Goal: Task Accomplishment & Management: Use online tool/utility

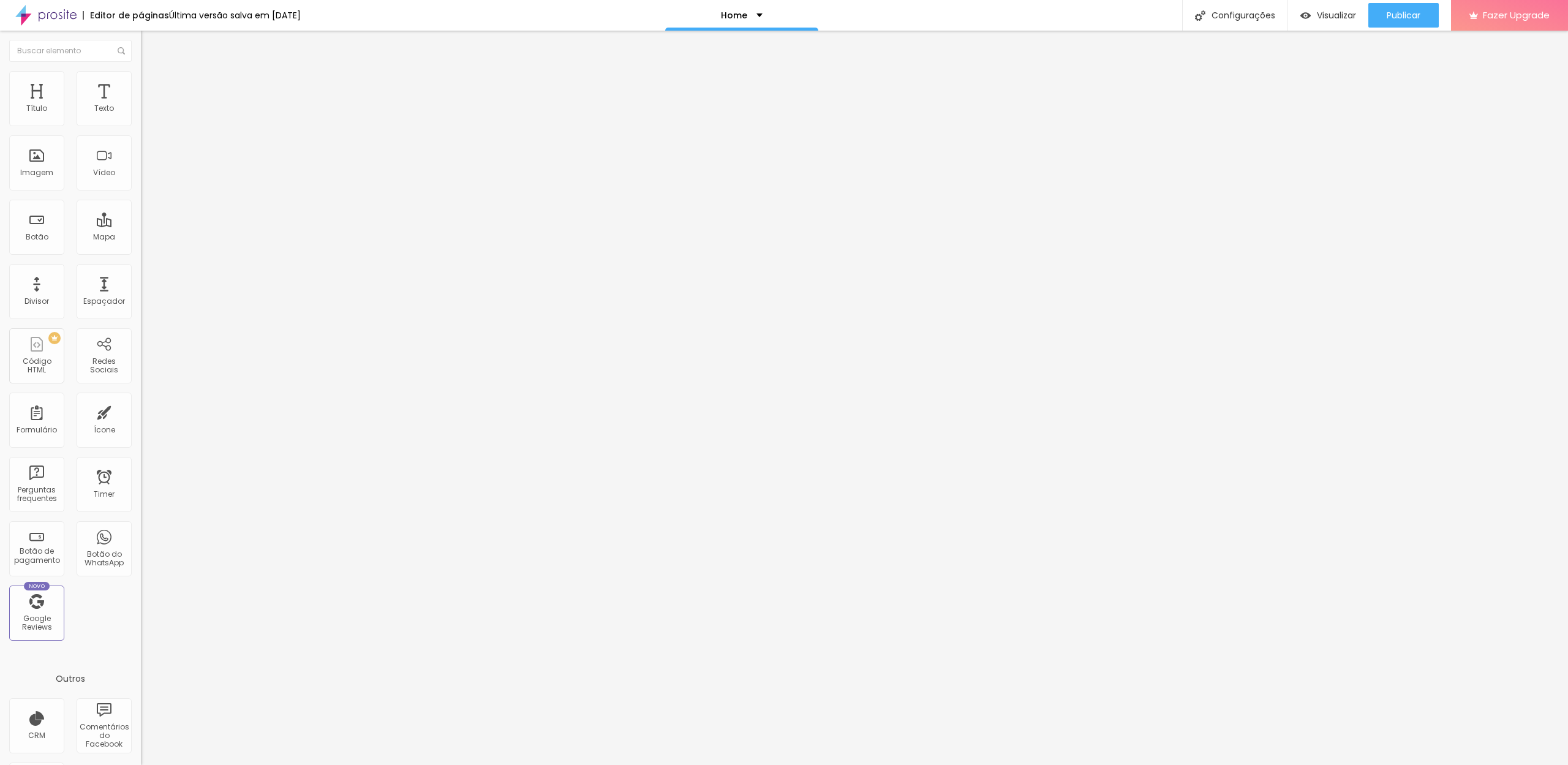
click at [141, 115] on input "text" at bounding box center [215, 109] width 147 height 12
paste input "https://www.youtube.com/watch?v=su3svZZfiiQ"
type input "https://www.youtube.com/watch?v=su3svZZfiiQ"
click at [141, 115] on input "text" at bounding box center [215, 109] width 147 height 12
paste input "https://youtu.be/oPJuPQ6hm6M?si=Efy2J8c_qO_w0pwf"
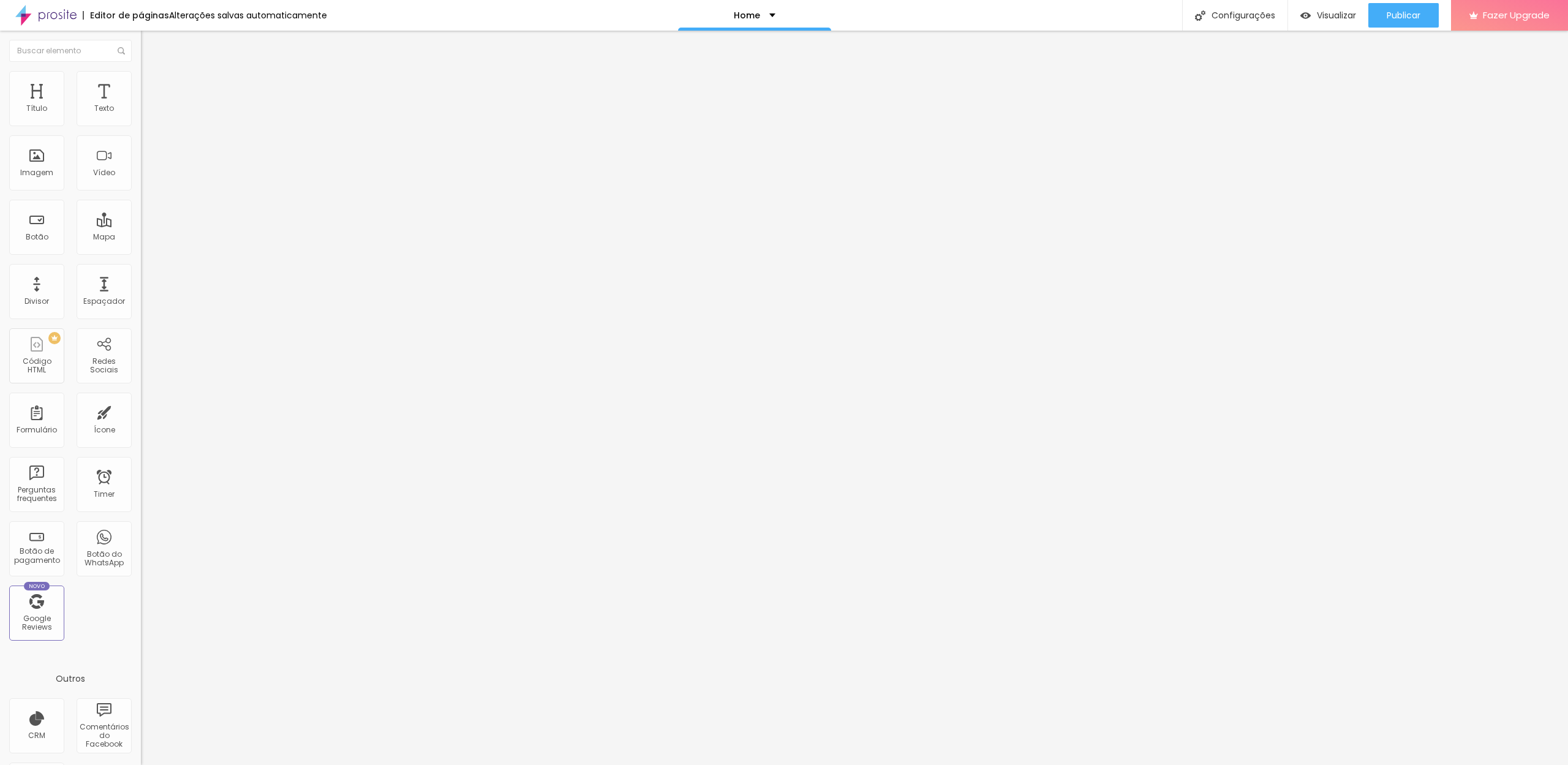
type input "https://youtu.be/oPJuPQ6hm6M?si=Efy2J8c_qO_w0pwf"
click at [152, 84] on span "Estilo" at bounding box center [161, 80] width 19 height 11
type input "97"
type input "94"
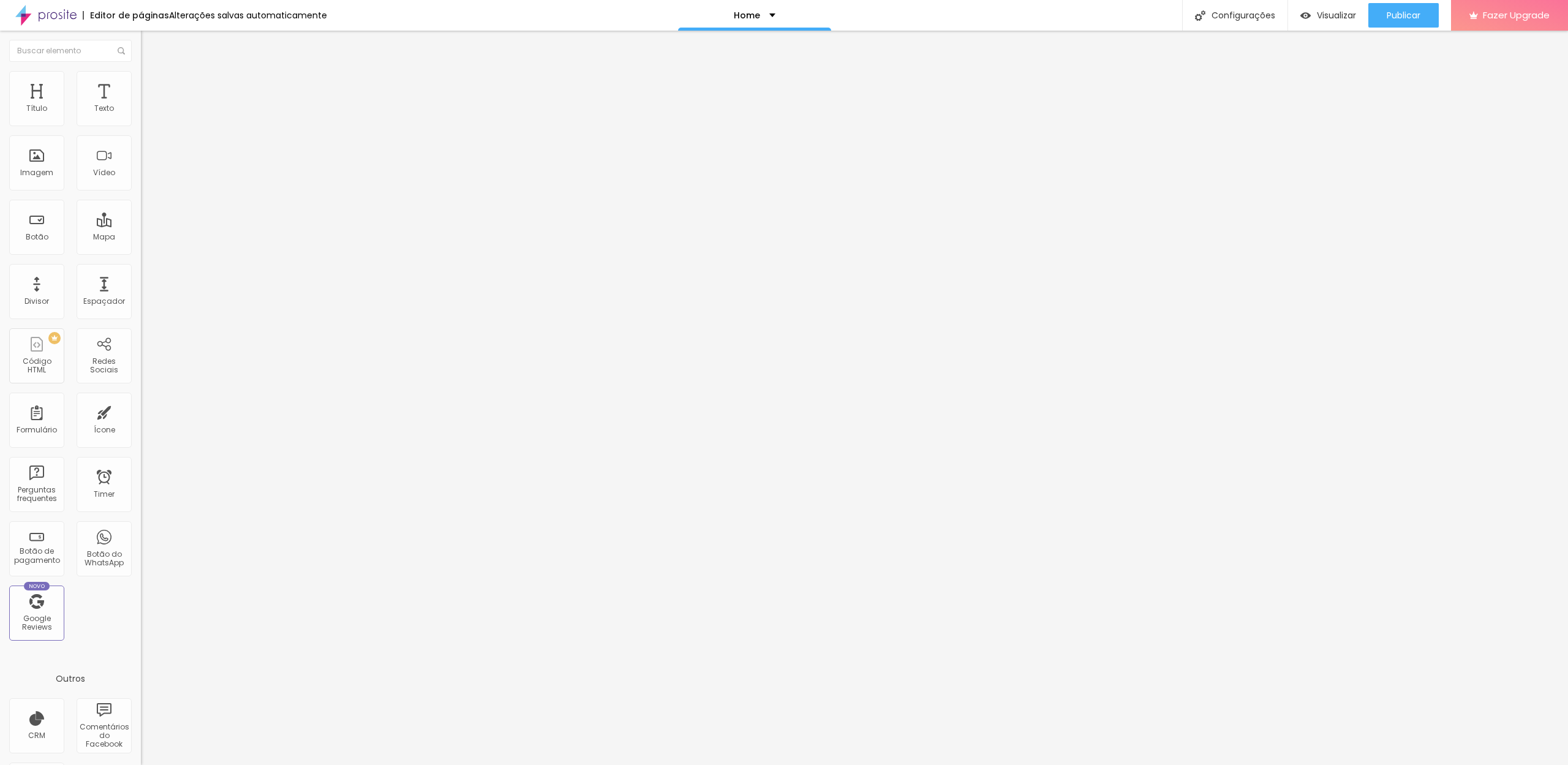
type input "94"
type input "93"
type input "92"
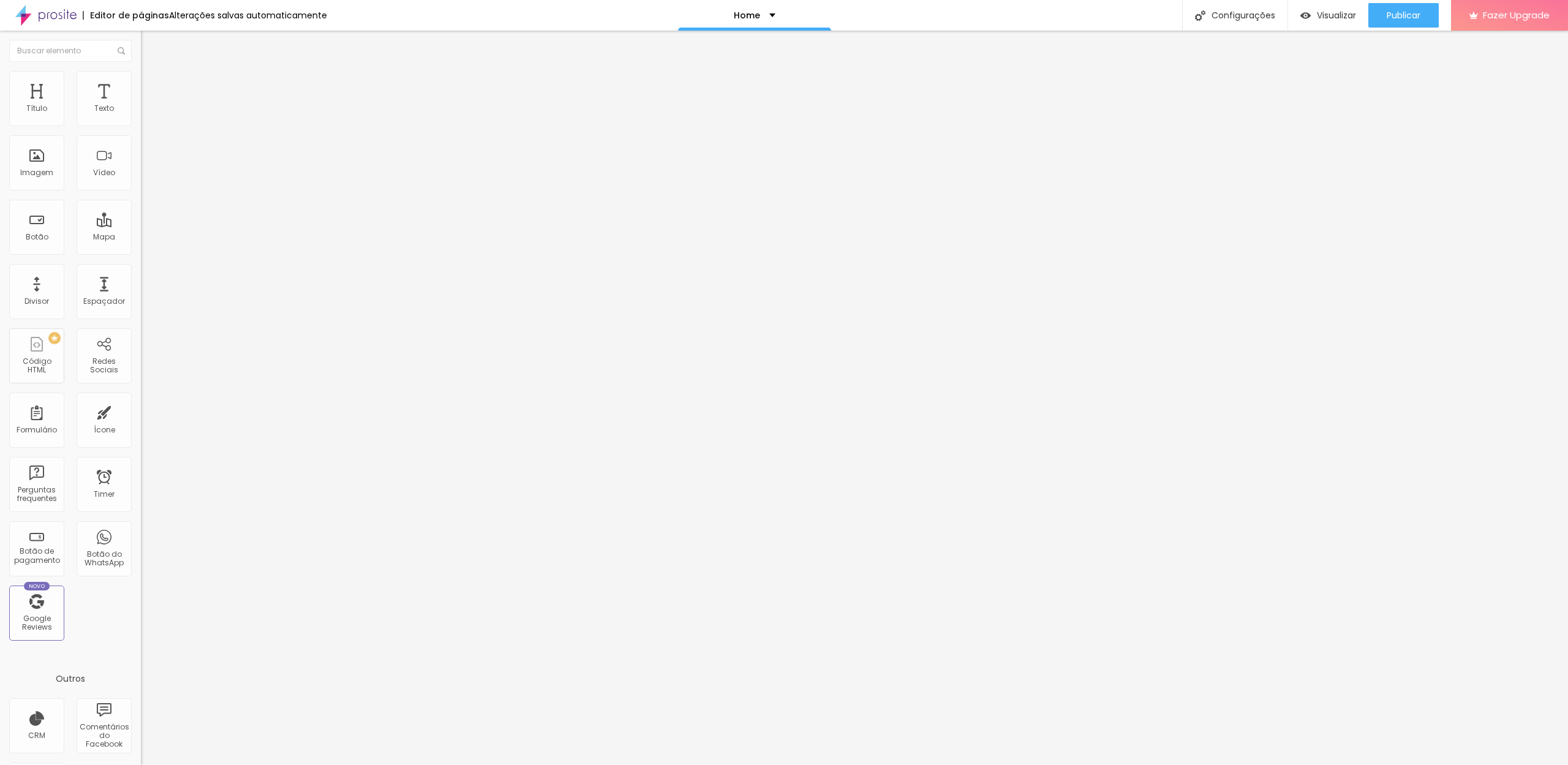
type input "91"
type input "90"
type input "89"
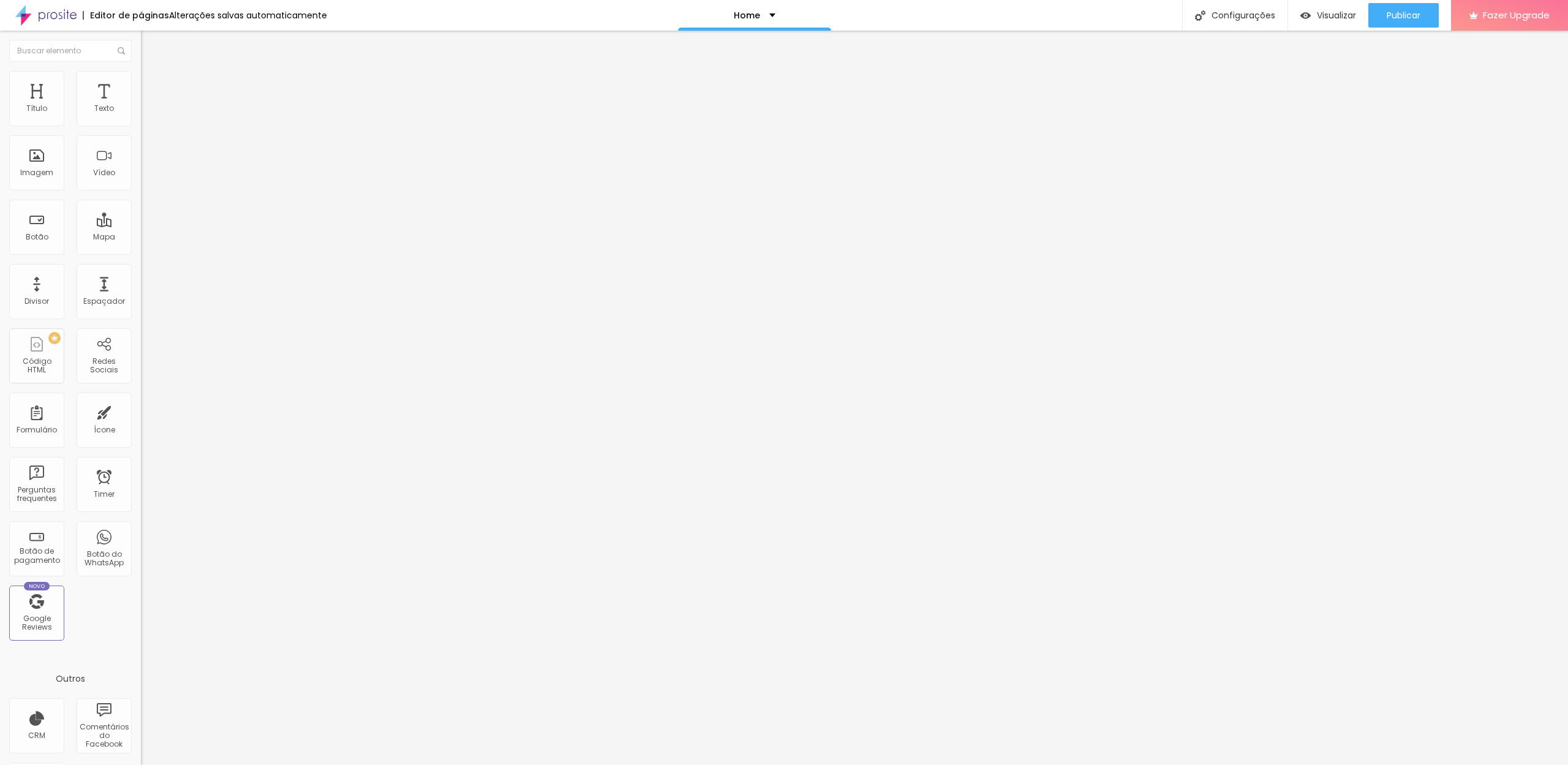
type input "89"
type input "88"
type input "85"
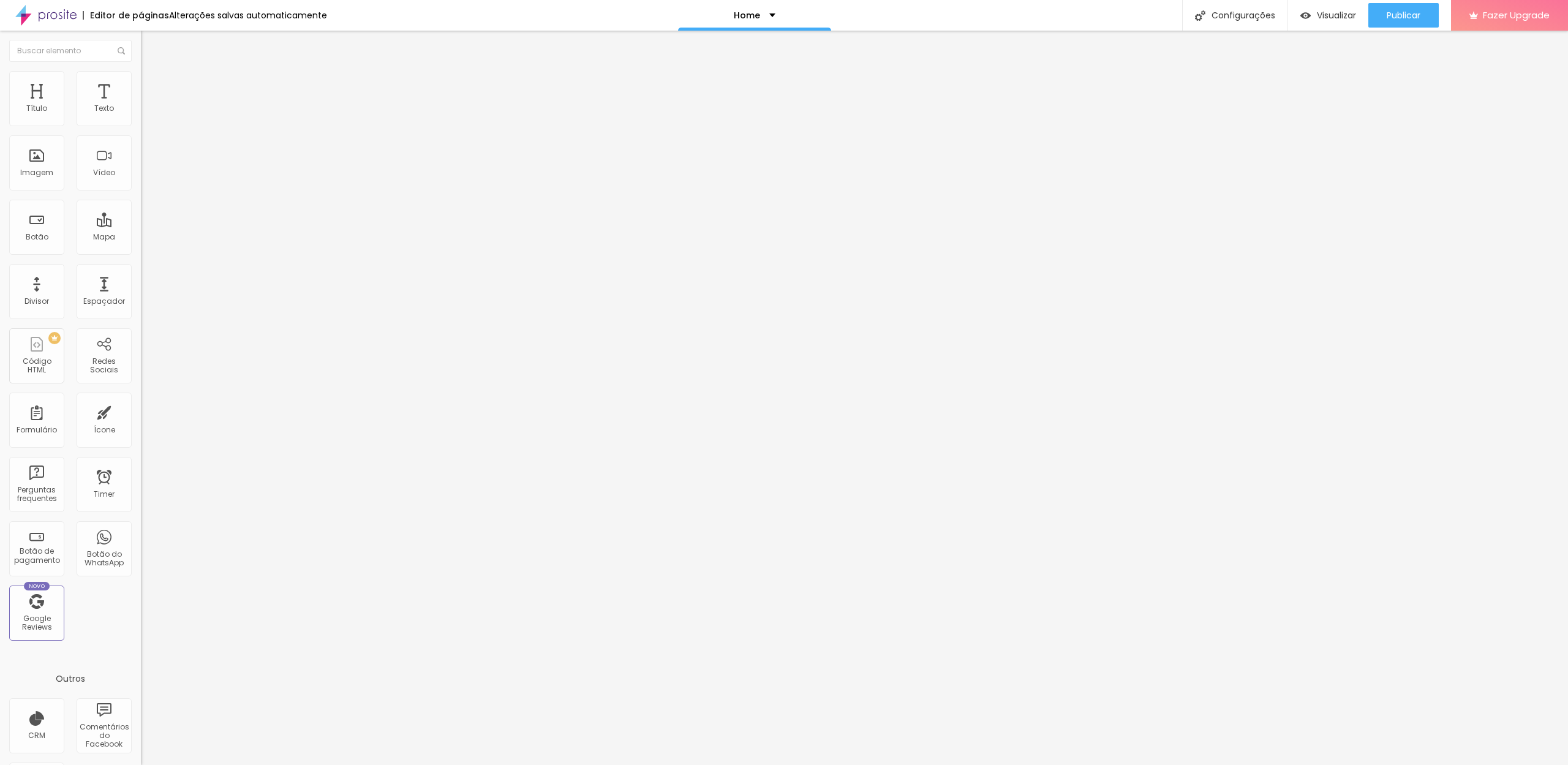
type input "77"
type input "72"
type input "71"
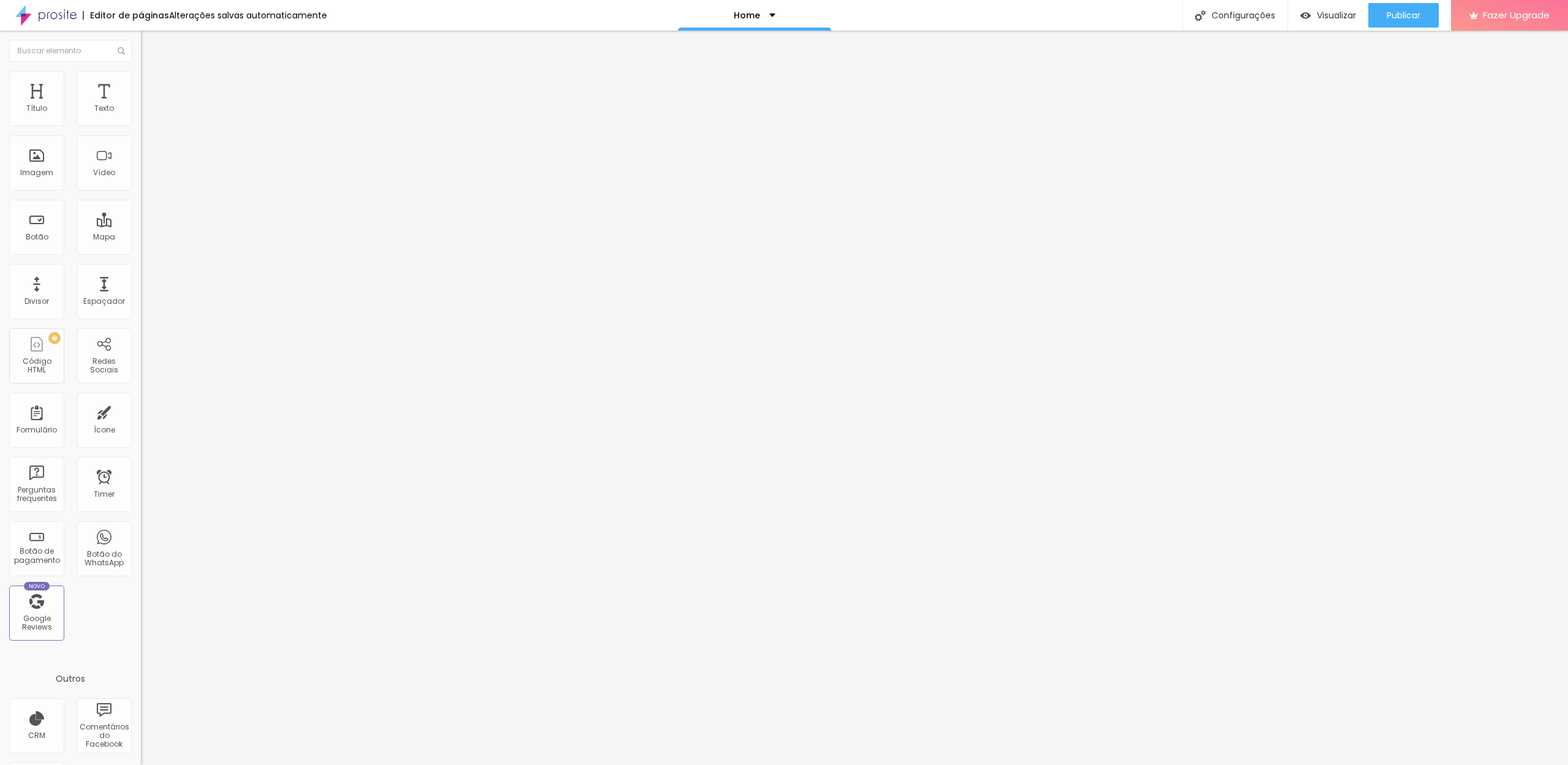
type input "71"
type input "70"
type input "69"
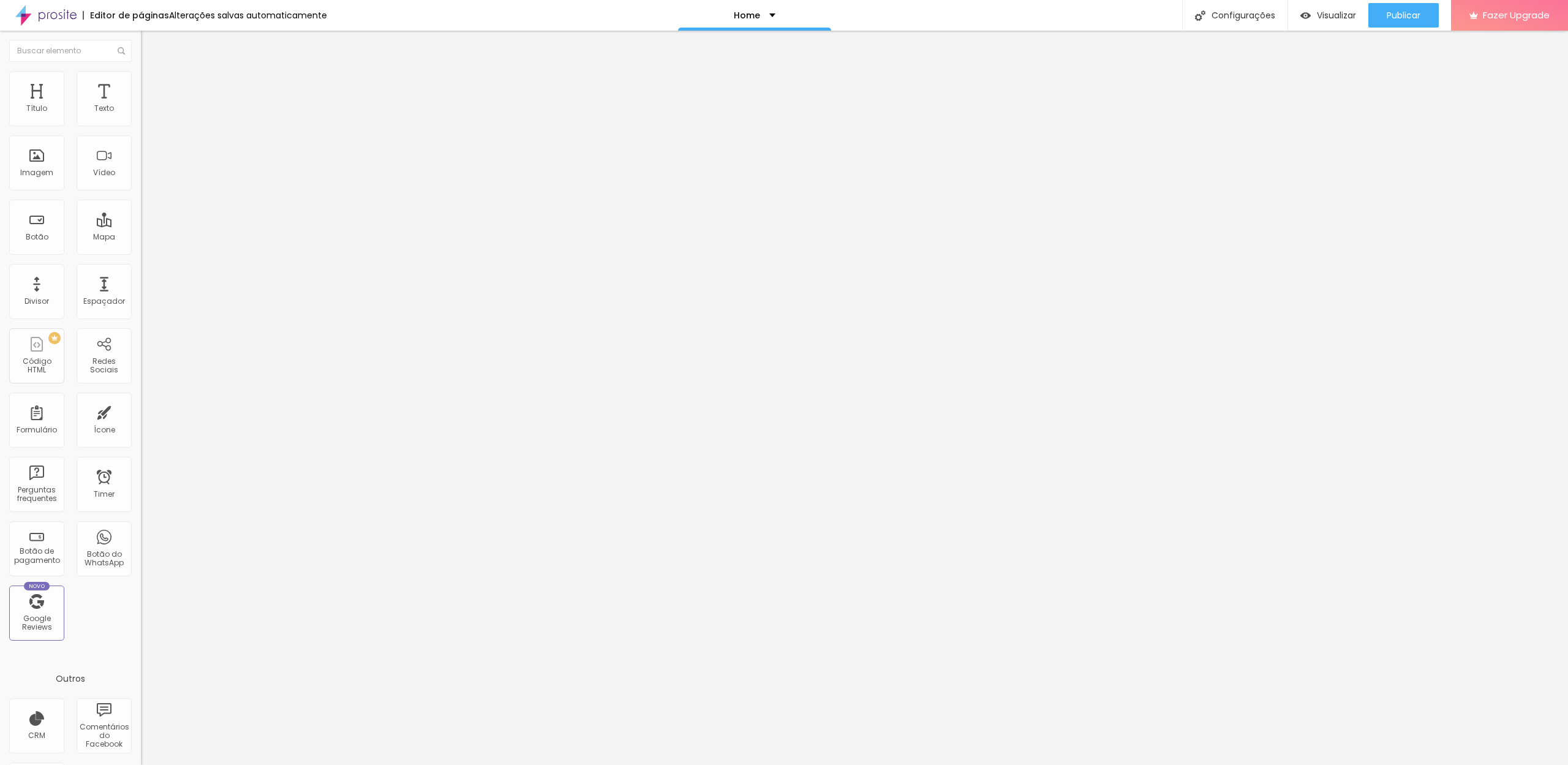
type input "68"
type input "67"
type input "65"
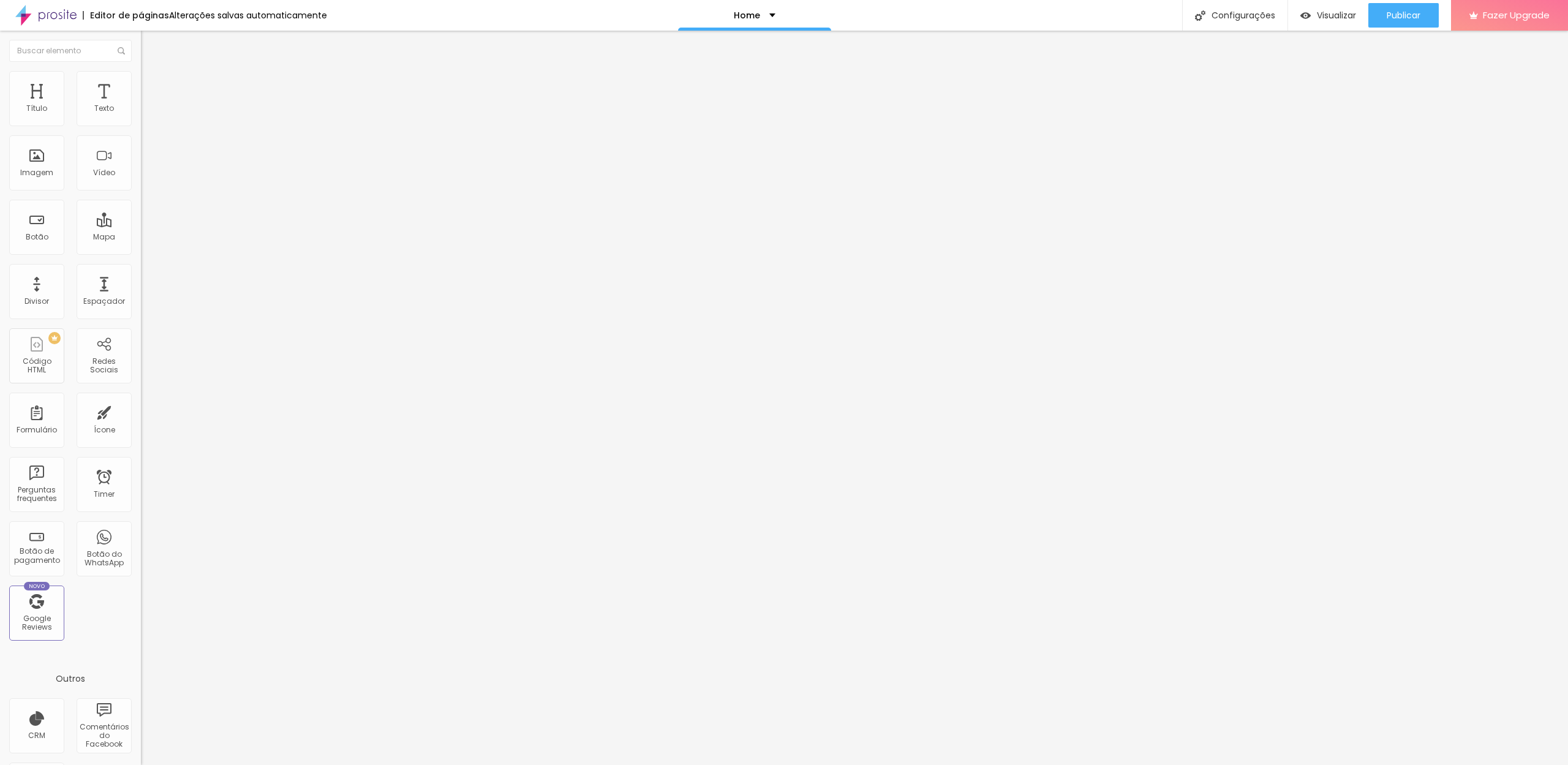
type input "65"
type input "61"
type input "56"
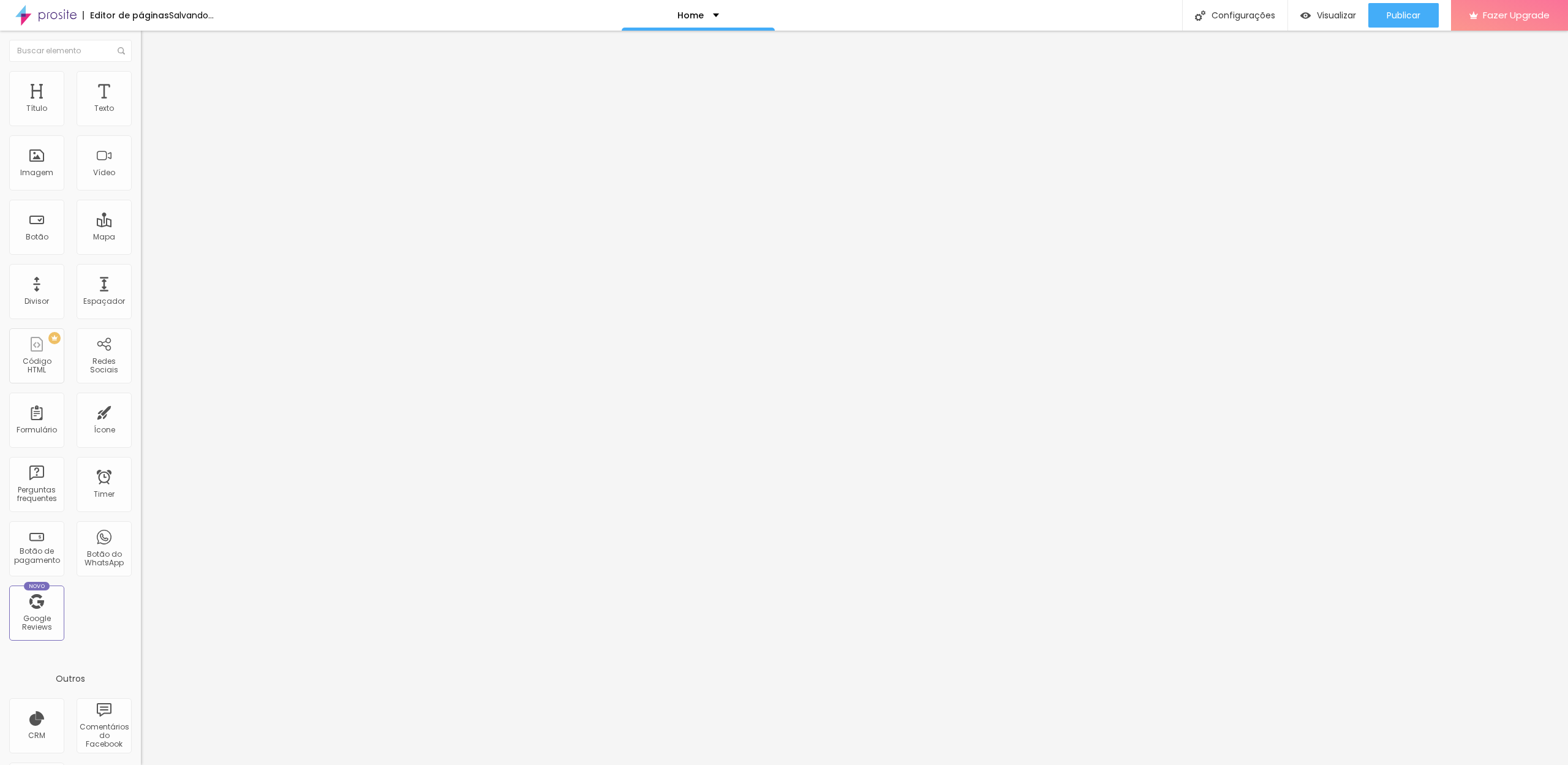
type input "57"
type input "88"
type input "100"
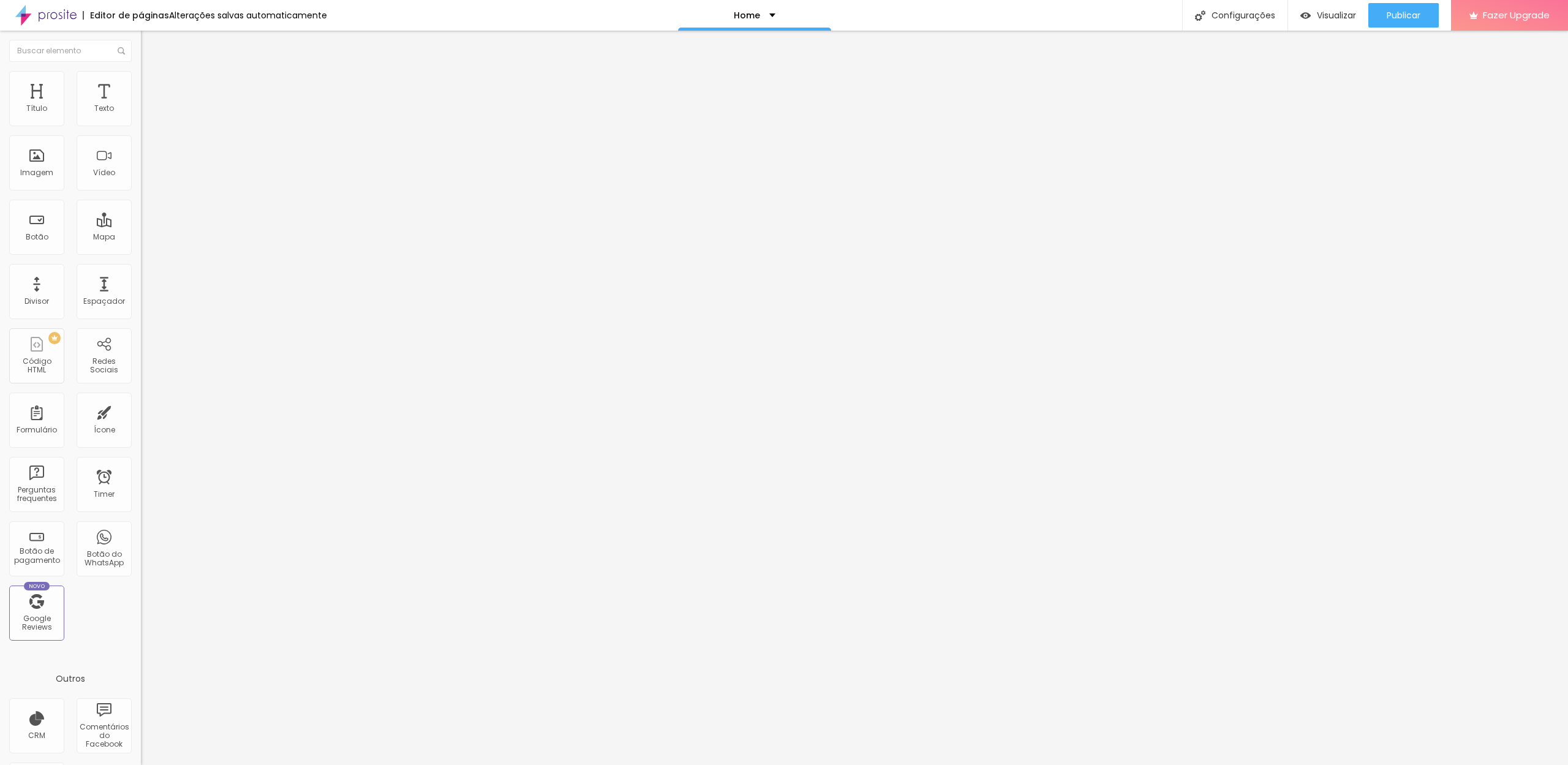
type input "100"
drag, startPoint x: 124, startPoint y: 133, endPoint x: 170, endPoint y: 137, distance: 46.2
click at [170, 137] on div "Título Texto Imagem Vídeo Botão Mapa Divisor Espaçador PREMIUM Código HTML Rede…" at bounding box center [784, 397] width 1568 height 734
click at [152, 87] on span "Avançado" at bounding box center [172, 92] width 41 height 11
click at [141, 69] on li "Conteúdo" at bounding box center [212, 65] width 141 height 12
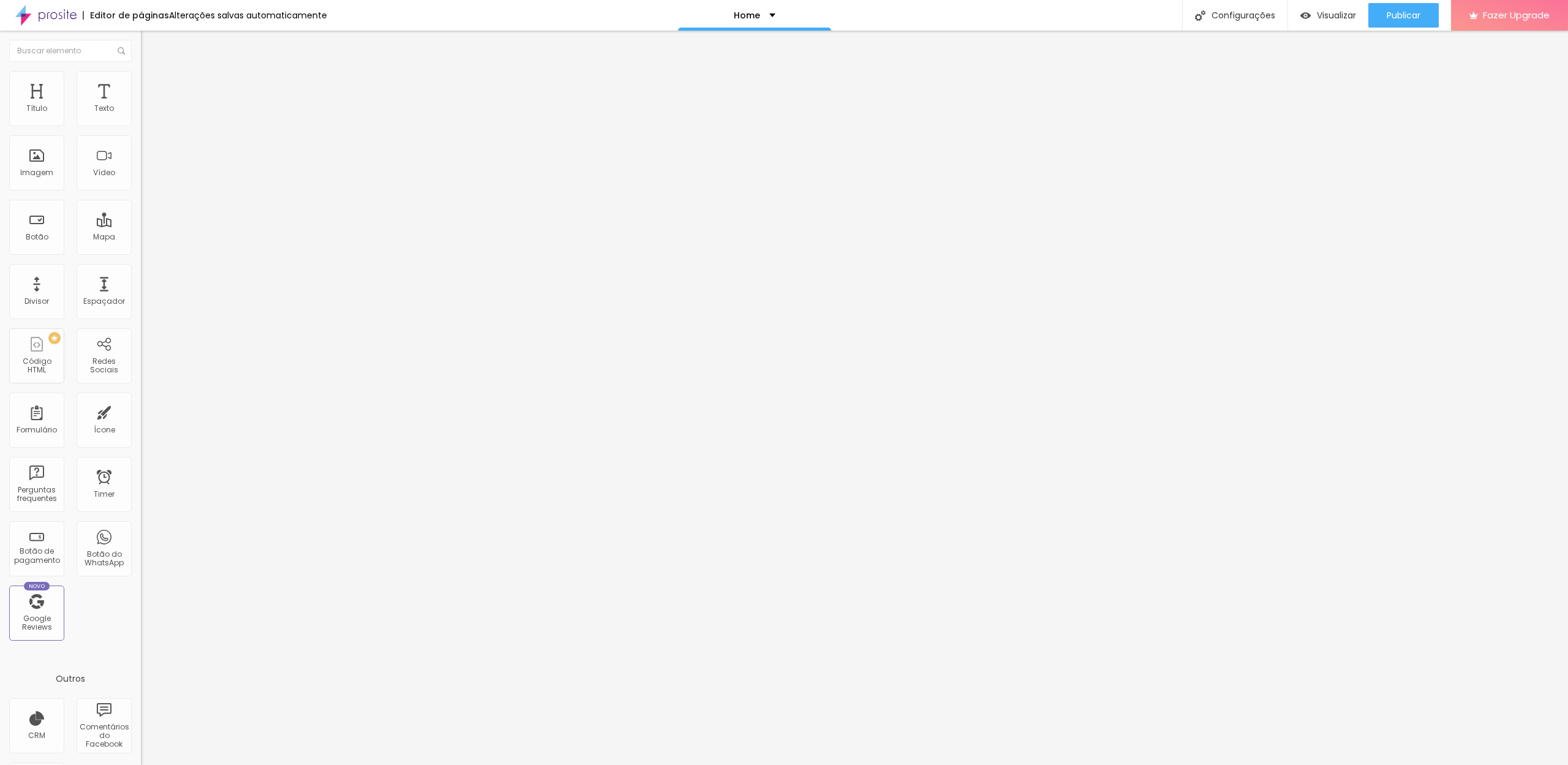
click at [141, 183] on span "21:9 Ultrawide" at bounding box center [166, 178] width 50 height 11
click at [141, 202] on span "Wide" at bounding box center [150, 197] width 19 height 11
click at [141, 183] on span "21:9 Ultrawide" at bounding box center [166, 178] width 50 height 11
click at [141, 202] on span "Wide" at bounding box center [150, 197] width 19 height 11
click at [141, 186] on div "Proporção 21:9 Ultrawide Ultrawide 21:9 Wide 16:9 Standard 4:3 Vertical 1 3:4 V…" at bounding box center [212, 195] width 141 height 56
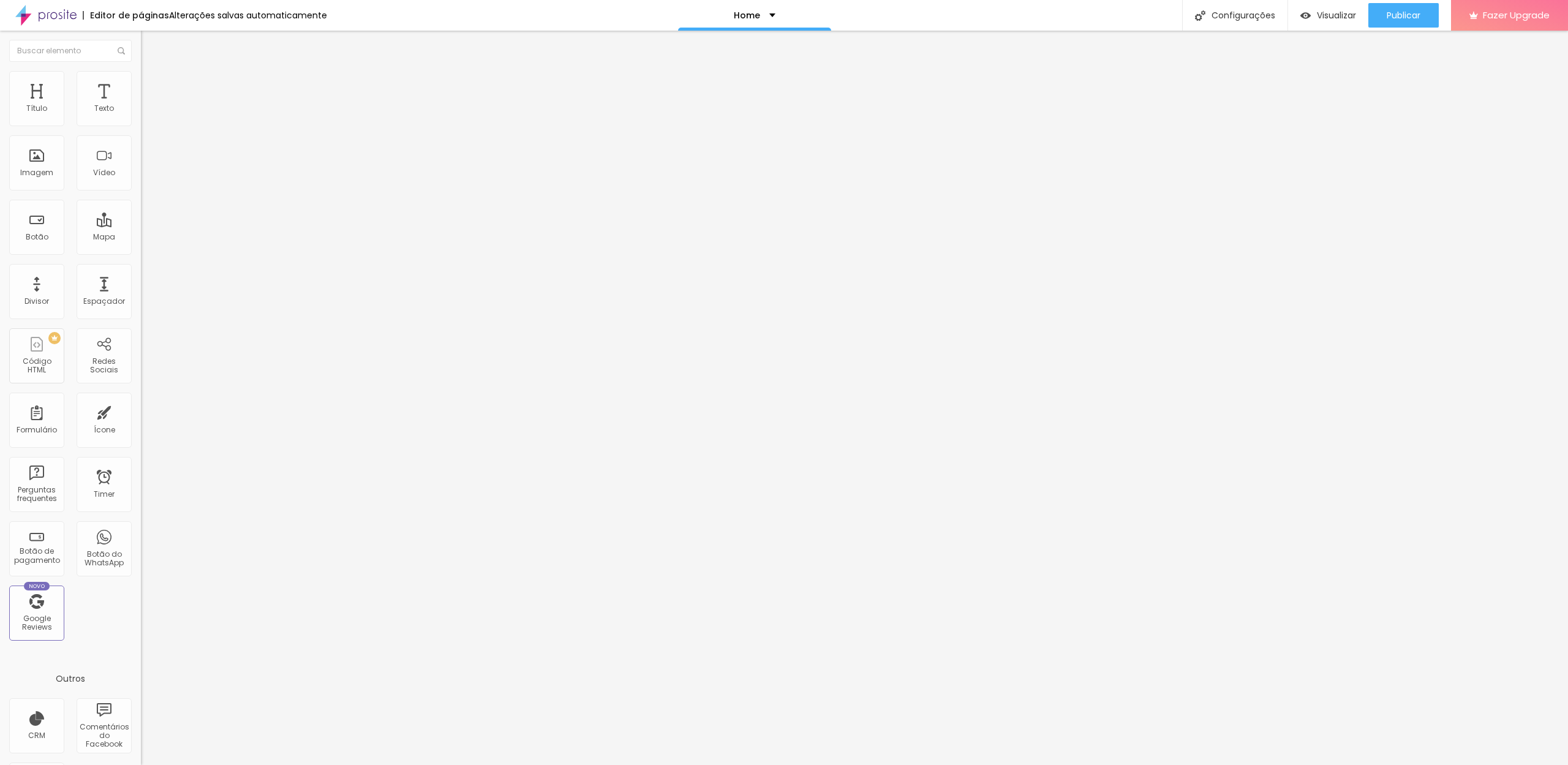
click at [141, 183] on span "21:9 Ultrawide" at bounding box center [166, 178] width 50 height 11
click at [141, 202] on span "Wide" at bounding box center [150, 197] width 19 height 11
click at [749, 14] on p "Home" at bounding box center [746, 15] width 26 height 8
click at [735, 74] on span "Nova Página" at bounding box center [707, 68] width 57 height 13
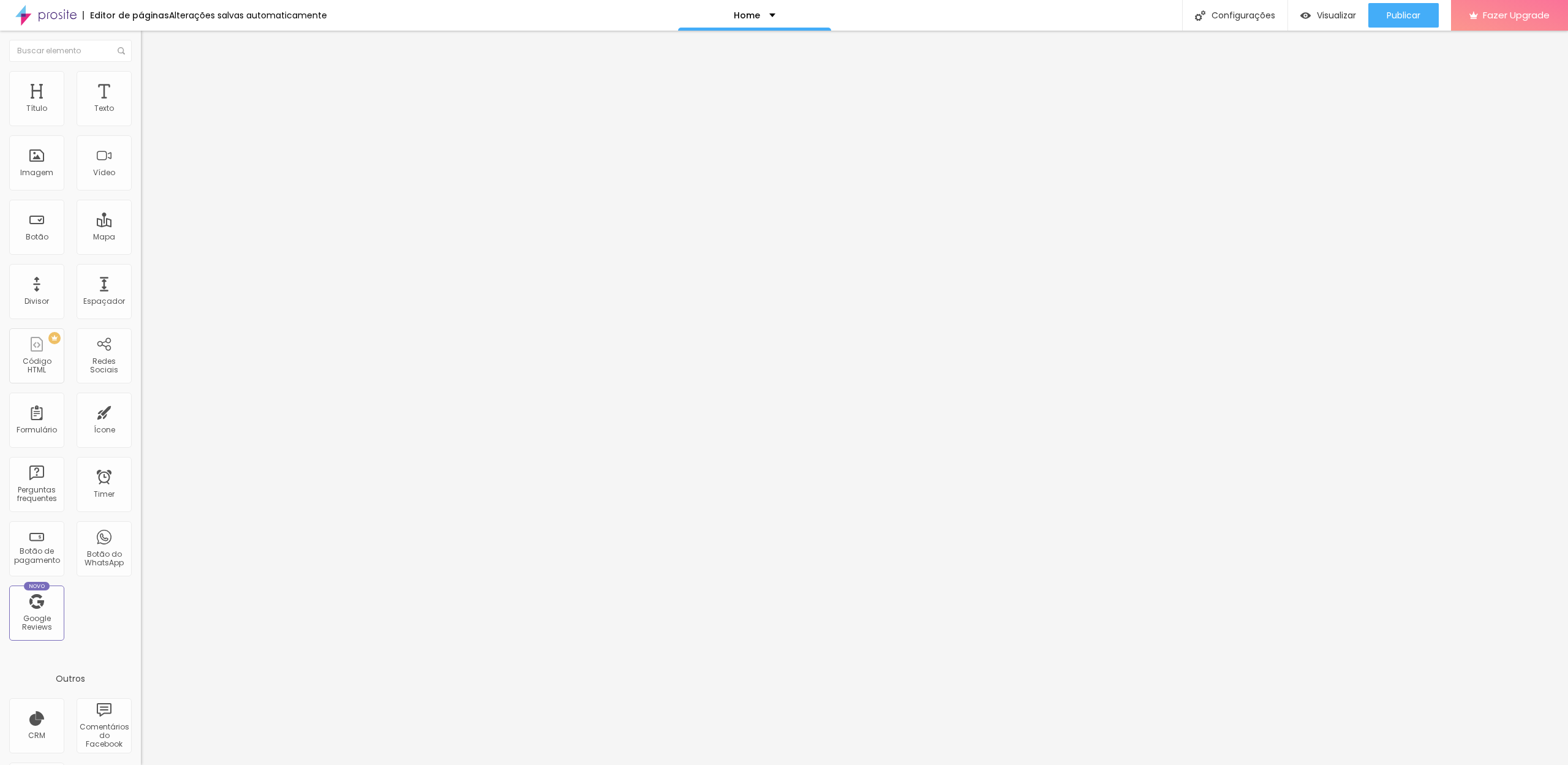
paste input "Histórias Selecionada"
drag, startPoint x: 763, startPoint y: 373, endPoint x: 685, endPoint y: 374, distance: 78.0
drag, startPoint x: 705, startPoint y: 371, endPoint x: 643, endPoint y: 370, distance: 62.0
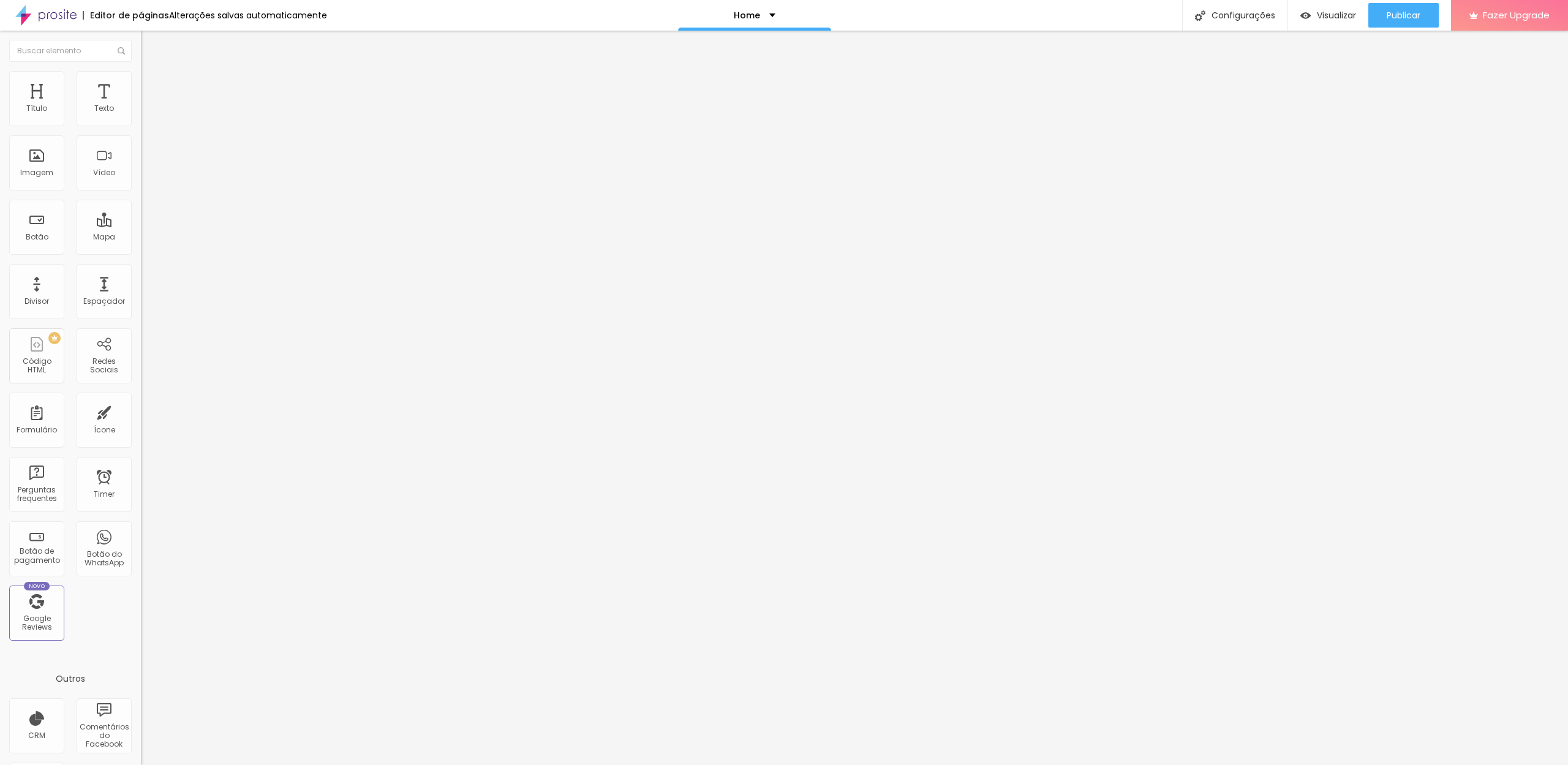
type input "Histórias"
click at [773, 17] on div "Home" at bounding box center [755, 15] width 153 height 31
click at [735, 74] on span "Nova Página" at bounding box center [707, 68] width 57 height 13
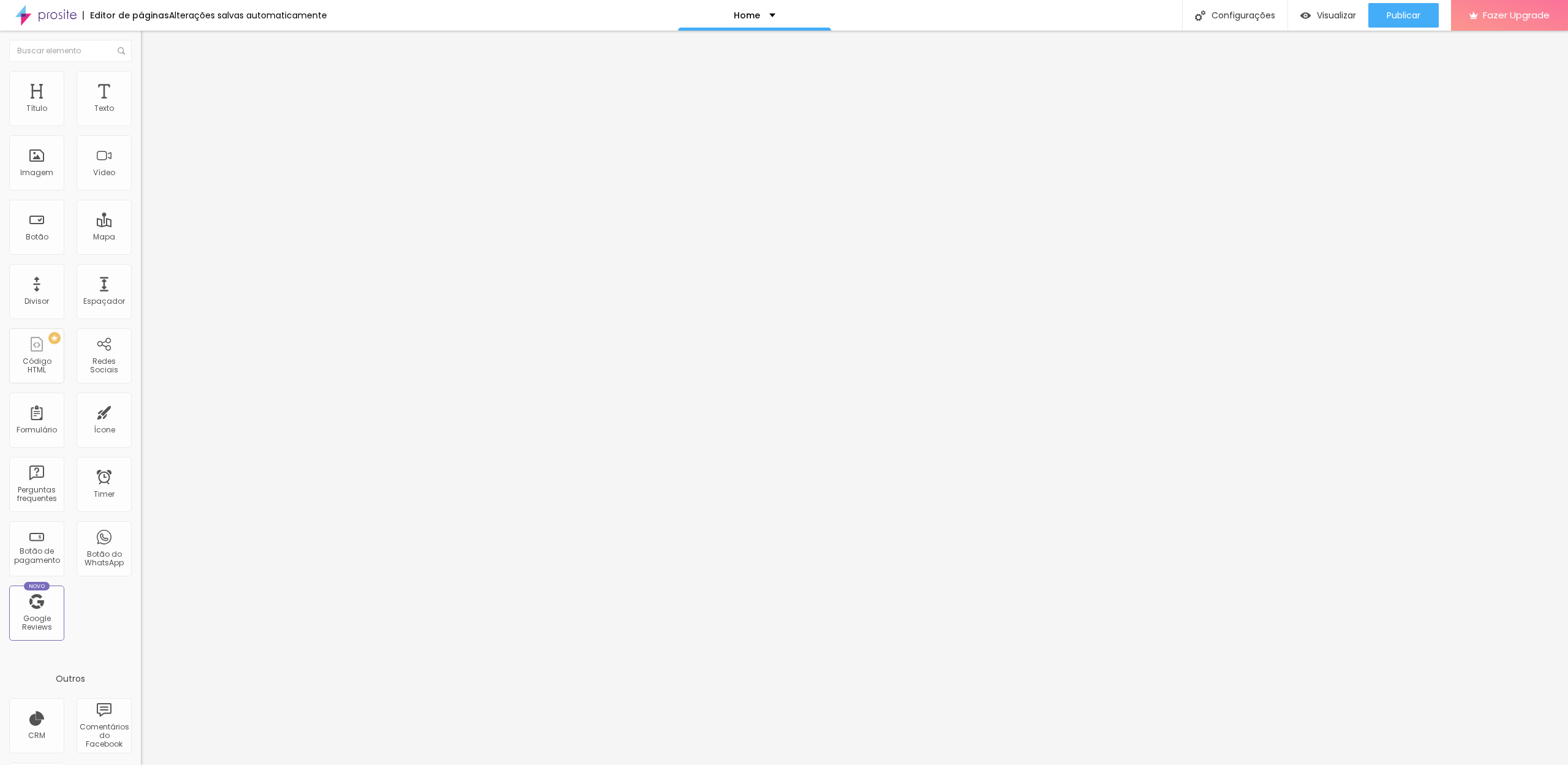
paste input "Histórias Selecionadas"
type input "Histórias Selecionadas"
click at [762, 19] on div "Home" at bounding box center [754, 15] width 41 height 8
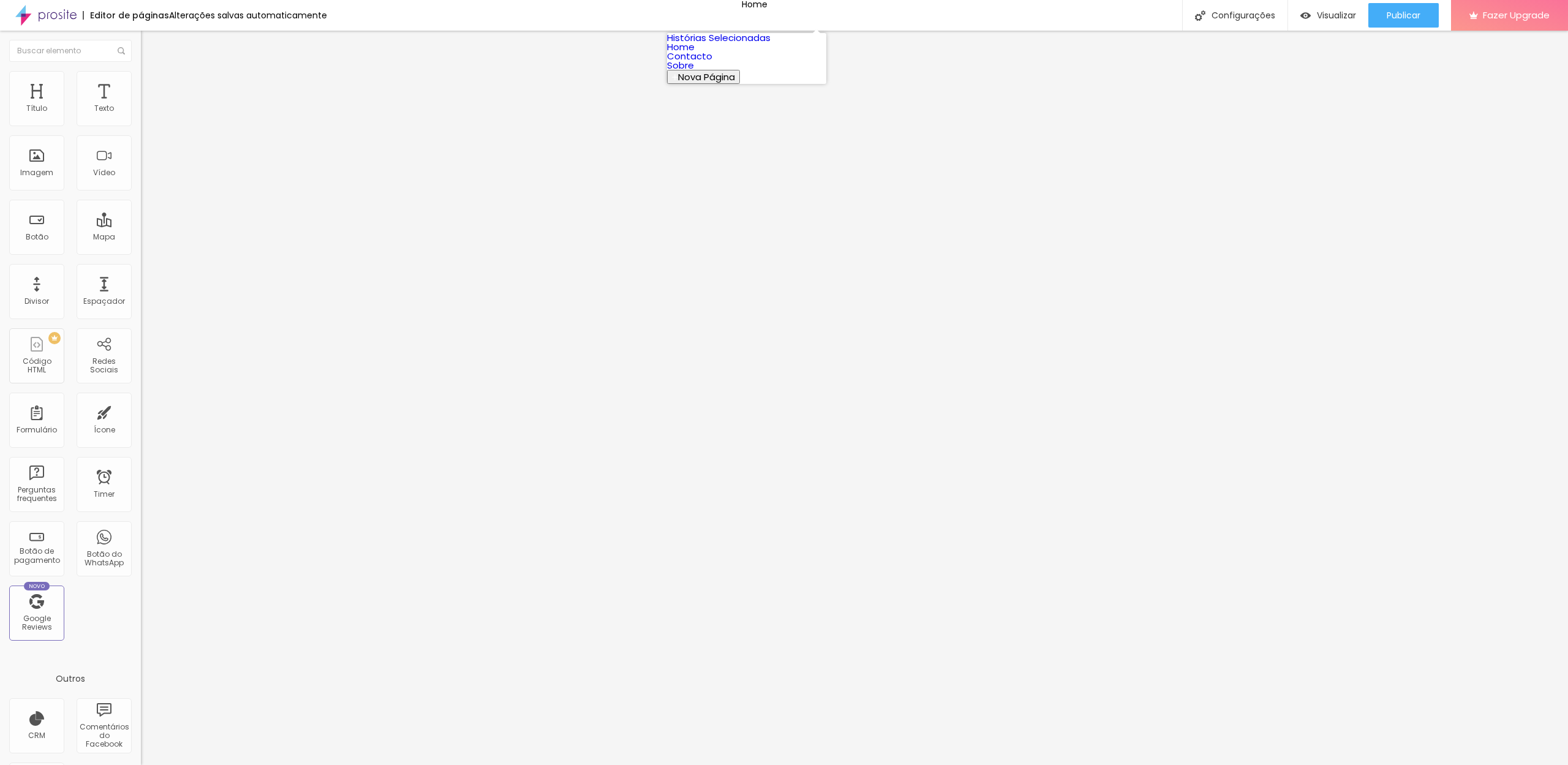
click at [743, 44] on link "Histórias Selecionadas" at bounding box center [718, 38] width 104 height 13
click at [801, 17] on div "Histórias Selecionadas" at bounding box center [754, 15] width 117 height 8
click at [141, 75] on img at bounding box center [147, 77] width 11 height 11
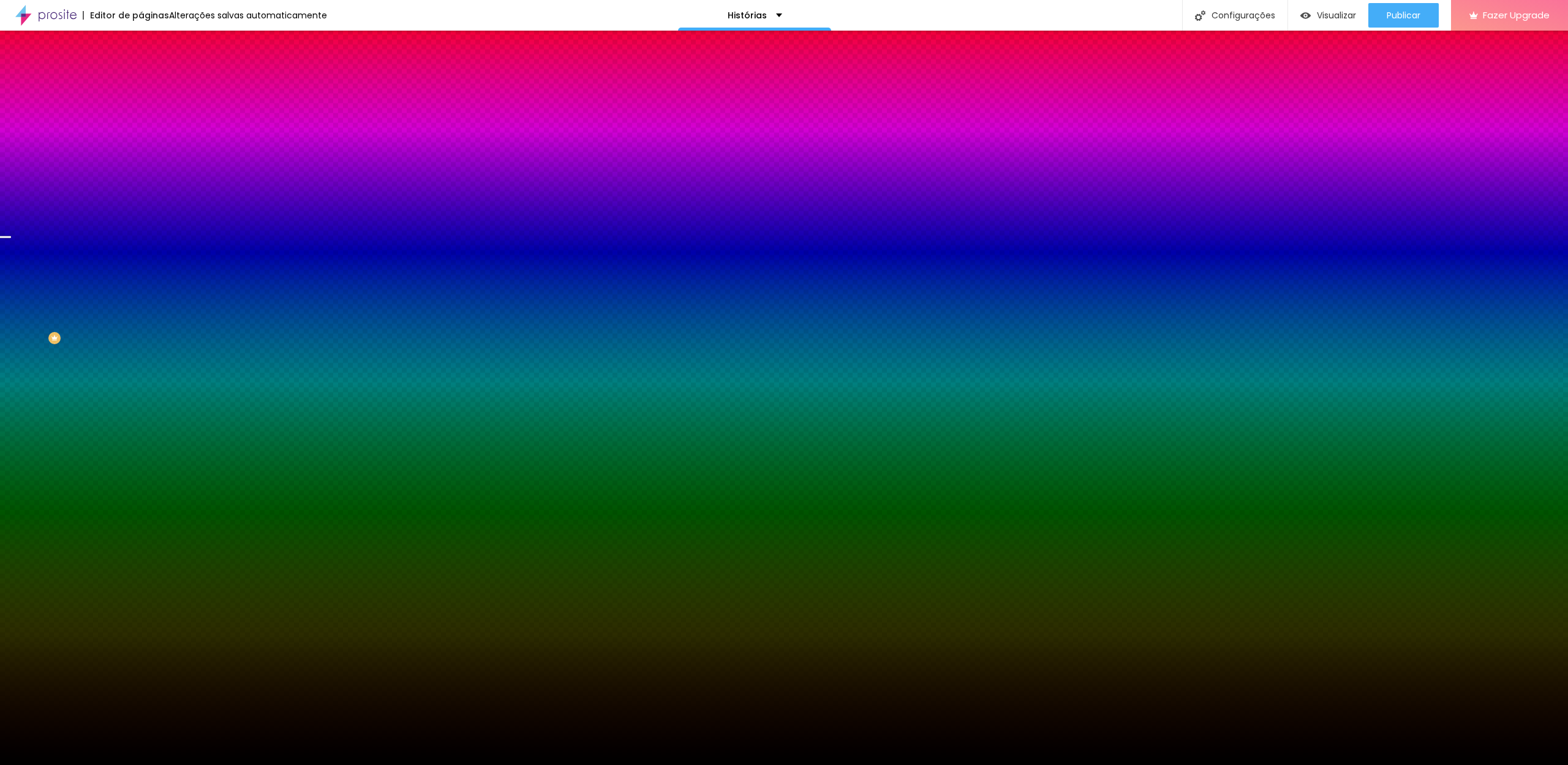
click at [141, 113] on span "Trocar imagem" at bounding box center [174, 107] width 67 height 11
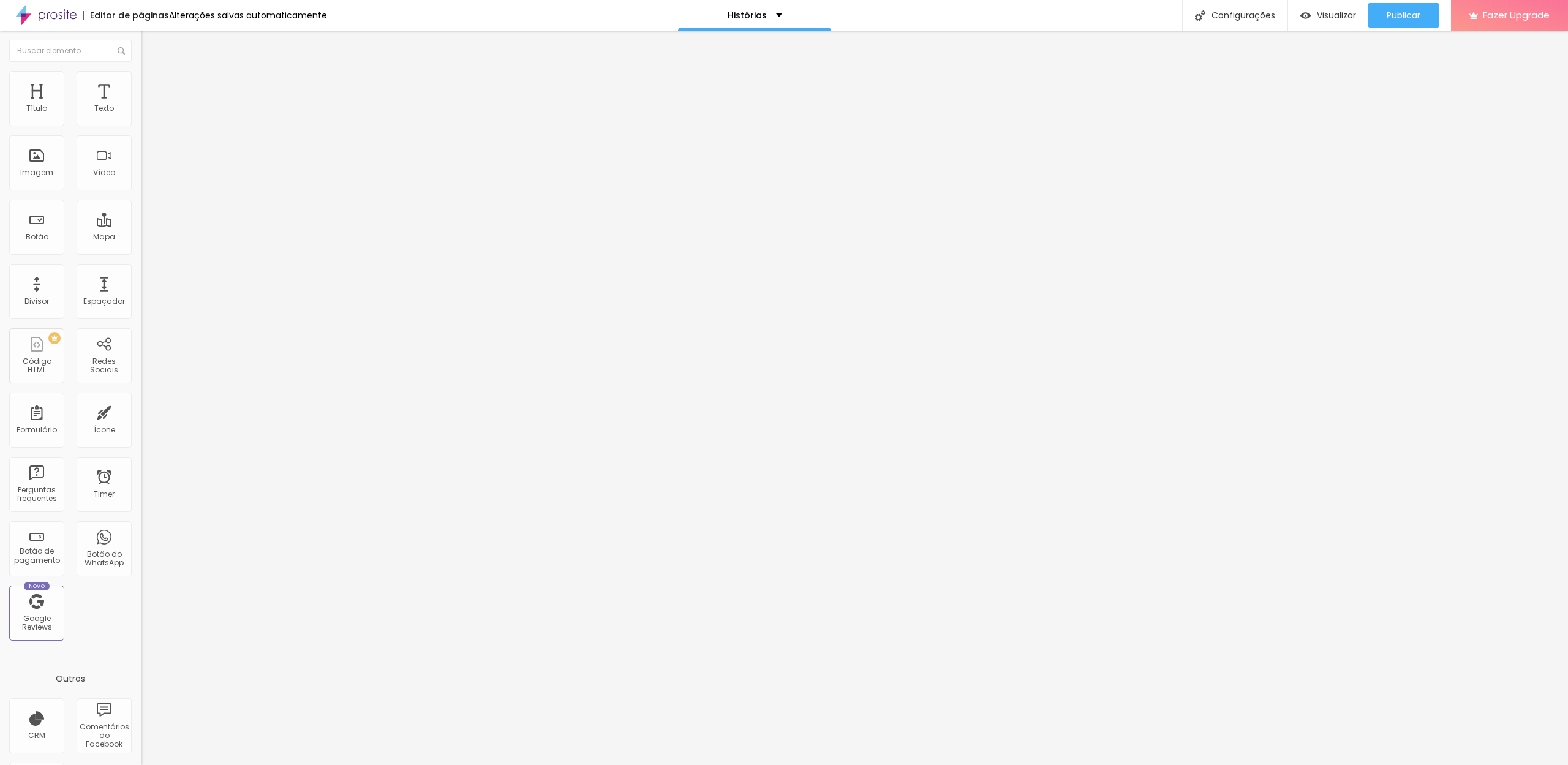
click at [152, 84] on span "Estilo" at bounding box center [161, 80] width 19 height 11
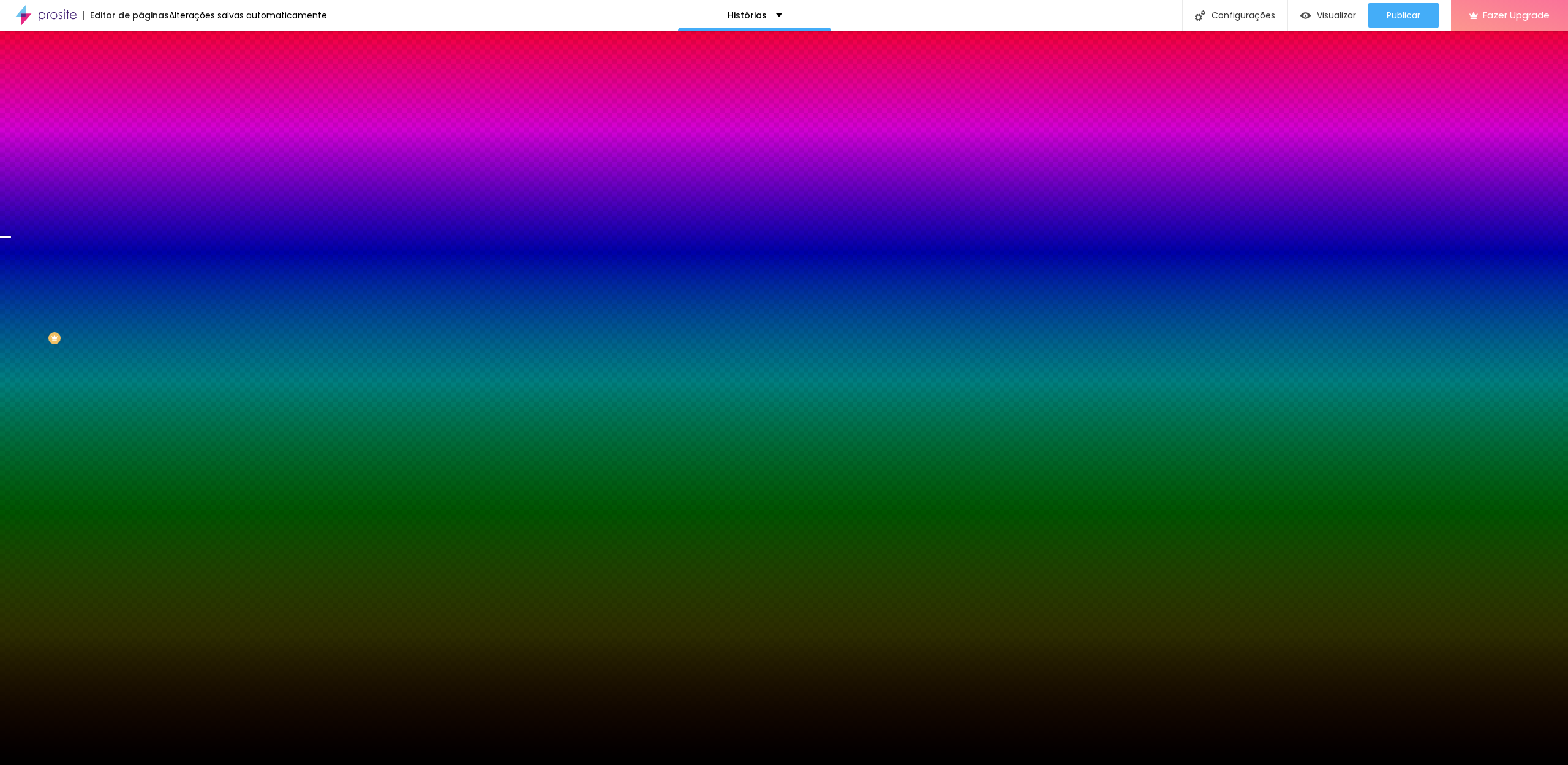
click at [141, 145] on div "Efeito da Imagem Nenhum Nenhum Parallax" at bounding box center [212, 128] width 141 height 34
click at [141, 127] on span "Nenhum" at bounding box center [157, 122] width 32 height 11
click at [141, 145] on div "Parallax" at bounding box center [212, 142] width 141 height 8
click at [141, 145] on div "Parallax" at bounding box center [212, 139] width 141 height 12
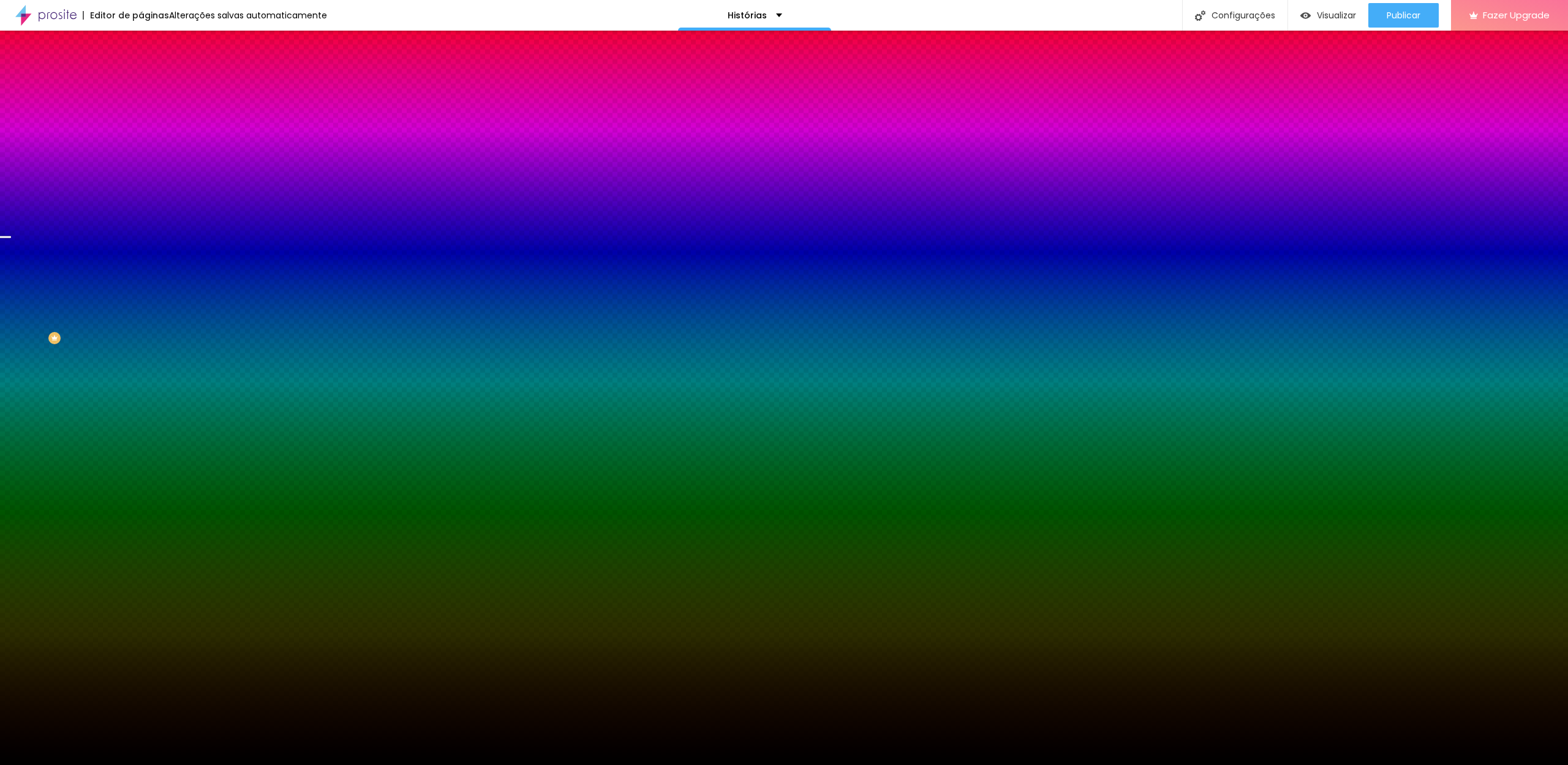
click at [141, 135] on span "Nenhum" at bounding box center [157, 130] width 32 height 11
click at [141, 147] on span "Parallax" at bounding box center [156, 141] width 30 height 11
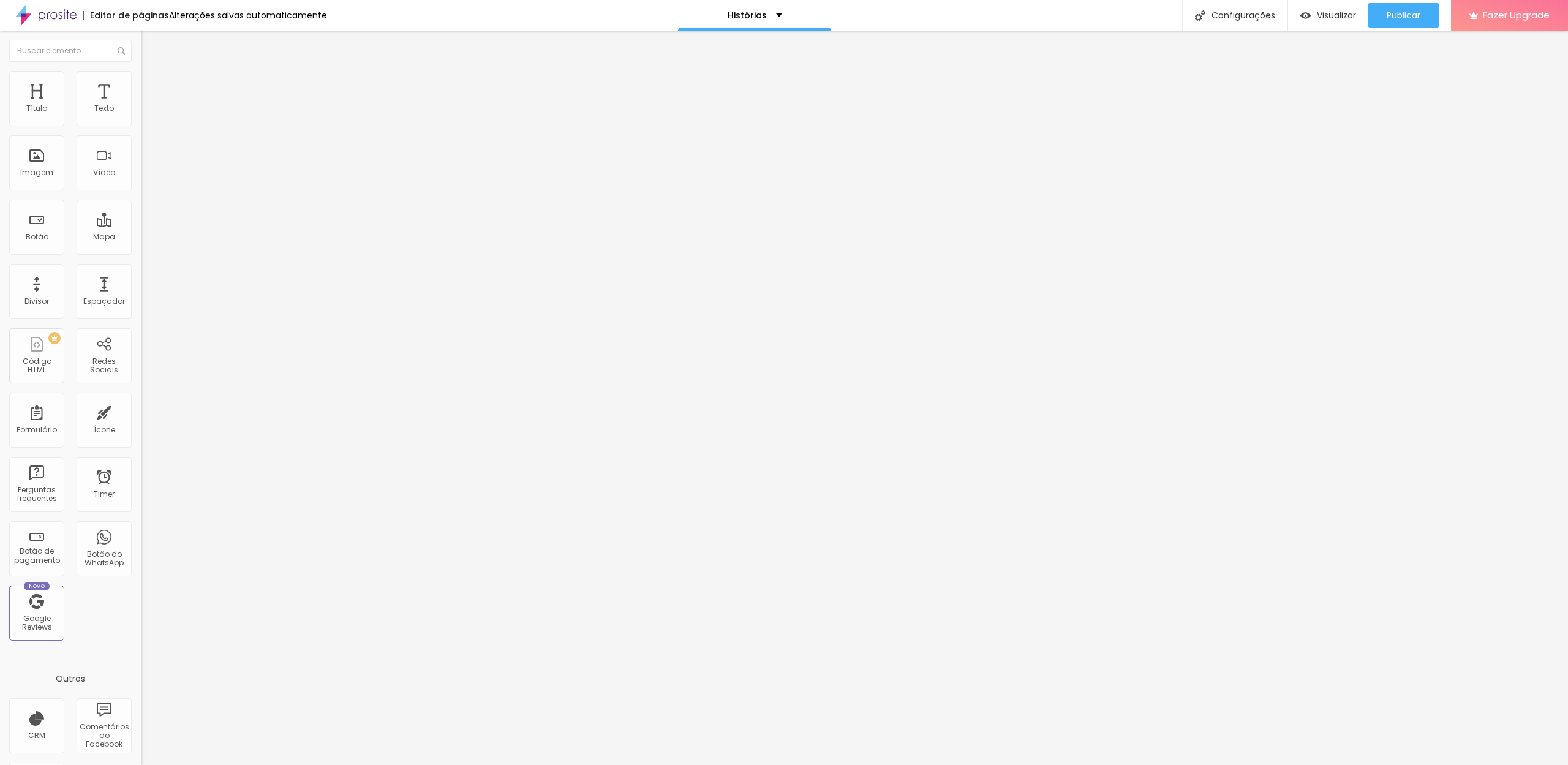
click at [141, 226] on div at bounding box center [212, 231] width 141 height 11
type input "295"
type input "290"
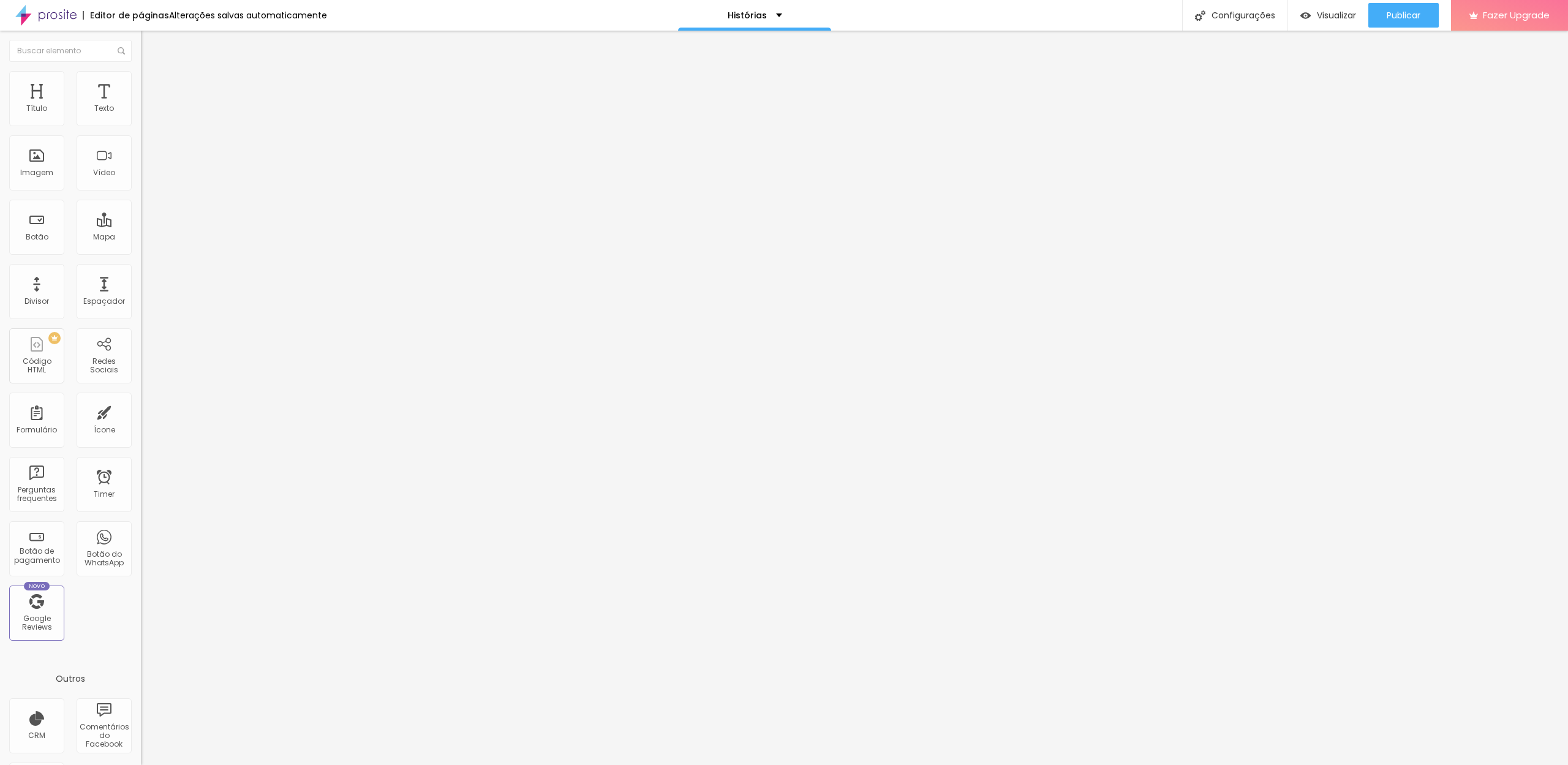
type input "290"
click at [141, 226] on input "range" at bounding box center [180, 230] width 79 height 10
click at [152, 83] on span "Estilo" at bounding box center [161, 80] width 19 height 11
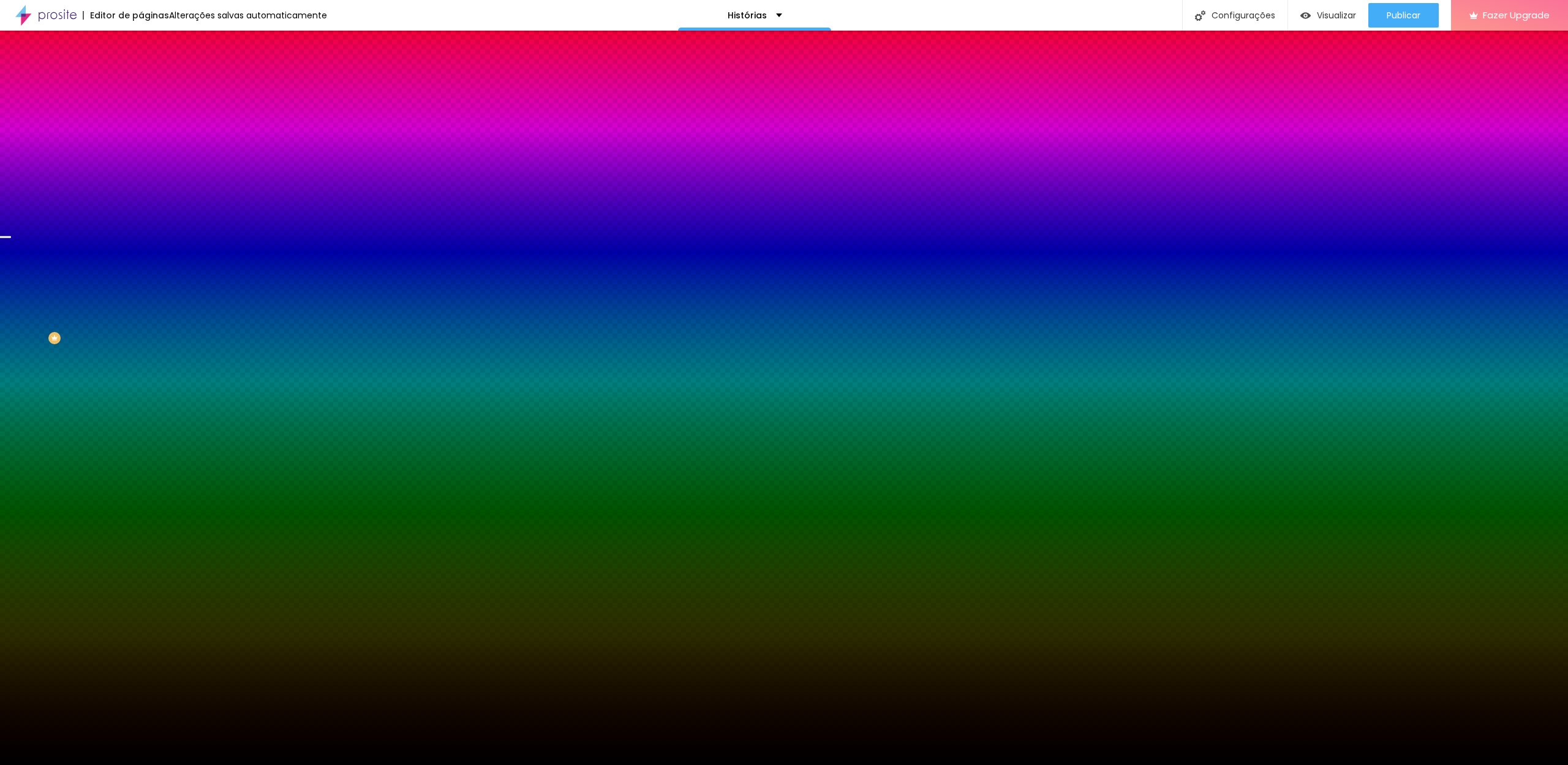
click at [141, 127] on span "Parallax" at bounding box center [156, 122] width 30 height 11
click at [141, 135] on span "Nenhum" at bounding box center [157, 130] width 32 height 11
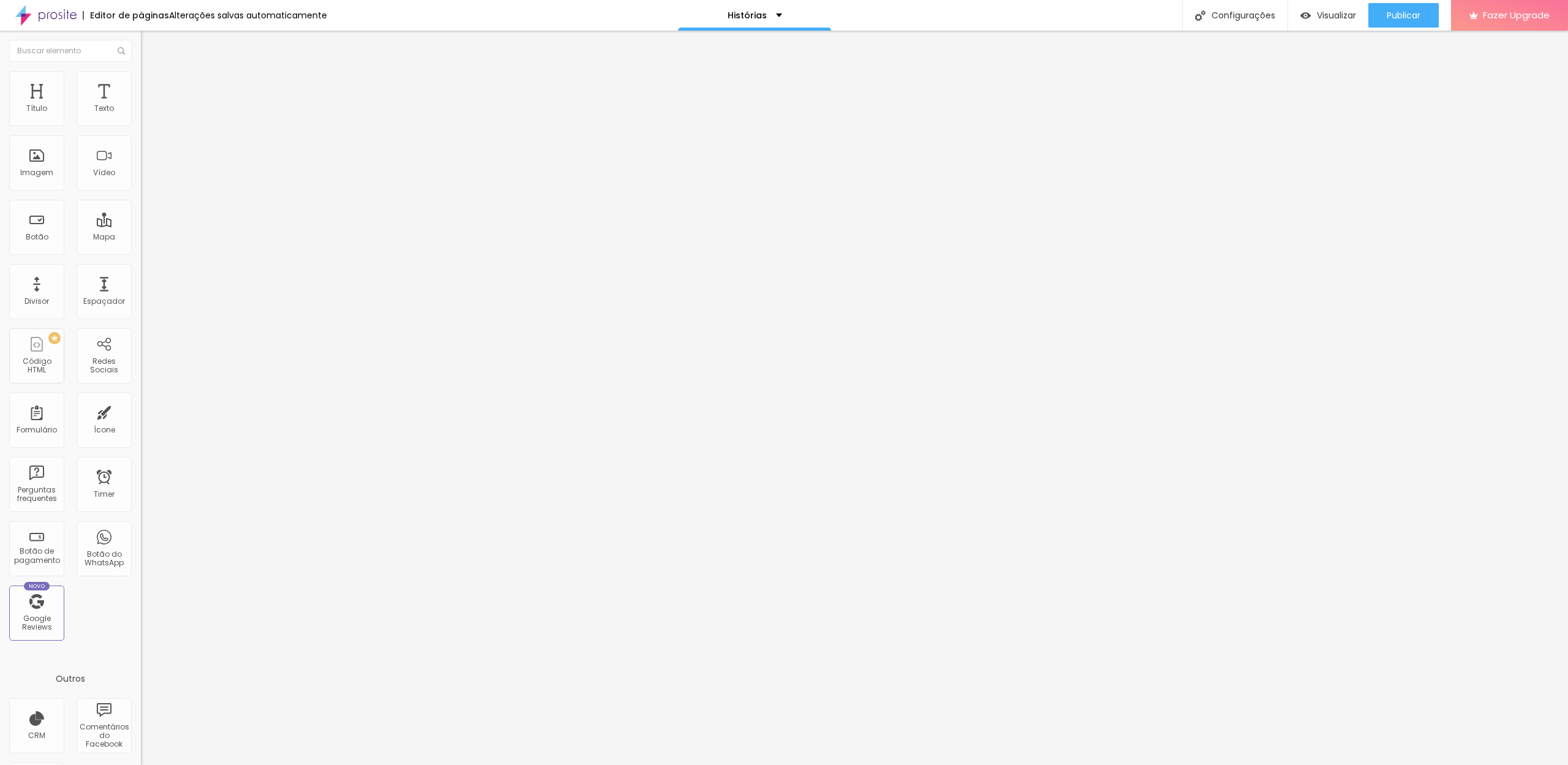
click at [141, 236] on input "290" at bounding box center [167, 242] width 53 height 13
type input "20"
type input "10"
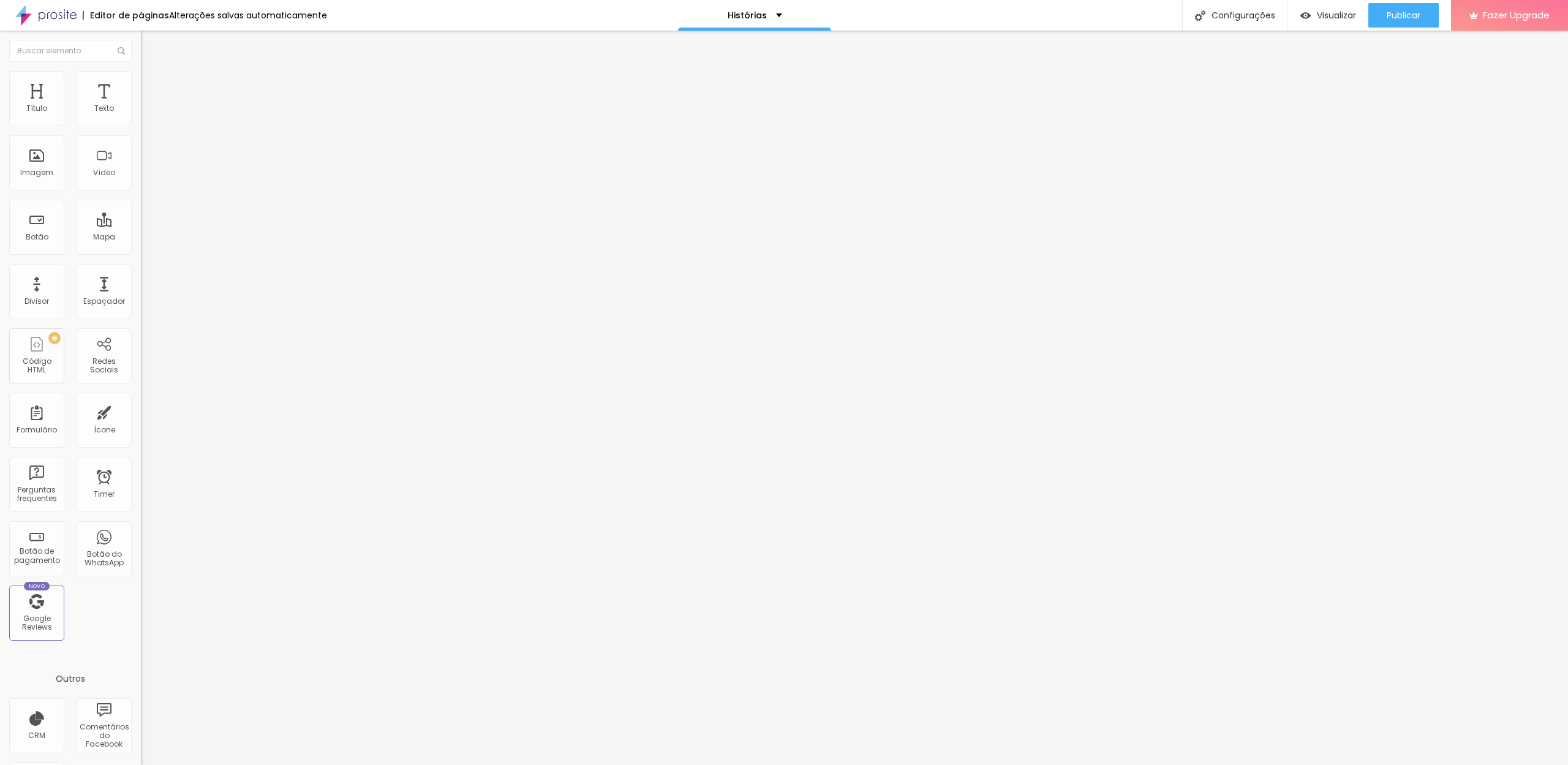
type input "150"
click at [141, 236] on input "146" at bounding box center [167, 242] width 53 height 13
type input "14"
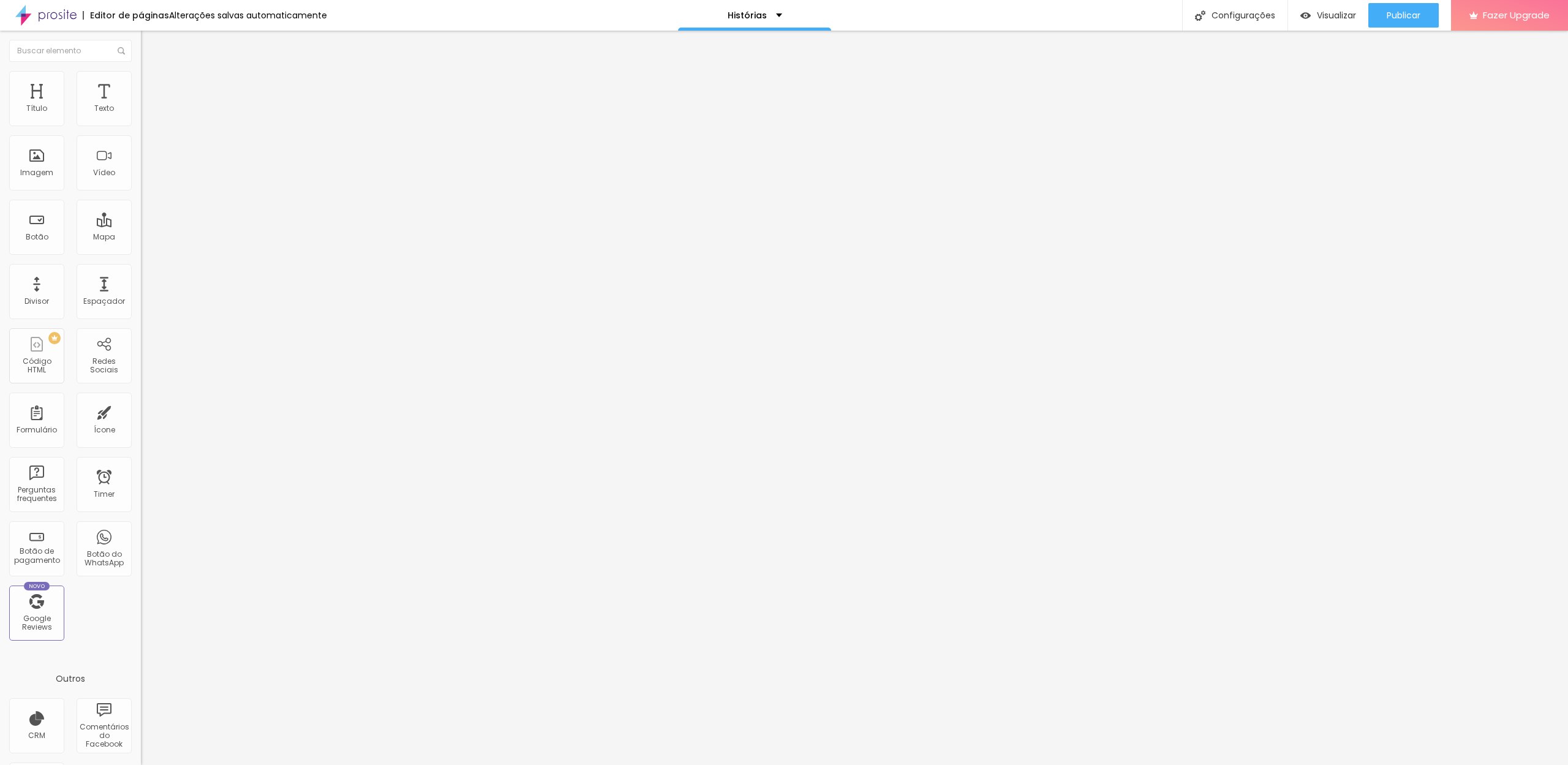
type input "10"
type input "1"
type input "15"
type input "150"
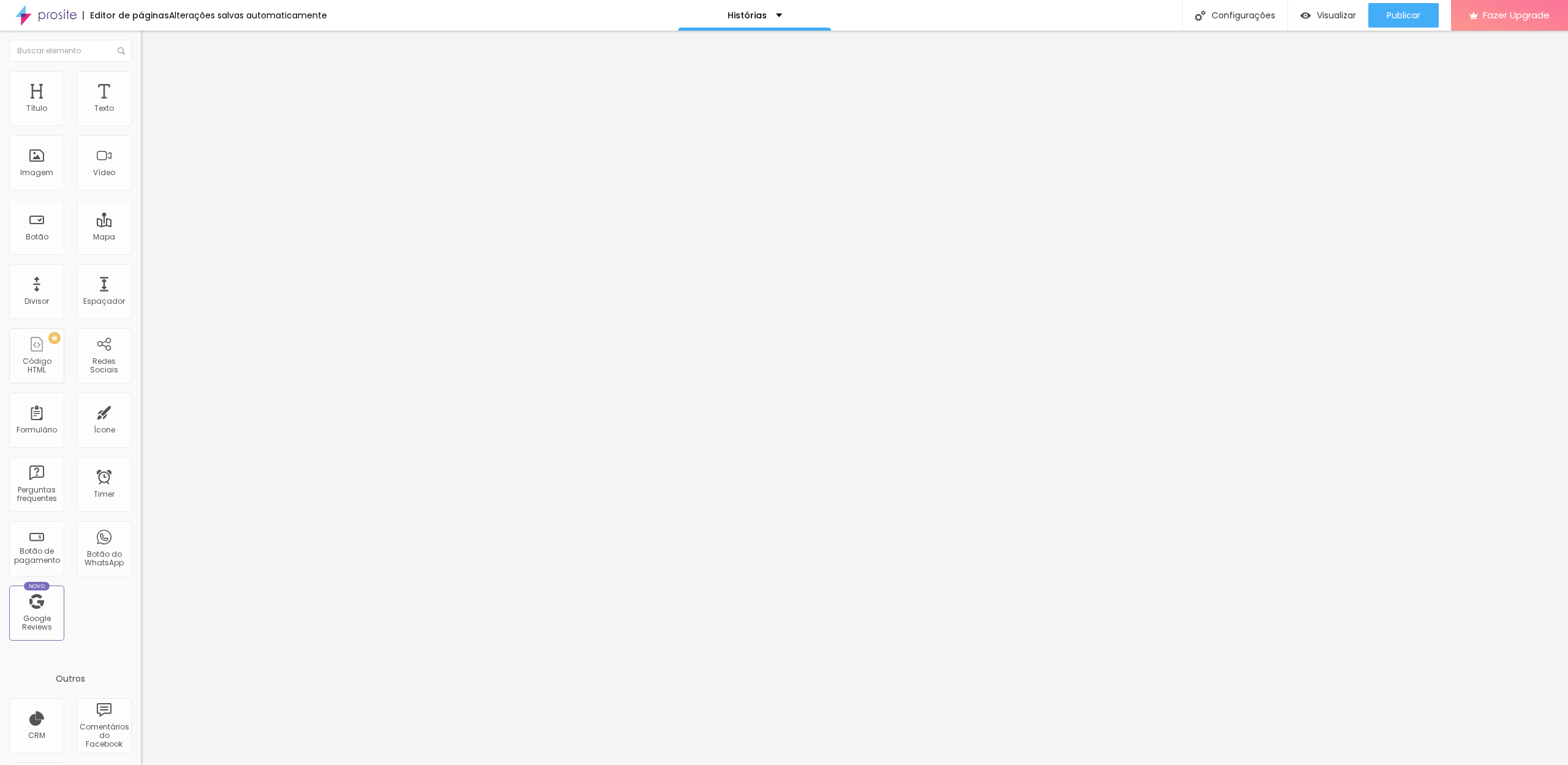
type input "150"
click at [141, 81] on li "Estilo" at bounding box center [212, 77] width 141 height 12
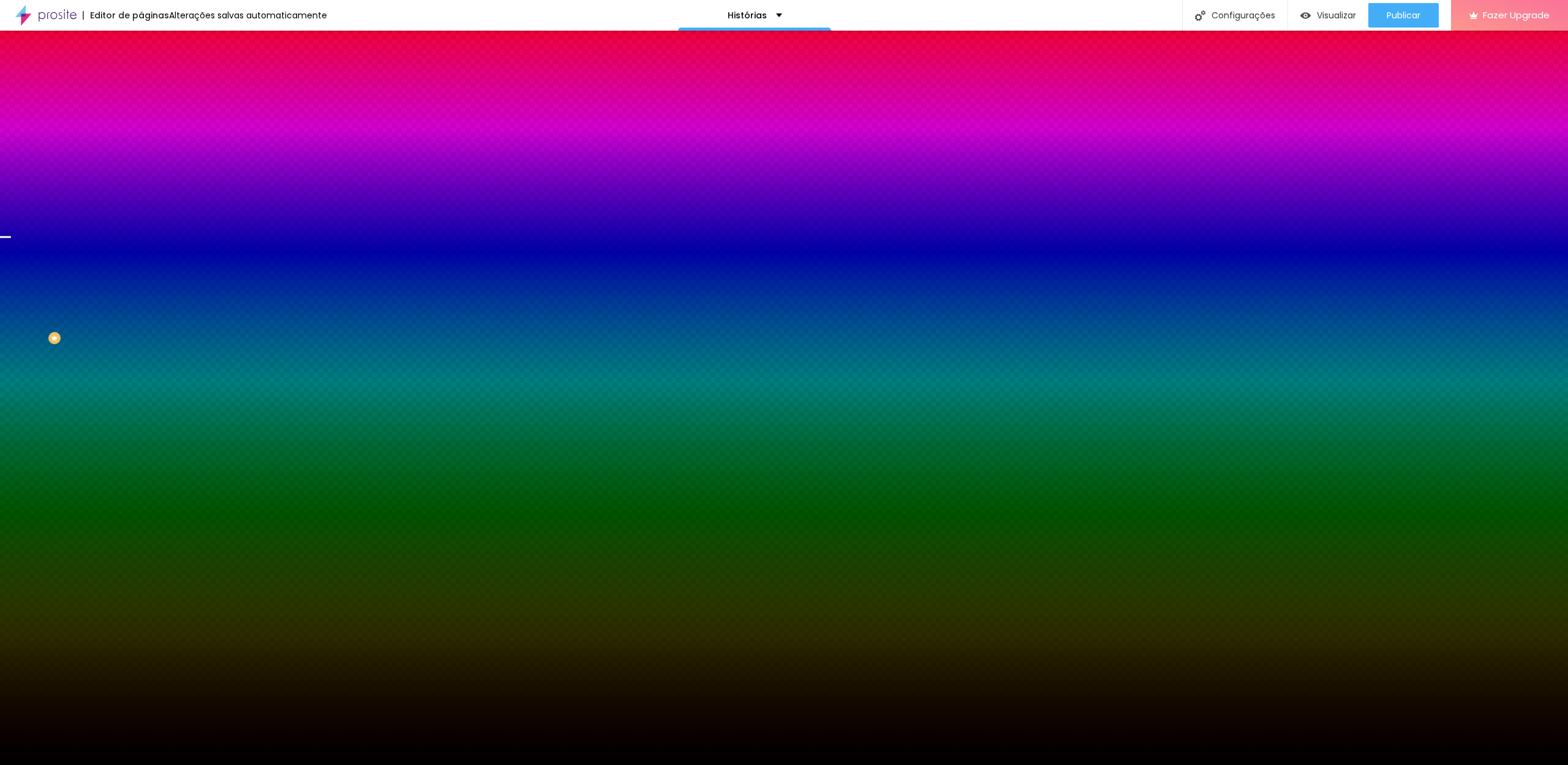
click at [141, 127] on span "Nenhum" at bounding box center [157, 122] width 32 height 11
click at [141, 147] on span "Parallax" at bounding box center [156, 141] width 30 height 11
click at [141, 135] on span "Nenhum" at bounding box center [157, 130] width 32 height 11
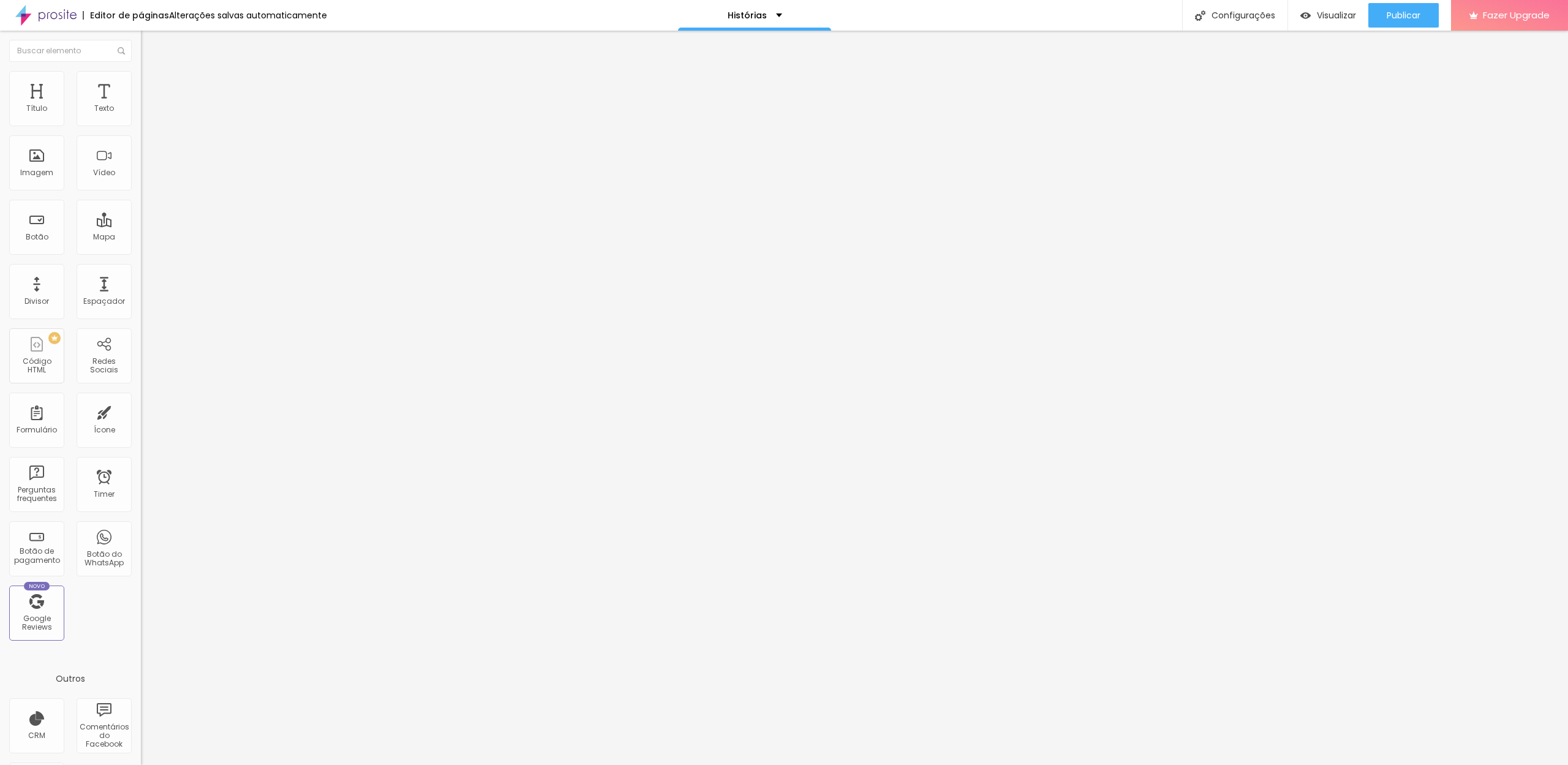
click at [141, 76] on li "Avançado" at bounding box center [212, 77] width 141 height 12
click at [141, 71] on li "Estilo" at bounding box center [212, 65] width 141 height 12
click at [141, 76] on li "Avançado" at bounding box center [212, 77] width 141 height 12
click at [141, 76] on img at bounding box center [147, 77] width 11 height 11
click at [141, 70] on img at bounding box center [147, 64] width 11 height 11
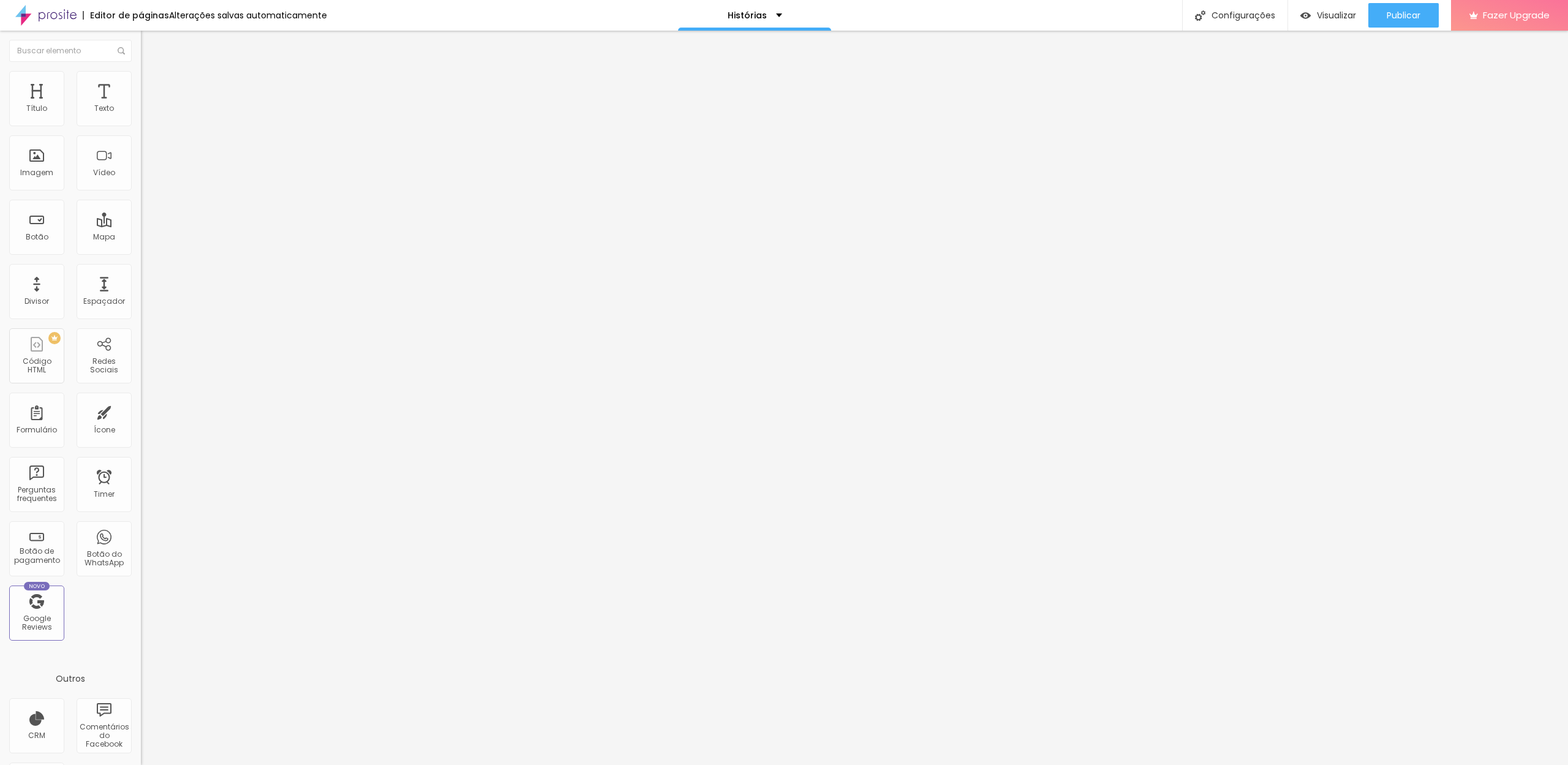
click at [152, 84] on span "Estilo" at bounding box center [161, 80] width 19 height 11
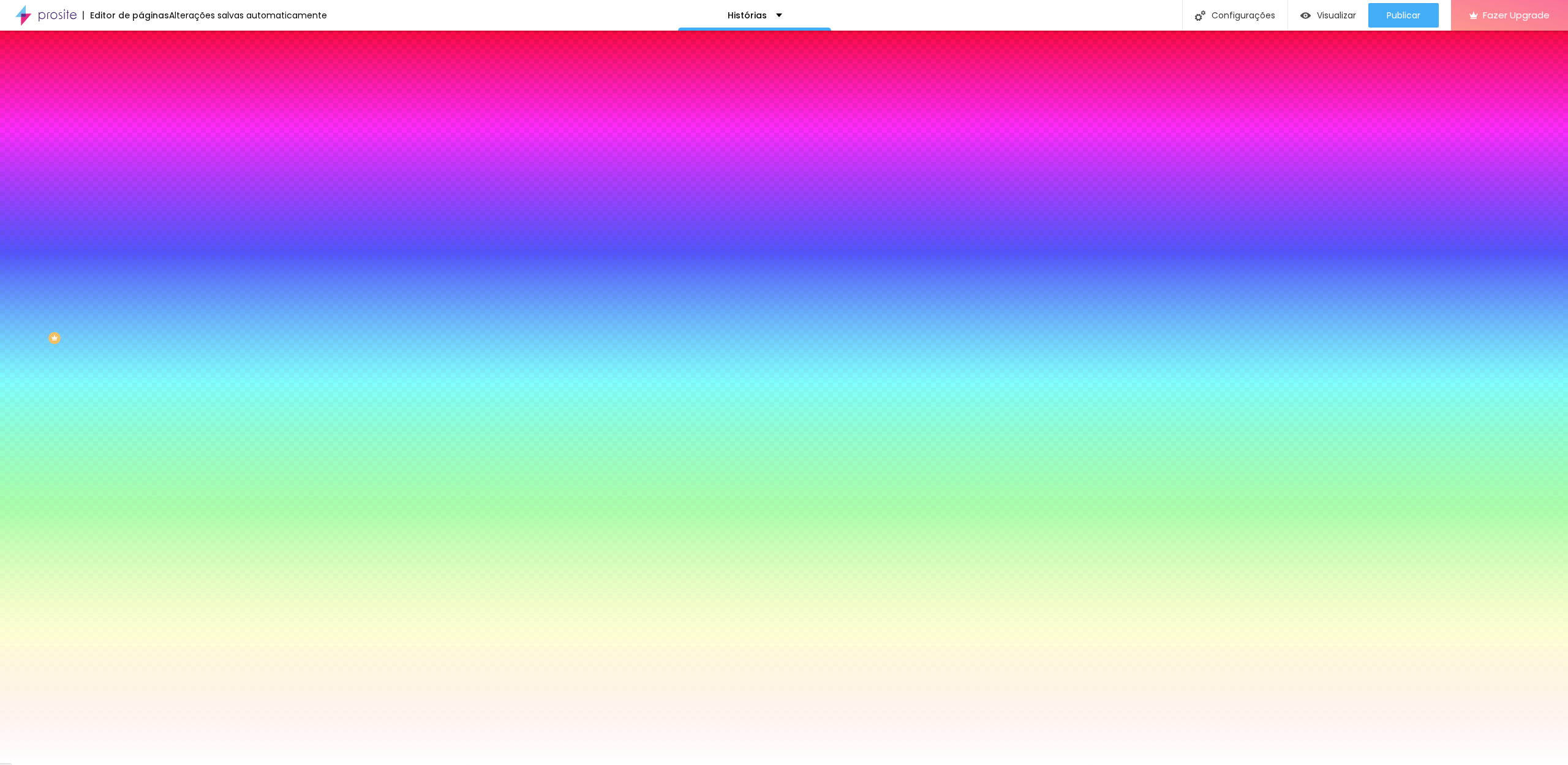
click at [141, 71] on li "Conteúdo" at bounding box center [212, 65] width 141 height 12
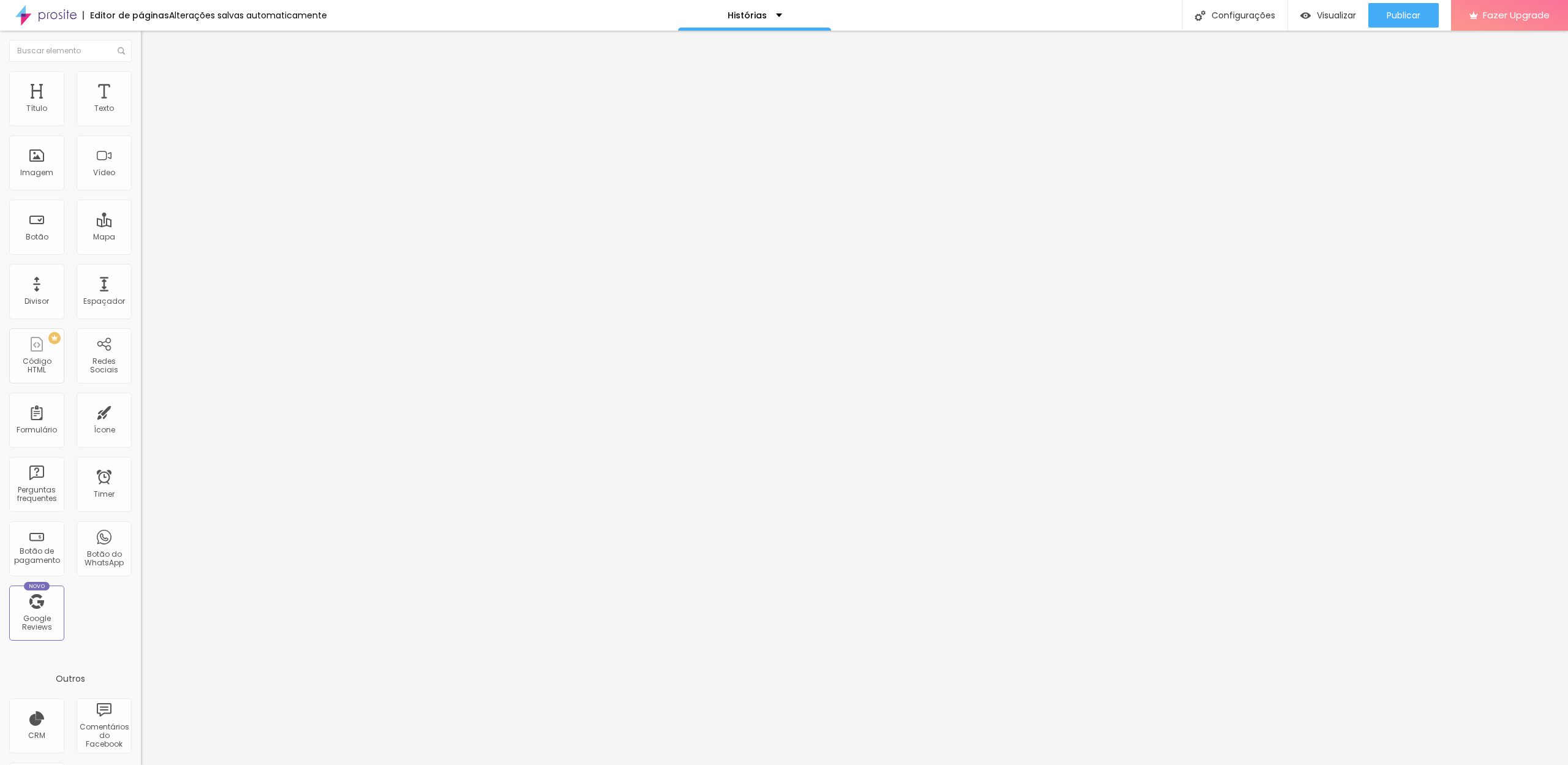
click at [141, 121] on img at bounding box center [145, 117] width 8 height 8
click at [141, 78] on li "Avançado" at bounding box center [212, 77] width 141 height 12
click at [141, 71] on li "Estilo" at bounding box center [212, 65] width 141 height 12
click at [141, 39] on button "Editar Texto" at bounding box center [212, 45] width 141 height 28
click at [141, 45] on button "Editar Texto" at bounding box center [212, 45] width 141 height 28
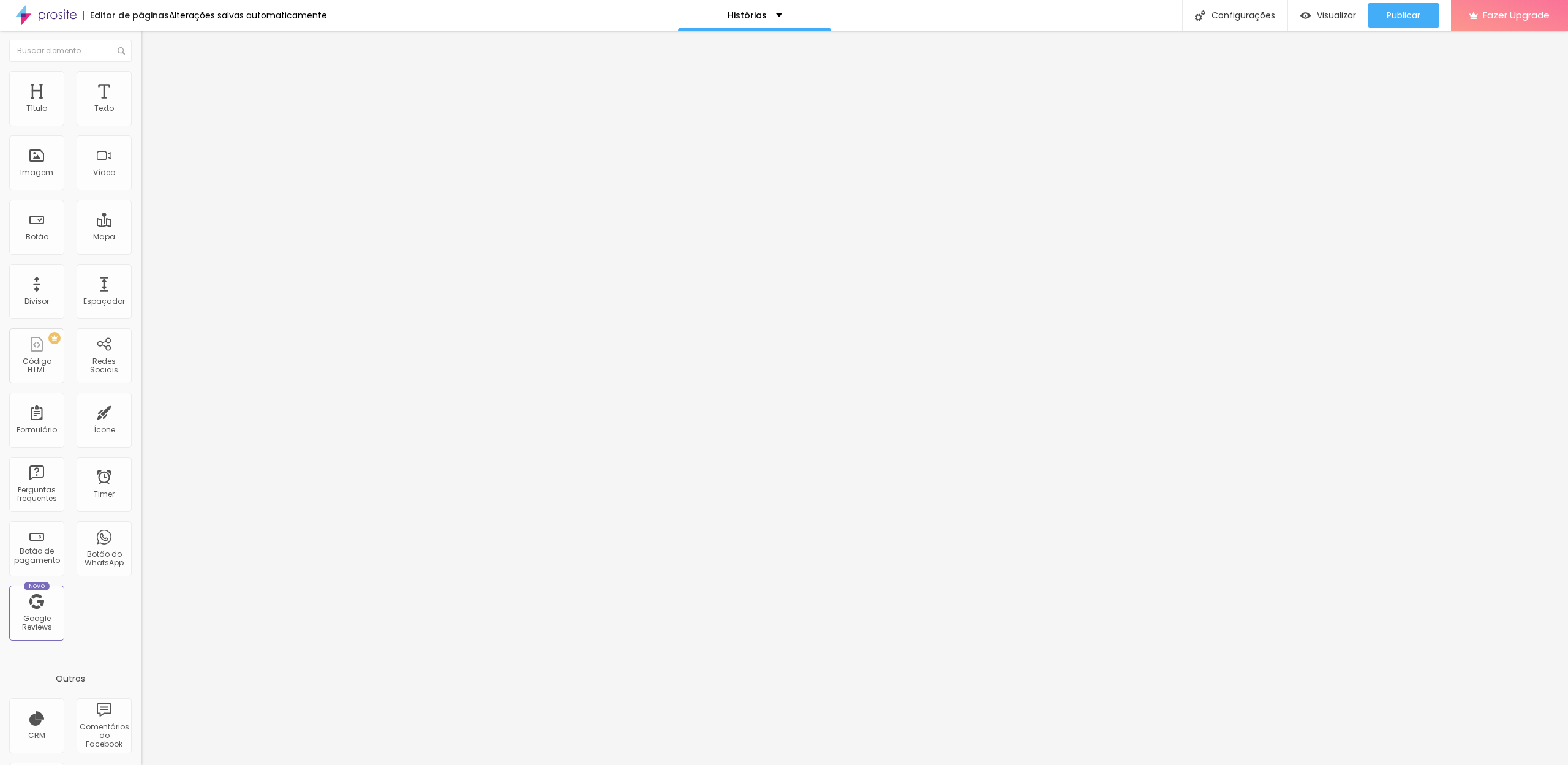
click at [141, 181] on button "button" at bounding box center [150, 175] width 17 height 13
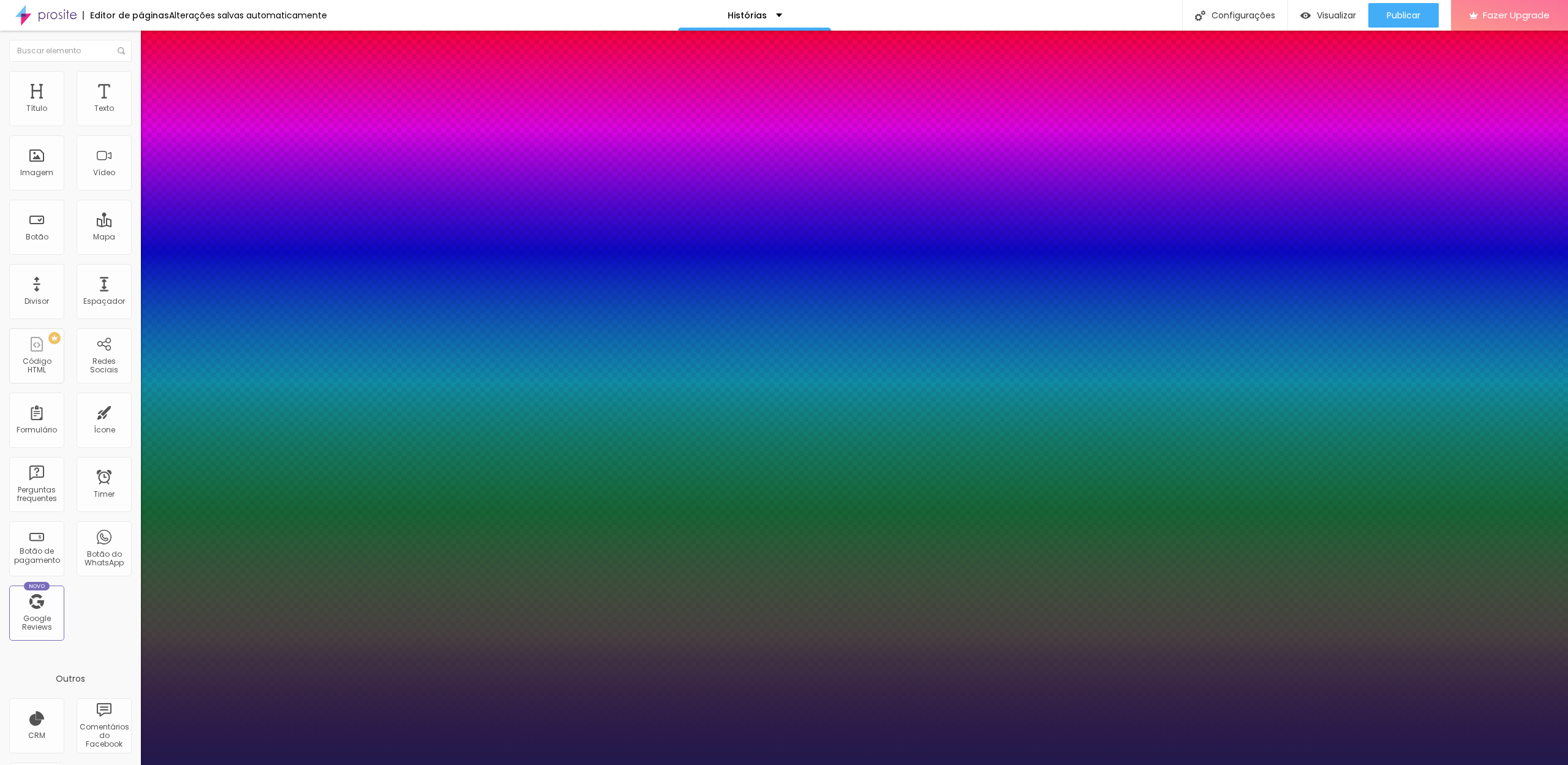
type input "14"
type input "1"
type input "15"
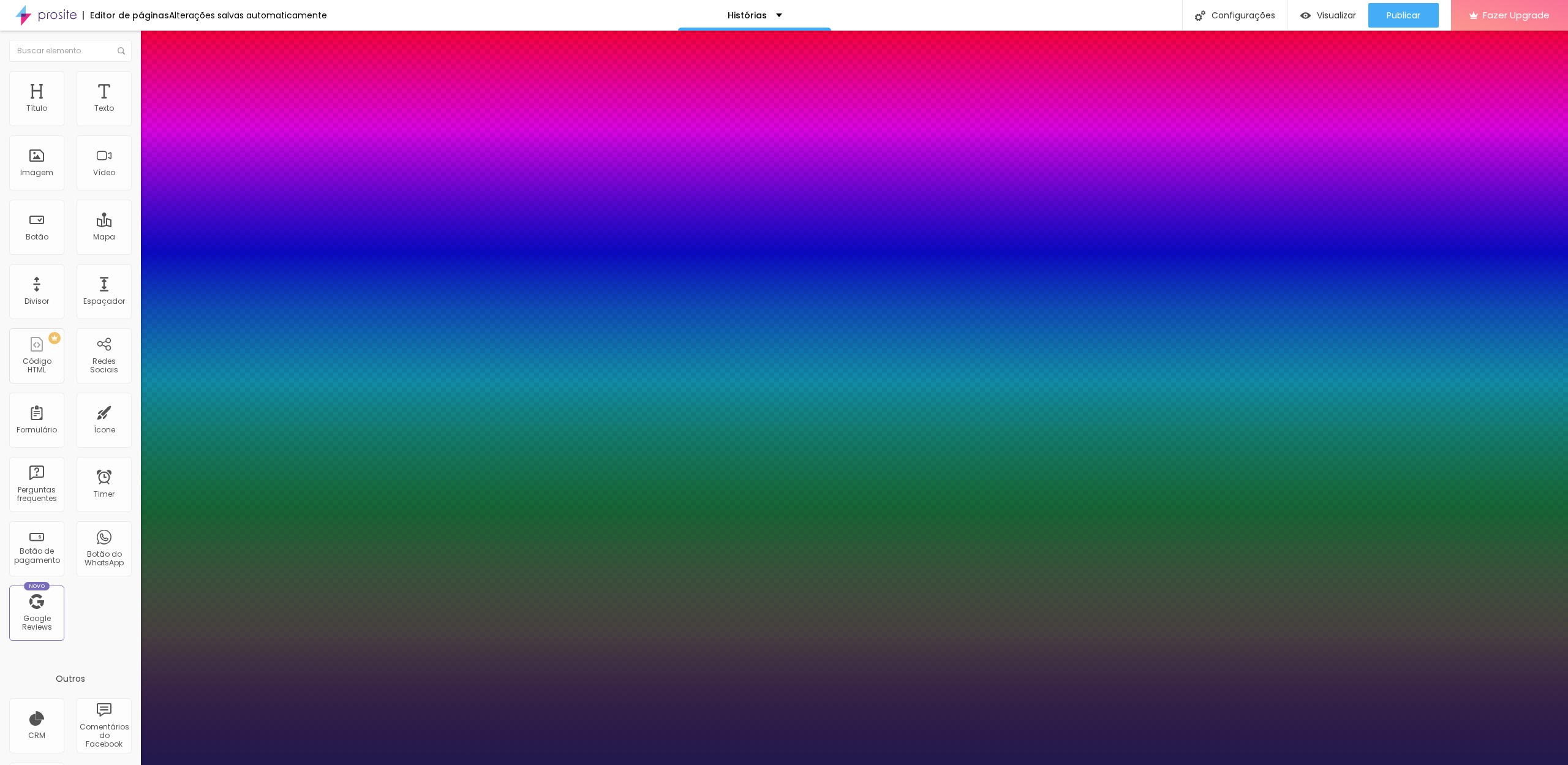
type input "1"
type input "16"
type input "1"
type input "17"
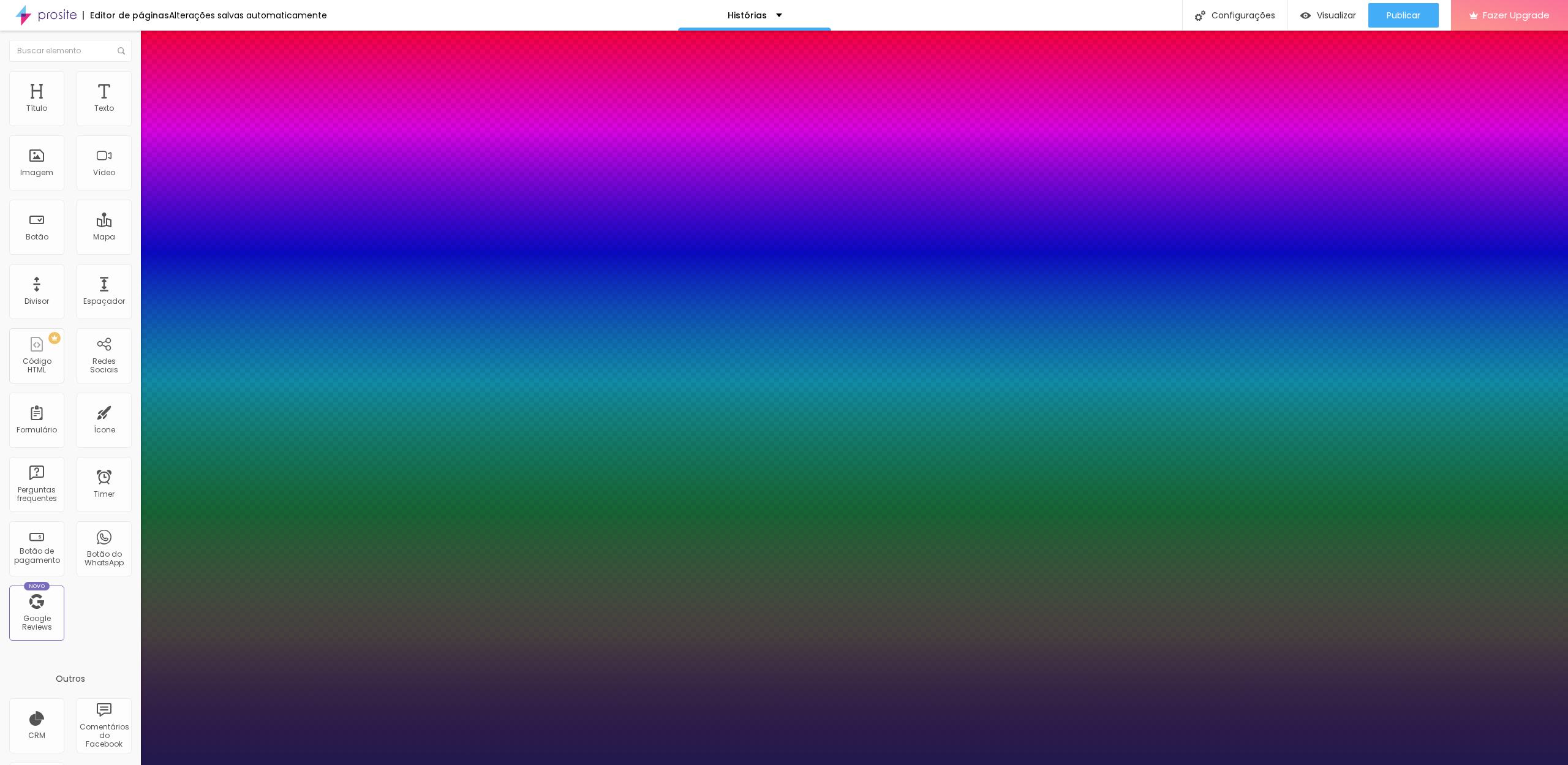
type input "17"
type input "1"
type input "18"
type input "1"
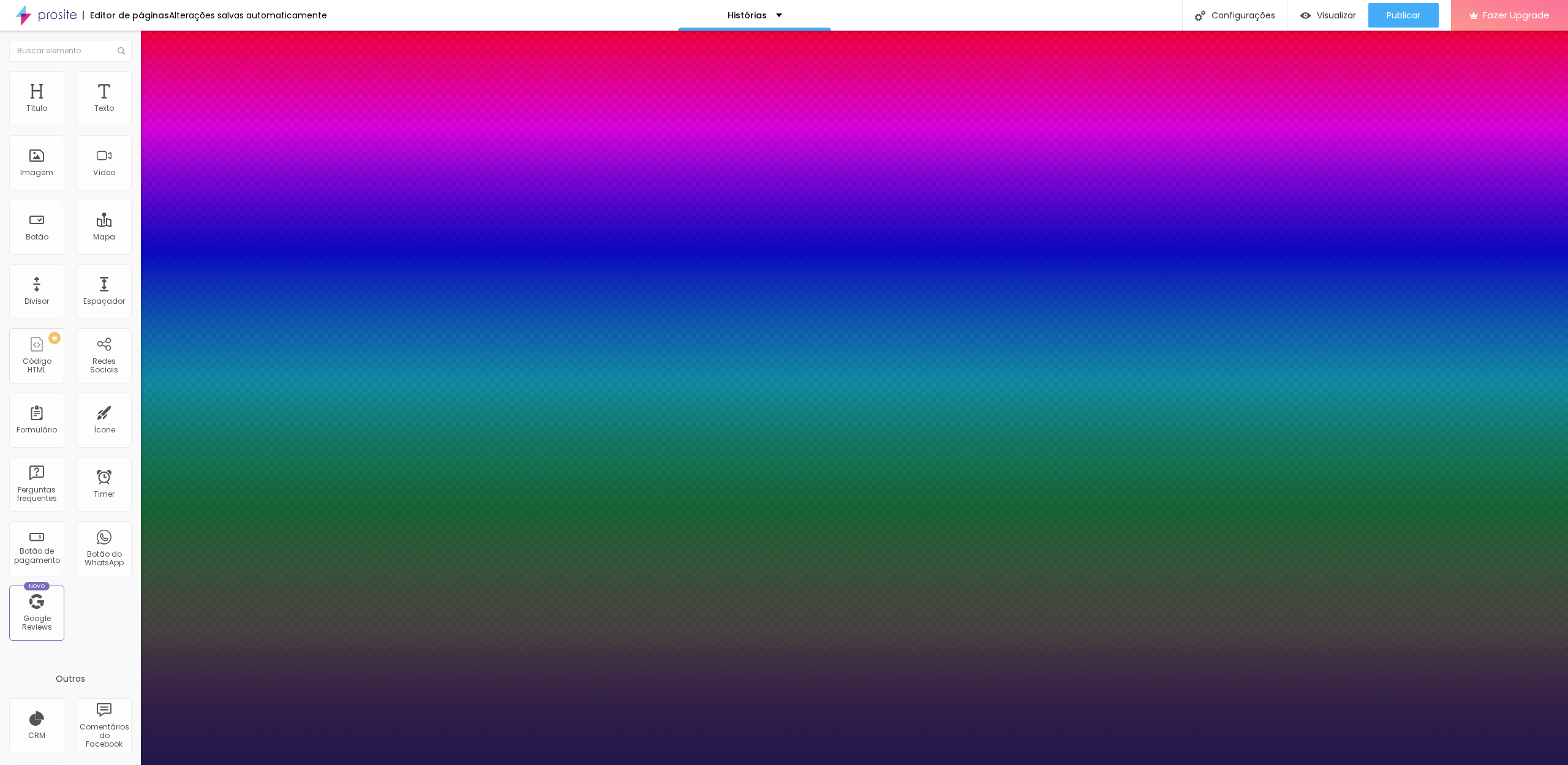
type input "19"
type input "1"
type input "21"
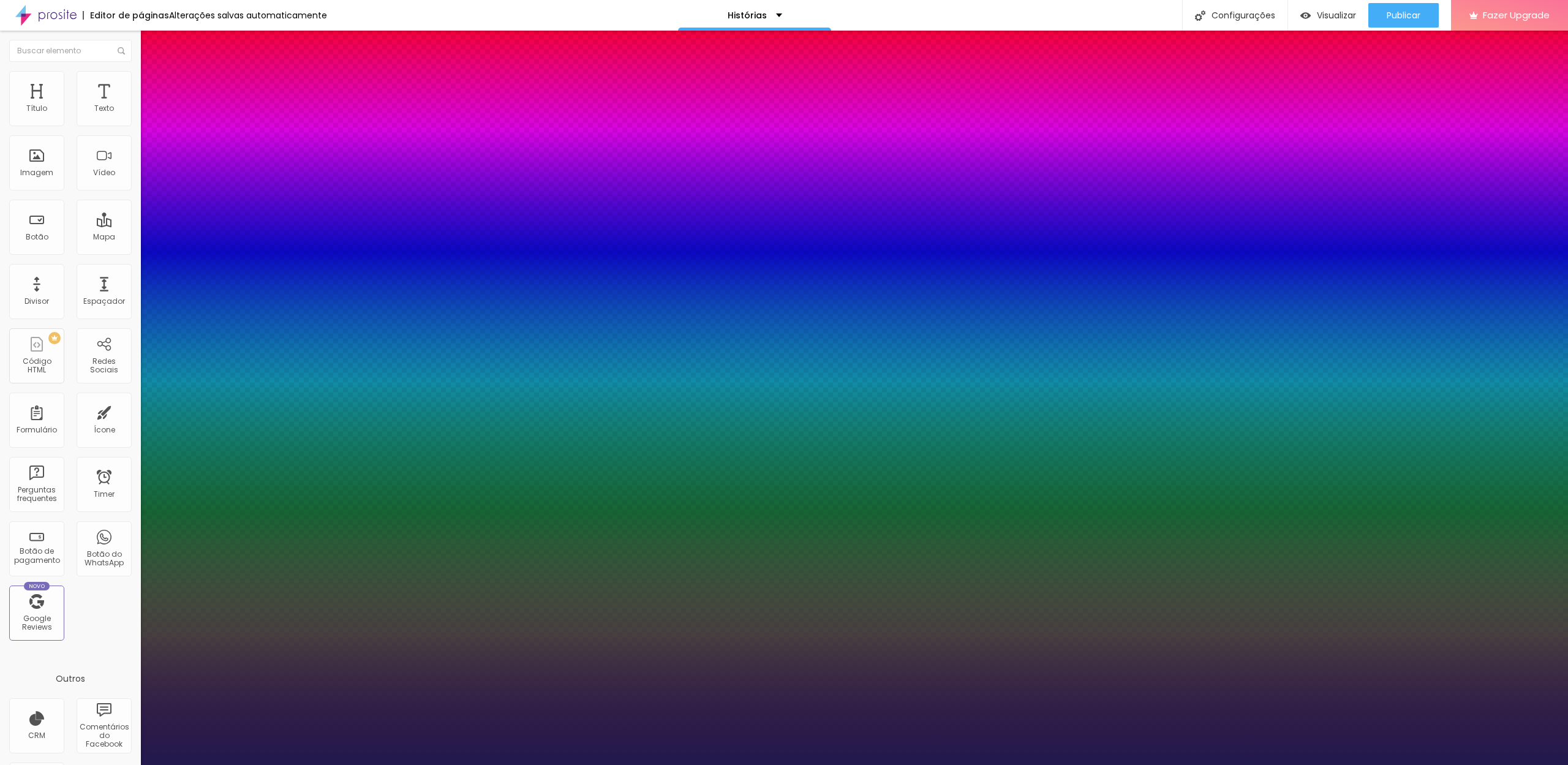
type input "1"
type input "22"
type input "1"
type input "23"
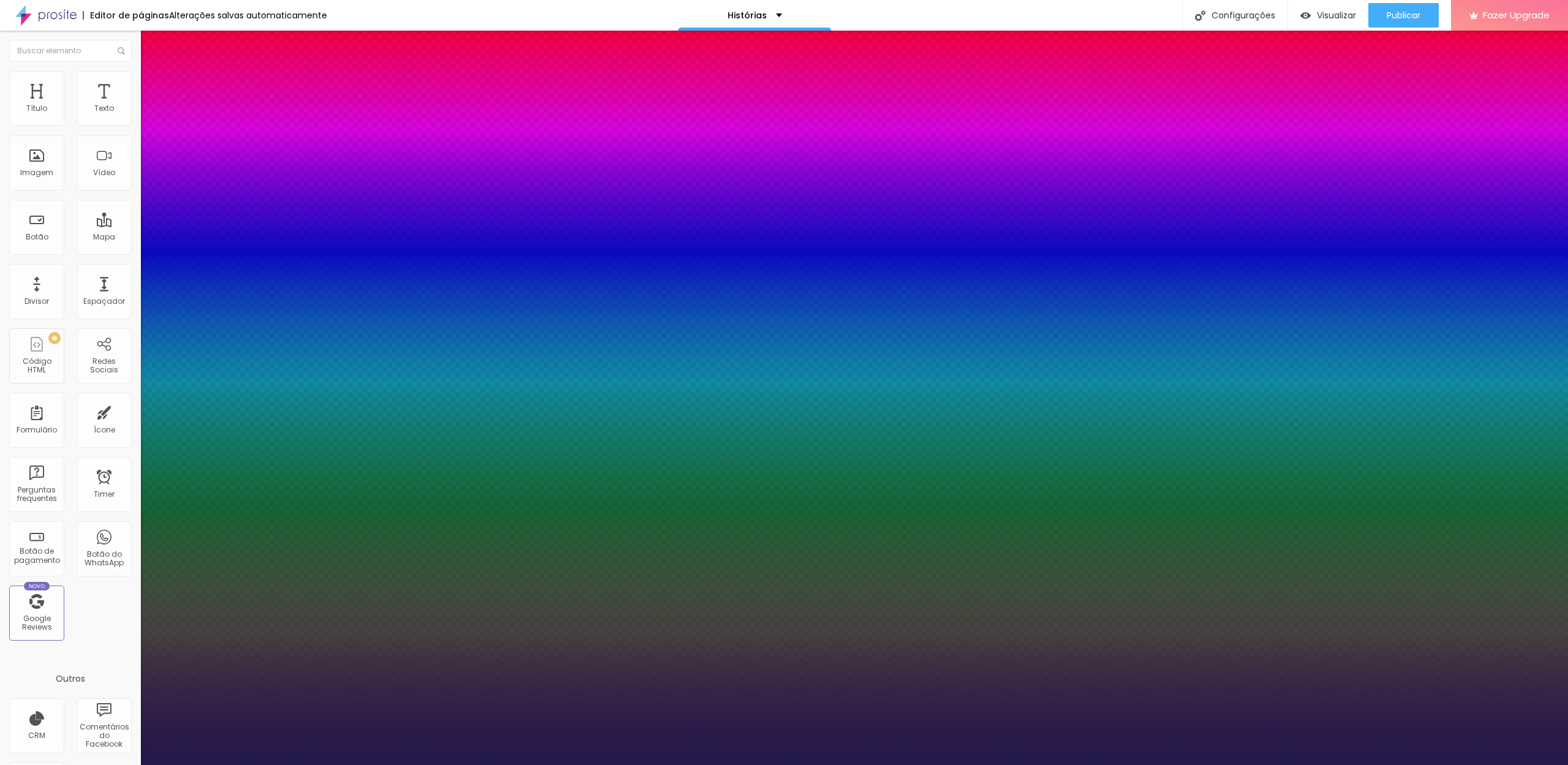
type input "23"
type input "1"
type input "24"
type input "1"
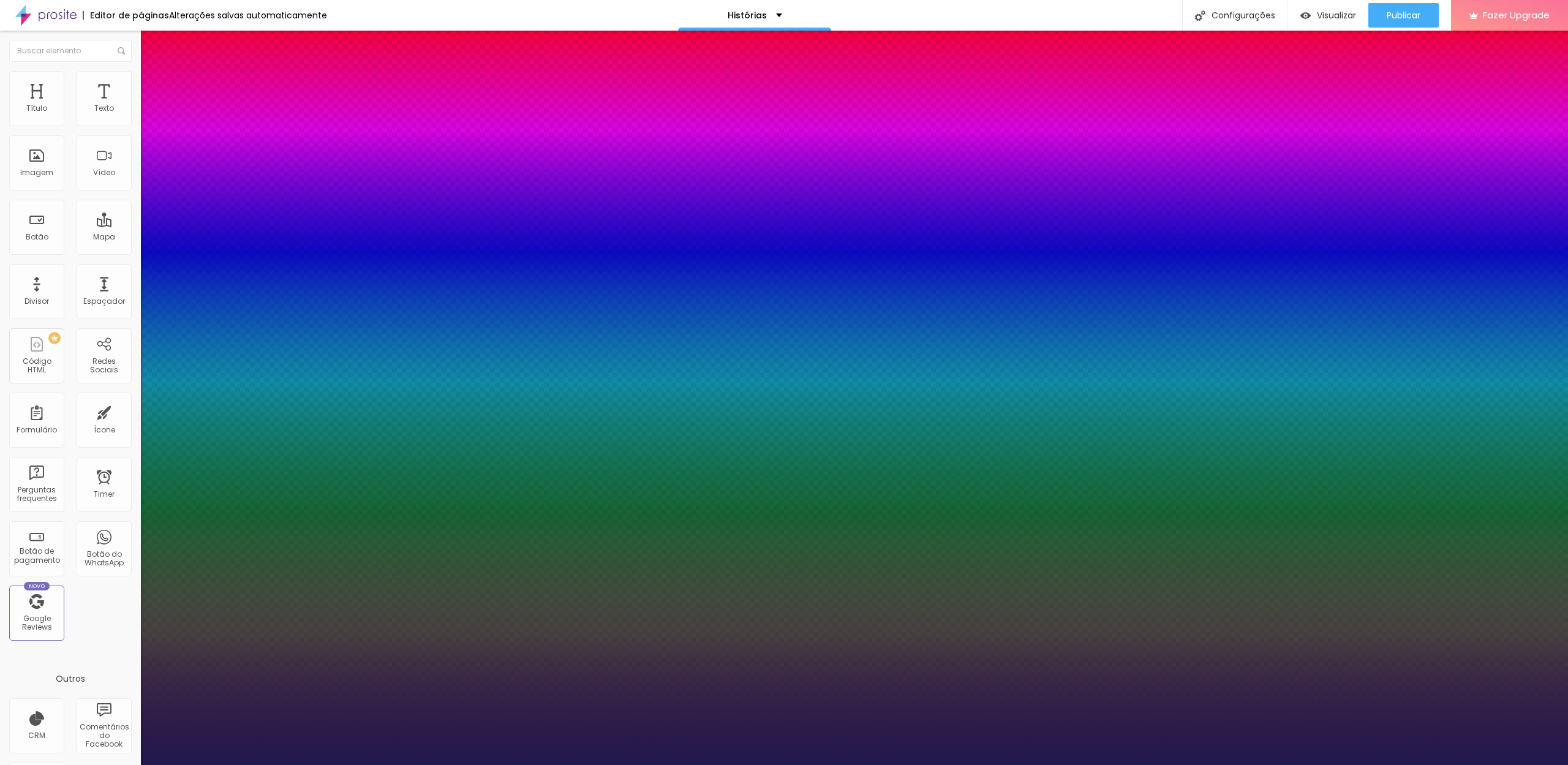
type input "25"
type input "1"
type input "26"
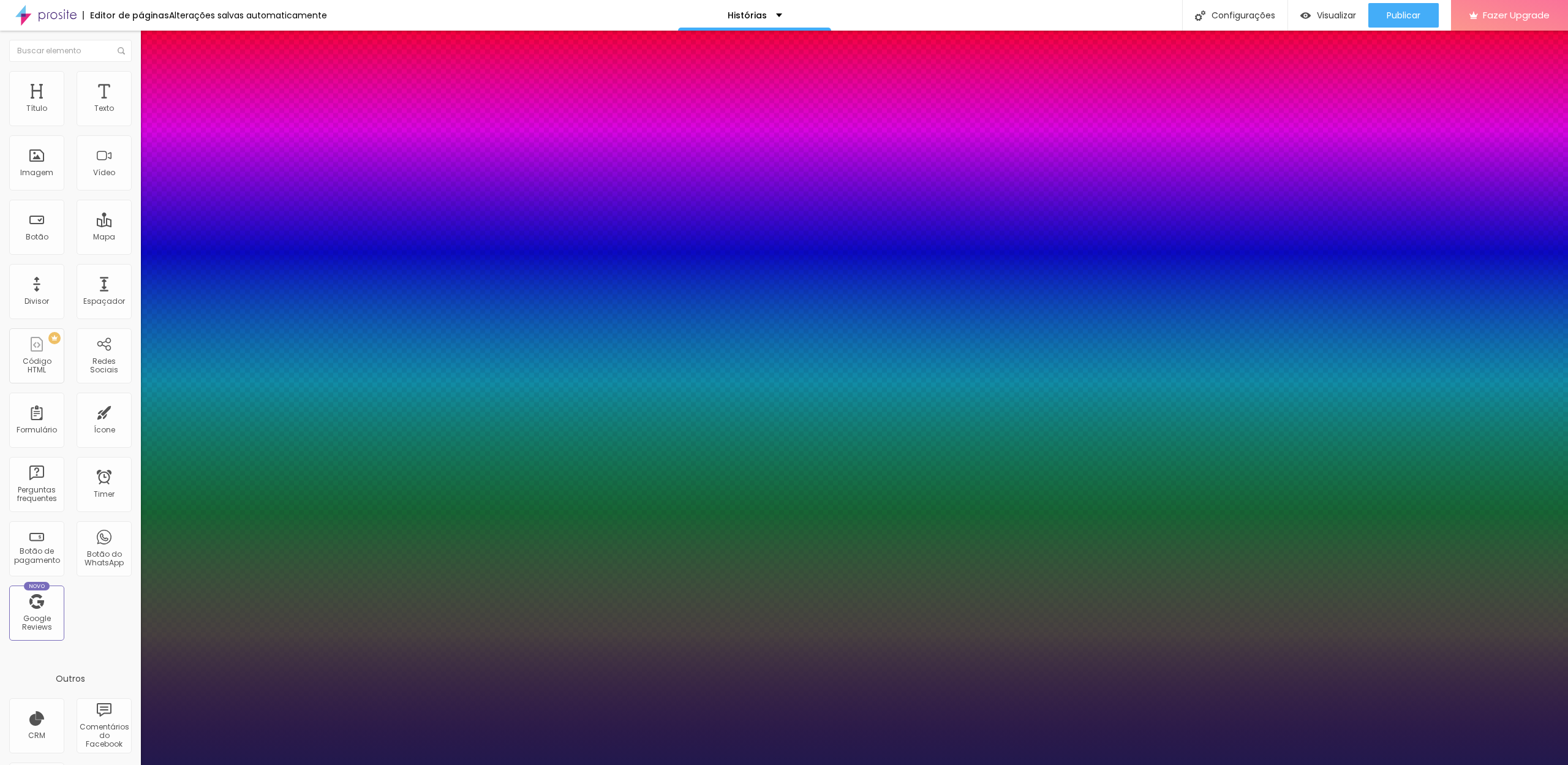
type input "1"
type input "27"
type input "1"
type input "28"
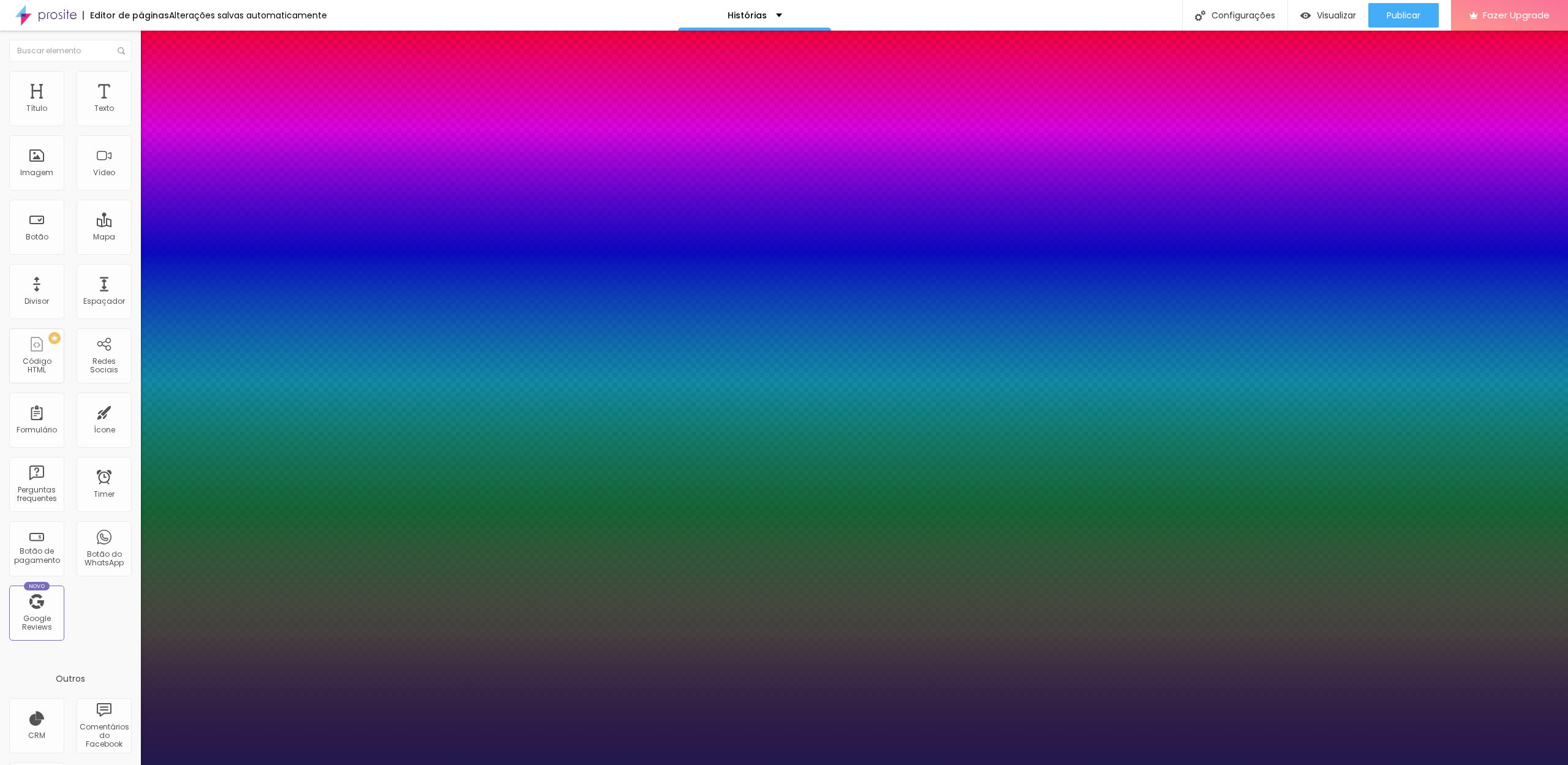
type input "28"
type input "1"
type input "29"
type input "1"
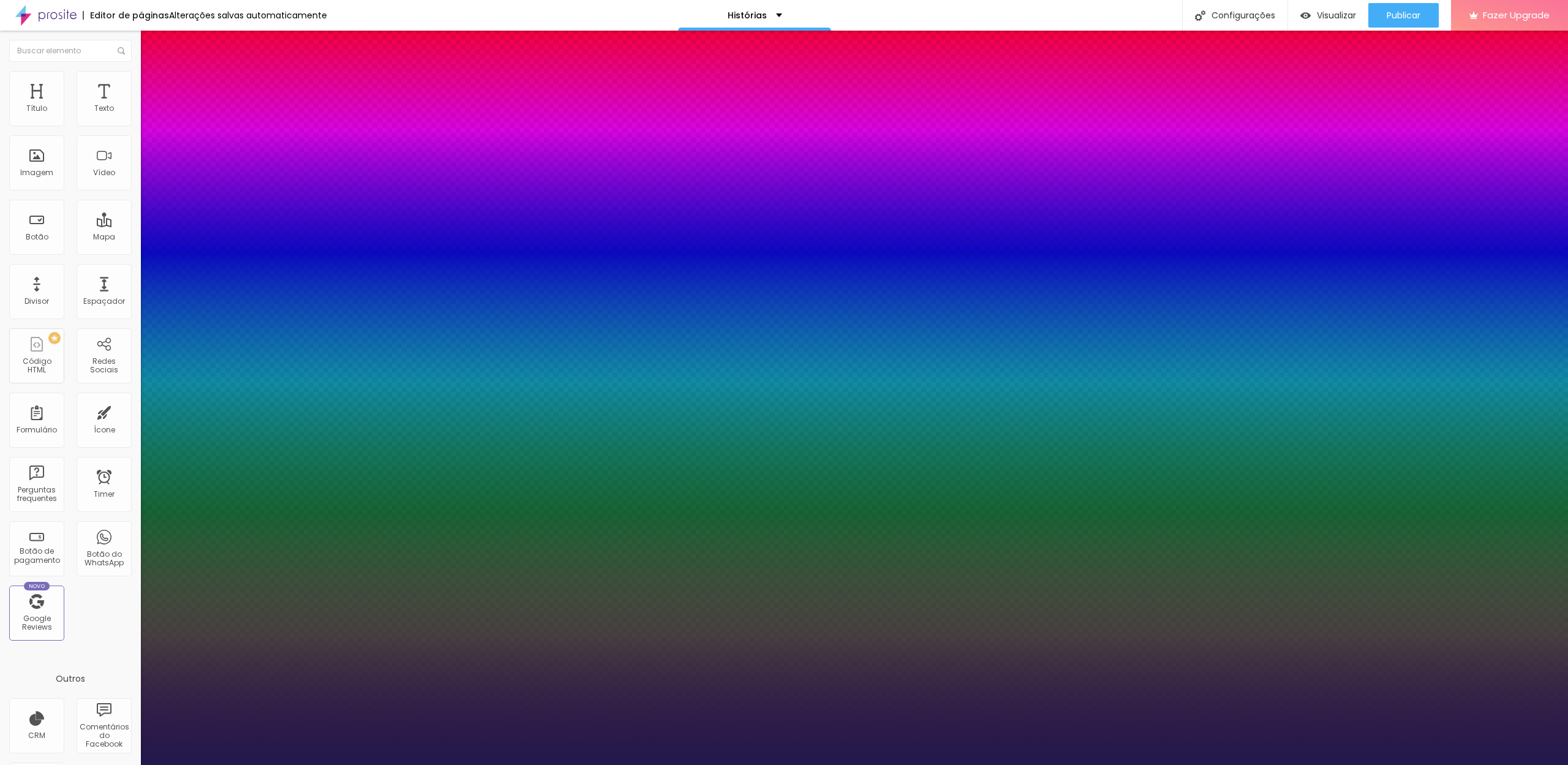
type input "30"
type input "1"
type input "31"
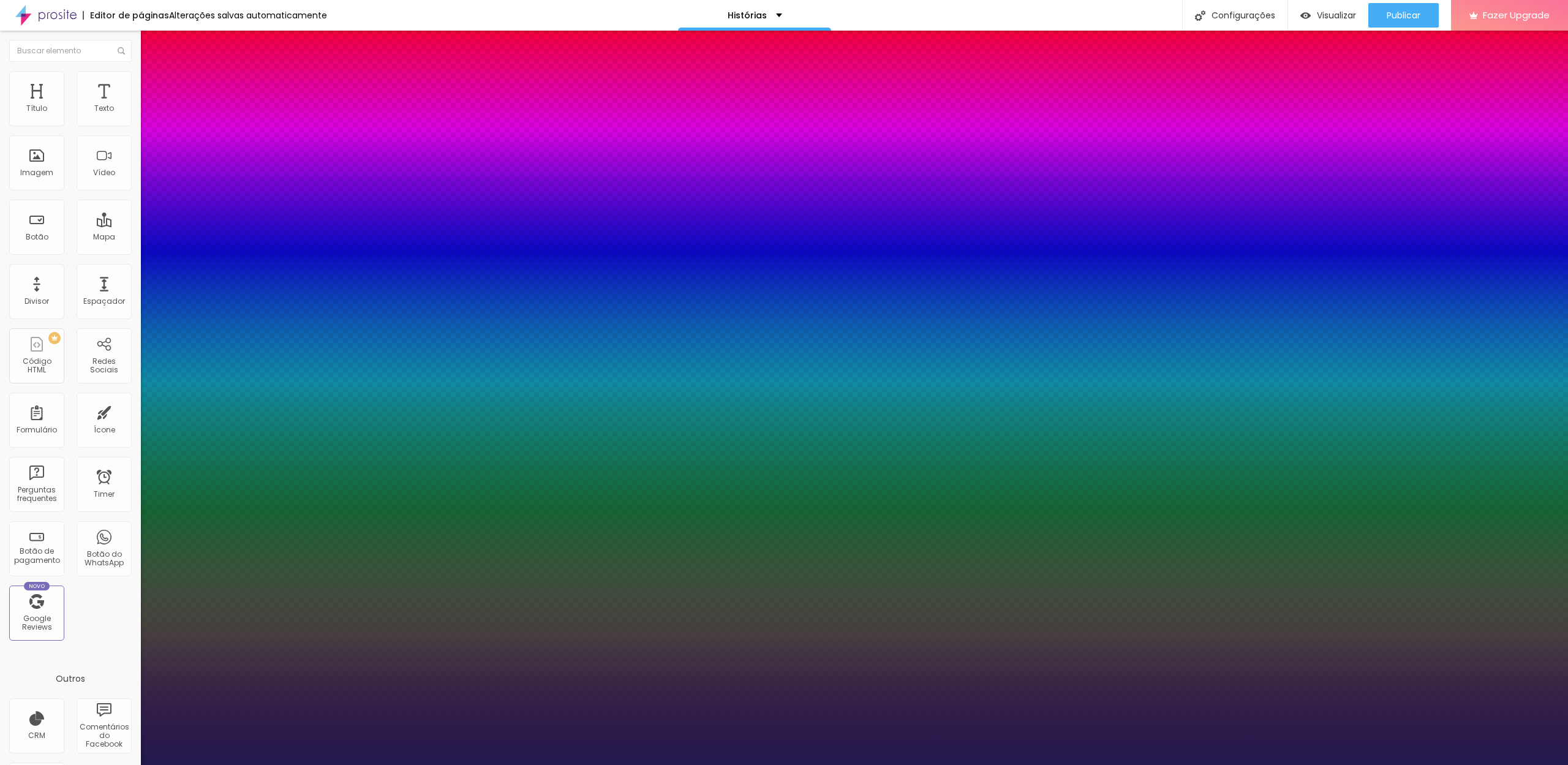
type input "1"
type input "32"
type input "1"
type input "33"
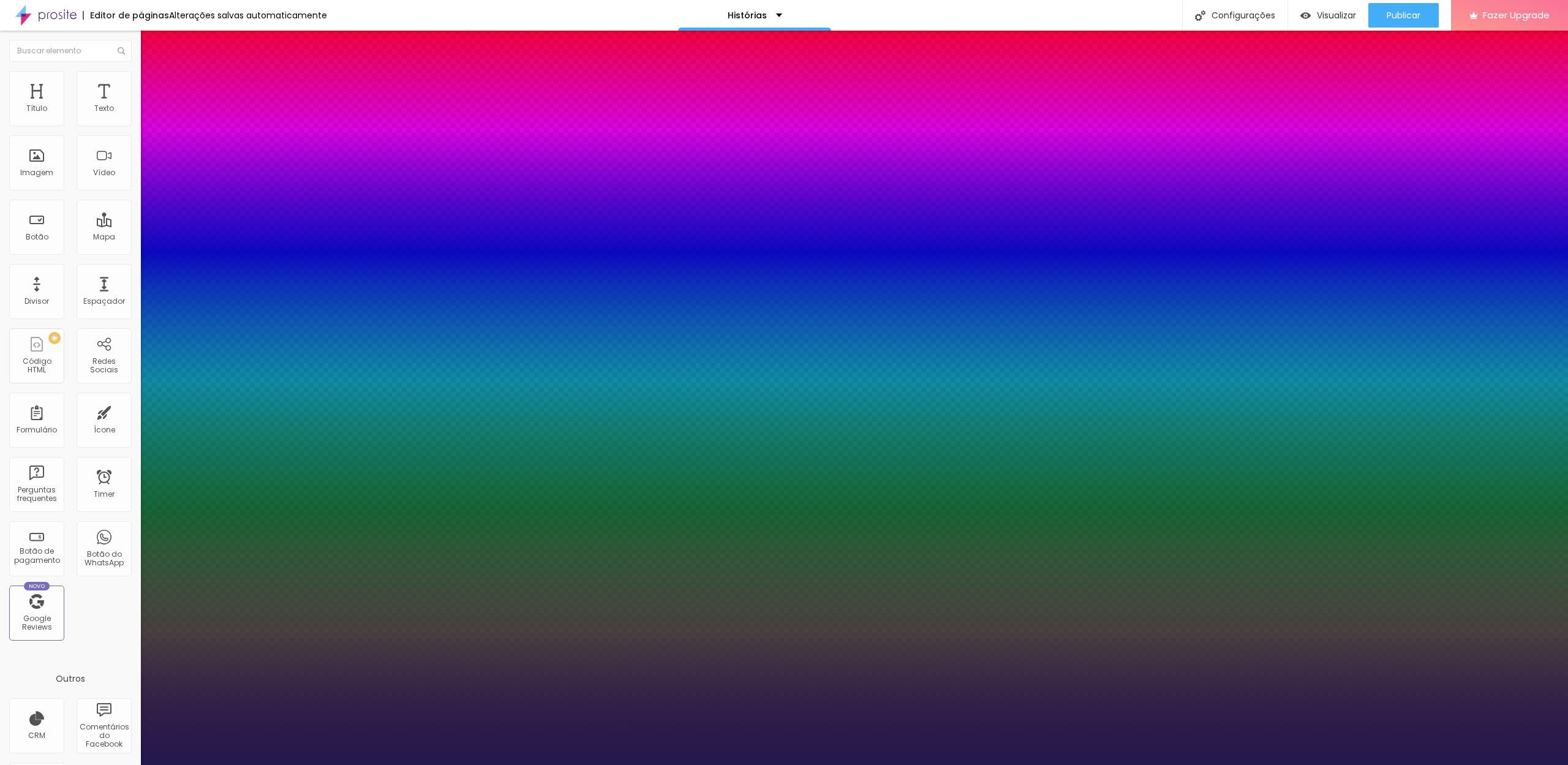
type input "33"
type input "1"
type input "34"
type input "1"
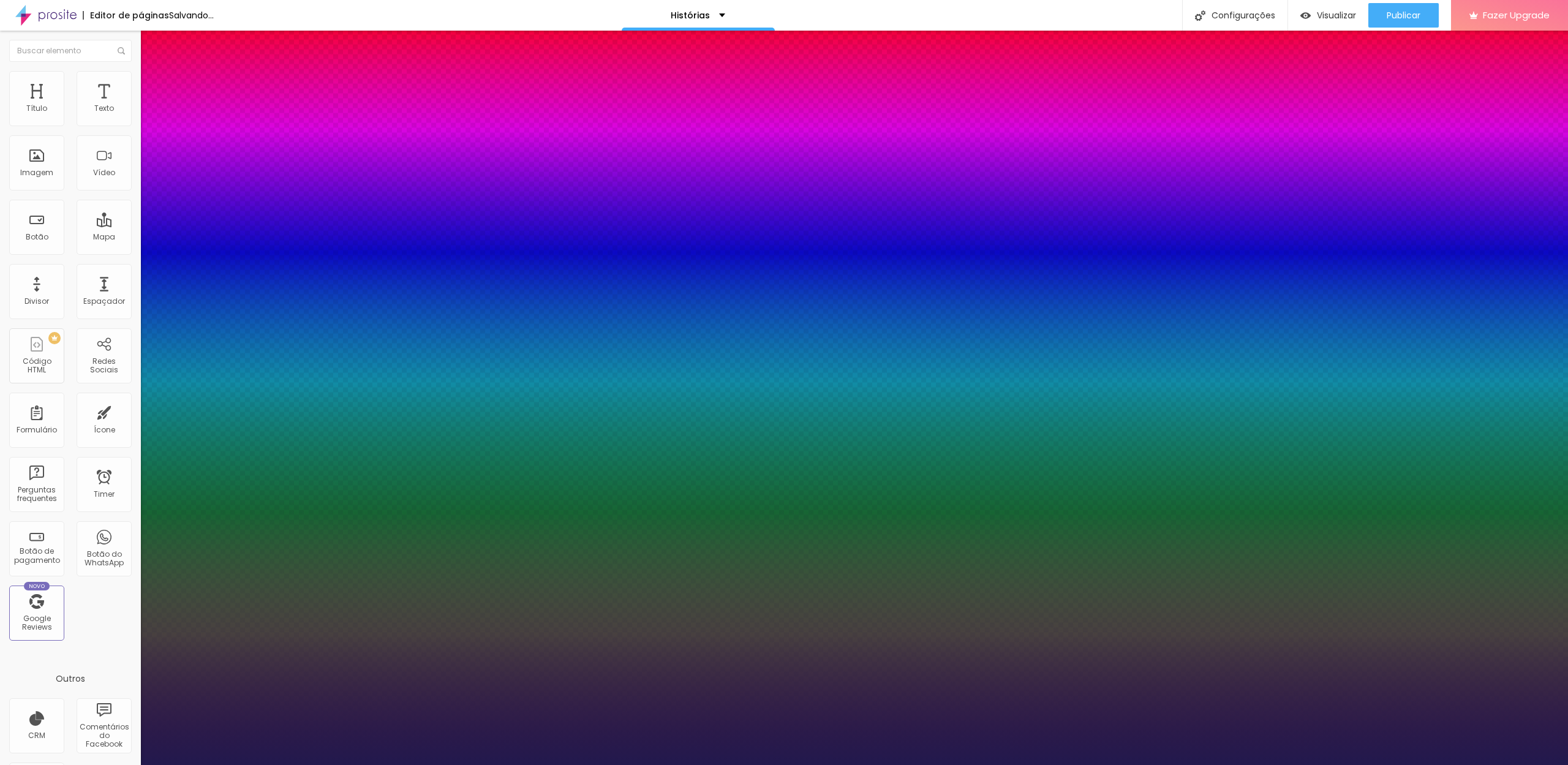
type input "35"
type input "1"
drag, startPoint x: 163, startPoint y: 339, endPoint x: 183, endPoint y: 340, distance: 20.0
type input "35"
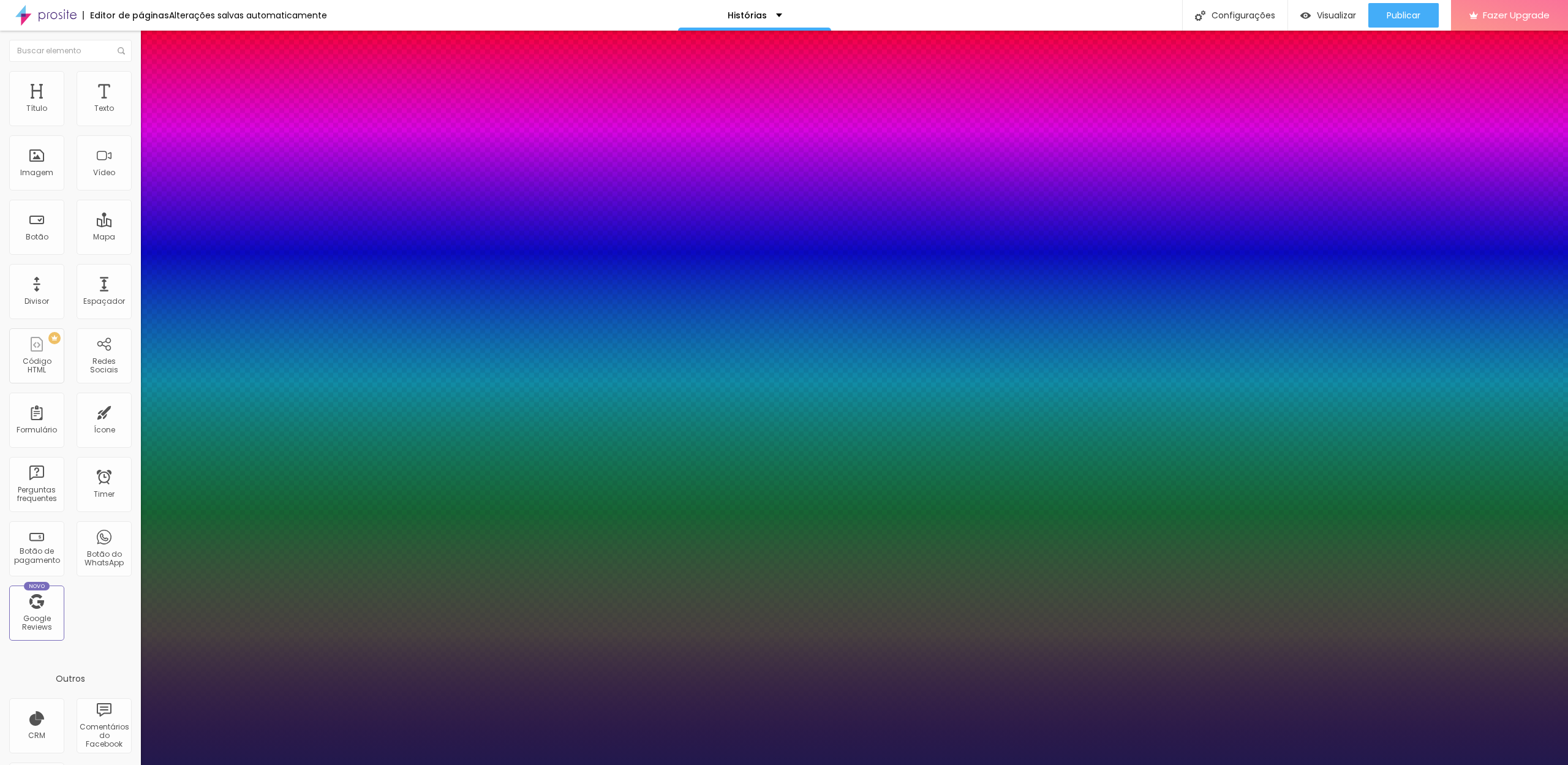
type input "1"
select select "GreatVibes-Regular"
type input "1"
click at [936, 764] on div at bounding box center [784, 765] width 1568 height 0
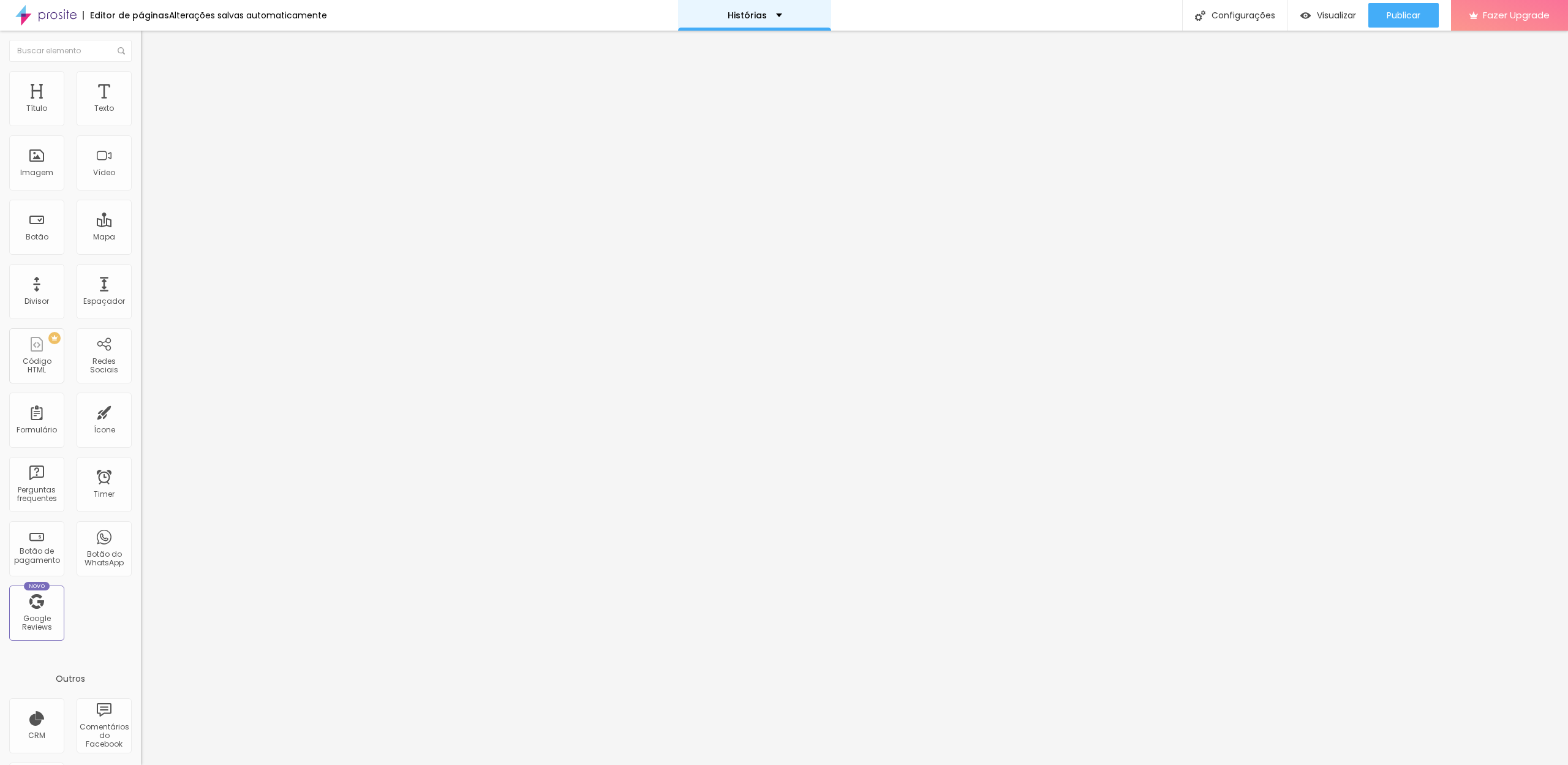
click at [777, 11] on div "Histórias" at bounding box center [755, 15] width 153 height 31
click at [694, 53] on link "Home" at bounding box center [680, 47] width 28 height 13
click at [146, 114] on icon "button" at bounding box center [147, 112] width 2 height 2
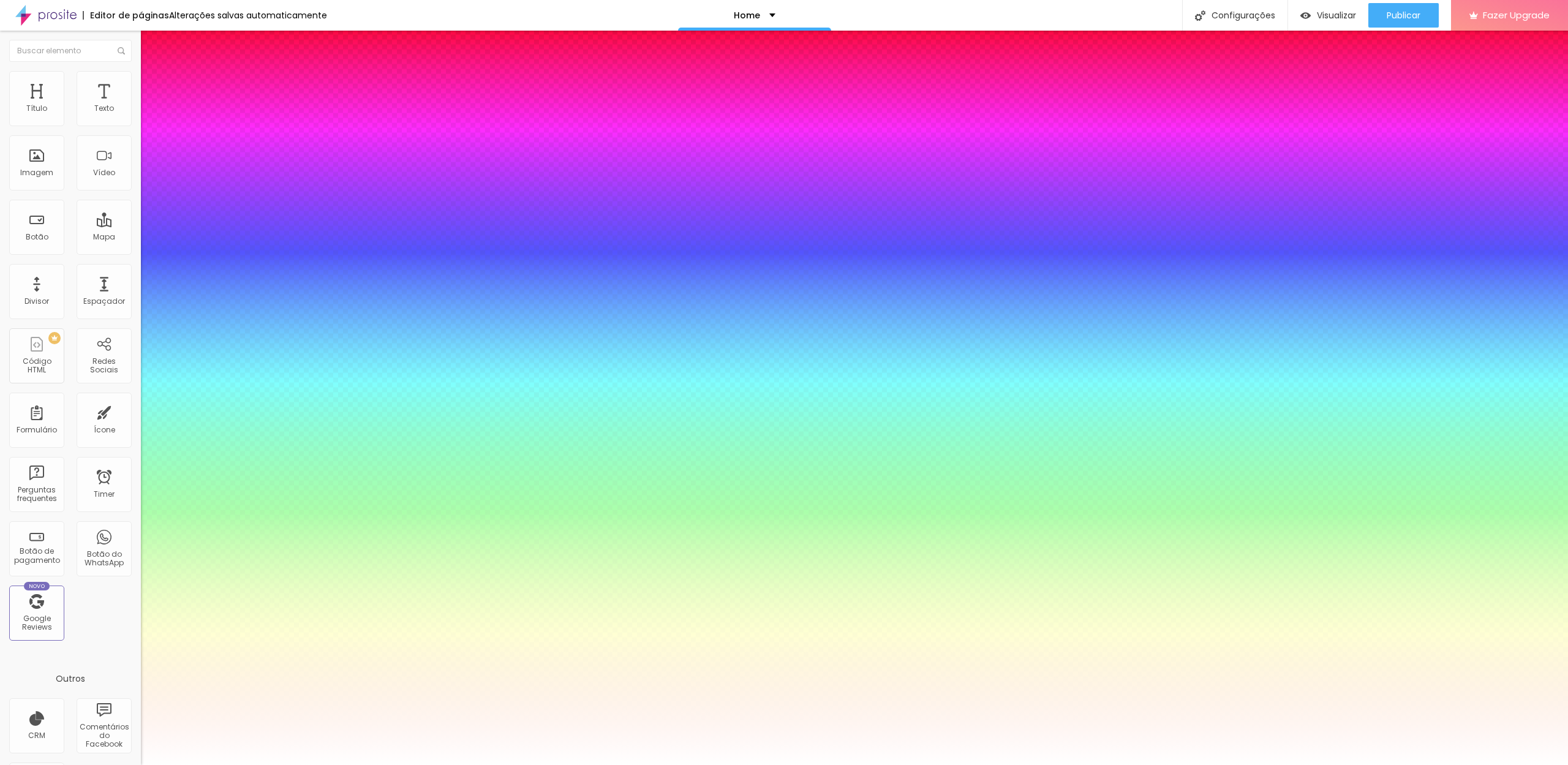
type input "1"
click at [755, 764] on div at bounding box center [784, 765] width 1568 height 0
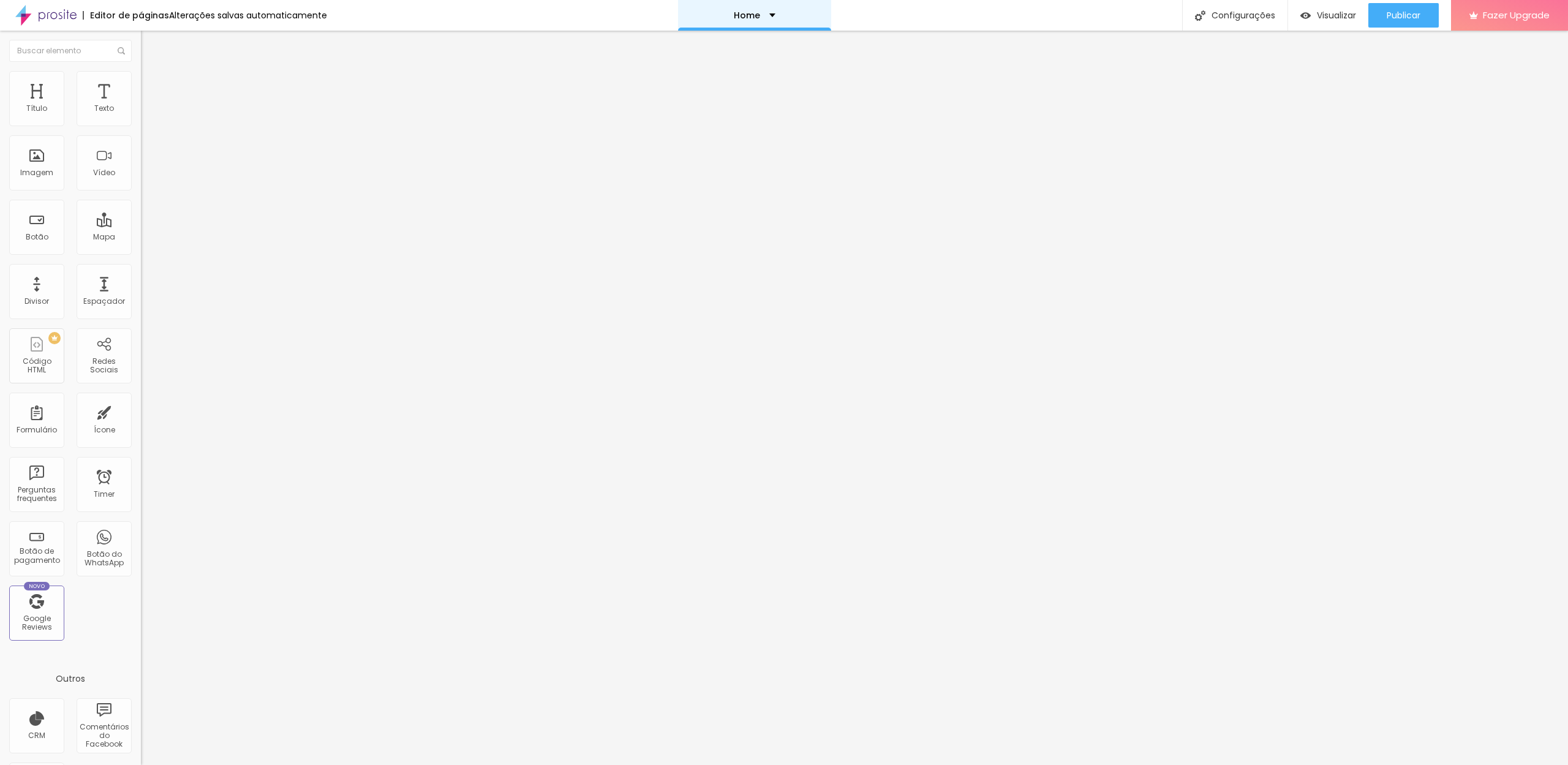
click at [771, 17] on div "Home" at bounding box center [755, 15] width 153 height 31
click at [707, 41] on link "Histórias" at bounding box center [686, 38] width 39 height 13
click at [147, 176] on icon "button" at bounding box center [150, 174] width 5 height 5
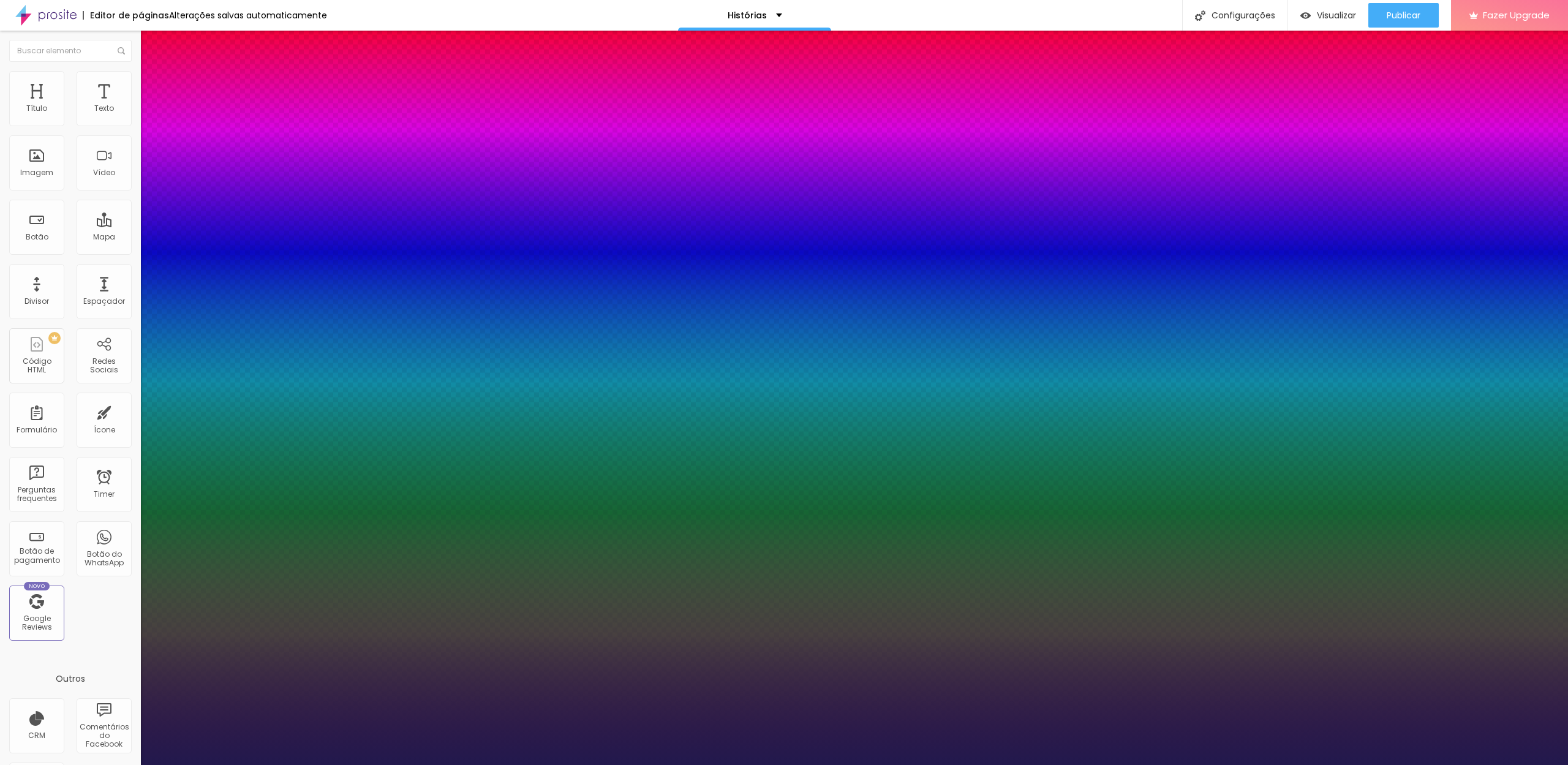
type input "1"
type input "33"
type input "1"
type input "34"
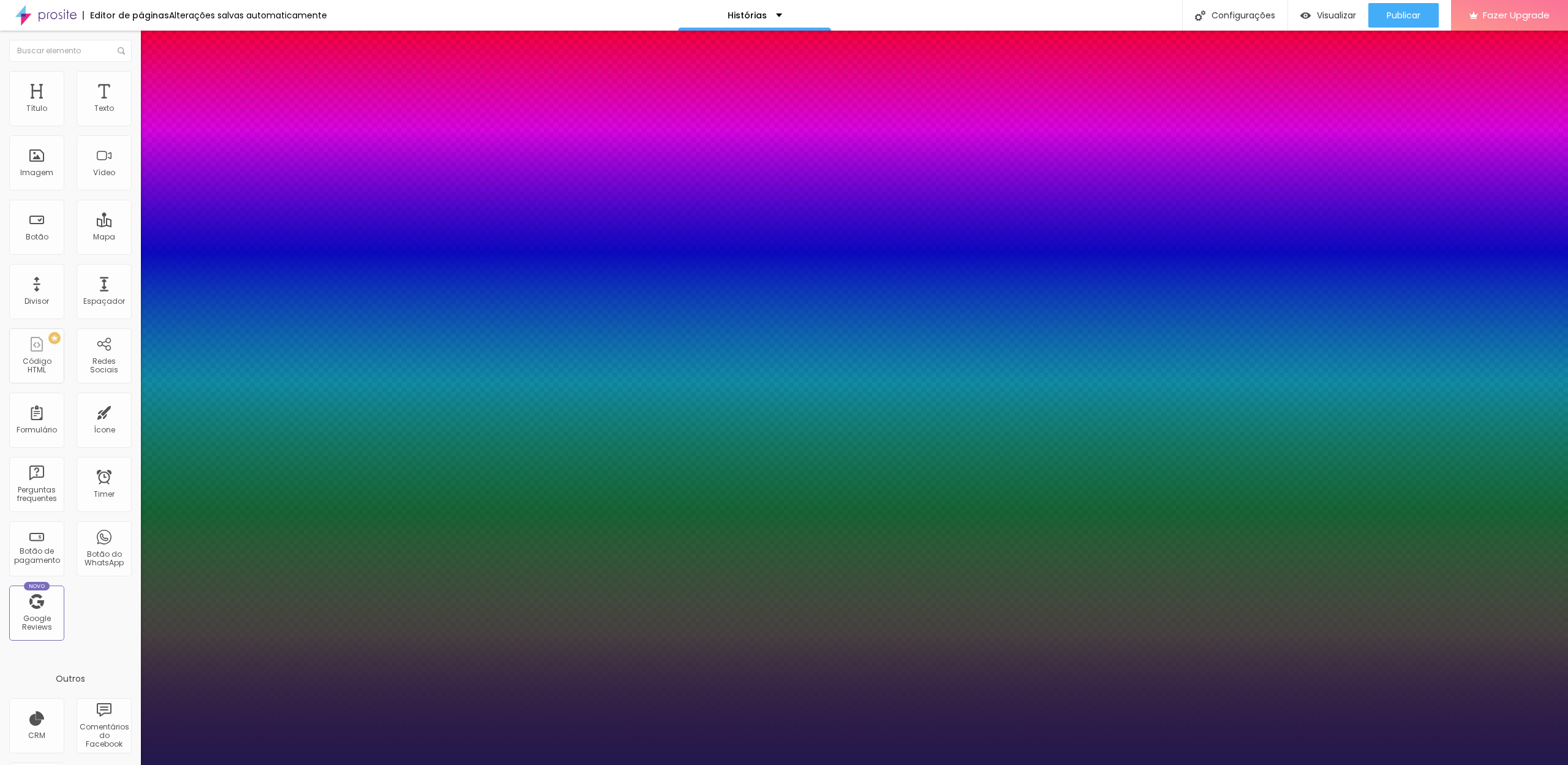
type input "34"
type input "1"
type input "35"
type input "1"
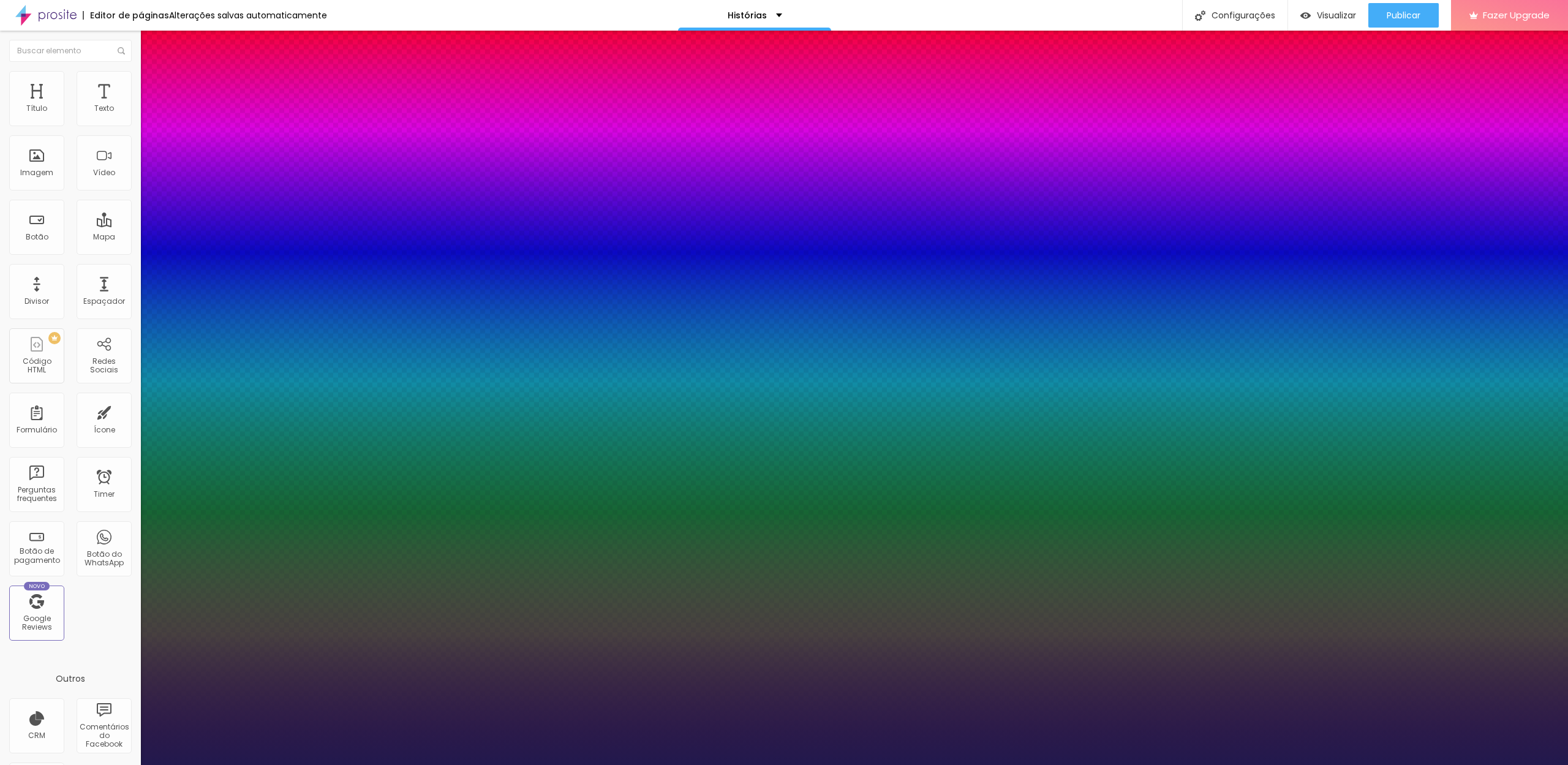
type input "36"
type input "1"
type input "37"
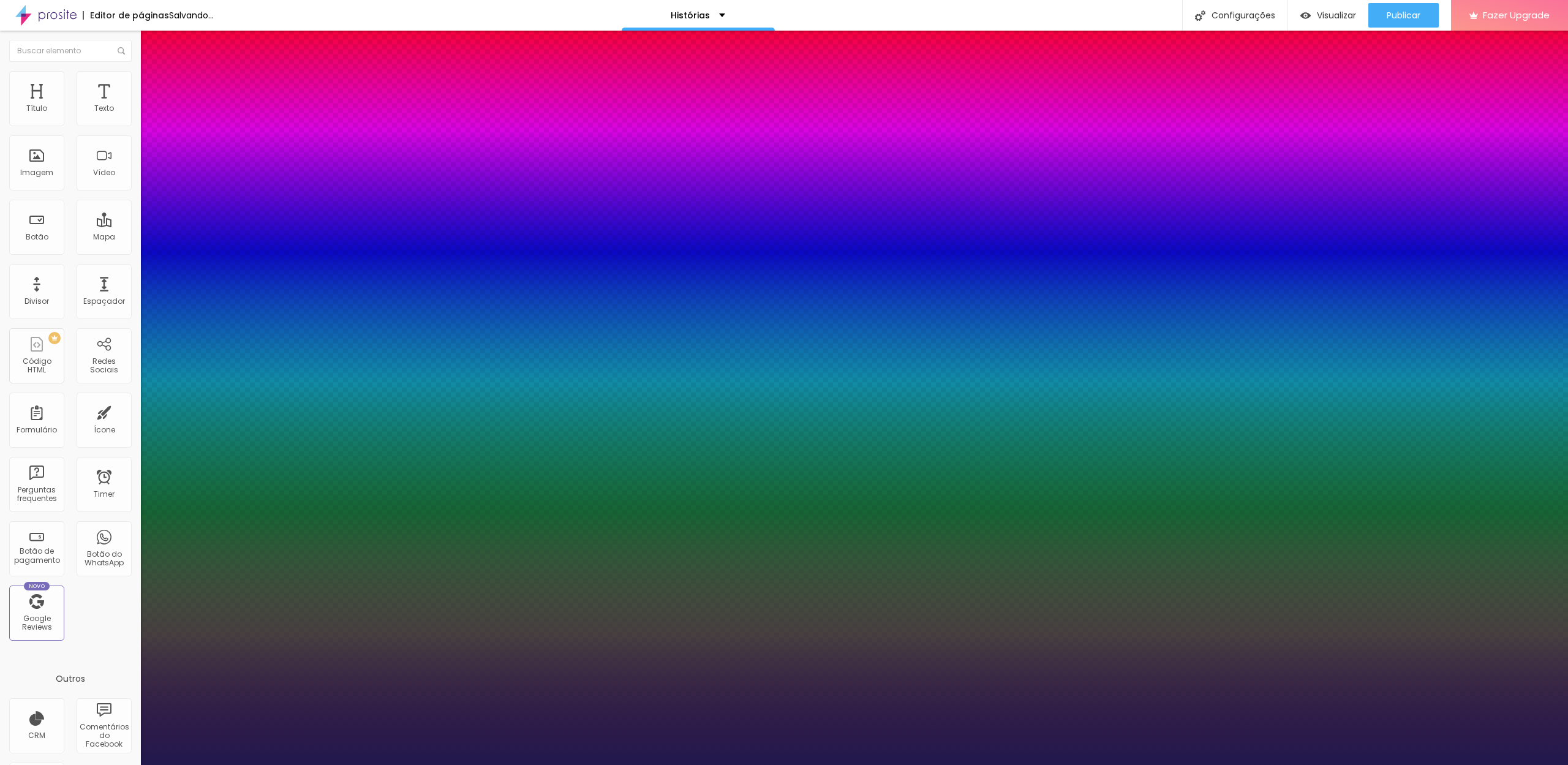
type input "1"
type input "38"
type input "1"
type input "39"
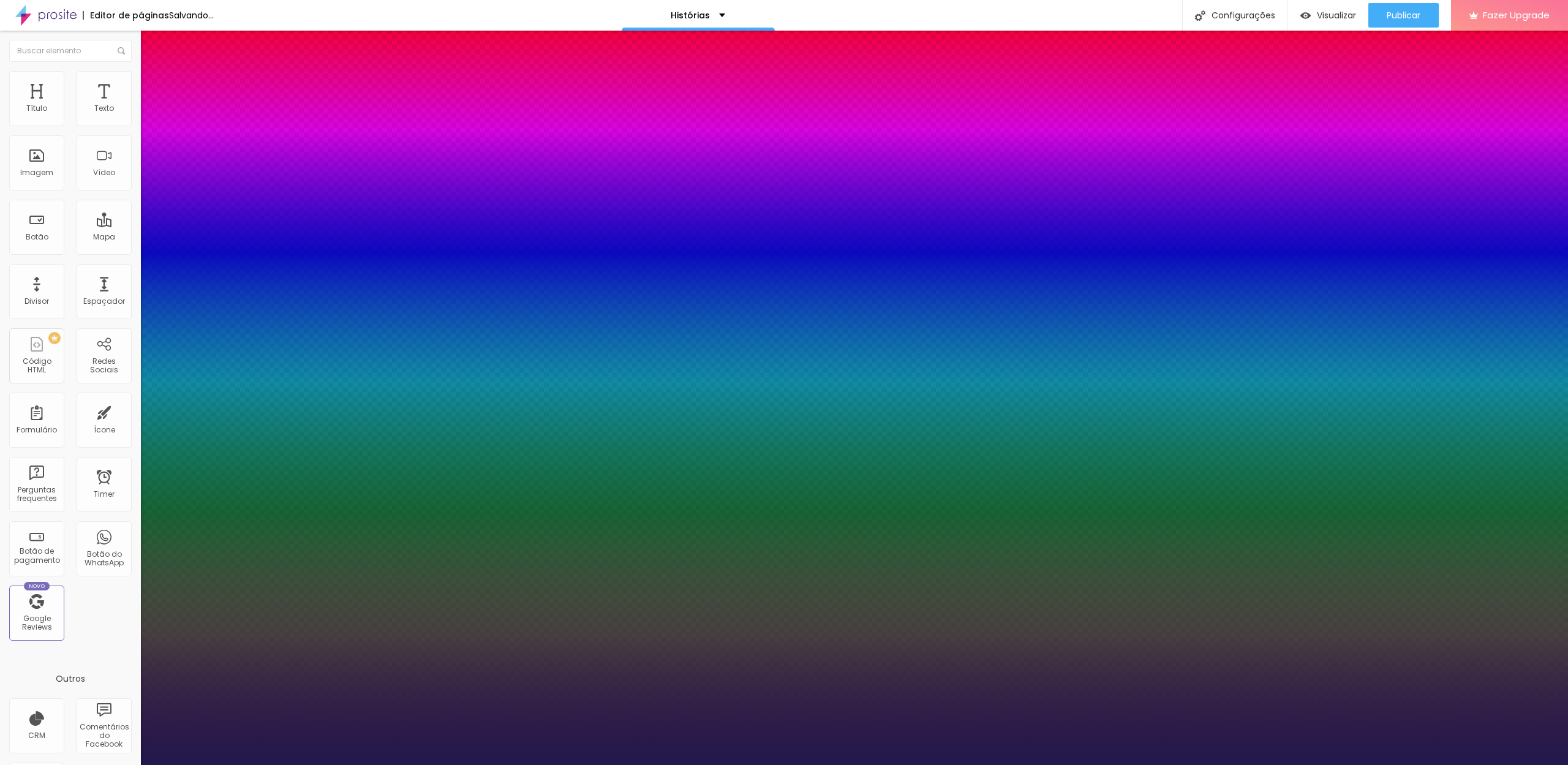
type input "39"
type input "1"
type input "40"
type input "1"
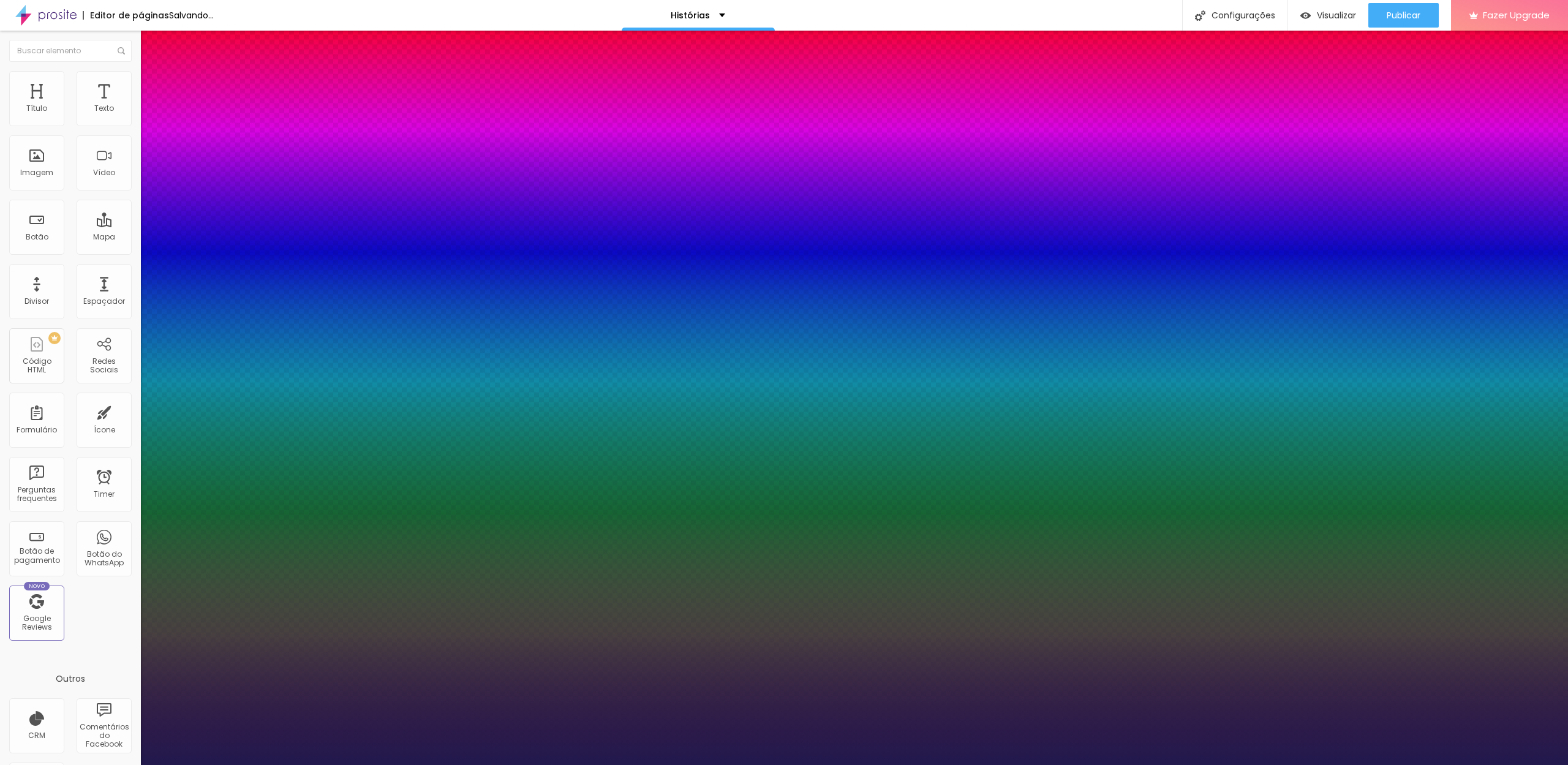
type input "41"
type input "1"
type input "42"
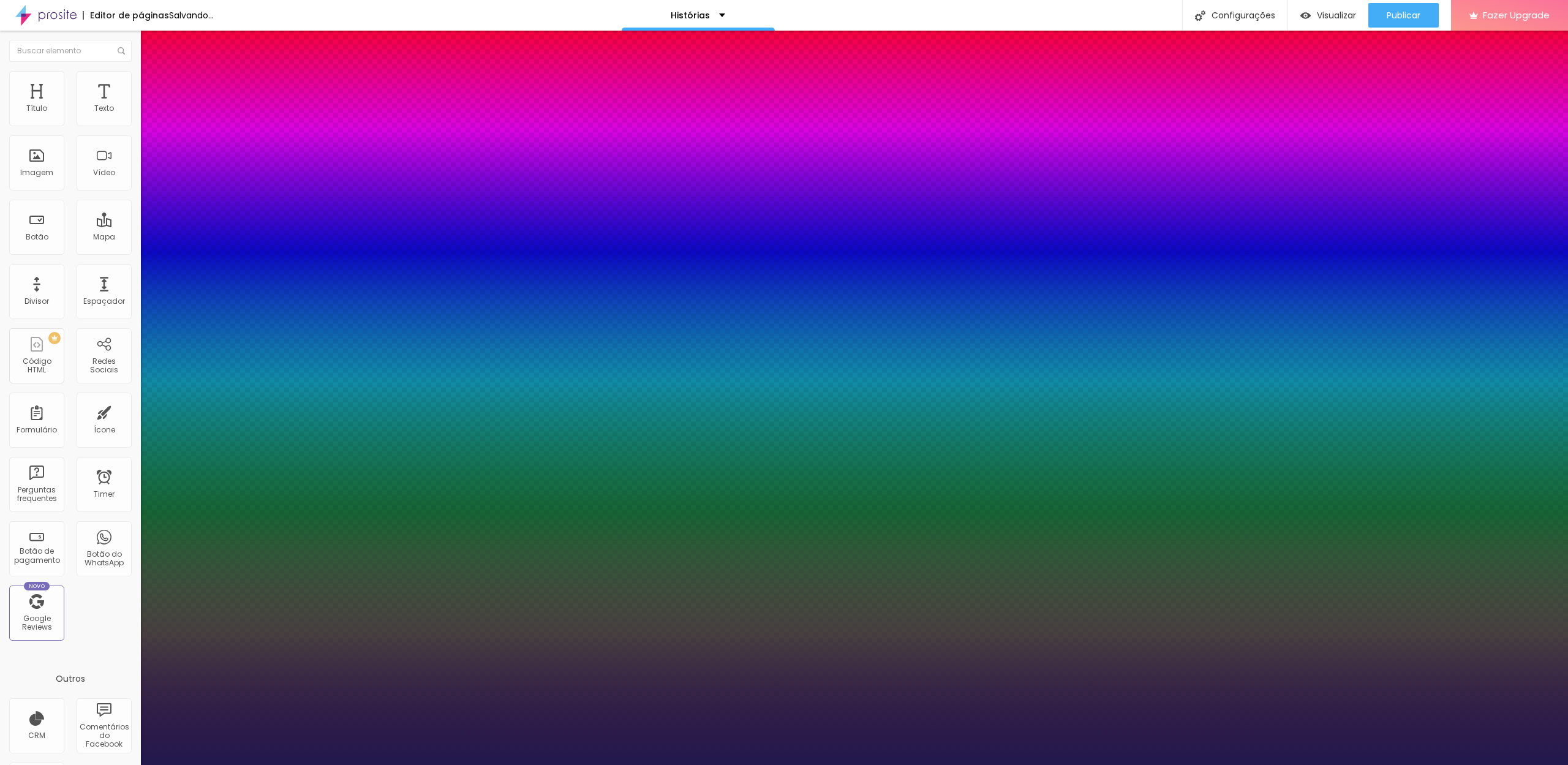
type input "1"
type input "43"
type input "1"
type input "44"
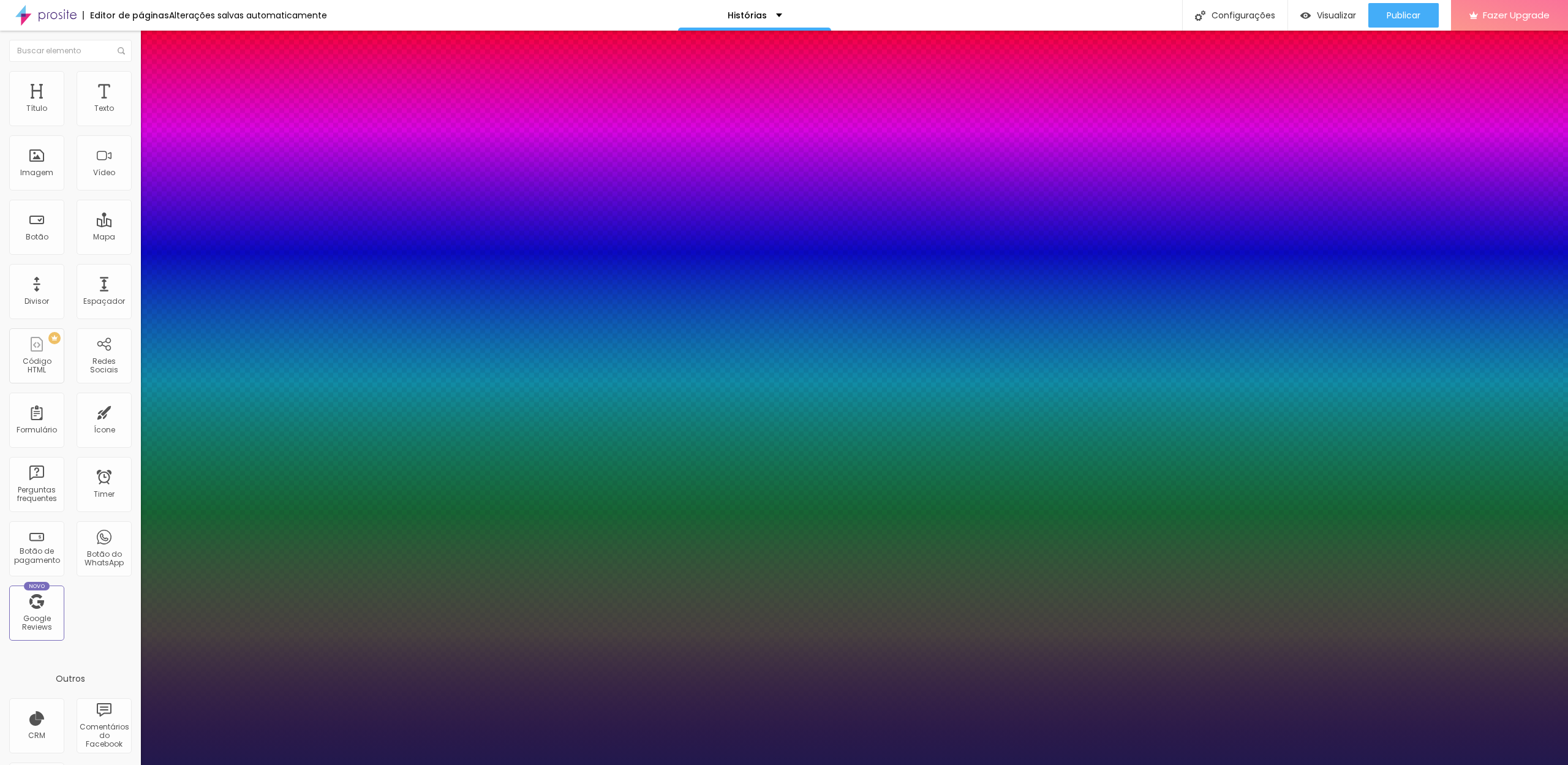
type input "44"
type input "1"
type input "45"
type input "1"
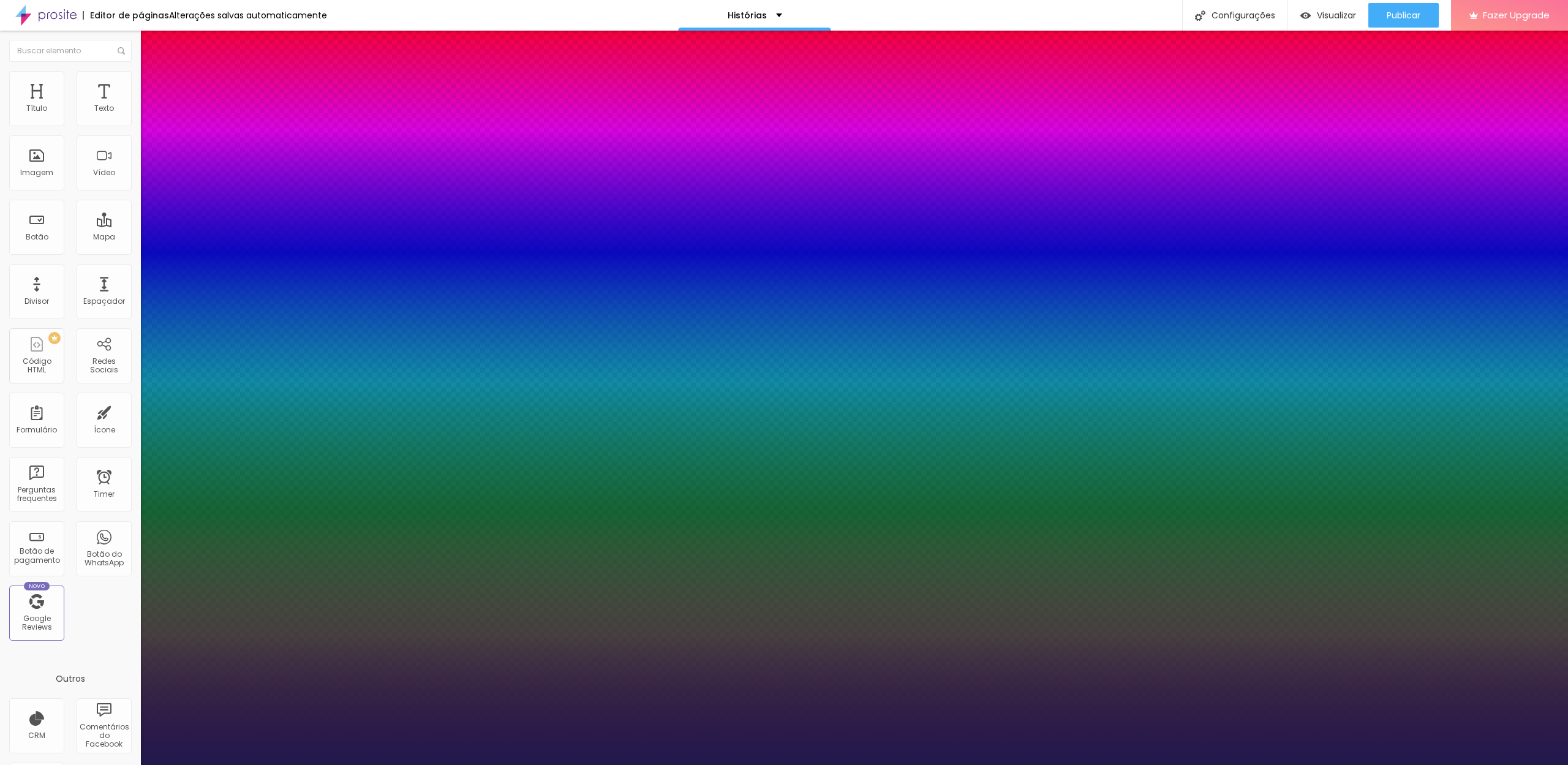
type input "46"
type input "1"
type input "47"
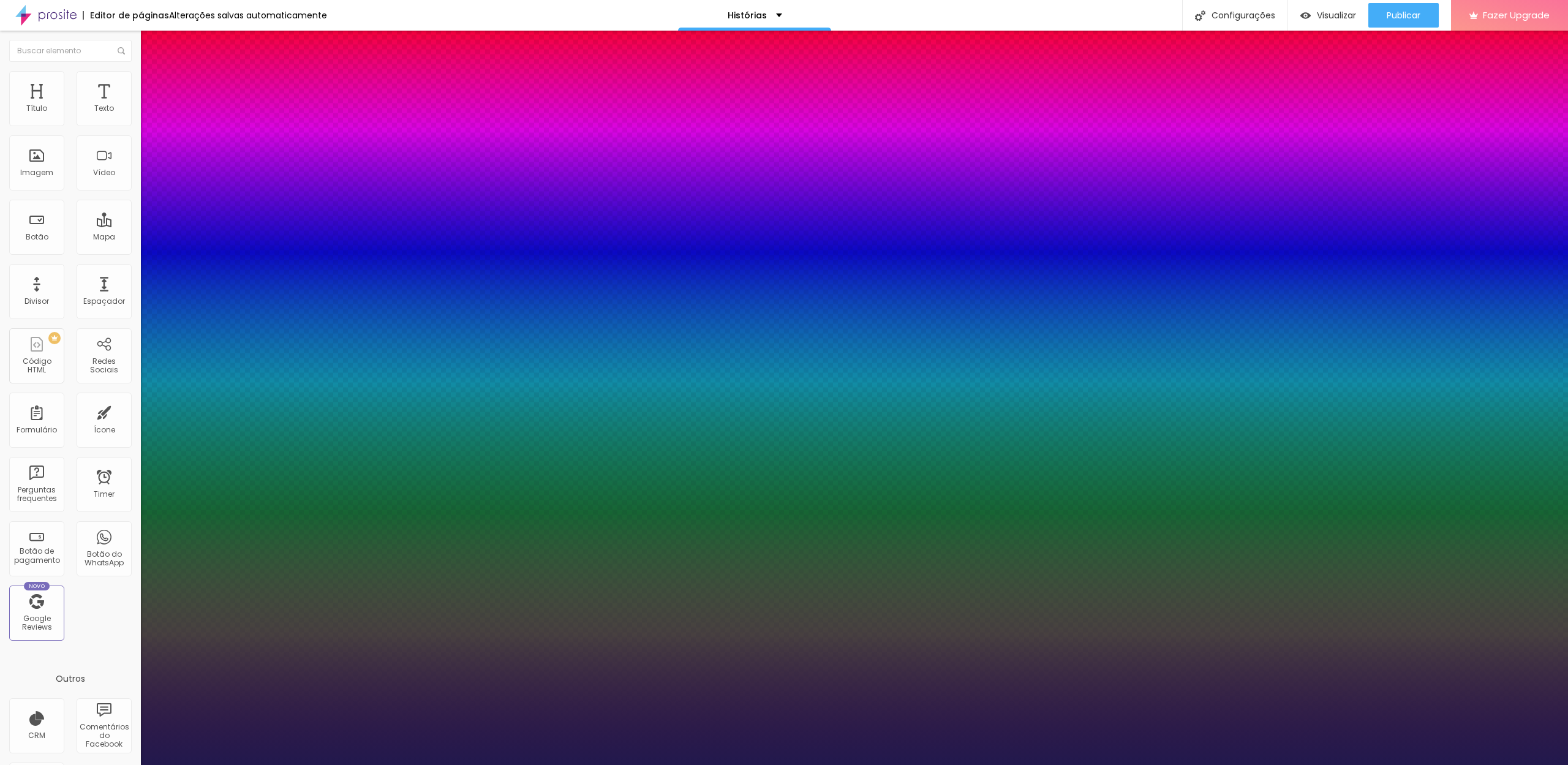
type input "1"
type input "48"
type input "1"
type input "49"
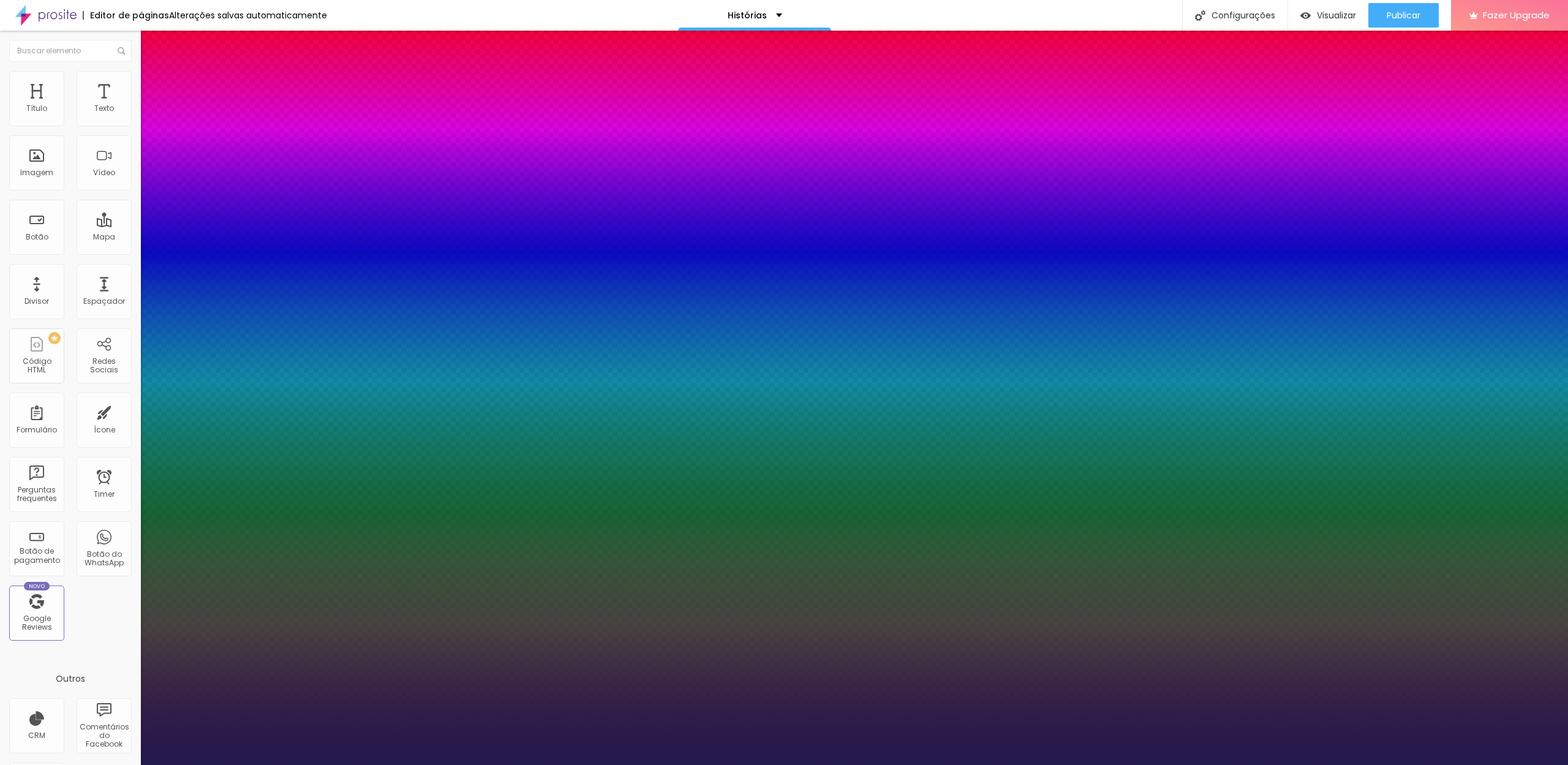
type input "49"
type input "1"
type input "50"
type input "1"
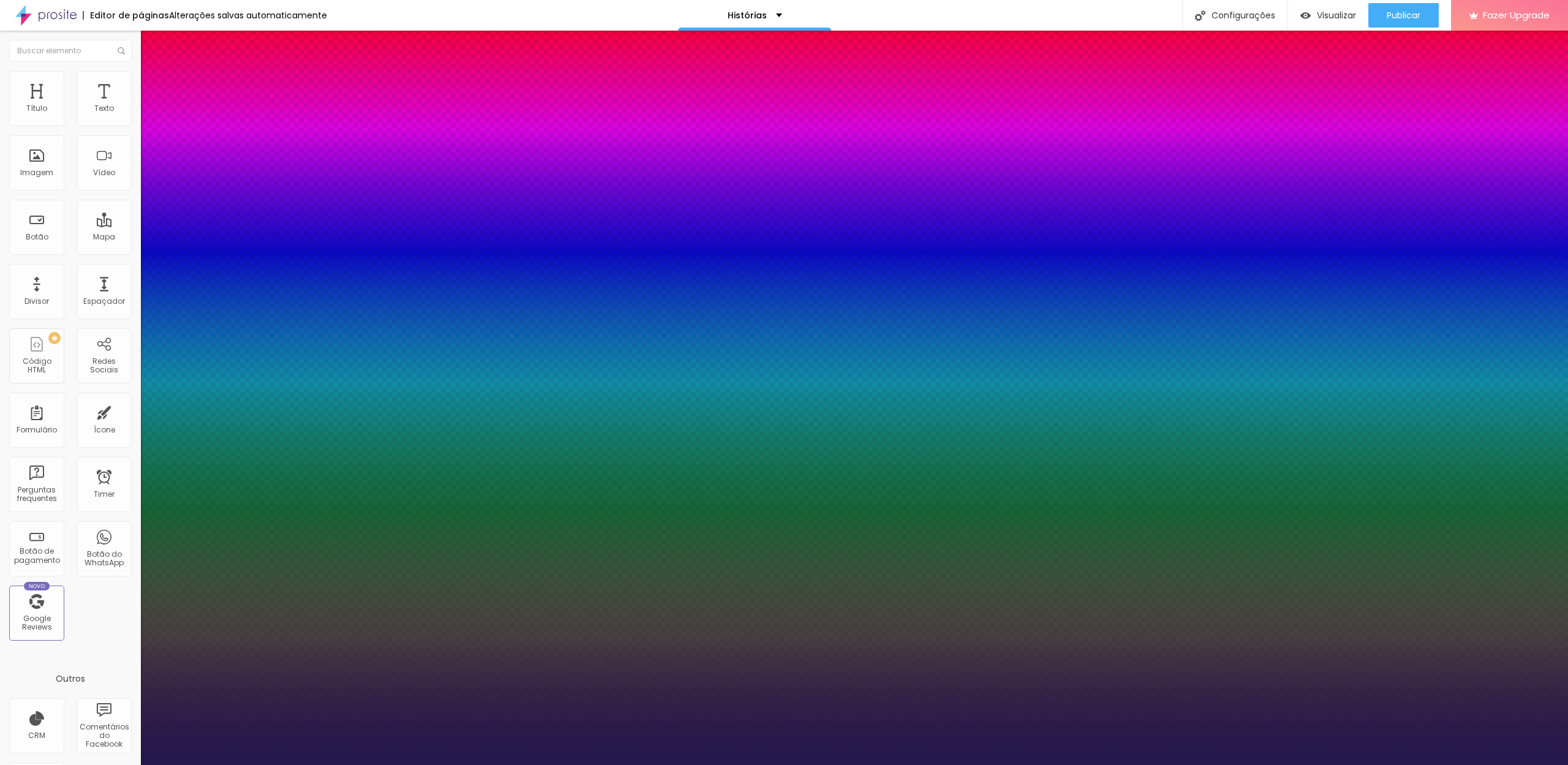
drag, startPoint x: 183, startPoint y: 339, endPoint x: 197, endPoint y: 339, distance: 14.0
type input "50"
type input "1"
click at [1093, 764] on div at bounding box center [784, 765] width 1568 height 0
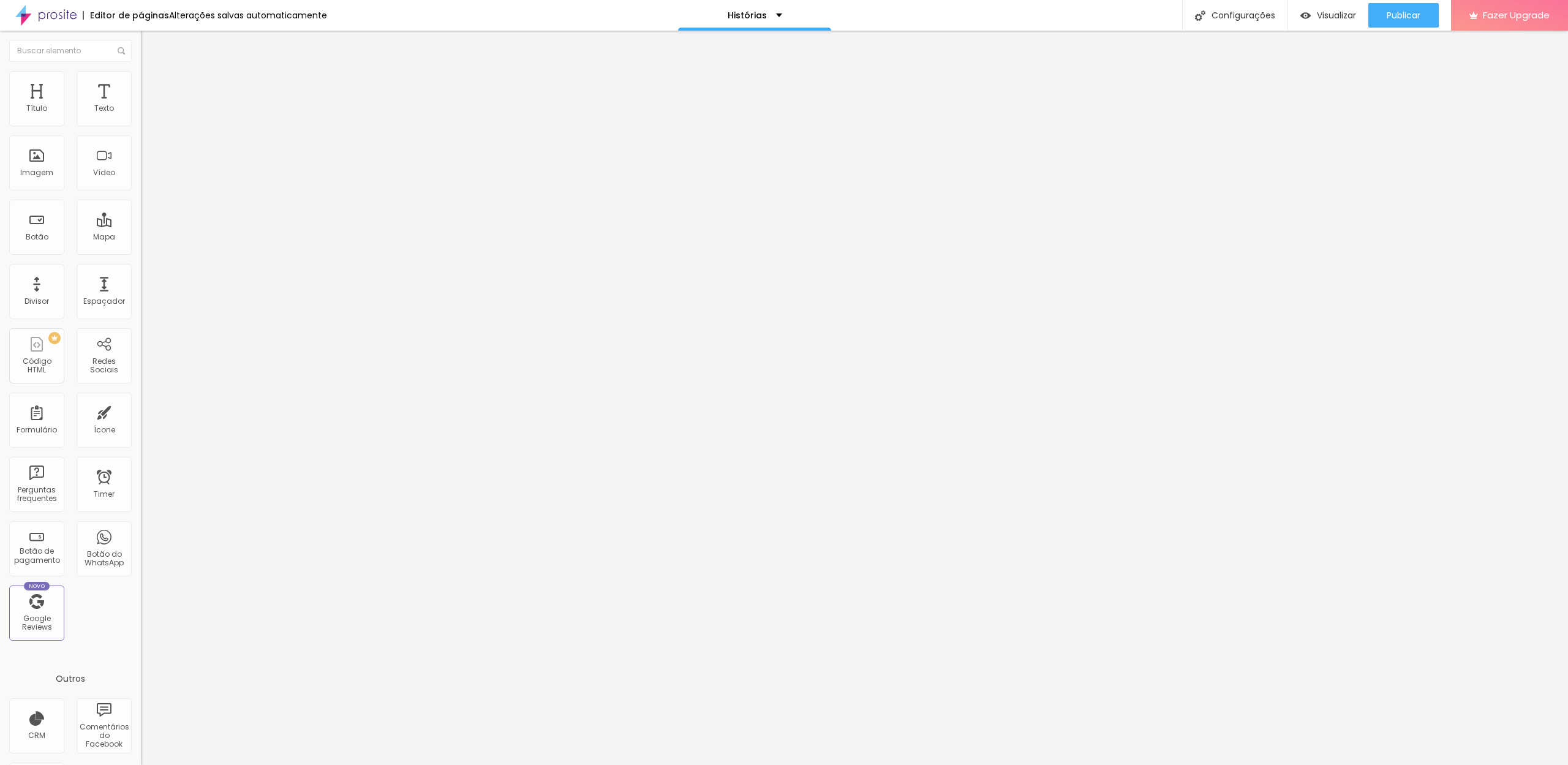
click at [141, 120] on img at bounding box center [145, 117] width 8 height 8
drag, startPoint x: 104, startPoint y: 120, endPoint x: 132, endPoint y: 126, distance: 28.6
click at [141, 120] on img at bounding box center [145, 117] width 8 height 8
click at [141, 121] on img at bounding box center [145, 117] width 8 height 8
type input "25"
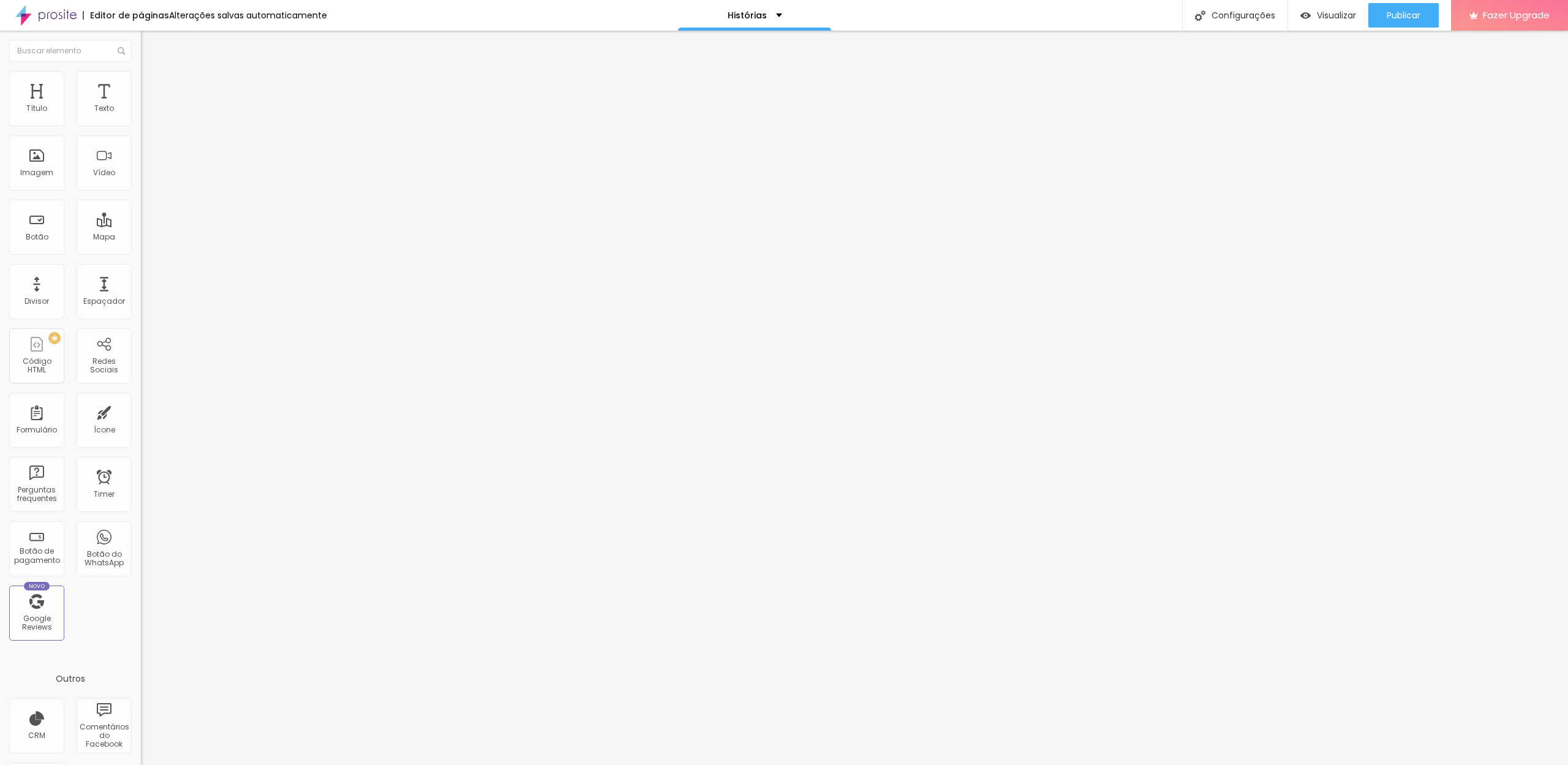
type input "25"
click at [141, 289] on input "range" at bounding box center [180, 294] width 79 height 10
click at [152, 84] on span "Estilo" at bounding box center [161, 80] width 19 height 11
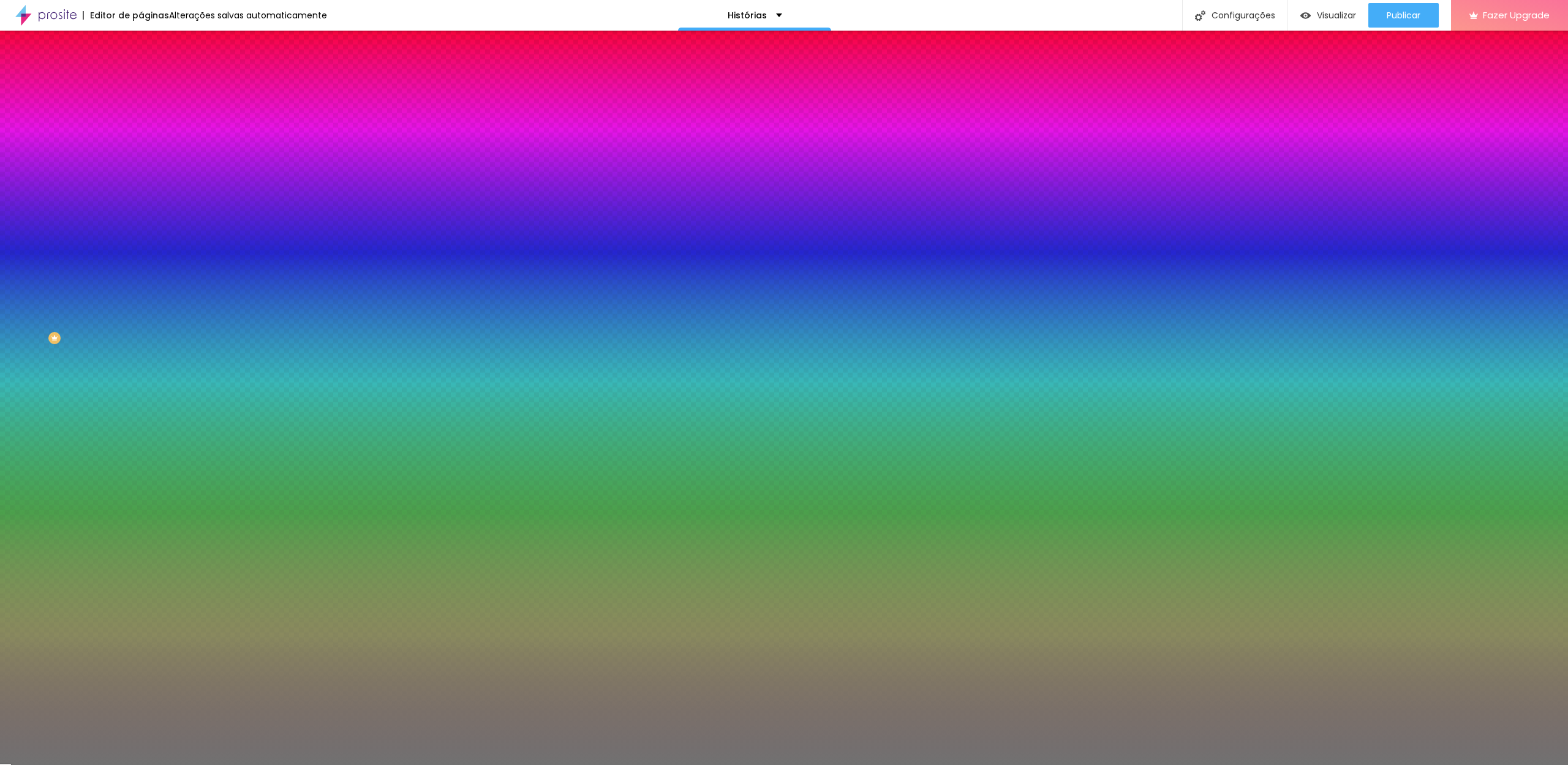
click at [141, 117] on div at bounding box center [212, 117] width 141 height 0
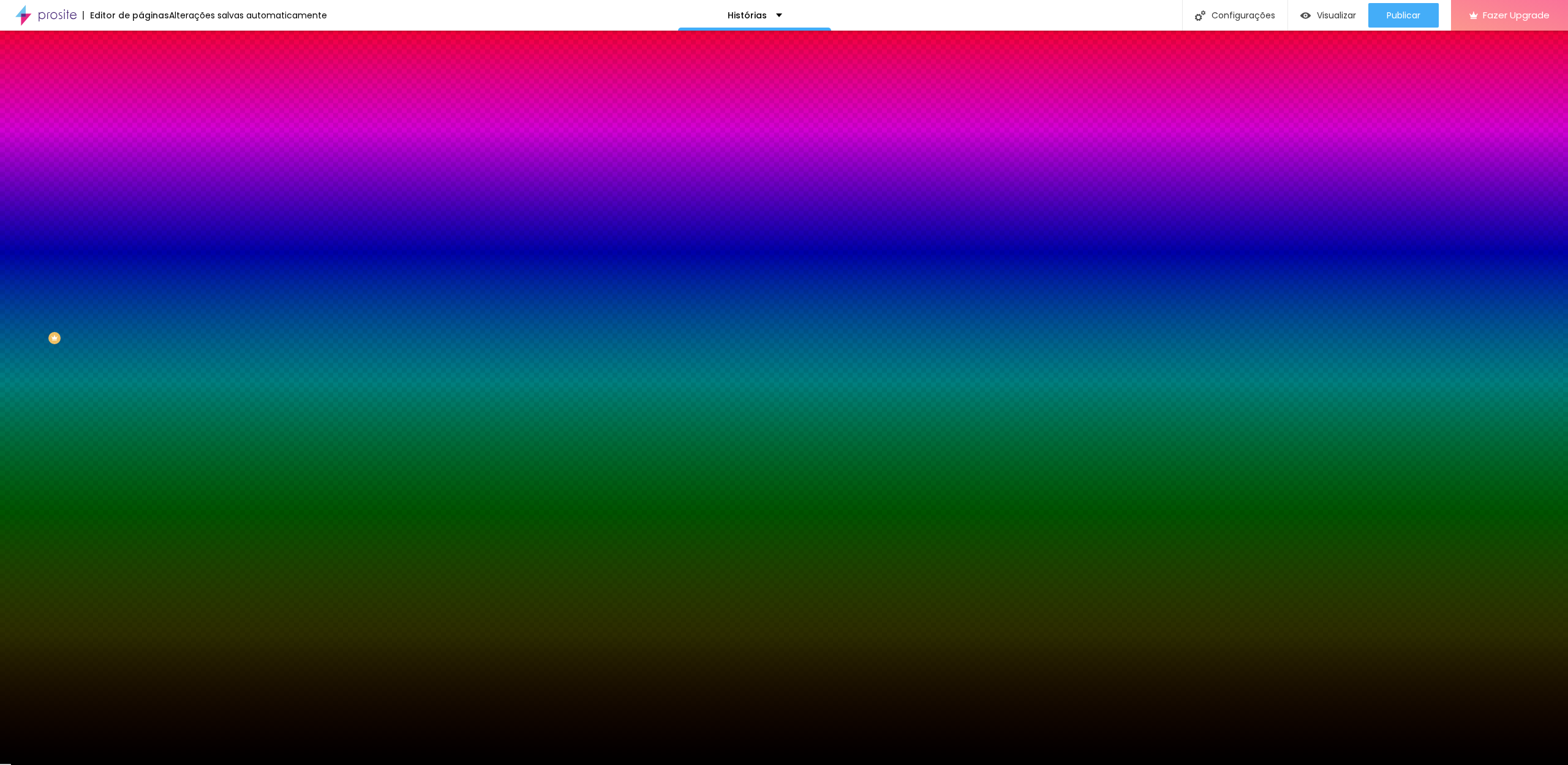
type input "#000000"
drag, startPoint x: 23, startPoint y: 245, endPoint x: 5, endPoint y: 302, distance: 59.8
click at [141, 302] on div "Editar Divisor Conteúdo Estilo Avançado Cor Voltar ao padrão #000000 Tamanho 50…" at bounding box center [212, 397] width 141 height 734
click at [141, 241] on div "Editar Divisor Conteúdo Estilo Avançado Cor Voltar ao padrão #000000 Tamanho 50…" at bounding box center [212, 397] width 141 height 734
click at [141, 181] on input "10" at bounding box center [164, 174] width 46 height 13
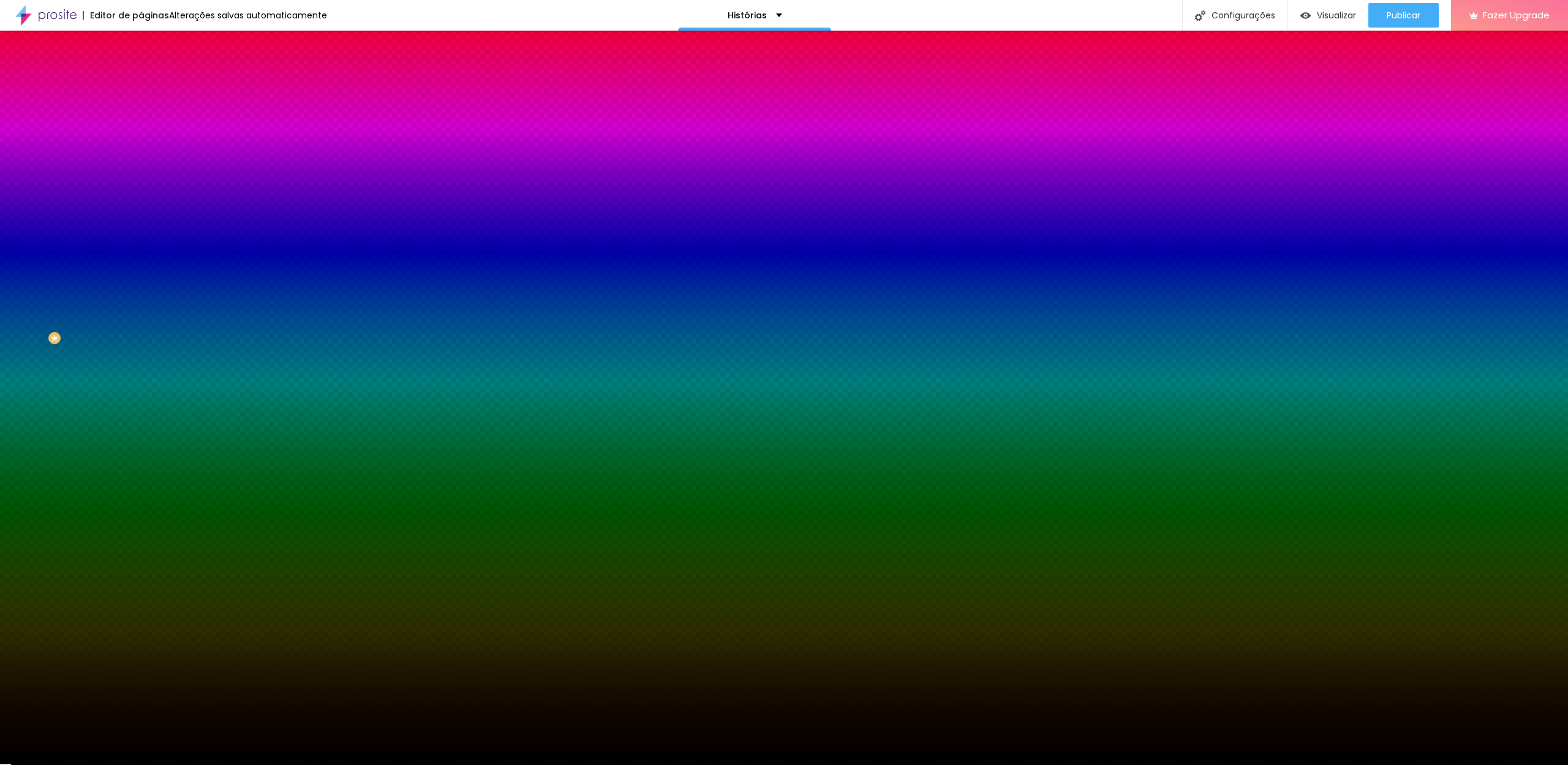
type input "1"
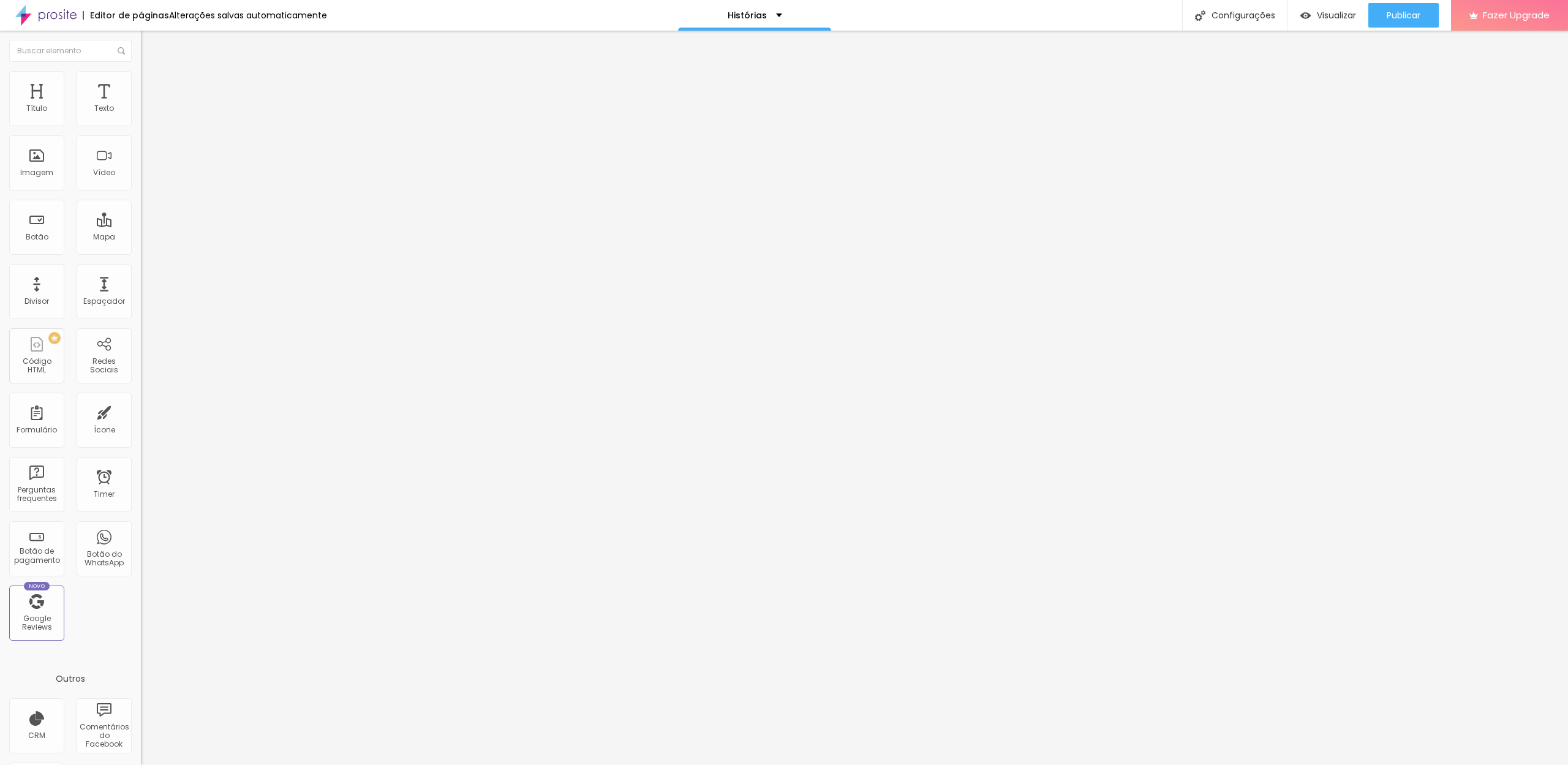
click at [152, 84] on span "Estilo" at bounding box center [161, 80] width 19 height 11
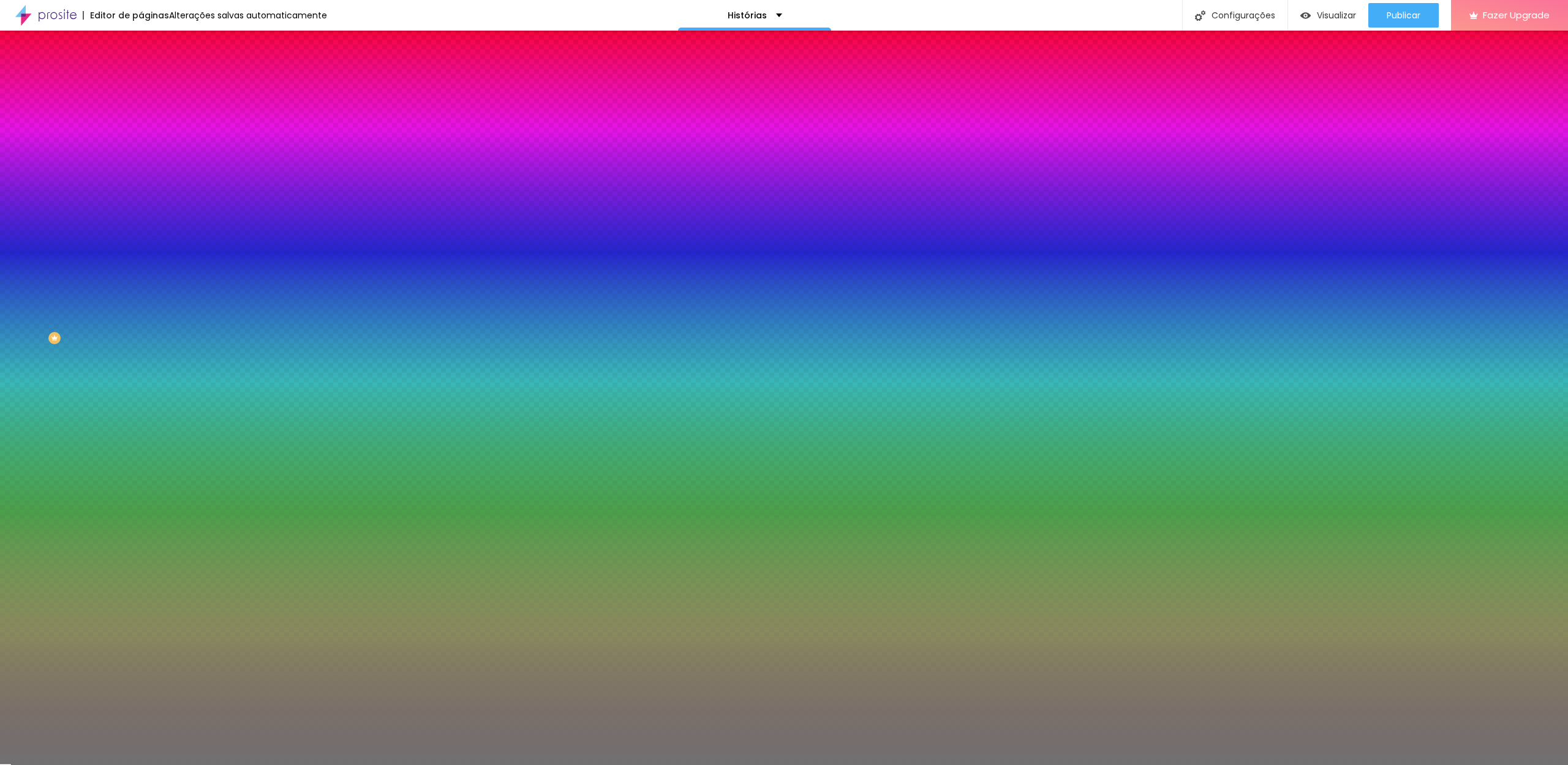
click at [141, 117] on div at bounding box center [212, 117] width 141 height 0
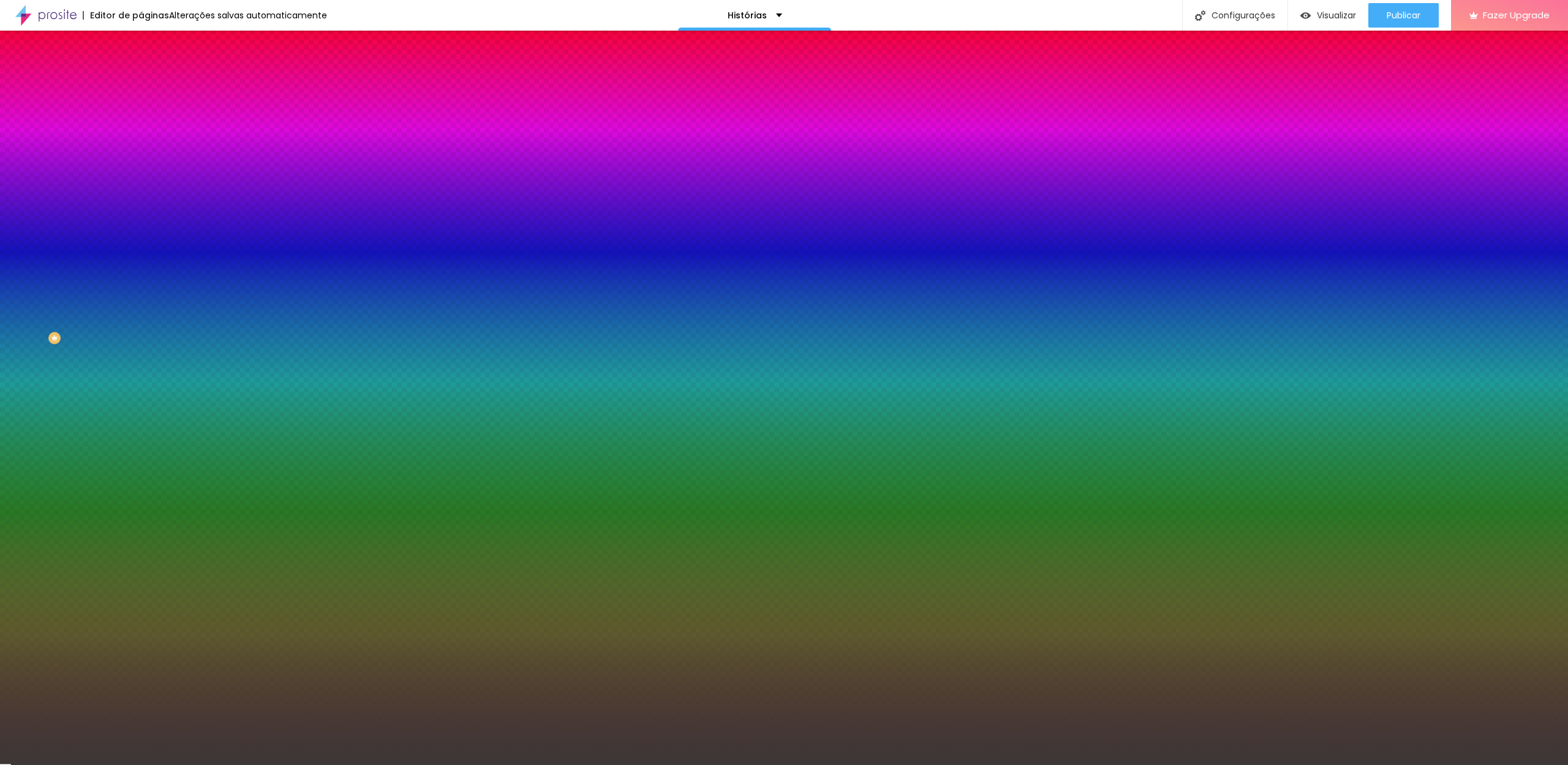
type input "#000000"
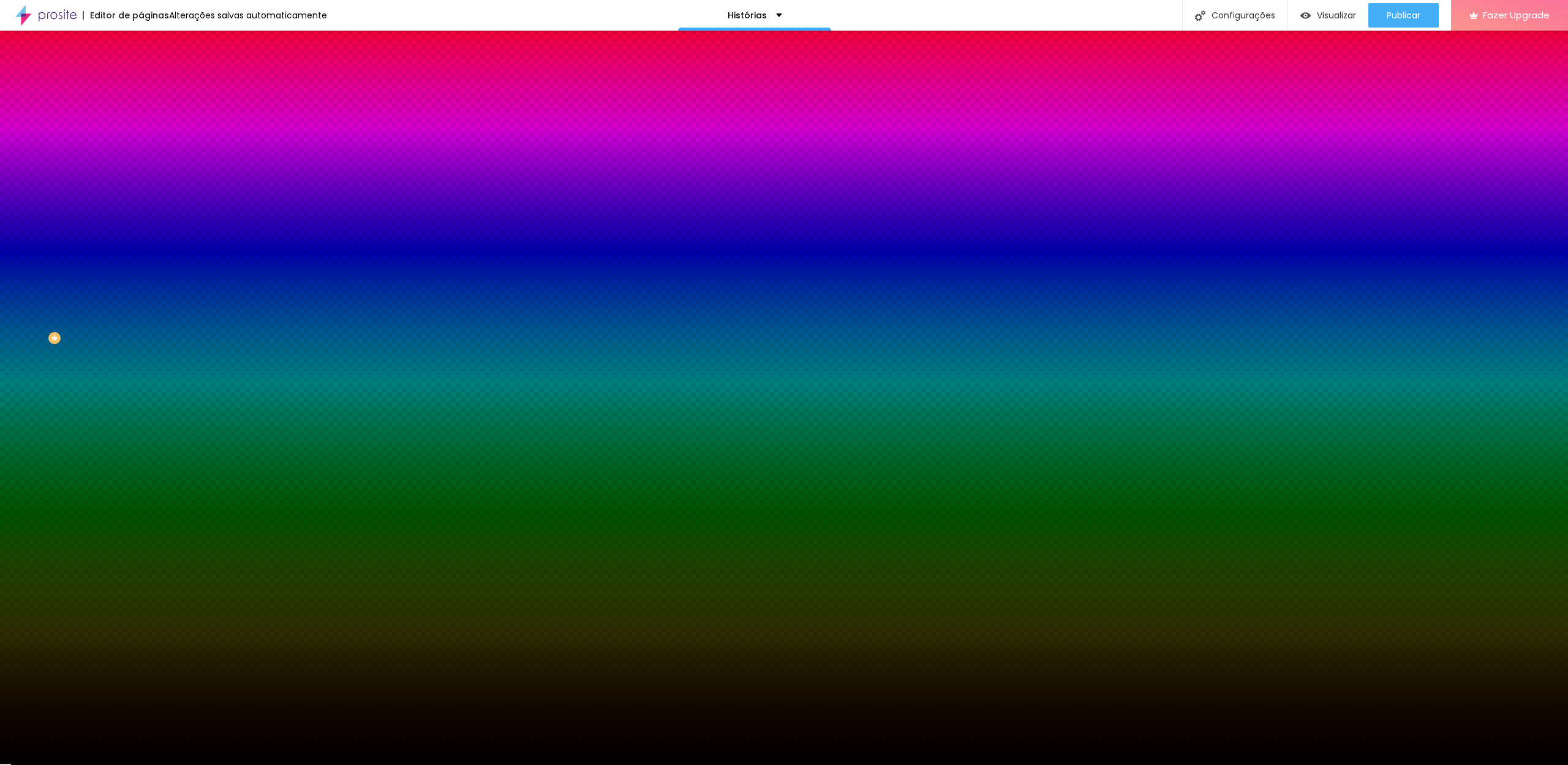
drag, startPoint x: 50, startPoint y: 157, endPoint x: 25, endPoint y: 248, distance: 94.4
click at [141, 248] on div "Editar Divisor Conteúdo Estilo Avançado Cor Voltar ao padrão #000000 Tamanho 50…" at bounding box center [212, 397] width 141 height 734
click at [141, 224] on div "Editar Divisor Conteúdo Estilo Avançado Cor Voltar ao padrão #000000 Tamanho 50…" at bounding box center [212, 397] width 141 height 734
drag, startPoint x: 127, startPoint y: 189, endPoint x: 132, endPoint y: 196, distance: 8.6
click at [141, 181] on input "10" at bounding box center [164, 174] width 46 height 13
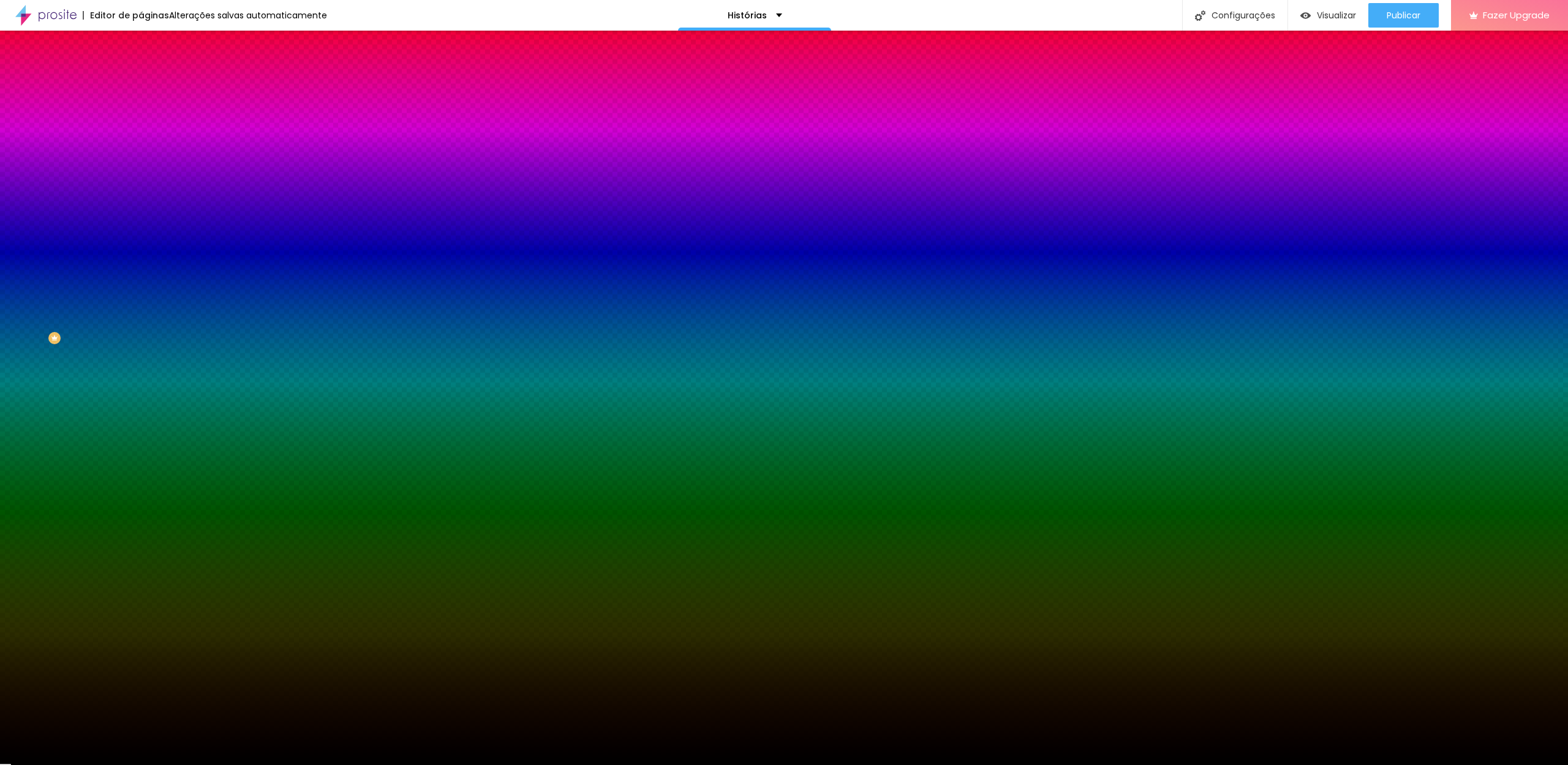
type input "1"
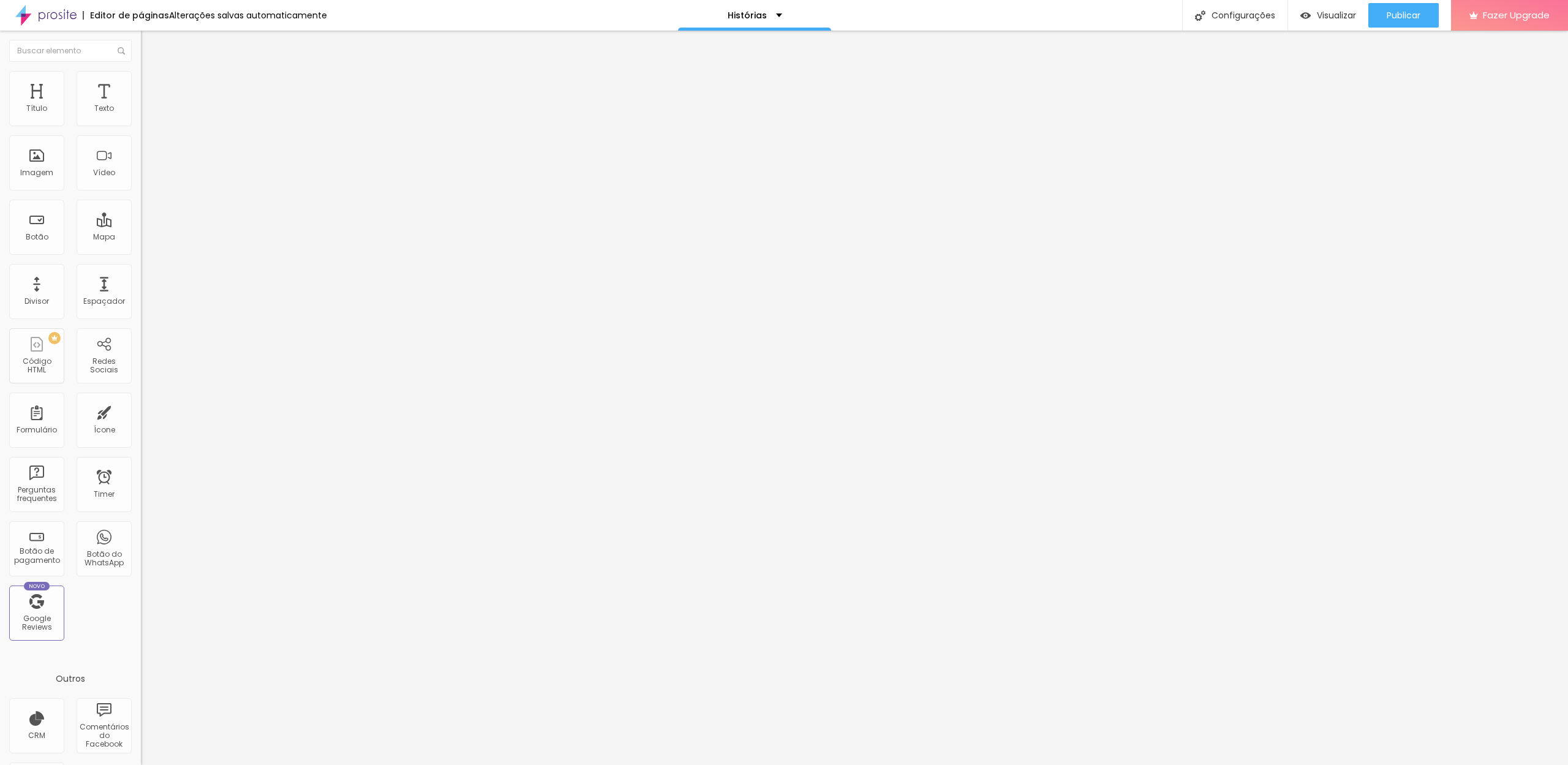
click at [141, 111] on img at bounding box center [145, 107] width 8 height 8
click at [141, 123] on img at bounding box center [145, 127] width 8 height 8
click at [141, 183] on span "4:3 Standard" at bounding box center [166, 178] width 50 height 11
click at [141, 198] on span "Wide" at bounding box center [150, 193] width 19 height 11
click at [141, 77] on li "Estilo" at bounding box center [212, 77] width 141 height 12
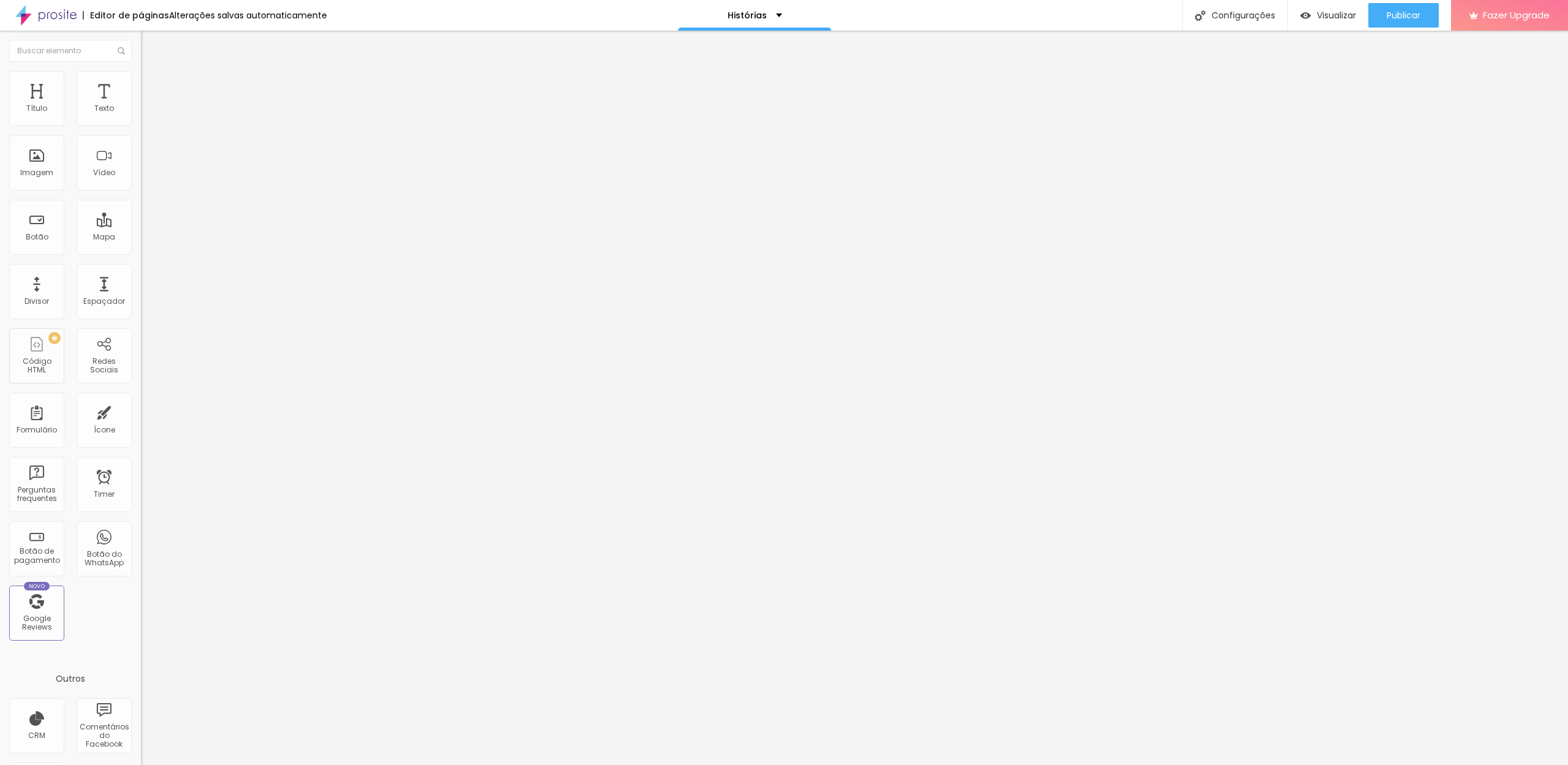
click at [141, 111] on span "Encaixotado" at bounding box center [165, 107] width 48 height 11
click at [141, 130] on span "Completo" at bounding box center [160, 125] width 38 height 11
click at [152, 87] on span "Avançado" at bounding box center [172, 92] width 41 height 11
click at [141, 74] on img at bounding box center [147, 77] width 11 height 11
click at [152, 82] on span "Estilo" at bounding box center [161, 80] width 19 height 11
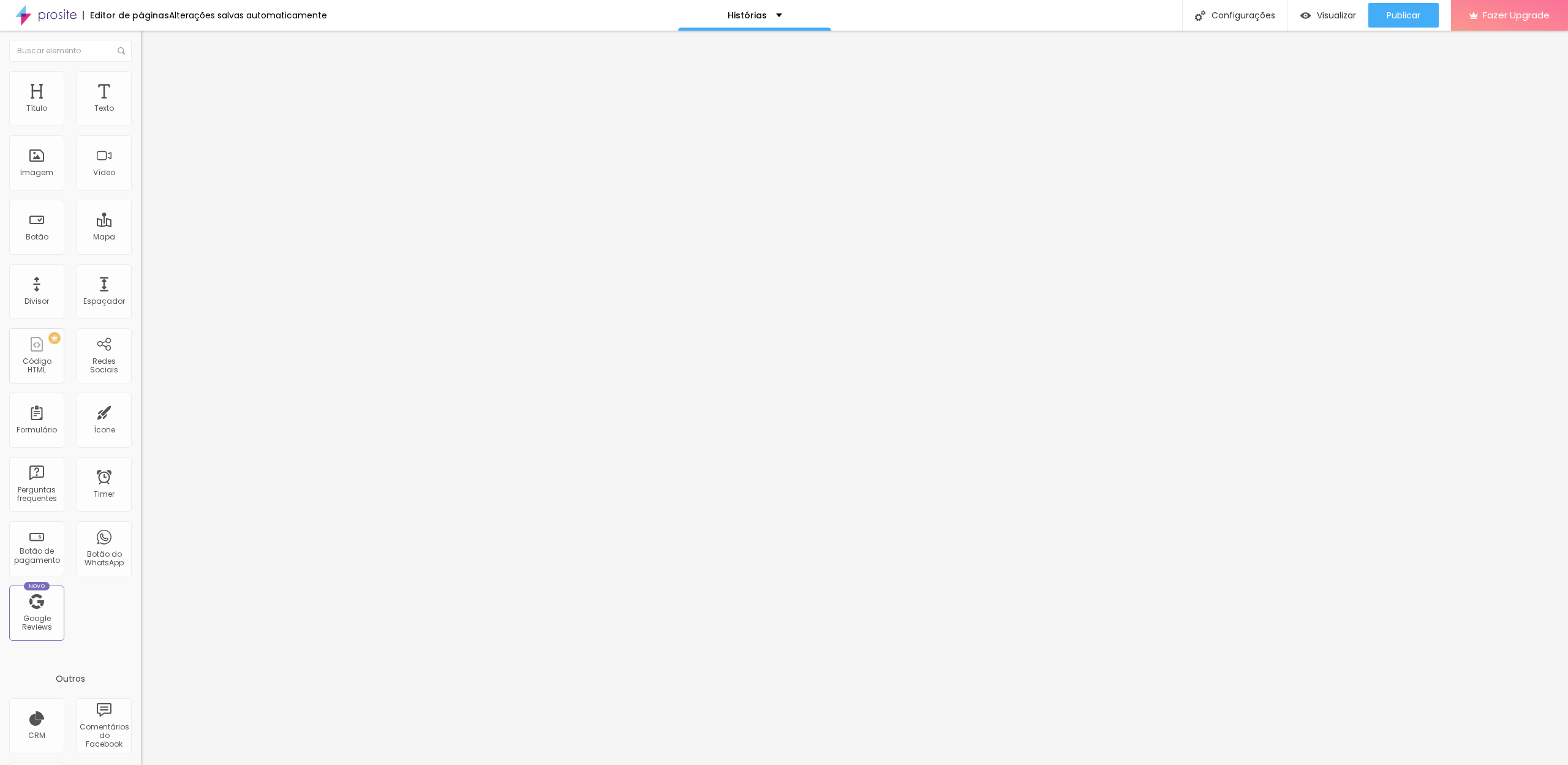
click at [141, 71] on li "Conteúdo" at bounding box center [212, 65] width 141 height 12
click at [141, 84] on img at bounding box center [147, 89] width 11 height 11
drag, startPoint x: 35, startPoint y: 126, endPoint x: 15, endPoint y: 126, distance: 20.0
click at [141, 126] on div "10 Espaço de cima" at bounding box center [212, 183] width 141 height 173
type input "3"
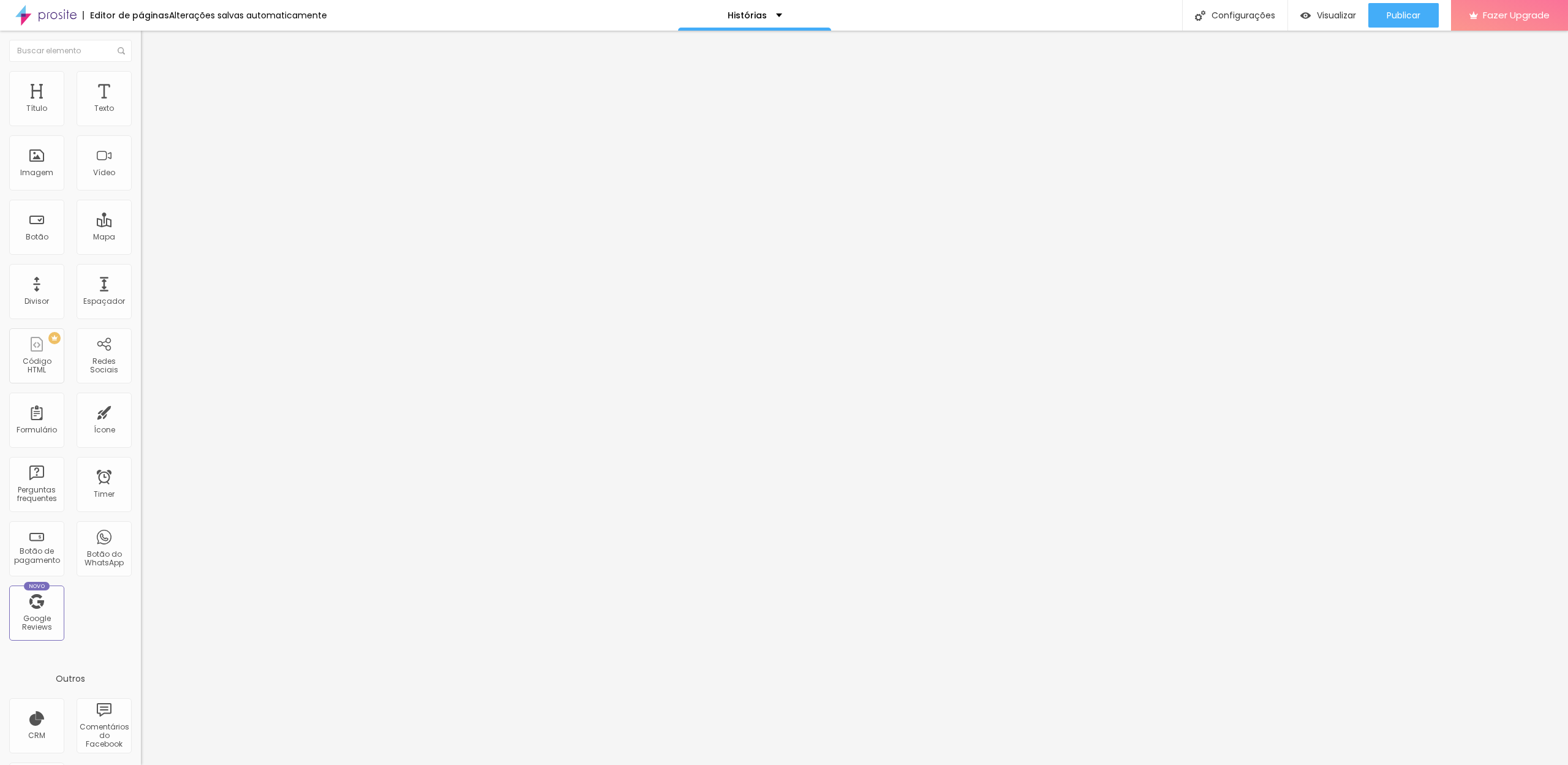
type input "3"
type input "0"
drag, startPoint x: 30, startPoint y: 120, endPoint x: 8, endPoint y: 124, distance: 22.4
type input "0"
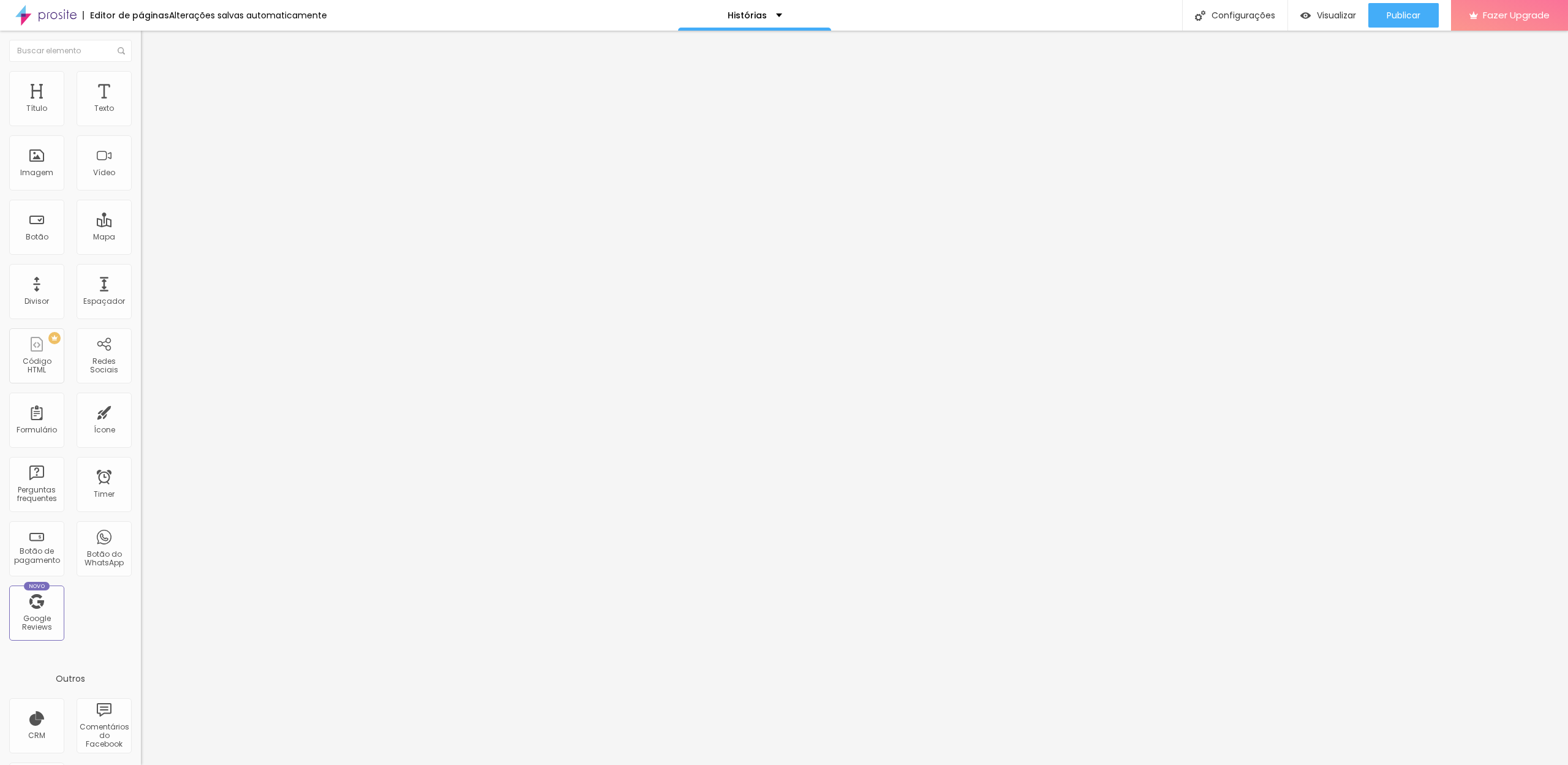
click at [141, 120] on div "0 Espaço de cima" at bounding box center [212, 183] width 141 height 173
type input "9"
type input "7"
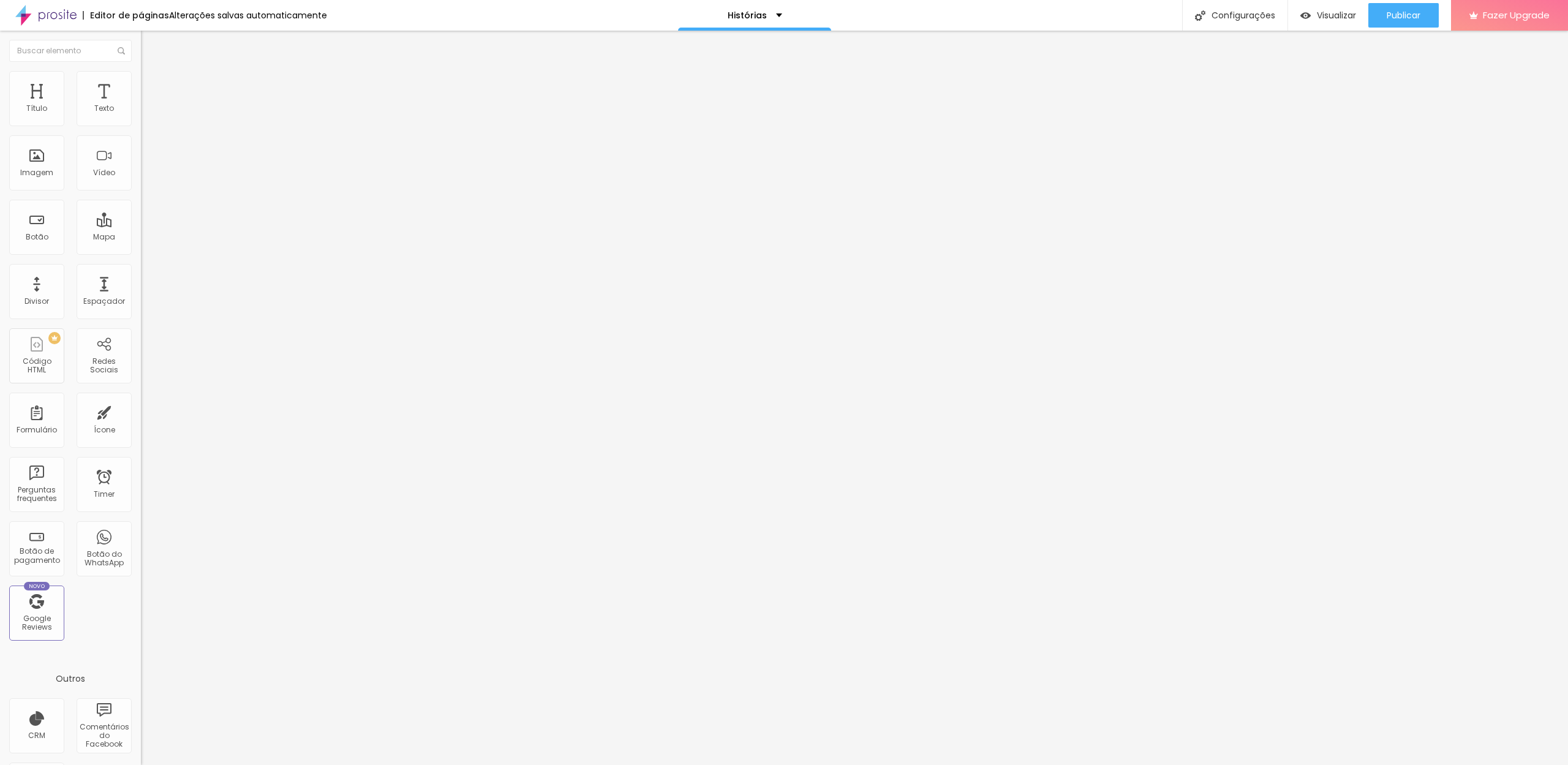
type input "0"
drag, startPoint x: 16, startPoint y: 151, endPoint x: 6, endPoint y: 170, distance: 21.5
type input "0"
click at [141, 152] on div "0 Espaço de cima 0 Espaço de baixo ID Html Classes Html Visível nos dispositivo…" at bounding box center [212, 353] width 141 height 515
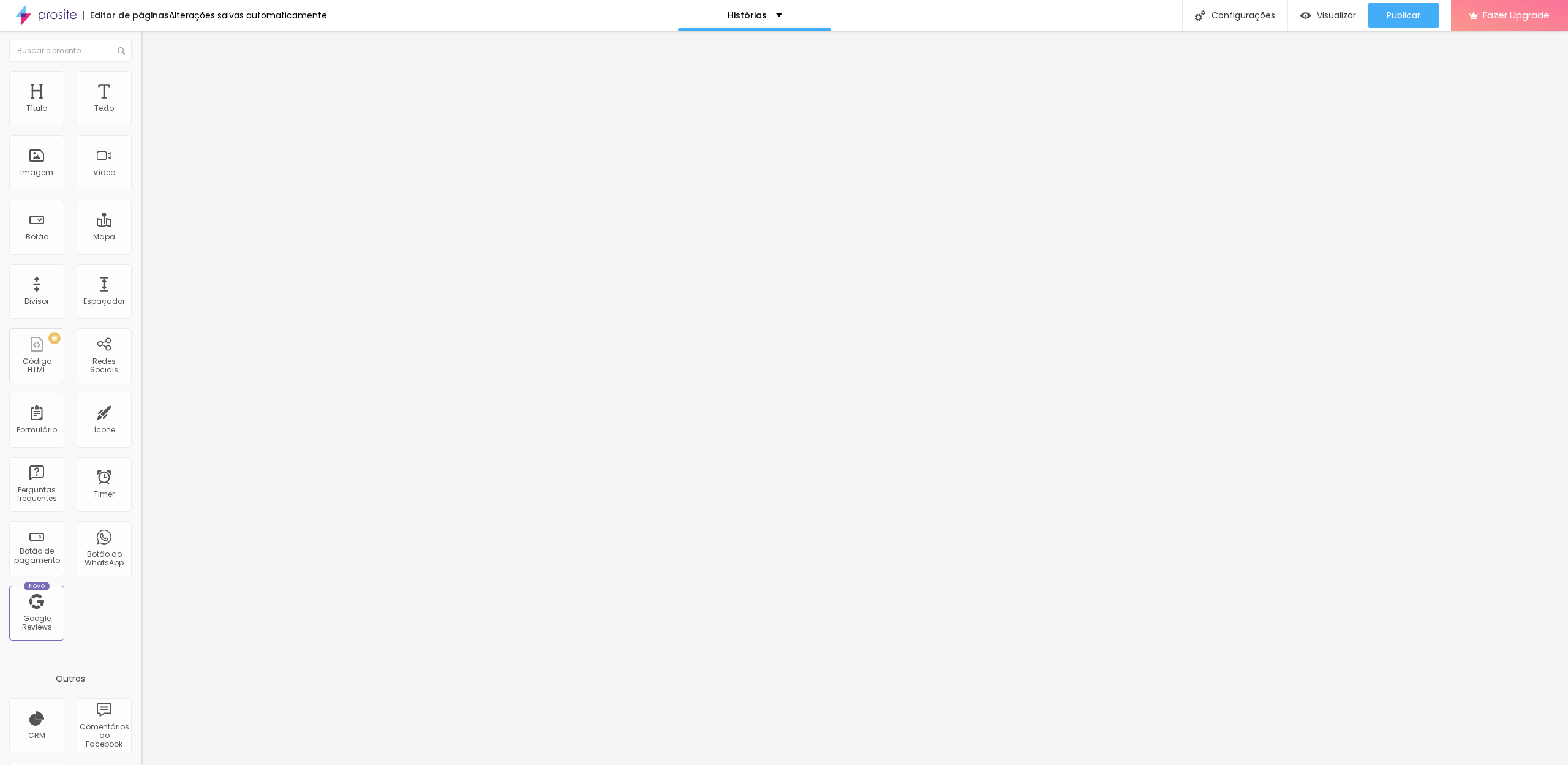
click at [141, 77] on ul "Conteúdo Estilo Avançado" at bounding box center [212, 77] width 141 height 37
click at [141, 74] on li "Estilo" at bounding box center [212, 77] width 141 height 12
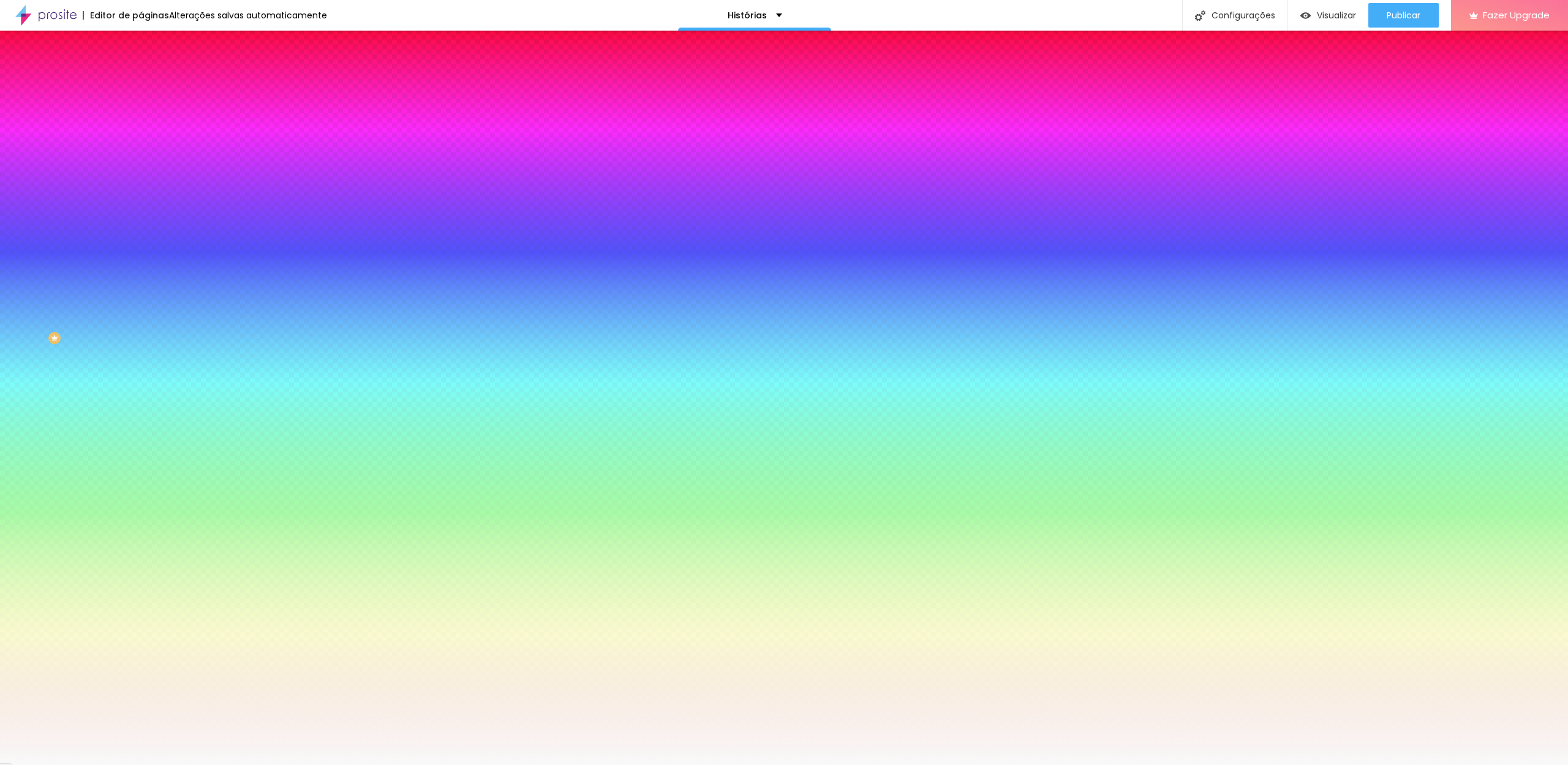
click at [141, 117] on div at bounding box center [212, 117] width 141 height 0
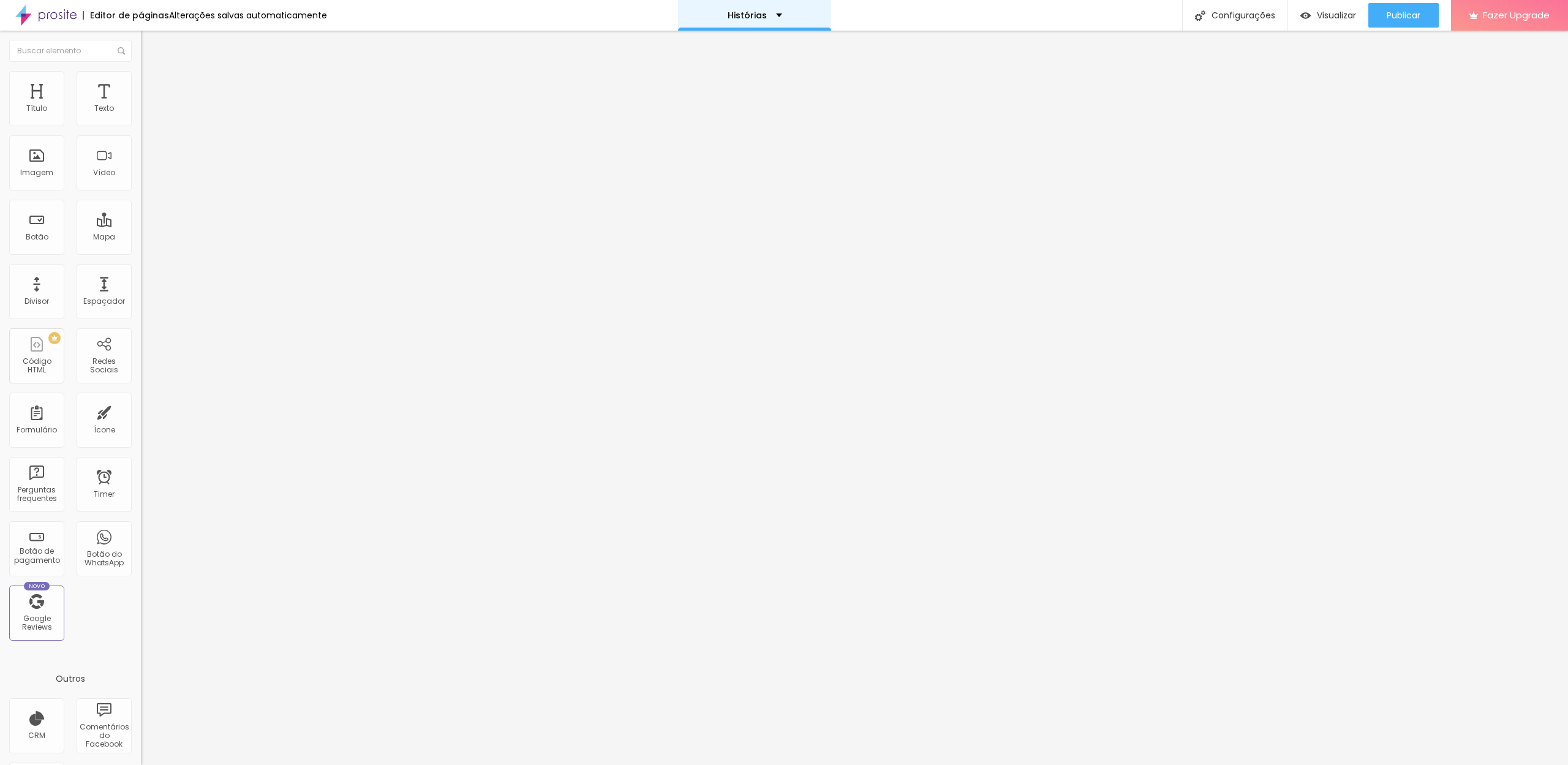
click at [747, 19] on p "Histórias" at bounding box center [747, 15] width 39 height 8
click at [694, 53] on link "Home" at bounding box center [680, 47] width 28 height 13
click at [152, 84] on span "Estilo" at bounding box center [161, 80] width 19 height 11
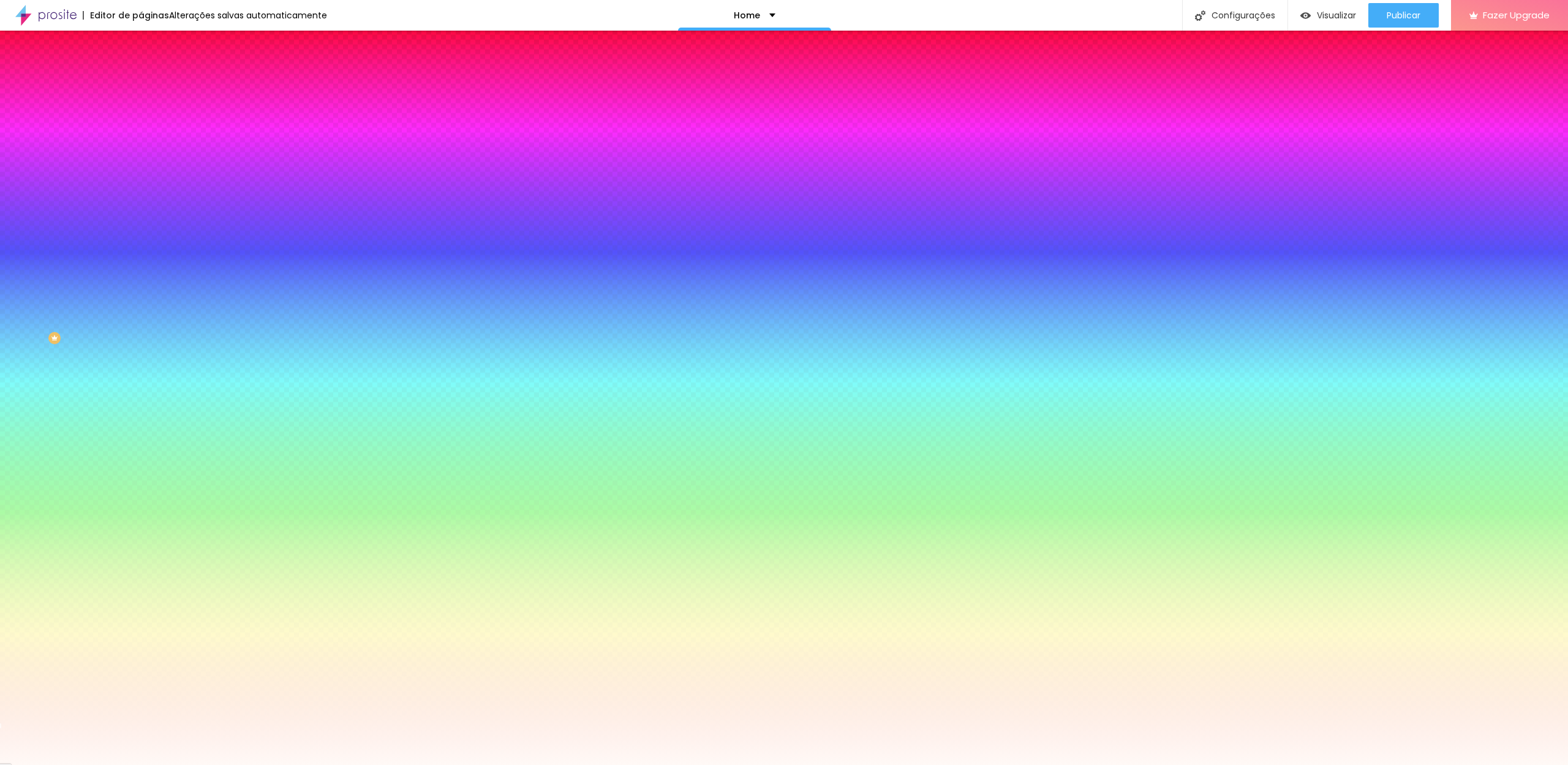
click at [141, 124] on input "#FFF9F6" at bounding box center [215, 123] width 147 height 12
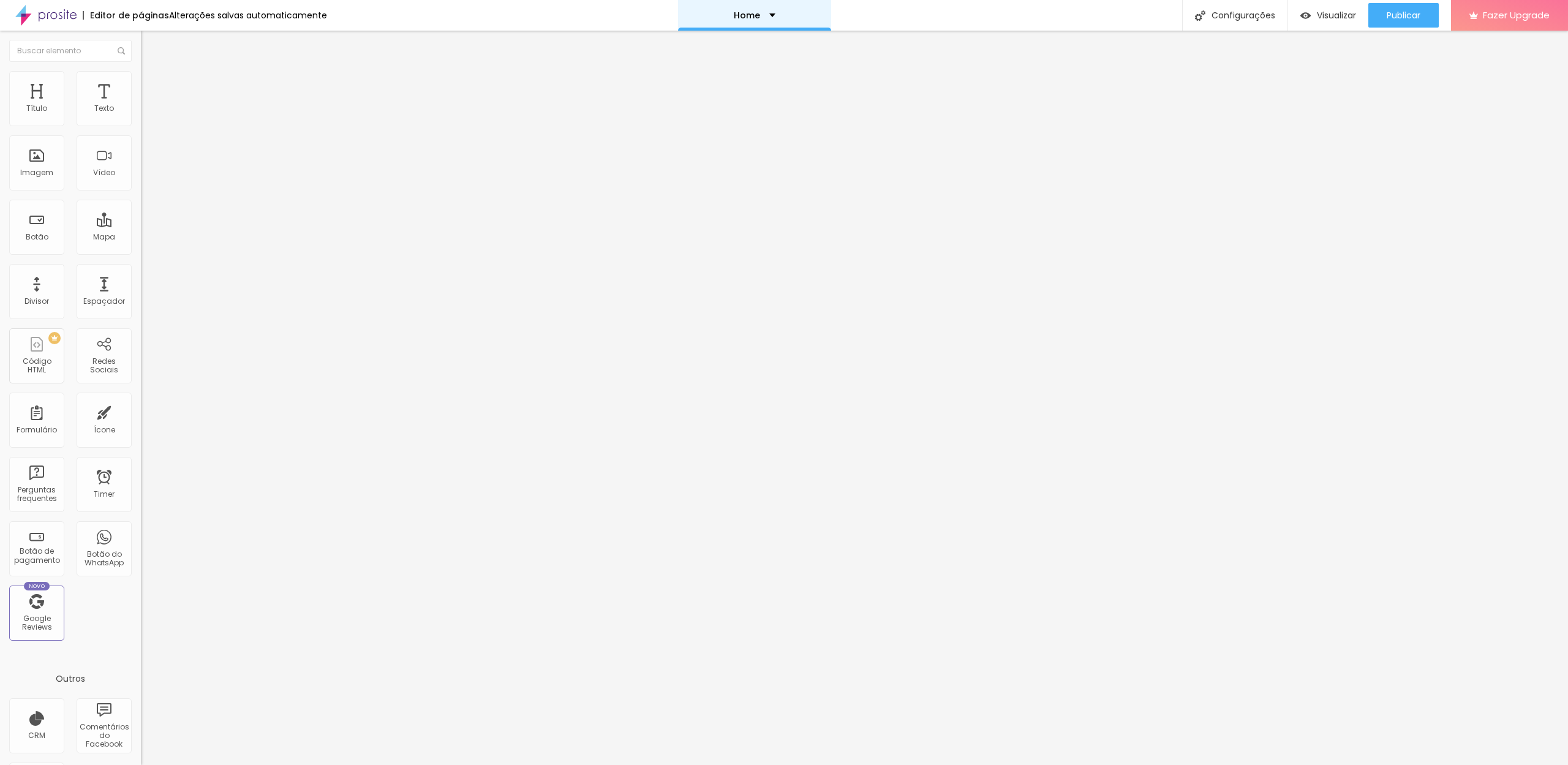
click at [765, 21] on div "Home" at bounding box center [755, 15] width 153 height 31
click at [707, 44] on link "Histórias" at bounding box center [686, 38] width 39 height 13
click at [766, 20] on div "Histórias" at bounding box center [755, 15] width 153 height 31
click at [141, 192] on span "16:9 Cinema" at bounding box center [164, 186] width 47 height 11
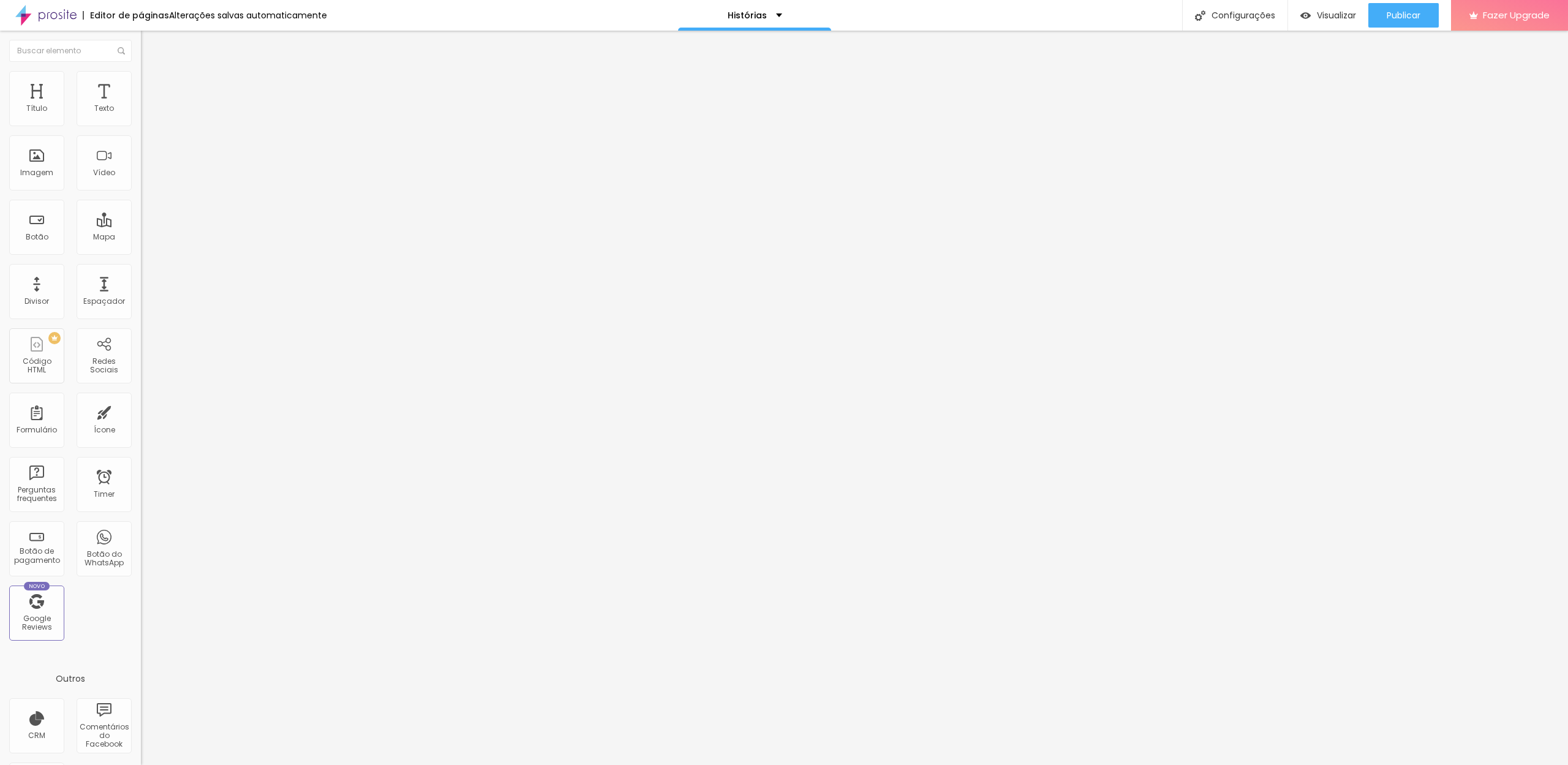
click at [141, 183] on span "4:3 Standard" at bounding box center [166, 178] width 50 height 11
click at [160, 198] on span "16:9" at bounding box center [166, 193] width 14 height 11
click at [141, 84] on li "Avançado" at bounding box center [212, 90] width 141 height 12
type input "20"
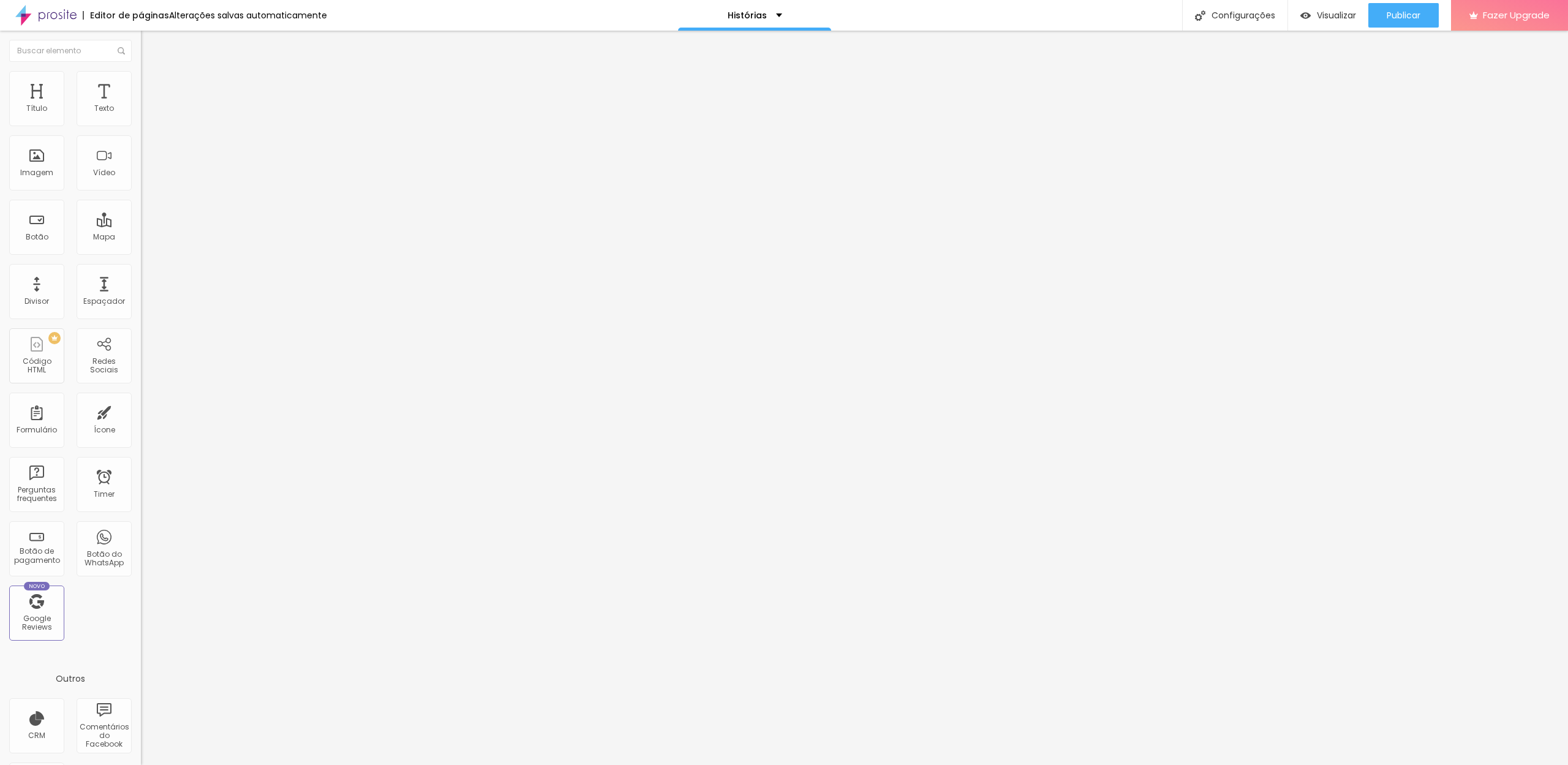
type input "16"
drag, startPoint x: 43, startPoint y: 120, endPoint x: 17, endPoint y: 127, distance: 26.9
type input "0"
click at [141, 124] on div "16 Espaço de cima" at bounding box center [212, 183] width 141 height 173
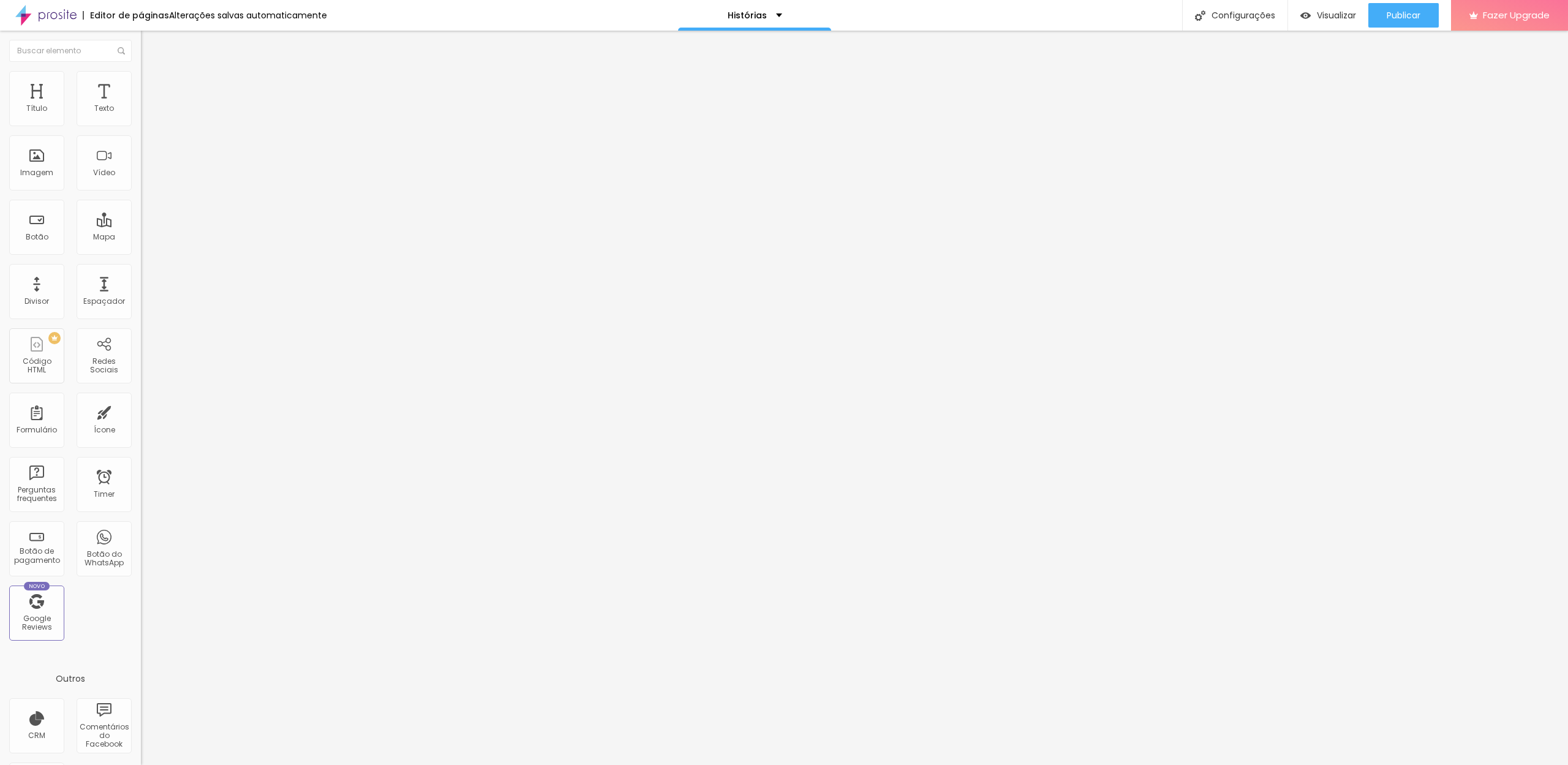
type input "0"
type input "9"
type input "8"
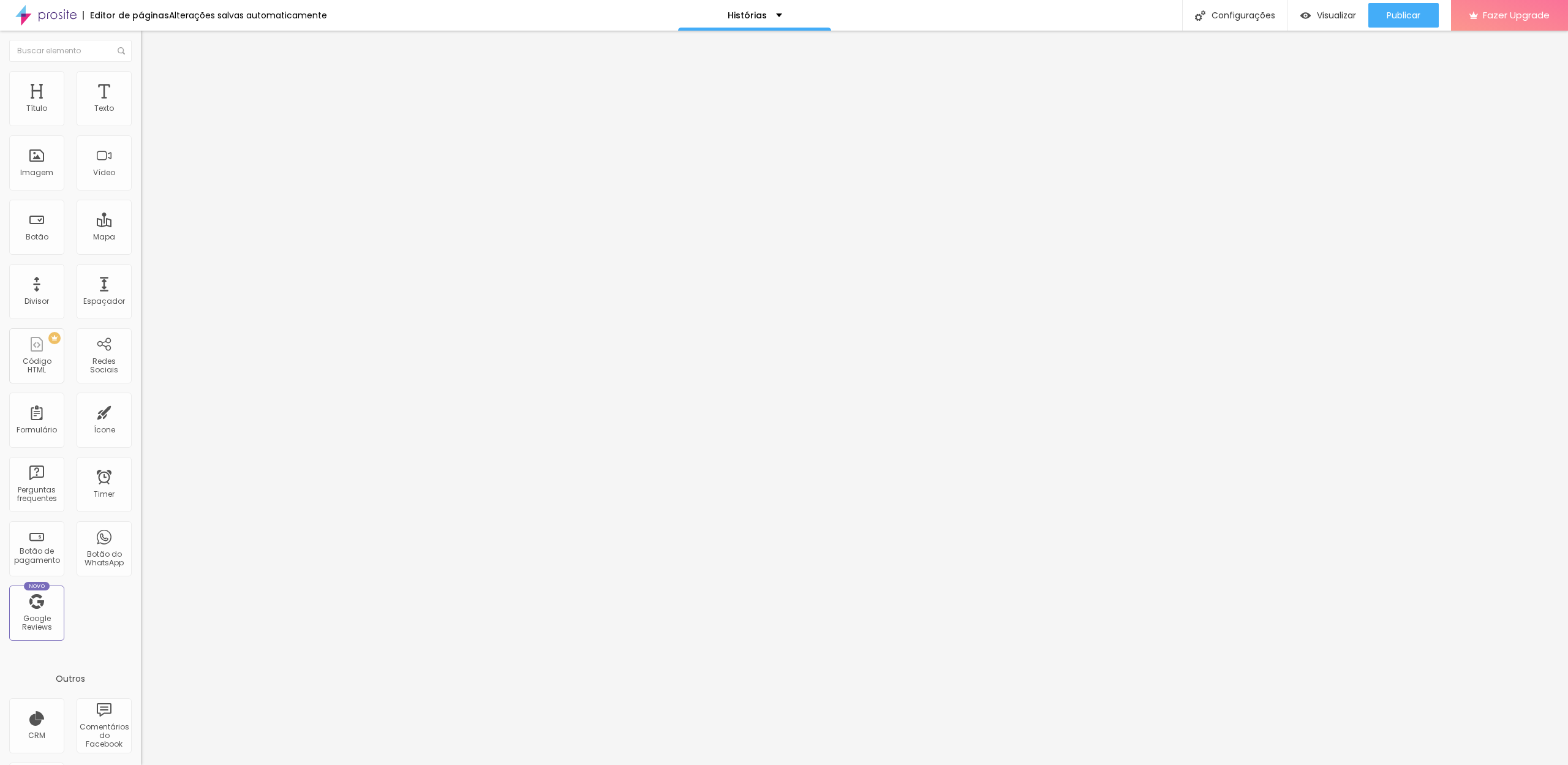
type input "0"
drag, startPoint x: 36, startPoint y: 148, endPoint x: 5, endPoint y: 154, distance: 31.6
type input "0"
click at [141, 269] on div "0 Espaço de baixo" at bounding box center [212, 356] width 141 height 173
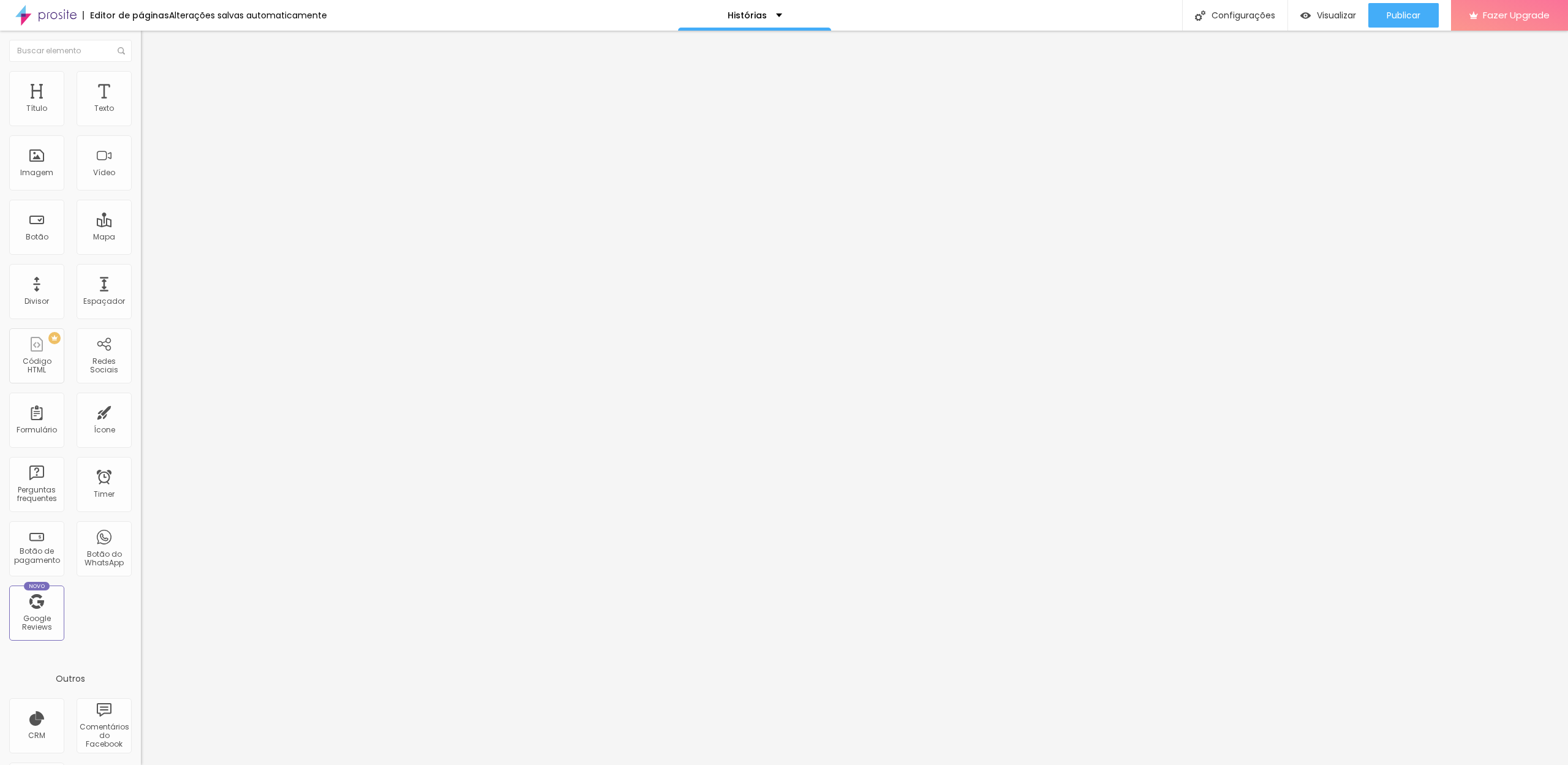
click at [141, 76] on img at bounding box center [147, 77] width 11 height 11
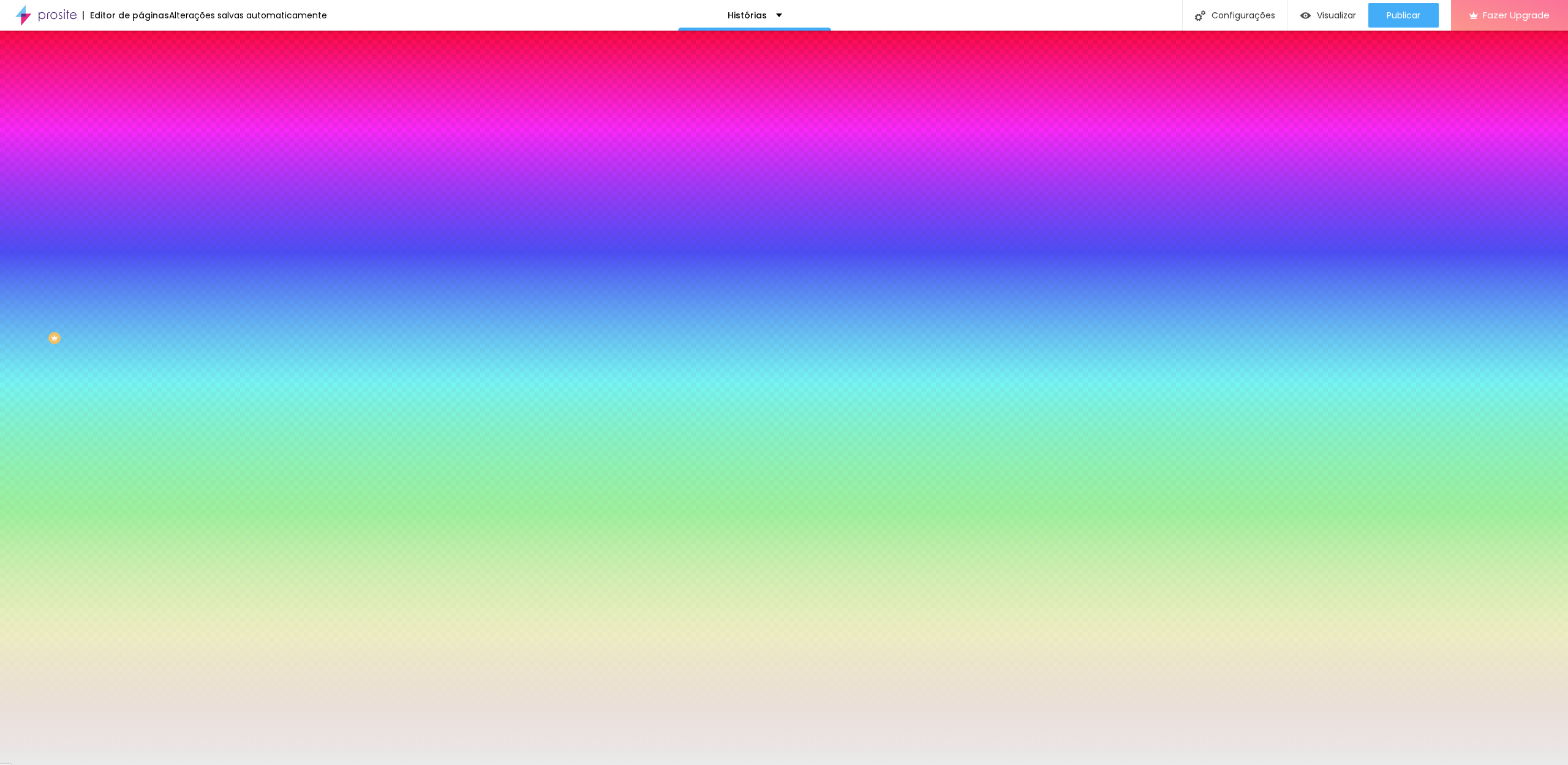
click at [141, 126] on input "#EAEAEA" at bounding box center [215, 123] width 147 height 12
paste input "FFF9F6"
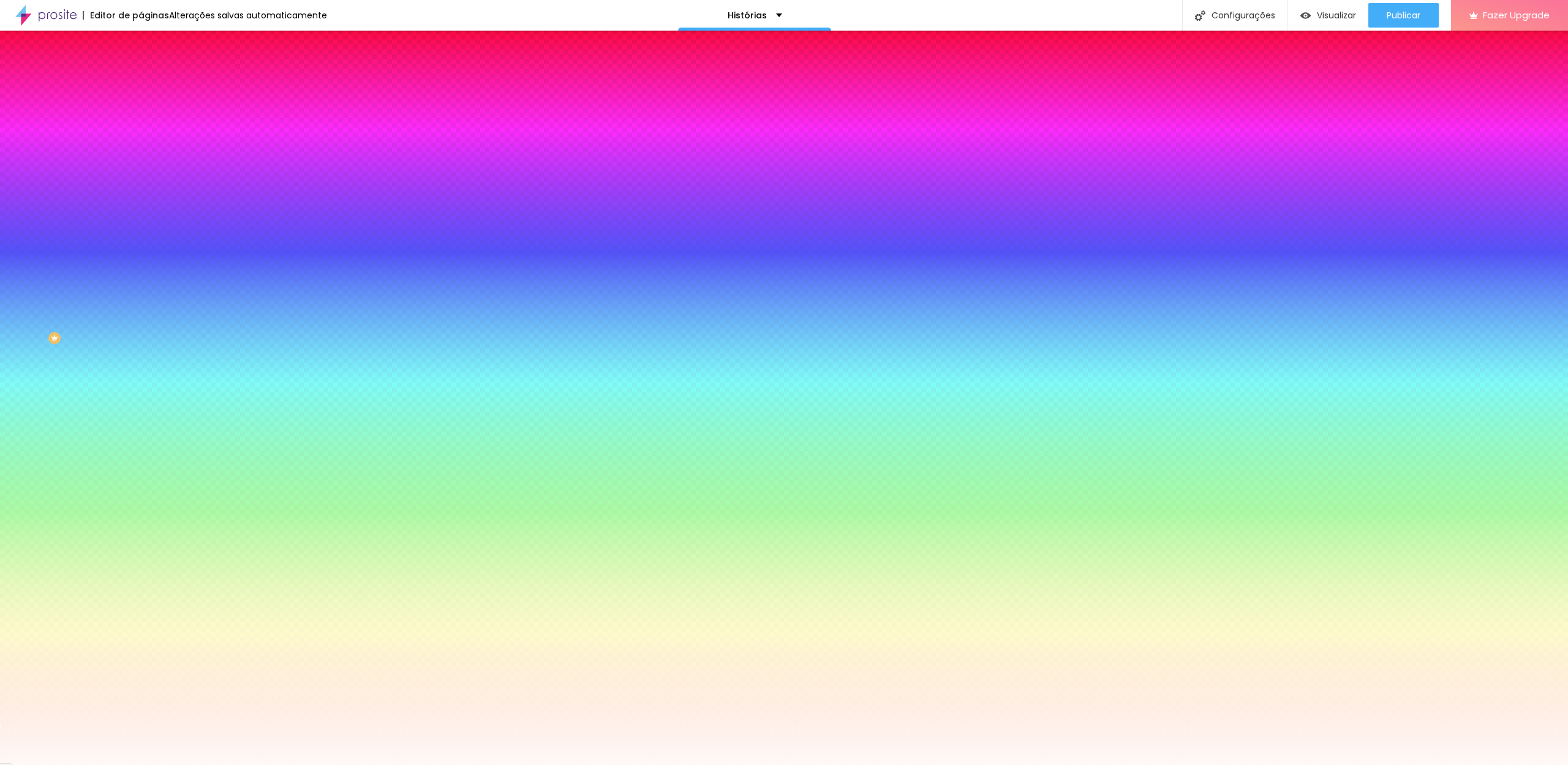
type input "#FFF9F6"
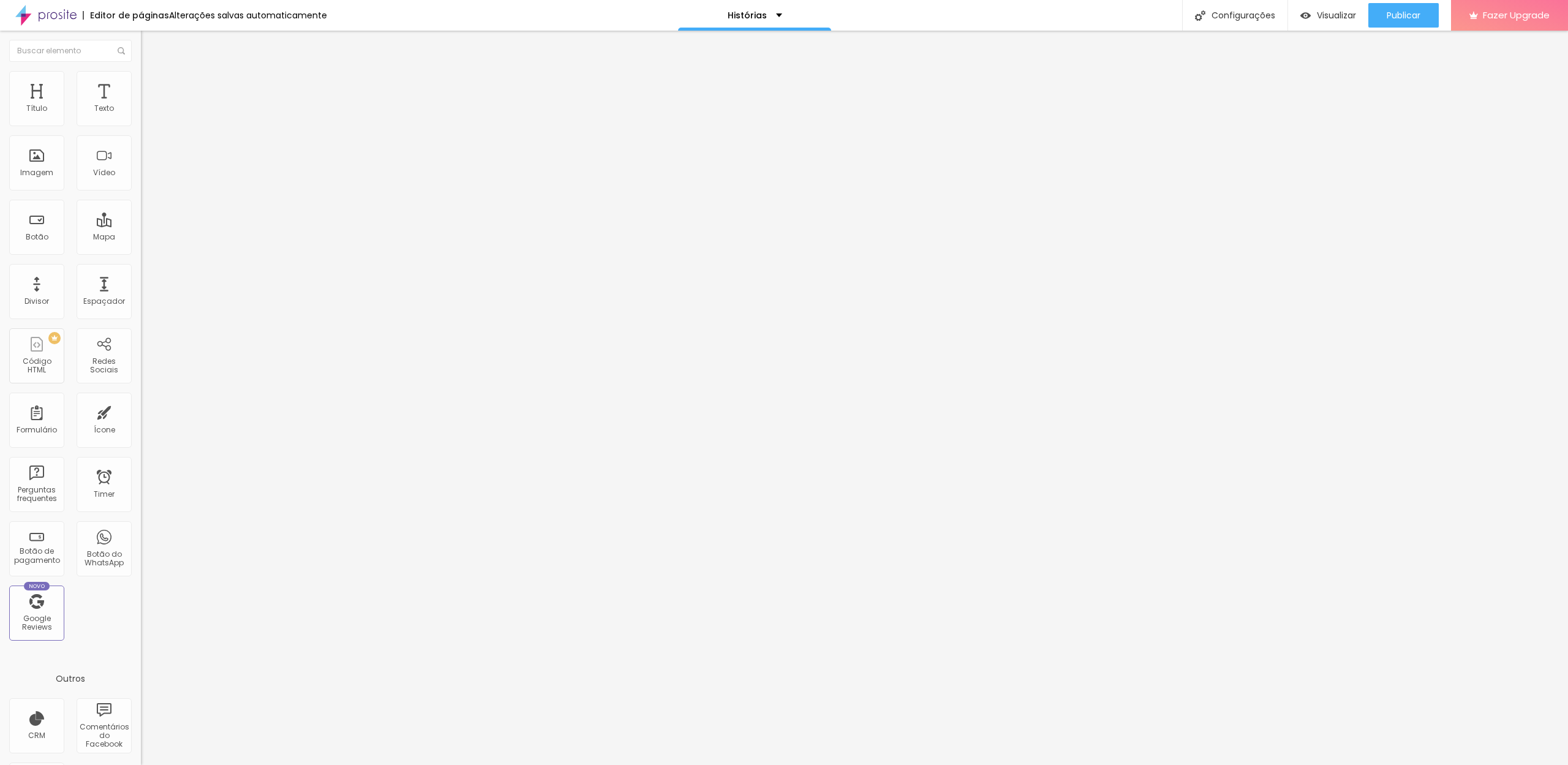
drag, startPoint x: 74, startPoint y: 83, endPoint x: 112, endPoint y: 106, distance: 44.4
click at [152, 82] on span "Estilo" at bounding box center [161, 80] width 19 height 11
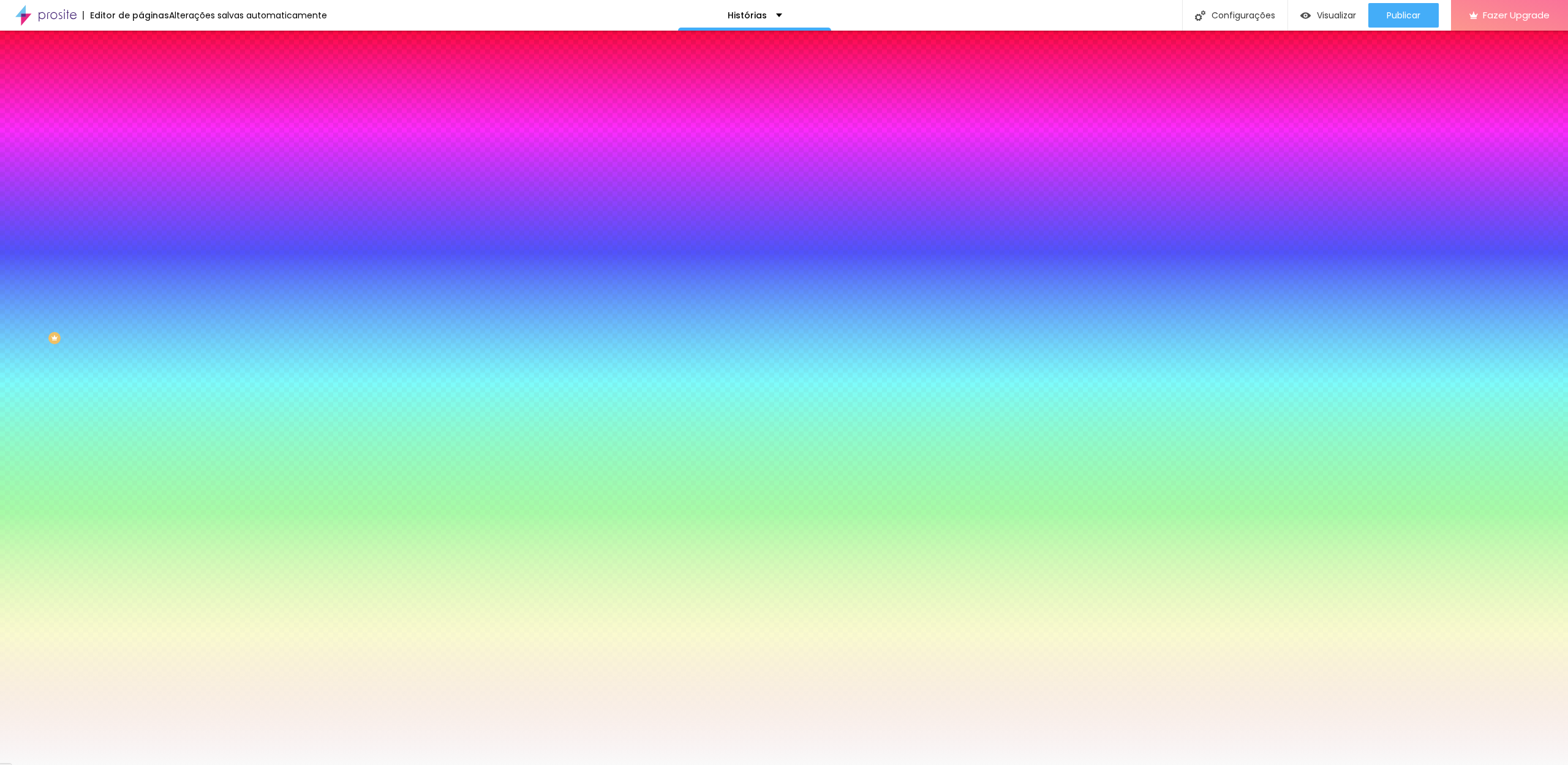
click at [141, 124] on input "#F9F9F9" at bounding box center [215, 123] width 147 height 12
paste input "FF9F6"
type input "#FFF9F6"
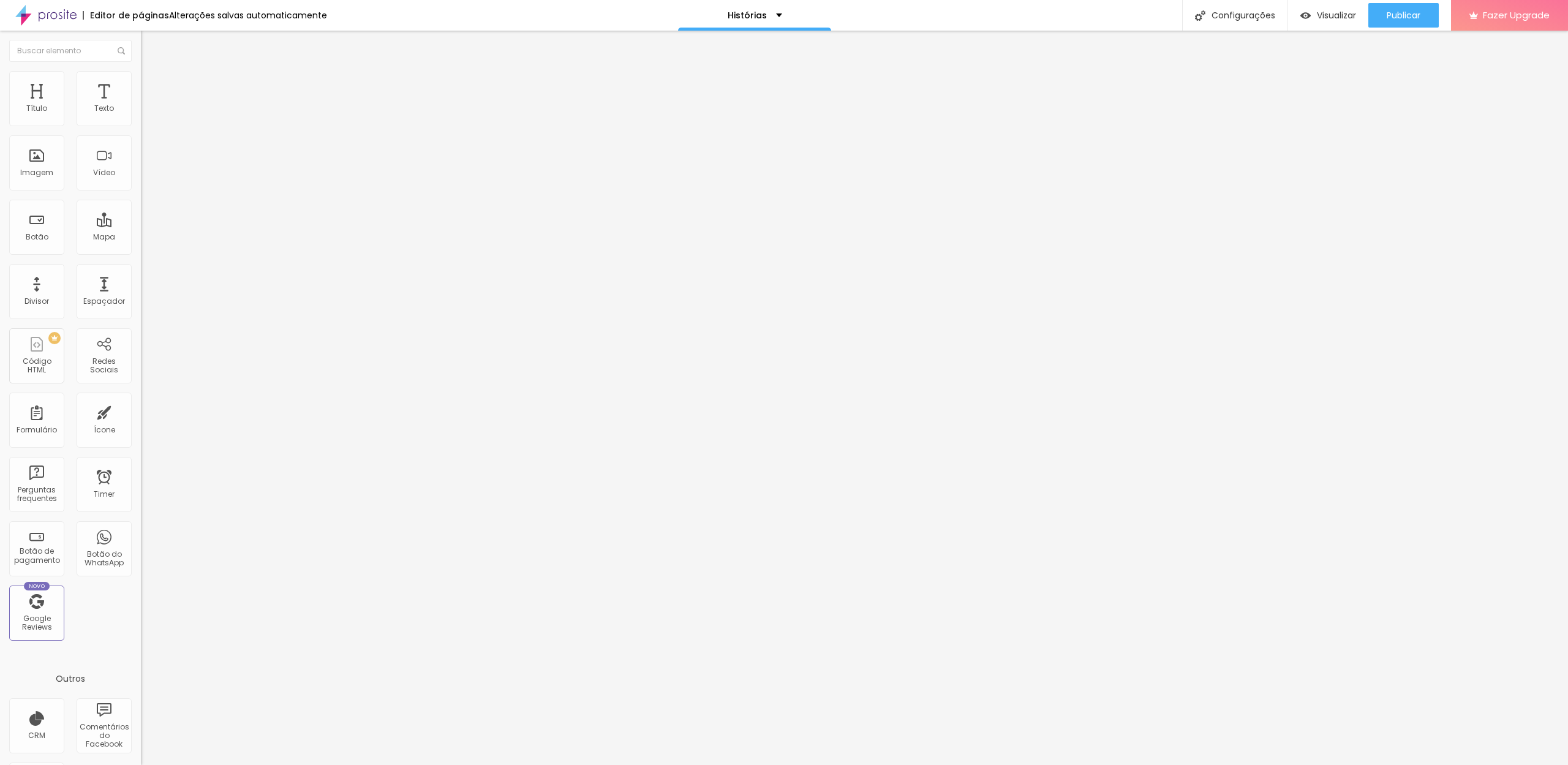
click at [141, 76] on li "Estilo" at bounding box center [212, 77] width 141 height 12
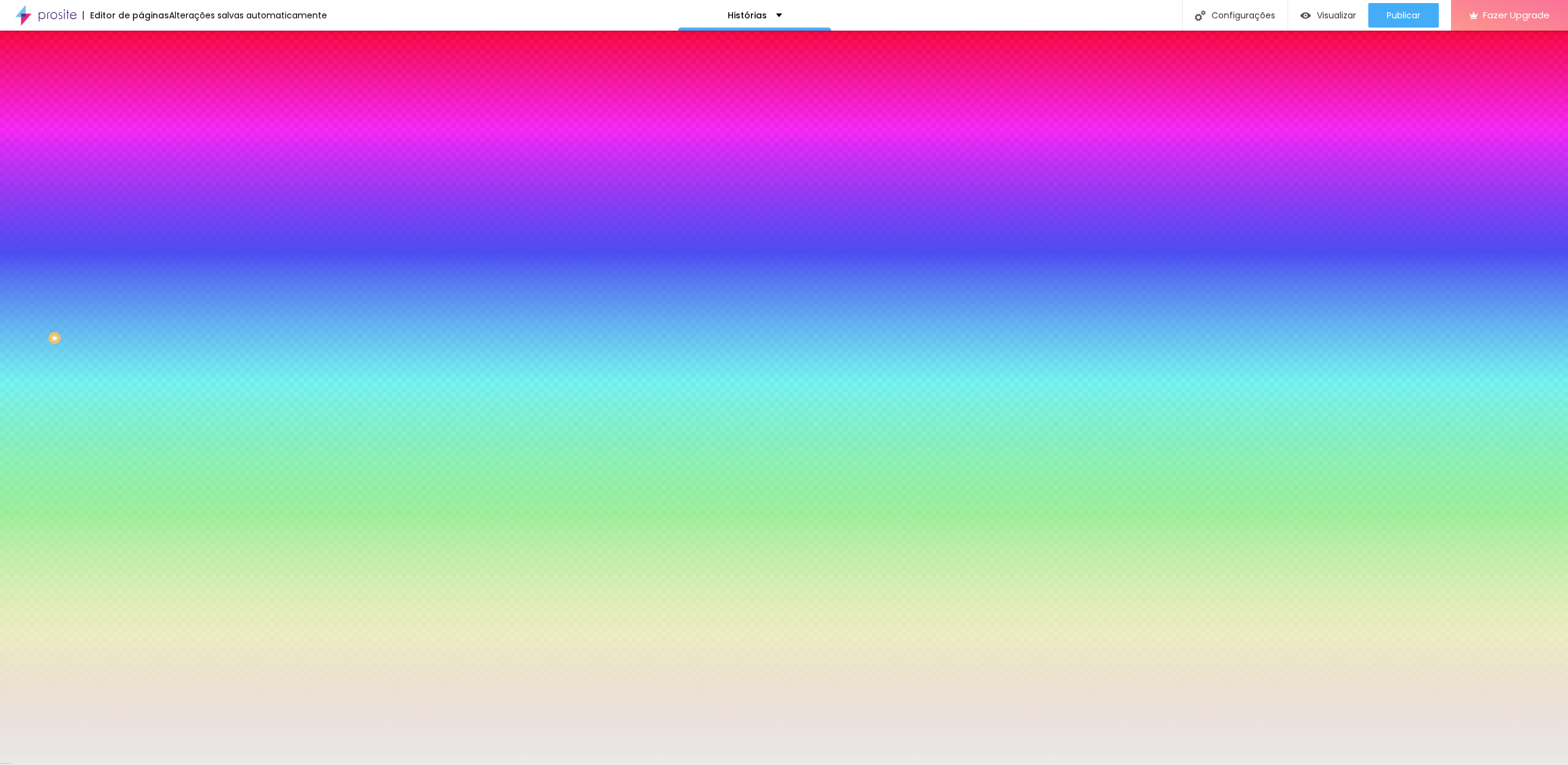
click at [141, 122] on input "#EAEAEA" at bounding box center [215, 123] width 147 height 12
paste input "FFF9F6"
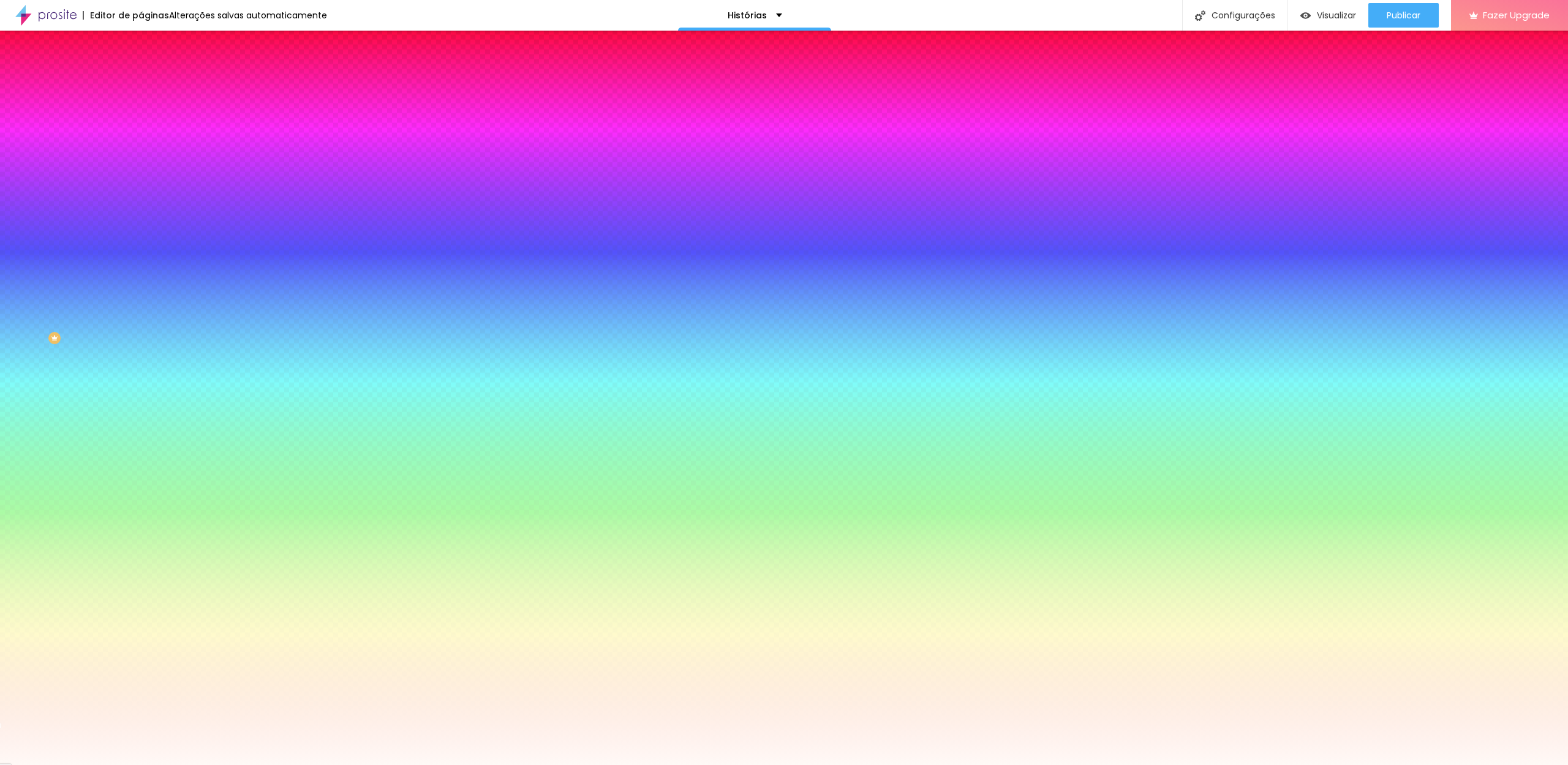
type input "#FFF9F6"
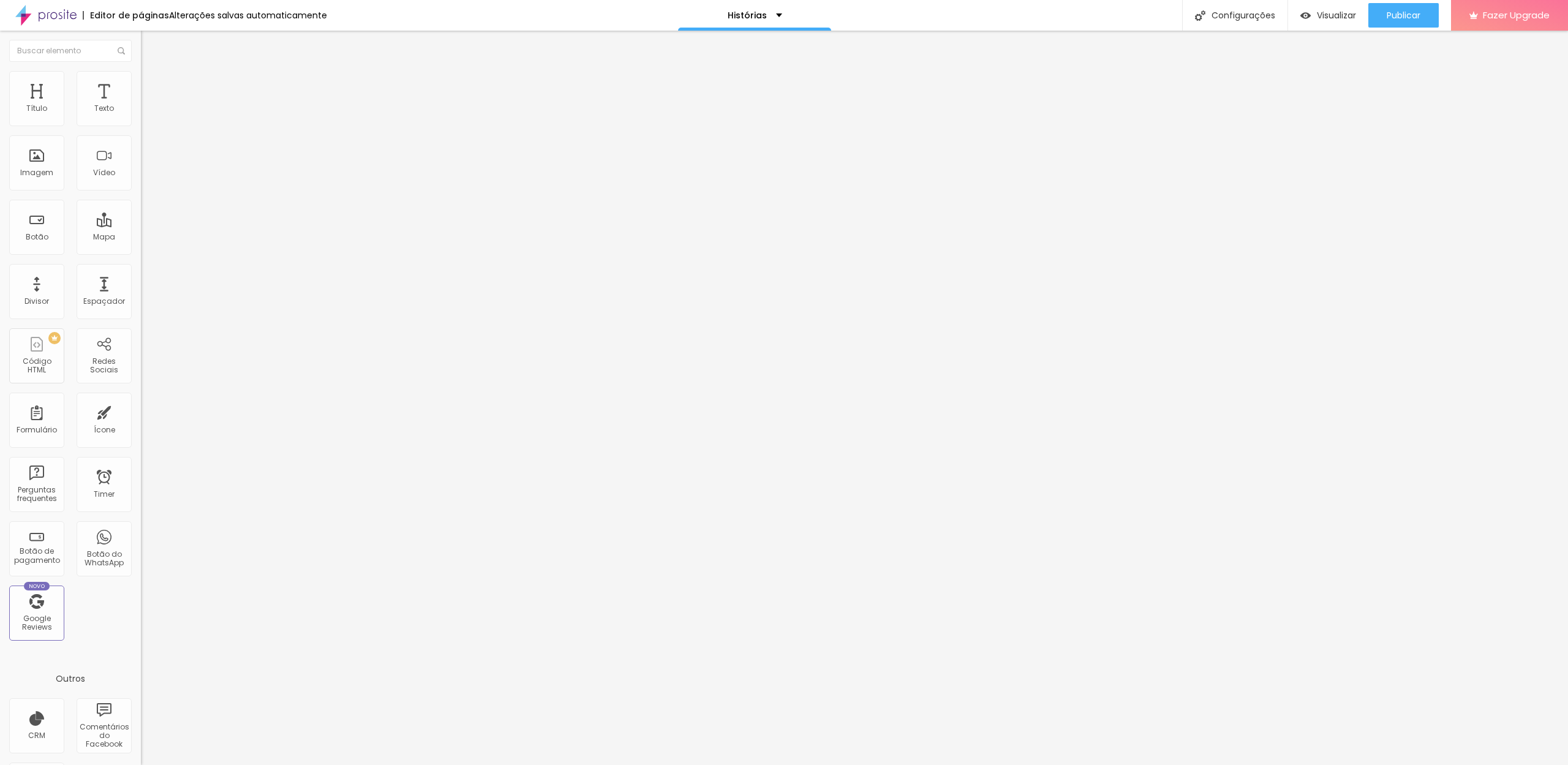
click at [141, 80] on li "Estilo" at bounding box center [212, 77] width 141 height 12
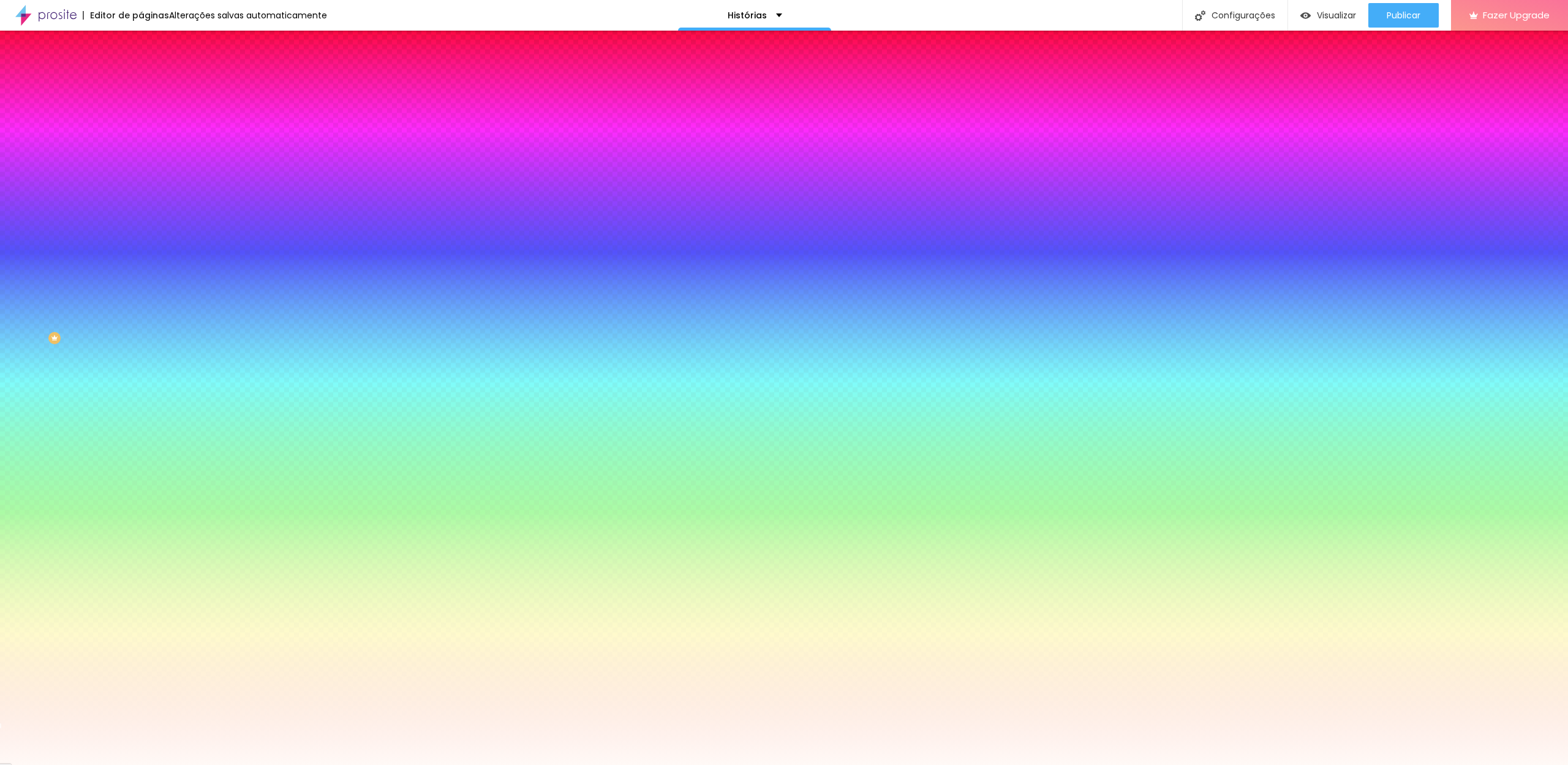
drag, startPoint x: 126, startPoint y: 125, endPoint x: 115, endPoint y: 126, distance: 11.0
click at [141, 126] on input "#FFF9F6" at bounding box center [215, 123] width 147 height 12
type input "#FFFFFF"
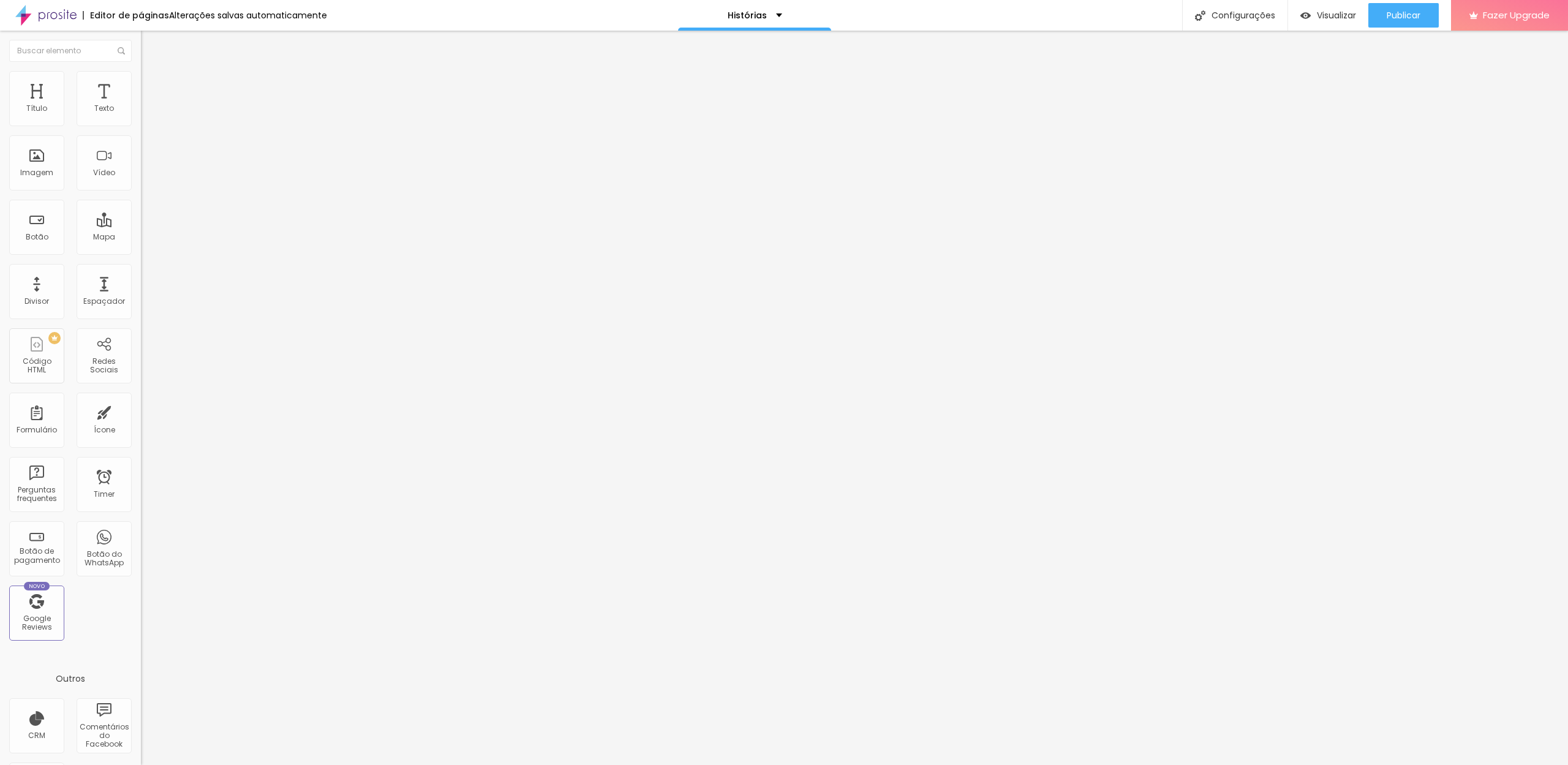
click at [141, 73] on li "Estilo" at bounding box center [212, 77] width 141 height 12
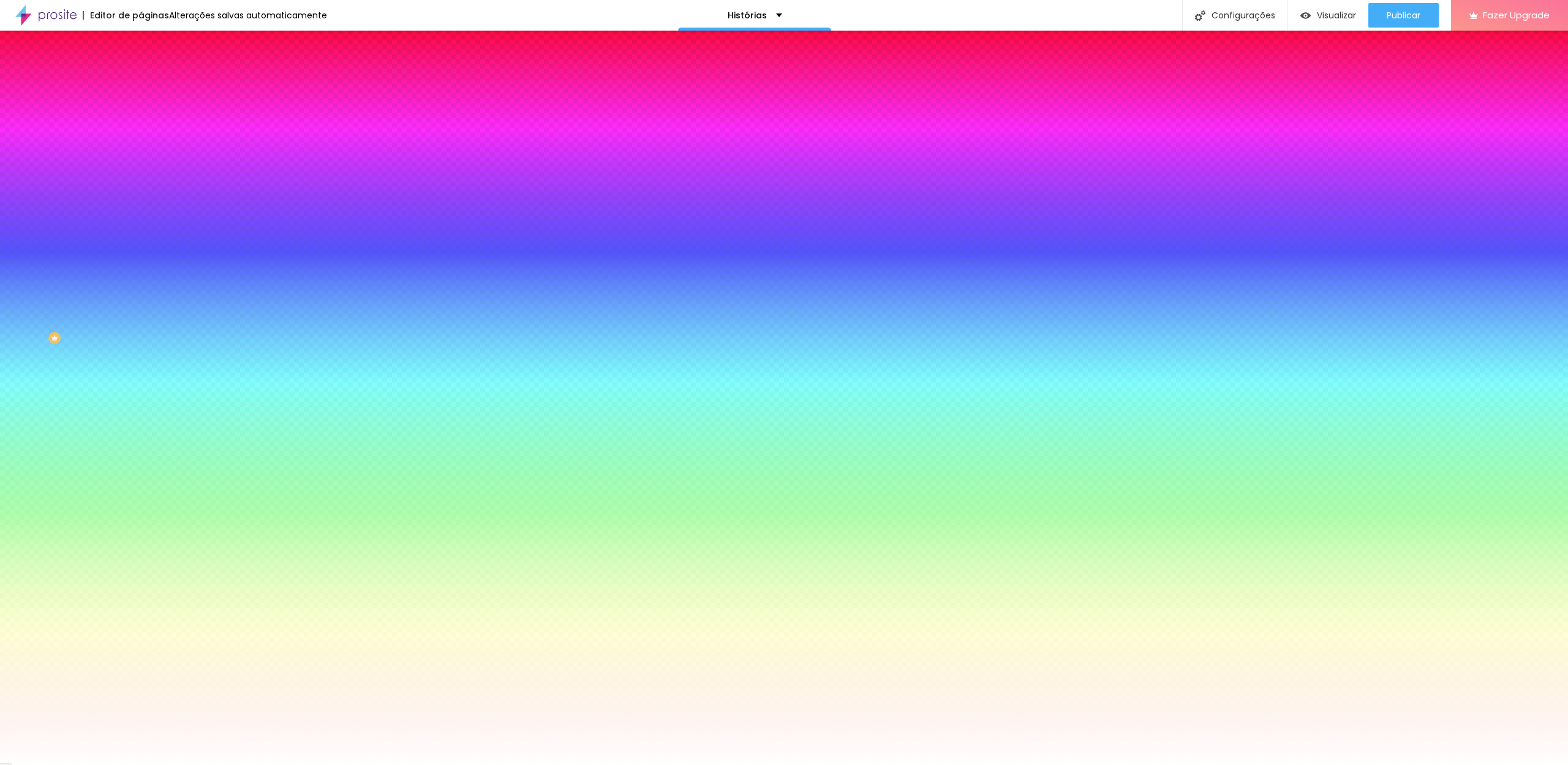
click at [141, 84] on img at bounding box center [147, 89] width 11 height 11
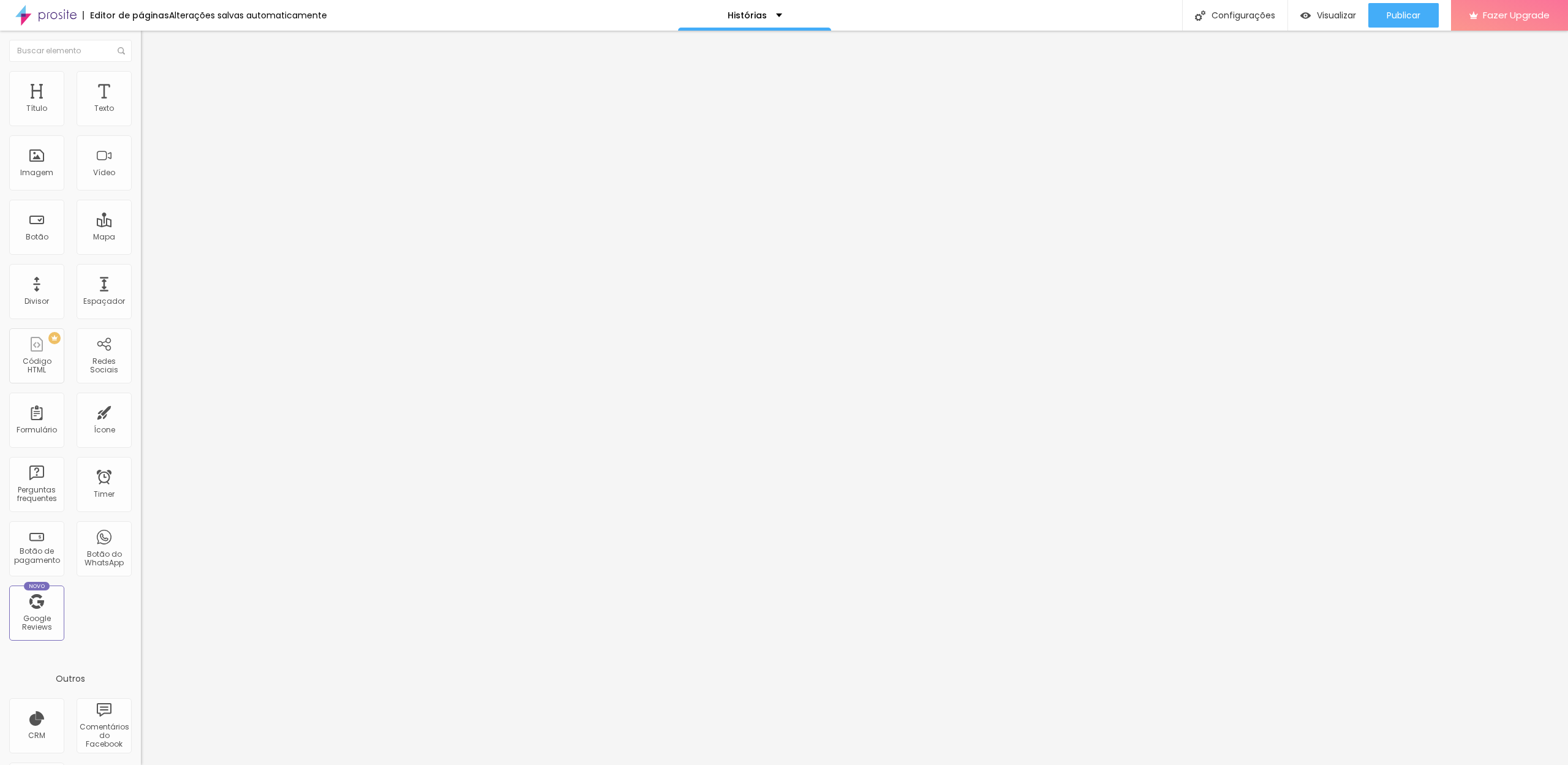
click at [152, 72] on span "Conteúdo" at bounding box center [171, 68] width 38 height 11
click at [152, 84] on span "Estilo" at bounding box center [161, 80] width 19 height 11
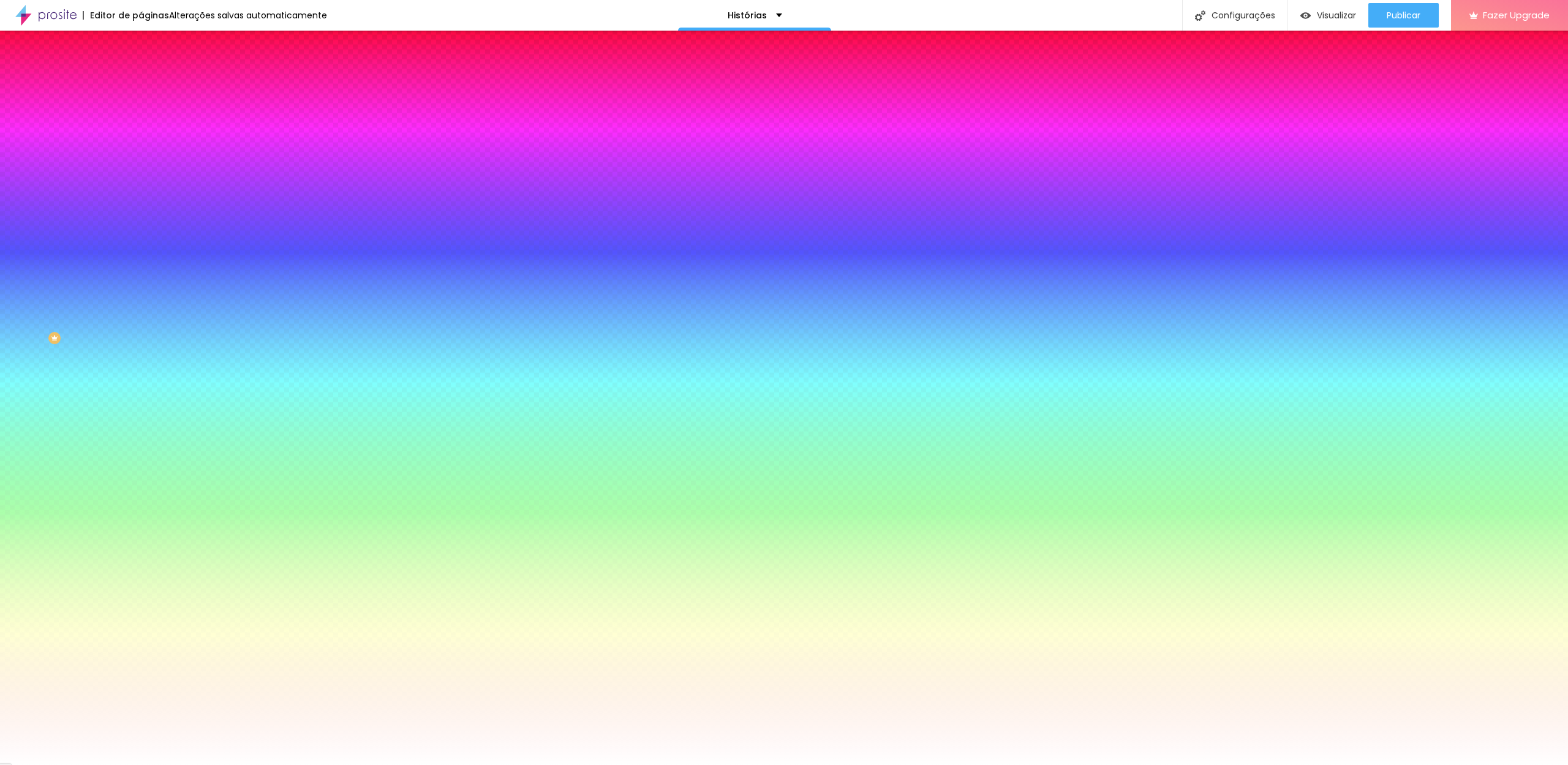
click at [141, 84] on li "Avançado" at bounding box center [212, 90] width 141 height 12
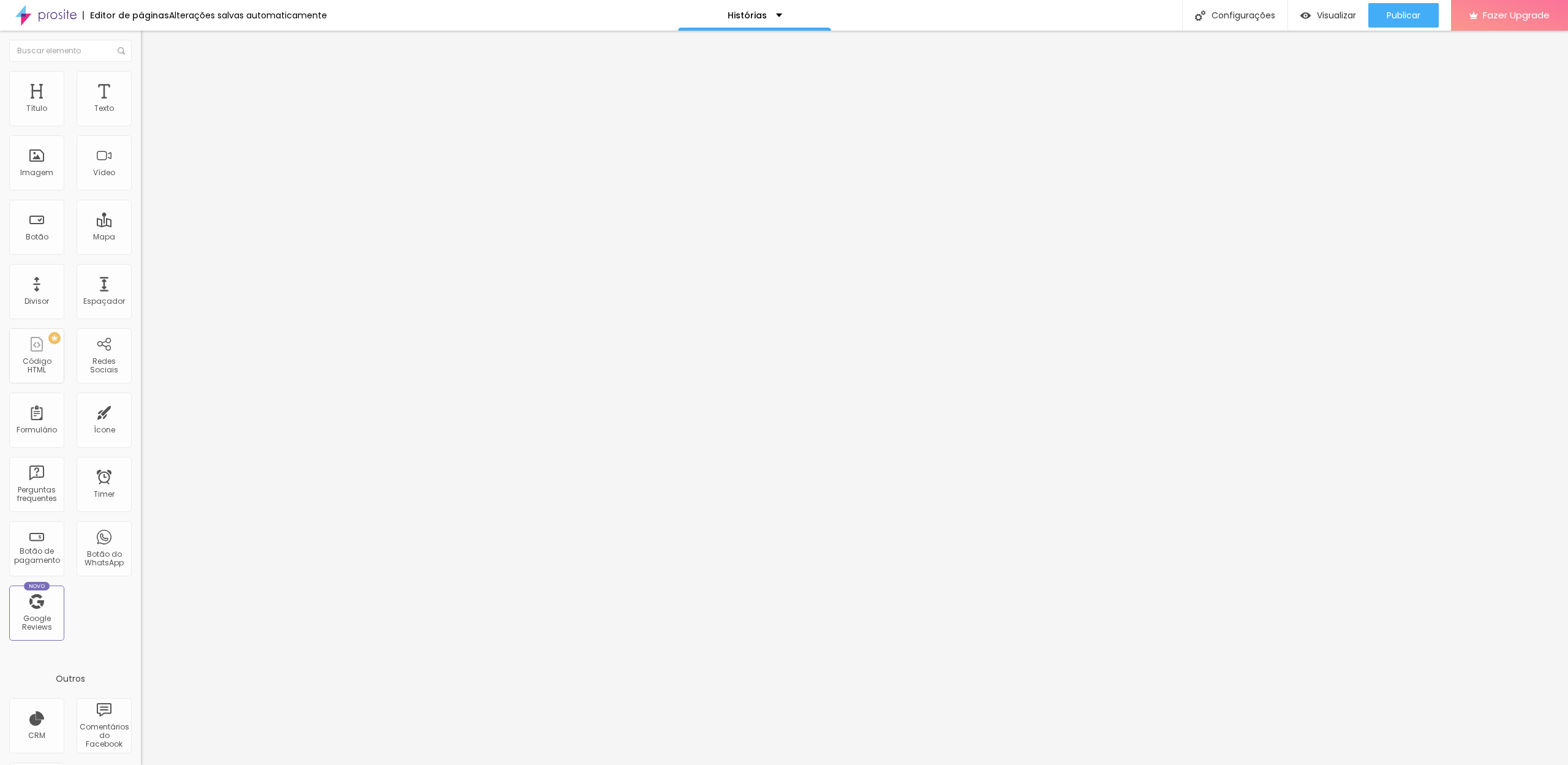
type input "15"
type input "0"
type input "5"
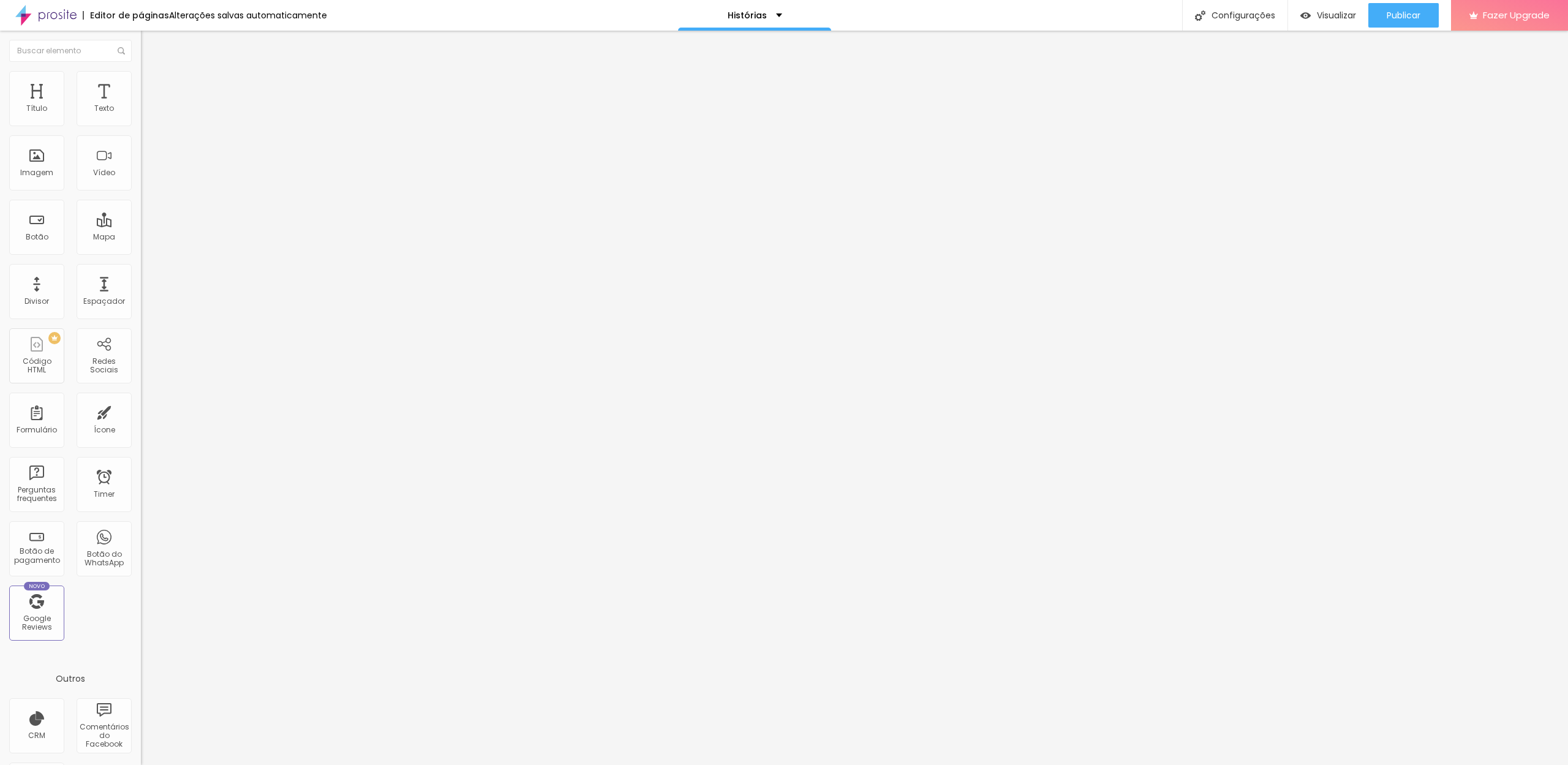
type input "5"
type input "15"
type input "40"
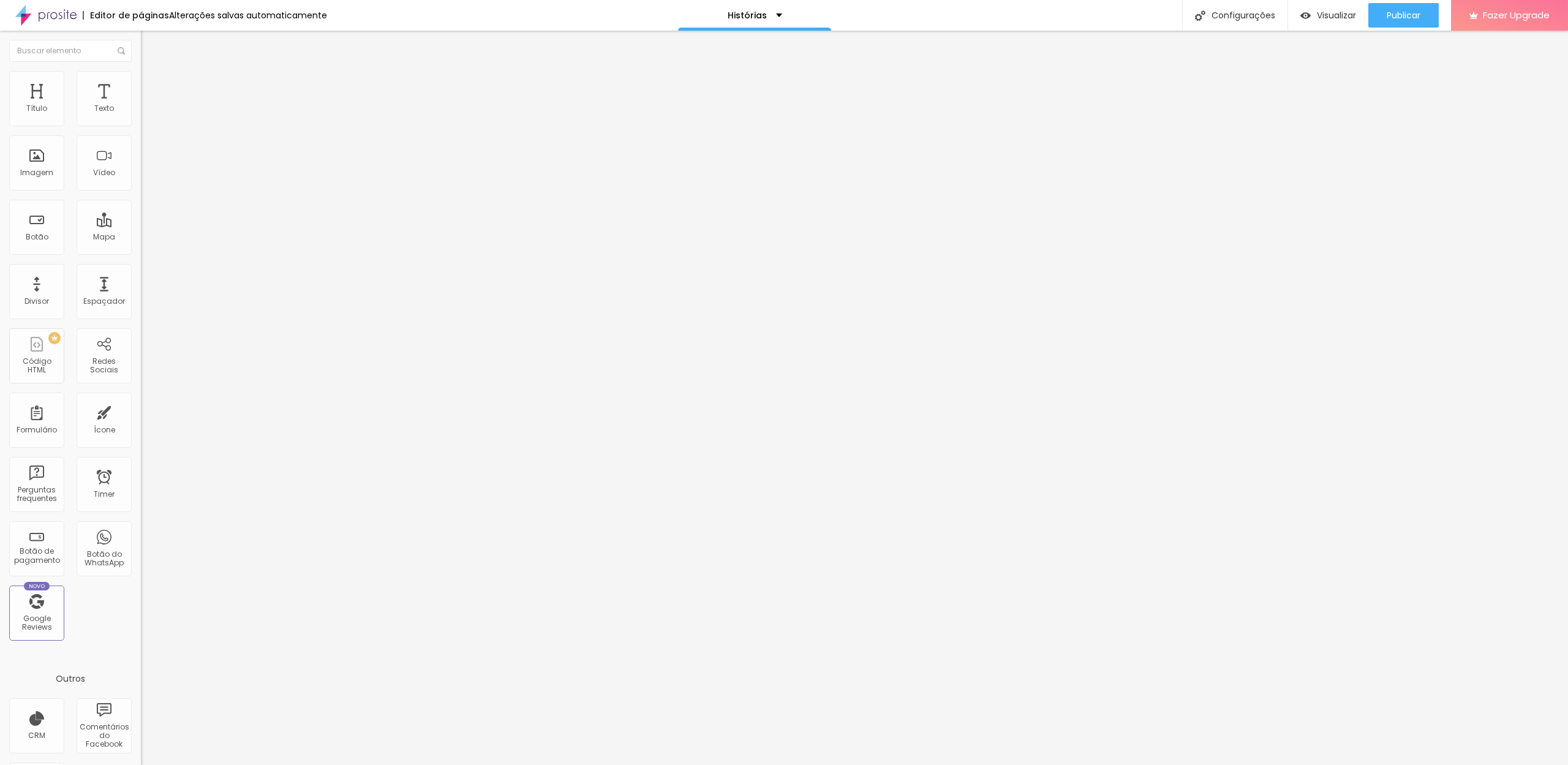
type input "35"
type input "30"
type input "25"
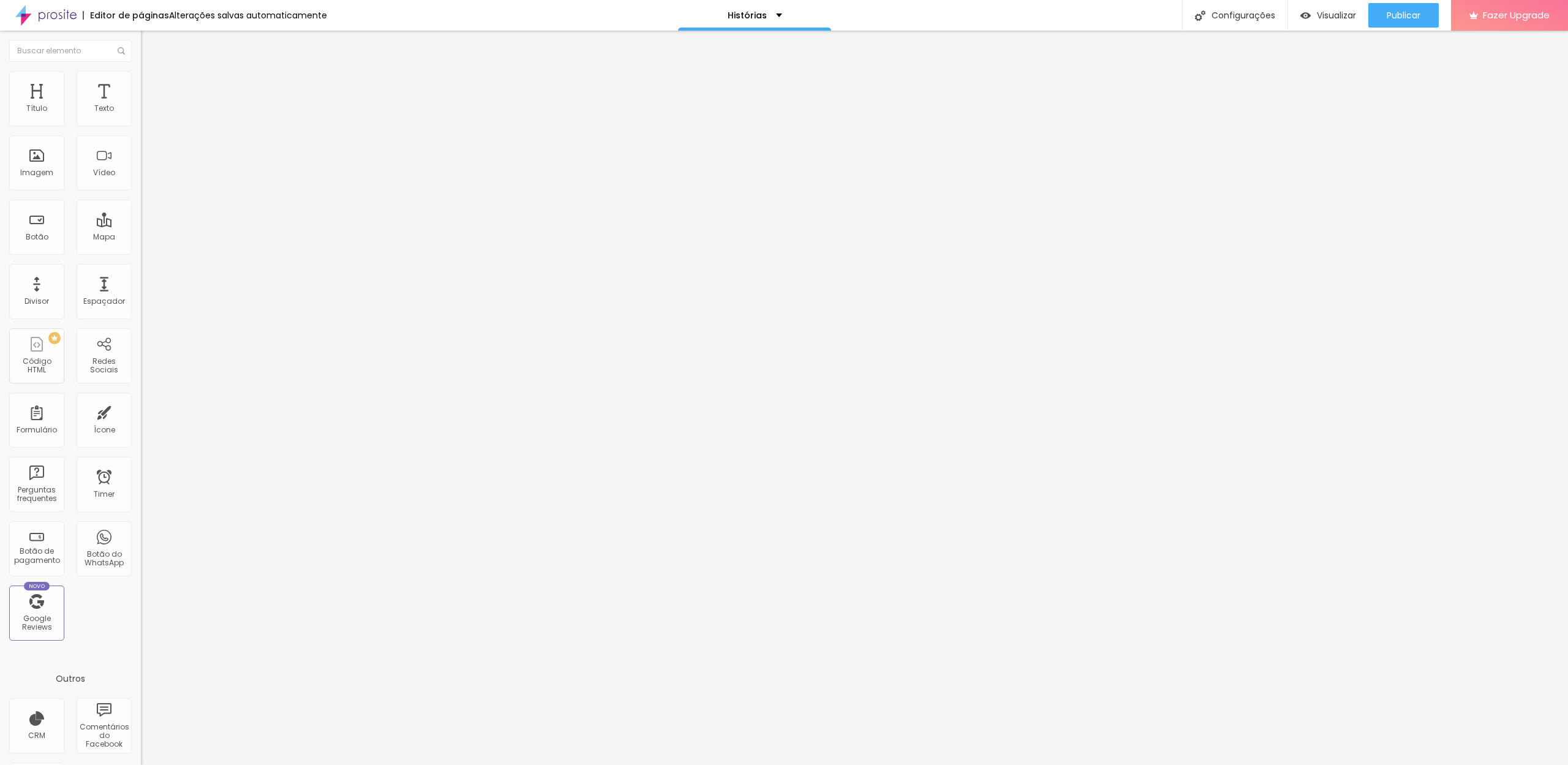
type input "25"
type input "20"
click at [141, 238] on div at bounding box center [212, 243] width 141 height 11
click at [759, 12] on p "Histórias" at bounding box center [747, 15] width 39 height 8
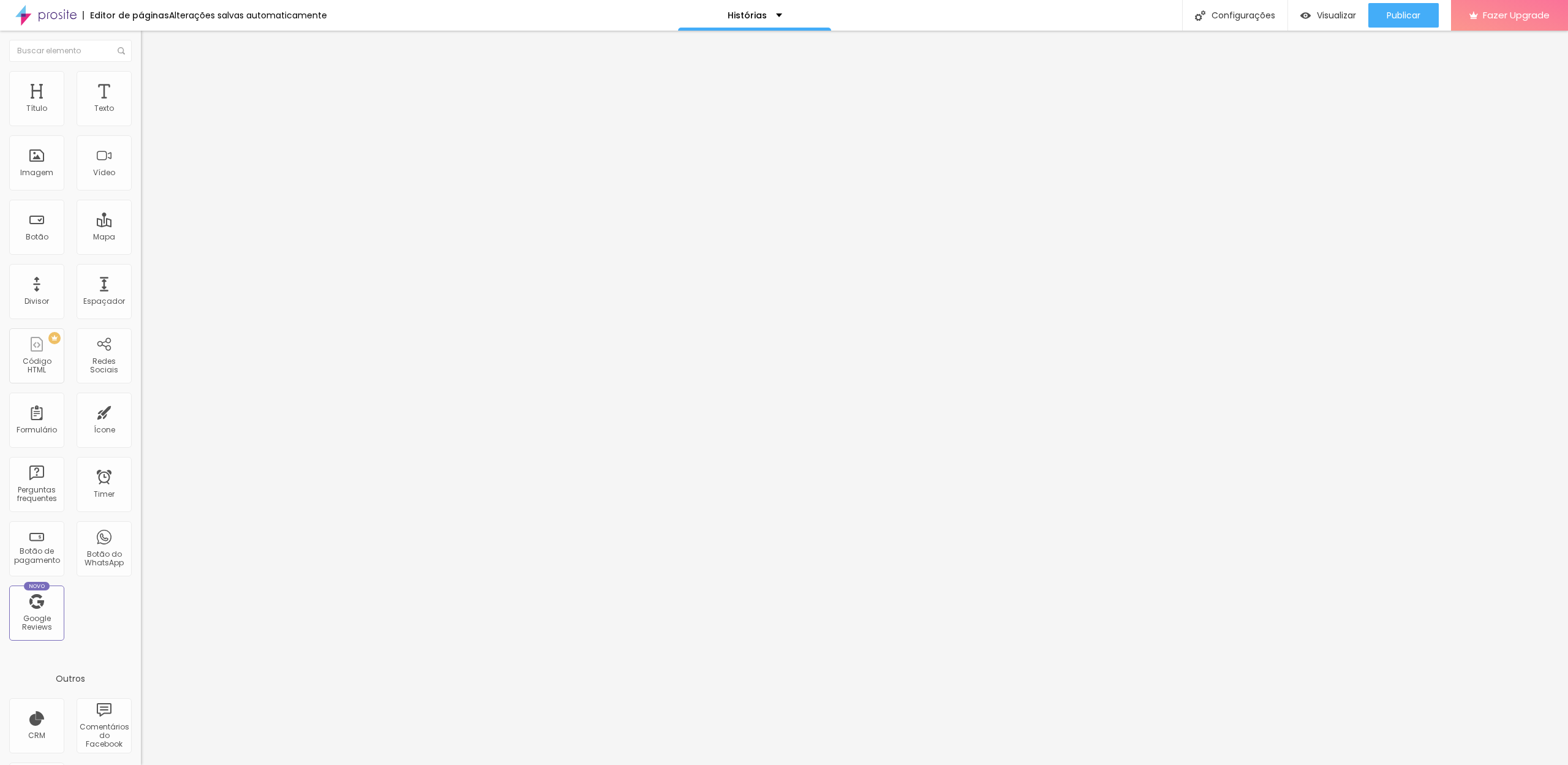
click at [141, 115] on input "text" at bounding box center [215, 109] width 147 height 12
paste input "https://youtu.be/oPJuPQ6hm6M?si=plIVtSxkx_nVIBPS"
type input "https://youtu.be/oPJuPQ6hm6M?si=plIVtSxkx_nVIBPS"
click at [141, 238] on div at bounding box center [212, 238] width 141 height 0
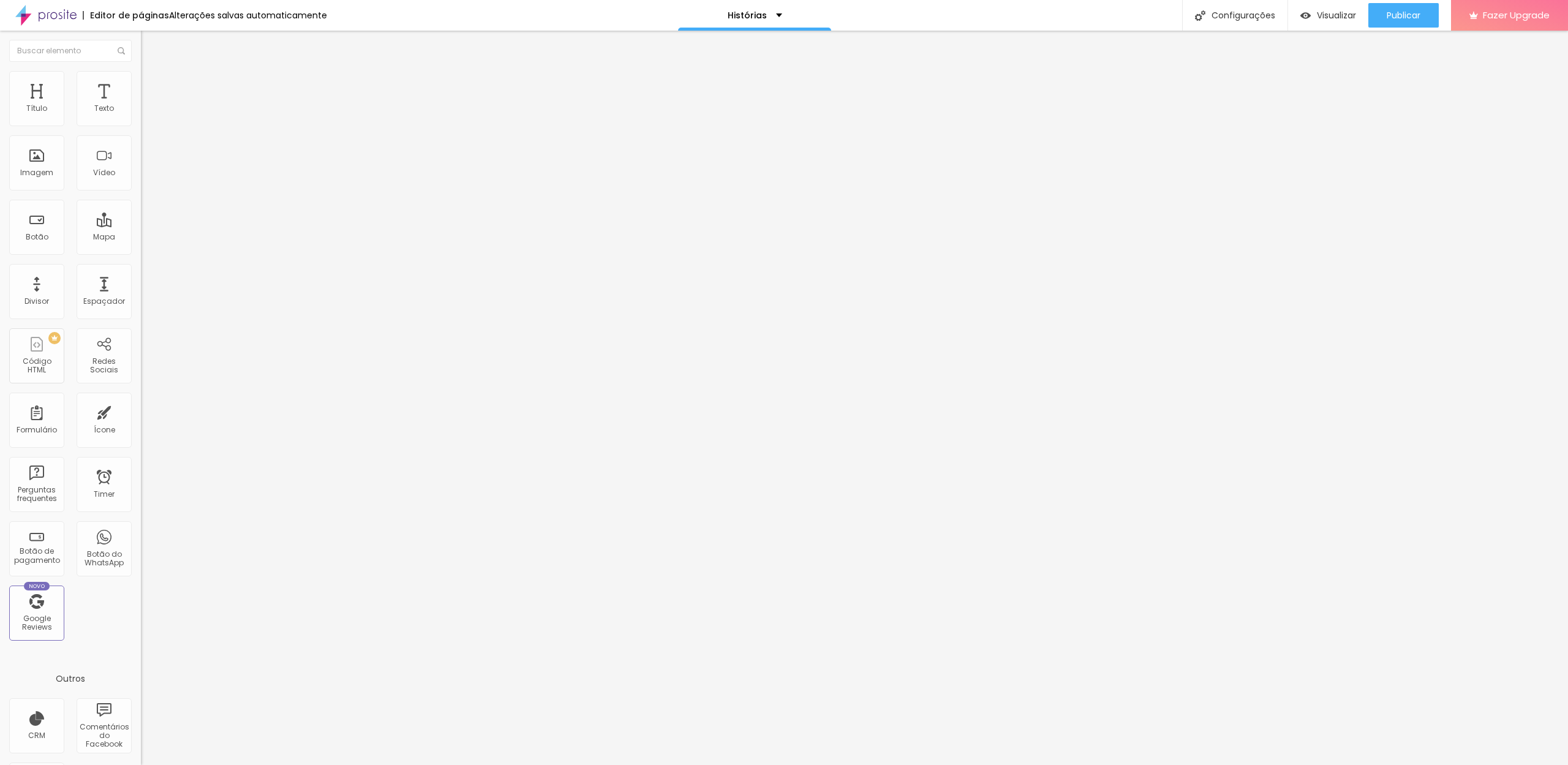
click at [141, 76] on img at bounding box center [147, 77] width 11 height 11
click at [141, 84] on li "Avançado" at bounding box center [212, 90] width 141 height 12
click at [141, 71] on li "Conteúdo" at bounding box center [212, 65] width 141 height 12
click at [141, 183] on span "4:3 Standard" at bounding box center [166, 178] width 50 height 11
click at [141, 198] on span "Wide" at bounding box center [150, 193] width 19 height 11
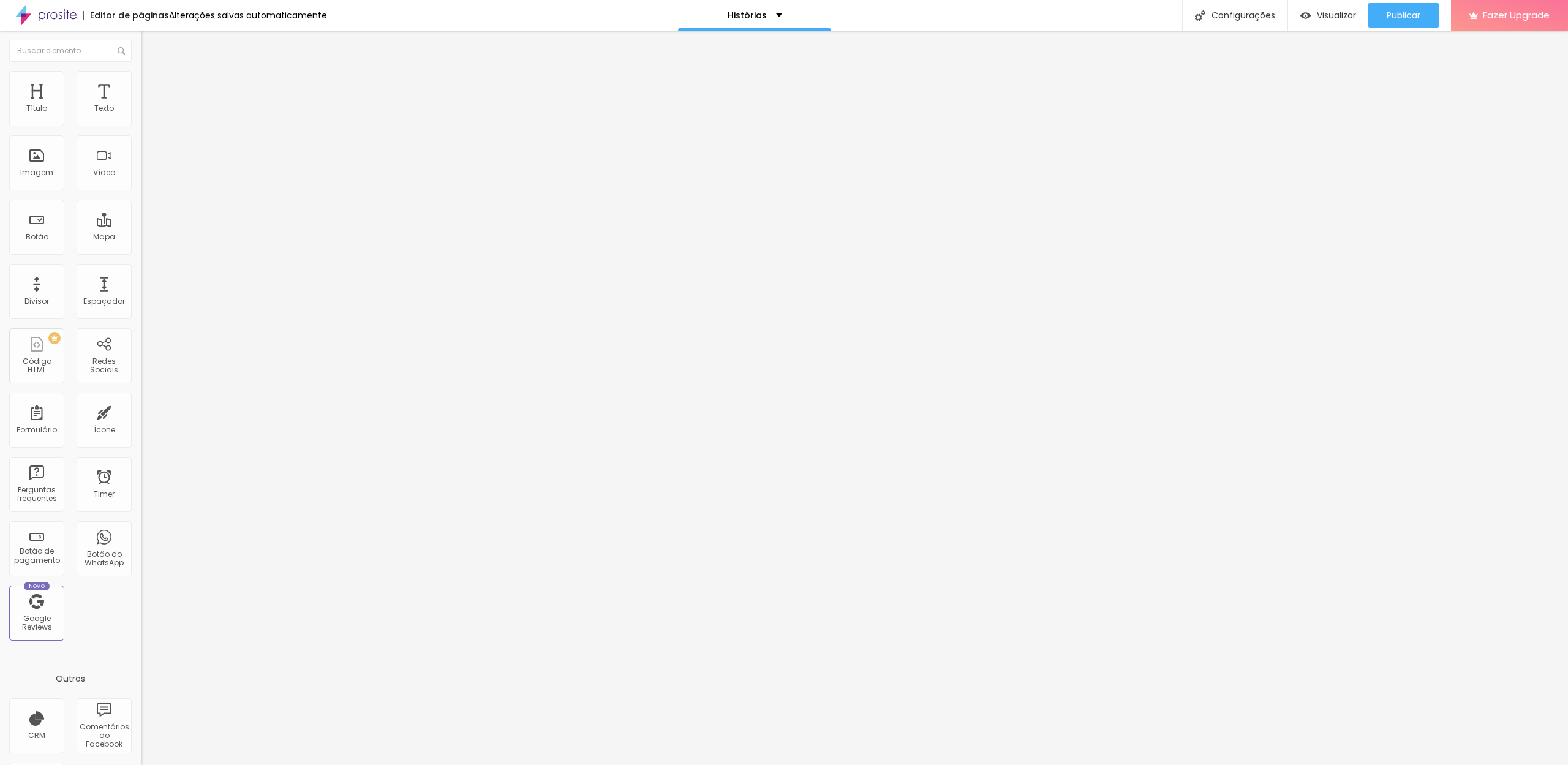
click at [141, 84] on li "Avançado" at bounding box center [212, 90] width 141 height 12
type input "5"
type input "0"
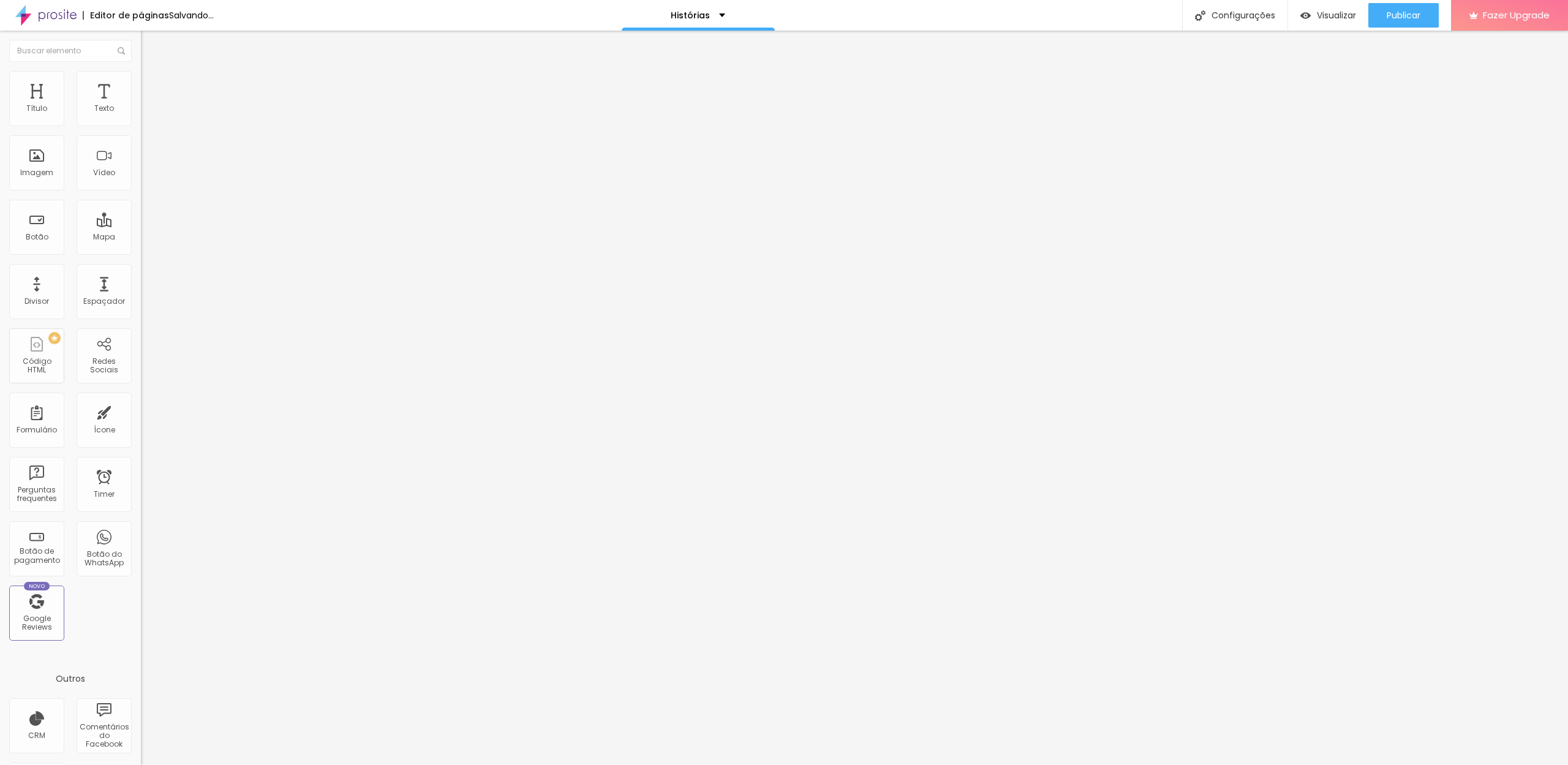
drag, startPoint x: 0, startPoint y: 126, endPoint x: 12, endPoint y: 147, distance: 24.2
type input "0"
click at [141, 126] on div "0 Espaço de cima 10 Espaço de baixo ID Html Classes Html Visível nos dispositiv…" at bounding box center [212, 353] width 141 height 515
type input "5"
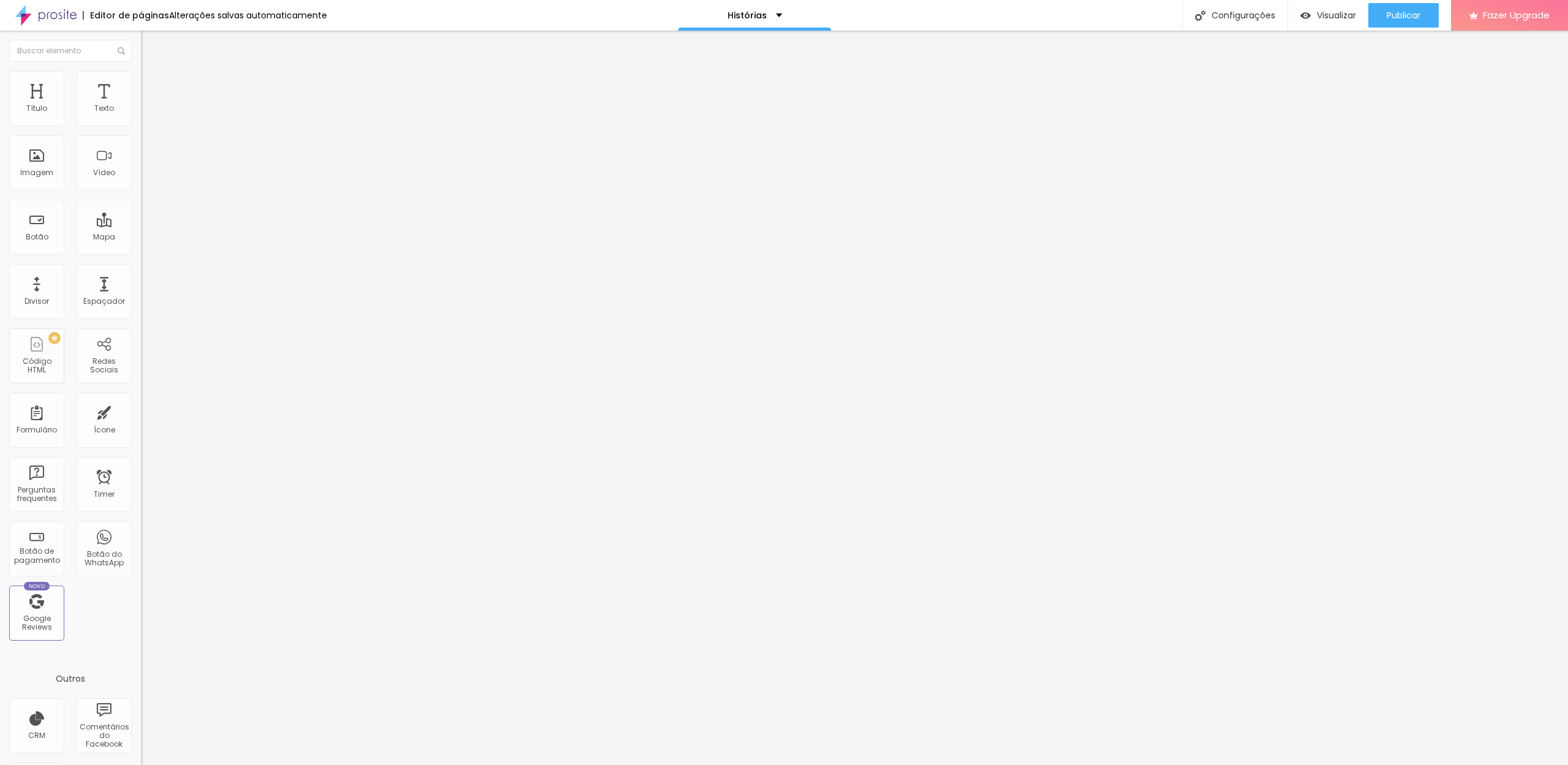
type input "3"
type input "0"
drag, startPoint x: 33, startPoint y: 150, endPoint x: 20, endPoint y: 163, distance: 18.4
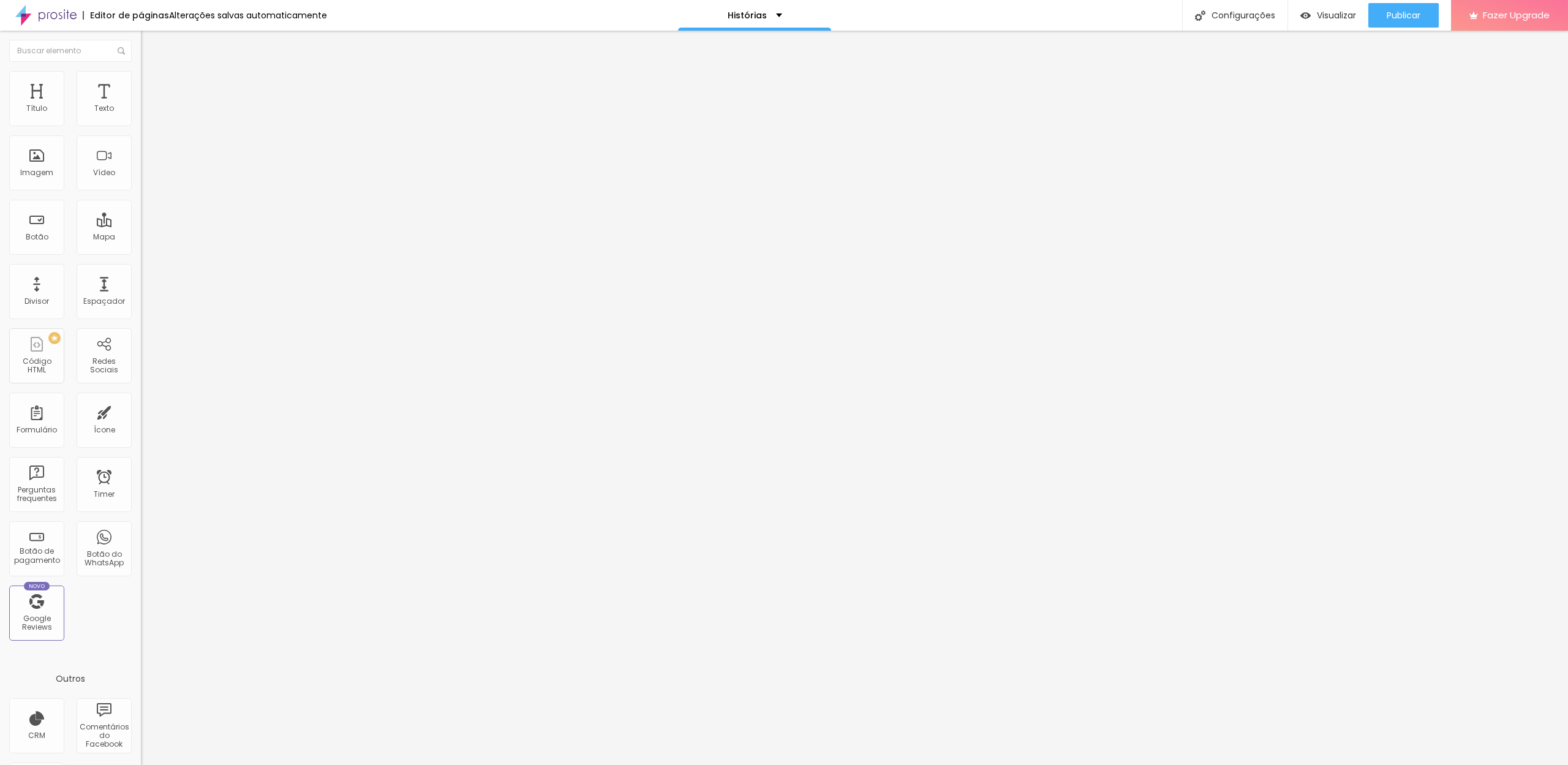
type input "0"
click at [141, 149] on div "0 Espaço de cima 0 Espaço de baixo ID Html Classes Html Visível nos dispositivo…" at bounding box center [212, 353] width 141 height 515
click at [141, 71] on li "Conteúdo" at bounding box center [212, 65] width 141 height 12
click at [141, 115] on input "text" at bounding box center [215, 109] width 147 height 12
paste input "https://www.youtube.com/watch?v=su3svZZfiiQ"
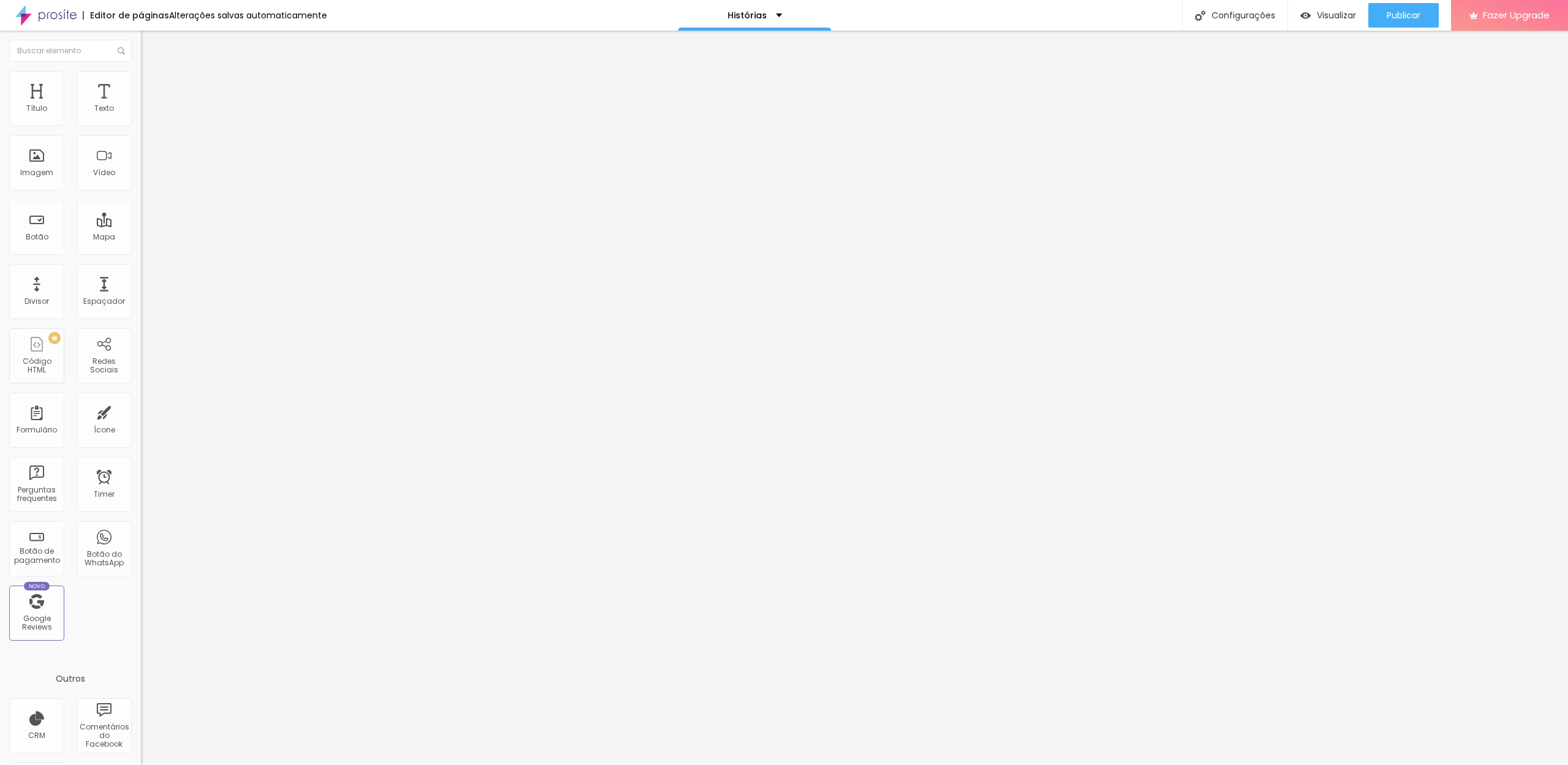
type input "https://www.youtube.com/watch?v=su3svZZfiiQ"
click at [152, 87] on span "Avançado" at bounding box center [172, 92] width 41 height 11
type input "2"
type input "13"
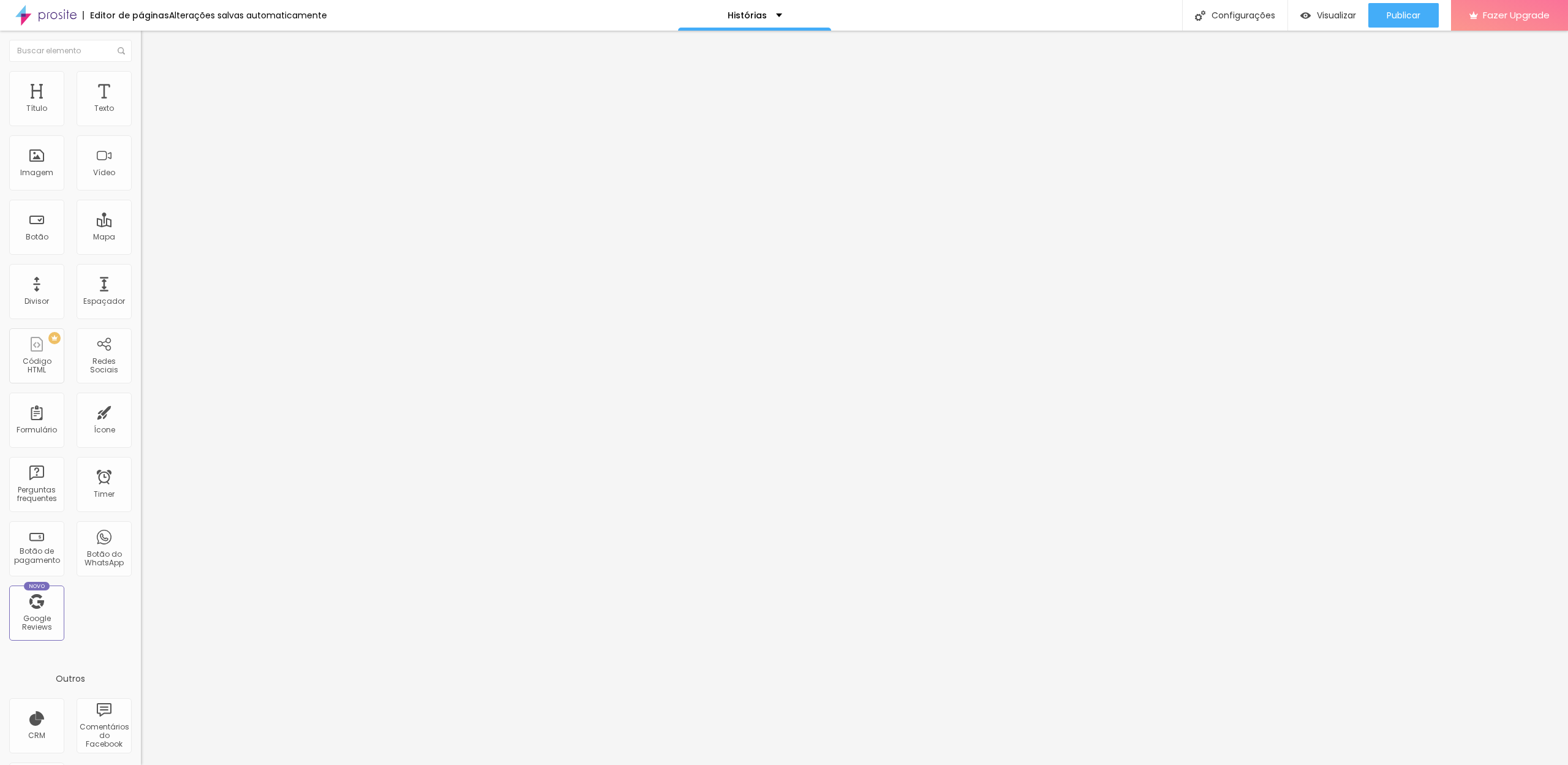
type input "13"
type input "18"
type input "23"
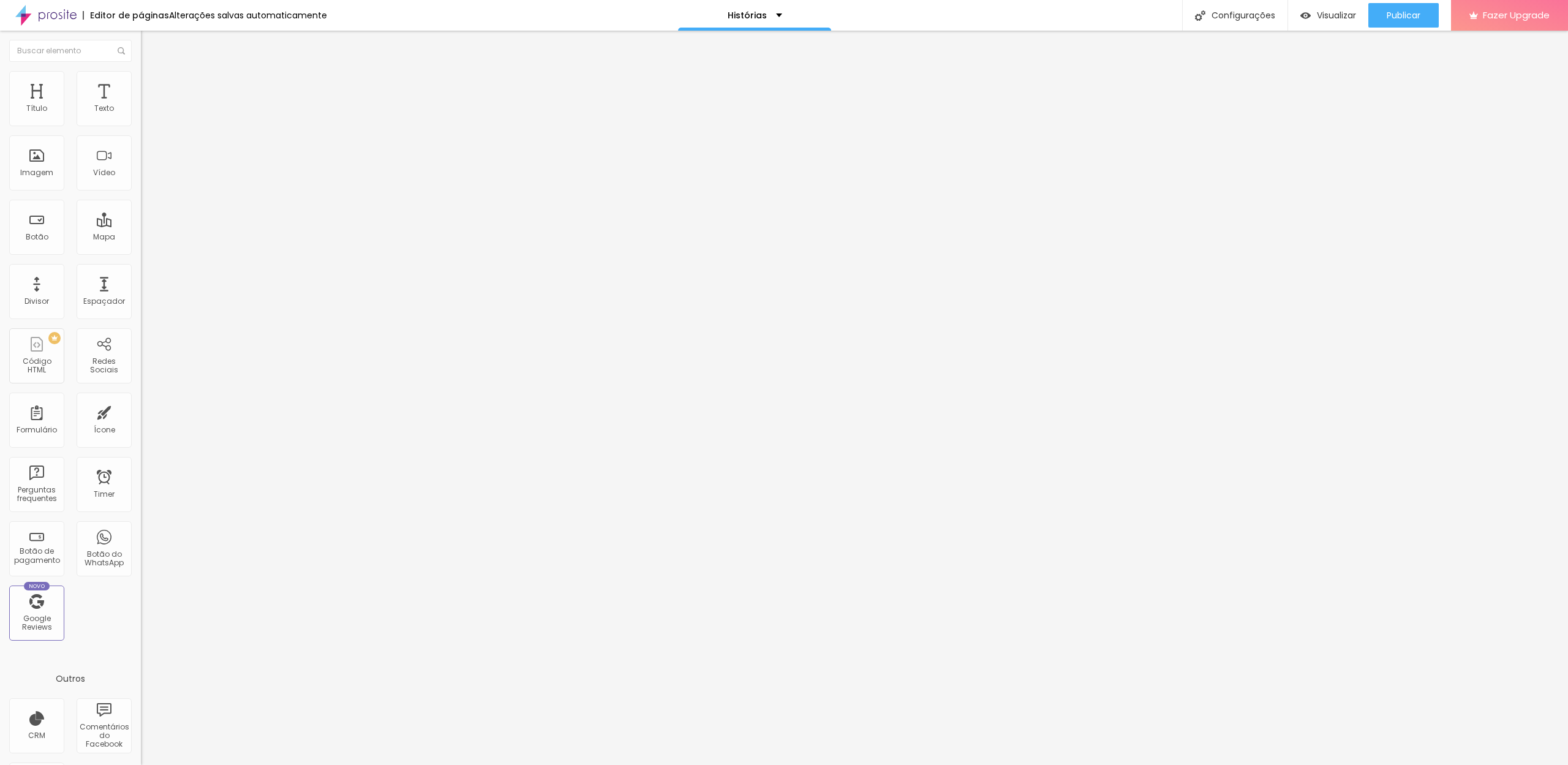
type input "28"
type input "23"
type input "18"
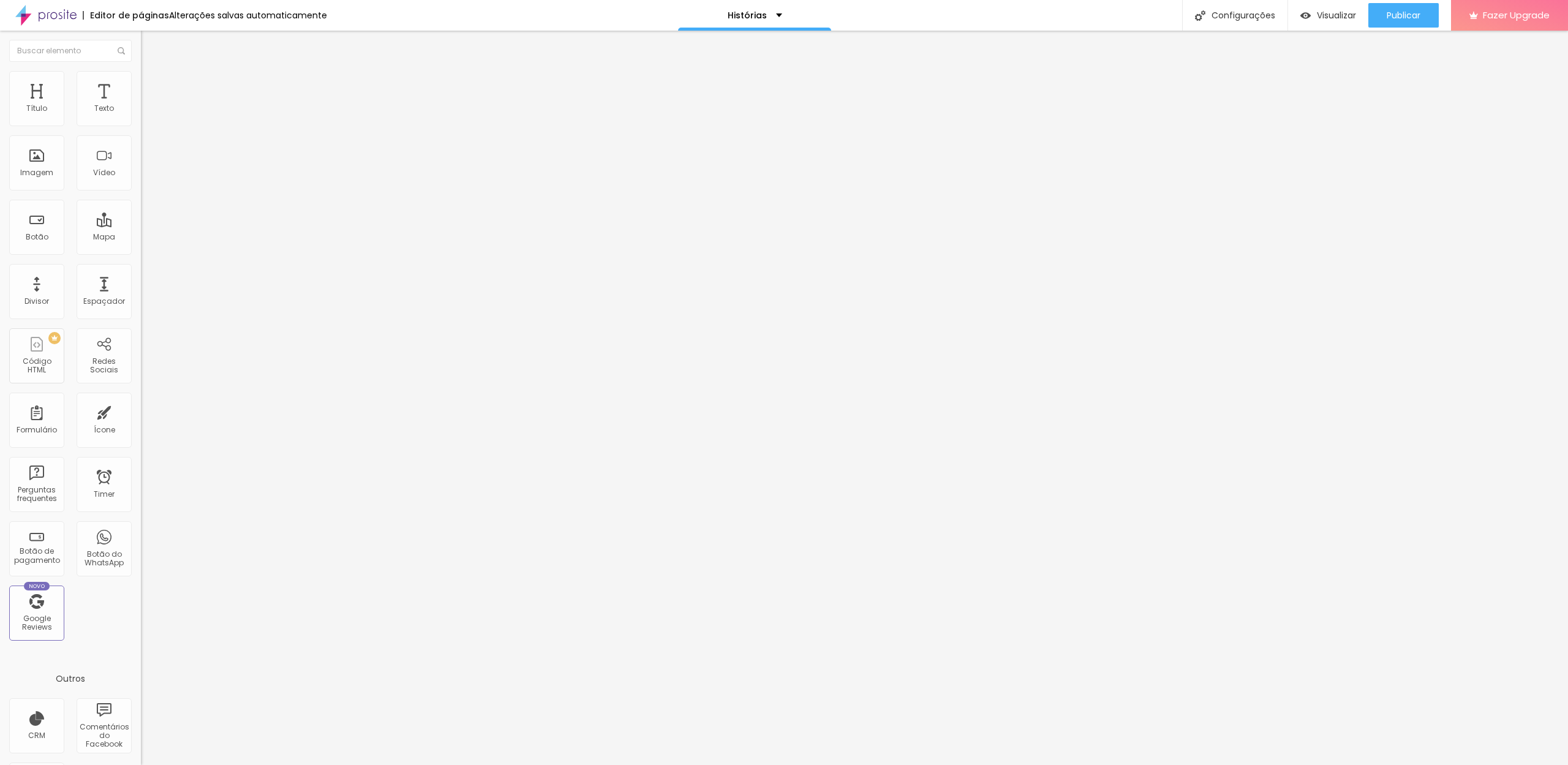
type input "18"
type input "13"
type input "7"
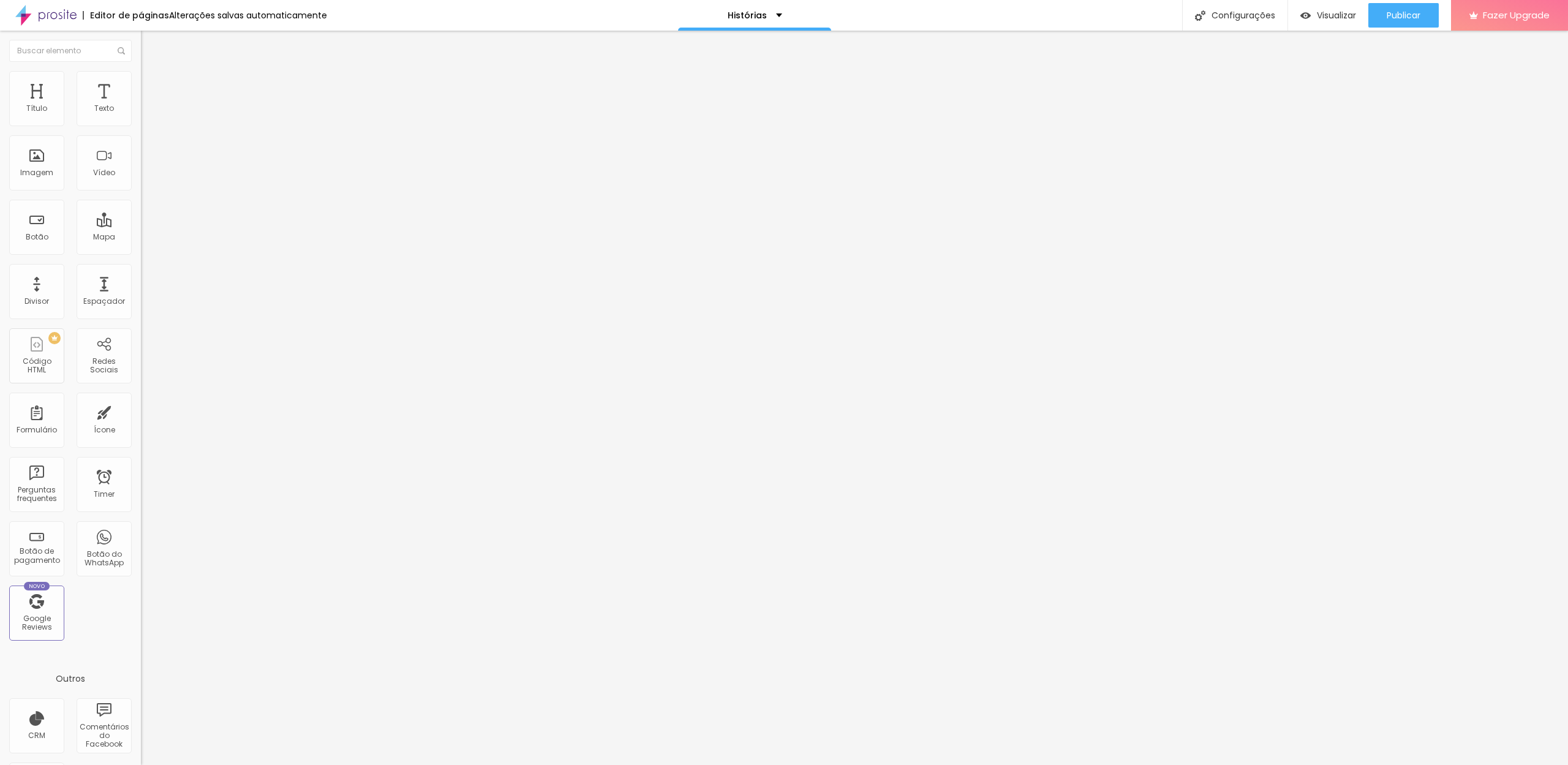
type input "13"
type input "7"
type input "2"
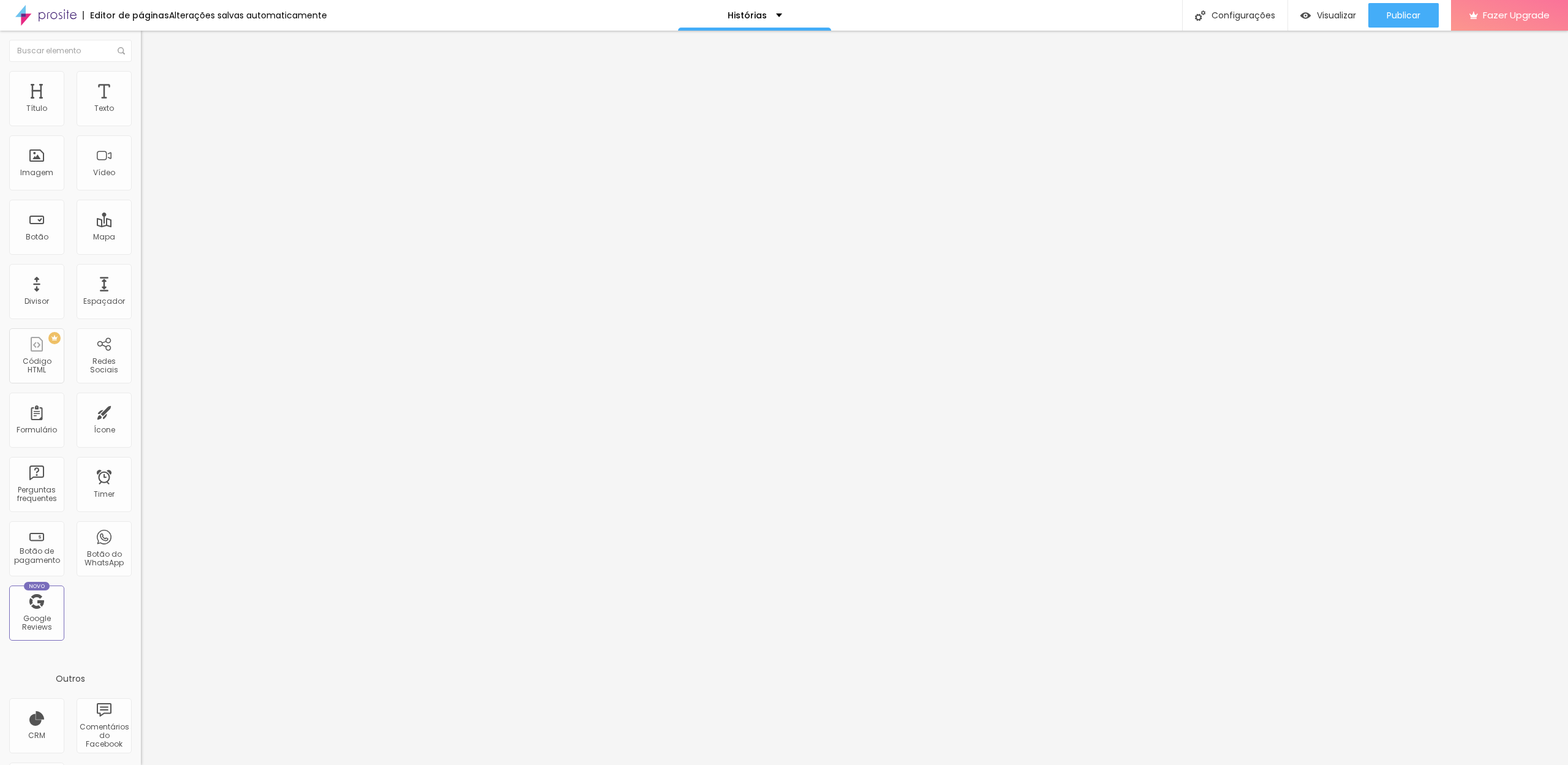
type input "2"
type input "7"
type input "13"
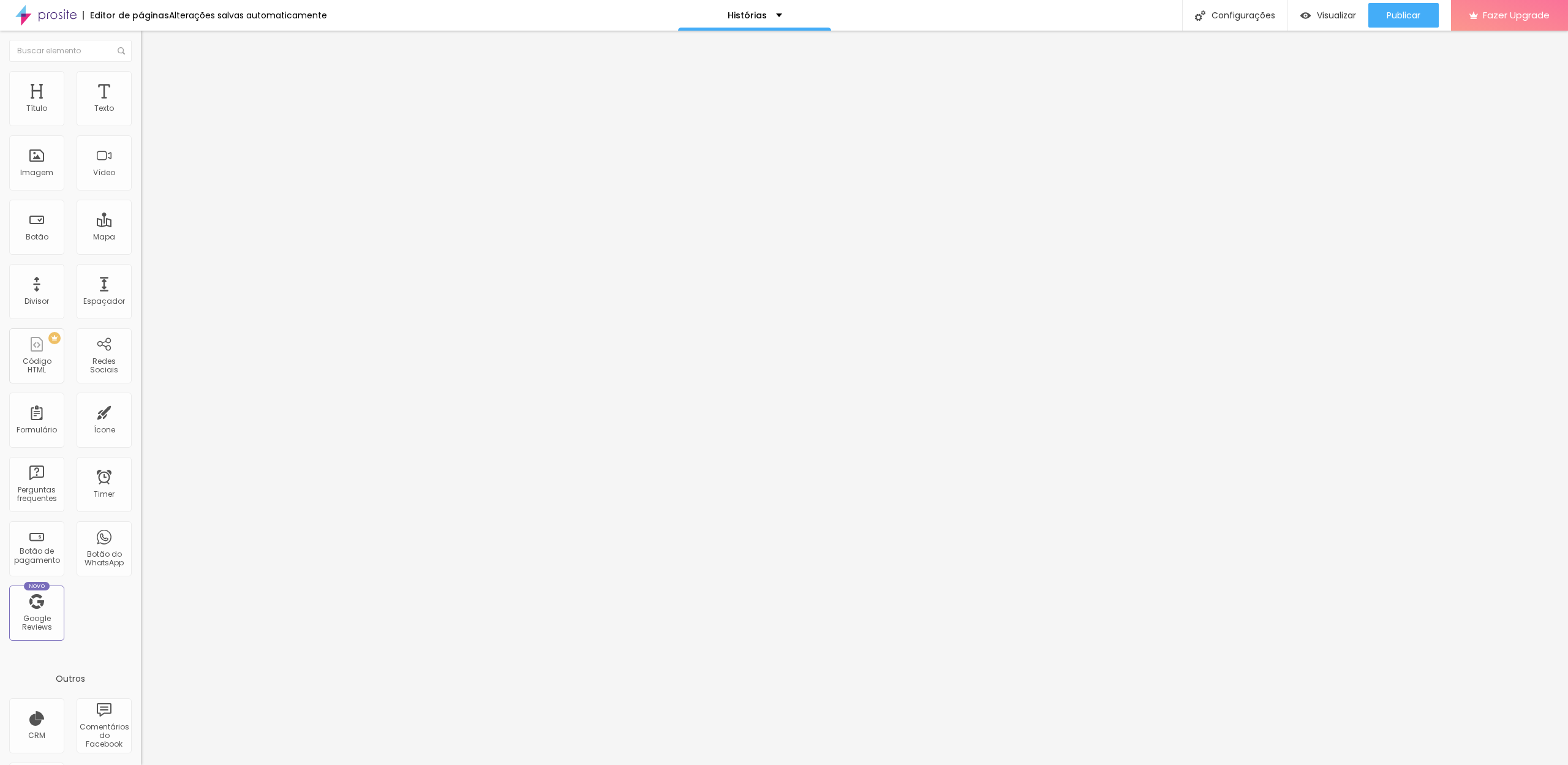
click at [141, 411] on input "range" at bounding box center [180, 416] width 79 height 10
click at [141, 422] on input "13" at bounding box center [167, 428] width 53 height 13
type input "1"
type input "15"
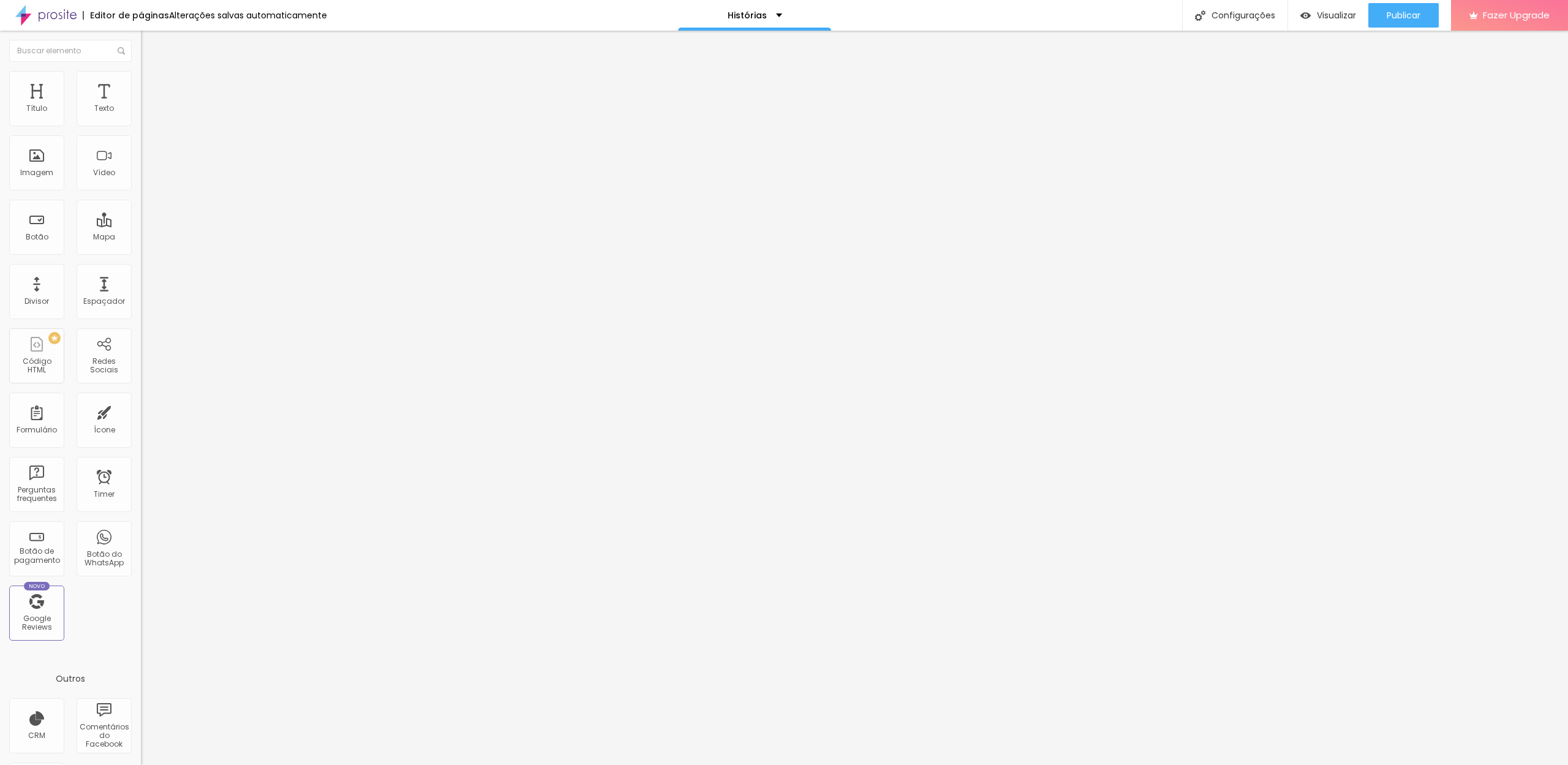
type input "15"
click at [141, 84] on img at bounding box center [147, 89] width 11 height 11
type input "51"
type input "56"
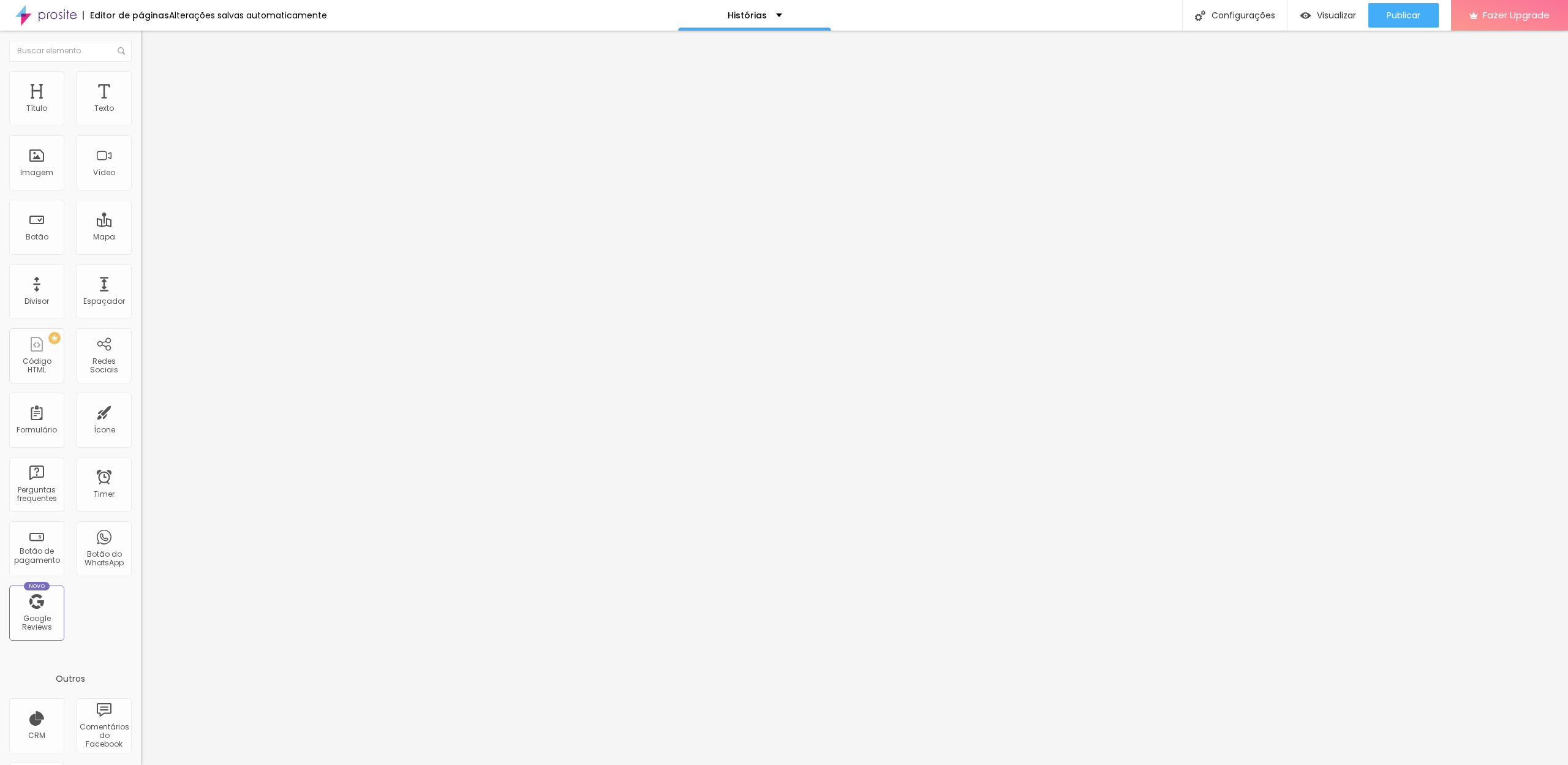
type input "56"
type input "61"
type input "56"
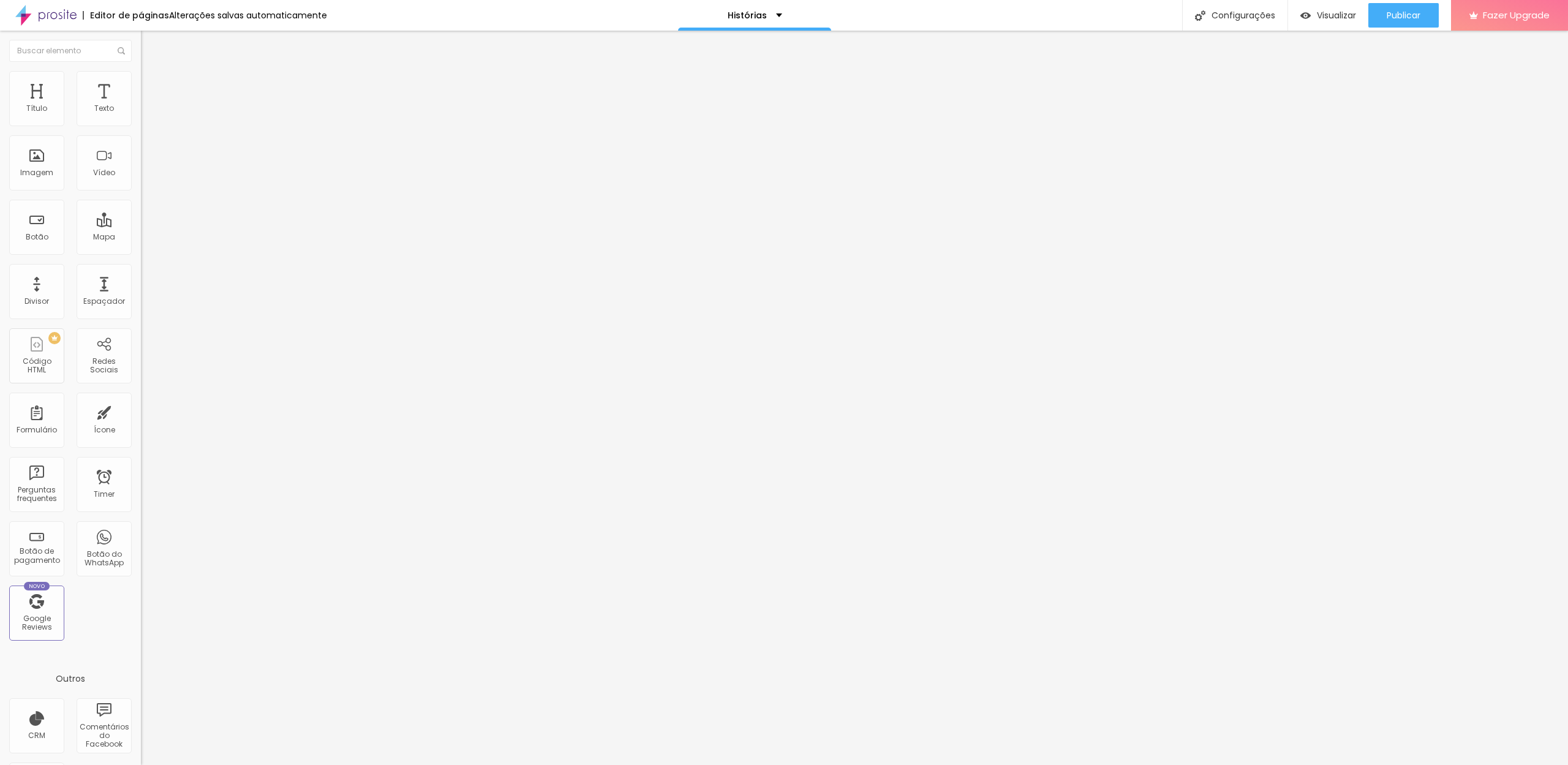
click at [141, 411] on input "range" at bounding box center [180, 416] width 79 height 10
drag, startPoint x: 106, startPoint y: 147, endPoint x: 132, endPoint y: 148, distance: 26.0
click at [141, 269] on div "56 px Espaçamento vertical" at bounding box center [212, 356] width 141 height 173
type input "5"
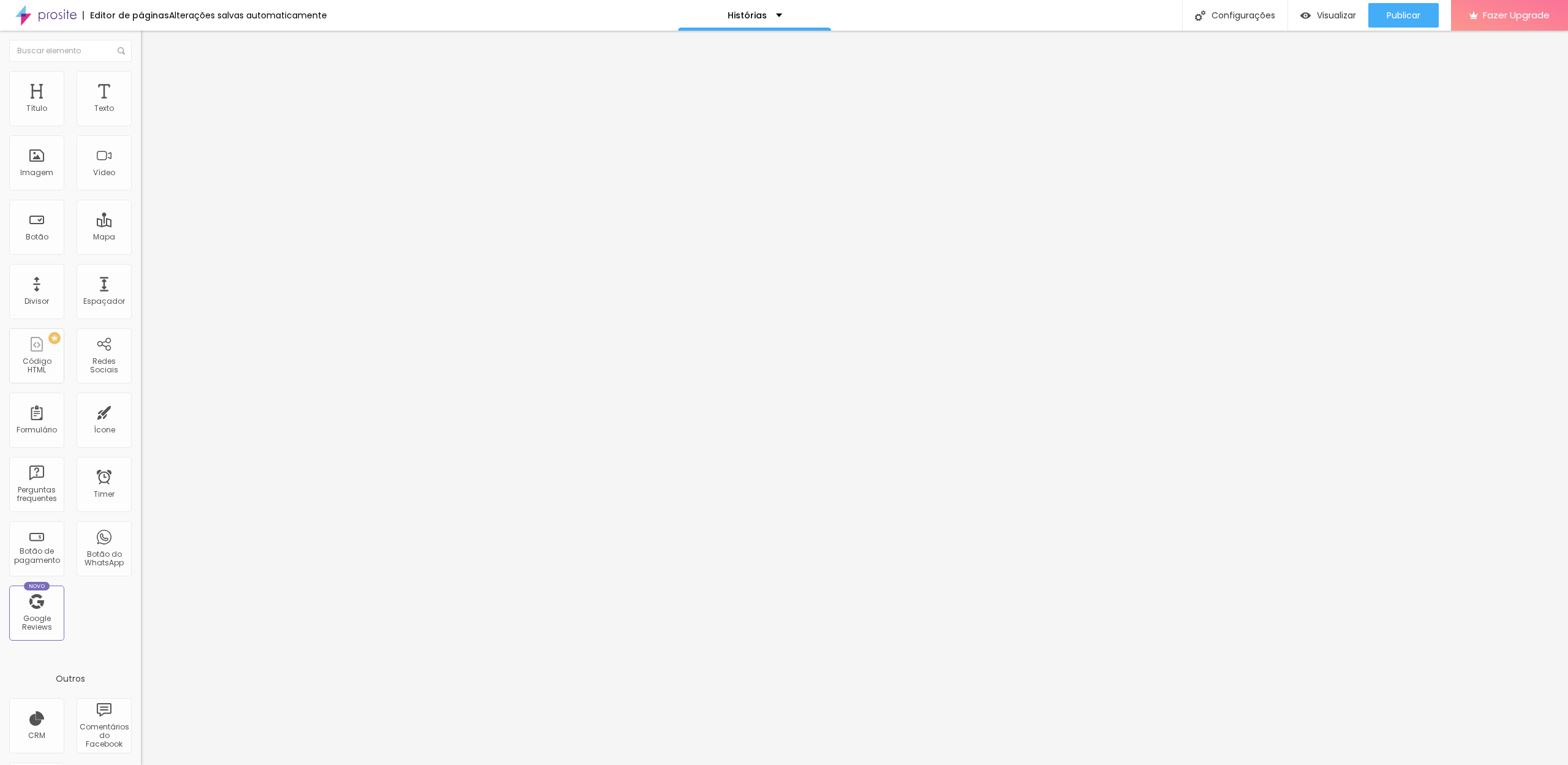
type input "15"
click at [152, 88] on span "Avançado" at bounding box center [172, 92] width 41 height 11
click at [141, 422] on input "15" at bounding box center [167, 428] width 53 height 13
type input "10"
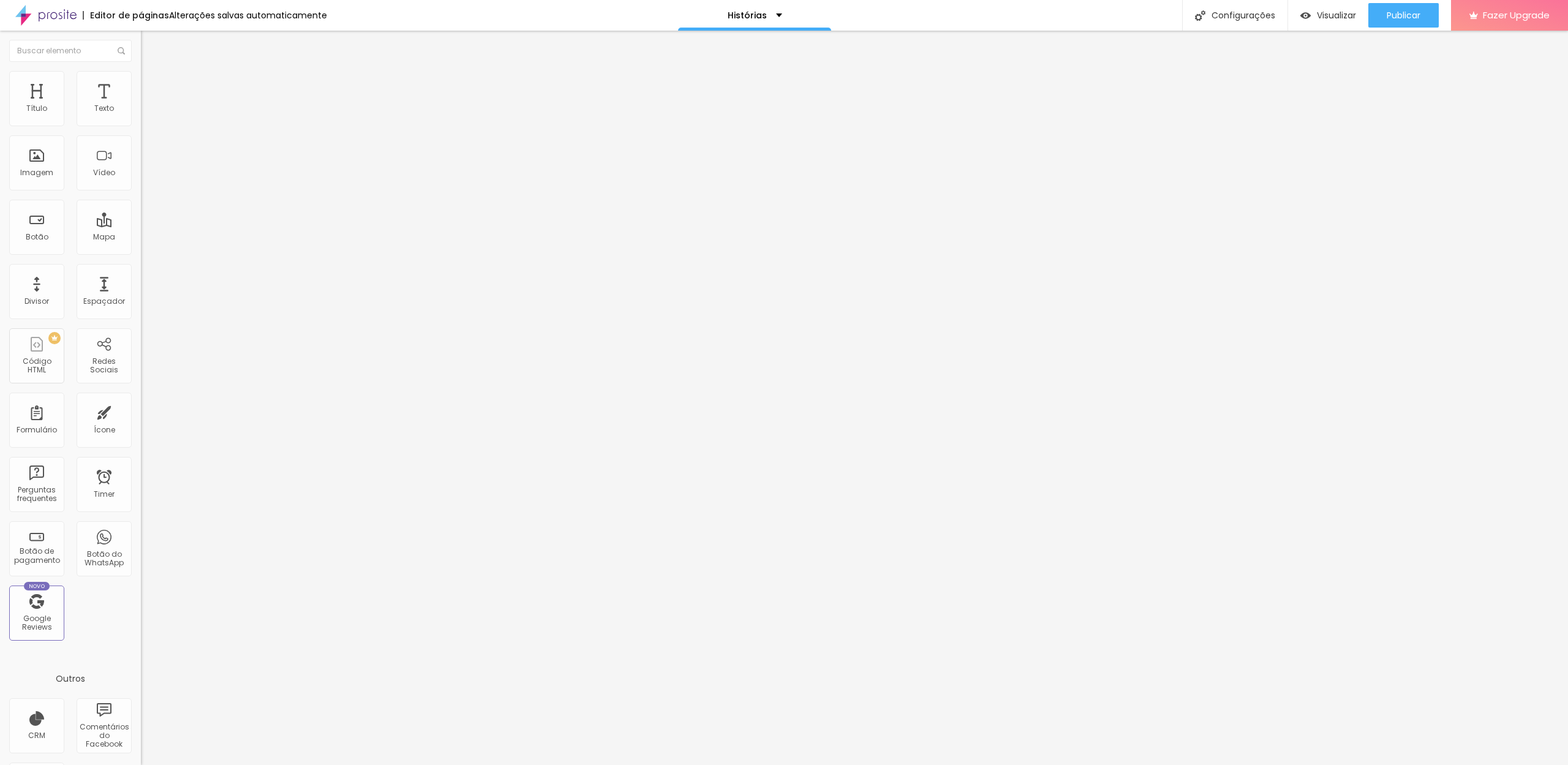
type input "10"
click at [141, 84] on li "Avançado" at bounding box center [212, 90] width 141 height 12
drag, startPoint x: 110, startPoint y: 148, endPoint x: 104, endPoint y: 148, distance: 6.0
click at [141, 422] on input "10" at bounding box center [167, 428] width 53 height 13
type input "5"
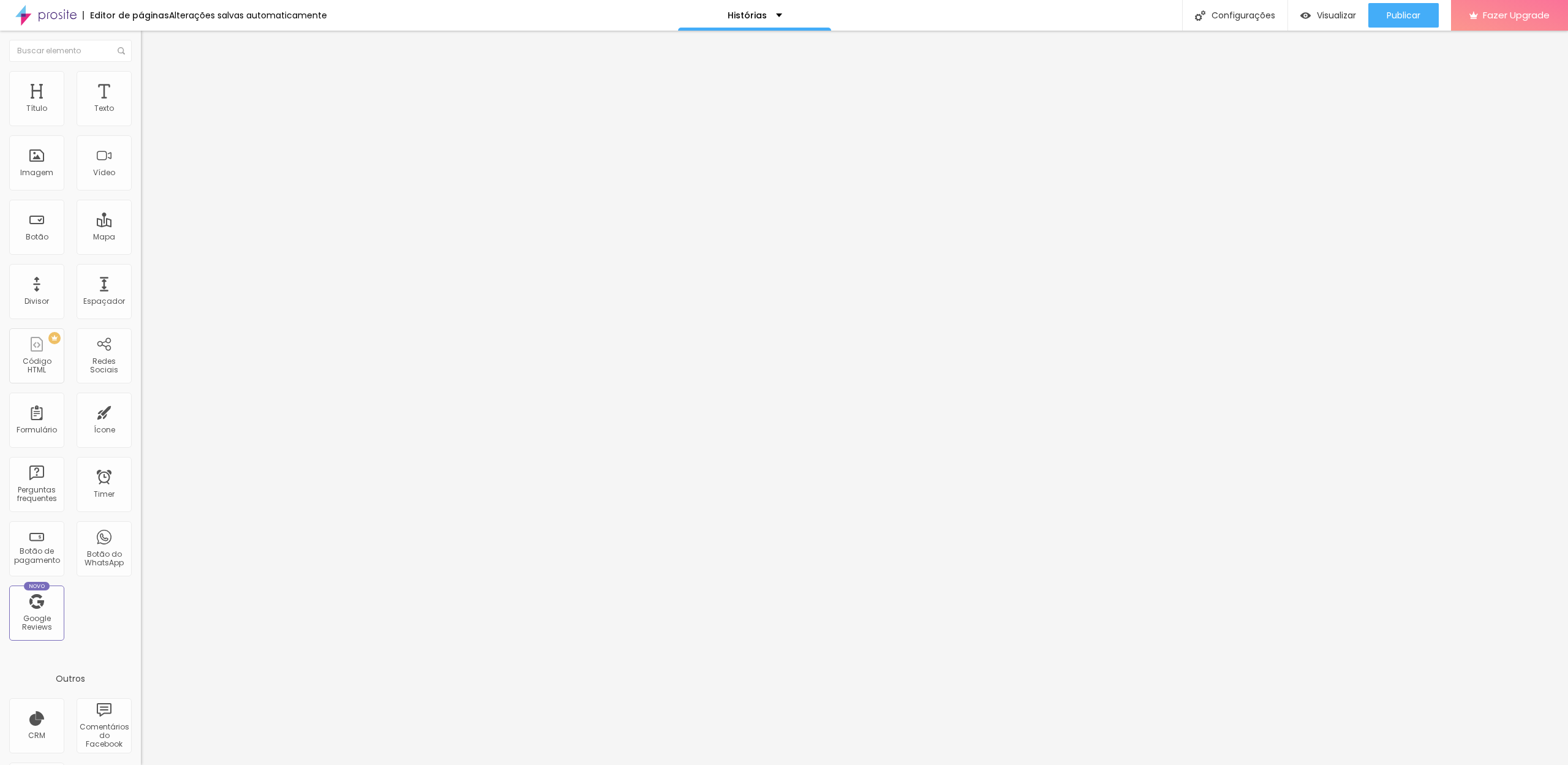
type input "5"
click at [141, 84] on li "Avançado" at bounding box center [212, 90] width 141 height 12
click at [141, 422] on input "15" at bounding box center [167, 428] width 53 height 13
type input "5"
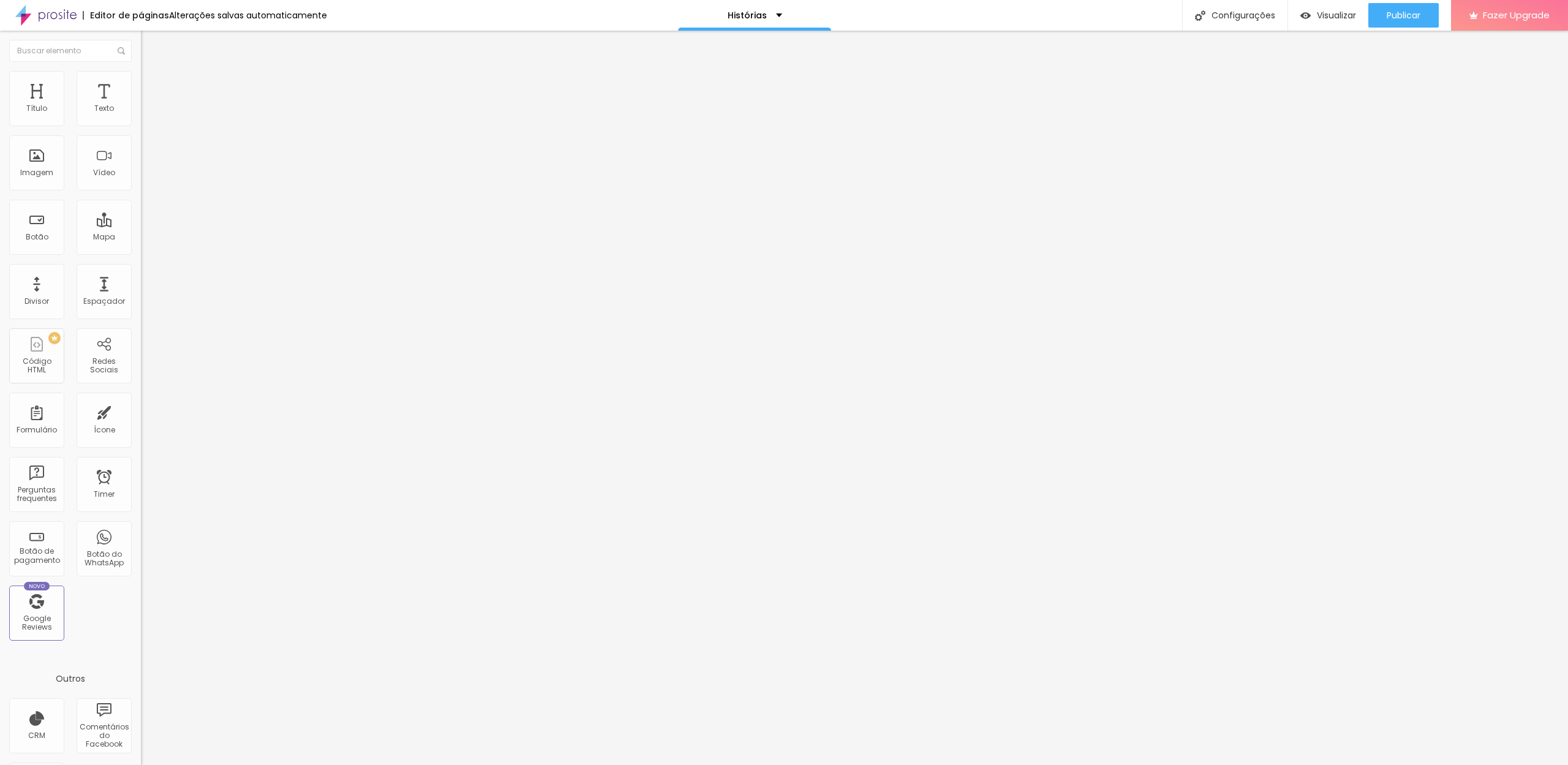
click at [141, 84] on img at bounding box center [147, 89] width 11 height 11
drag, startPoint x: 111, startPoint y: 148, endPoint x: 99, endPoint y: 148, distance: 12.0
click at [141, 422] on input "0" at bounding box center [167, 428] width 53 height 13
type input "5"
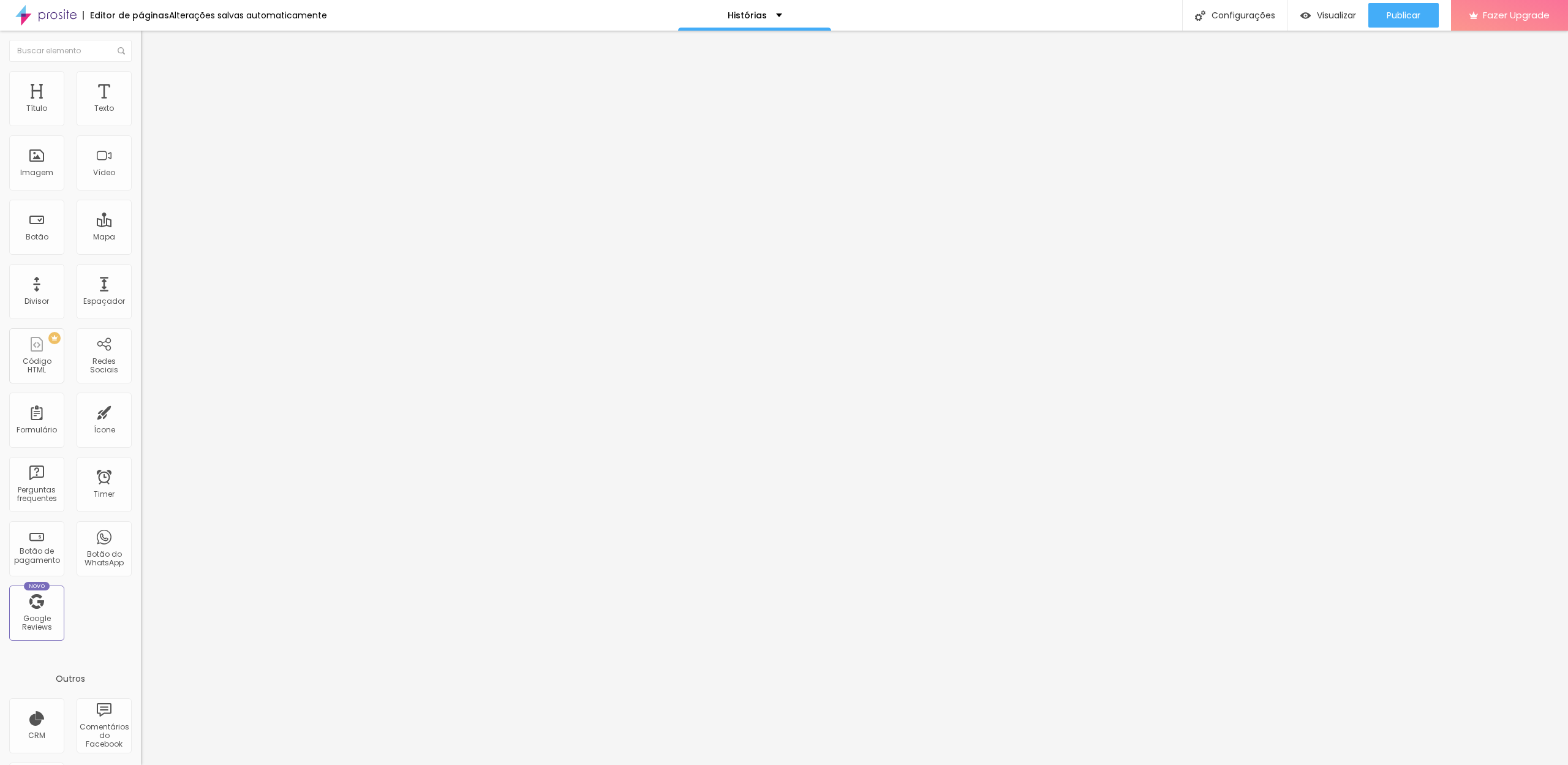
click at [141, 84] on img at bounding box center [147, 89] width 11 height 11
drag, startPoint x: 108, startPoint y: 150, endPoint x: 118, endPoint y: 148, distance: 10.2
click at [141, 422] on div "0 px" at bounding box center [212, 428] width 141 height 13
type input "5"
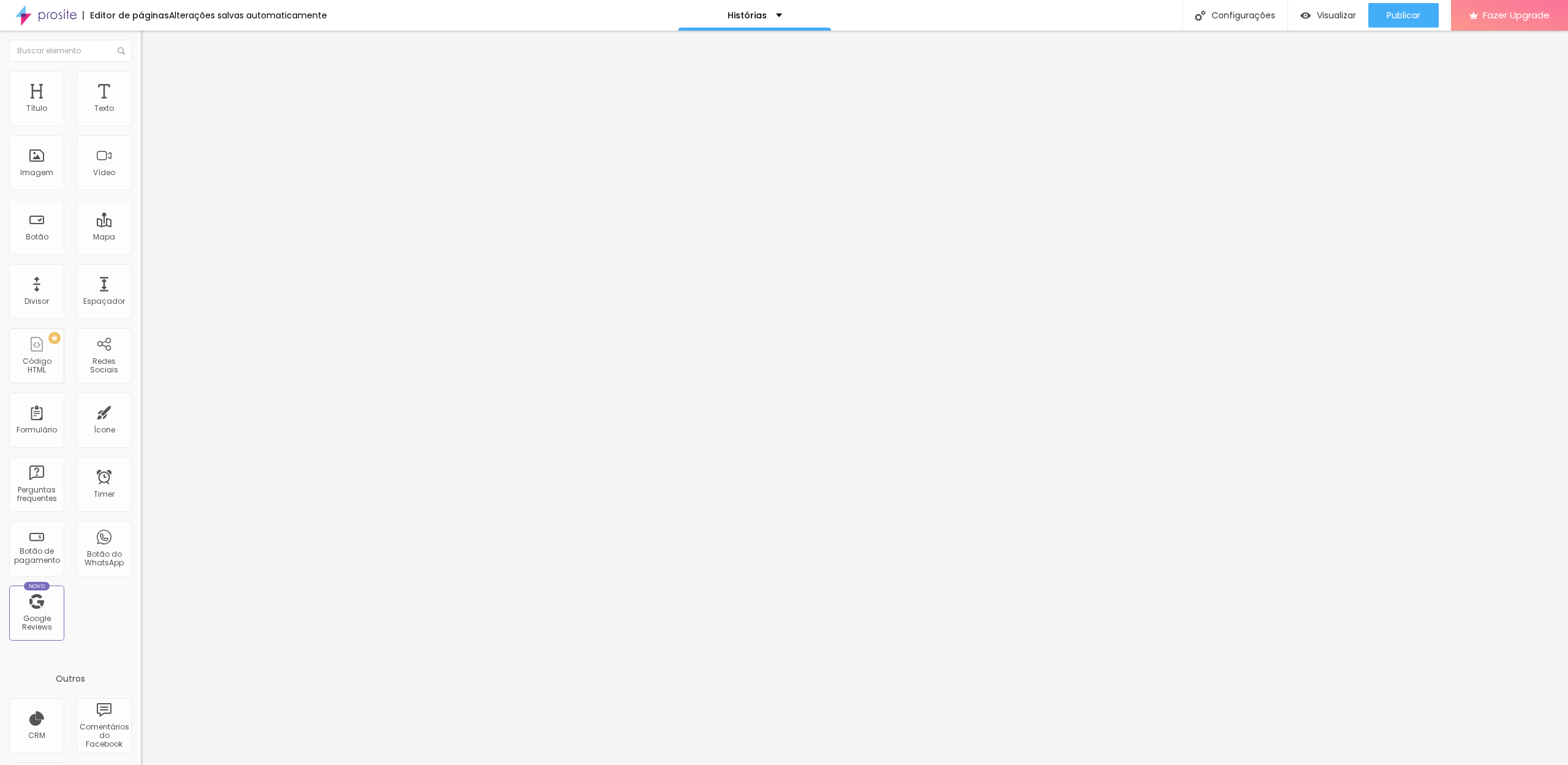
click at [141, 84] on li "Avançado" at bounding box center [212, 90] width 141 height 12
click at [141, 81] on li "Avançado" at bounding box center [212, 77] width 141 height 12
click at [141, 74] on ul "Conteúdo Estilo Avançado" at bounding box center [212, 77] width 141 height 37
click at [141, 77] on img at bounding box center [147, 77] width 11 height 11
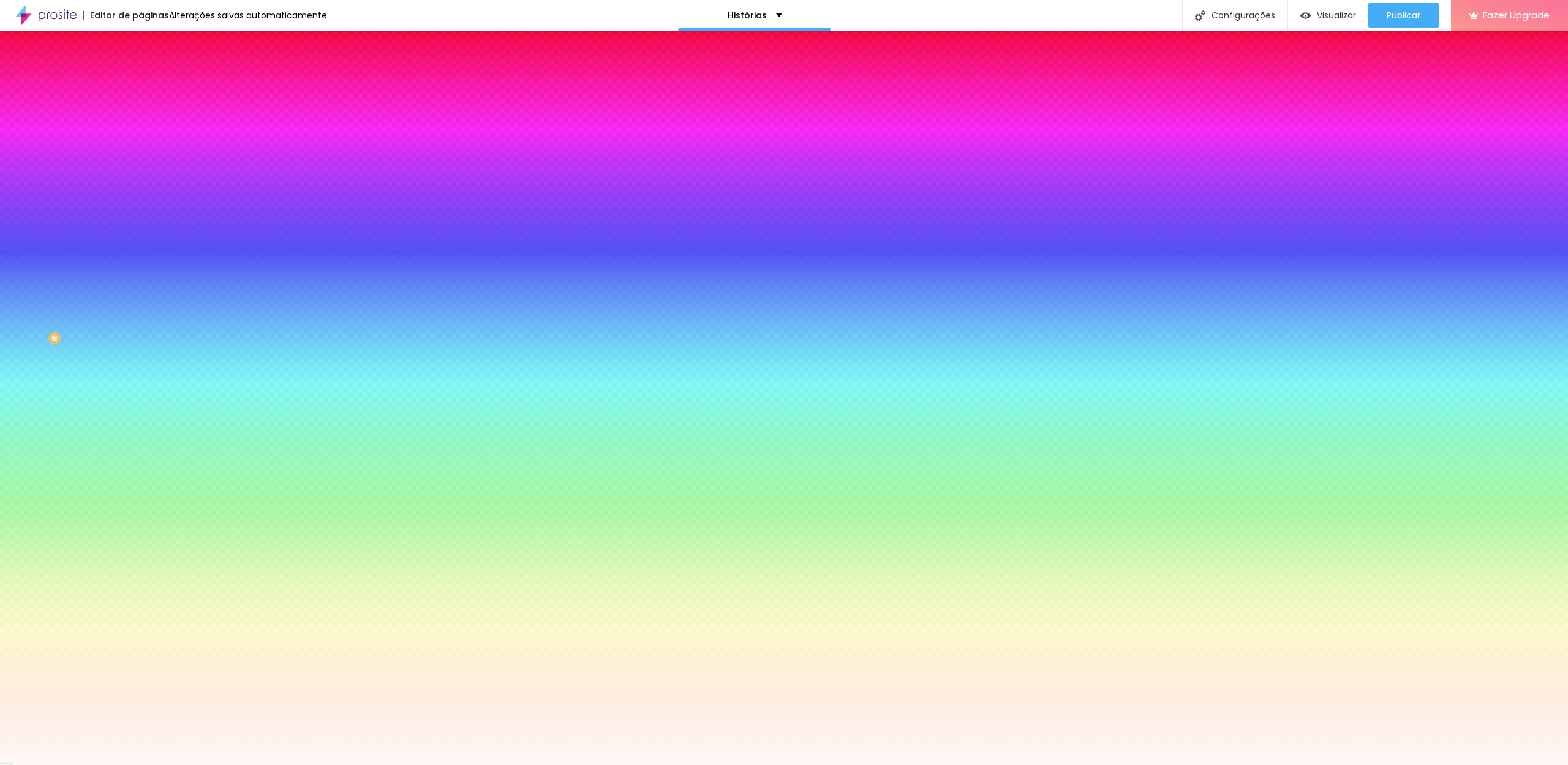
click at [141, 124] on input "#FFF9F6" at bounding box center [215, 123] width 147 height 12
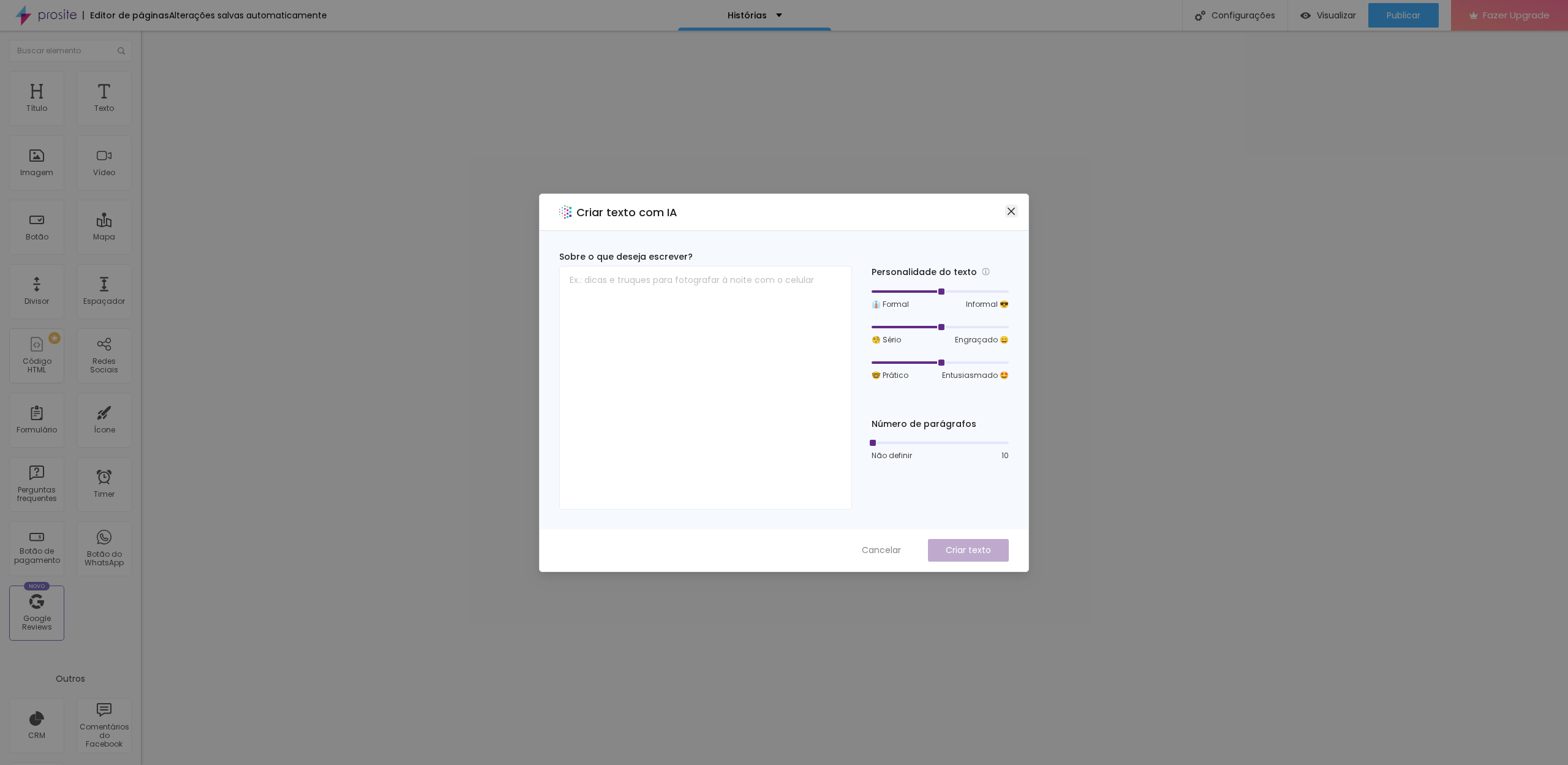
click at [1015, 215] on icon "close" at bounding box center [1011, 211] width 10 height 10
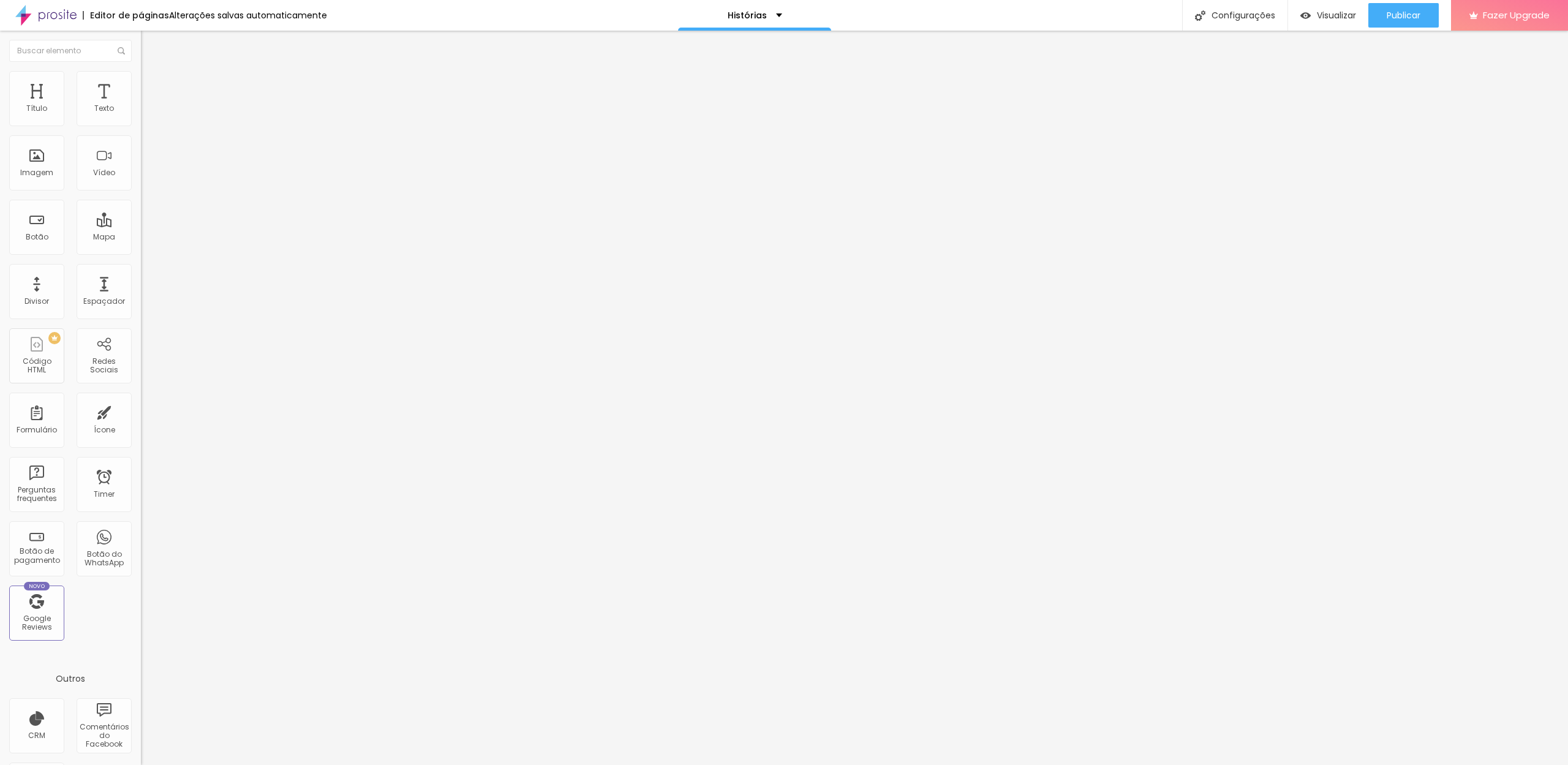
click at [141, 75] on ul "Conteúdo Estilo Avançado" at bounding box center [212, 77] width 141 height 37
click at [141, 75] on img at bounding box center [147, 77] width 11 height 11
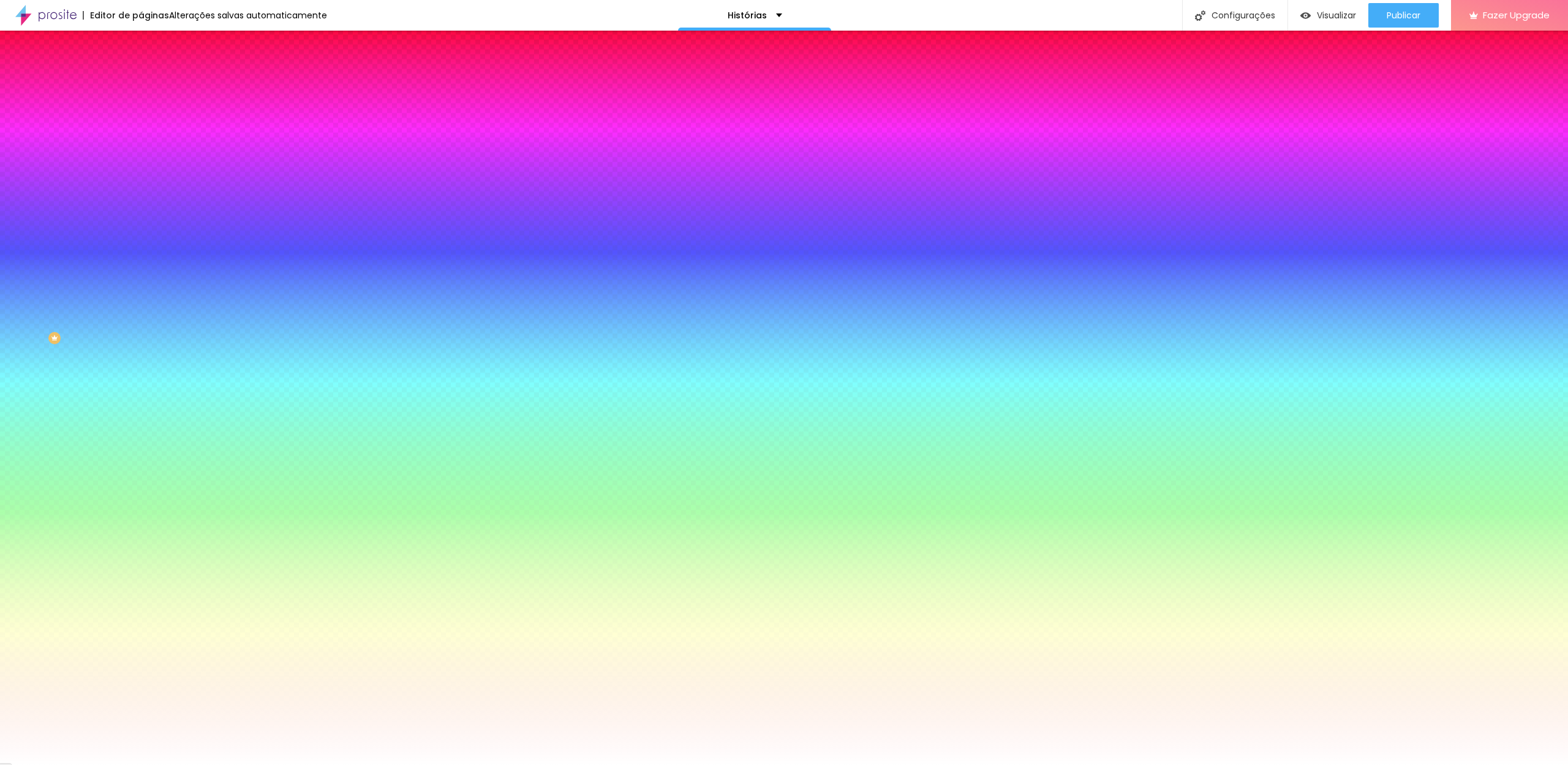
click at [141, 121] on input "#FFFFFF" at bounding box center [215, 123] width 147 height 12
paste input "9F6"
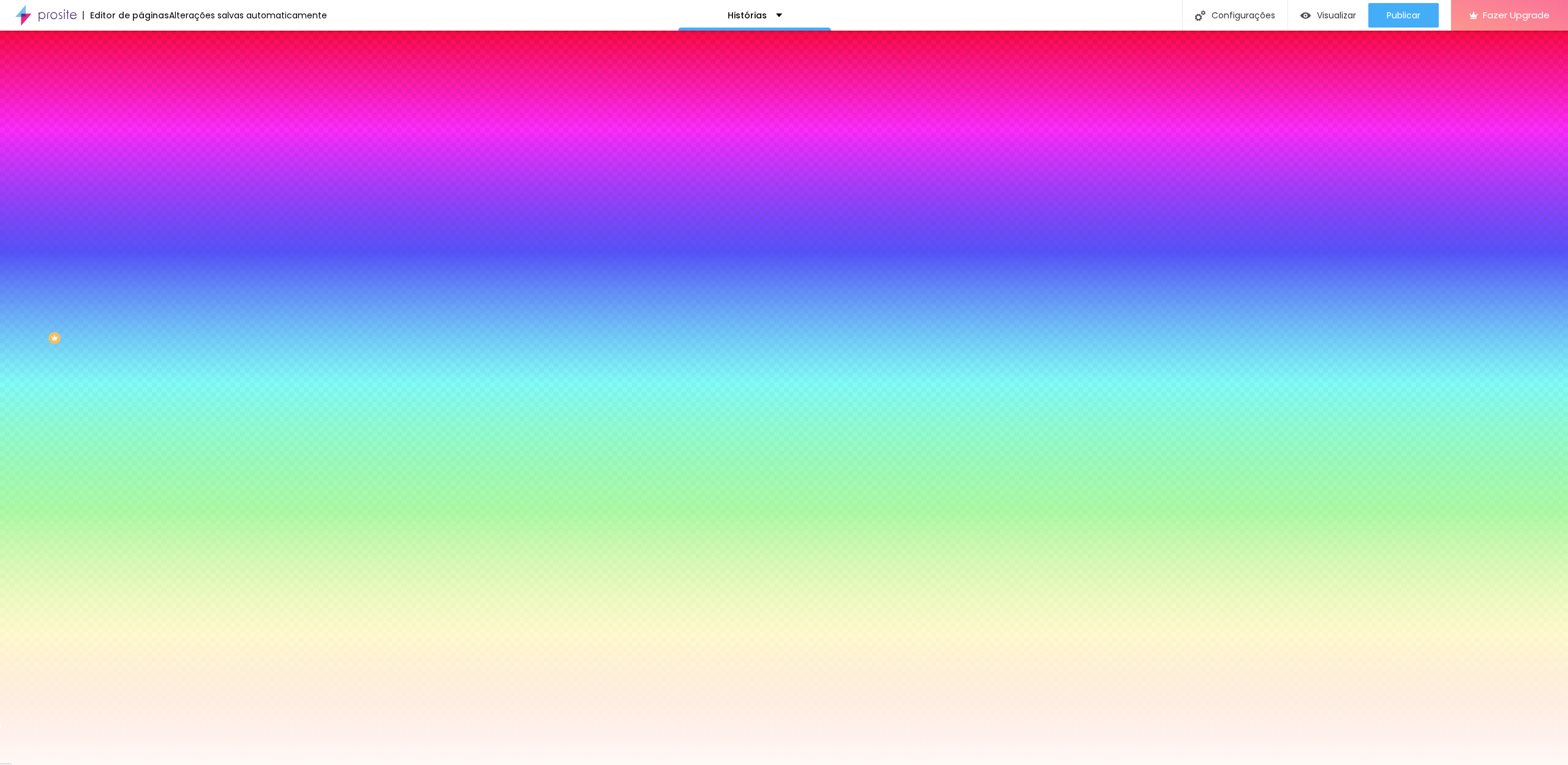
type input "#FFF9F6"
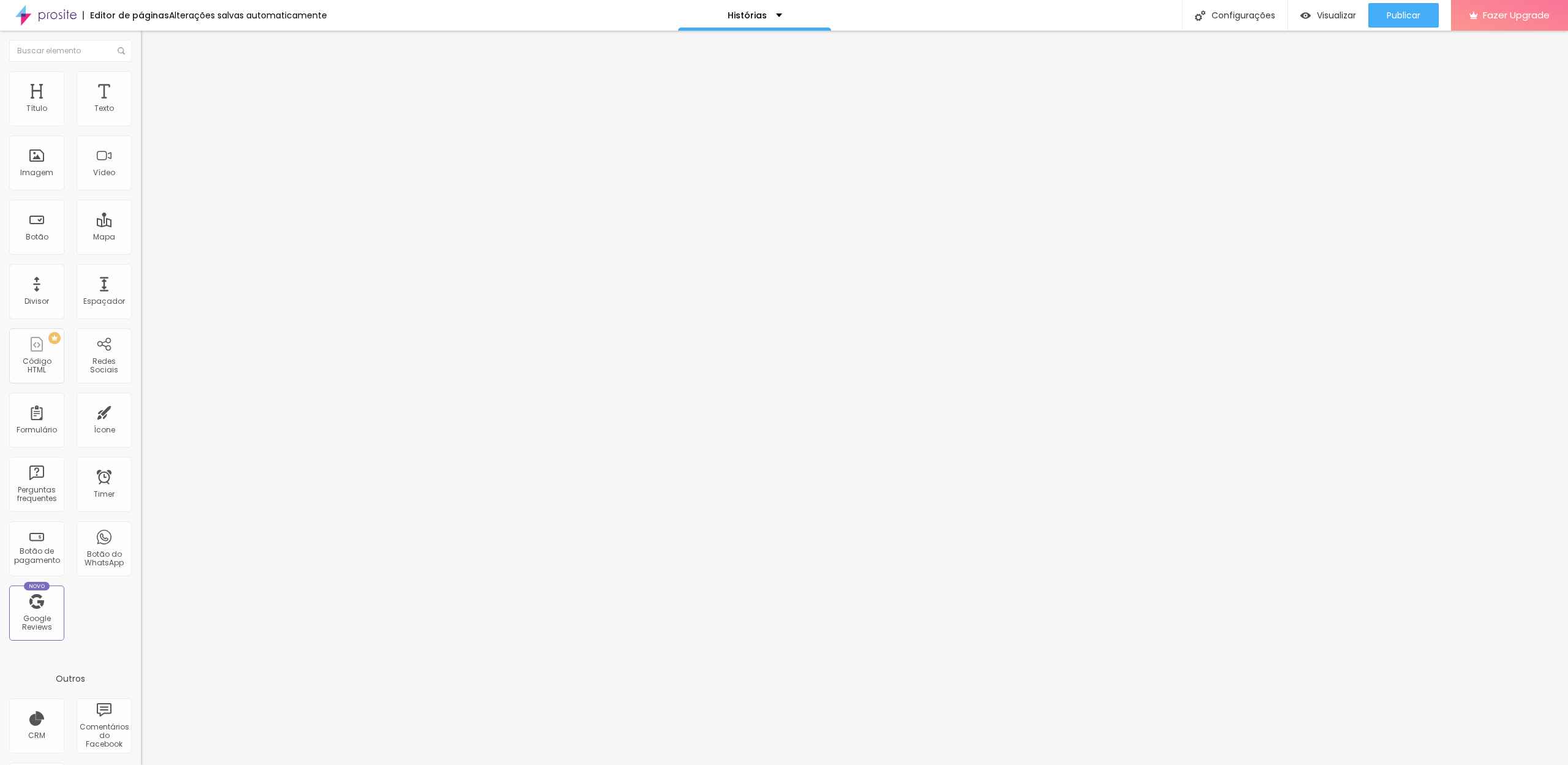
type input "24"
type input "22"
type input "20"
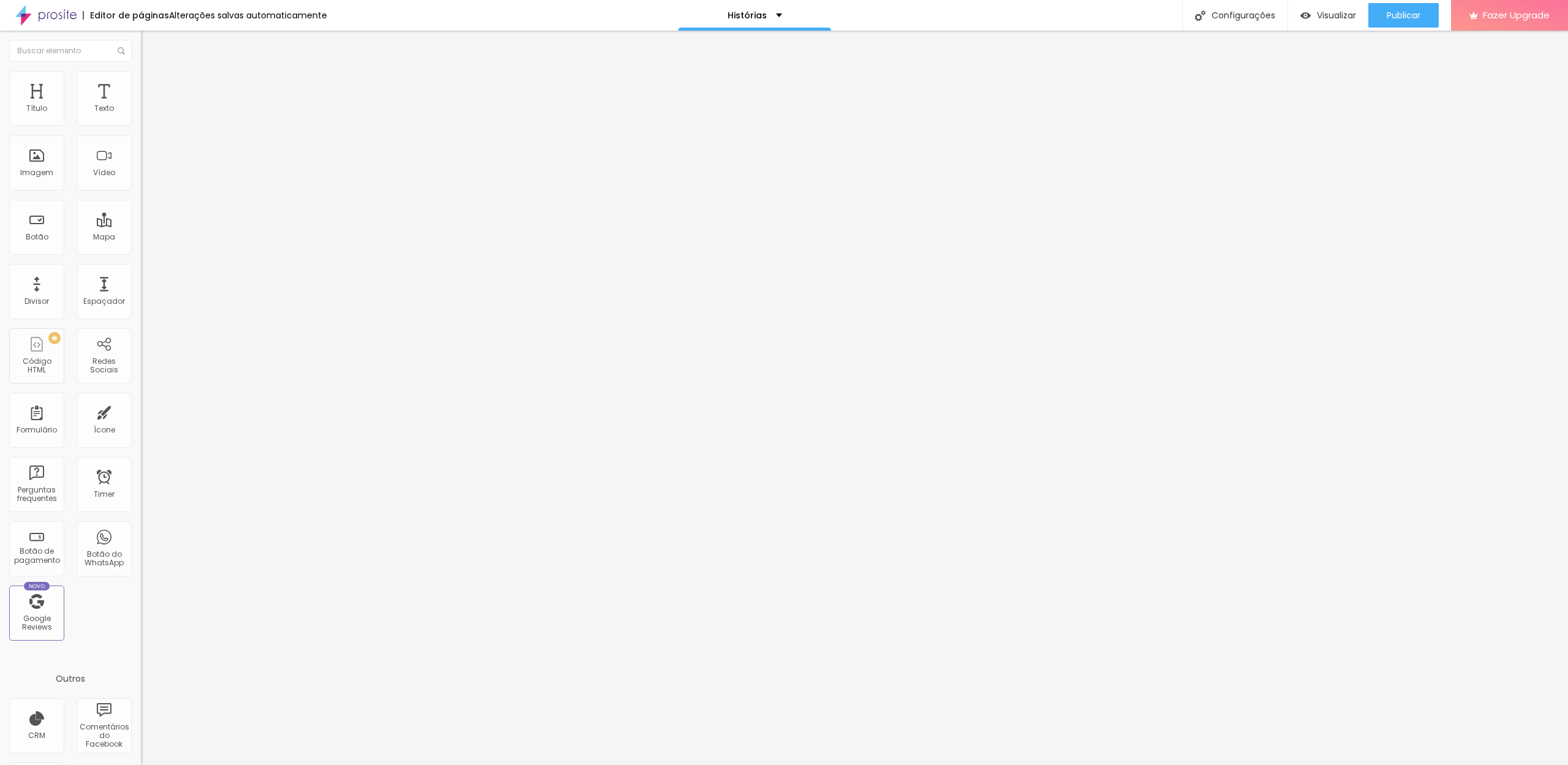
type input "20"
type input "21"
type input "22"
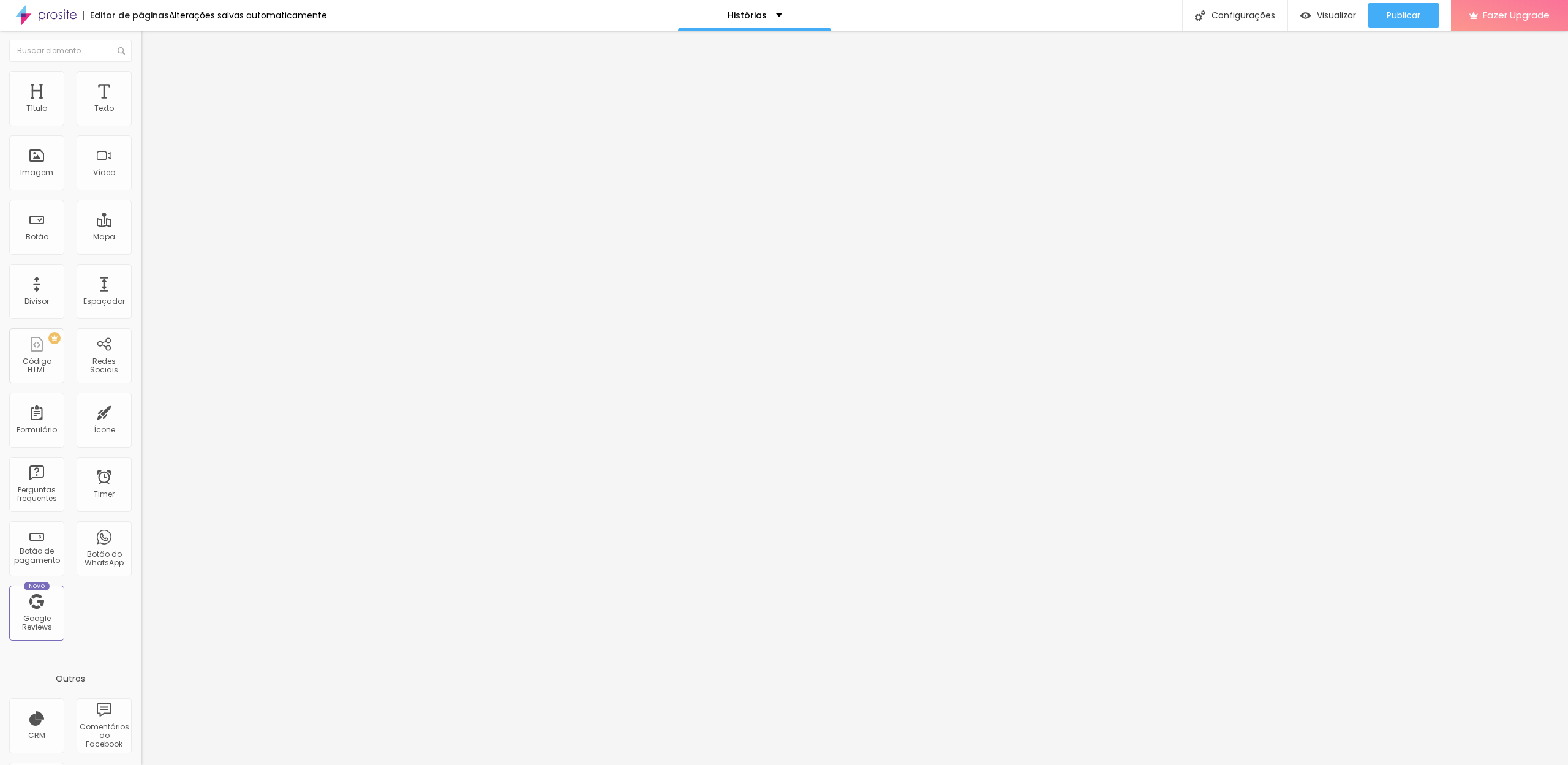
type input "22"
click at [141, 289] on input "range" at bounding box center [180, 294] width 79 height 10
click at [141, 114] on span "Titulo 2" at bounding box center [161, 110] width 40 height 11
click at [141, 117] on button "button" at bounding box center [150, 111] width 17 height 13
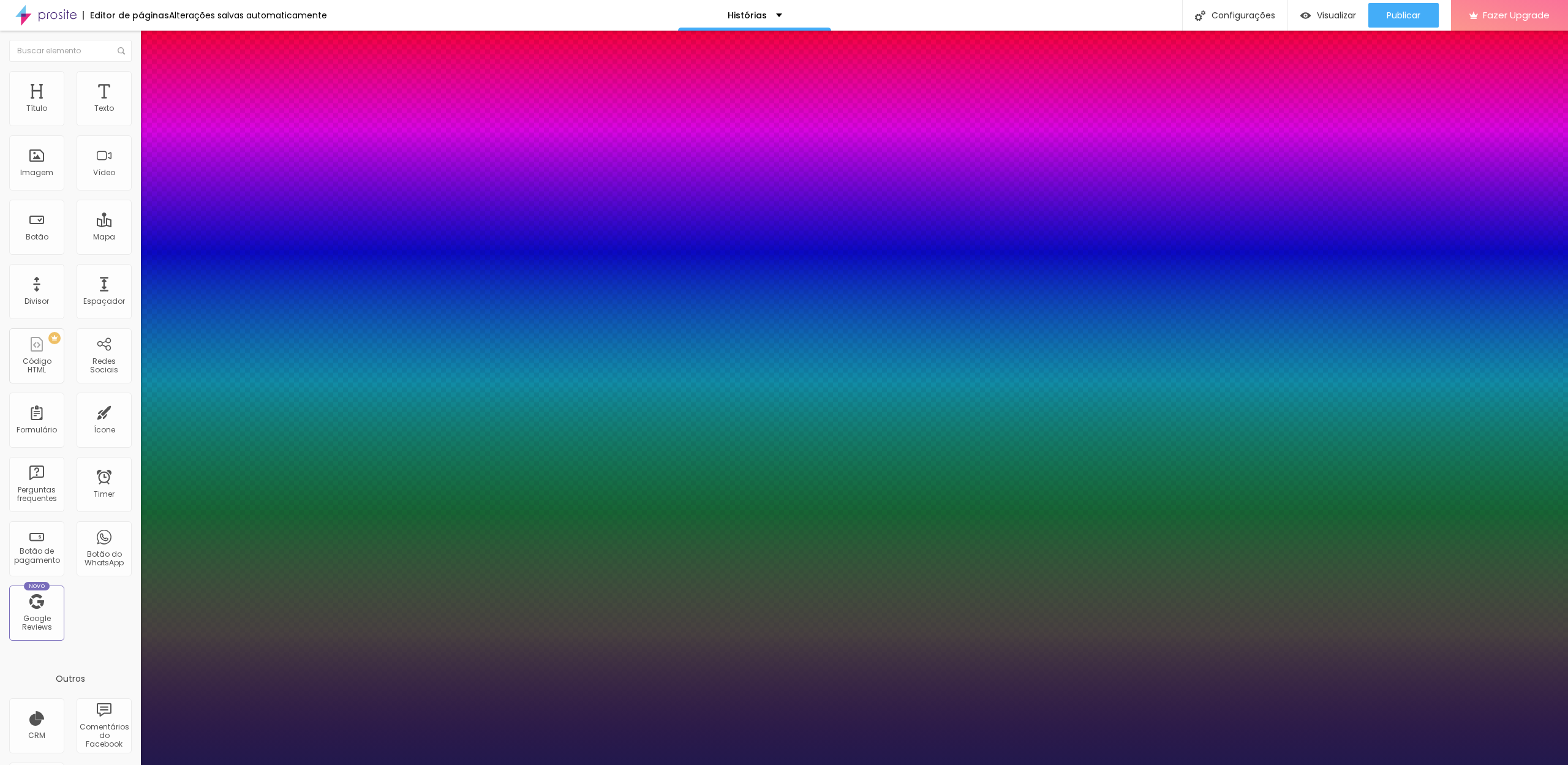
type input "17"
type input "1"
type input "16"
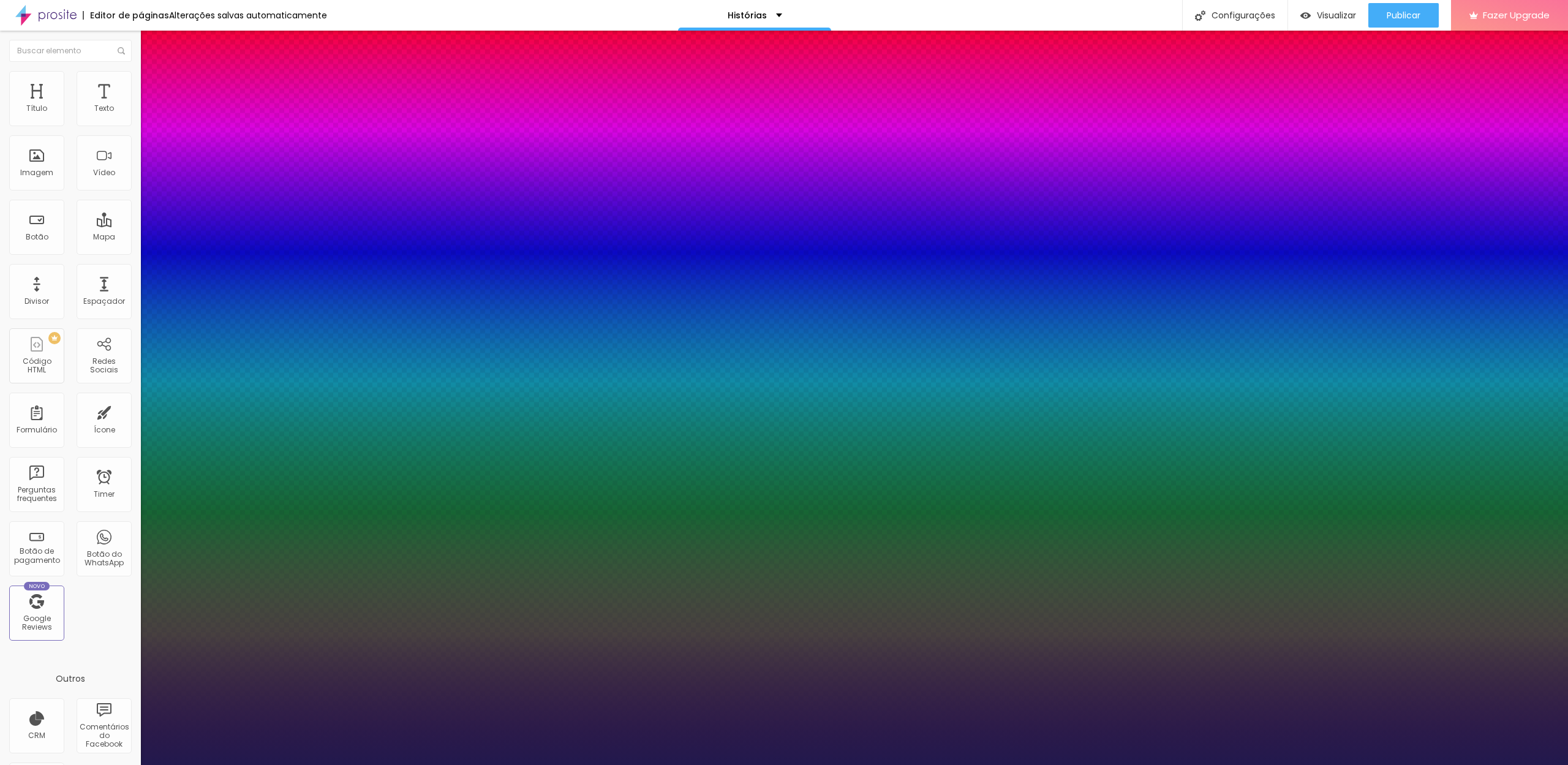
type input "1"
type input "15"
type input "1"
type input "14"
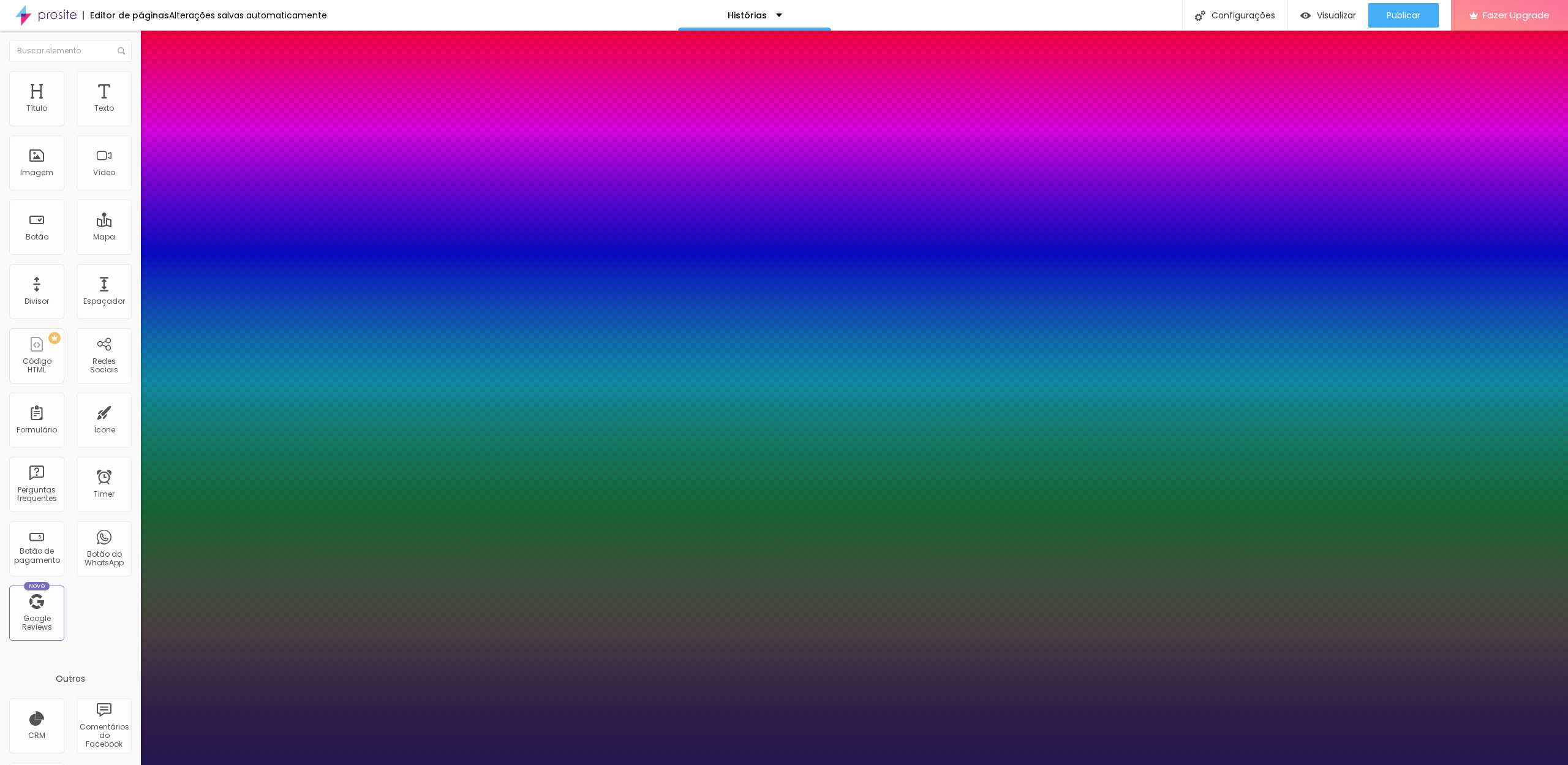
type input "14"
type input "1"
type input "14"
click at [977, 764] on div at bounding box center [784, 765] width 1568 height 0
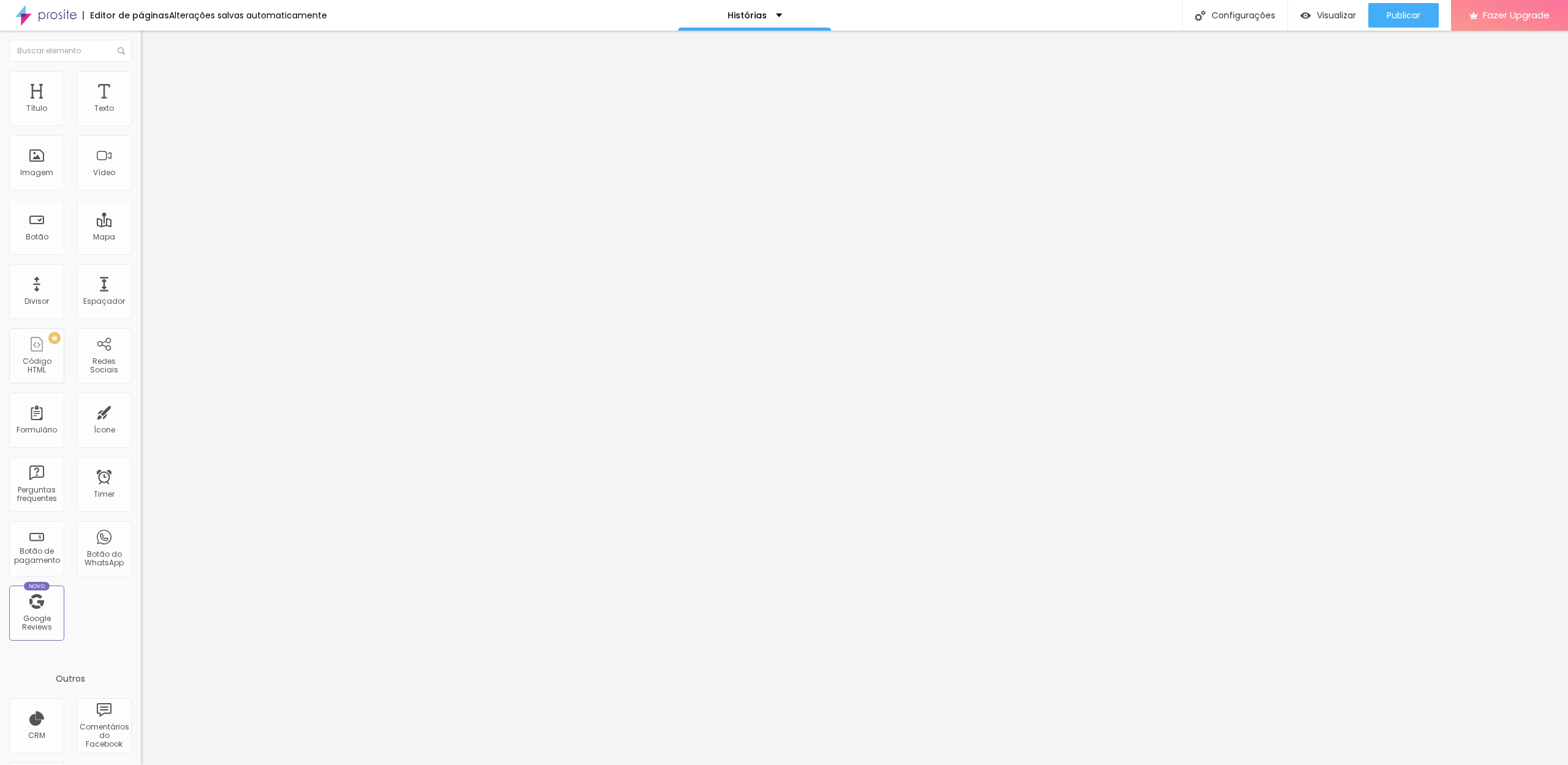
type input "15"
type input "14"
drag, startPoint x: 799, startPoint y: 29, endPoint x: 46, endPoint y: 122, distance: 758.7
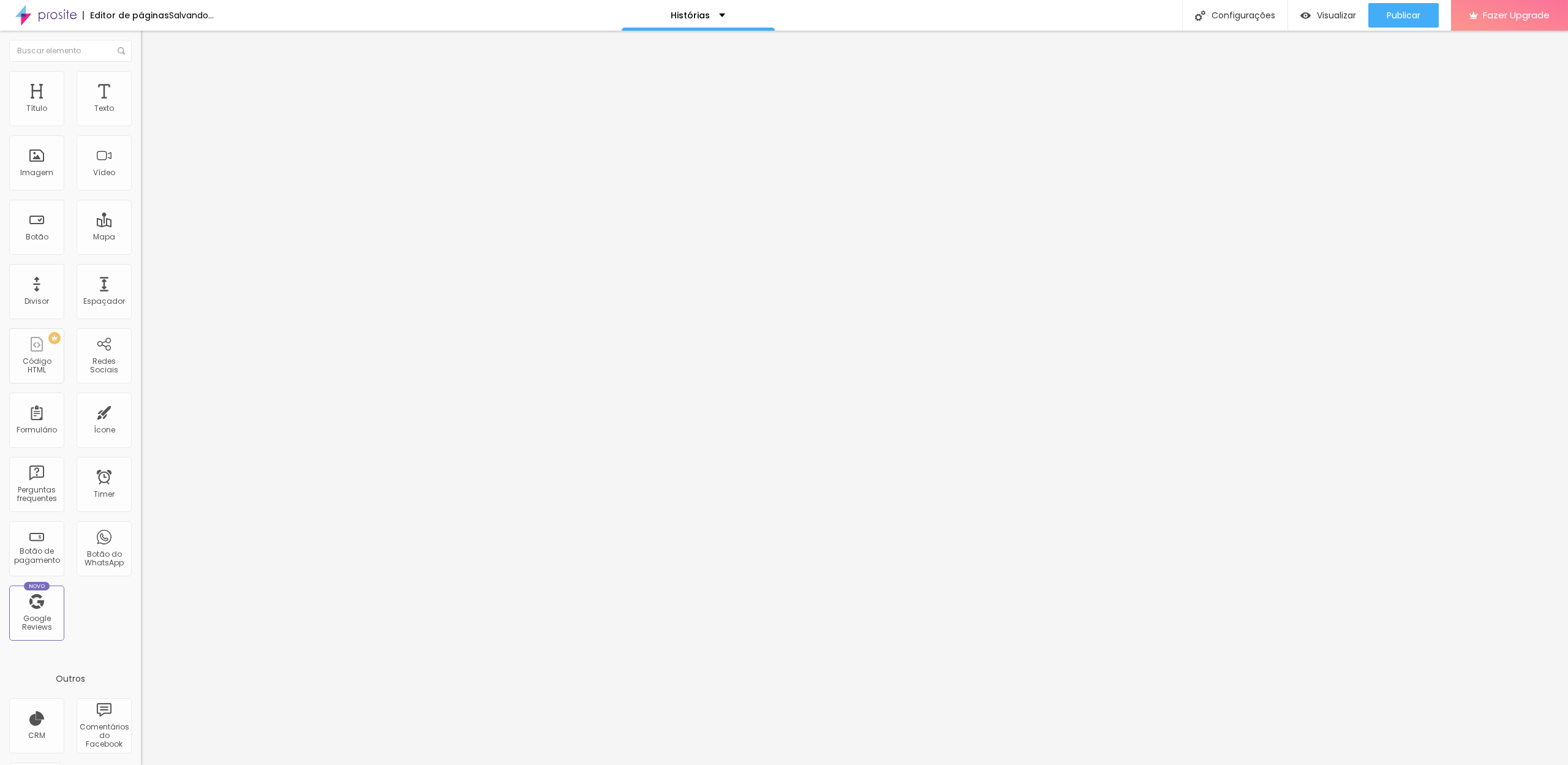
type input "14"
click at [141, 226] on input "range" at bounding box center [180, 230] width 79 height 10
click at [141, 77] on img at bounding box center [147, 77] width 11 height 11
click at [141, 70] on img at bounding box center [147, 64] width 11 height 11
click at [141, 280] on div "Editar Texto Estilo Avançado 14 Tamanho do texto 0 Espaço entre letras 1.3 Altu…" at bounding box center [212, 397] width 141 height 734
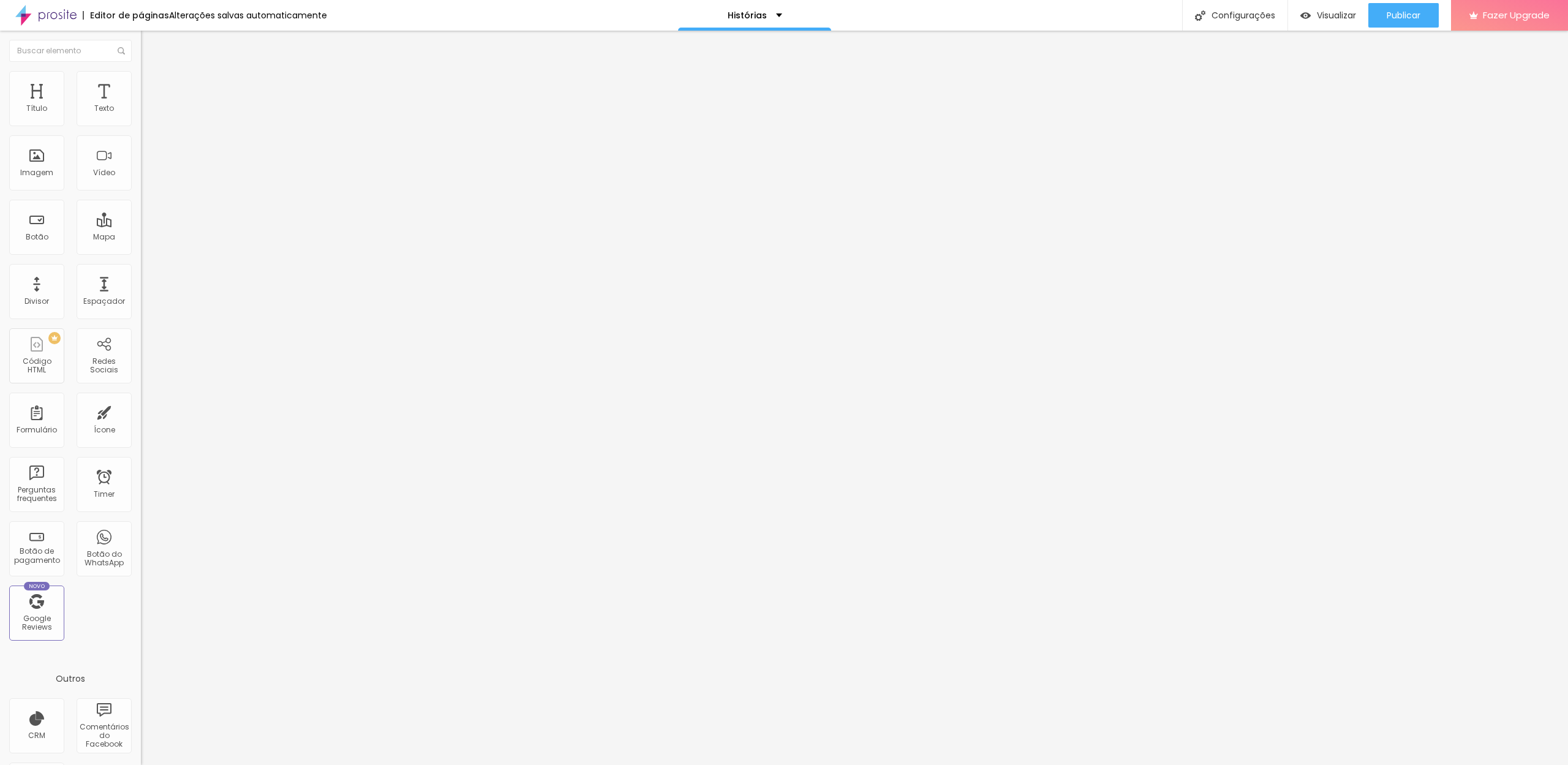
click at [141, 74] on li "Estilo" at bounding box center [212, 77] width 141 height 12
click at [141, 84] on li "Avançado" at bounding box center [212, 90] width 141 height 12
click at [141, 70] on img at bounding box center [147, 64] width 11 height 11
click at [152, 84] on span "Avançado" at bounding box center [172, 80] width 41 height 11
type input "4"
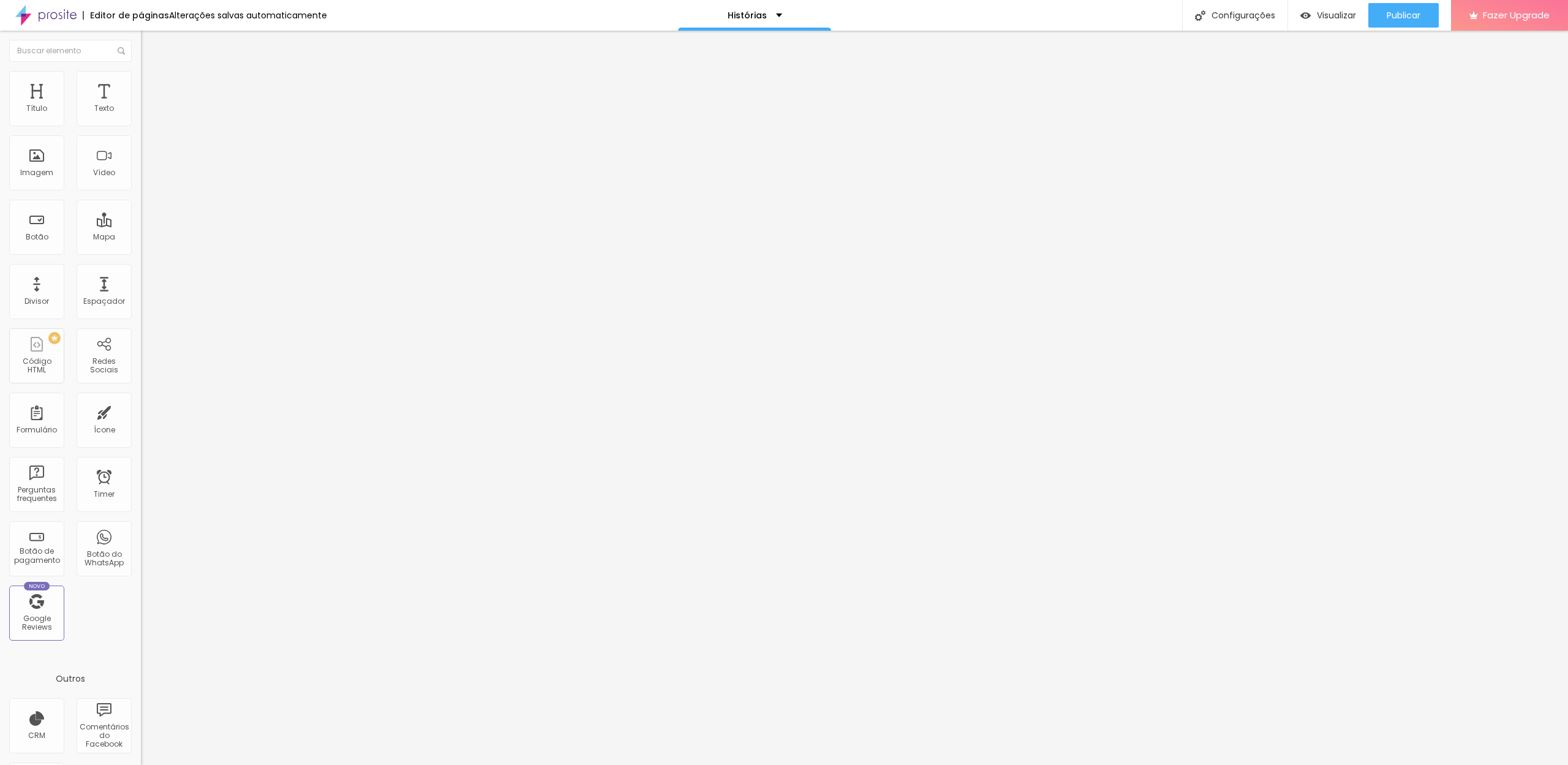
type input "4"
type input "2"
type input "1"
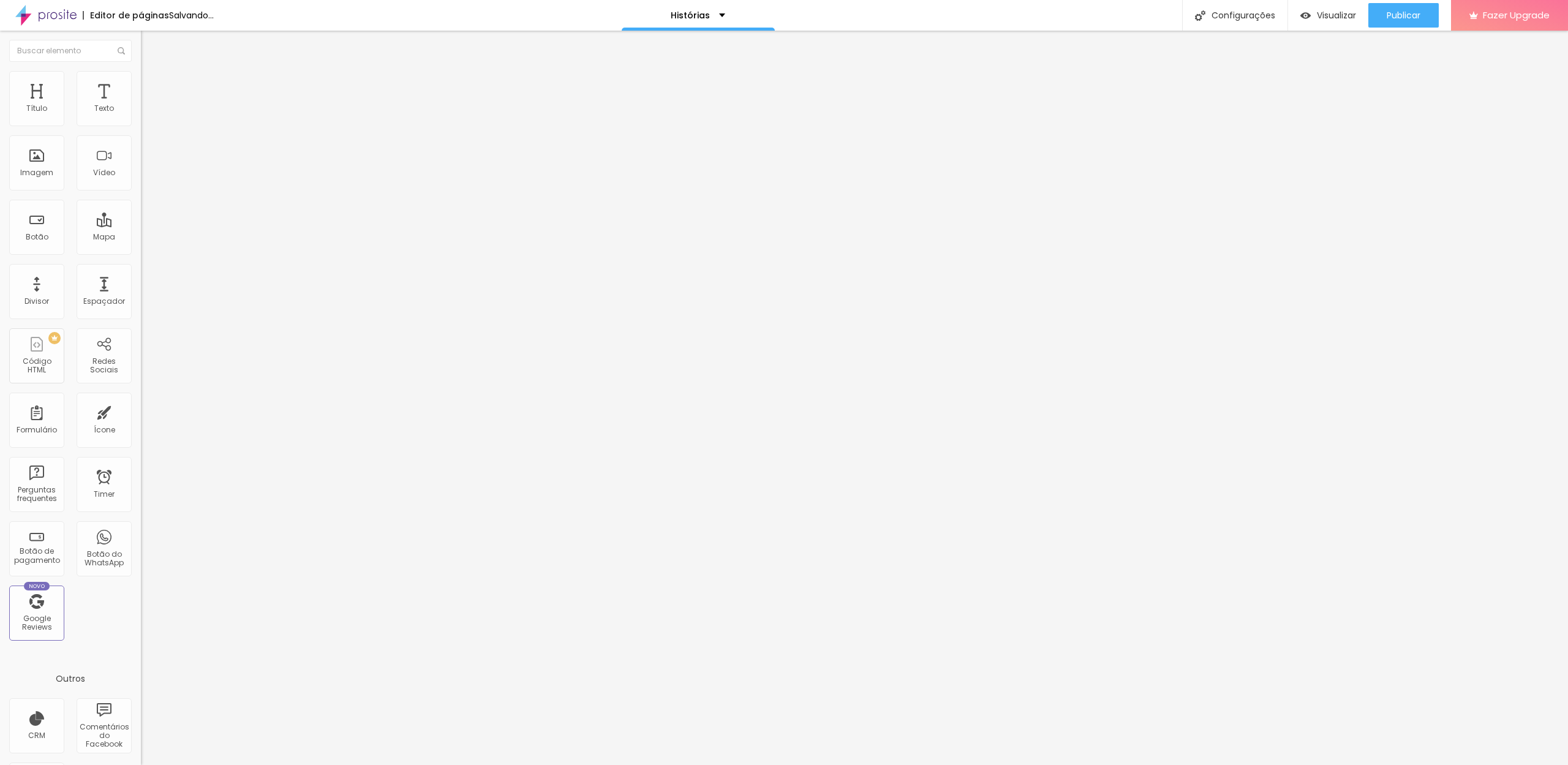
type input "2"
type input "3"
type input "2"
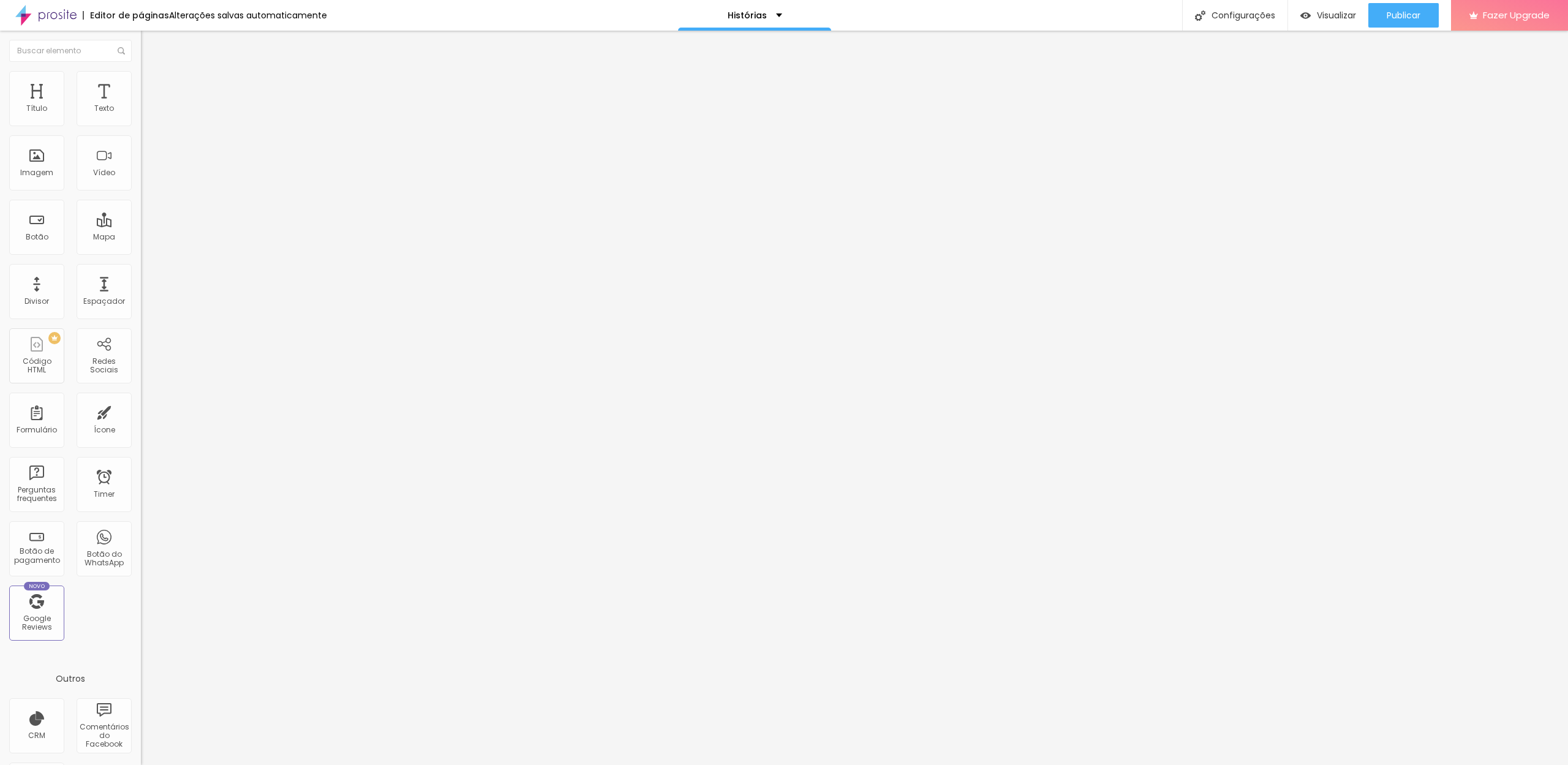
type input "2"
type input "1"
type input "0"
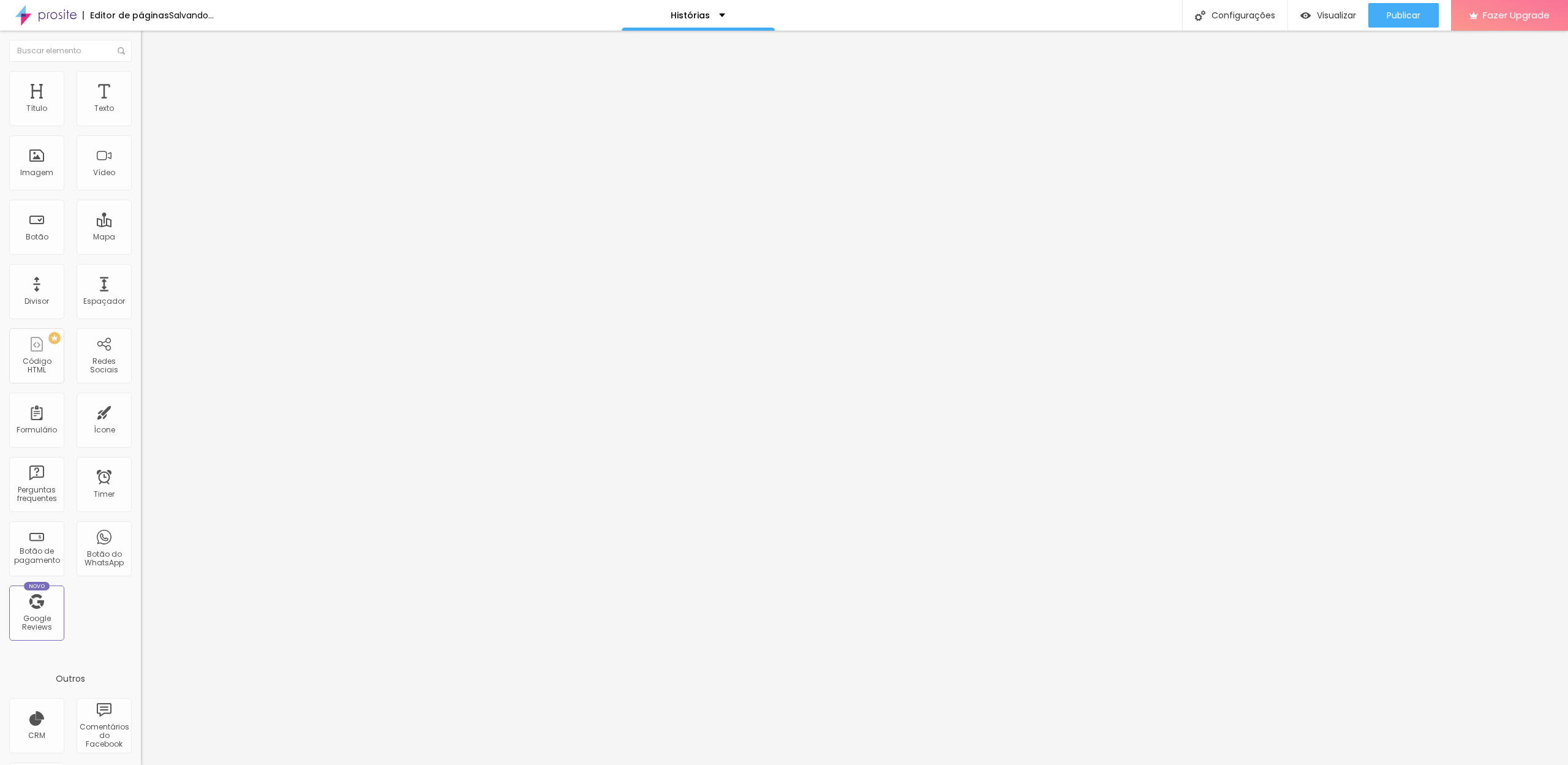
type input "0"
click at [141, 226] on input "range" at bounding box center [180, 230] width 79 height 10
type input "11"
type input "0"
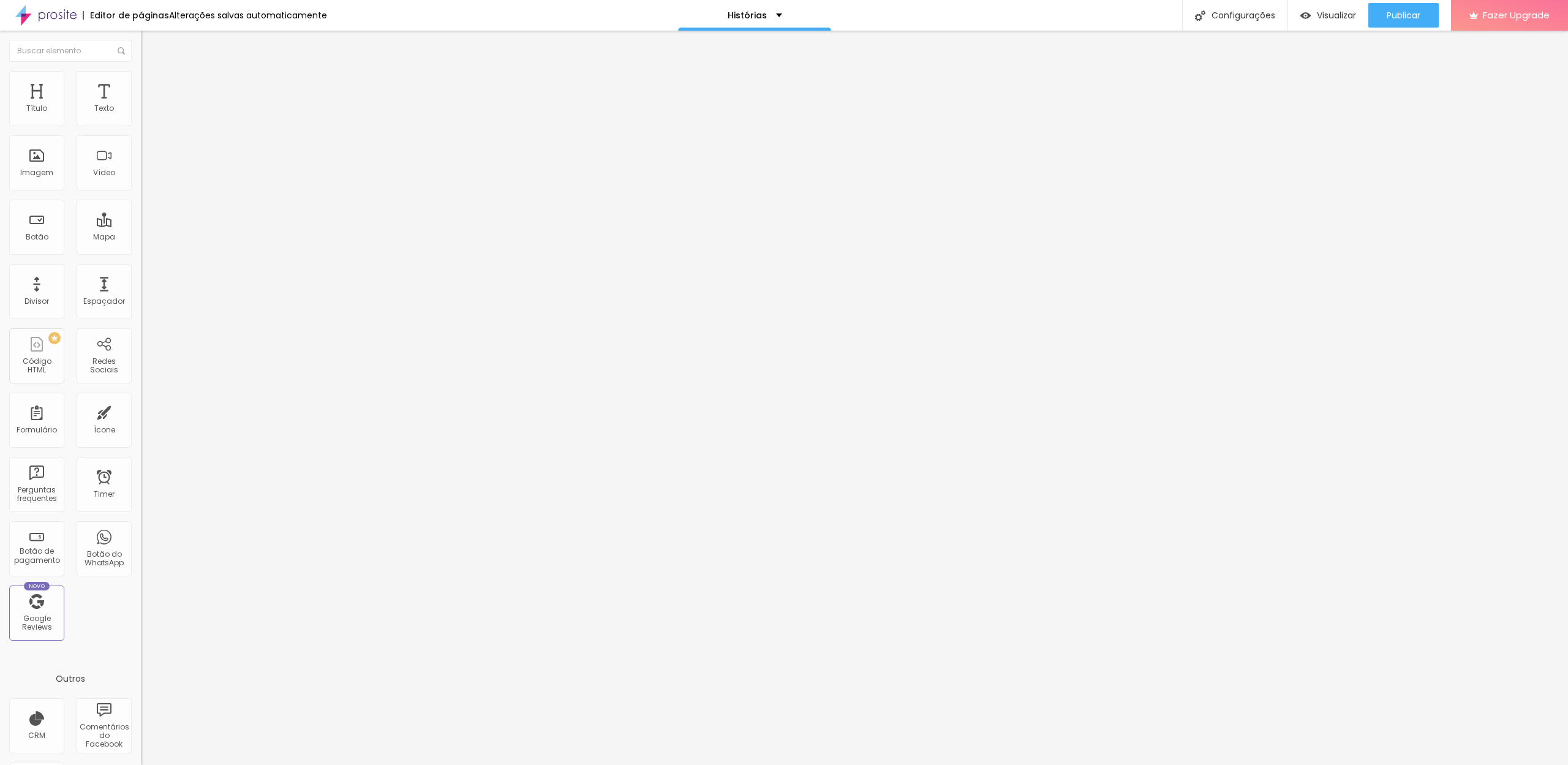
type input "0"
drag, startPoint x: 38, startPoint y: 147, endPoint x: 8, endPoint y: 148, distance: 30.0
type input "0"
click at [141, 257] on div "0 Espaço de baixo" at bounding box center [212, 344] width 141 height 173
click at [141, 81] on li "Avançado" at bounding box center [212, 77] width 141 height 12
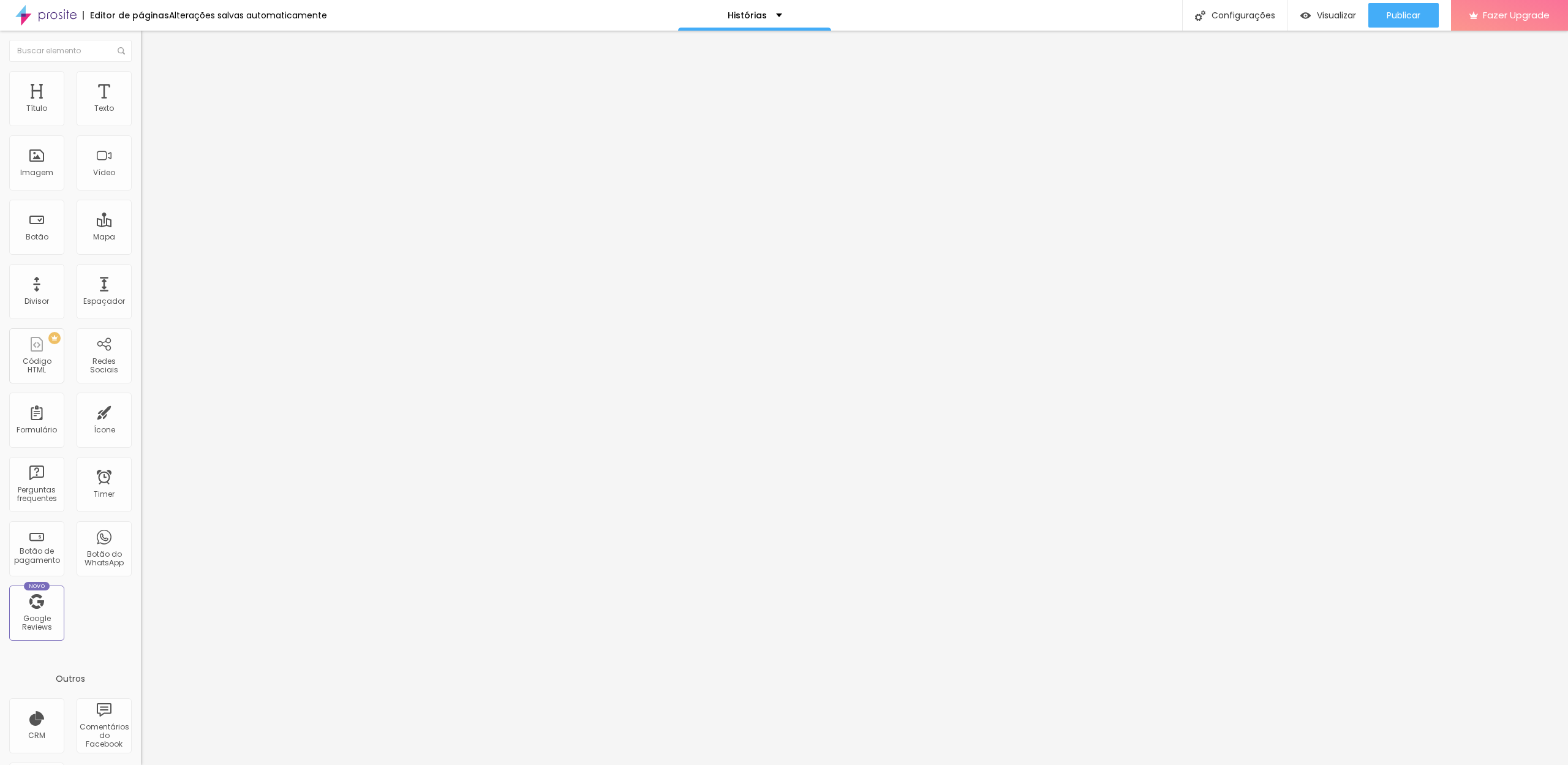
type input "11"
type input "7"
type input "0"
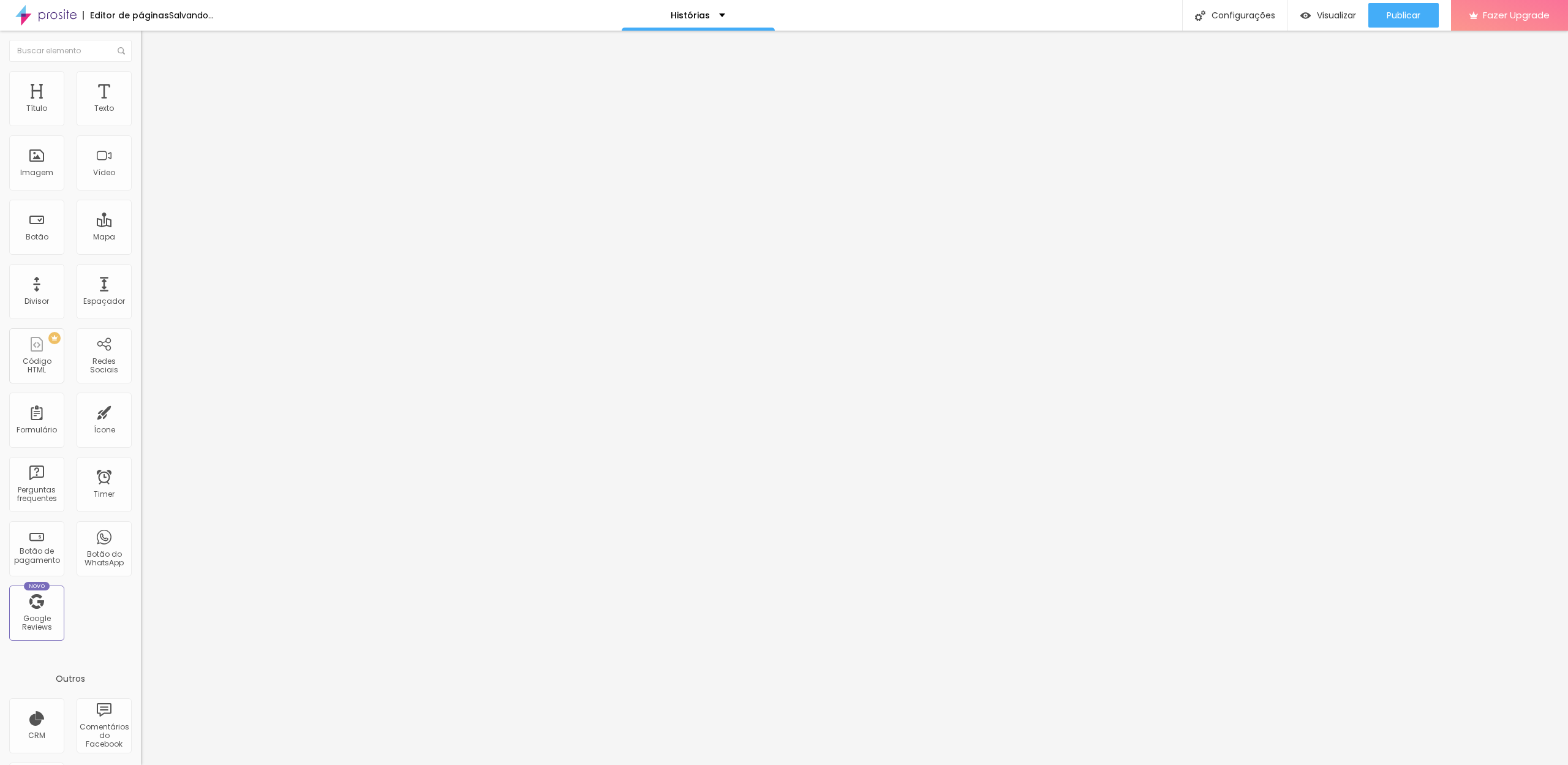
type input "0"
drag, startPoint x: 37, startPoint y: 120, endPoint x: 0, endPoint y: 121, distance: 37.0
type input "0"
click at [141, 121] on div "0 Espaço de cima 10 Espaço de baixo ID Html Classes Html Visível nos dispositiv…" at bounding box center [212, 341] width 141 height 515
click at [141, 79] on li "Avançado" at bounding box center [212, 77] width 141 height 12
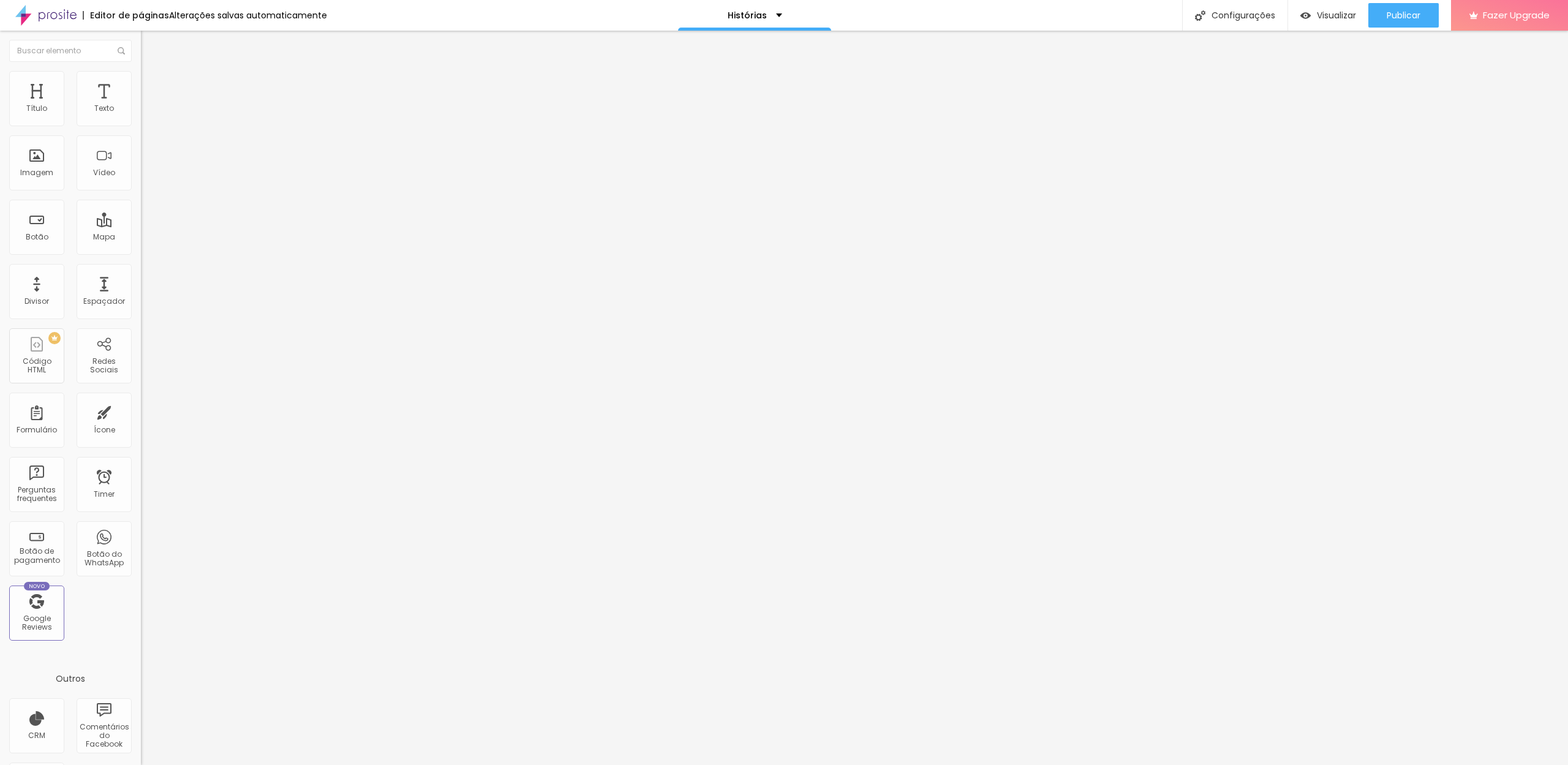
type input "0"
click at [141, 124] on div "0 Espaço de cima 10 Espaço de baixo ID Html Classes Html Visível nos dispositiv…" at bounding box center [212, 341] width 141 height 515
click at [141, 77] on img at bounding box center [147, 77] width 11 height 11
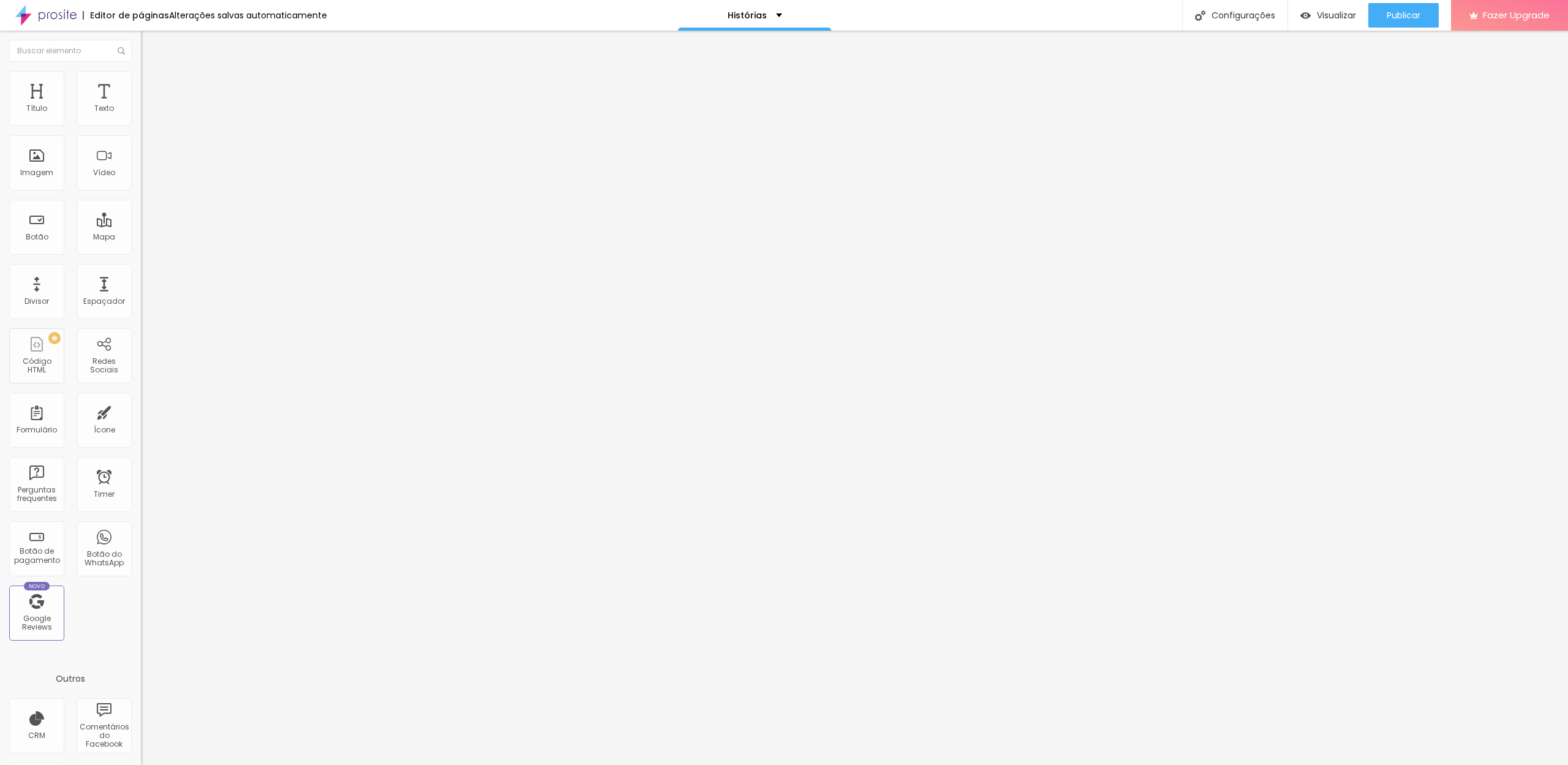
type input "9"
type input "0"
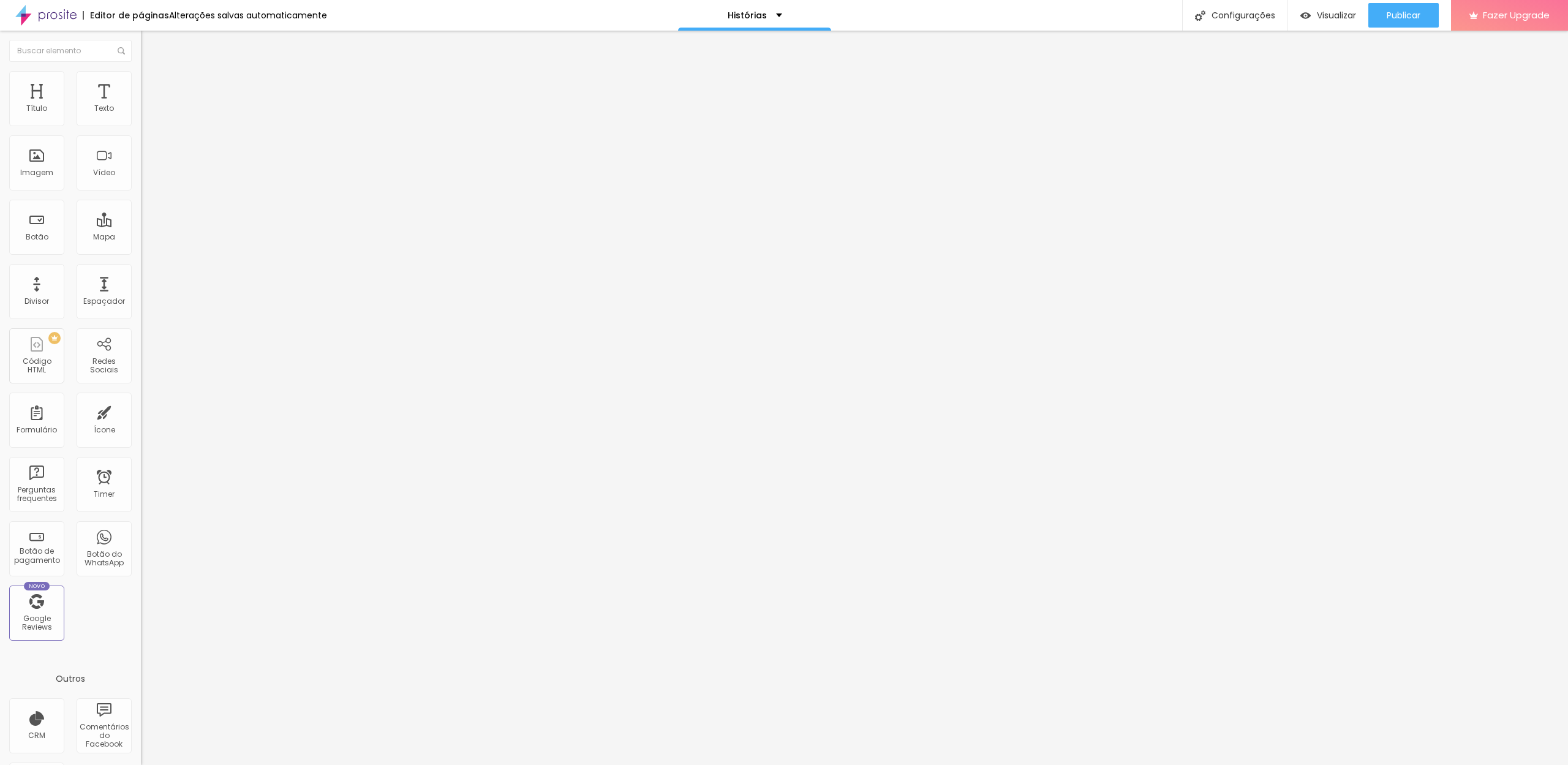
click at [141, 153] on div "10 Espaço de cima 0 Espaço de baixo ID Html Classes Html Visível nos dispositiv…" at bounding box center [212, 341] width 141 height 515
type input "23"
type input "22"
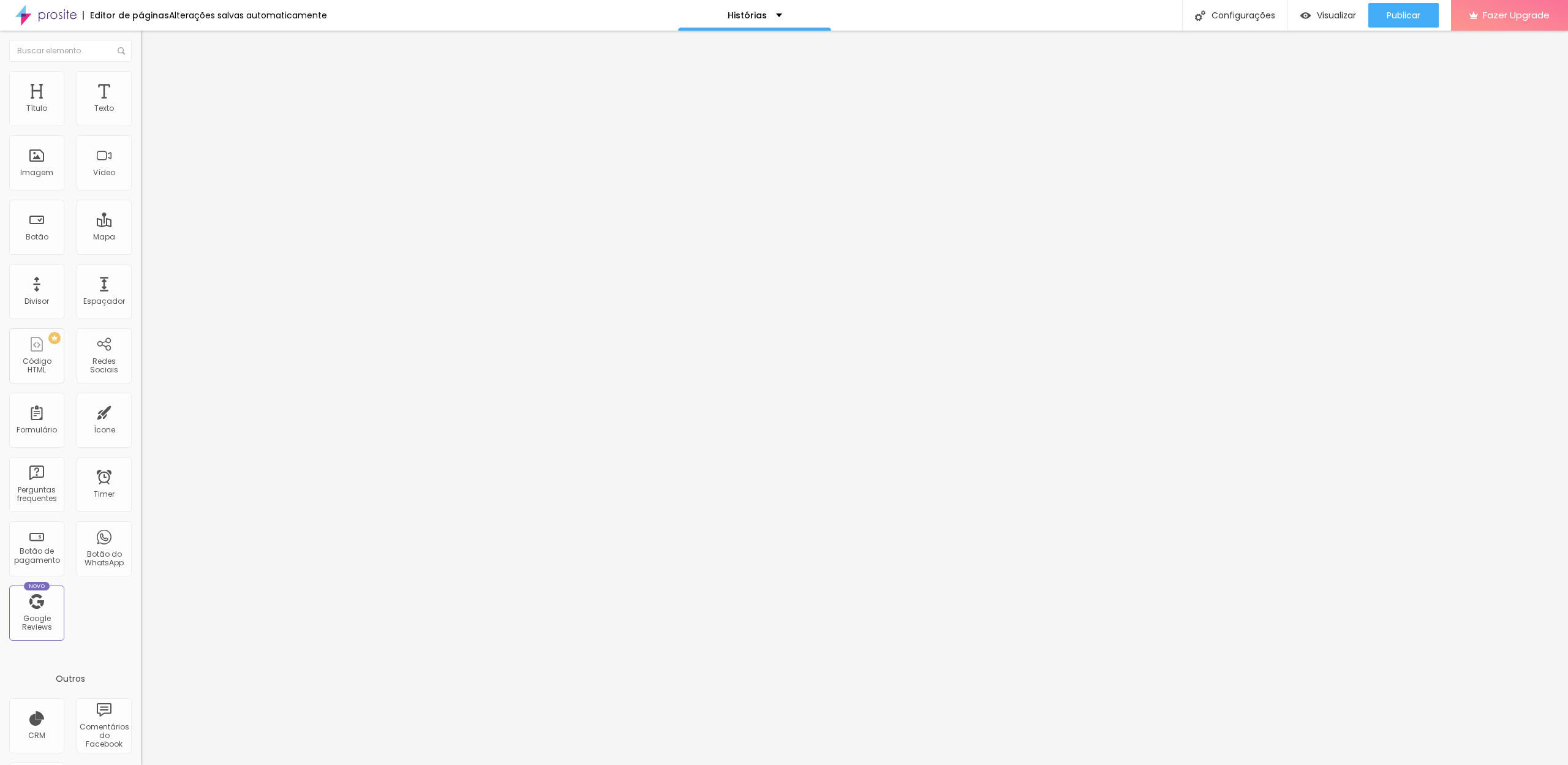
type input "21"
type input "20"
type input "21"
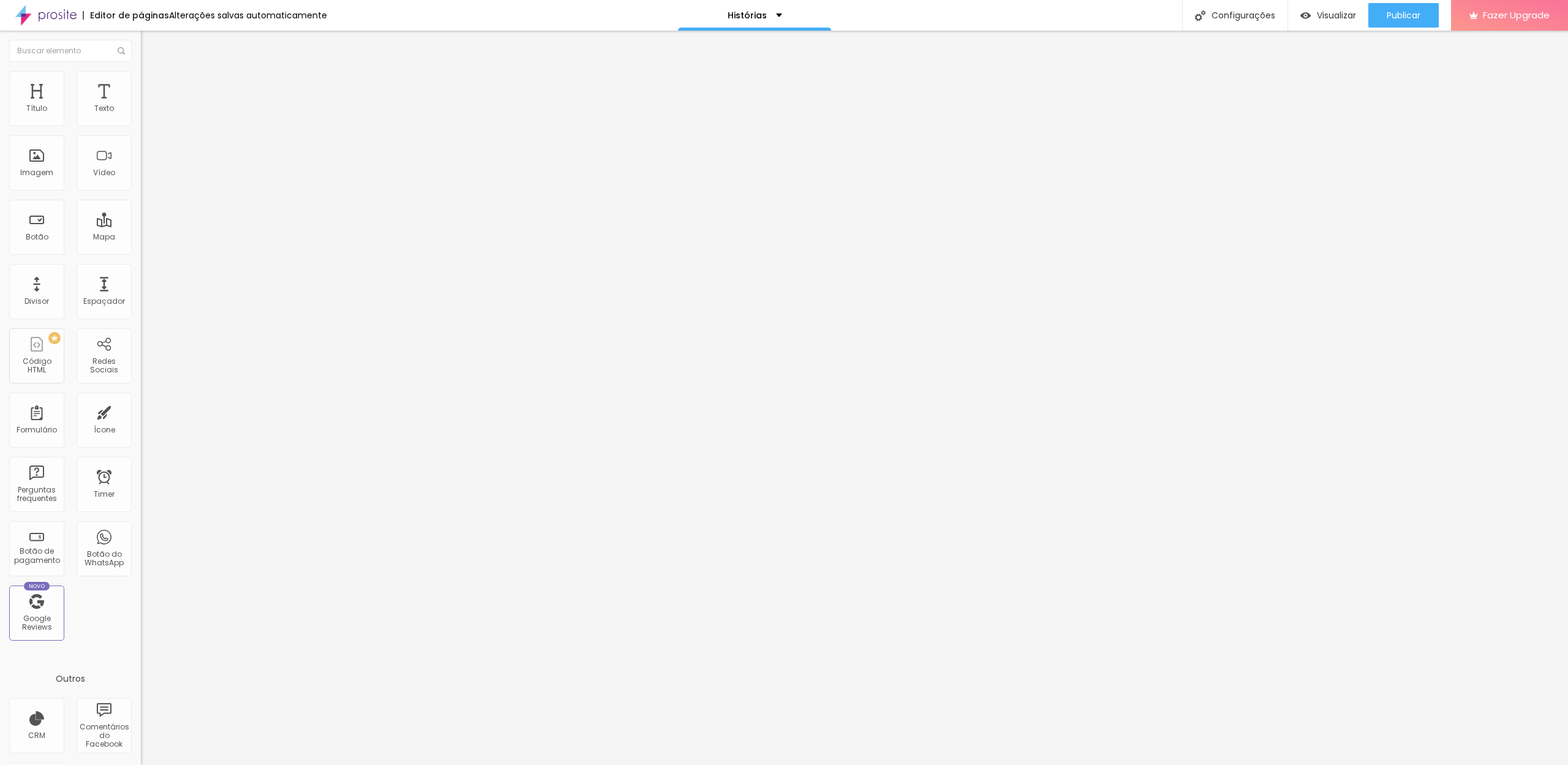
type input "21"
type input "22"
click at [141, 289] on input "range" at bounding box center [180, 294] width 79 height 10
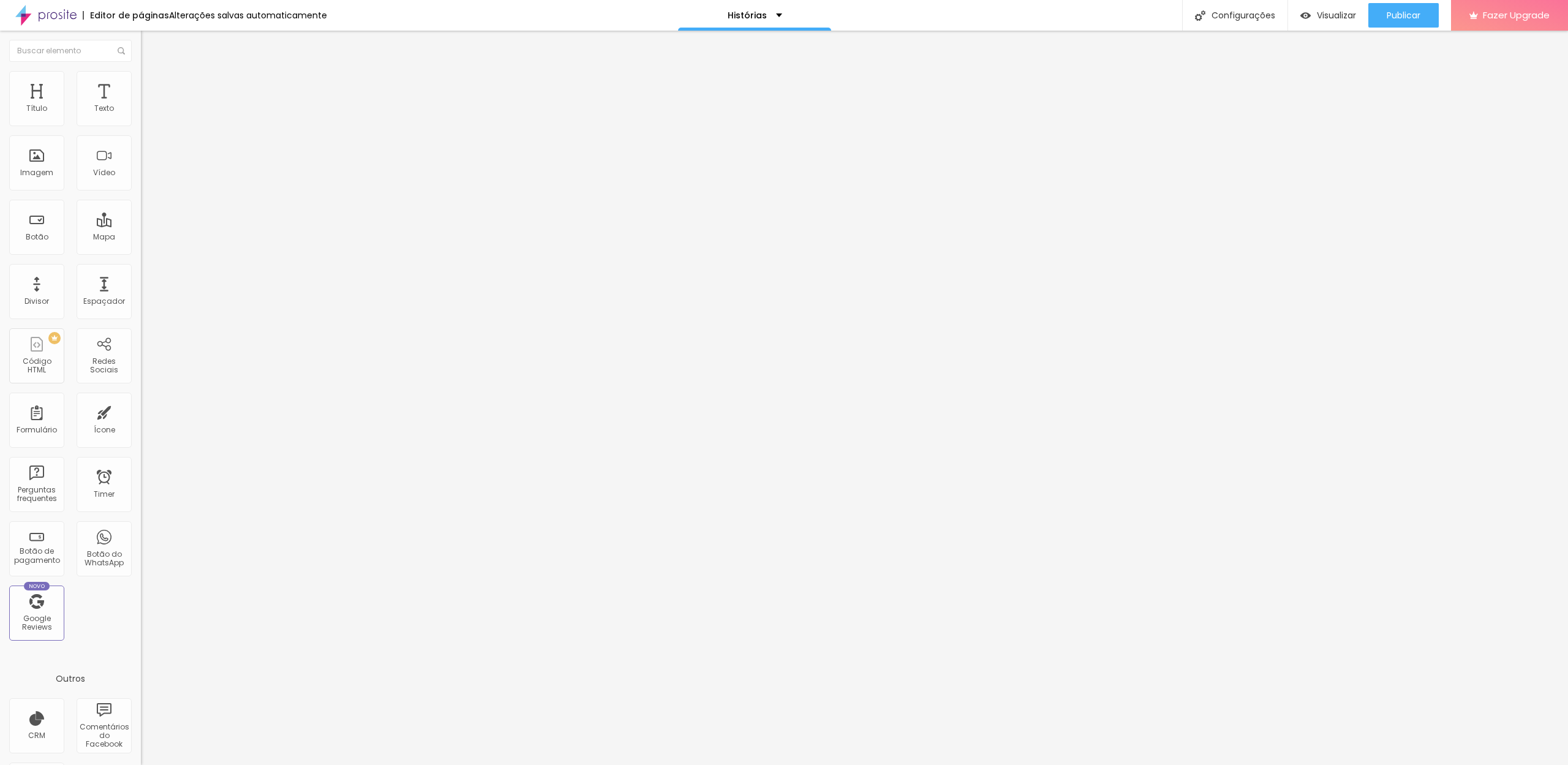
click at [141, 116] on span "Titulo 2" at bounding box center [161, 108] width 40 height 15
click at [141, 76] on img at bounding box center [147, 77] width 11 height 11
drag, startPoint x: 31, startPoint y: 117, endPoint x: 3, endPoint y: 126, distance: 29.4
click at [141, 121] on div "10 Espaço de cima 10 Espaço de baixo ID Html Classes Html Visível nos dispositi…" at bounding box center [212, 341] width 141 height 515
type input "7"
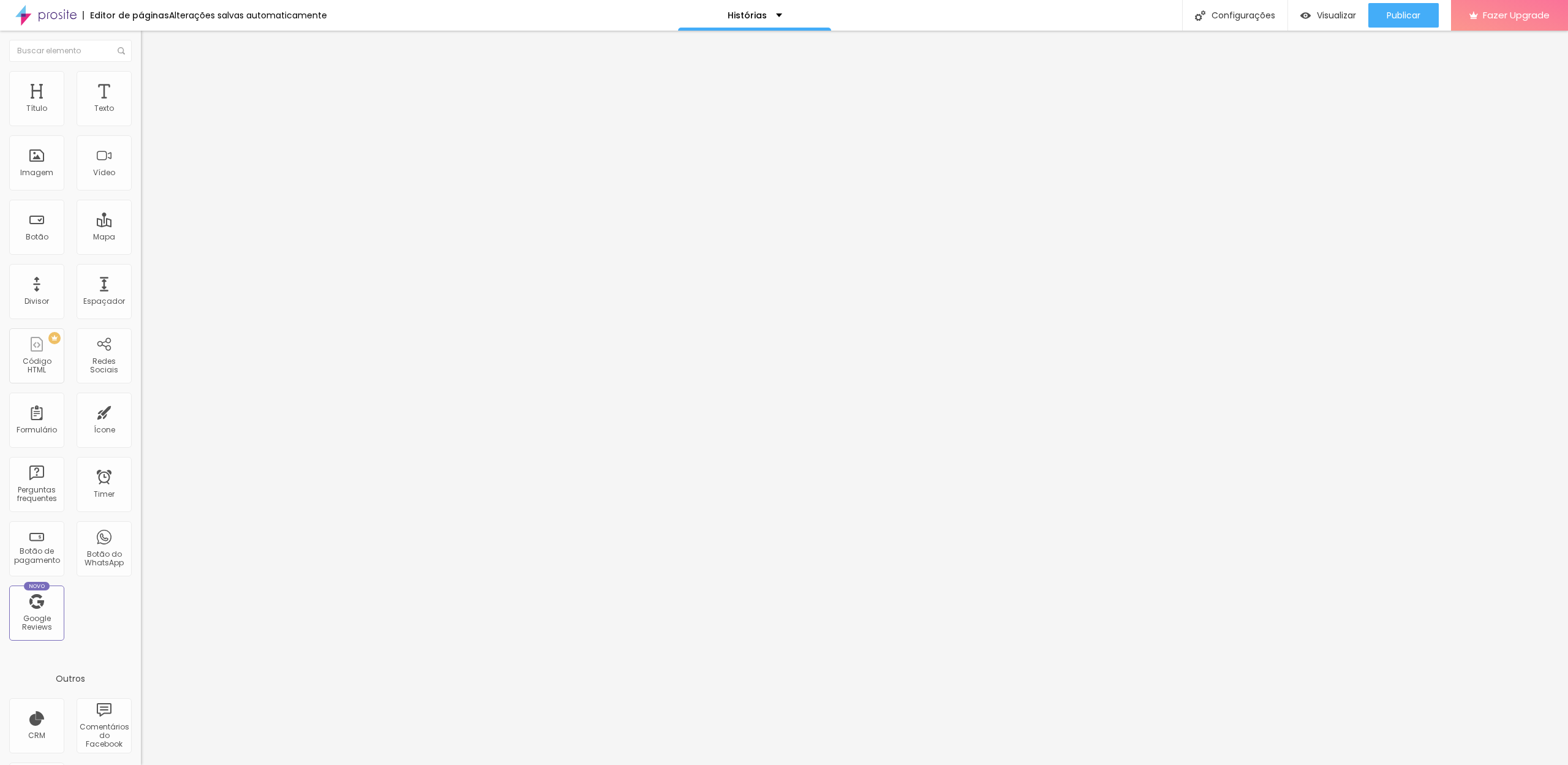
type input "7"
type input "6"
type input "0"
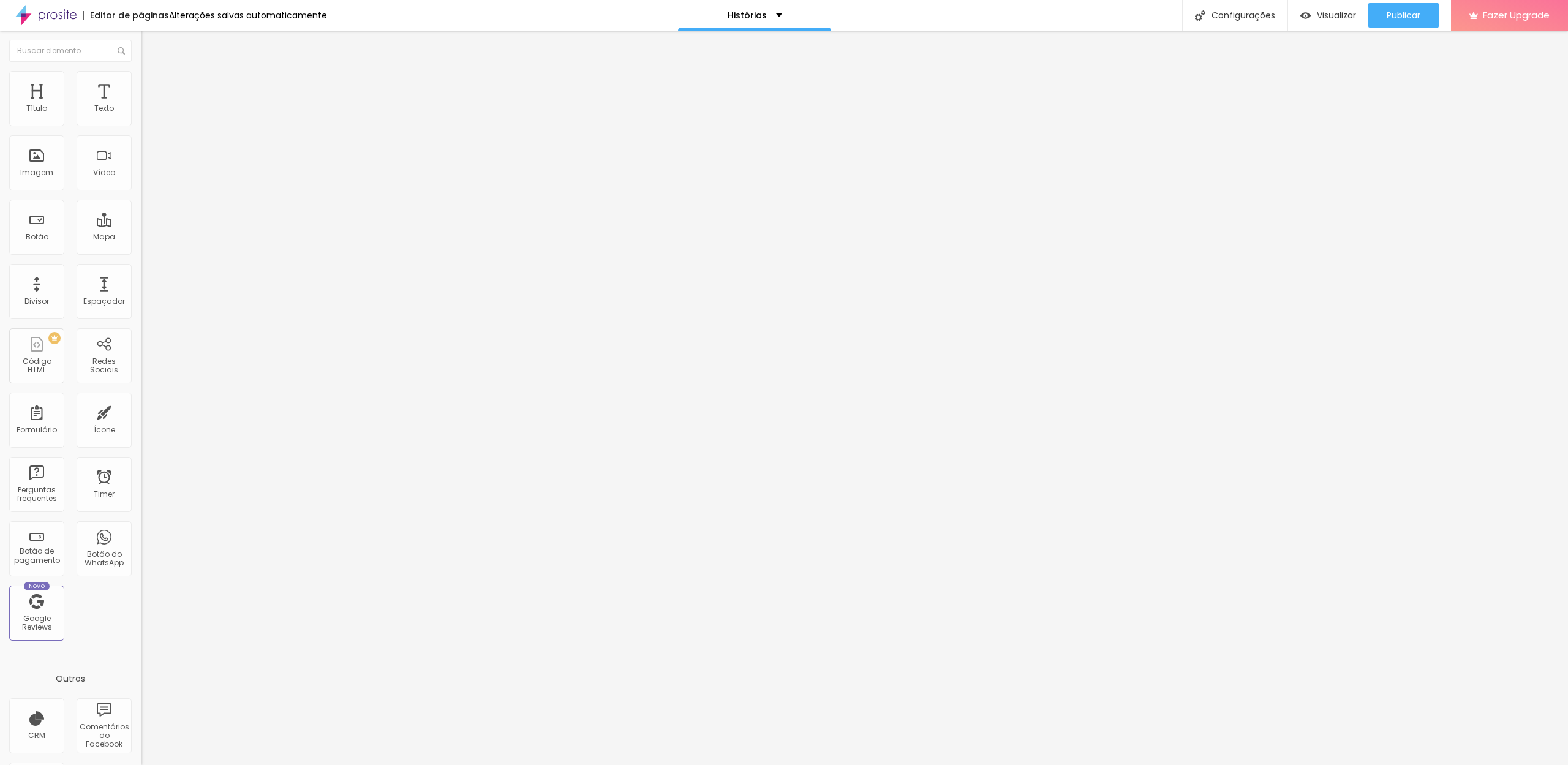
drag, startPoint x: 34, startPoint y: 124, endPoint x: 2, endPoint y: 129, distance: 32.4
type input "0"
click at [141, 128] on div "0 Espaço de cima 10 Espaço de baixo ID Html Classes Html Visível nos dispositiv…" at bounding box center [212, 341] width 141 height 515
click at [152, 83] on span "Avançado" at bounding box center [172, 80] width 41 height 11
click at [141, 71] on li "Estilo" at bounding box center [212, 65] width 141 height 12
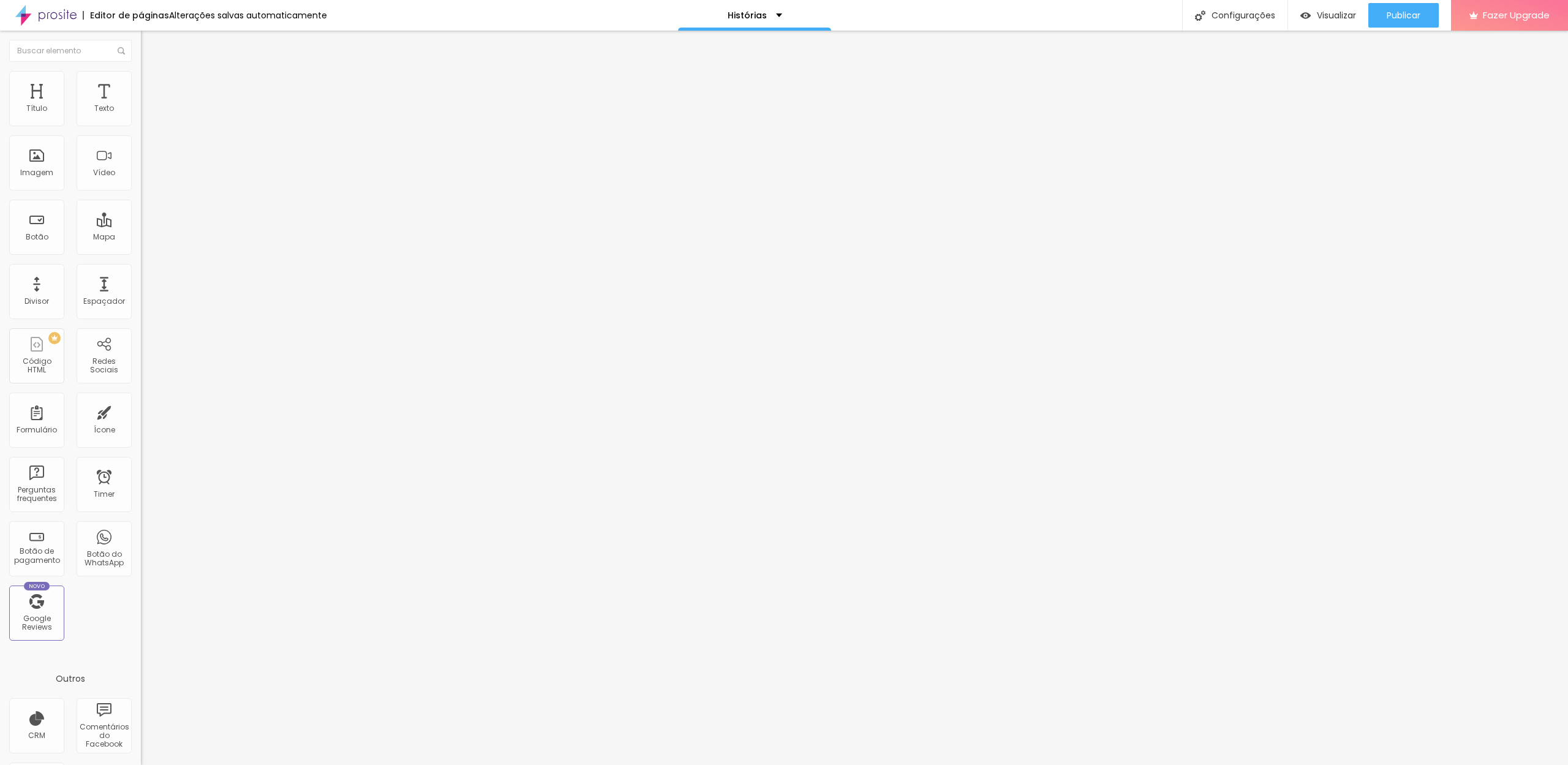
click at [141, 77] on li "Avançado" at bounding box center [212, 77] width 141 height 12
type input "11"
type input "7"
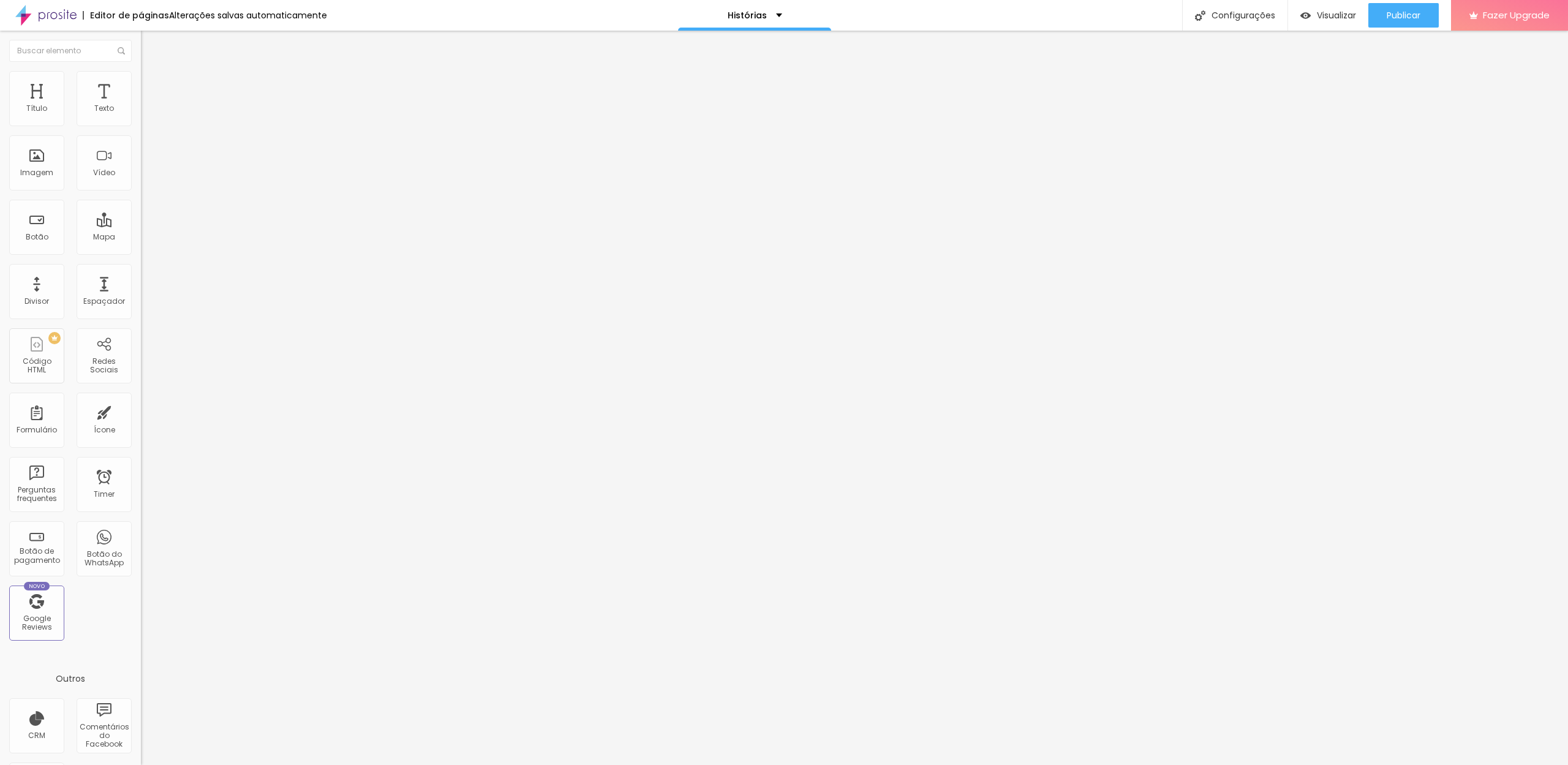
type input "0"
drag, startPoint x: 35, startPoint y: 150, endPoint x: 27, endPoint y: 205, distance: 55.6
type input "0"
click at [141, 150] on div "10 Espaço de cima 0 Espaço de baixo ID Html Classes Html Visível nos dispositiv…" at bounding box center [212, 341] width 141 height 515
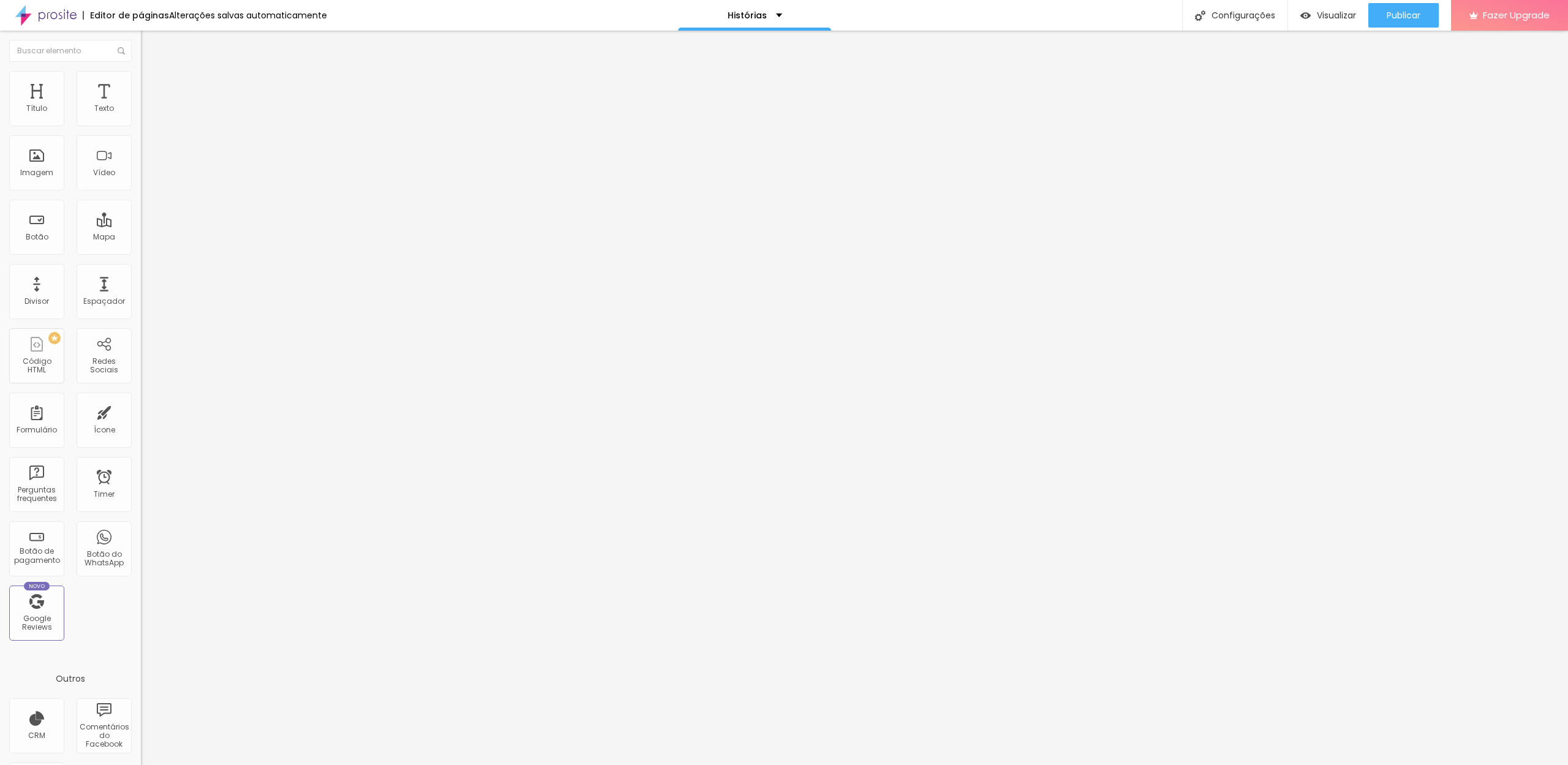
click at [141, 78] on li "Avançado" at bounding box center [212, 77] width 141 height 12
type input "18"
type input "24"
click at [141, 226] on input "range" at bounding box center [180, 230] width 79 height 10
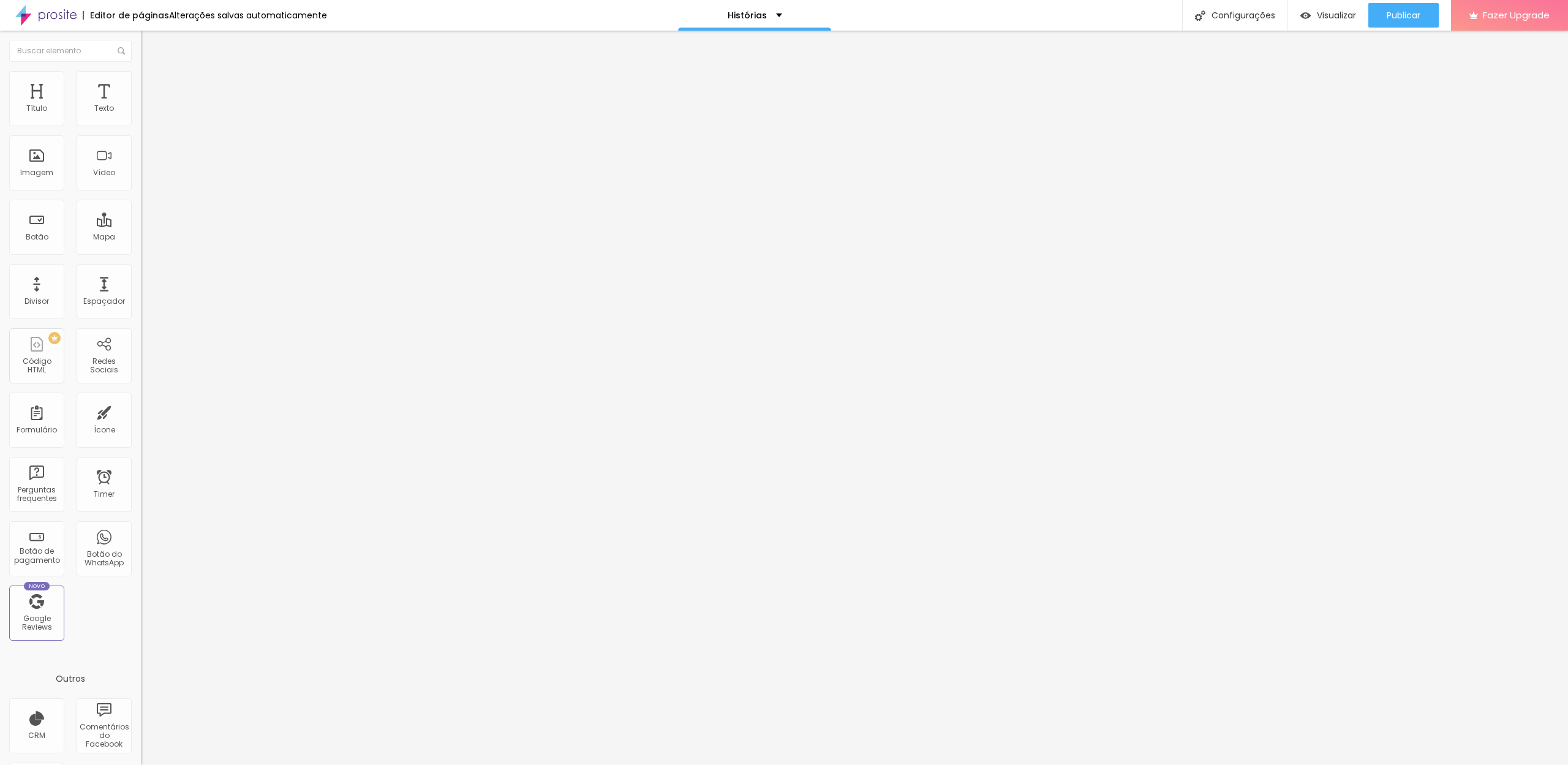
click at [141, 81] on li "Avançado" at bounding box center [212, 77] width 141 height 12
click at [141, 226] on input "range" at bounding box center [180, 230] width 79 height 10
click at [141, 74] on li "Avançado" at bounding box center [212, 77] width 141 height 12
click at [141, 226] on input "range" at bounding box center [180, 230] width 79 height 10
click at [141, 71] on li "Avançado" at bounding box center [212, 77] width 141 height 12
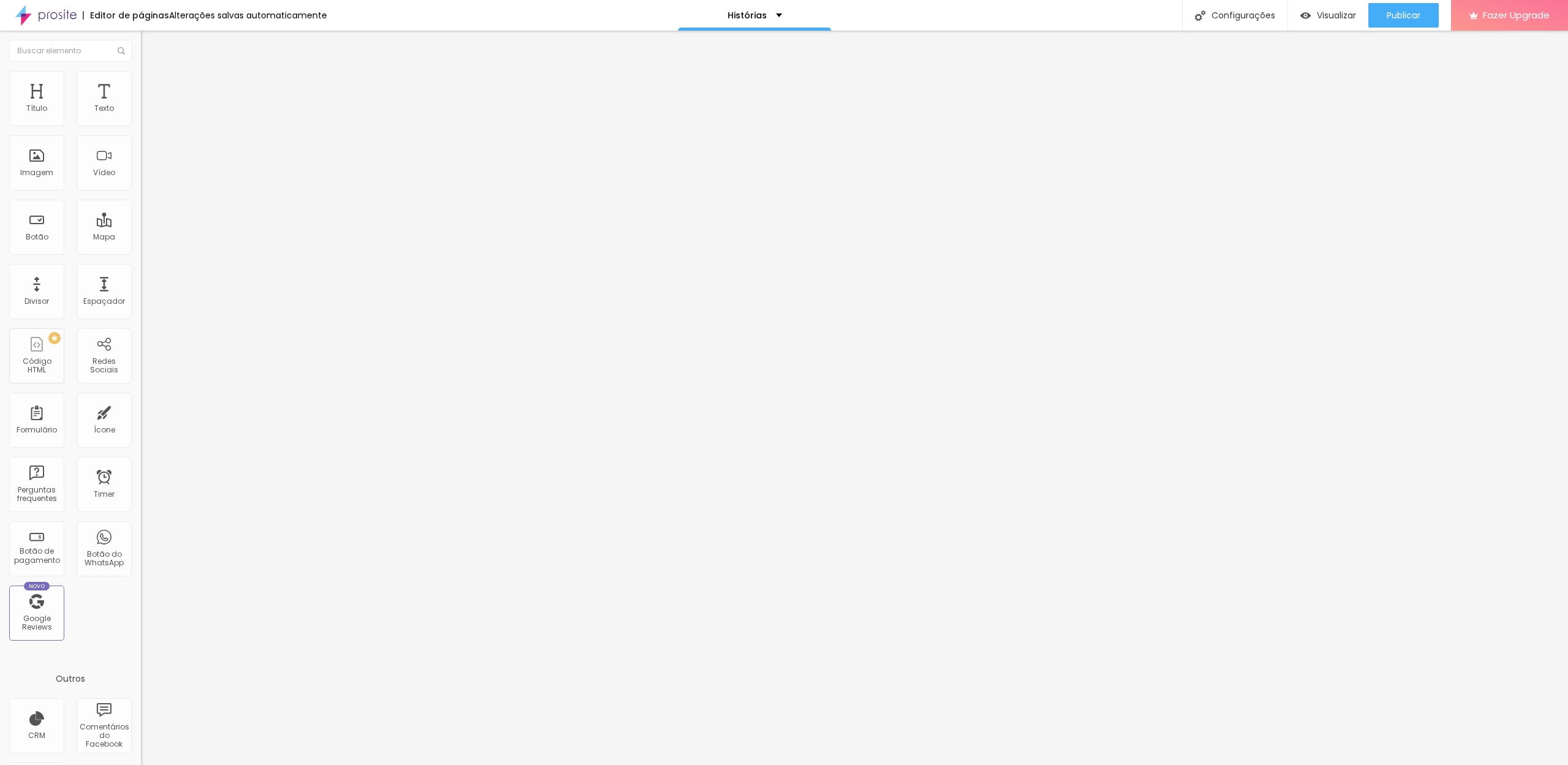
drag, startPoint x: 36, startPoint y: 123, endPoint x: 44, endPoint y: 121, distance: 8.2
click at [141, 226] on input "range" at bounding box center [180, 230] width 79 height 10
click at [141, 71] on li "Avançado" at bounding box center [212, 77] width 141 height 12
click at [141, 226] on input "range" at bounding box center [180, 230] width 79 height 10
click at [141, 71] on li "Avançado" at bounding box center [212, 77] width 141 height 12
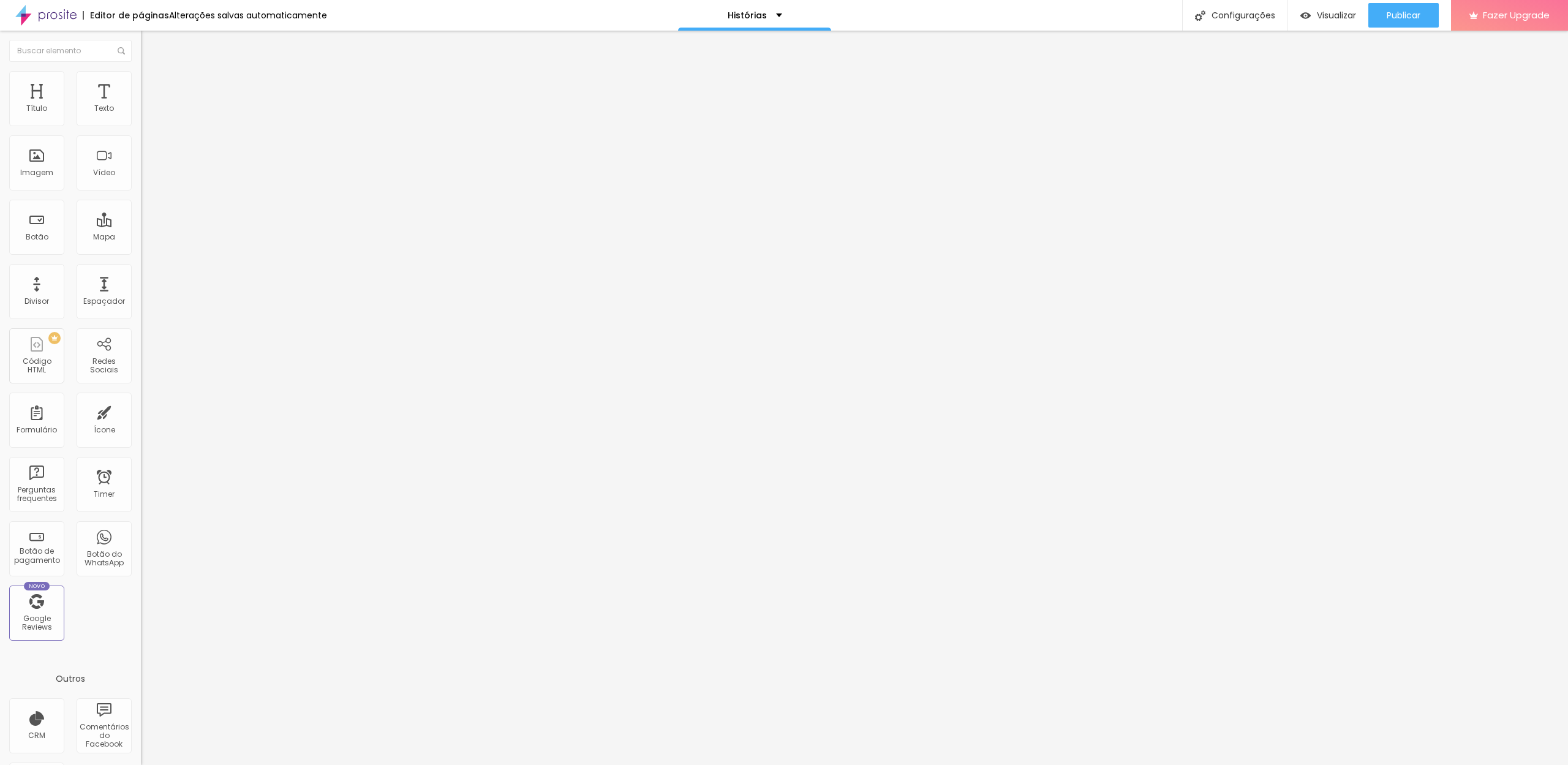
click at [141, 76] on img at bounding box center [147, 77] width 11 height 11
drag, startPoint x: 29, startPoint y: 120, endPoint x: 21, endPoint y: 120, distance: 8.0
click at [141, 120] on div "0 Espaço de cima" at bounding box center [212, 170] width 141 height 173
click at [152, 84] on span "Avançado" at bounding box center [172, 80] width 41 height 11
click at [141, 77] on li "Avançado" at bounding box center [212, 77] width 141 height 12
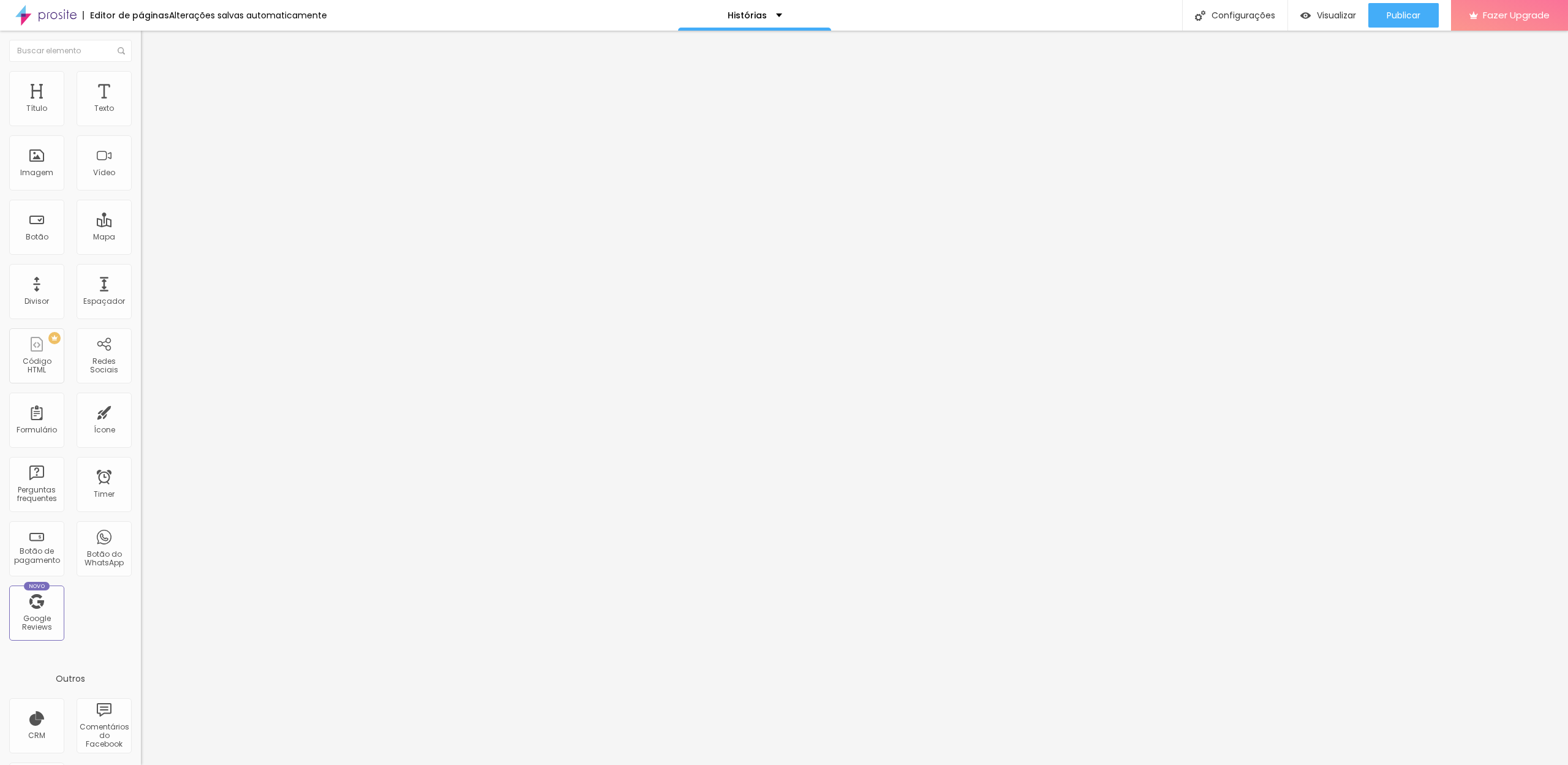
click at [141, 226] on input "range" at bounding box center [180, 230] width 79 height 10
click at [141, 81] on li "Avançado" at bounding box center [212, 77] width 141 height 12
click at [141, 226] on input "range" at bounding box center [180, 230] width 79 height 10
click at [141, 81] on li "Avançado" at bounding box center [212, 77] width 141 height 12
click at [141, 226] on input "range" at bounding box center [180, 230] width 79 height 10
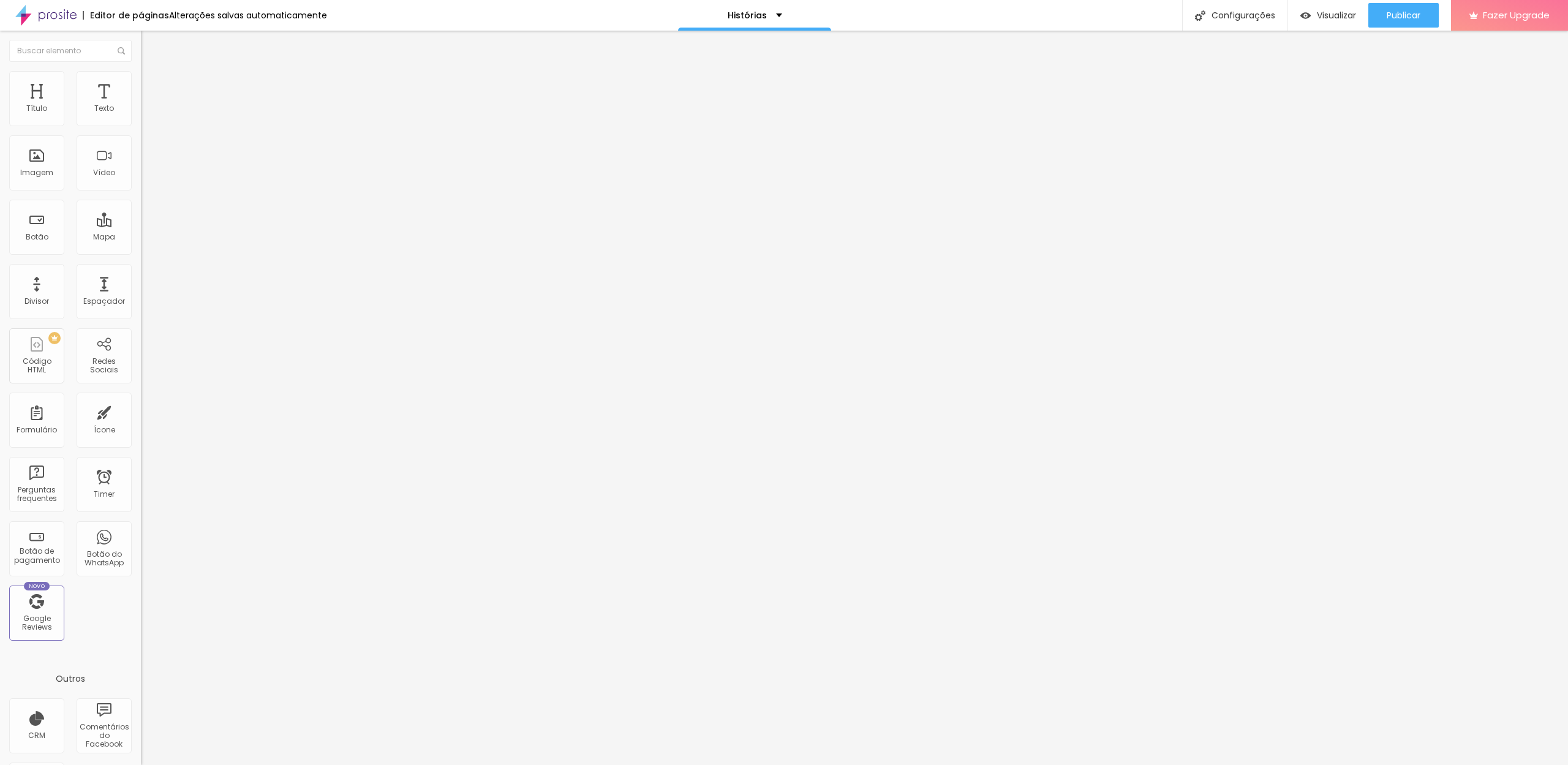
click at [141, 84] on li "Avançado" at bounding box center [212, 77] width 141 height 12
click at [141, 77] on li "Avançado" at bounding box center [212, 77] width 141 height 12
click at [152, 84] on span "Avançado" at bounding box center [172, 80] width 41 height 11
drag, startPoint x: 27, startPoint y: 124, endPoint x: 36, endPoint y: 120, distance: 9.8
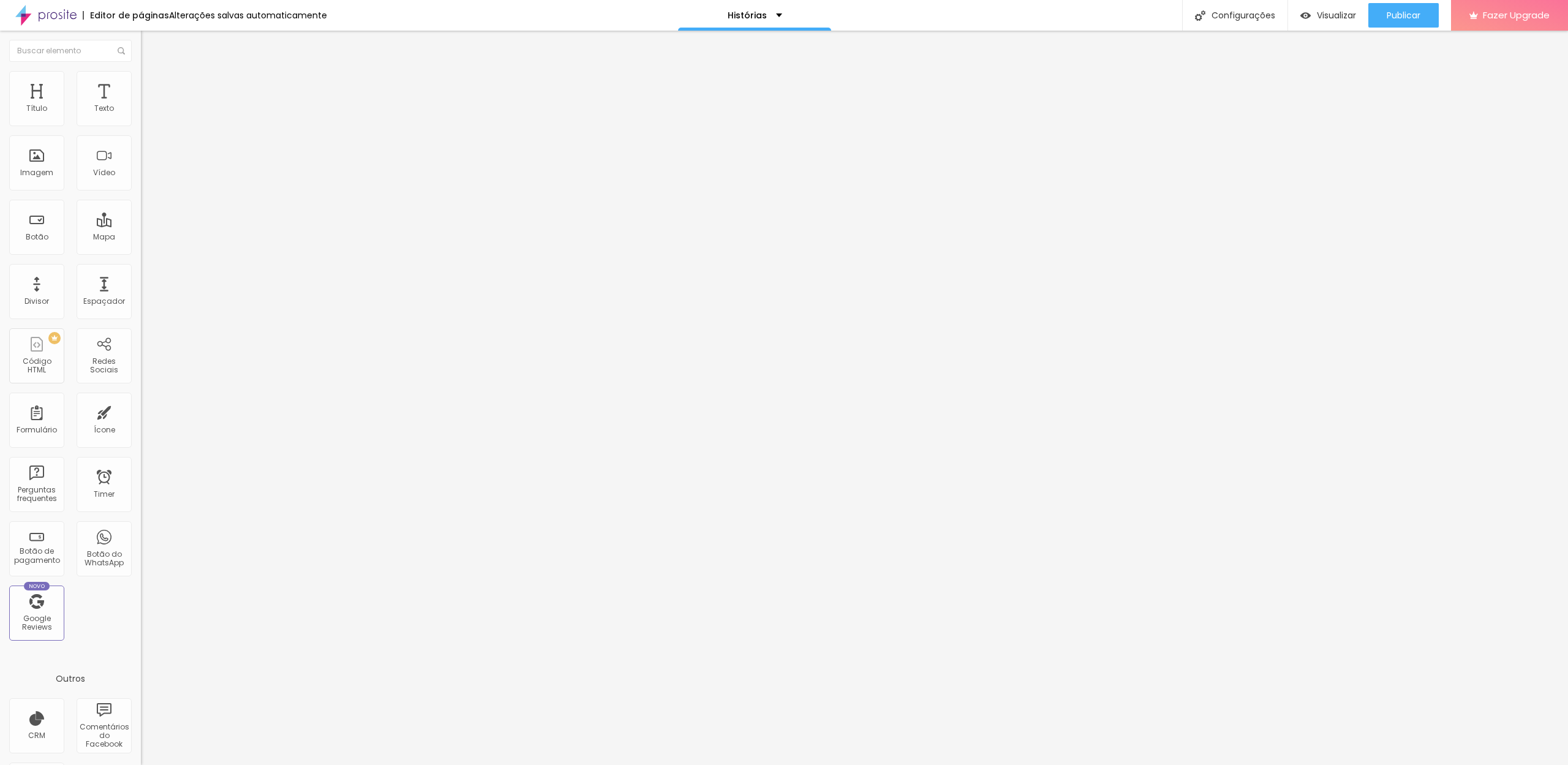
click at [141, 226] on input "range" at bounding box center [180, 230] width 79 height 10
click at [141, 77] on li "Avançado" at bounding box center [212, 77] width 141 height 12
click at [141, 117] on button "button" at bounding box center [150, 111] width 17 height 13
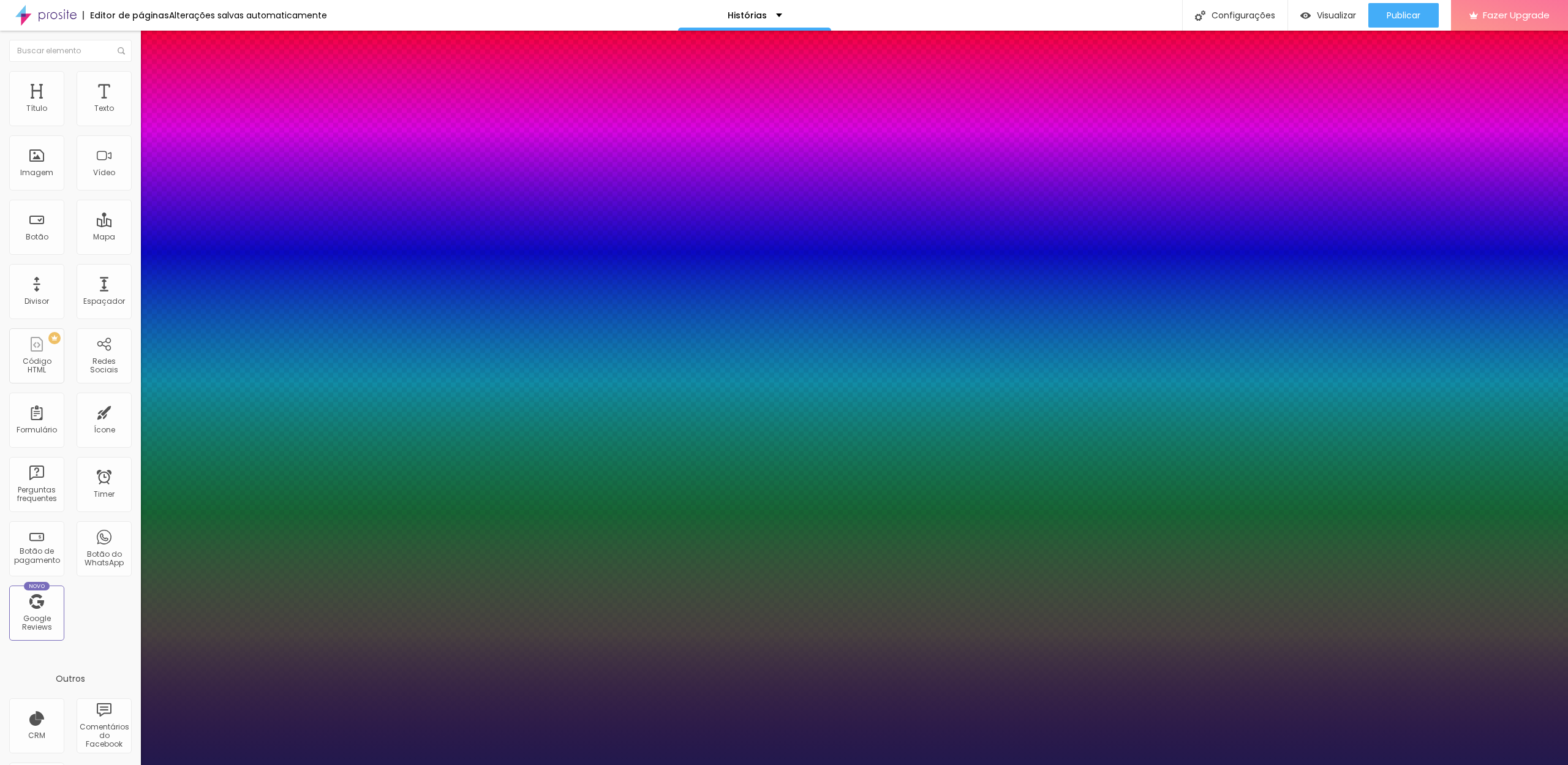
click at [343, 764] on div at bounding box center [784, 765] width 1568 height 0
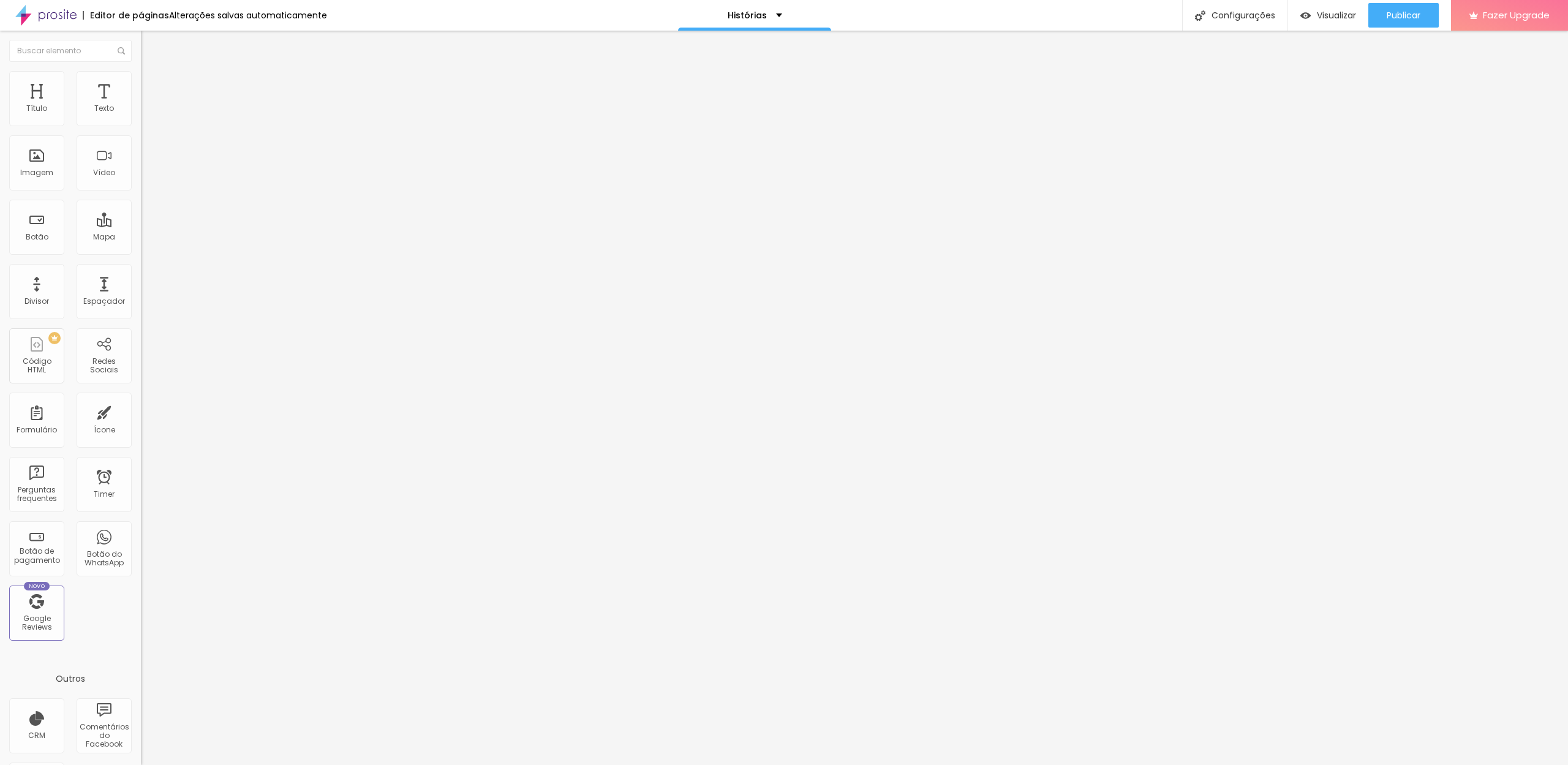
click at [152, 84] on span "Estilo" at bounding box center [161, 80] width 19 height 11
click at [152, 87] on span "Avançado" at bounding box center [172, 92] width 41 height 11
click at [141, 71] on li "Conteúdo" at bounding box center [212, 65] width 141 height 12
click at [141, 183] on span "4:3 Standard" at bounding box center [166, 178] width 50 height 11
click at [141, 198] on span "Wide" at bounding box center [150, 193] width 19 height 11
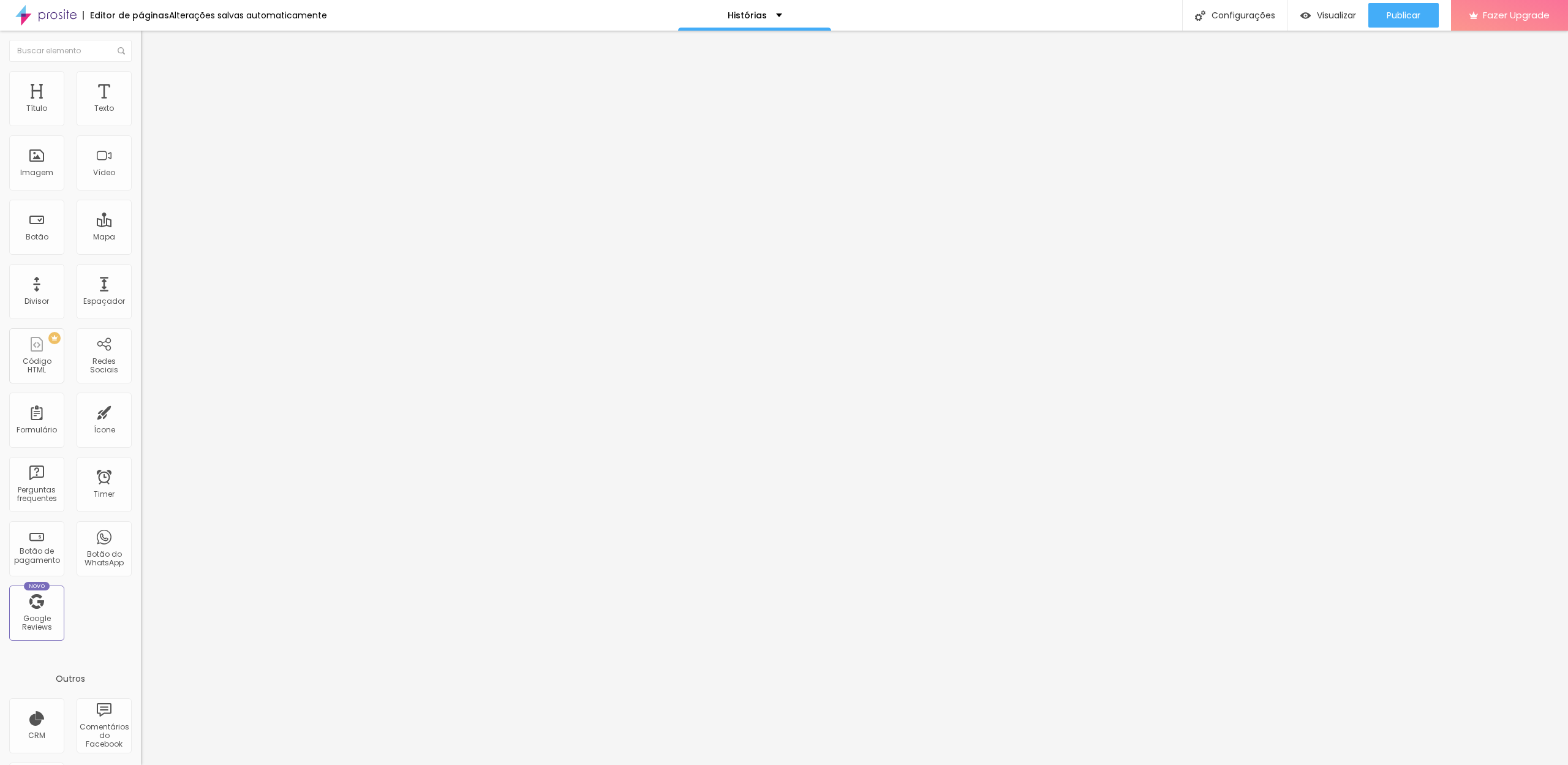
click at [152, 87] on span "Avançado" at bounding box center [172, 92] width 41 height 11
drag, startPoint x: 38, startPoint y: 120, endPoint x: 17, endPoint y: 153, distance: 39.1
click at [141, 126] on div "0 Espaço de cima" at bounding box center [212, 183] width 141 height 173
drag, startPoint x: 32, startPoint y: 150, endPoint x: 25, endPoint y: 176, distance: 26.9
click at [141, 269] on div "0 Espaço de baixo" at bounding box center [212, 356] width 141 height 173
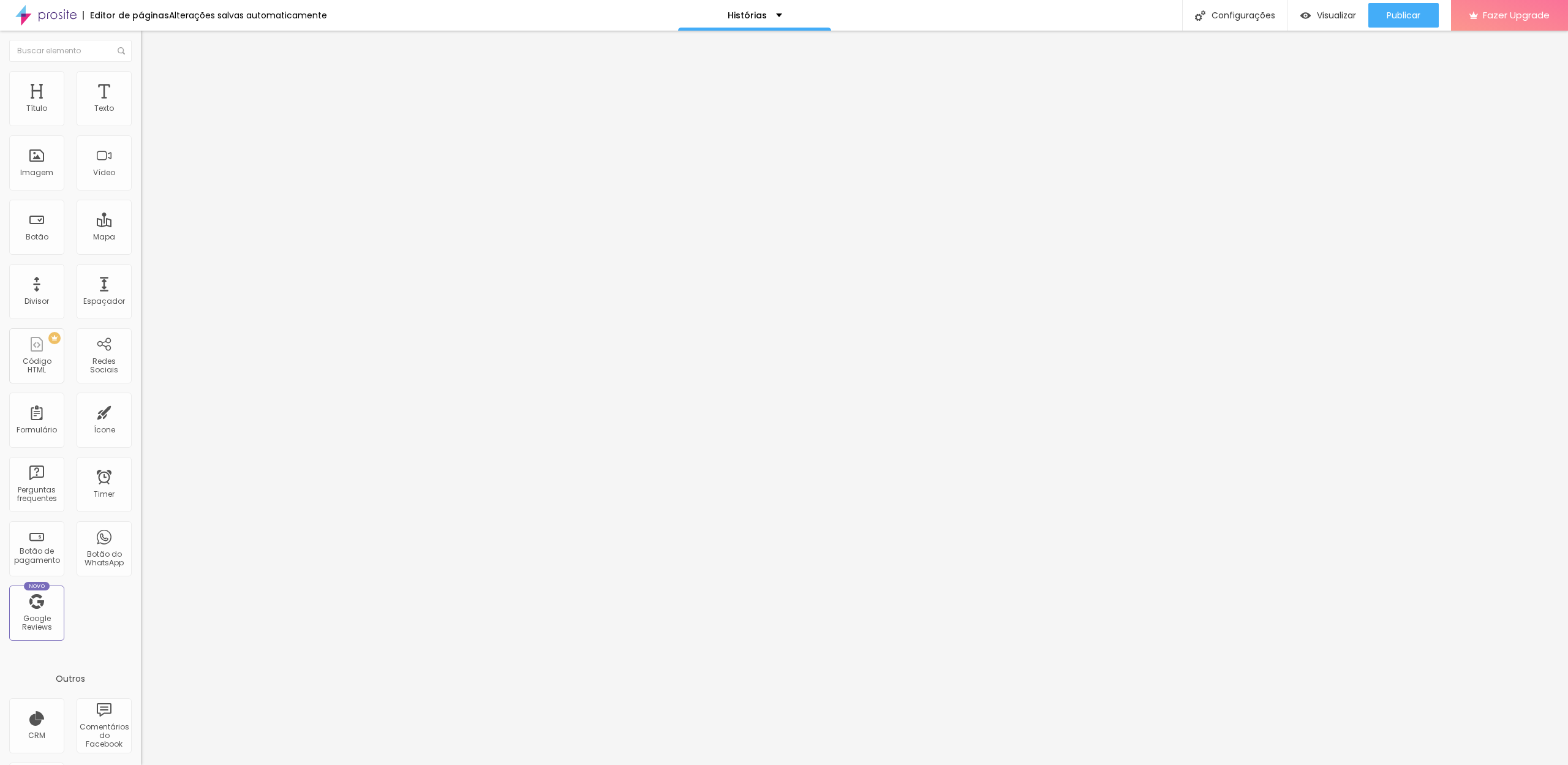
click at [141, 115] on input "text" at bounding box center [215, 109] width 147 height 12
paste input "https://youtu.be/kb8c6wpUACs?si=FCGg9HR0keWUIqcA"
click at [141, 115] on input "https://youtu.be/kb8c6wpUACs?si=FCGg9HR0keWUIqcA" at bounding box center [215, 109] width 147 height 12
click at [141, 114] on span "Titulo 2" at bounding box center [161, 110] width 40 height 11
click at [141, 290] on input "range" at bounding box center [180, 295] width 79 height 10
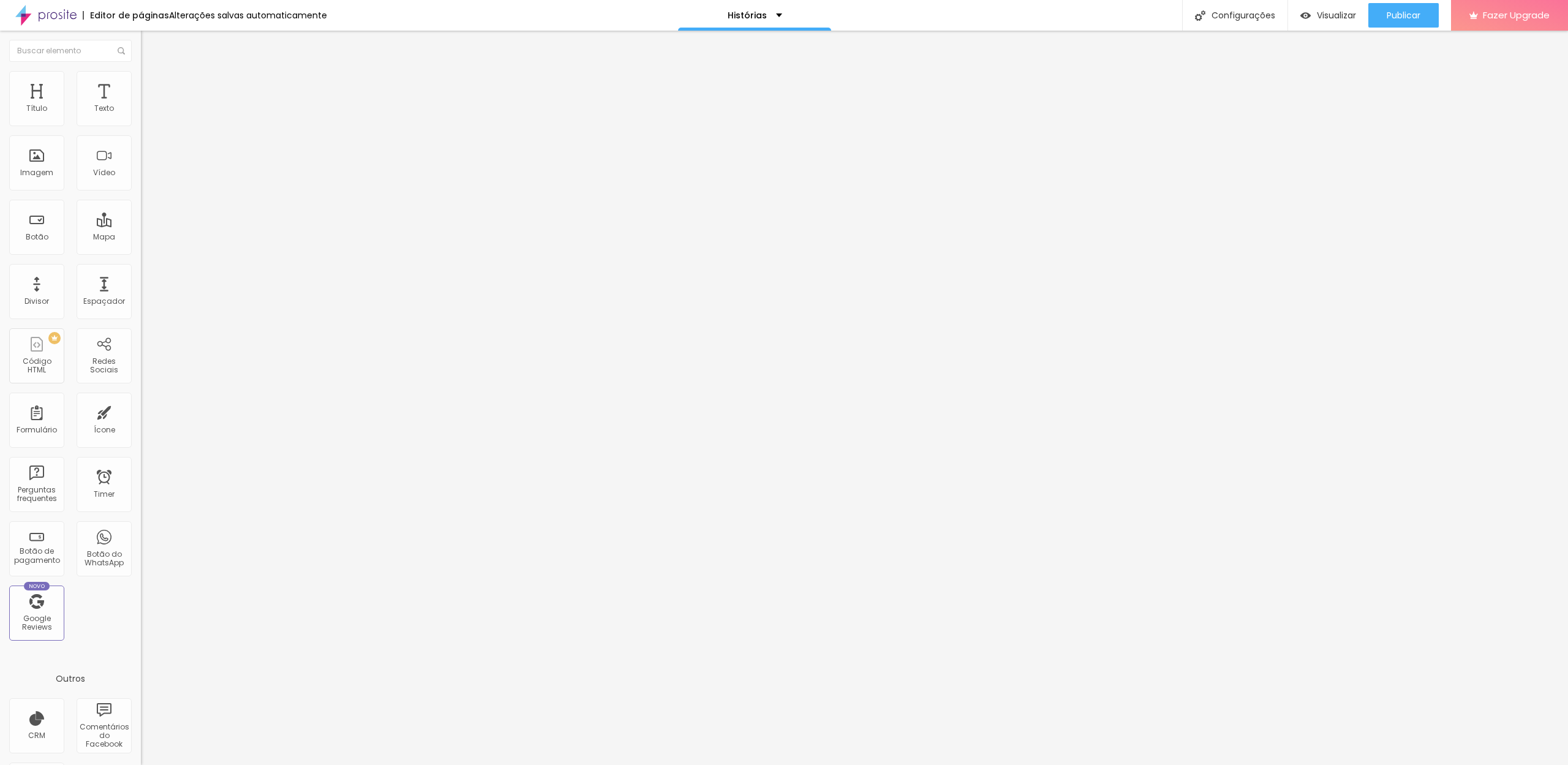
click at [141, 76] on img at bounding box center [147, 77] width 11 height 11
click at [141, 71] on li "Estilo" at bounding box center [212, 65] width 141 height 12
click at [141, 105] on span "Titulo 1" at bounding box center [161, 97] width 40 height 17
click at [141, 116] on span "Titulo 2" at bounding box center [161, 108] width 40 height 15
click at [141, 81] on li "Avançado" at bounding box center [212, 77] width 141 height 12
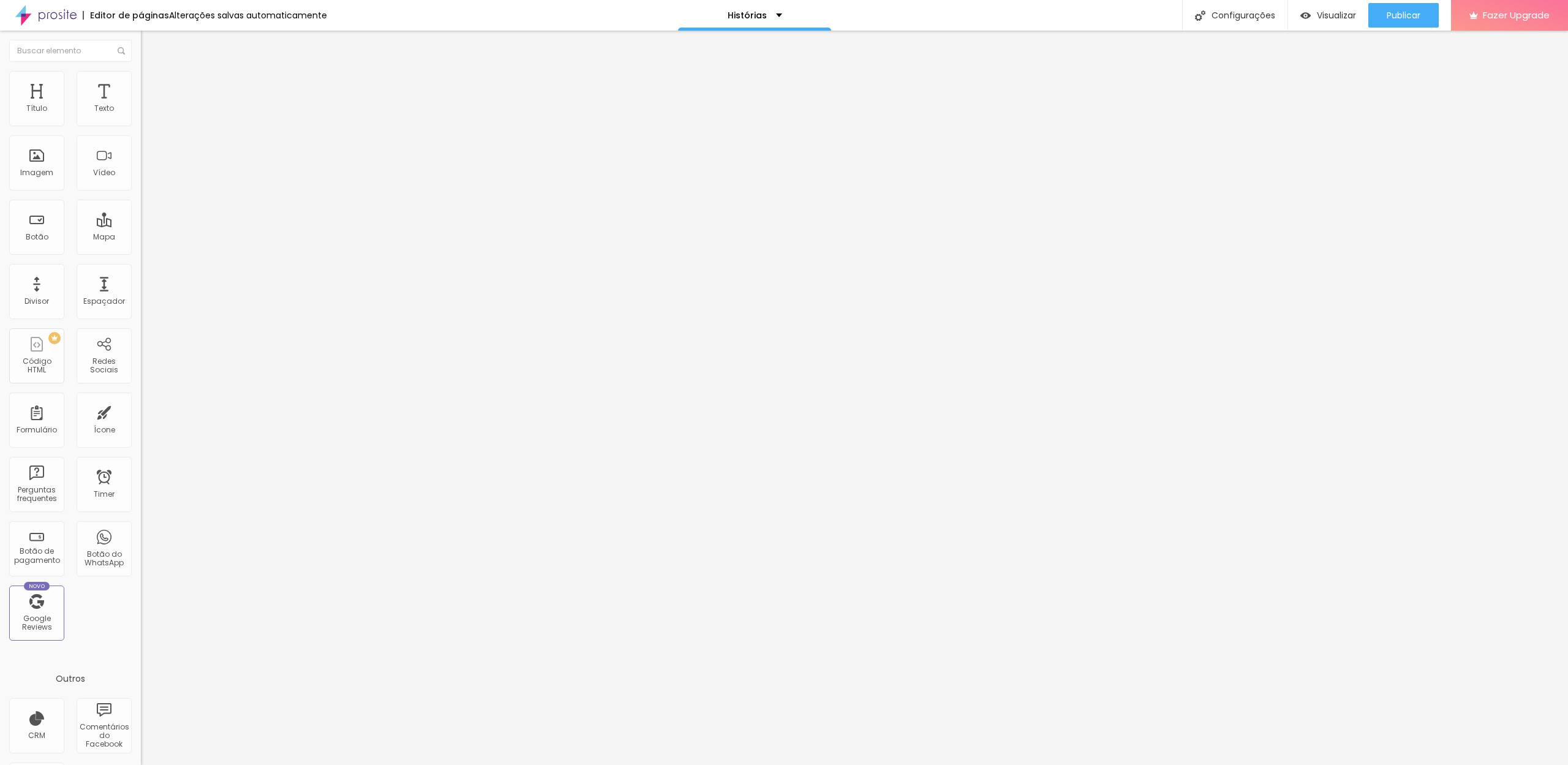
click at [141, 238] on div at bounding box center [212, 238] width 141 height 0
click at [152, 83] on span "Avançado" at bounding box center [172, 80] width 41 height 11
drag, startPoint x: 39, startPoint y: 120, endPoint x: 6, endPoint y: 120, distance: 33.0
click at [141, 120] on div "0 Espaço de cima" at bounding box center [212, 170] width 141 height 173
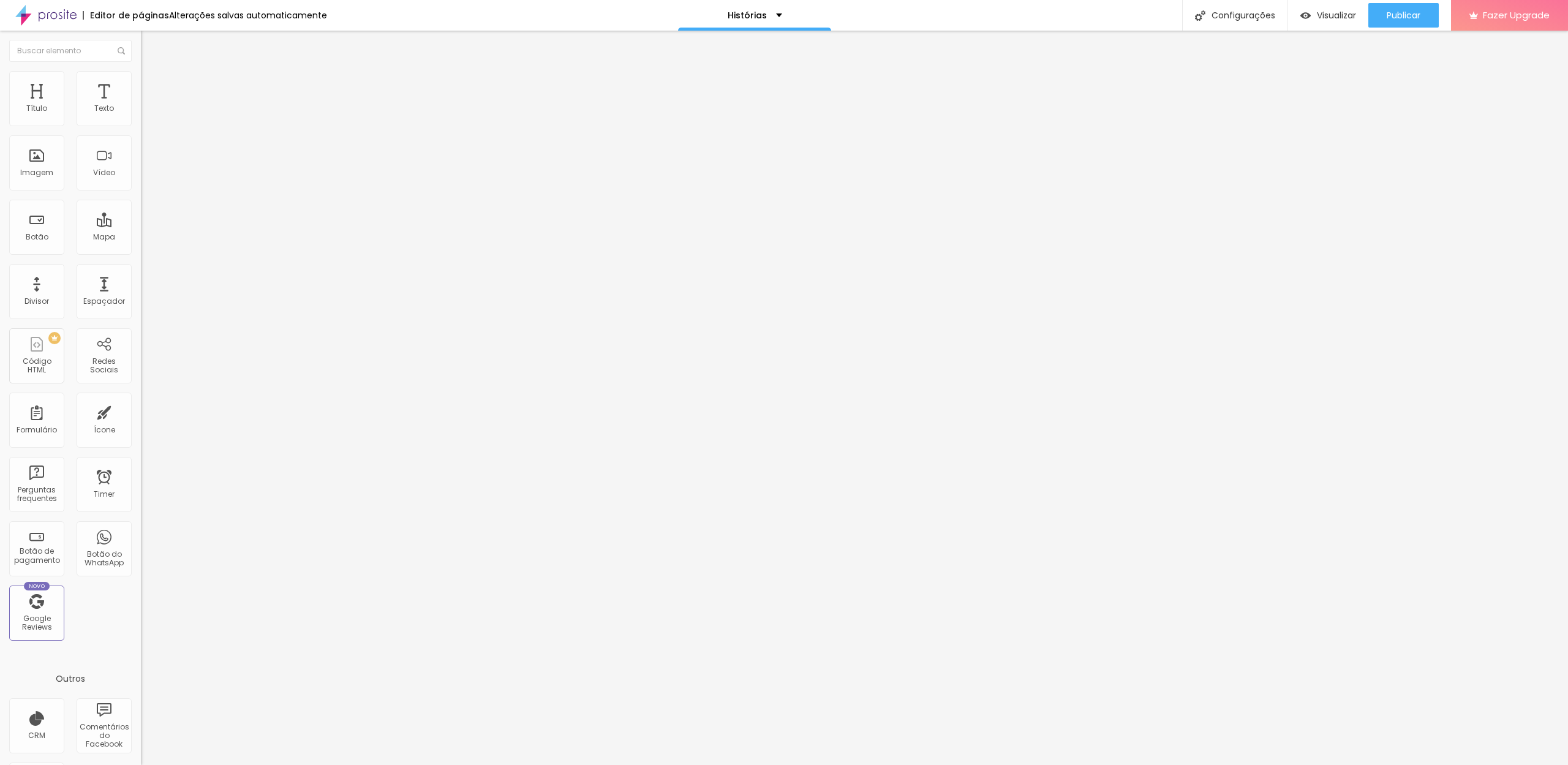
click at [152, 84] on span "Avançado" at bounding box center [172, 80] width 41 height 11
click at [141, 78] on img at bounding box center [147, 77] width 11 height 11
click at [152, 84] on span "Avançado" at bounding box center [172, 80] width 41 height 11
click at [141, 81] on li "Avançado" at bounding box center [212, 77] width 141 height 12
click at [141, 76] on li "Avançado" at bounding box center [212, 77] width 141 height 12
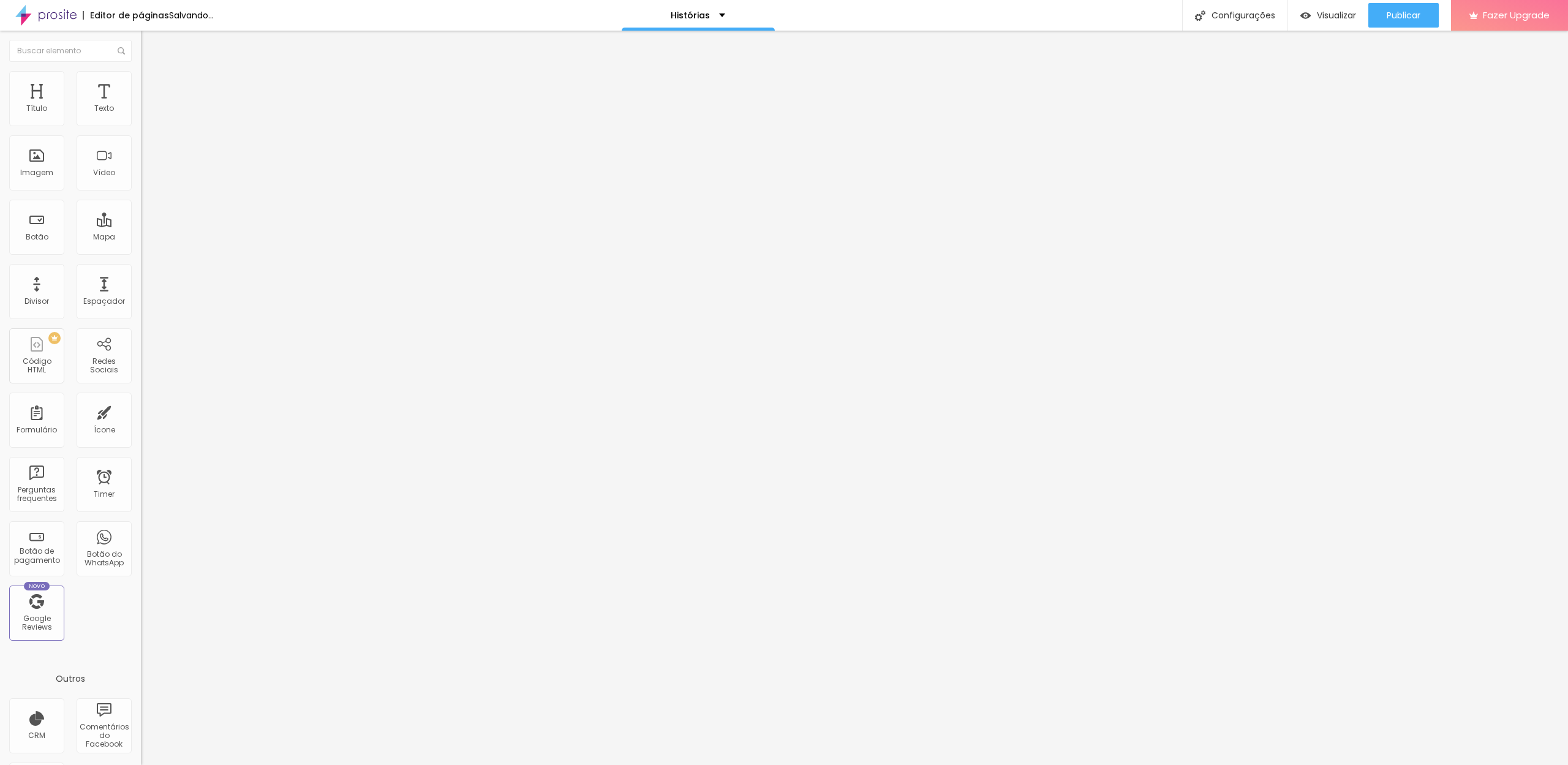
drag, startPoint x: 38, startPoint y: 120, endPoint x: 44, endPoint y: 120, distance: 6.0
click at [141, 226] on input "range" at bounding box center [180, 230] width 79 height 10
drag, startPoint x: 35, startPoint y: 149, endPoint x: 5, endPoint y: 148, distance: 30.0
click at [141, 257] on div "0 Espaço de baixo" at bounding box center [212, 344] width 141 height 173
click at [152, 84] on span "Estilo" at bounding box center [161, 80] width 19 height 11
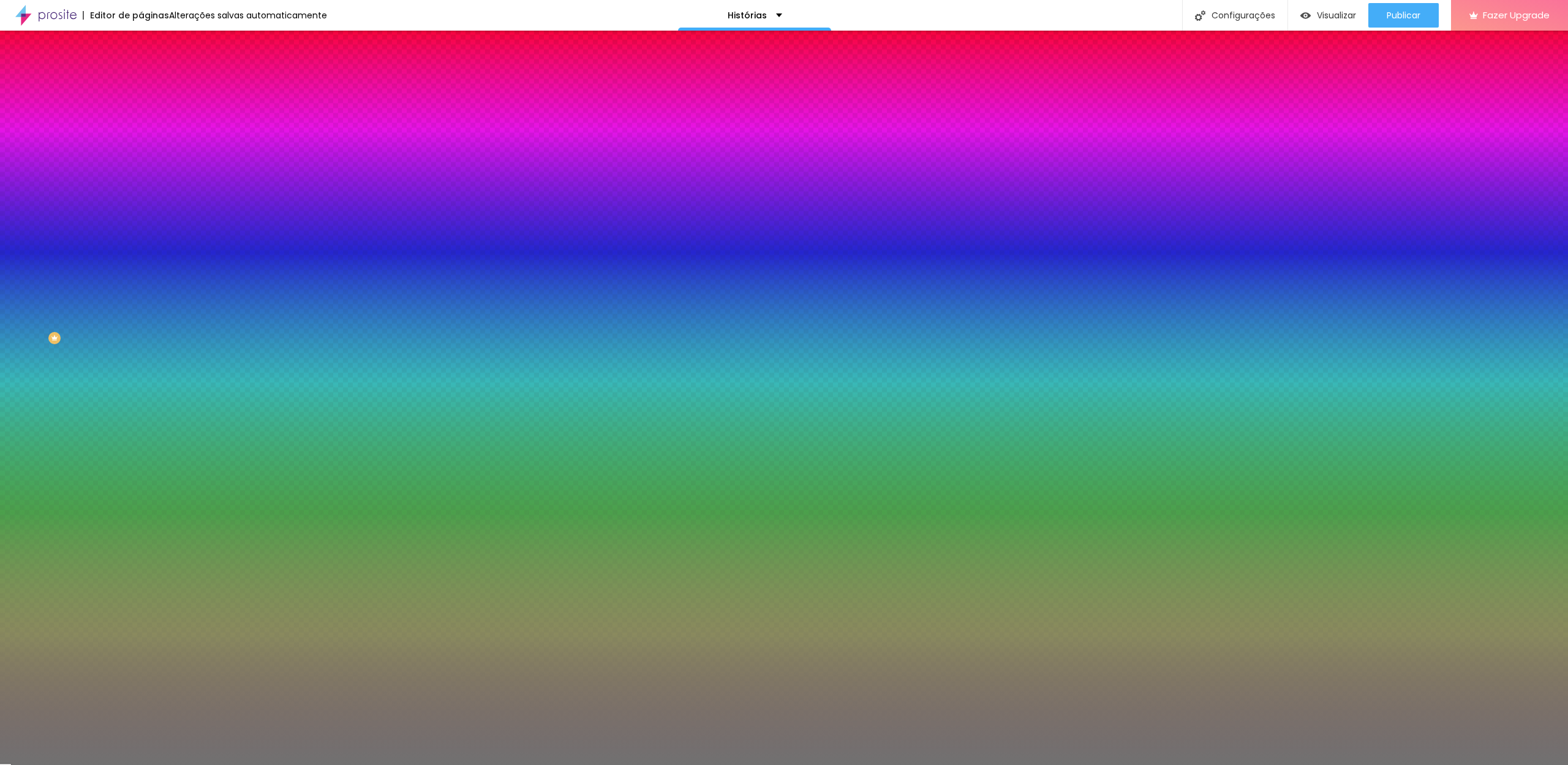
click at [141, 117] on div at bounding box center [212, 117] width 141 height 0
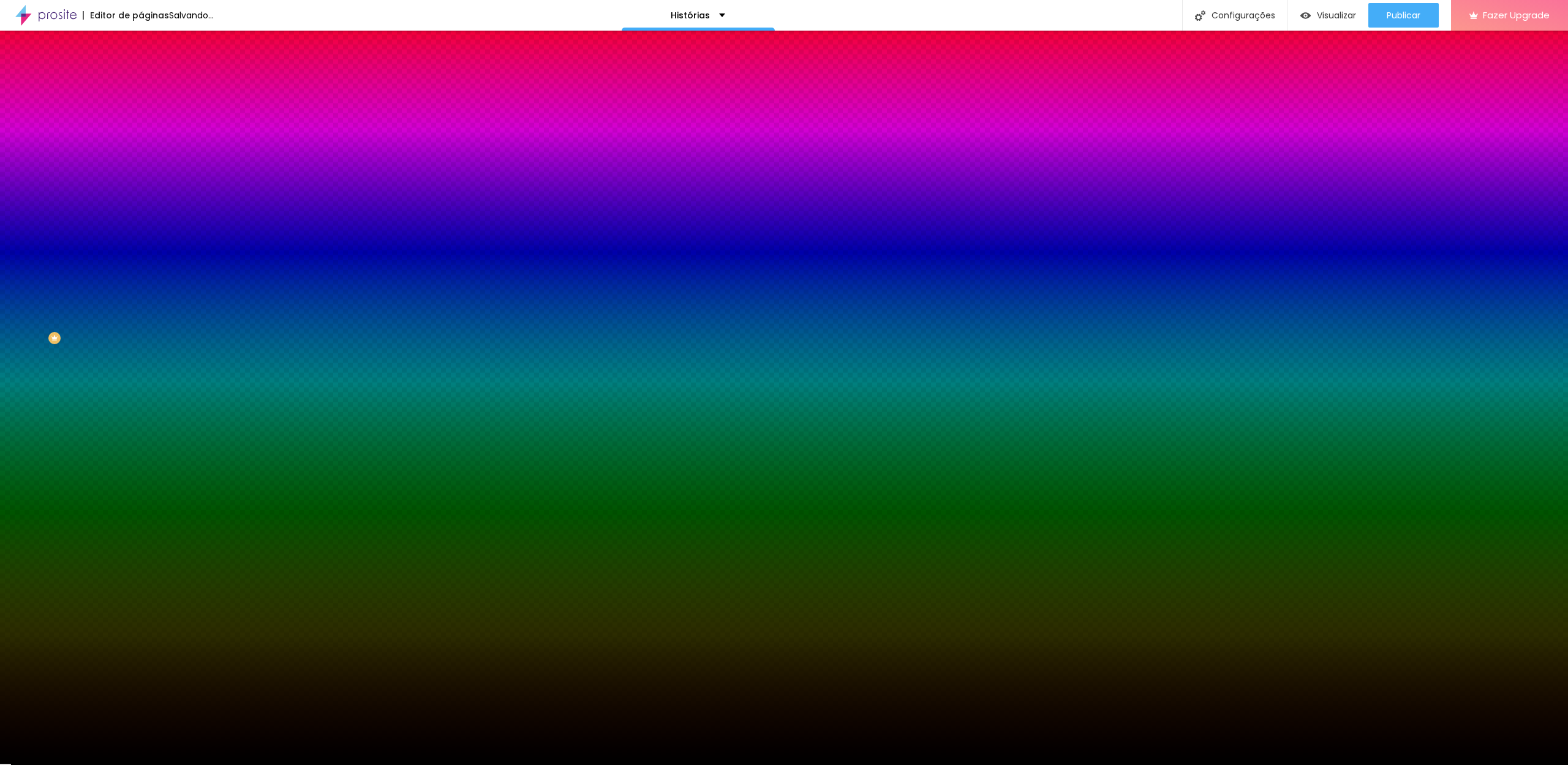
drag, startPoint x: 42, startPoint y: 143, endPoint x: 16, endPoint y: 260, distance: 119.9
click at [141, 260] on div "Editar Divisor Conteúdo Estilo Avançado Cor Voltar ao padrão #000000 Tamanho 50…" at bounding box center [212, 397] width 141 height 734
click at [141, 285] on div "Editar Divisor Conteúdo Estilo Avançado Cor Voltar ao padrão #000000 Tamanho 50…" at bounding box center [212, 397] width 141 height 734
click at [141, 260] on div "Editar Divisor Conteúdo Estilo Avançado Cor Voltar ao padrão #000000 Tamanho 50…" at bounding box center [212, 397] width 141 height 734
click at [141, 181] on input "10" at bounding box center [164, 174] width 46 height 13
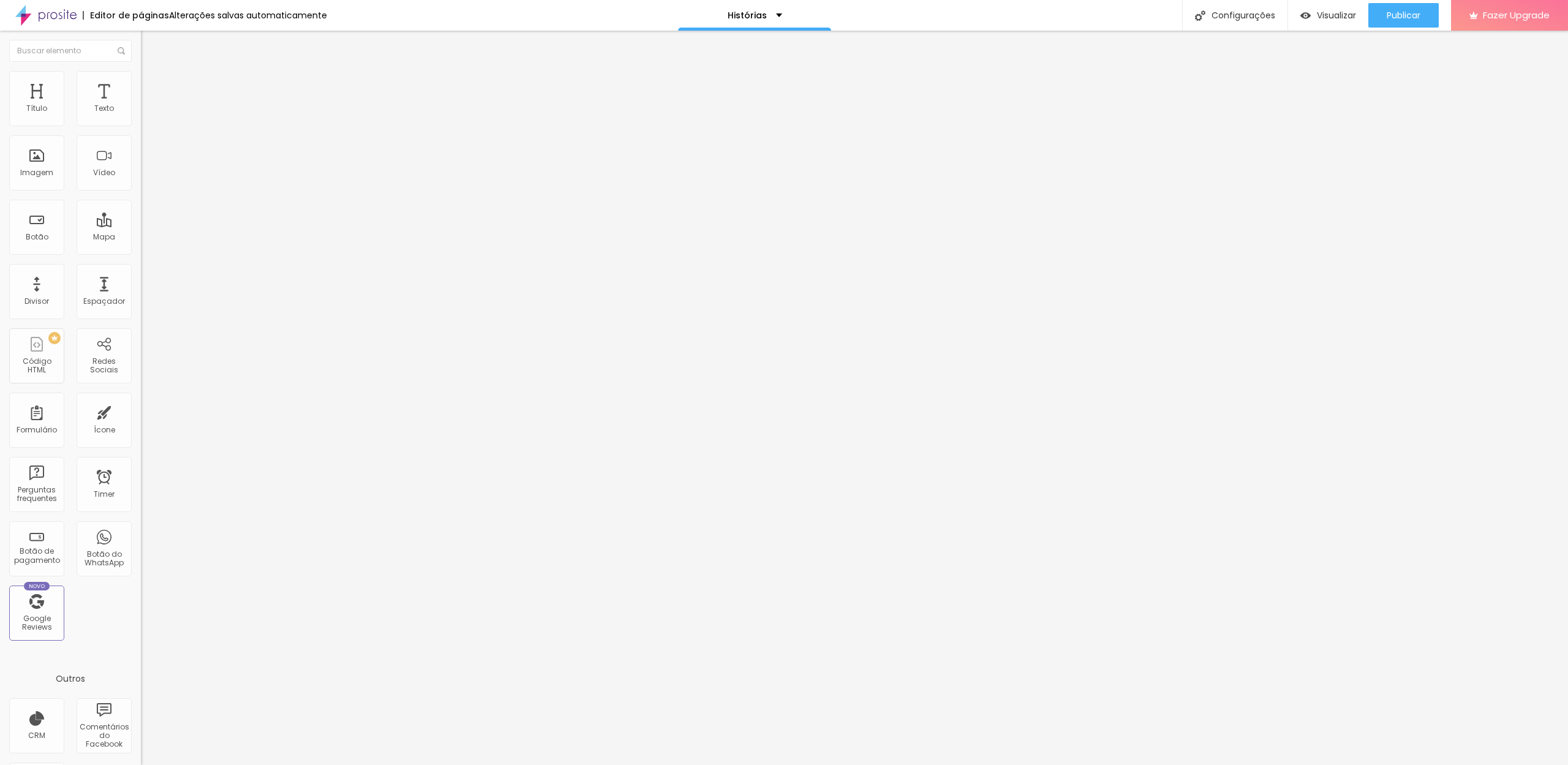
click at [152, 87] on span "Avançado" at bounding box center [172, 92] width 41 height 11
click at [141, 411] on input "range" at bounding box center [180, 416] width 79 height 10
click at [765, 18] on div "Histórias" at bounding box center [755, 15] width 54 height 8
click at [694, 53] on link "Home" at bounding box center [680, 47] width 28 height 13
click at [146, 180] on icon "button" at bounding box center [150, 176] width 8 height 8
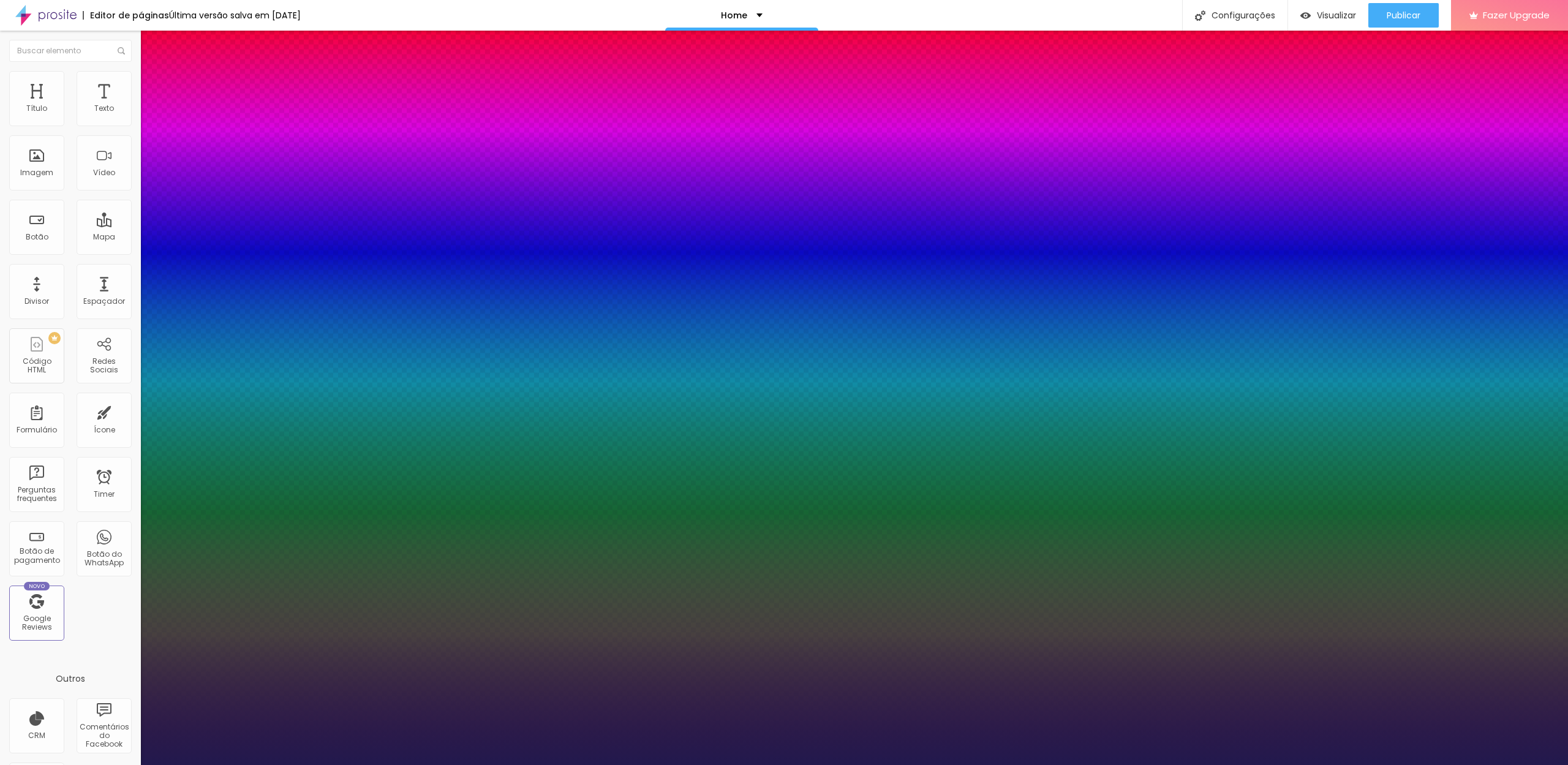
type input "1"
click at [400, 764] on div at bounding box center [784, 765] width 1568 height 0
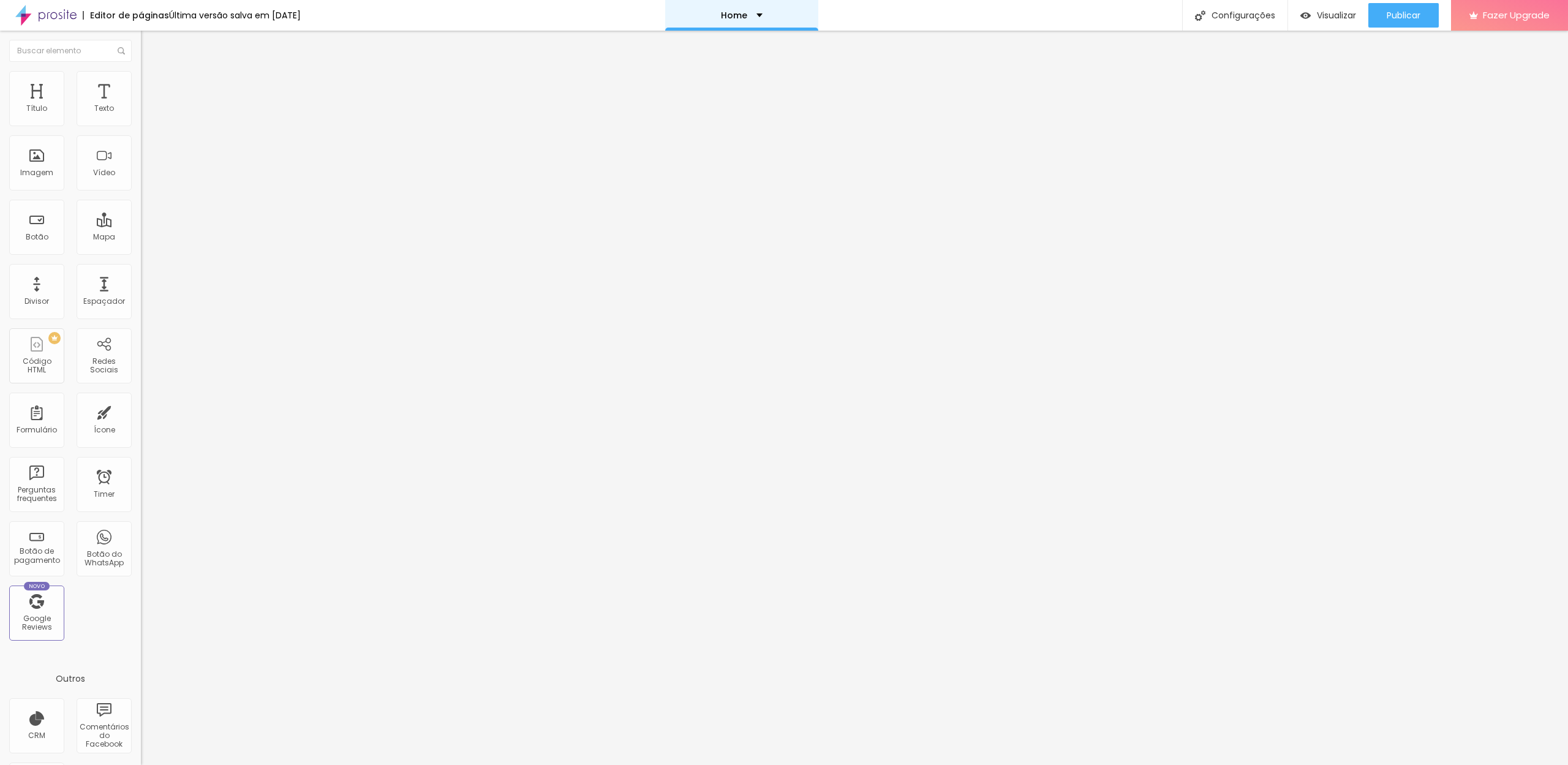
click at [751, 20] on div "Home" at bounding box center [742, 15] width 153 height 31
click at [707, 44] on link "Histórias" at bounding box center [686, 38] width 39 height 13
click at [141, 124] on span "Titulo 3" at bounding box center [158, 120] width 35 height 11
click at [146, 180] on icon "button" at bounding box center [150, 176] width 8 height 8
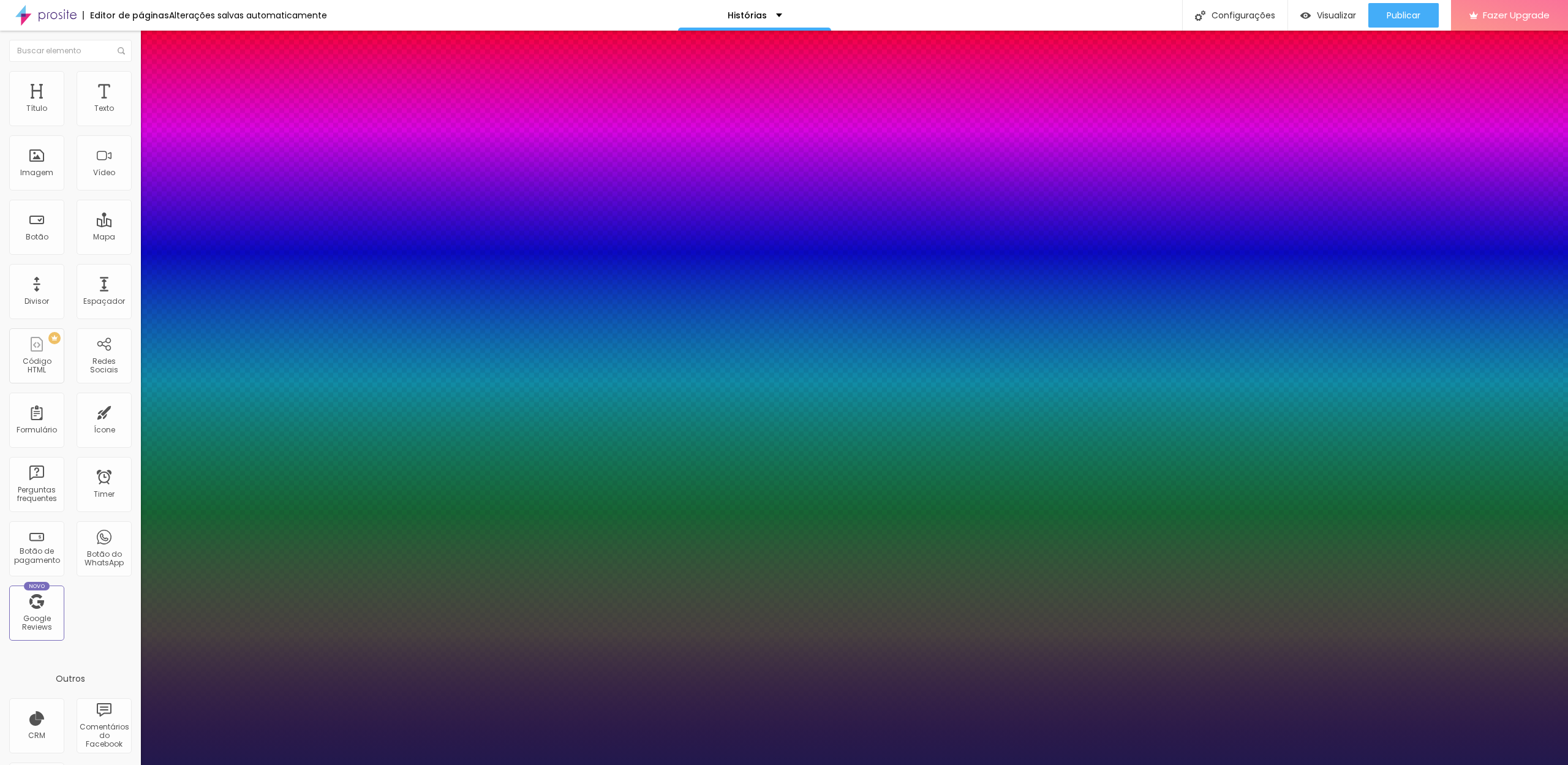
drag, startPoint x: 268, startPoint y: 342, endPoint x: 288, endPoint y: 344, distance: 20.1
type input "1"
type input "8"
type input "2"
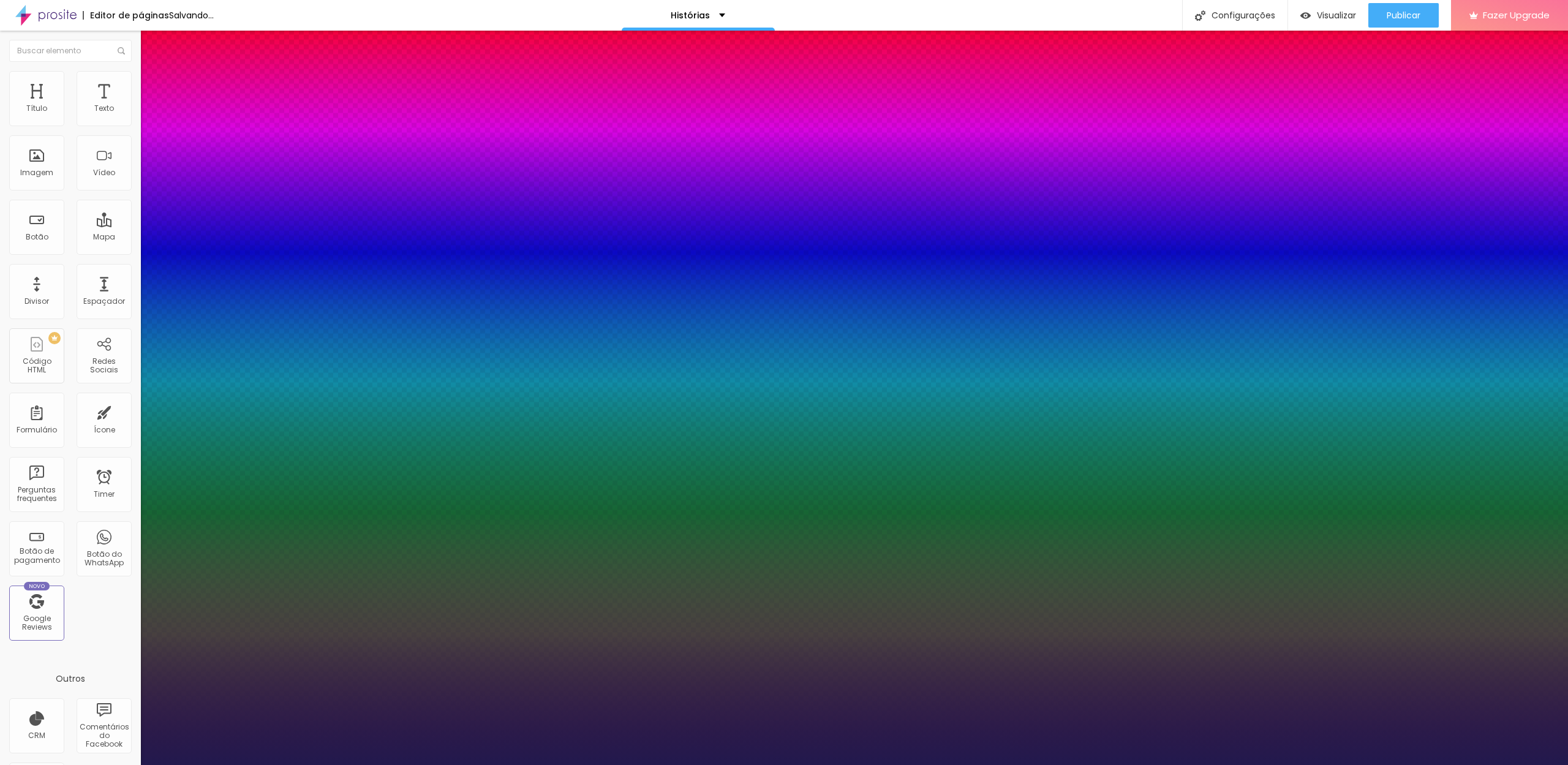
type input "1"
type input "20"
type input "1"
type input "20"
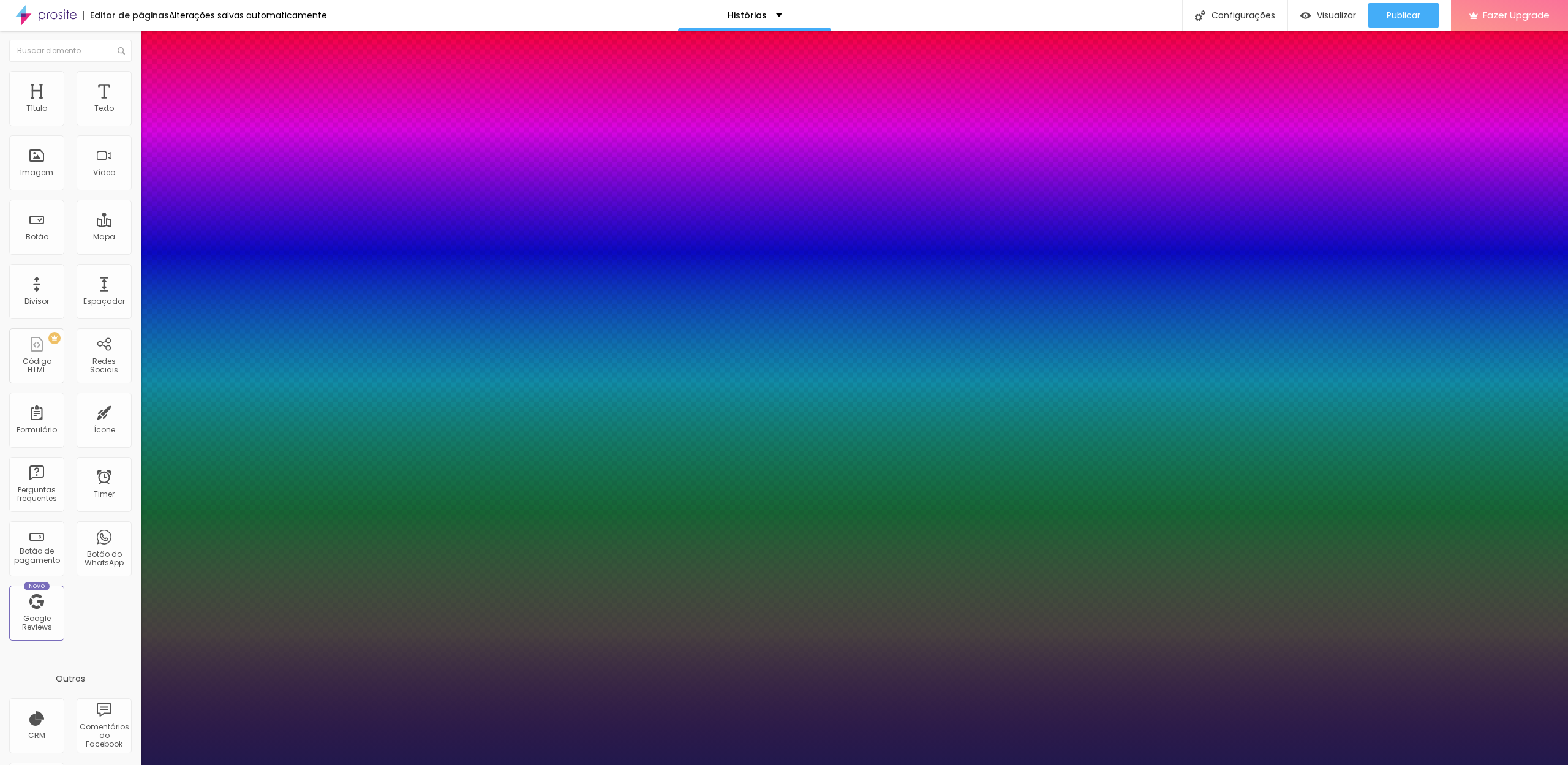
click at [332, 764] on div at bounding box center [784, 765] width 1568 height 0
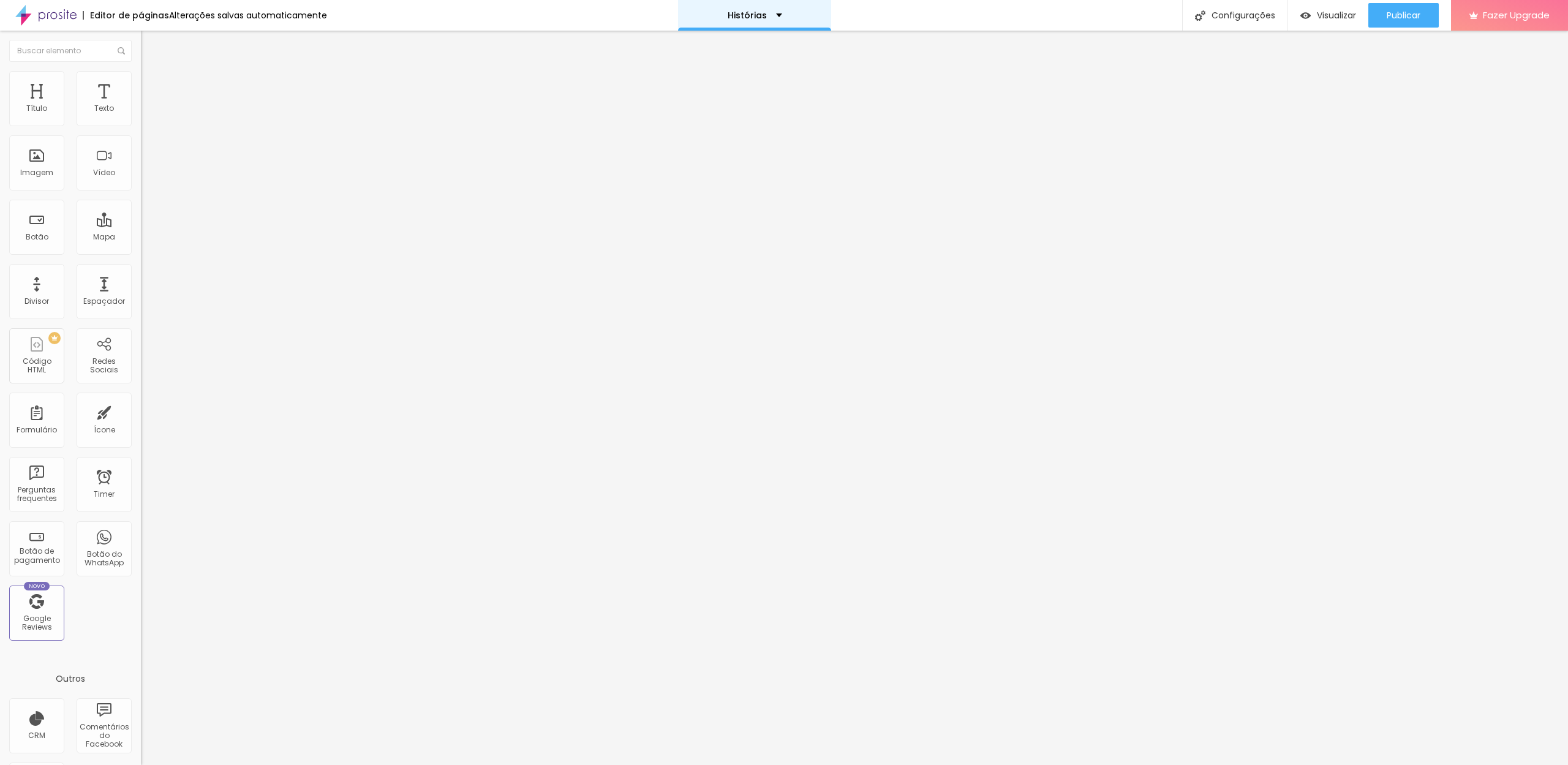
click at [782, 18] on div "Histórias" at bounding box center [755, 15] width 153 height 31
click at [694, 53] on link "Home" at bounding box center [680, 47] width 28 height 13
click at [771, 17] on div "Home" at bounding box center [755, 15] width 153 height 31
click at [694, 53] on link "Home" at bounding box center [680, 47] width 28 height 13
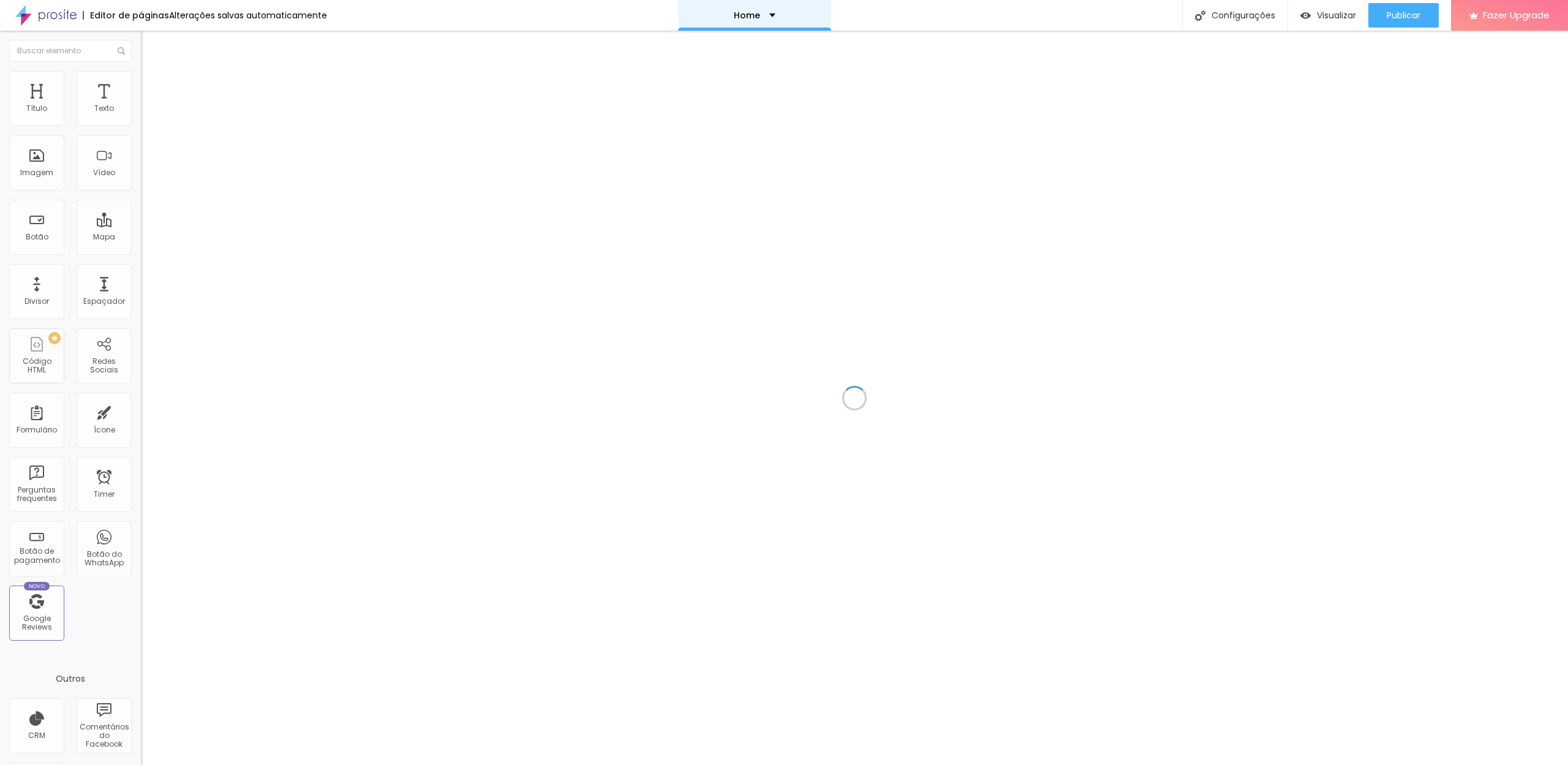
drag, startPoint x: 703, startPoint y: 18, endPoint x: 700, endPoint y: 29, distance: 11.4
click at [703, 19] on div "Home" at bounding box center [755, 15] width 153 height 31
click at [679, 42] on li "Histórias" at bounding box center [746, 38] width 160 height 9
click at [683, 44] on link "Histórias" at bounding box center [686, 38] width 39 height 13
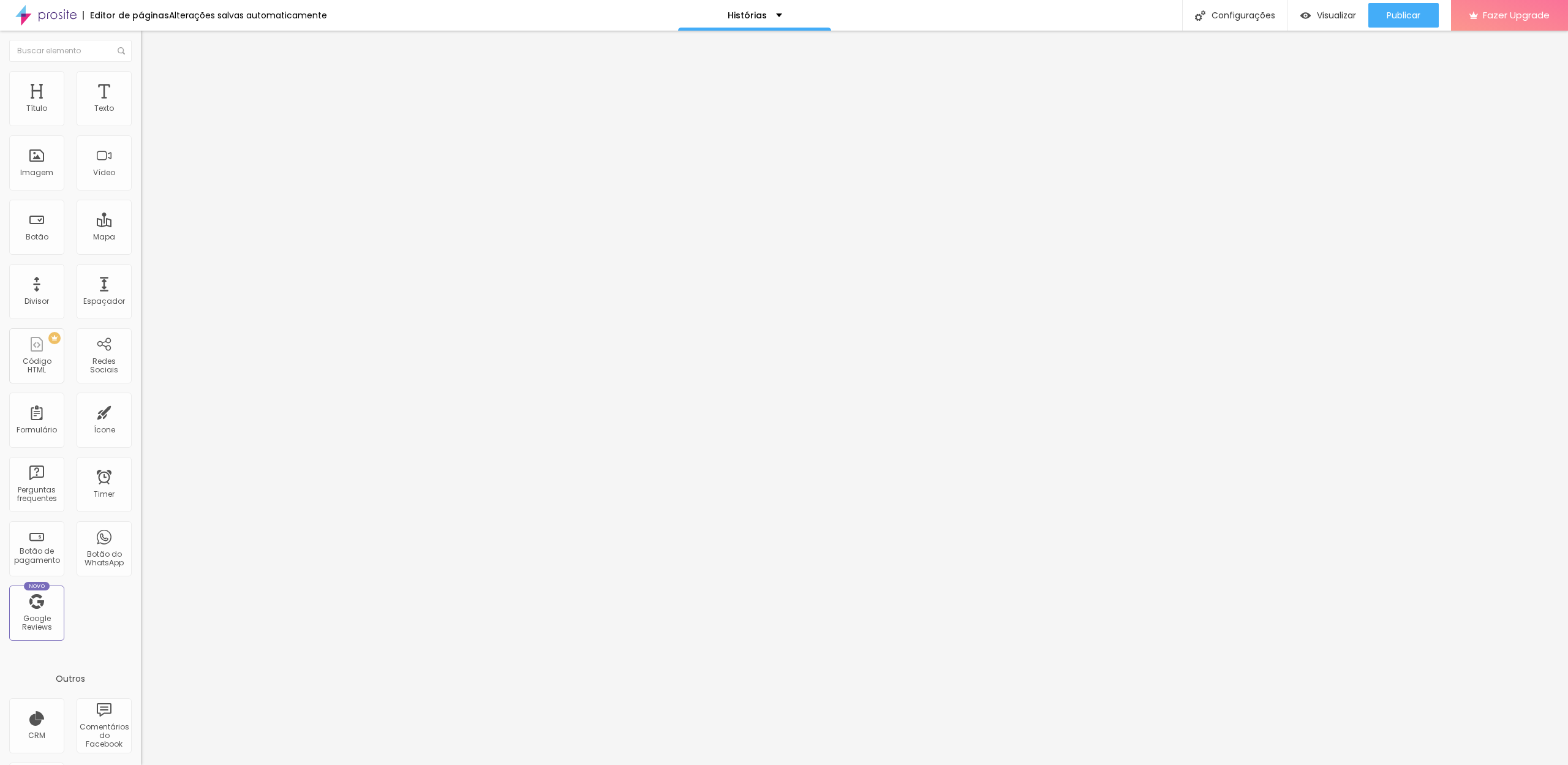
click at [141, 115] on input "Click me" at bounding box center [215, 109] width 147 height 12
click at [141, 115] on input "Fala Connosco" at bounding box center [215, 109] width 147 height 12
type input "Fala connosco"
click at [152, 87] on span "Avançado" at bounding box center [172, 92] width 41 height 11
type input "11"
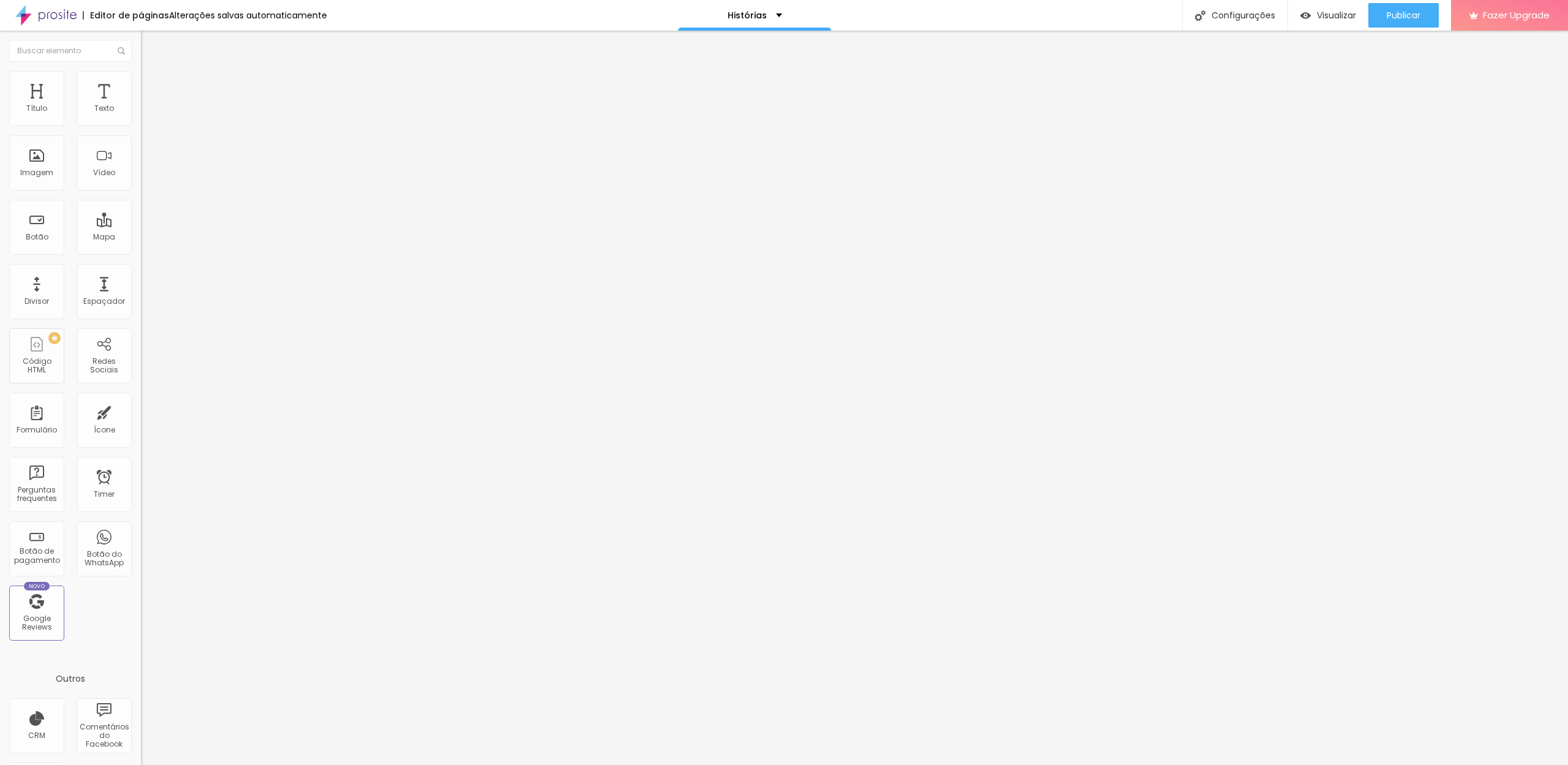
type input "11"
type input "13"
type input "15"
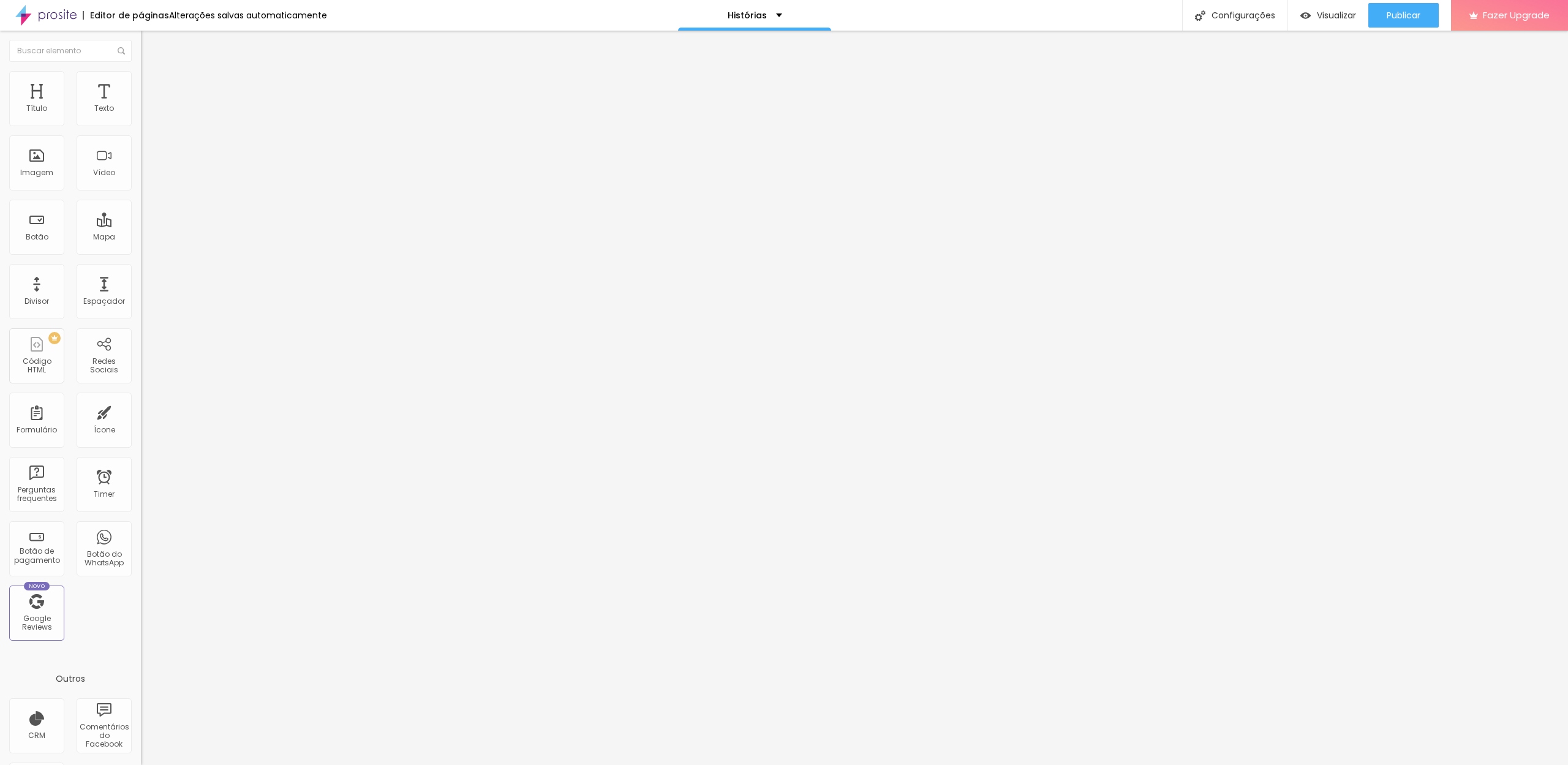
type input "16"
type input "17"
type input "18"
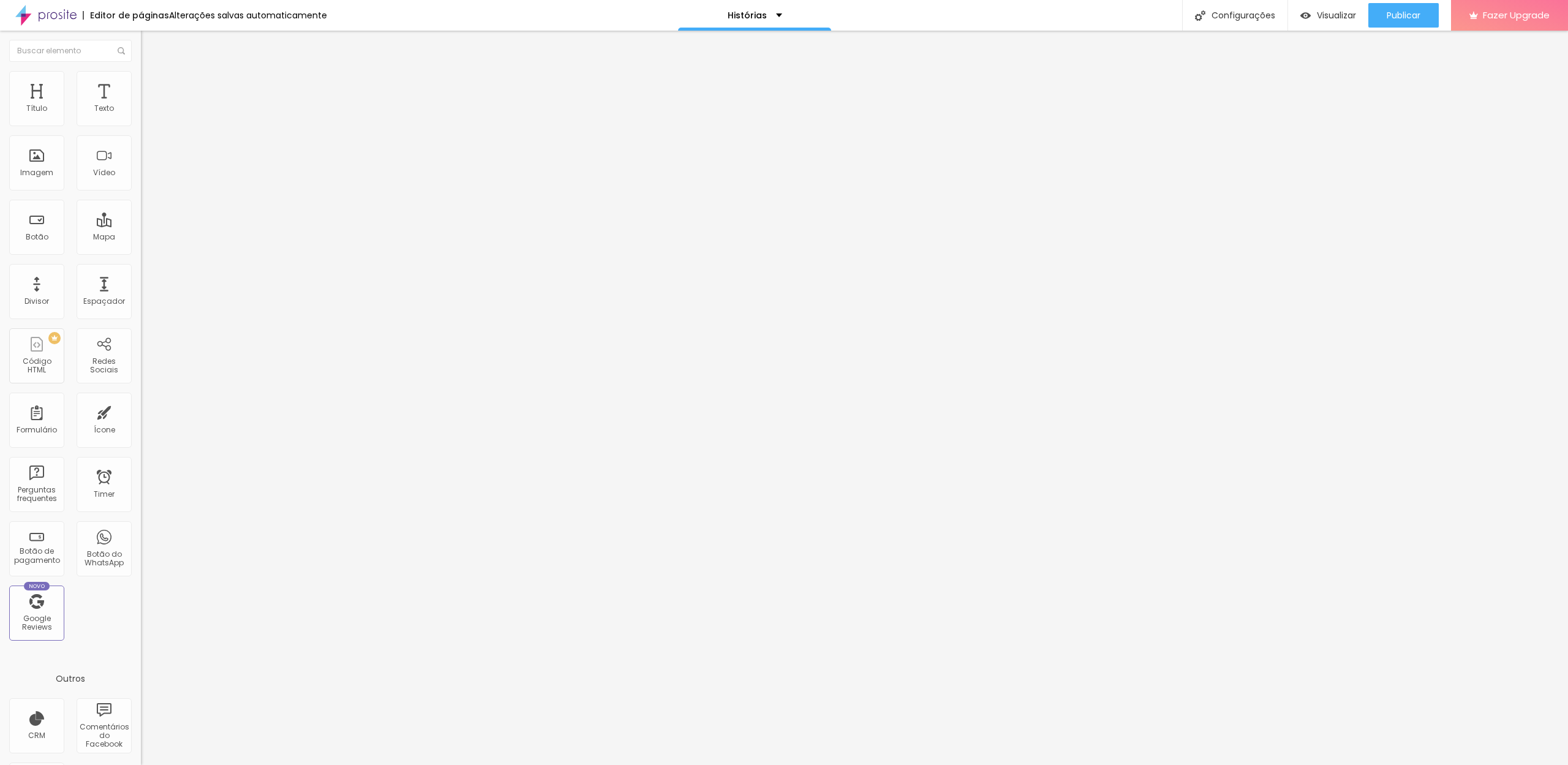
type input "18"
type input "19"
type input "22"
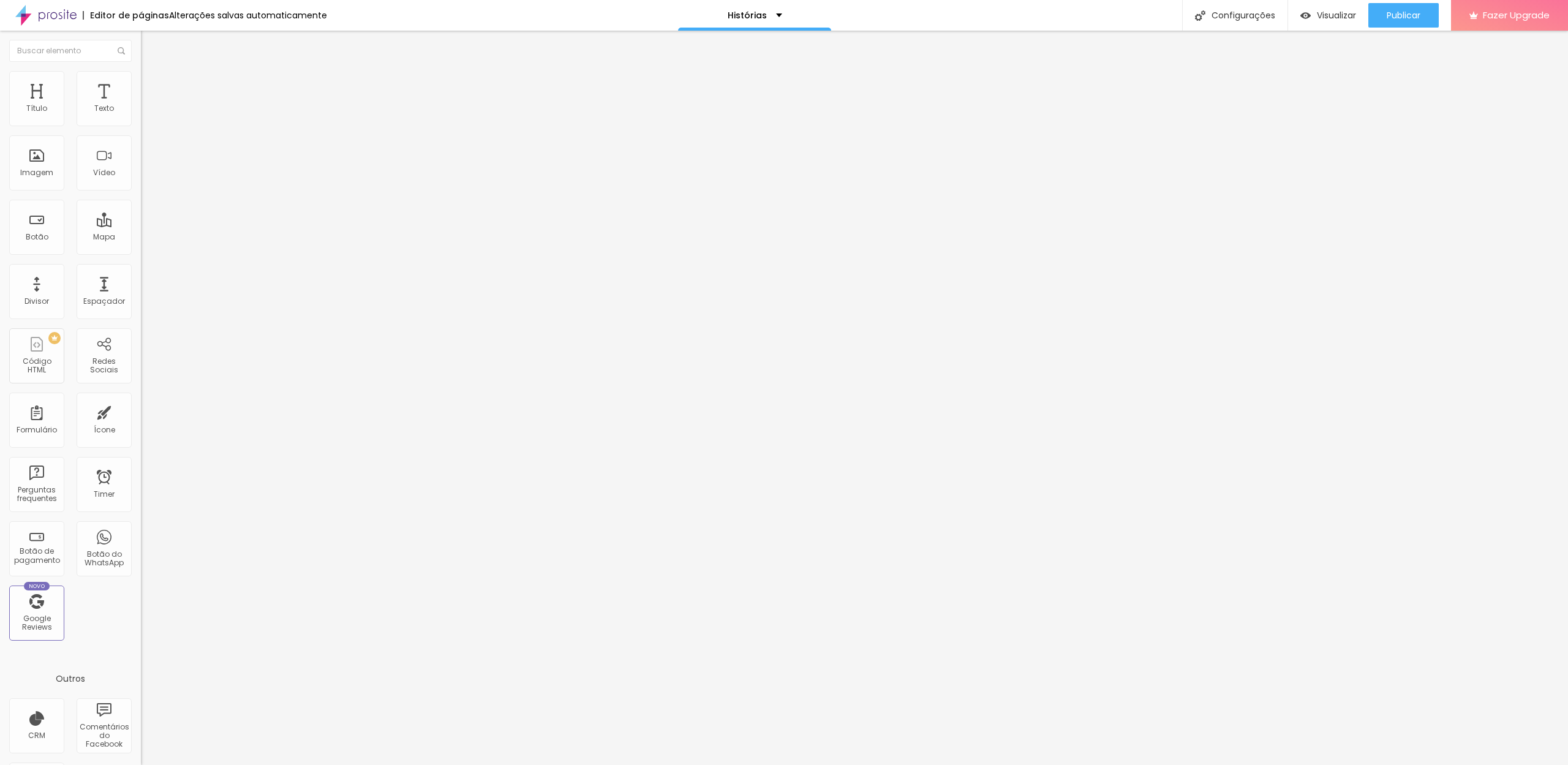
type input "24"
type input "26"
type input "32"
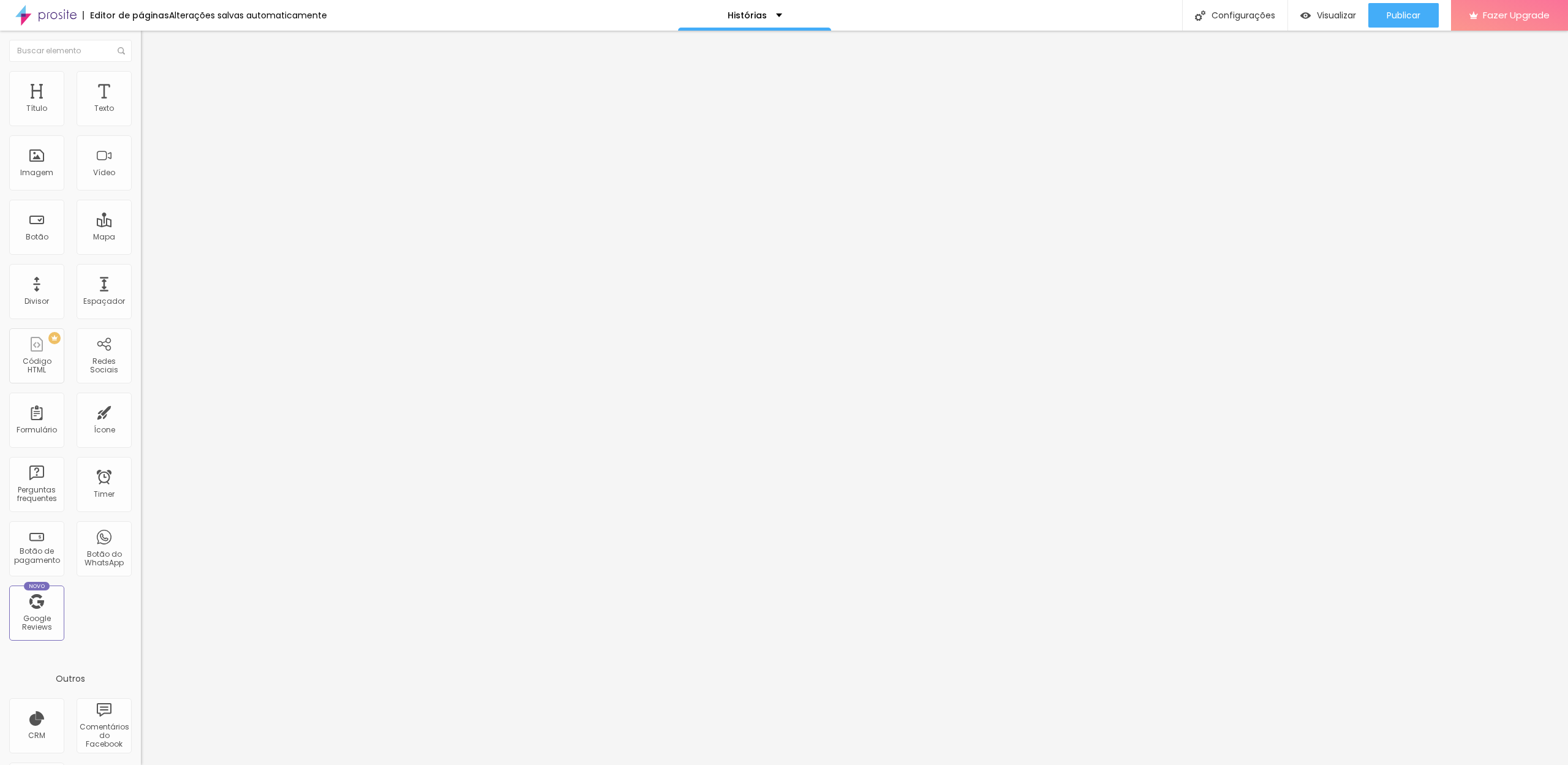
type input "32"
type input "34"
type input "33"
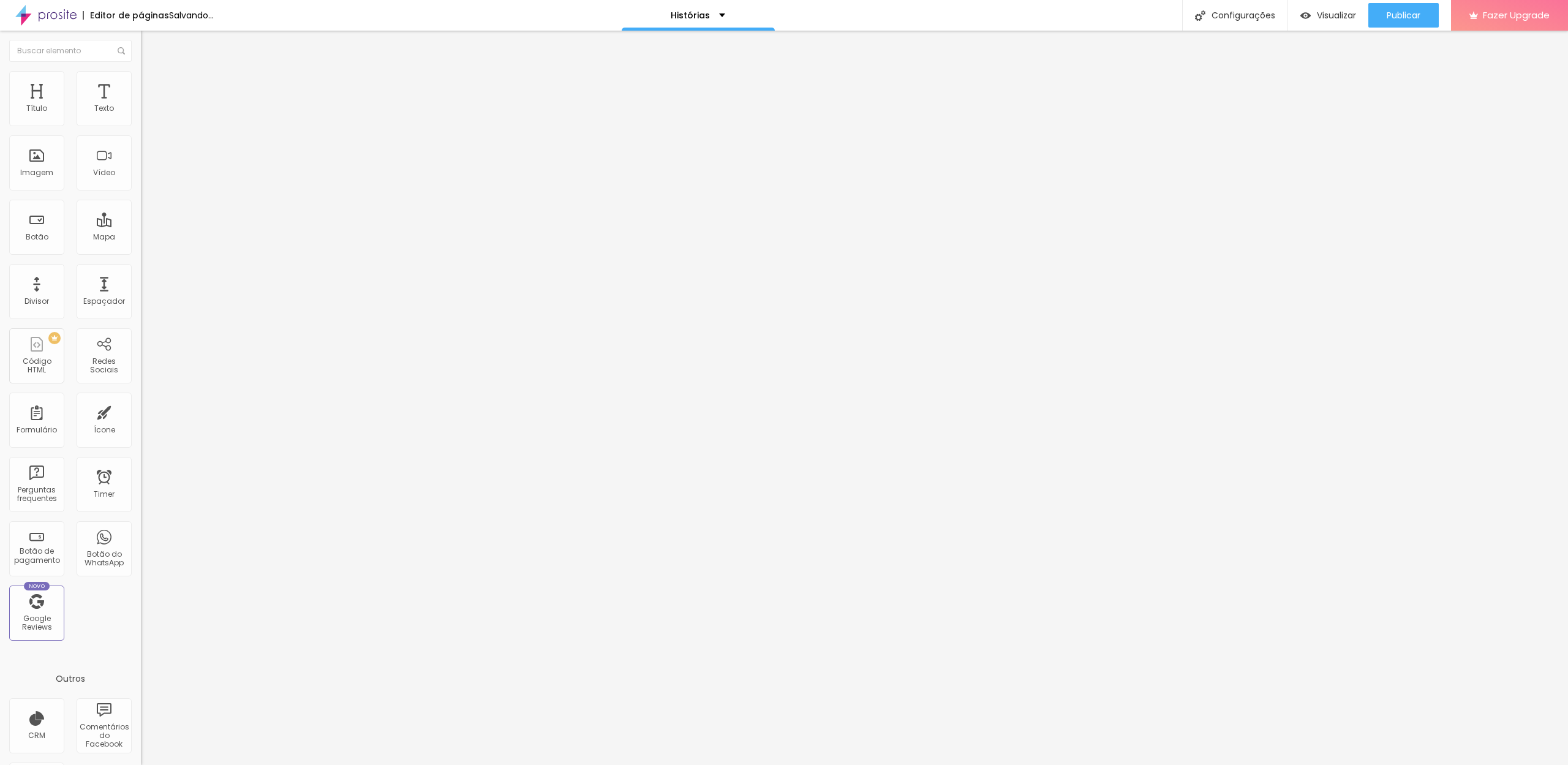
type input "32"
type input "31"
type input "30"
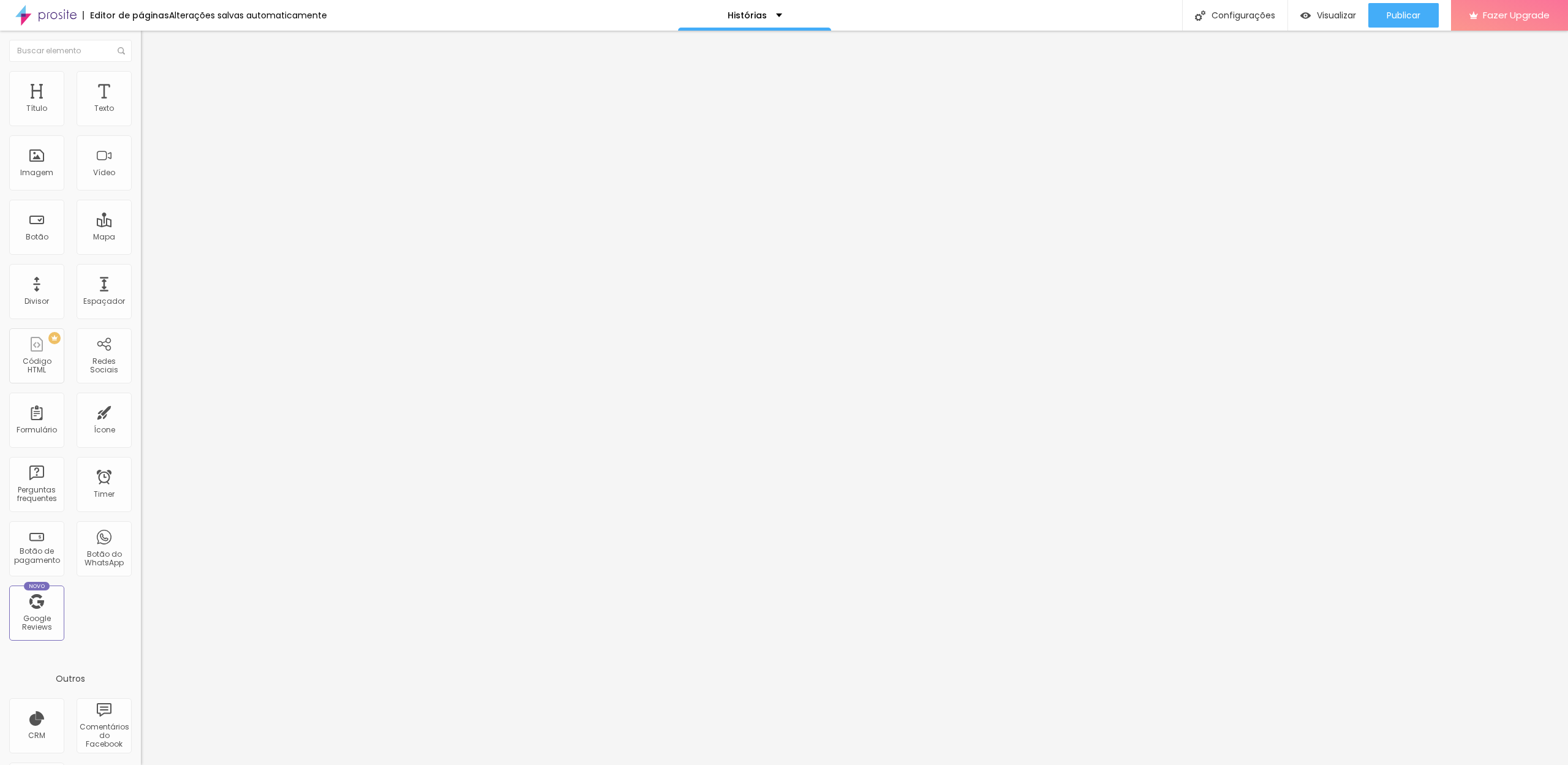
type input "30"
drag, startPoint x: 35, startPoint y: 122, endPoint x: 51, endPoint y: 122, distance: 16.0
type input "30"
click at [141, 238] on input "range" at bounding box center [180, 242] width 79 height 10
type input "12"
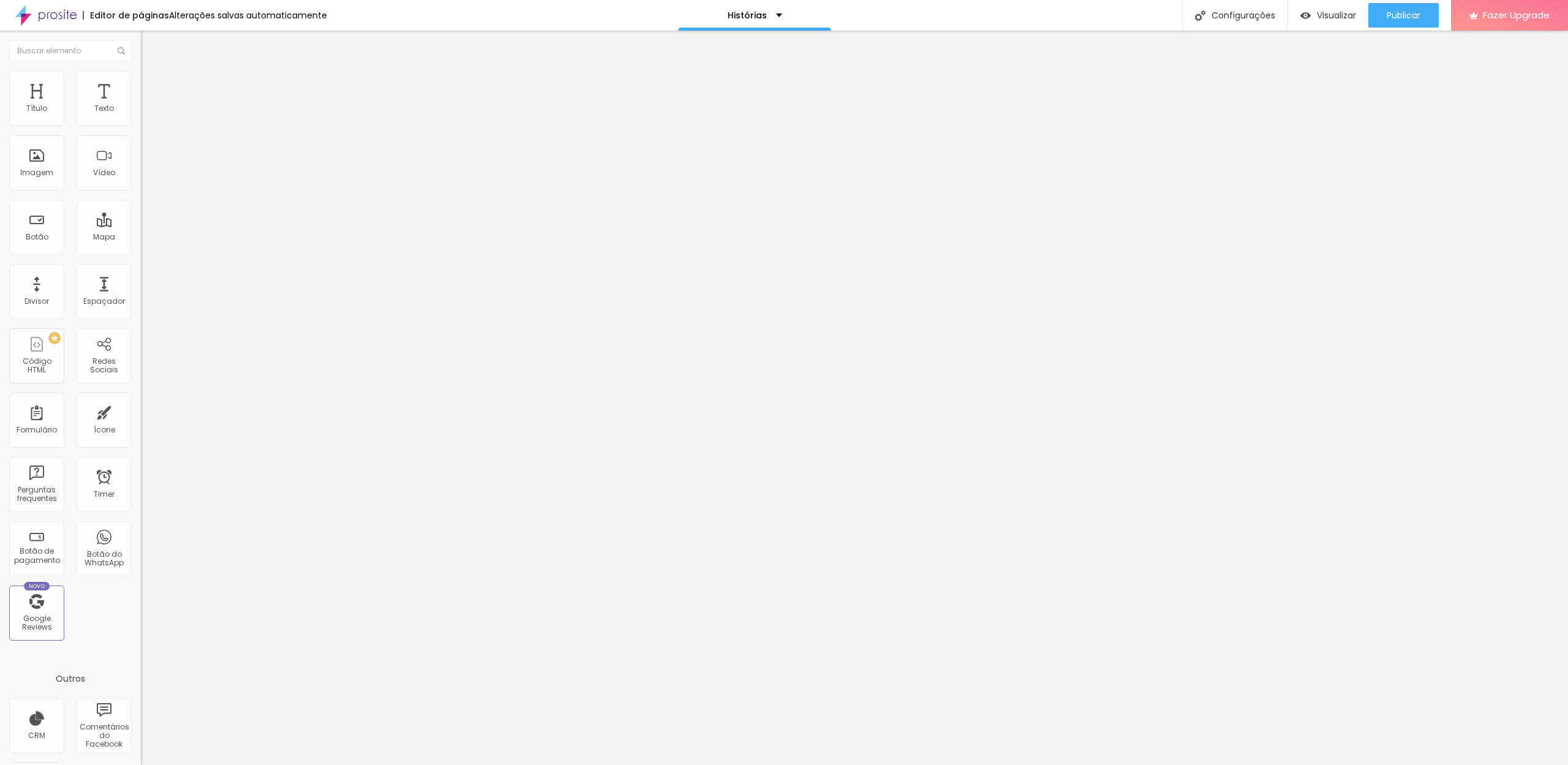
type input "12"
type input "11"
type input "0"
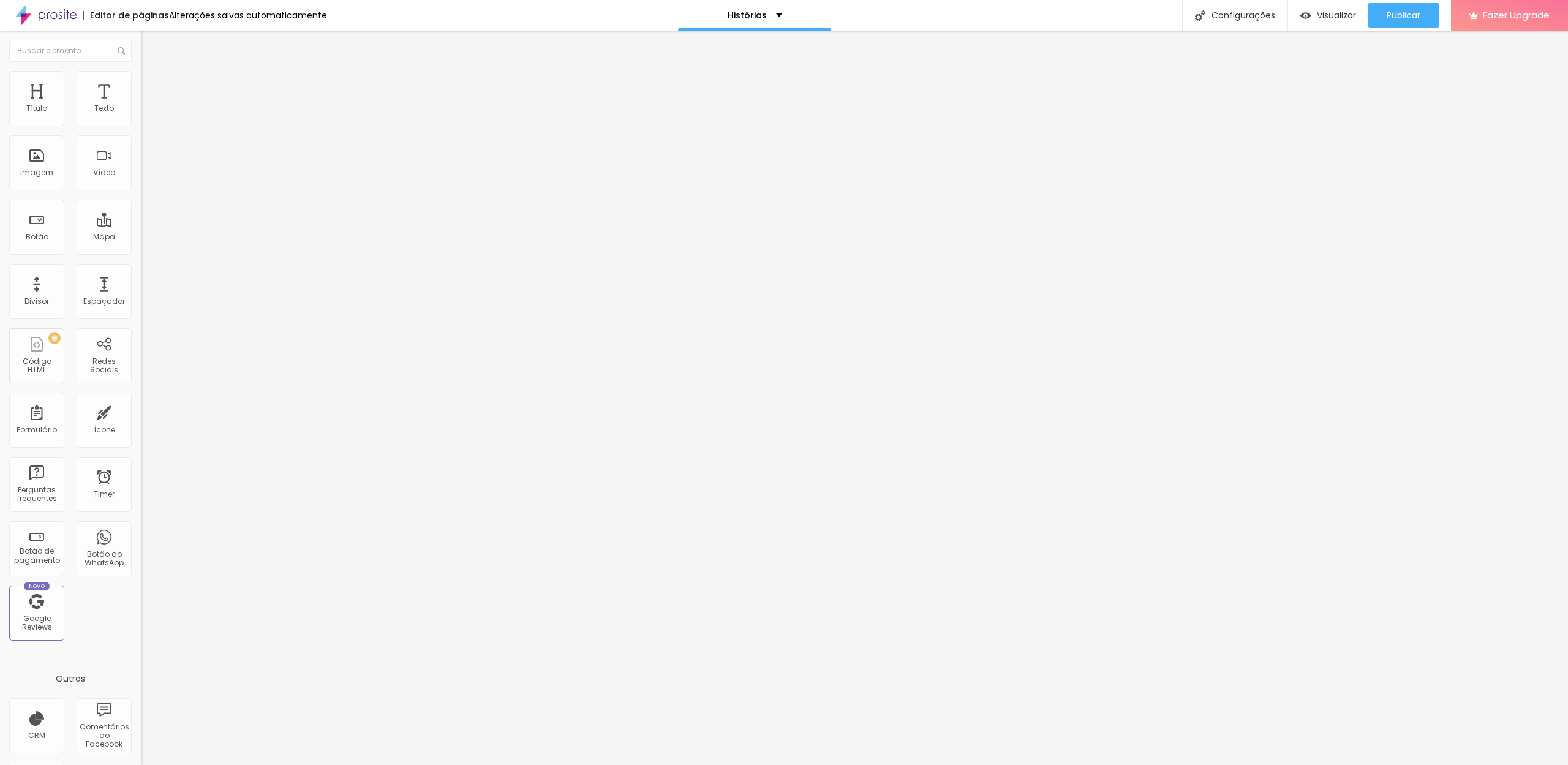
drag, startPoint x: 37, startPoint y: 147, endPoint x: 5, endPoint y: 150, distance: 32.1
type input "0"
click at [141, 269] on div "0 Espaço de baixo" at bounding box center [212, 356] width 141 height 173
click at [776, 19] on div "Histórias" at bounding box center [755, 15] width 153 height 31
click at [694, 53] on link "Home" at bounding box center [680, 47] width 28 height 13
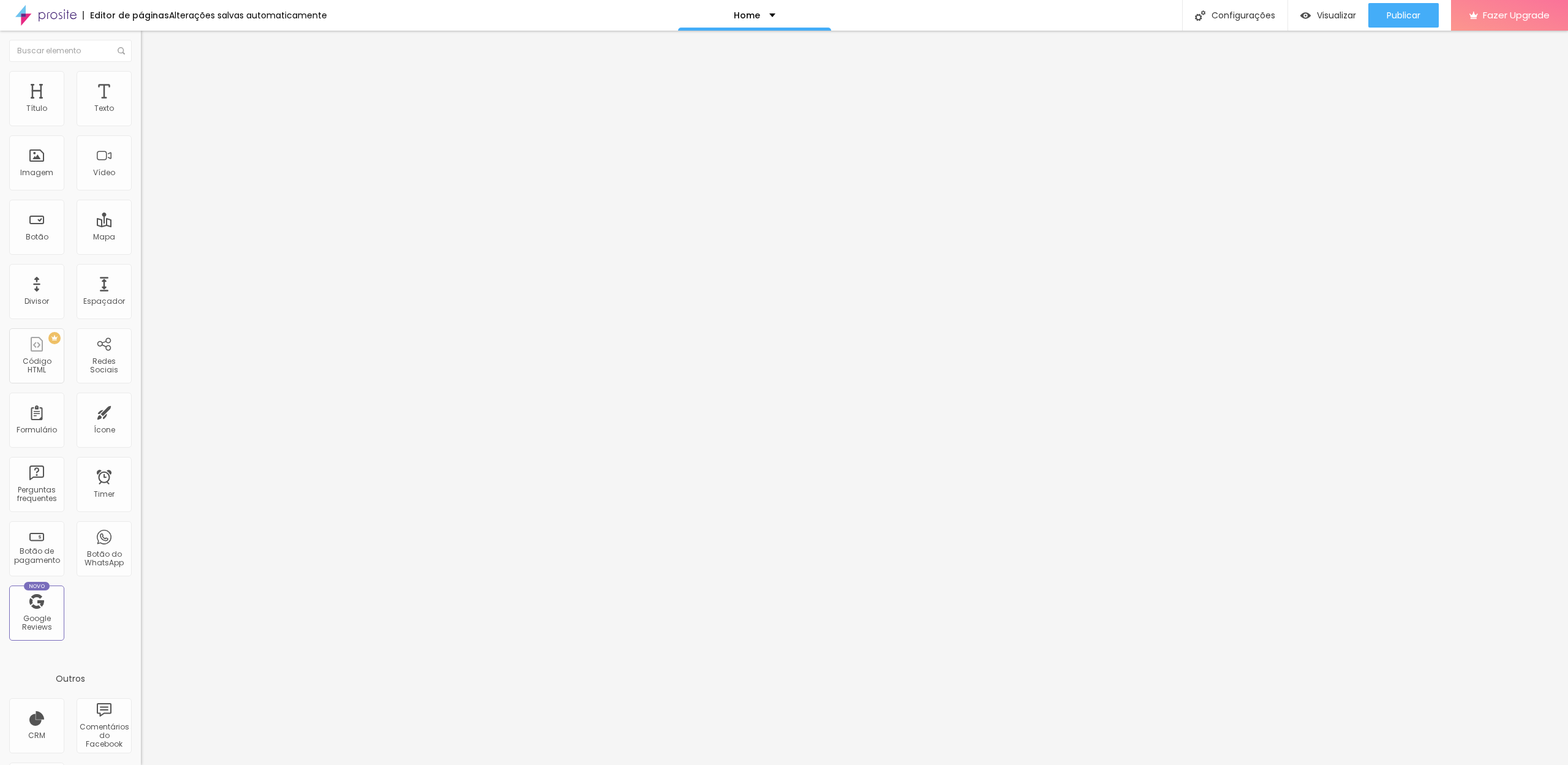
click at [152, 87] on span "Avançado" at bounding box center [172, 92] width 41 height 11
type input "11"
type input "12"
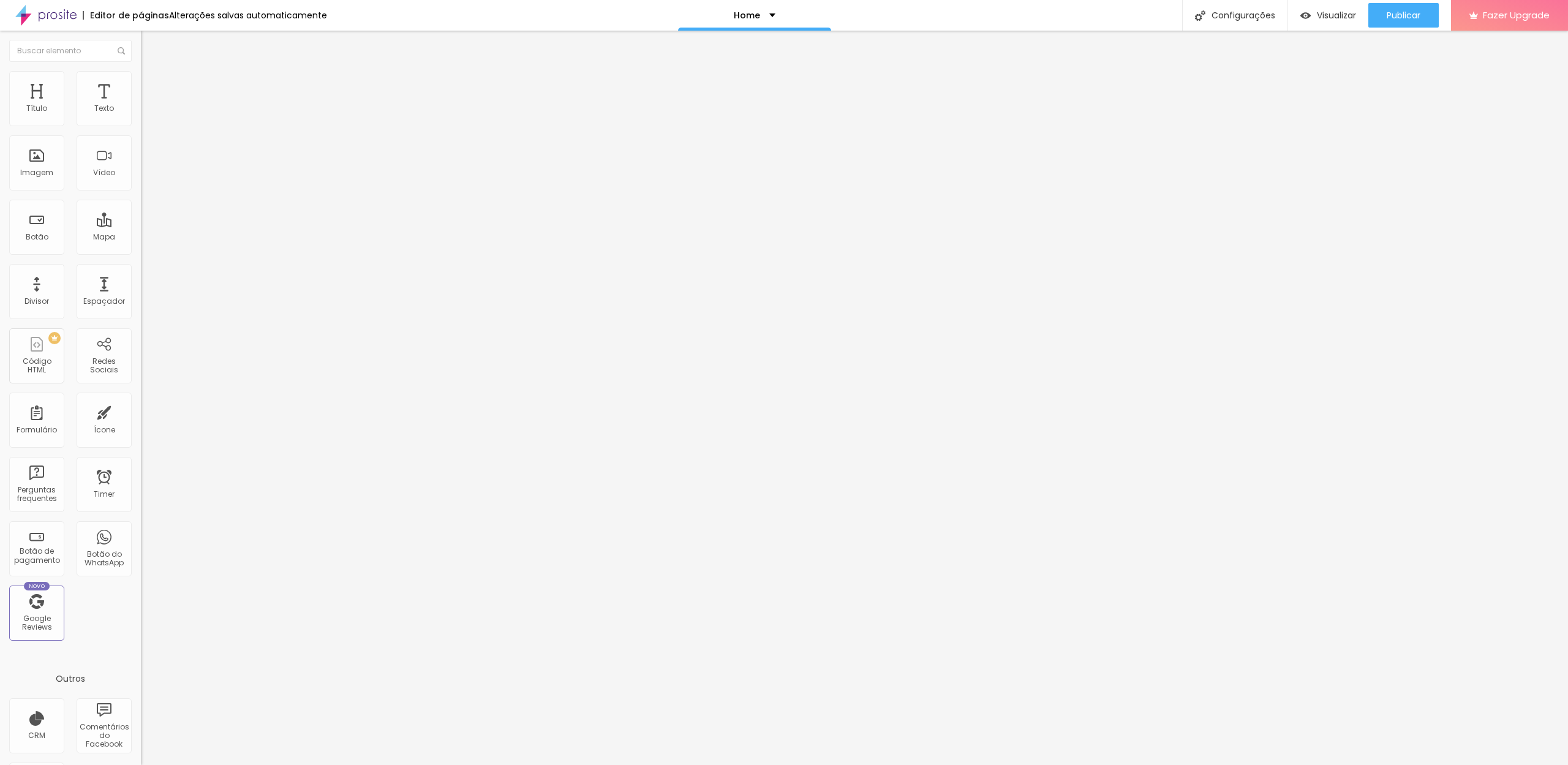
type input "13"
type input "14"
type input "16"
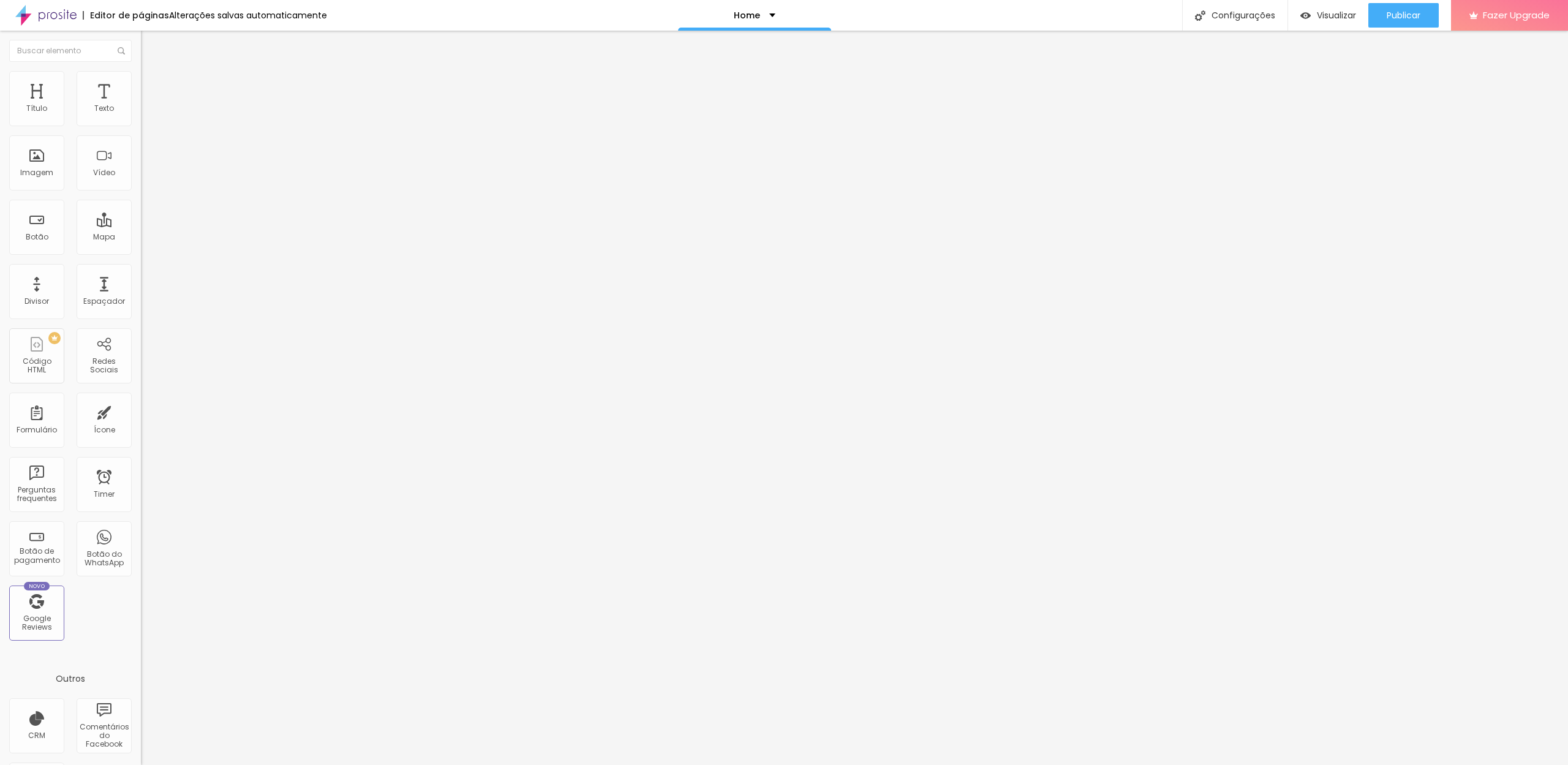
type input "16"
type input "17"
type input "18"
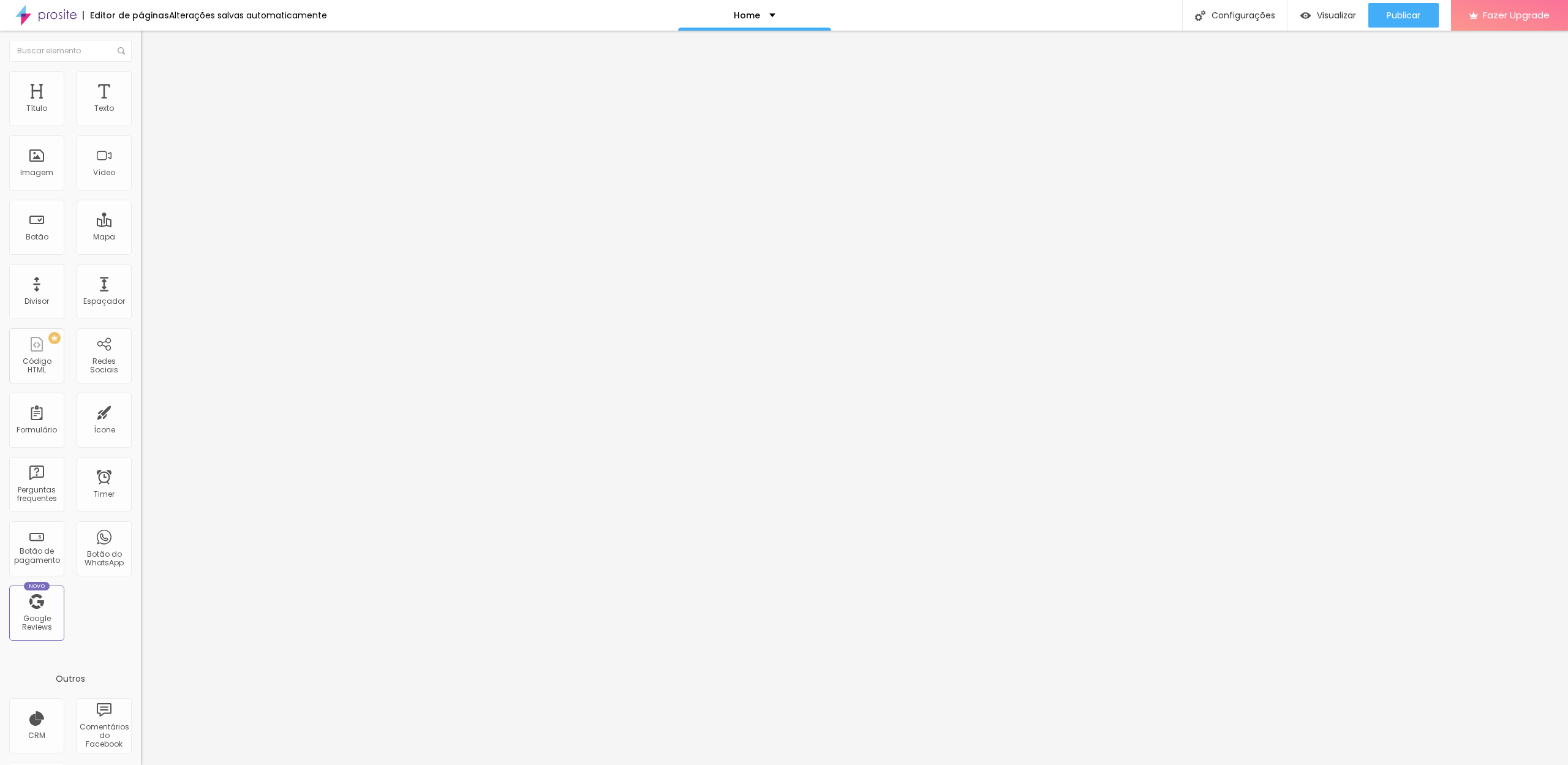
type input "19"
type input "20"
type input "21"
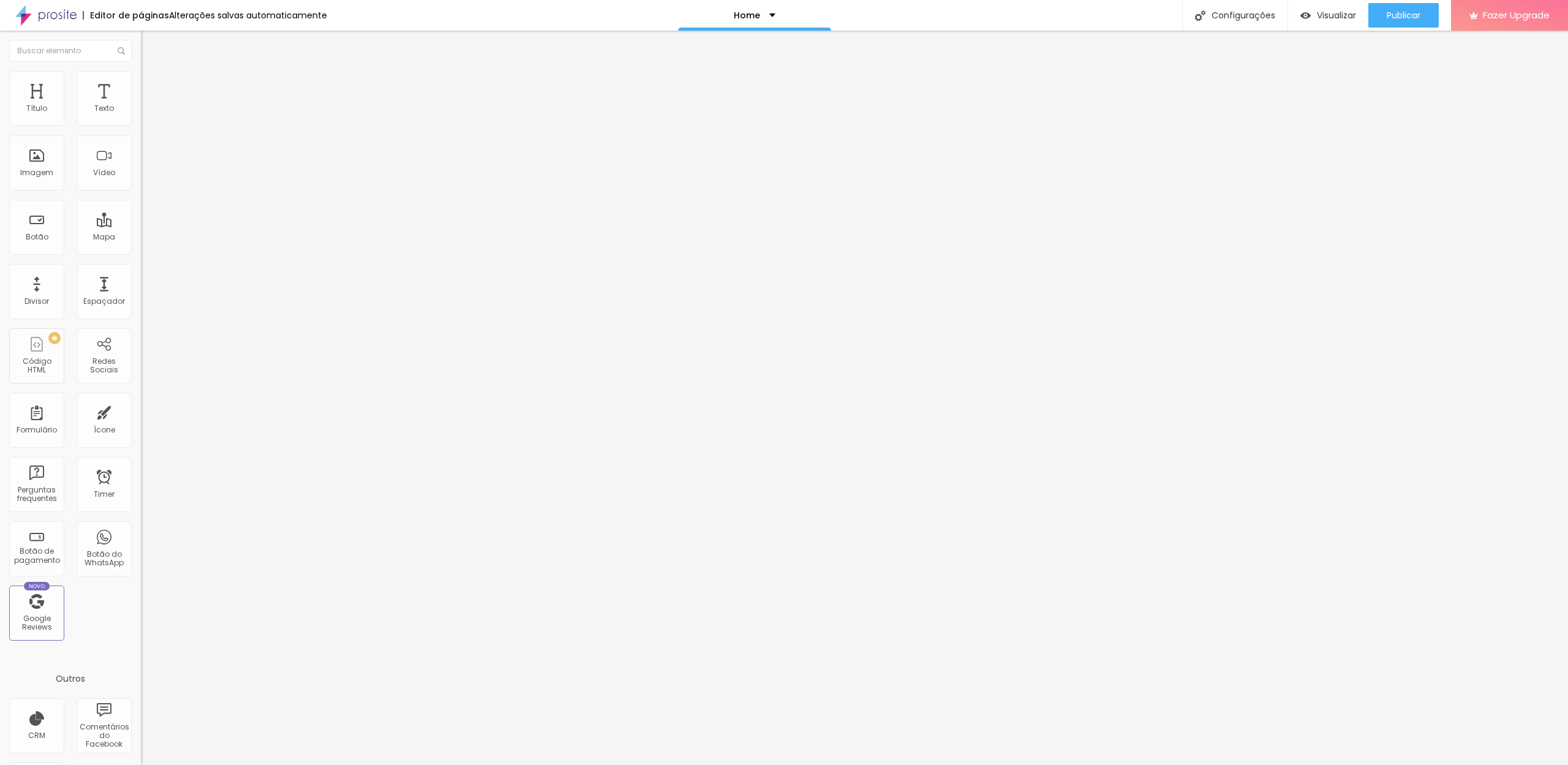
type input "21"
type input "22"
type input "23"
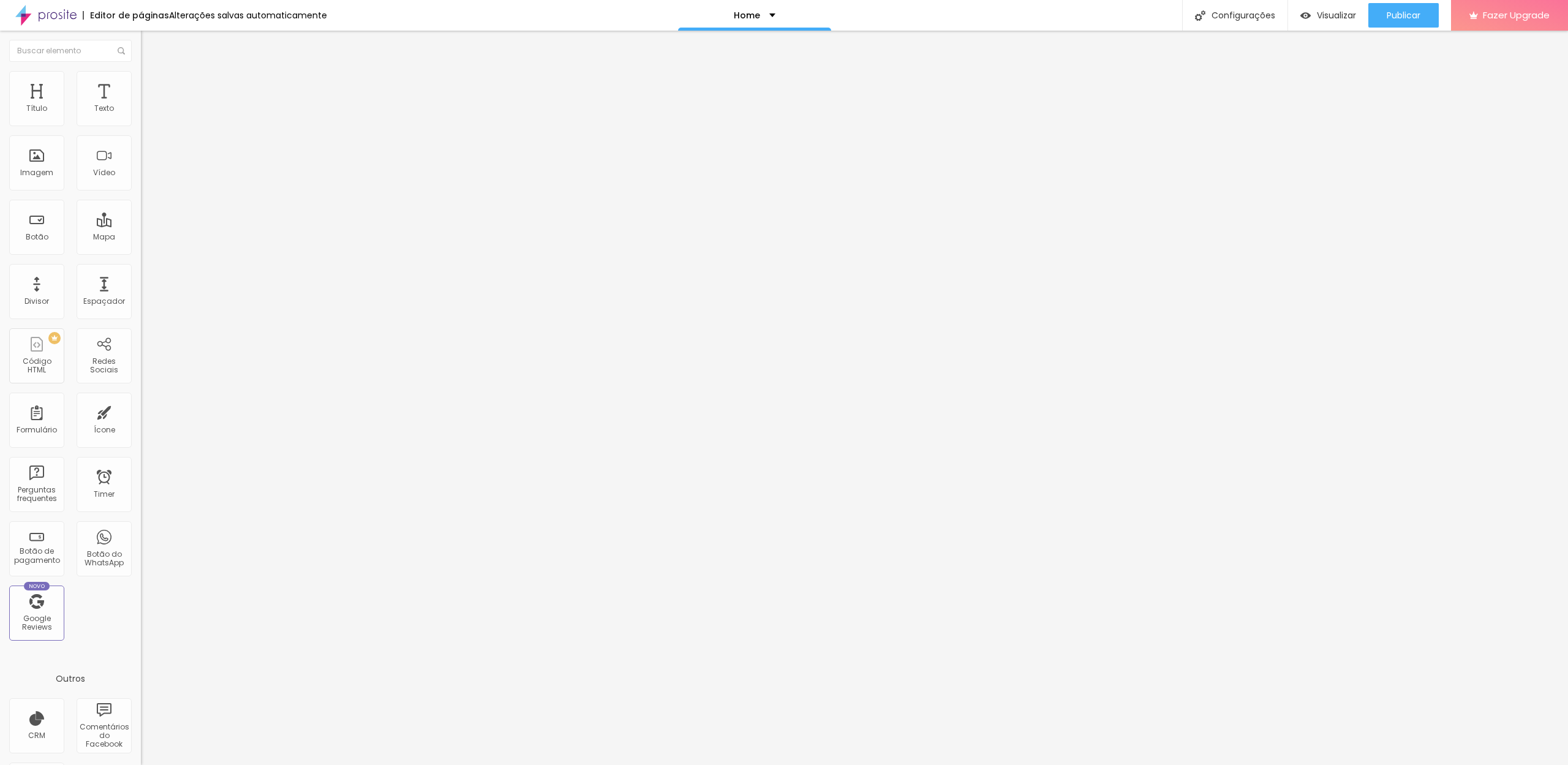
type input "24"
type input "25"
type input "27"
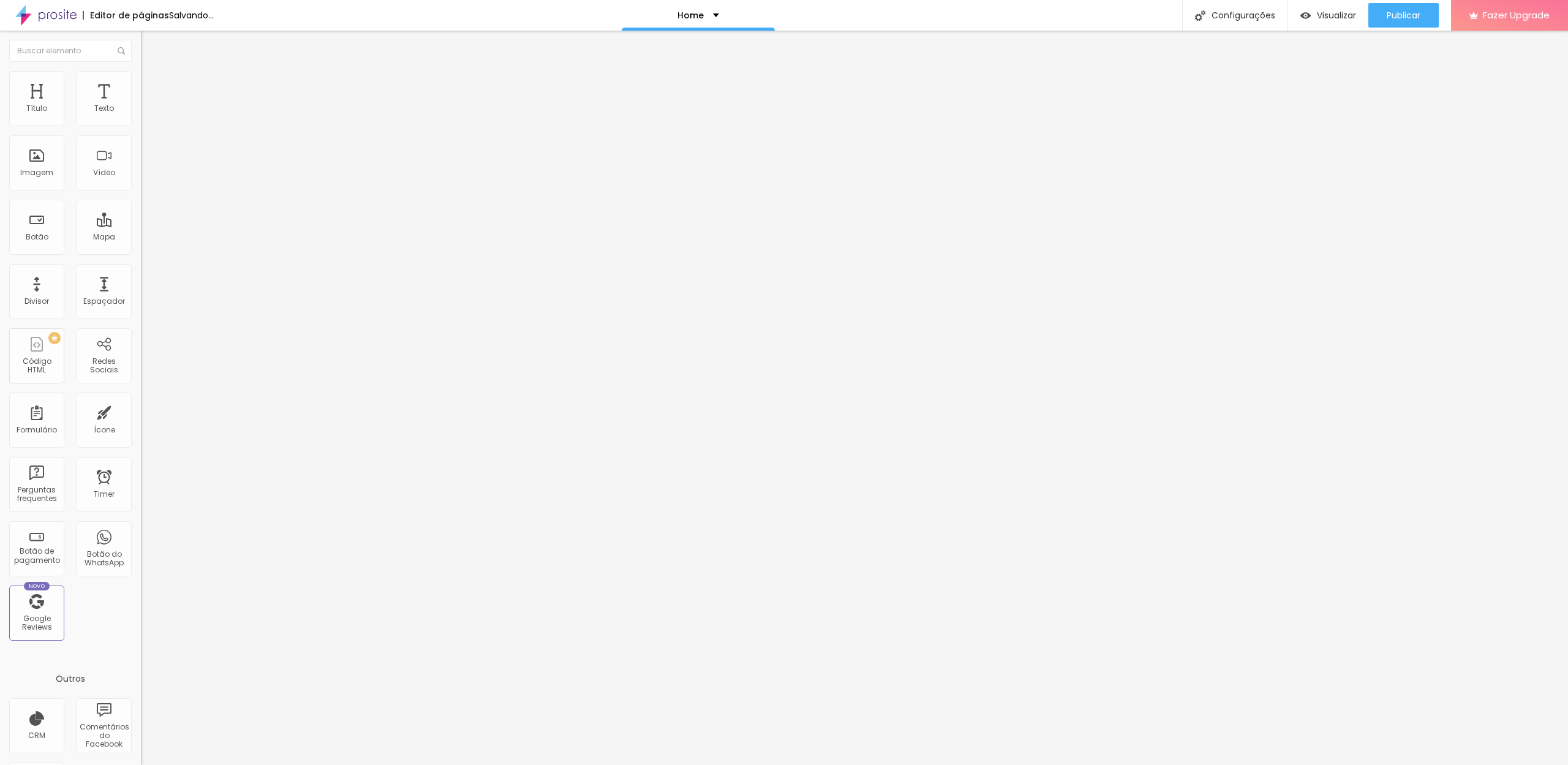
type input "27"
type input "30"
type input "31"
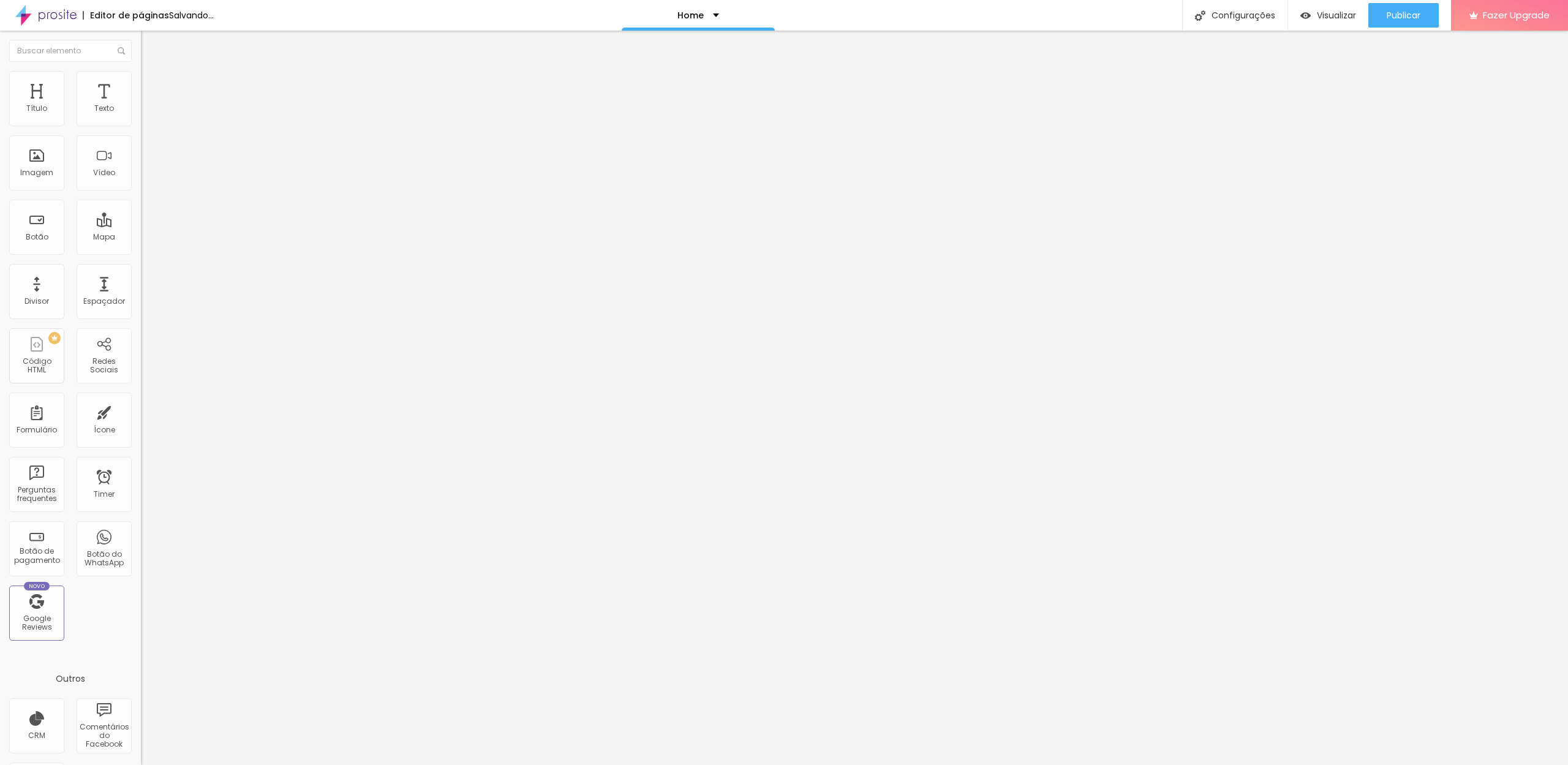
type input "30"
drag, startPoint x: 37, startPoint y: 123, endPoint x: 51, endPoint y: 121, distance: 14.1
type input "30"
click at [141, 238] on input "range" at bounding box center [180, 242] width 79 height 10
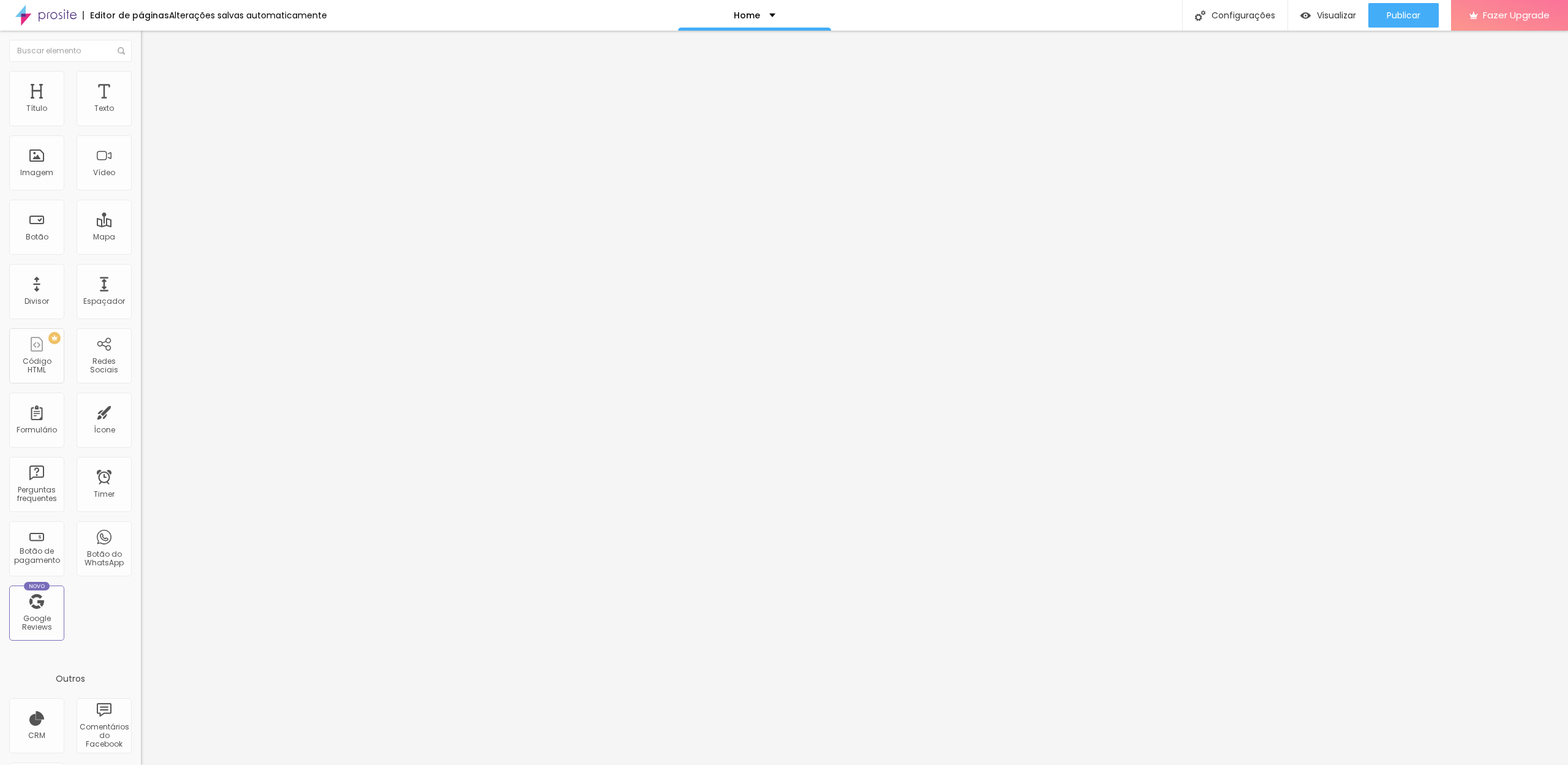
type input "9"
type input "2"
type input "0"
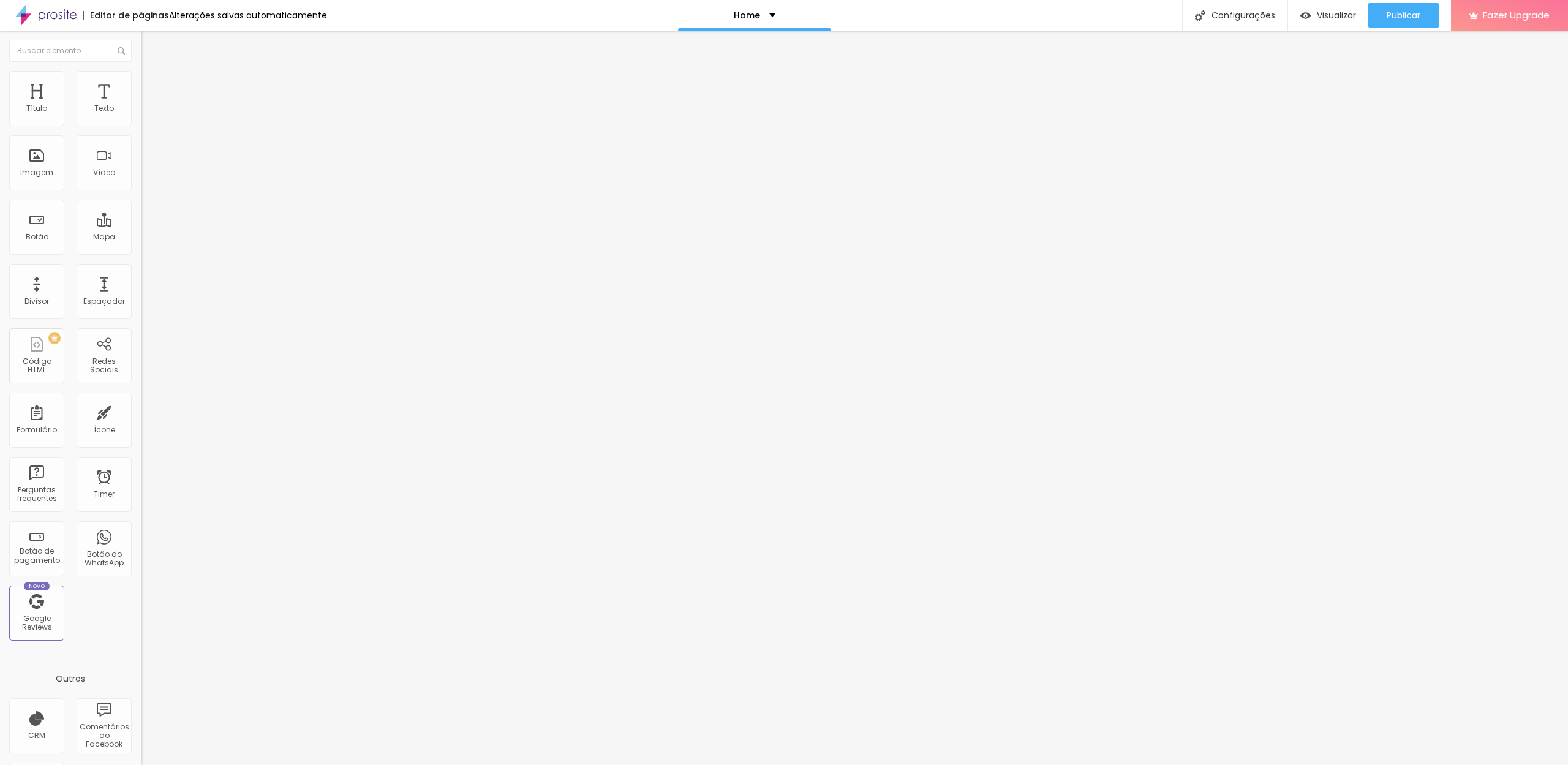
type input "0"
drag, startPoint x: 35, startPoint y: 147, endPoint x: 0, endPoint y: 147, distance: 35.0
type input "0"
click at [141, 147] on div "30 Espaço de cima 0 Espaço de baixo ID Html Classes Html Visível nos dispositiv…" at bounding box center [212, 353] width 141 height 515
click at [763, 24] on div "Home" at bounding box center [755, 15] width 153 height 31
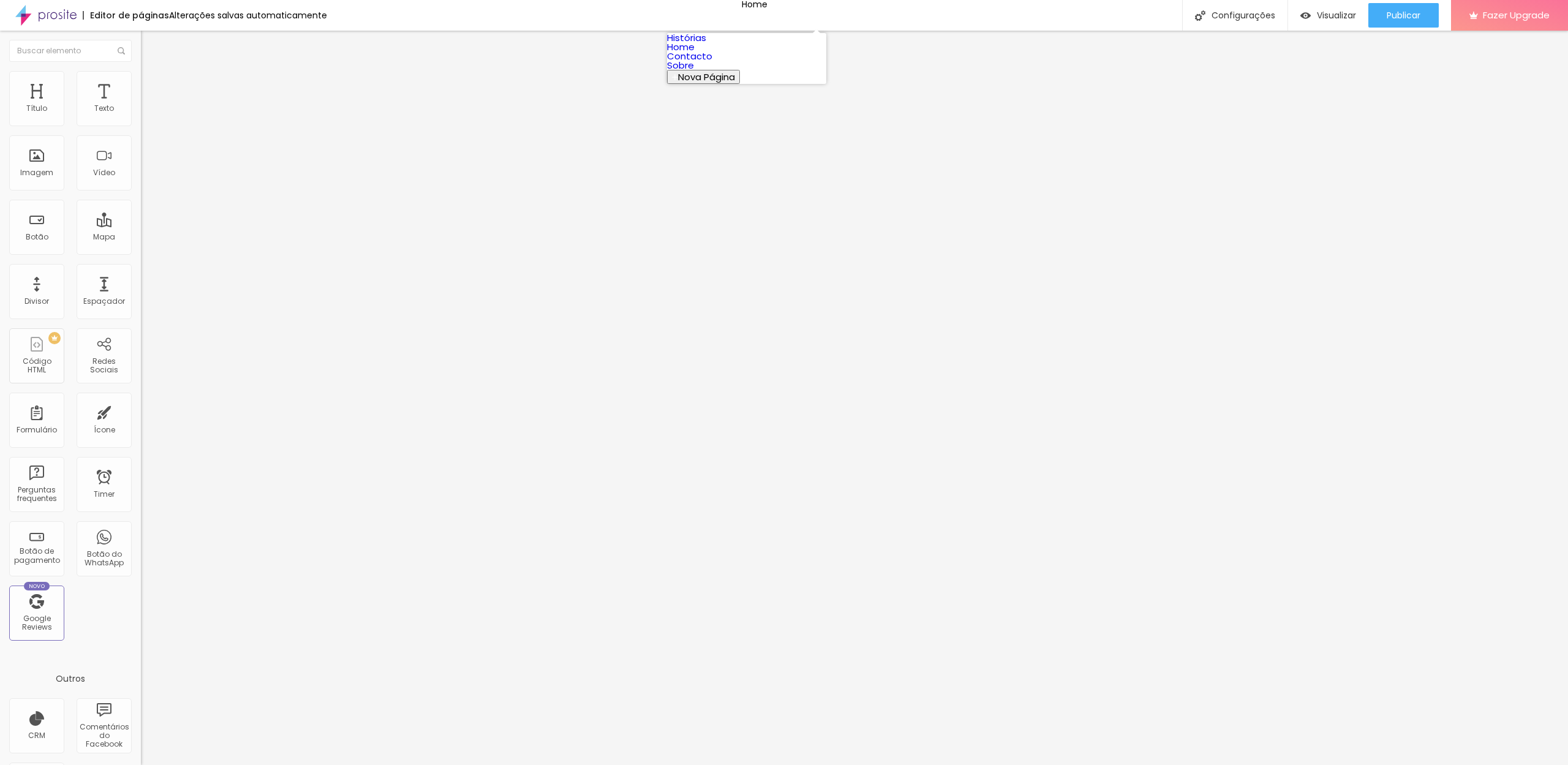
click at [707, 44] on link "Histórias" at bounding box center [686, 38] width 39 height 13
click at [141, 252] on input "https://" at bounding box center [215, 246] width 147 height 12
paste input "[DOMAIN_NAME][URL]"
drag, startPoint x: 6, startPoint y: 258, endPoint x: 28, endPoint y: 265, distance: 23.1
click at [141, 260] on div "Texto Fala connosco Alinhamento Tamanho Normal Pequeno Normal Grande Link URL […" at bounding box center [212, 185] width 141 height 178
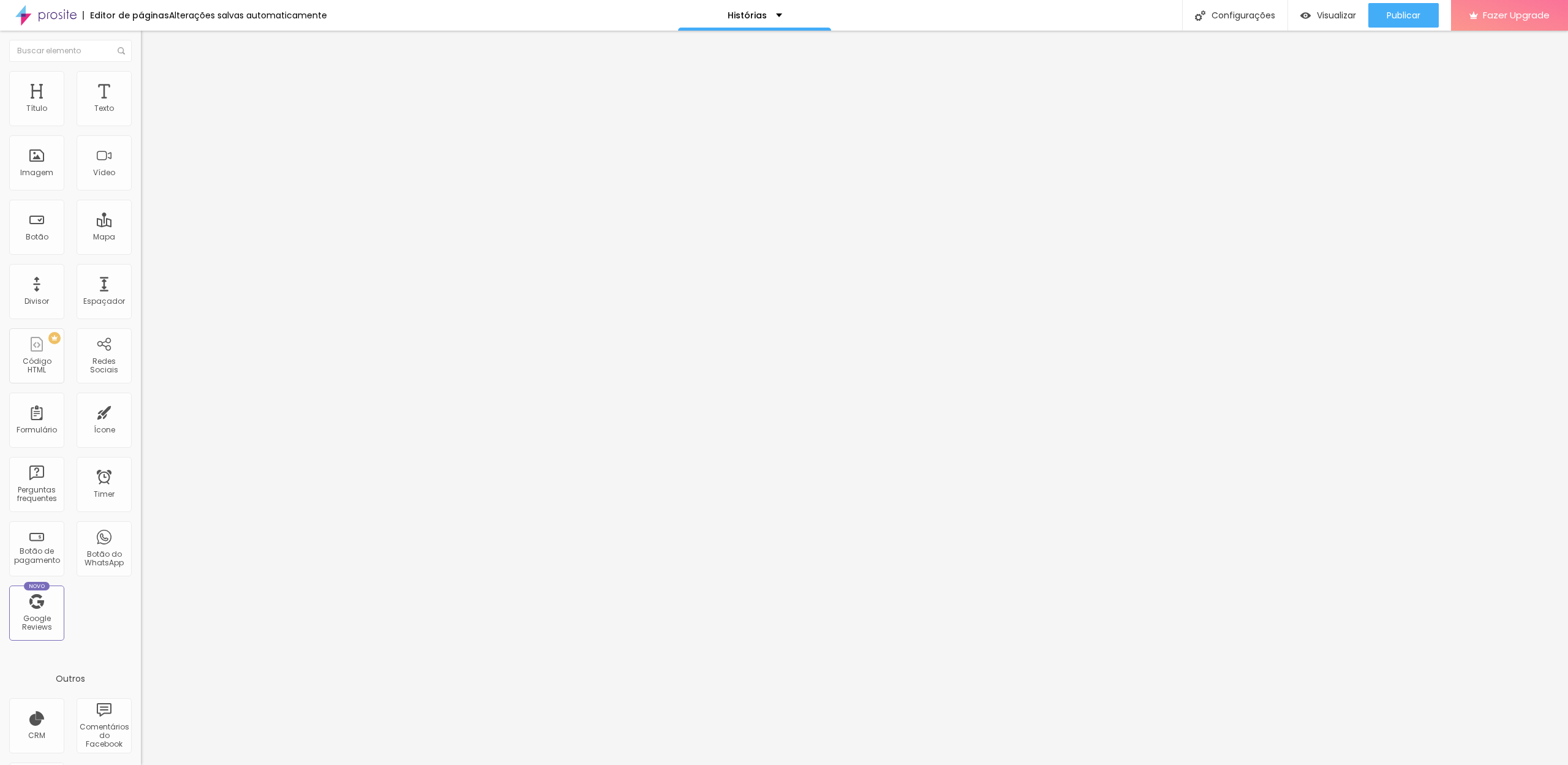
click at [141, 252] on input "[DOMAIN_NAME][URL]" at bounding box center [215, 246] width 147 height 12
click at [141, 252] on input "https://" at bounding box center [215, 246] width 147 height 12
paste input "[DOMAIN_NAME][URL]"
type input "[URL][DOMAIN_NAME]"
click at [141, 342] on div "Editar Botão Conteúdo Estilo Avançado Texto Fala connosco Alinhamento Tamanho N…" at bounding box center [212, 397] width 141 height 734
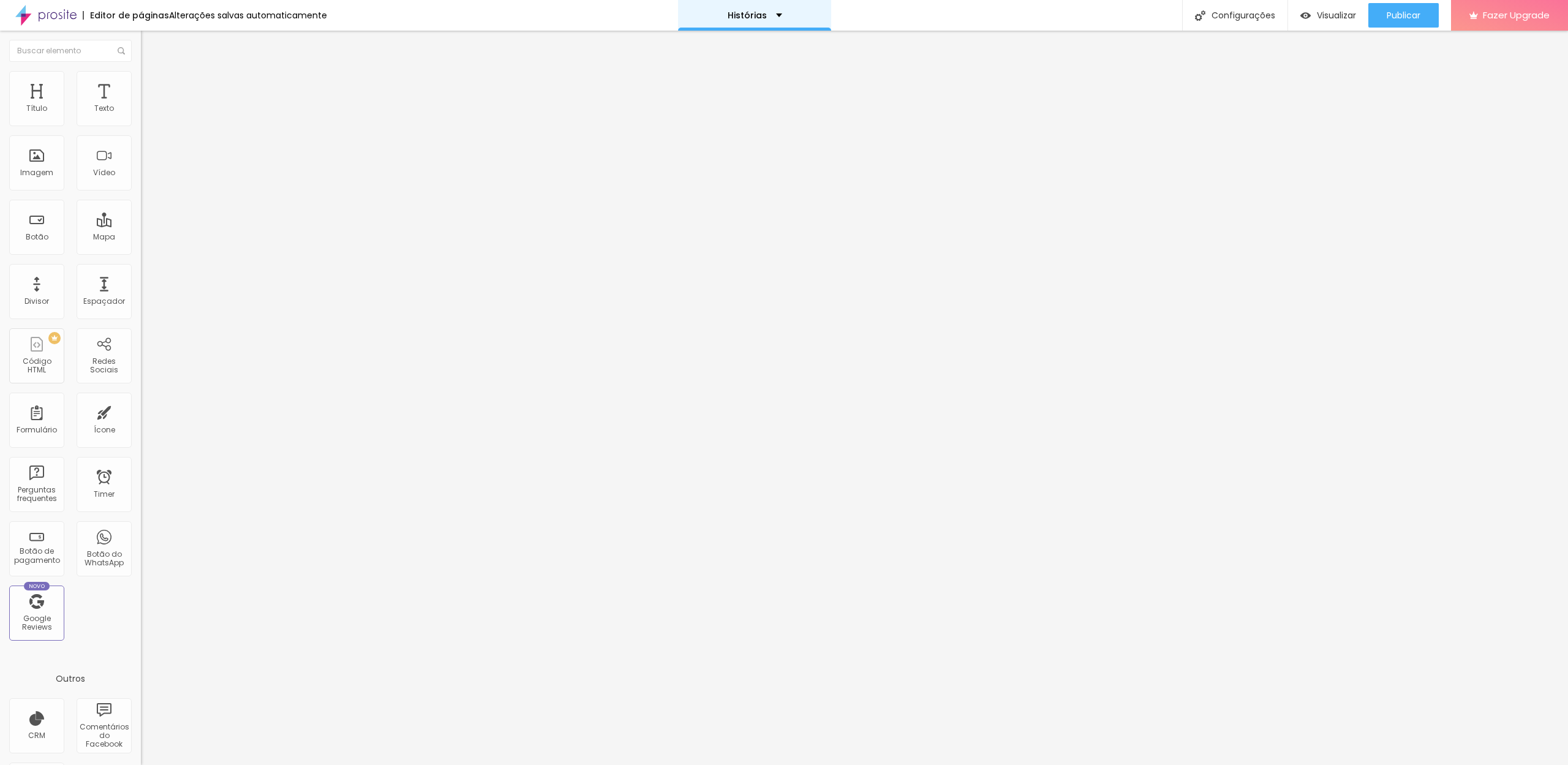
click at [752, 12] on p "Histórias" at bounding box center [747, 15] width 39 height 8
click at [694, 53] on link "Home" at bounding box center [680, 47] width 28 height 13
click at [141, 252] on input "https://" at bounding box center [215, 246] width 147 height 12
paste input "drevision.alboompro.com/contato"
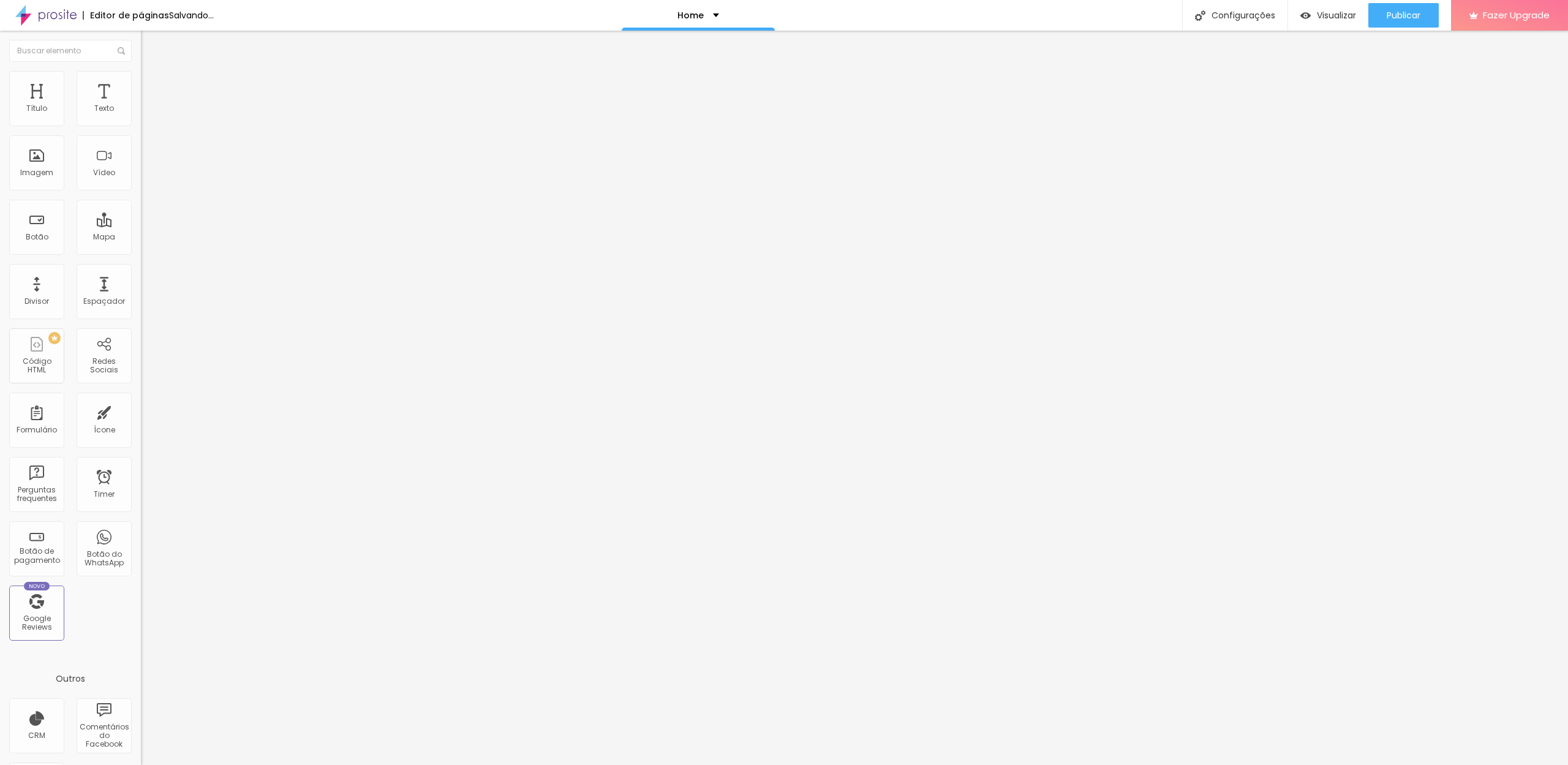
type input "[URL][DOMAIN_NAME]"
click at [141, 252] on input "[URL][DOMAIN_NAME]" at bounding box center [215, 246] width 147 height 12
paste input "c"
type input "[URL][DOMAIN_NAME]"
click at [753, 21] on div "Home" at bounding box center [755, 15] width 153 height 31
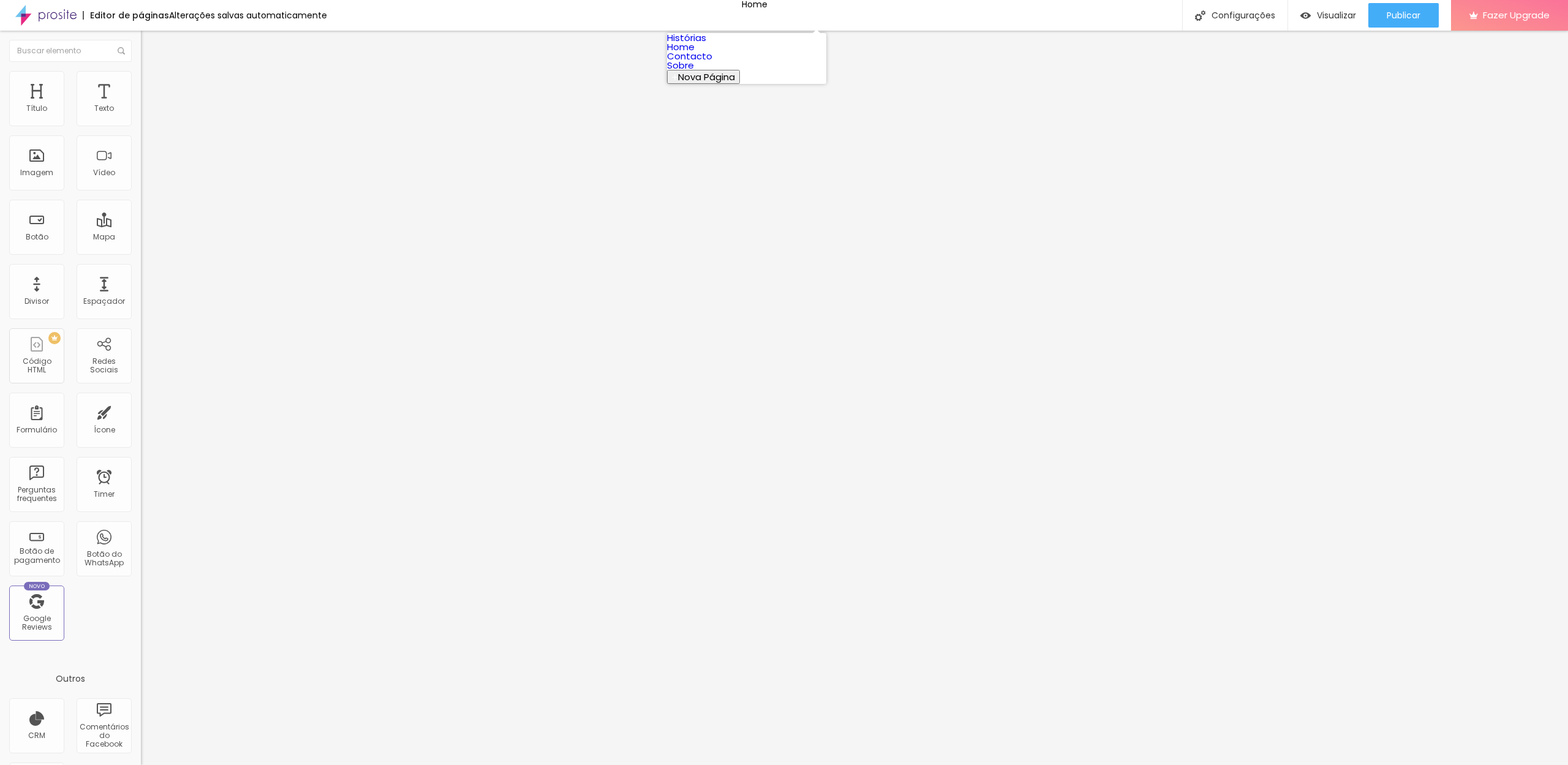
click at [694, 53] on link "Home" at bounding box center [680, 47] width 28 height 13
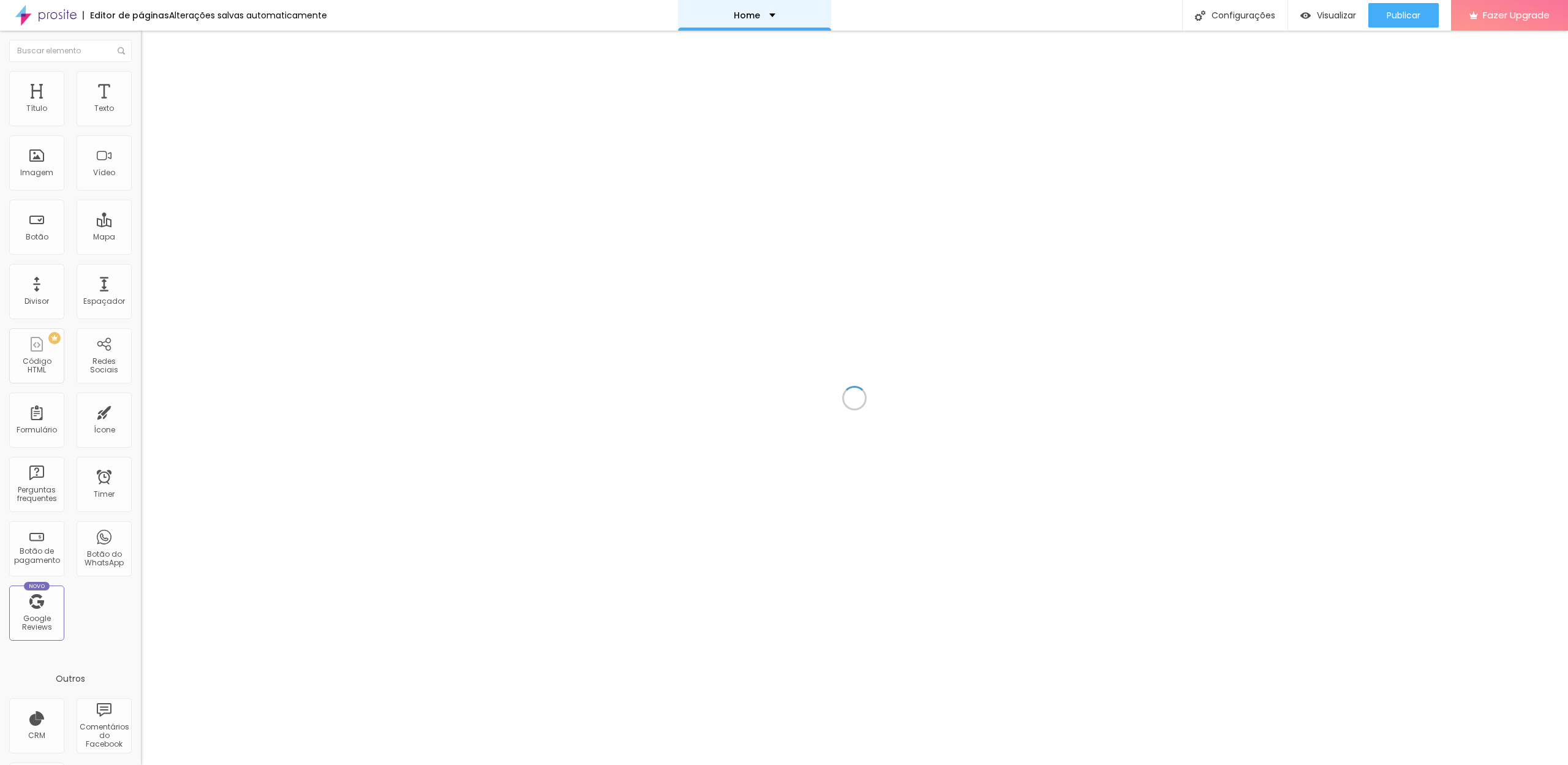
click at [758, 13] on div "Home" at bounding box center [754, 15] width 41 height 8
click at [707, 44] on link "Histórias" at bounding box center [686, 38] width 39 height 13
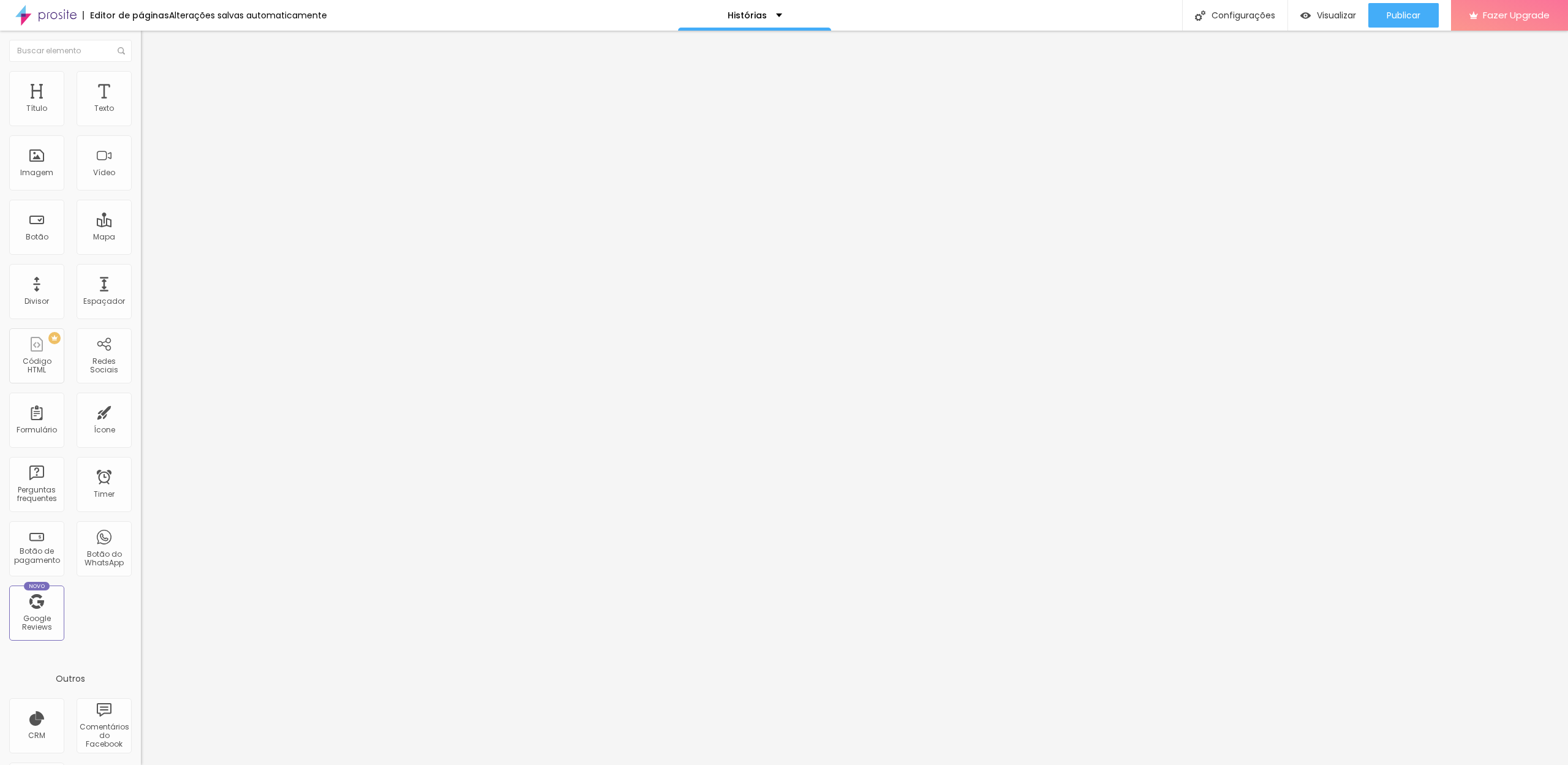
click at [141, 252] on input "[URL][DOMAIN_NAME]" at bounding box center [215, 246] width 147 height 12
paste input "c"
type input "[URL][DOMAIN_NAME]"
click at [740, 17] on p "Histórias" at bounding box center [747, 15] width 39 height 8
click at [694, 71] on link "Sobre" at bounding box center [680, 65] width 27 height 13
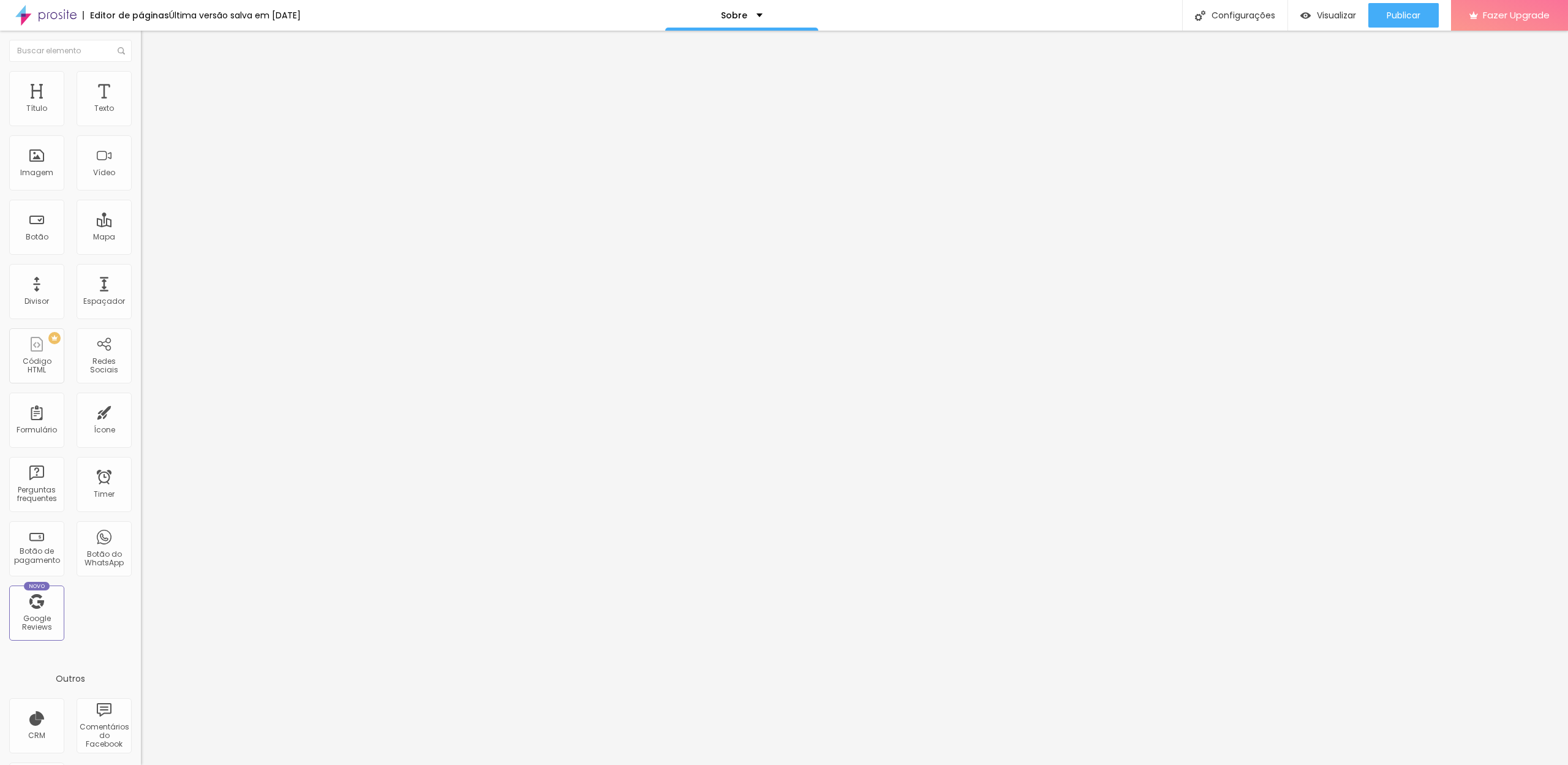
click at [141, 252] on input "https://" at bounding box center [215, 246] width 147 height 12
paste input "[DOMAIN_NAME][URL]"
type input "https://drevision.alboompro.com/contacto"
click at [781, 15] on div "Sobre" at bounding box center [755, 15] width 153 height 31
click at [707, 44] on link "Histórias" at bounding box center [686, 38] width 39 height 13
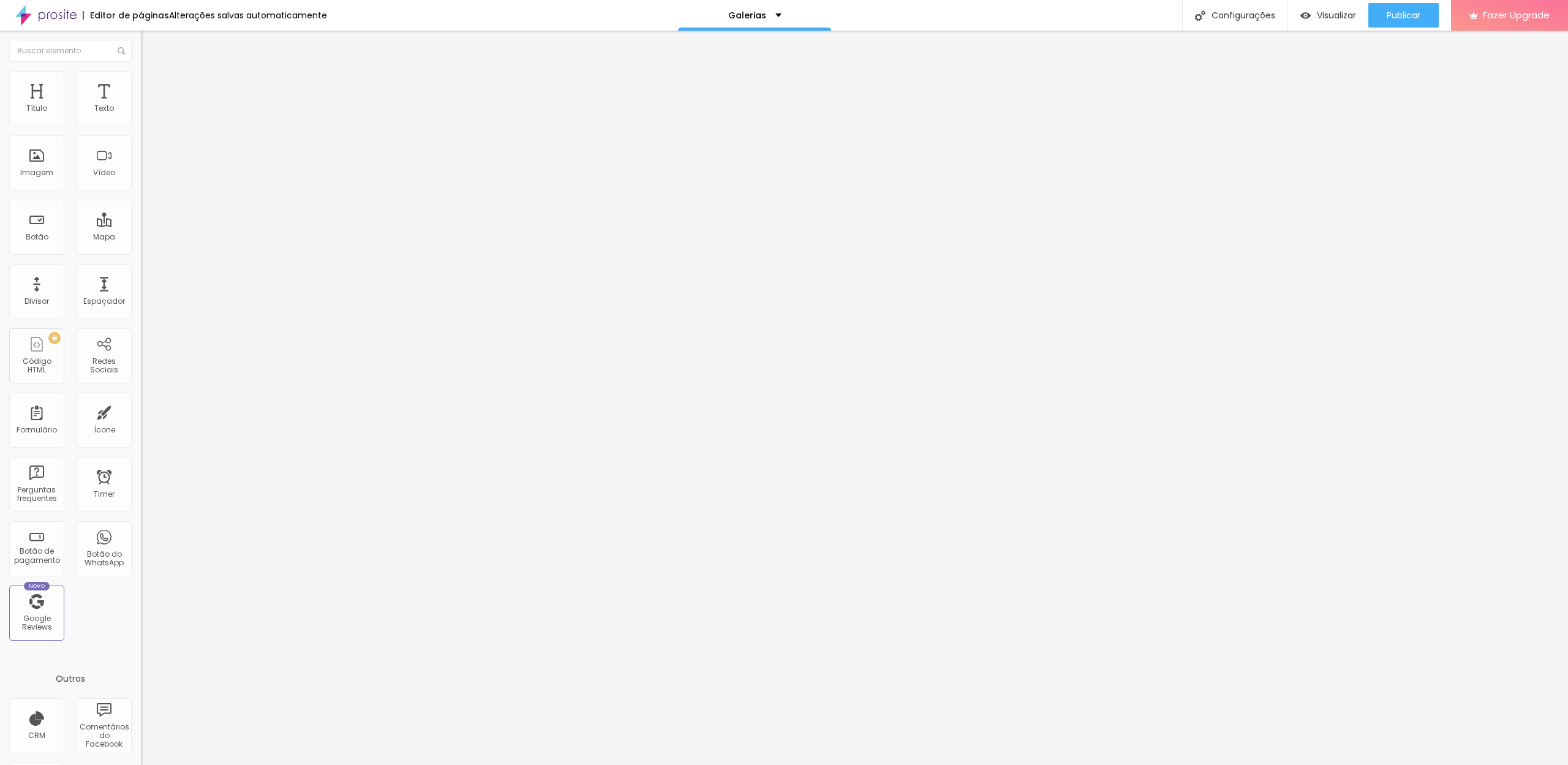
click at [141, 236] on input "500" at bounding box center [167, 242] width 53 height 13
type input "50"
type input "150"
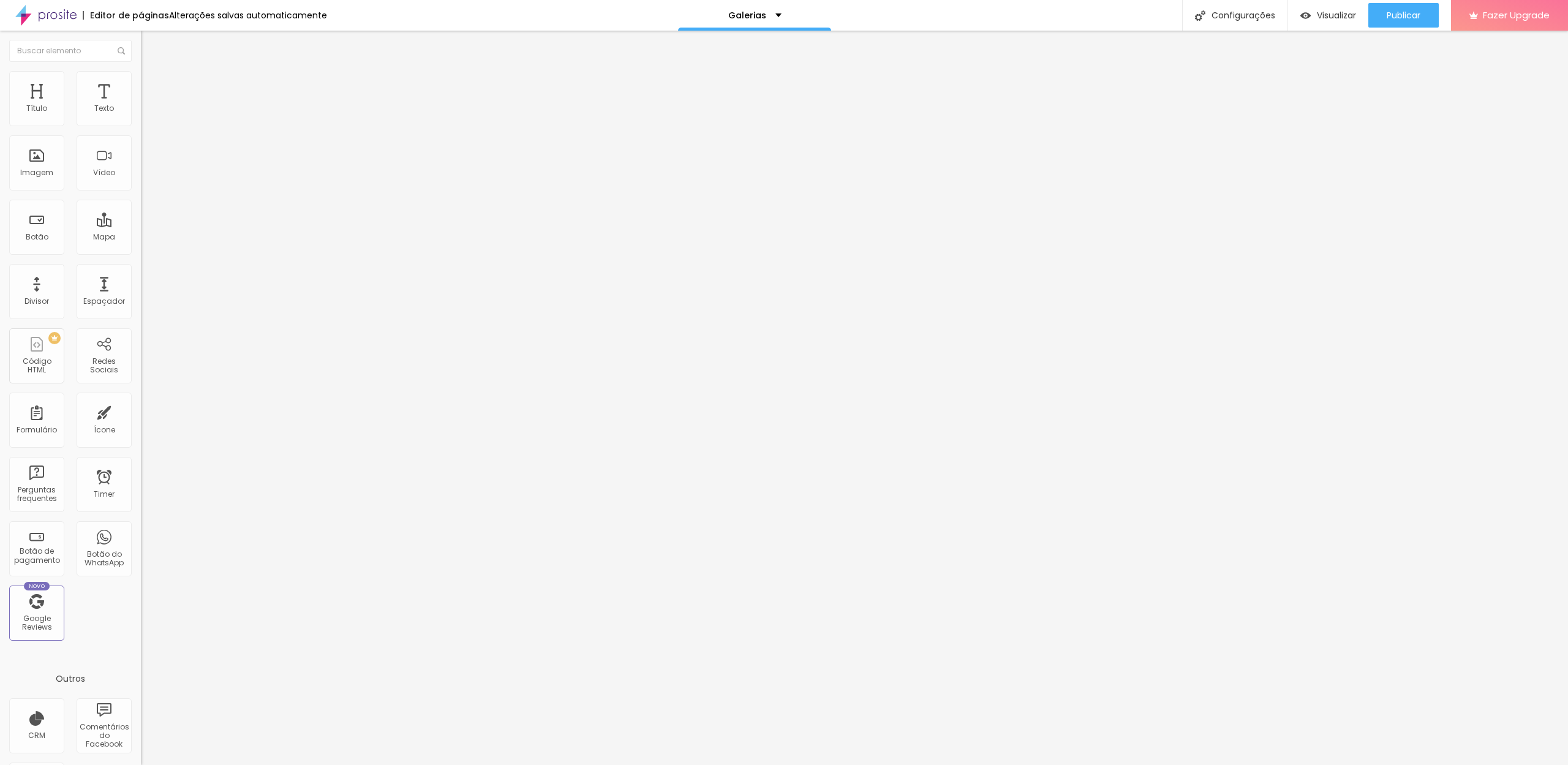
click at [141, 236] on input "146" at bounding box center [167, 242] width 53 height 13
type input "14"
type input "10"
type input "1"
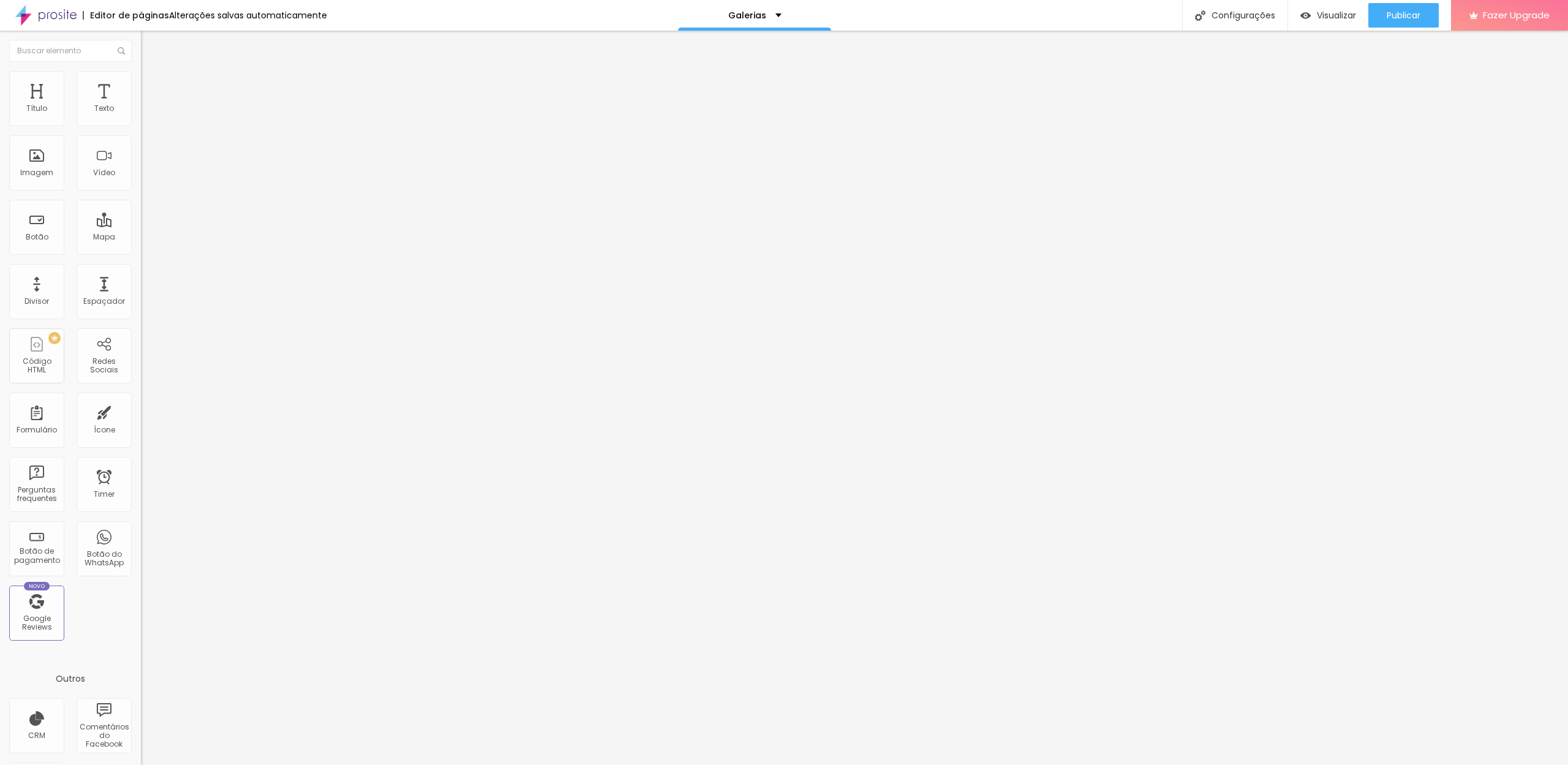
type input "15"
type input "150"
click at [146, 178] on icon "button" at bounding box center [150, 174] width 8 height 8
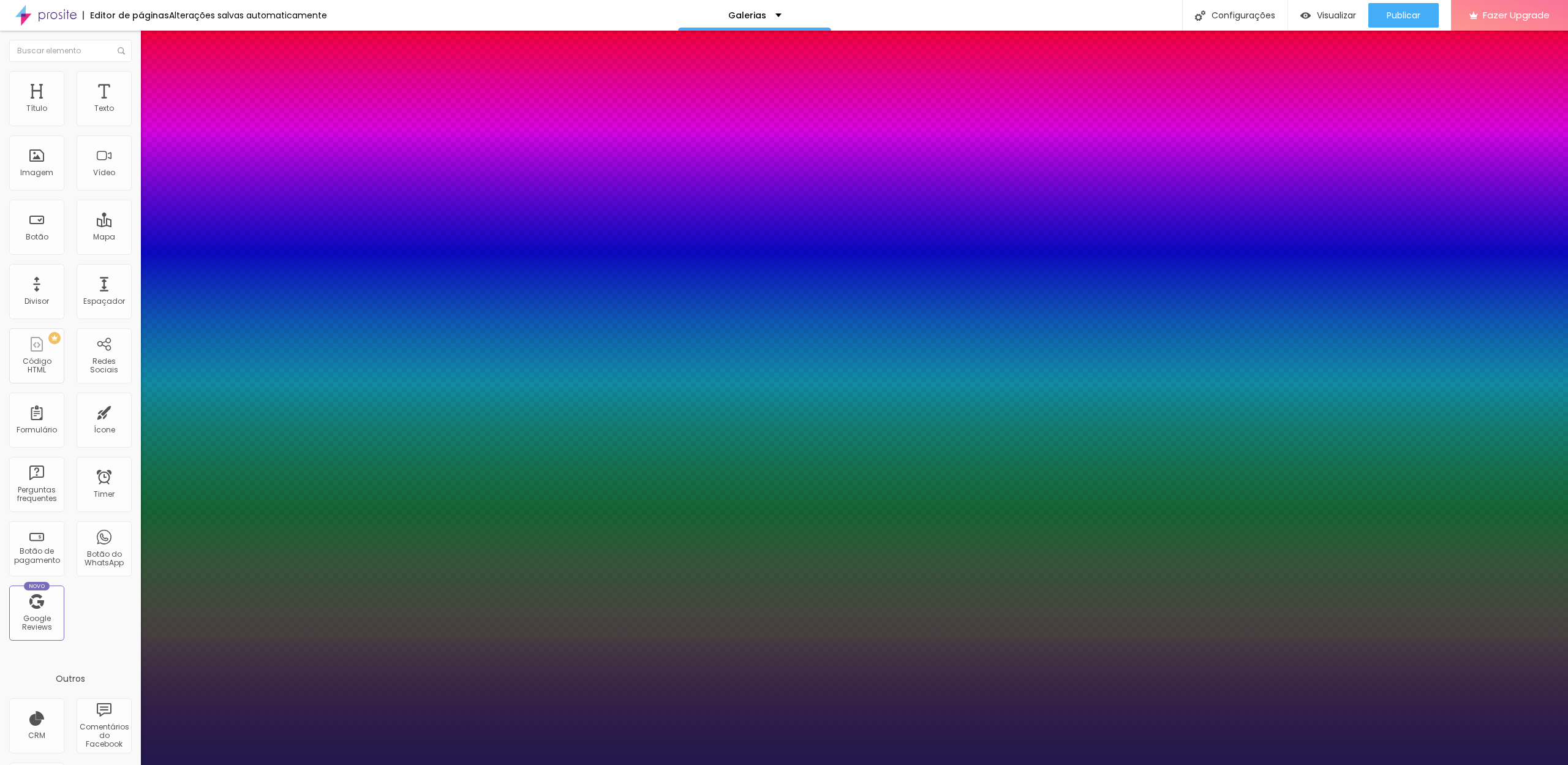
type input "1"
select select "GreatVibes-Regular"
type input "1"
click at [622, 764] on div at bounding box center [784, 765] width 1568 height 0
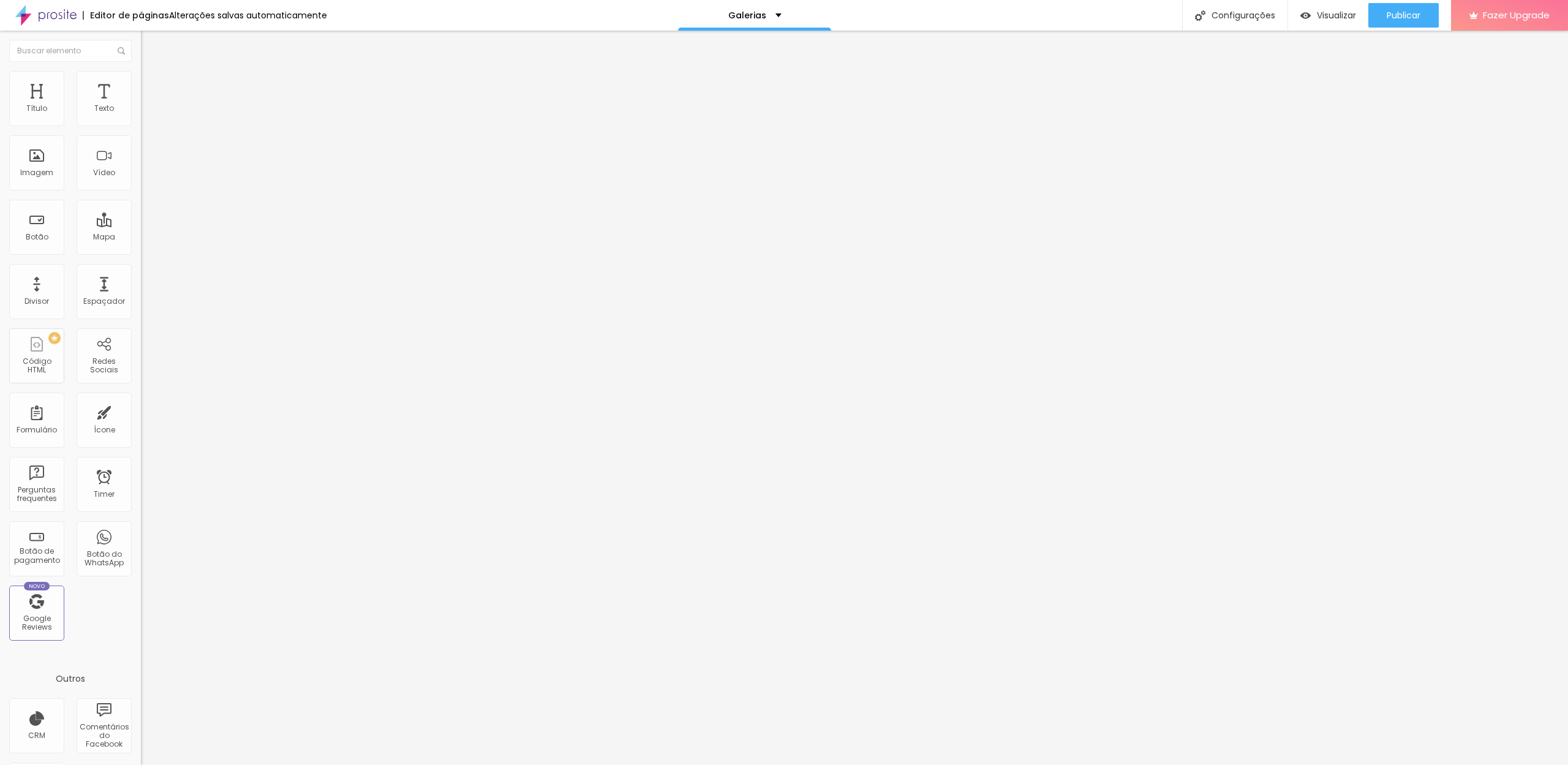
click at [141, 181] on button "button" at bounding box center [150, 175] width 17 height 13
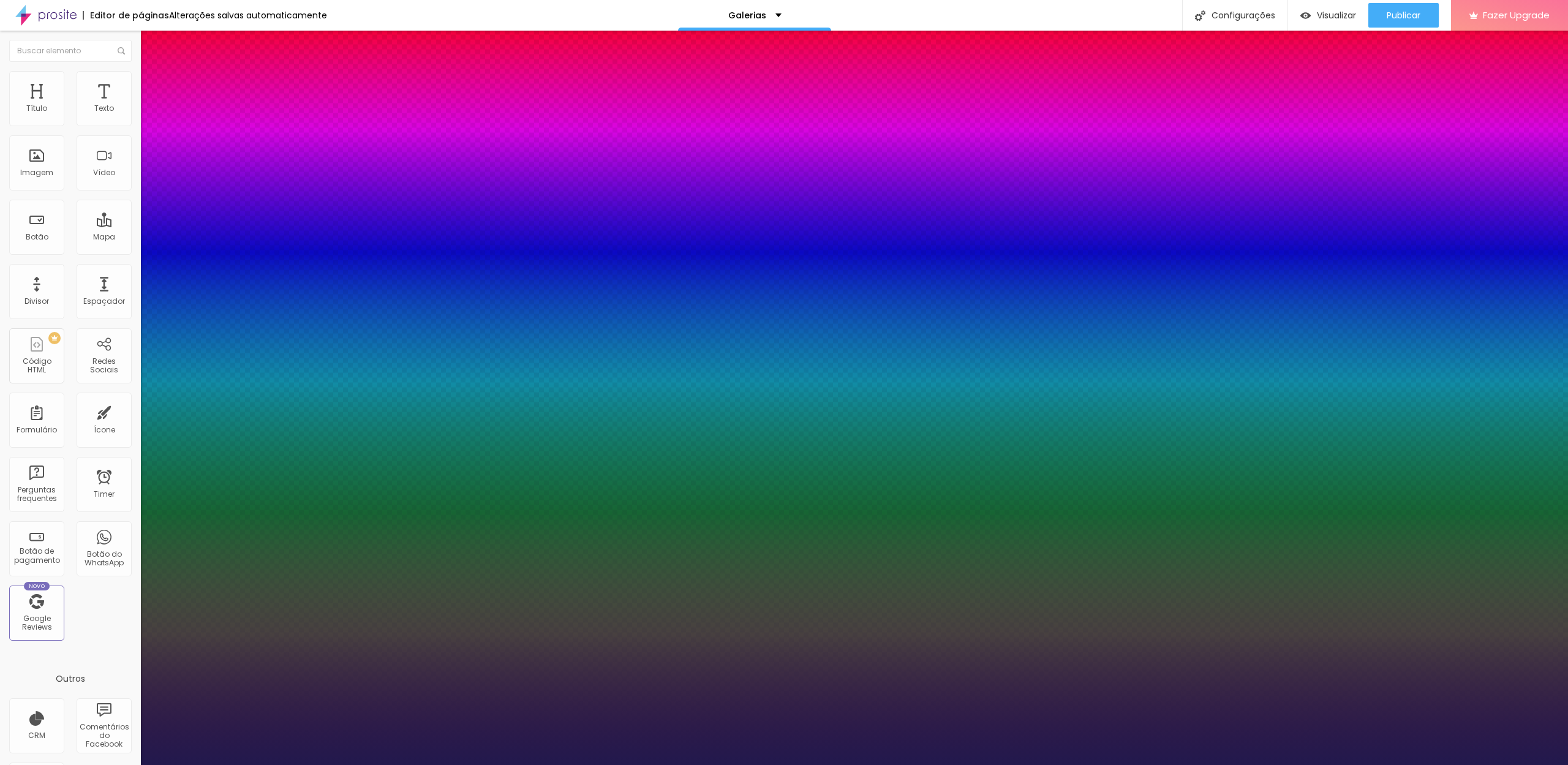
type input "1"
drag, startPoint x: 275, startPoint y: 345, endPoint x: 265, endPoint y: 347, distance: 10.2
type input "8"
type input "5"
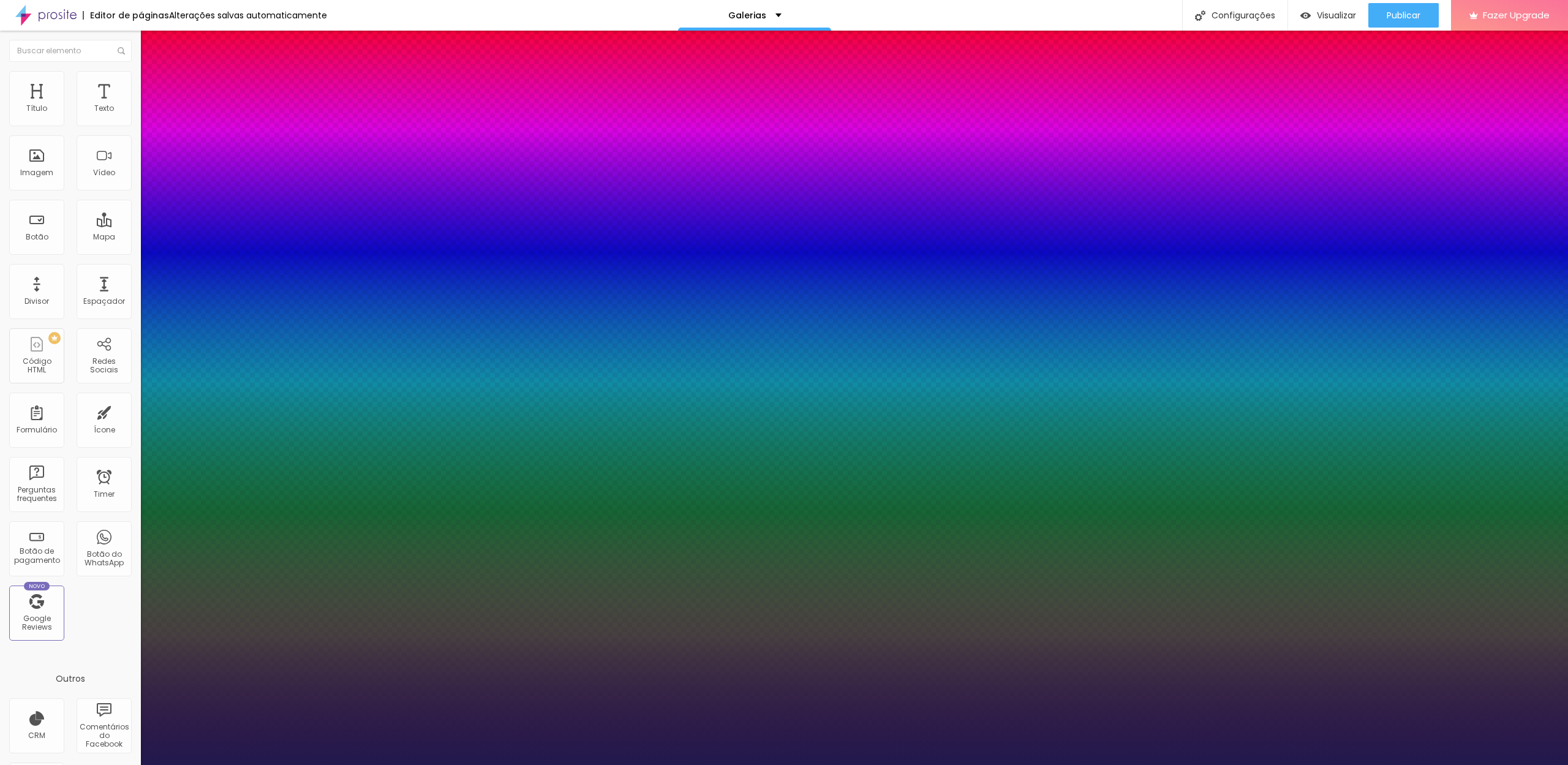
type input "1"
type input "8"
type input "1"
type input "50"
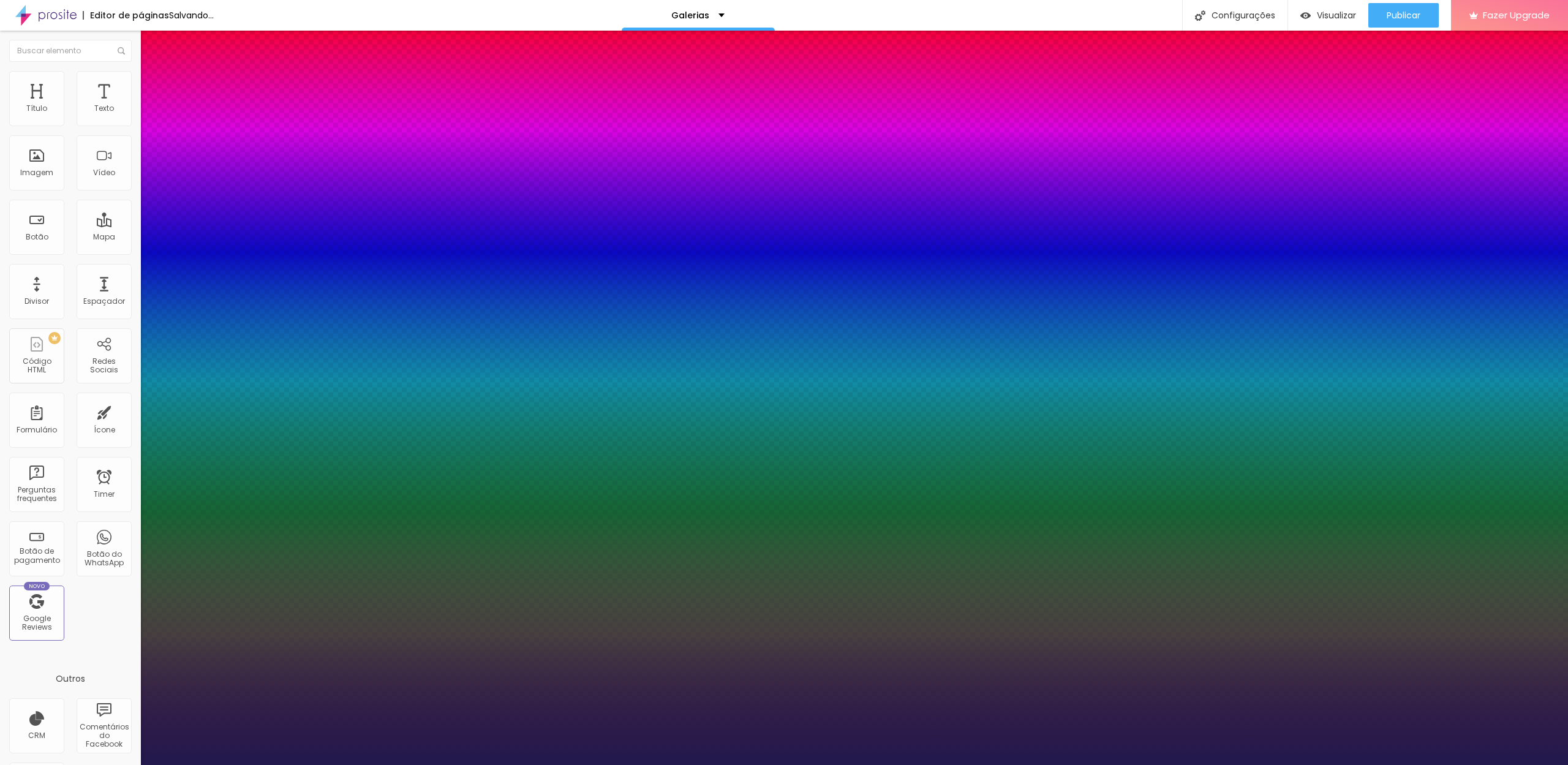
type input "1"
type input "50"
click at [357, 764] on div at bounding box center [784, 765] width 1568 height 0
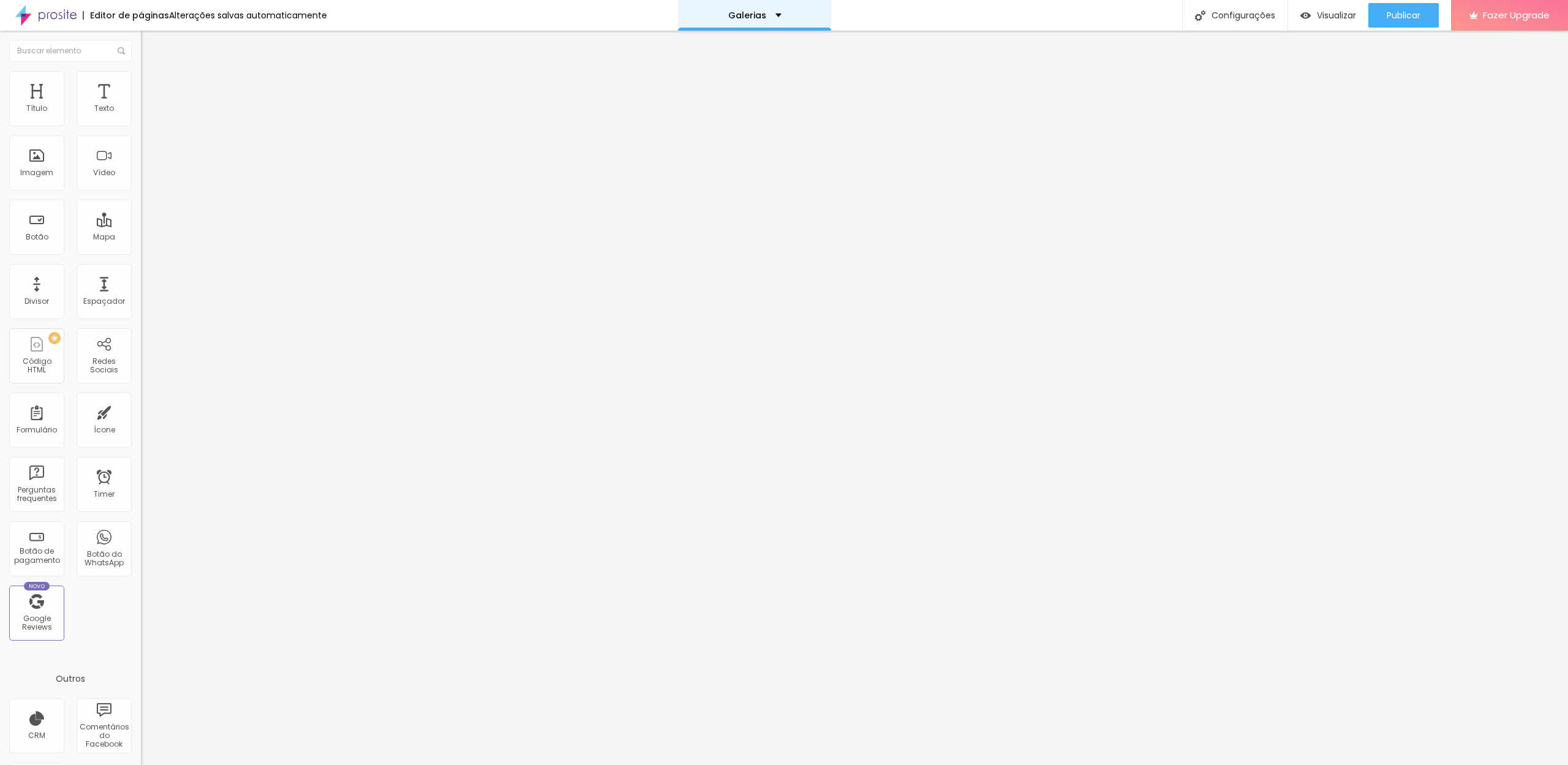
click at [774, 20] on div "Galerias" at bounding box center [755, 15] width 153 height 31
click at [748, 53] on link "Histórias de casamento" at bounding box center [722, 47] width 110 height 13
click at [146, 178] on icon "button" at bounding box center [150, 174] width 8 height 8
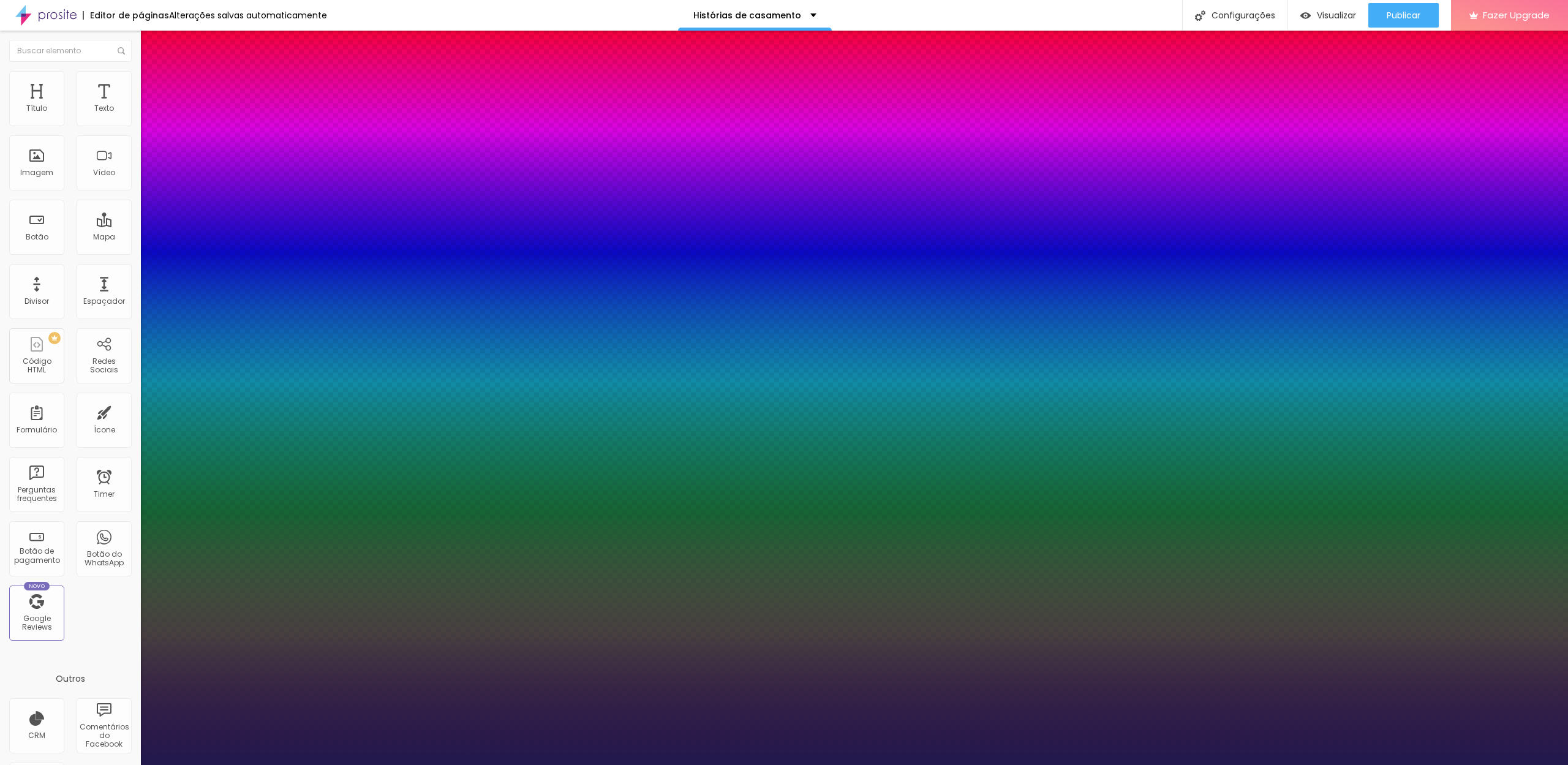
type input "1"
click at [308, 764] on div at bounding box center [784, 765] width 1568 height 0
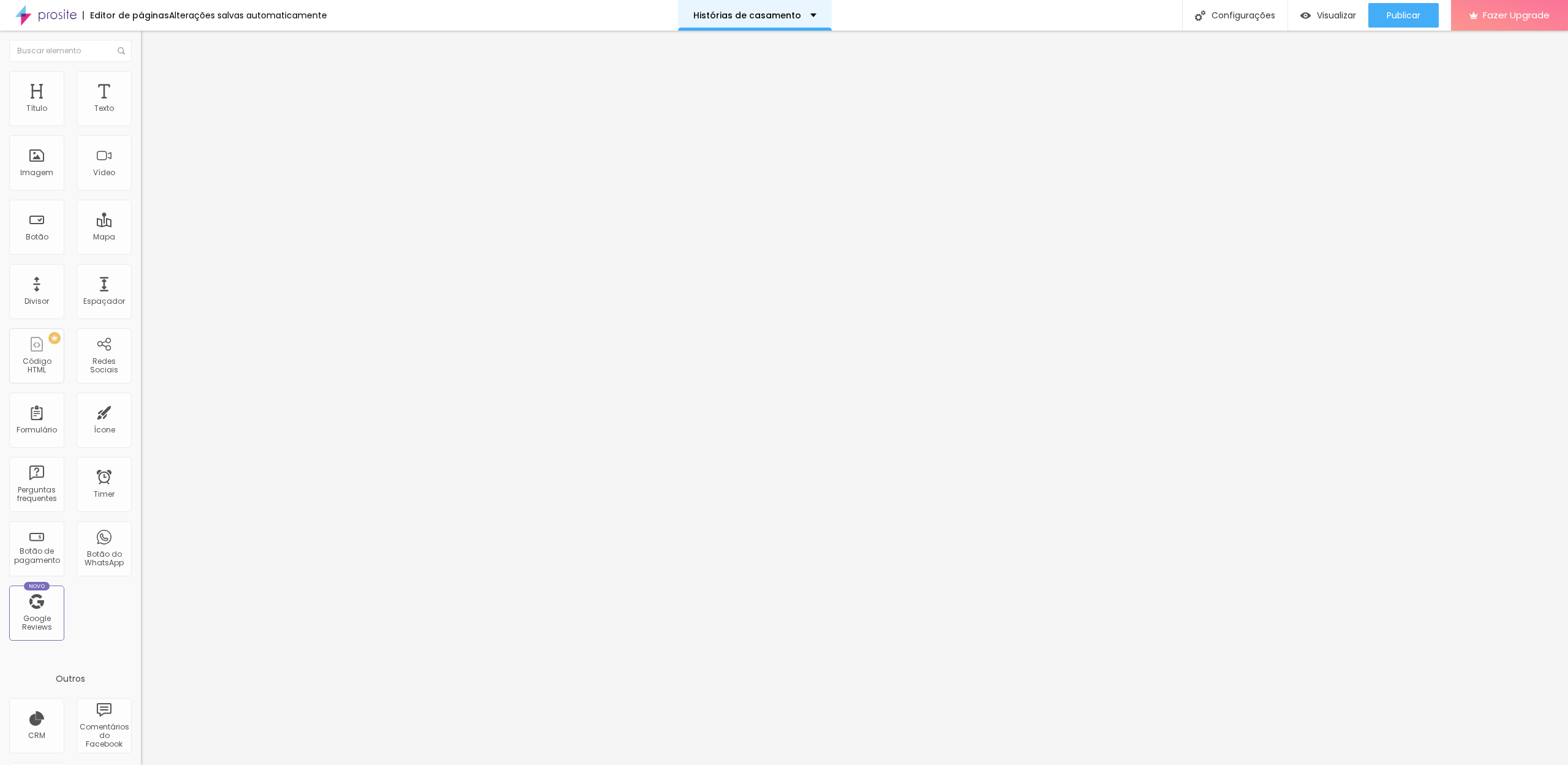
click at [792, 21] on div "Histórias de casamento" at bounding box center [755, 15] width 153 height 31
click at [704, 44] on link "Galerias" at bounding box center [685, 38] width 38 height 13
click at [152, 87] on span "Avançado" at bounding box center [172, 92] width 41 height 11
click at [141, 71] on img at bounding box center [147, 77] width 11 height 11
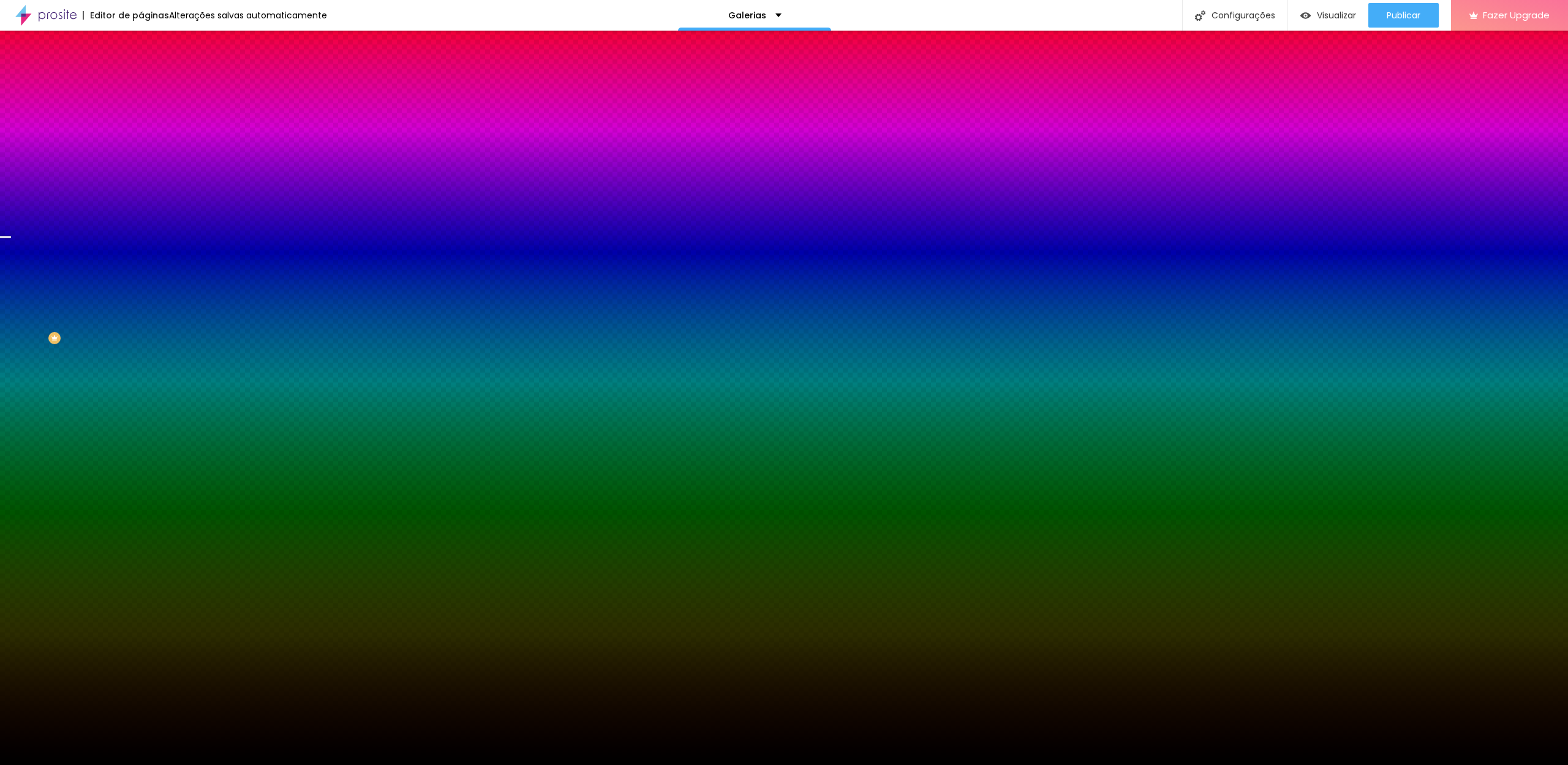
click at [141, 113] on span "Trocar imagem" at bounding box center [174, 107] width 67 height 11
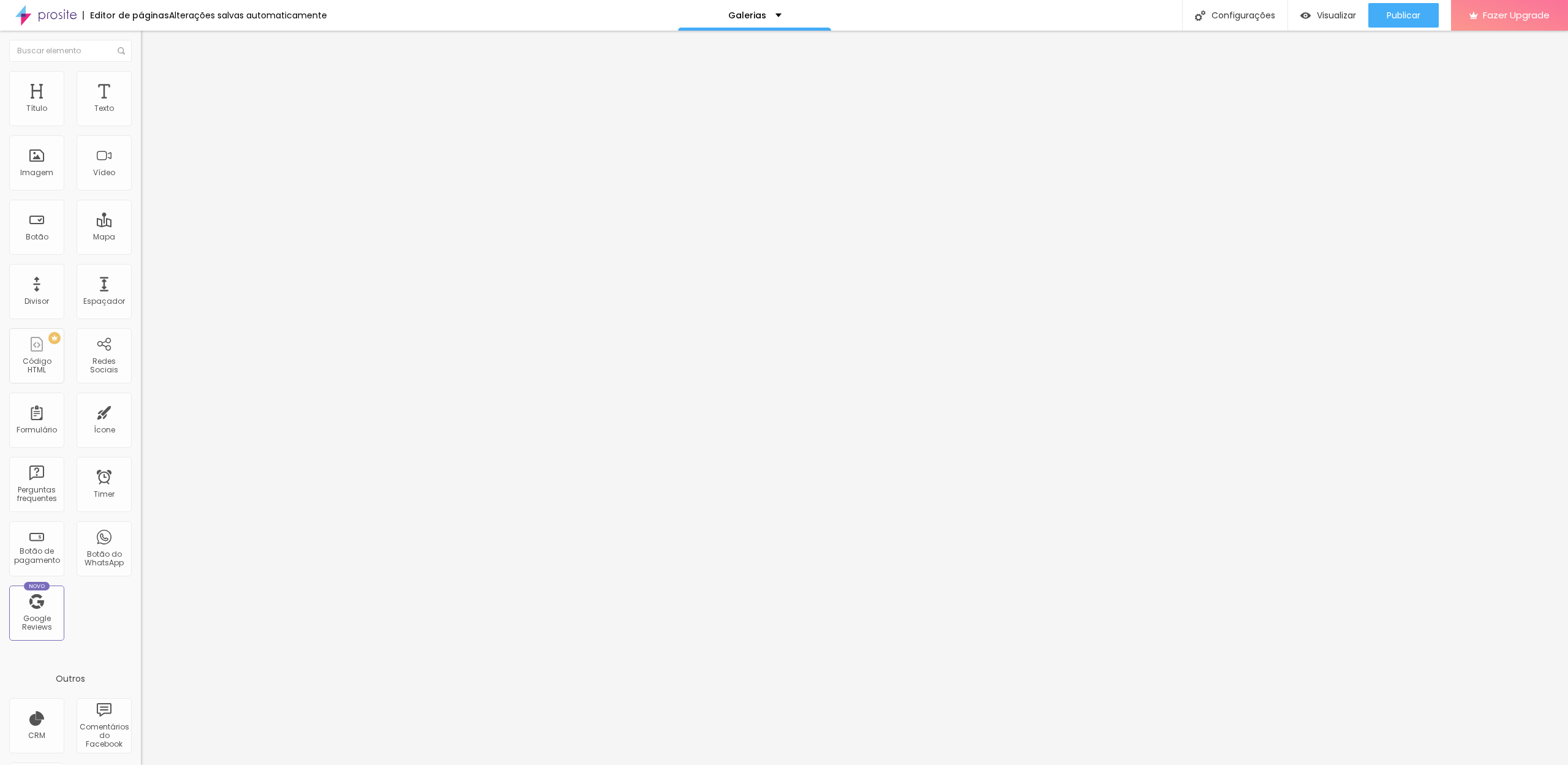
click at [141, 77] on img at bounding box center [147, 77] width 11 height 11
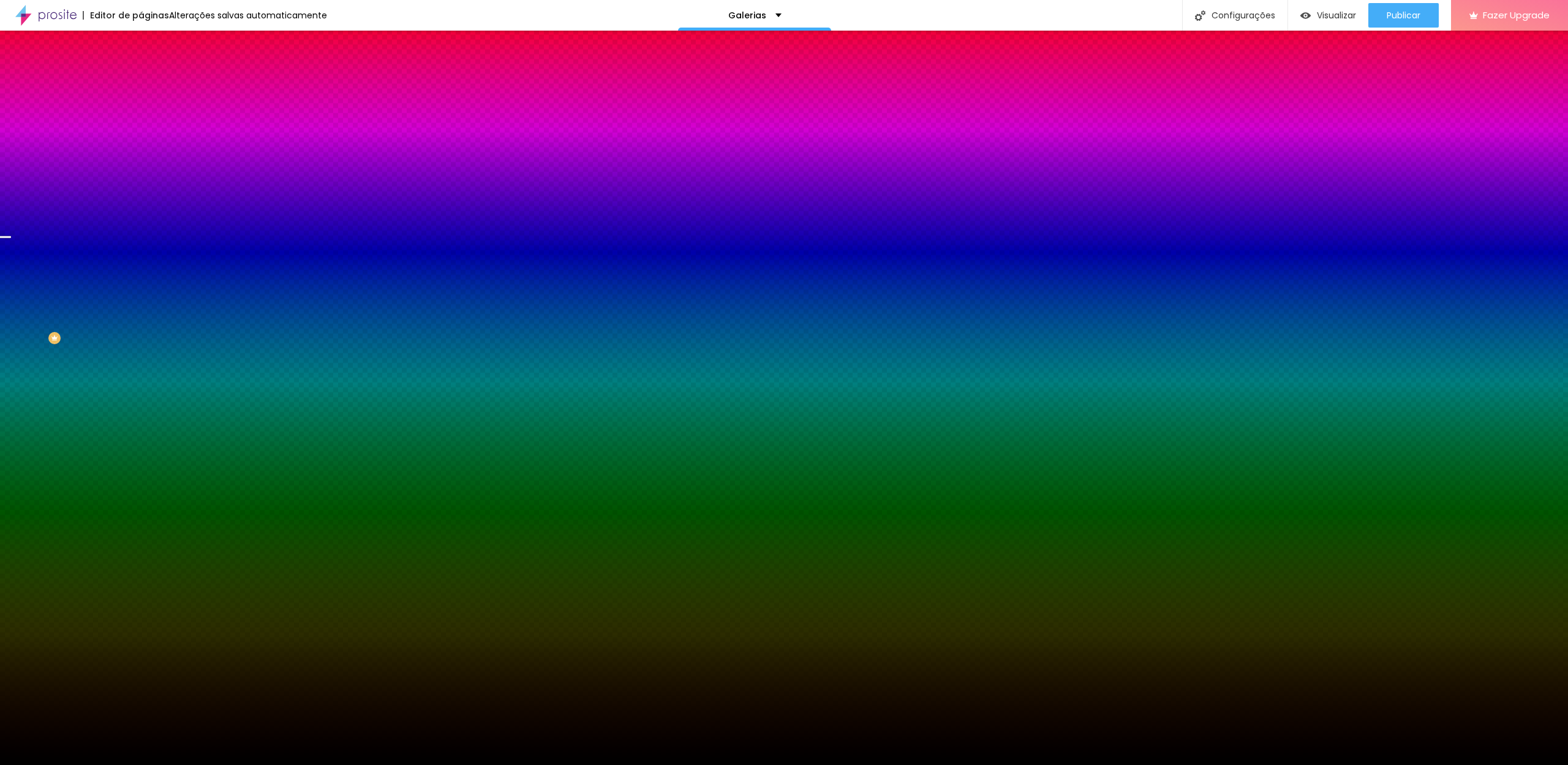
click at [141, 127] on span "Nenhum" at bounding box center [157, 122] width 32 height 11
click at [141, 147] on span "Parallax" at bounding box center [156, 141] width 30 height 11
click at [141, 135] on span "Nenhum" at bounding box center [157, 130] width 32 height 11
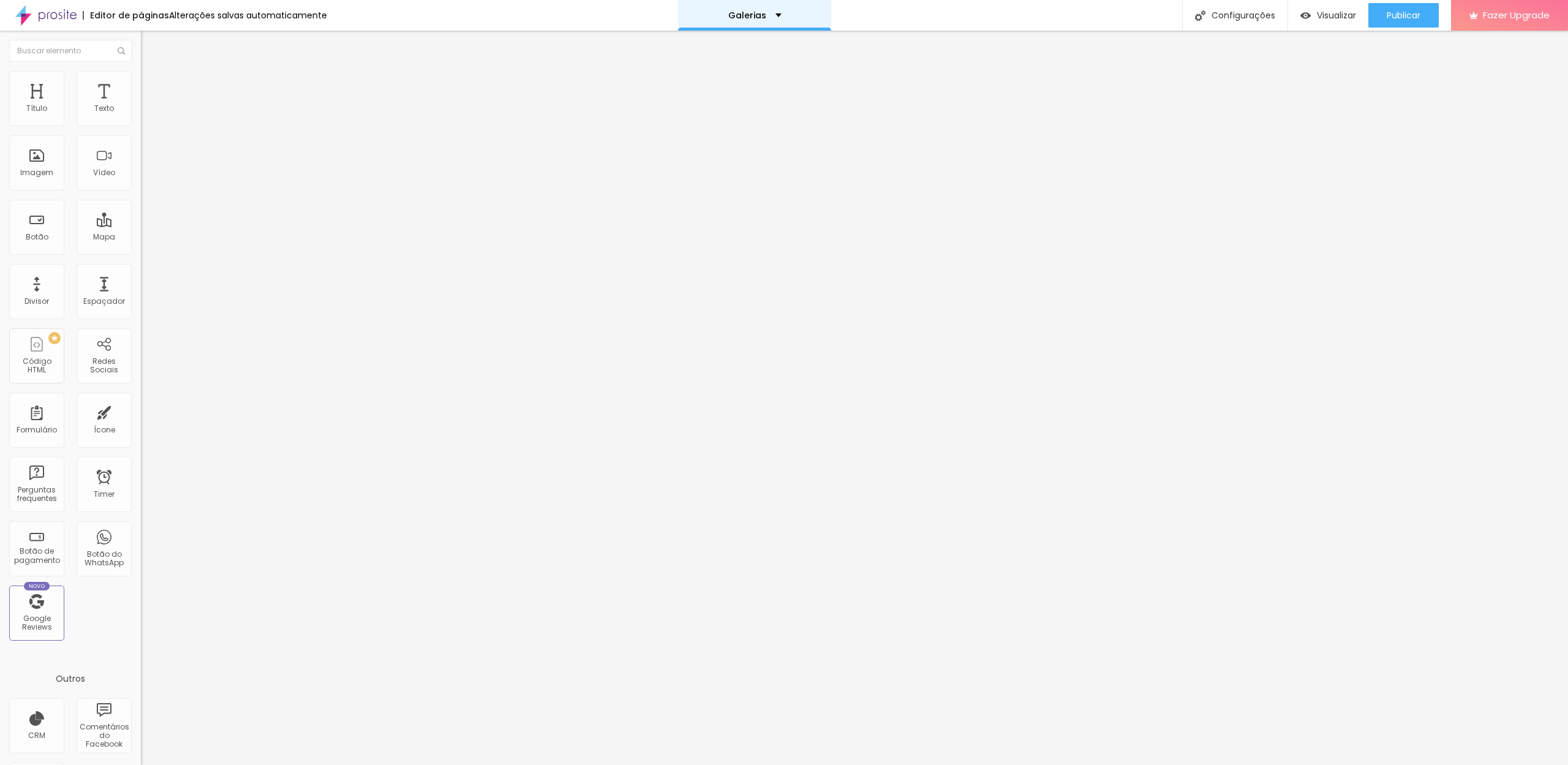
click at [767, 28] on div "Galerias" at bounding box center [755, 15] width 153 height 31
click at [694, 62] on link "Home" at bounding box center [680, 56] width 28 height 13
click at [141, 77] on ul "Conteúdo Estilo Avançado" at bounding box center [212, 77] width 141 height 37
click at [141, 75] on li "Estilo" at bounding box center [212, 77] width 141 height 12
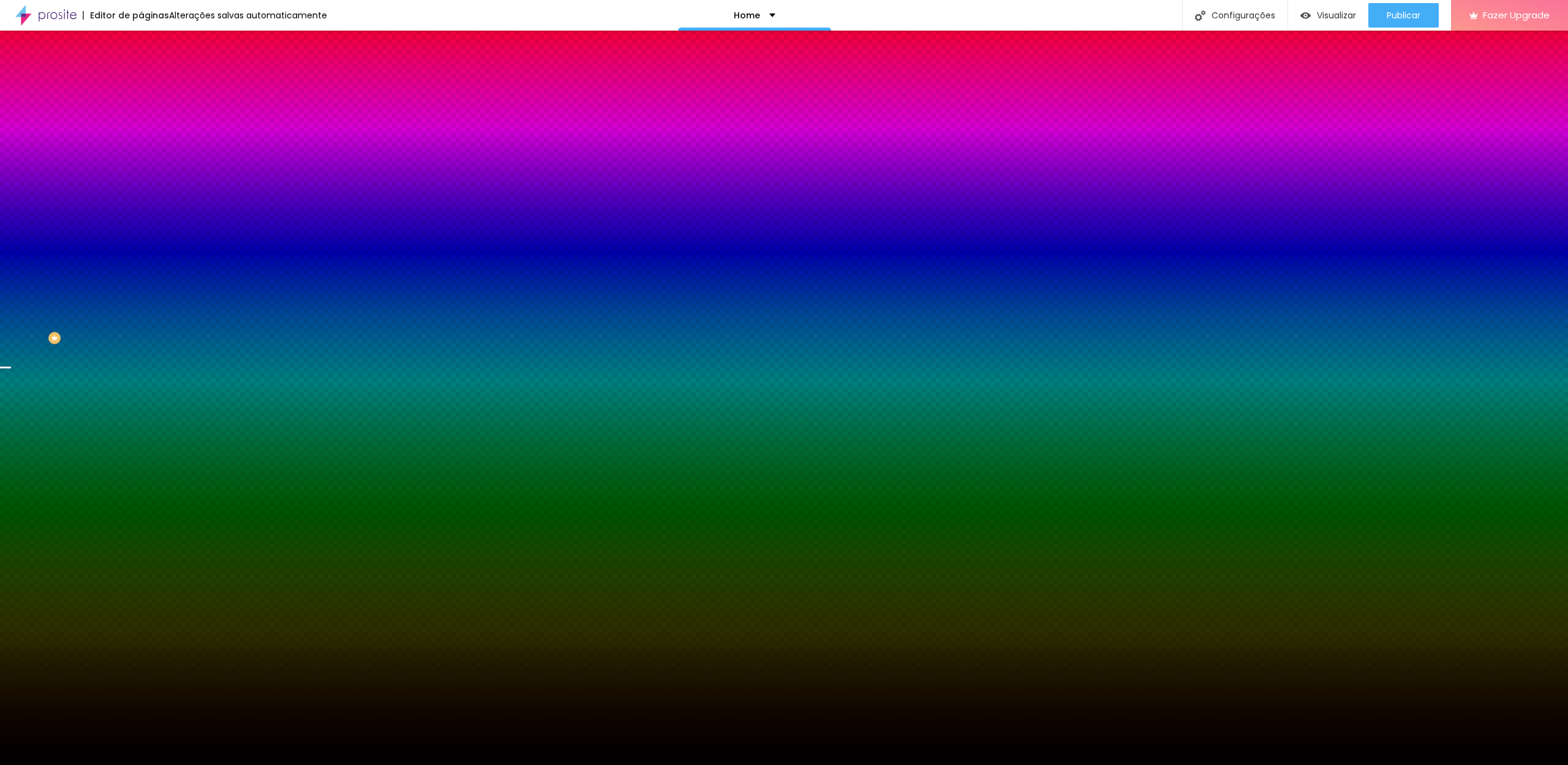
click at [146, 163] on icon "button" at bounding box center [150, 158] width 8 height 8
click at [141, 167] on div at bounding box center [212, 167] width 141 height 0
click at [772, 25] on div "Home" at bounding box center [755, 15] width 153 height 31
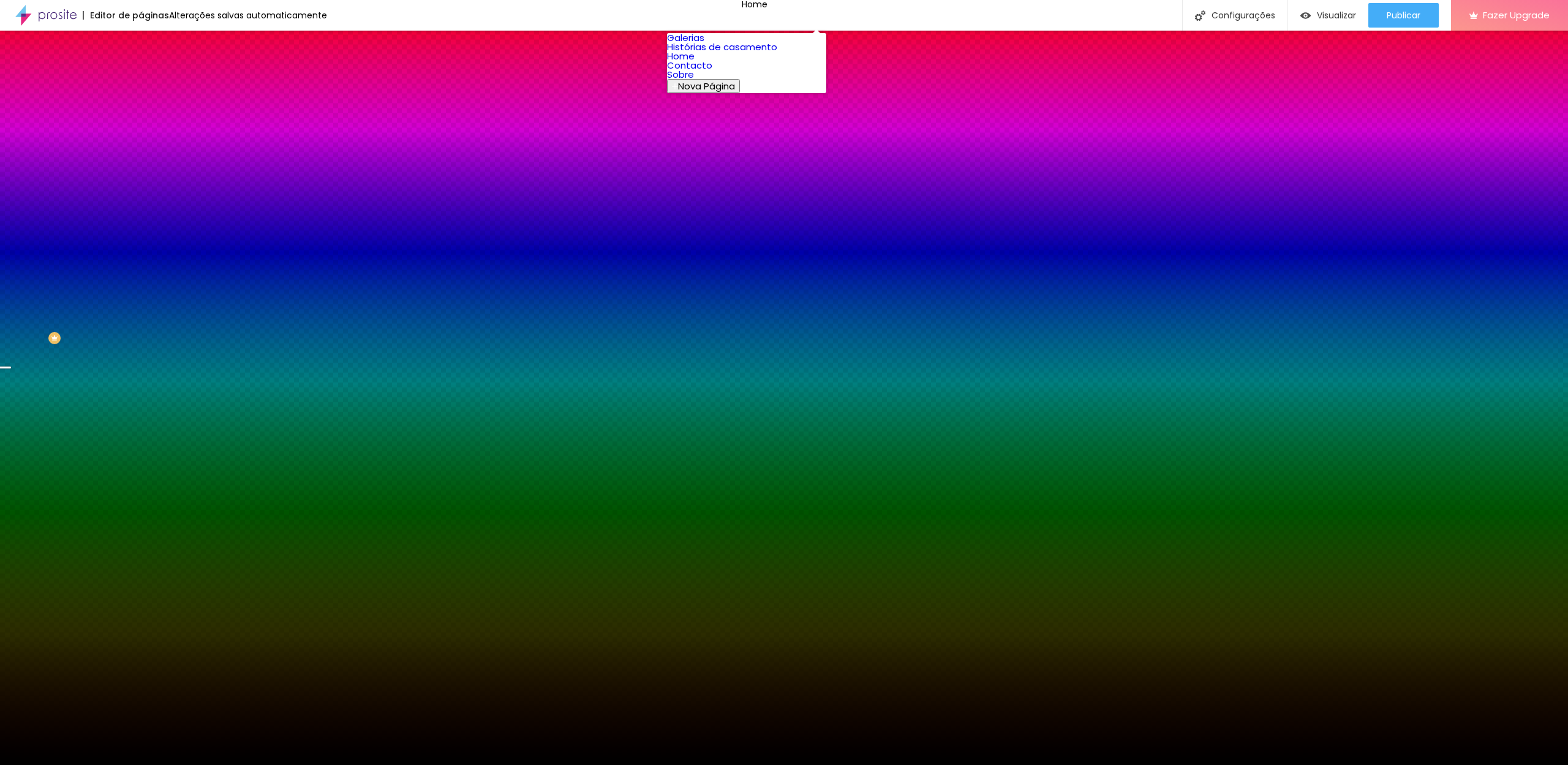
click at [141, 167] on div at bounding box center [212, 167] width 141 height 0
drag, startPoint x: 126, startPoint y: 282, endPoint x: 127, endPoint y: 261, distance: 21.0
click at [11, 193] on div at bounding box center [5, 191] width 12 height 2
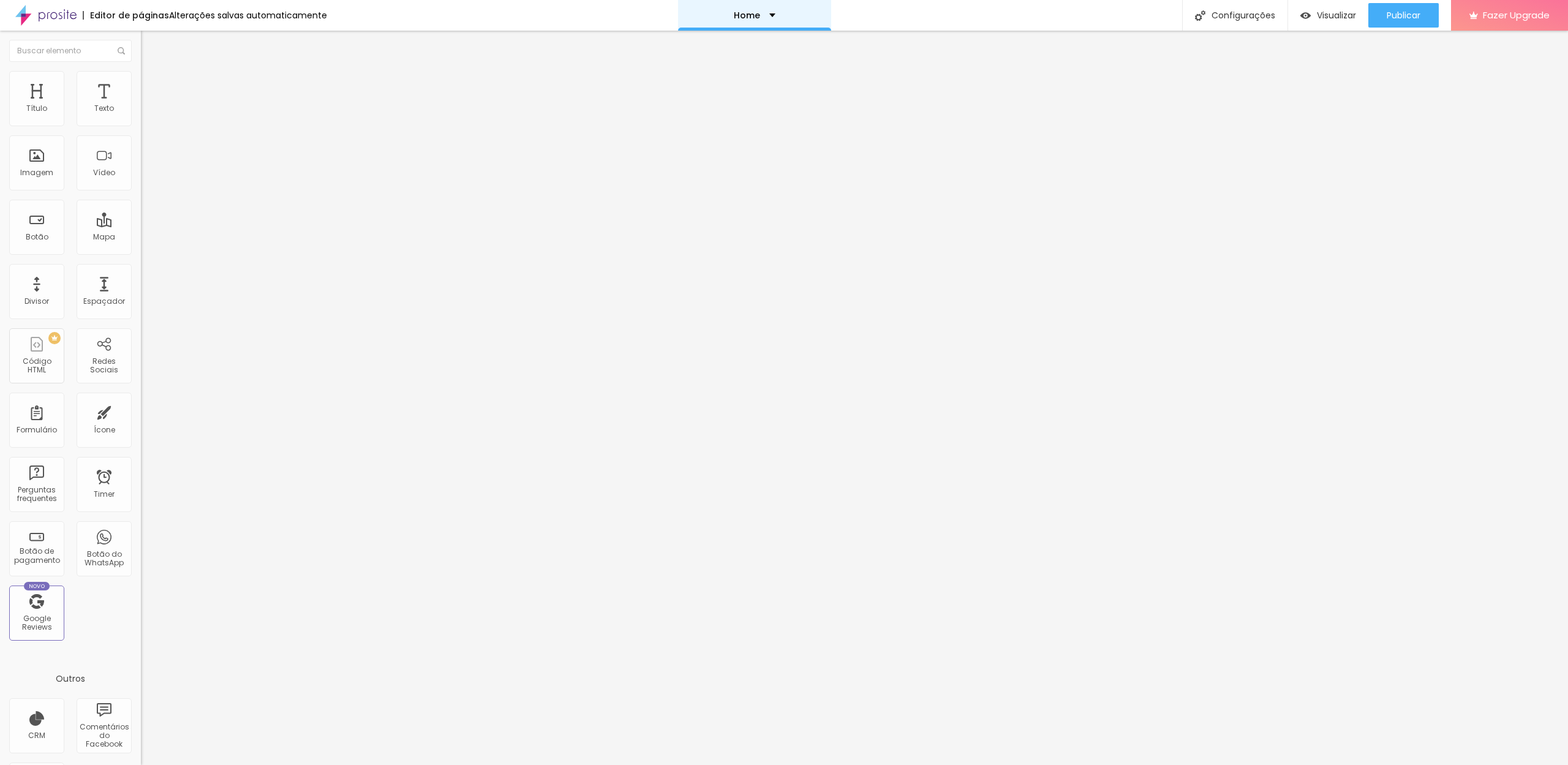
click at [776, 20] on div "Home" at bounding box center [755, 15] width 153 height 31
click at [746, 53] on link "Histórias de casamento" at bounding box center [722, 47] width 110 height 13
click at [792, 21] on div "Histórias de casamento" at bounding box center [755, 15] width 153 height 31
click at [704, 39] on link "Galerias" at bounding box center [685, 38] width 38 height 13
click at [141, 114] on span "Titulo 2" at bounding box center [161, 110] width 40 height 11
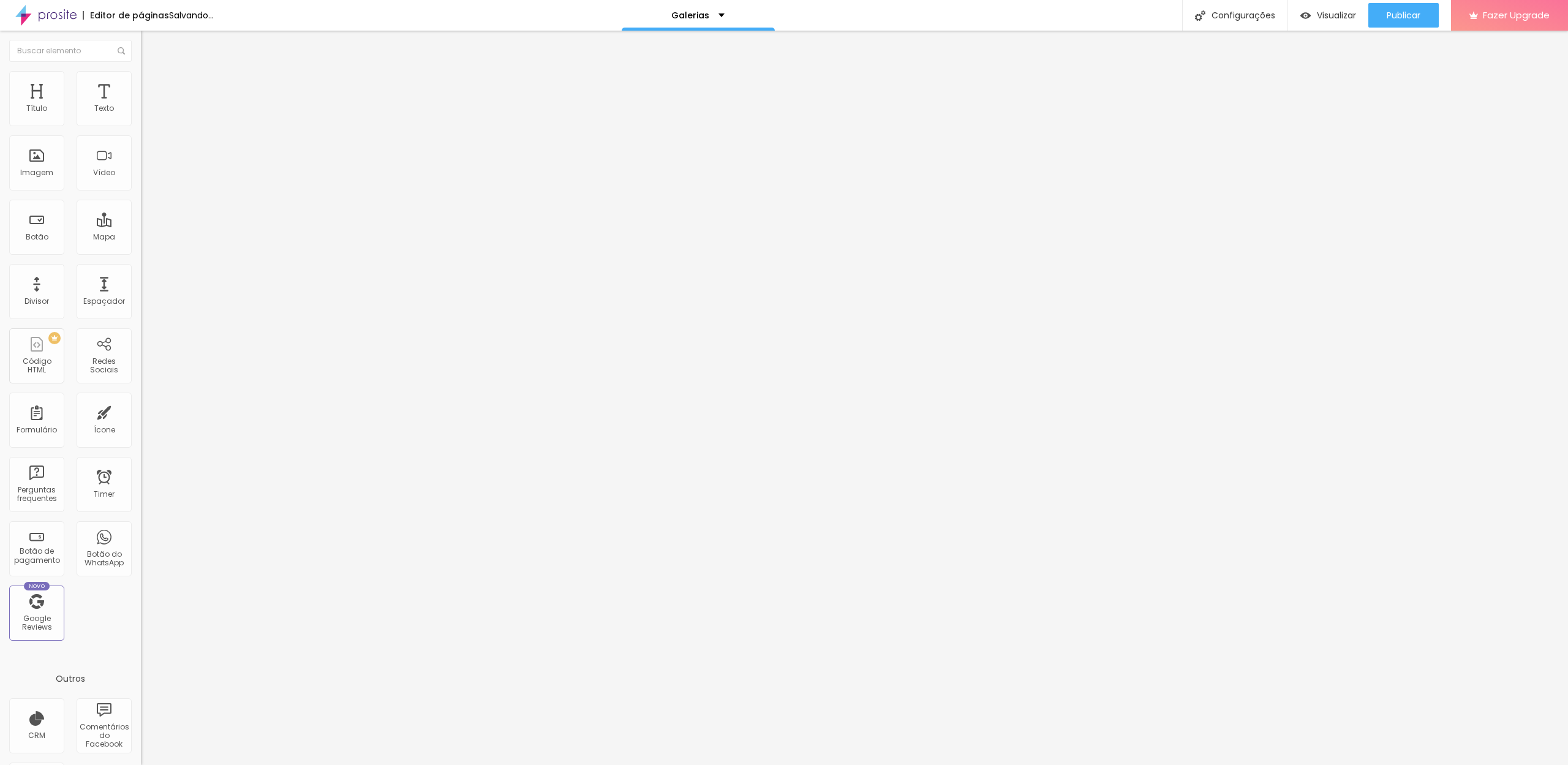
click at [141, 127] on span "Titulo 3" at bounding box center [158, 120] width 35 height 14
click at [141, 126] on span "Titulo 3" at bounding box center [158, 118] width 35 height 14
click at [141, 302] on input "28" at bounding box center [167, 308] width 53 height 13
type input "20"
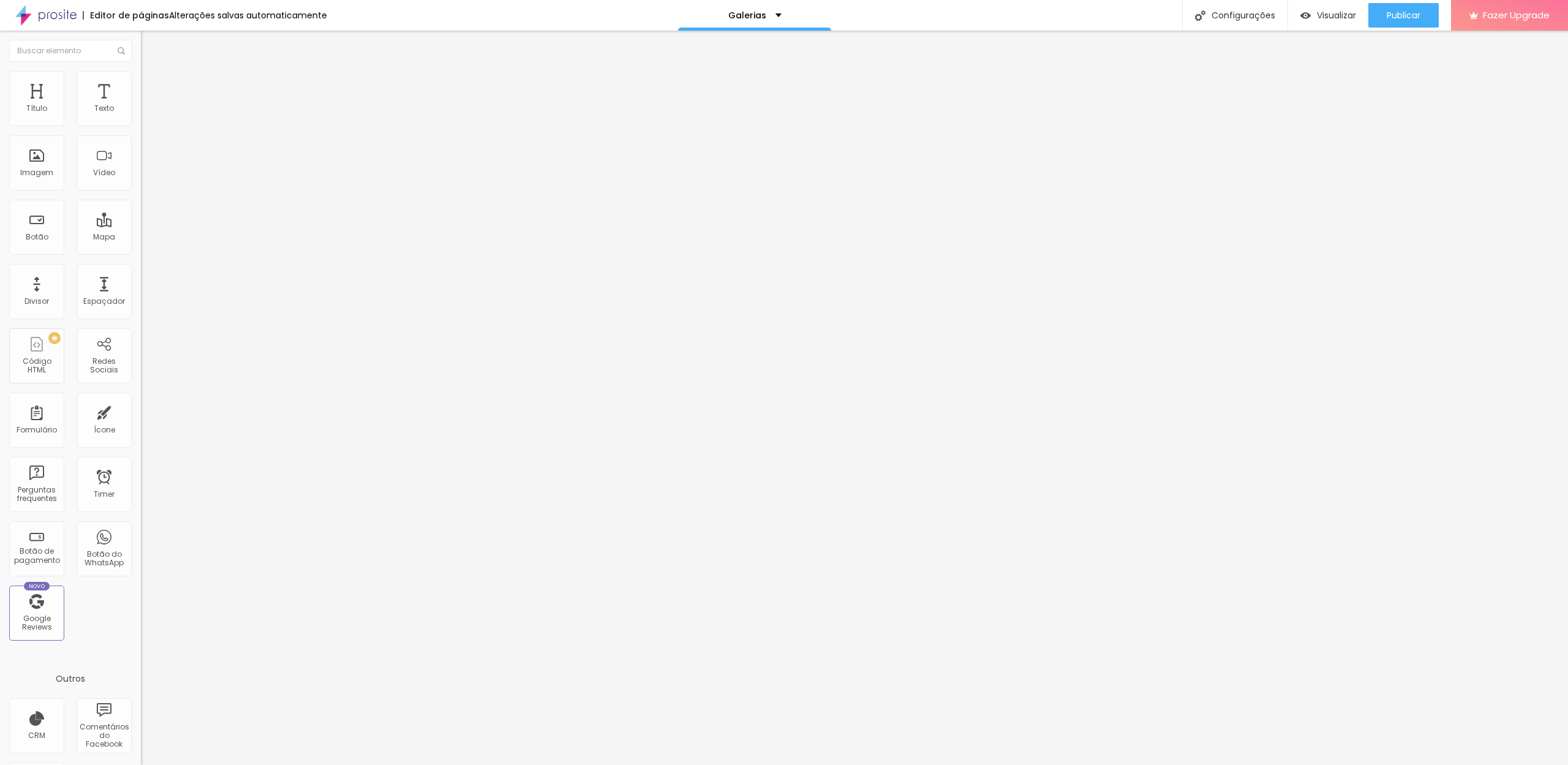
click at [141, 263] on div "28 Tamanho do texto" at bounding box center [212, 236] width 141 height 173
type input "14"
type input "2"
type input "20"
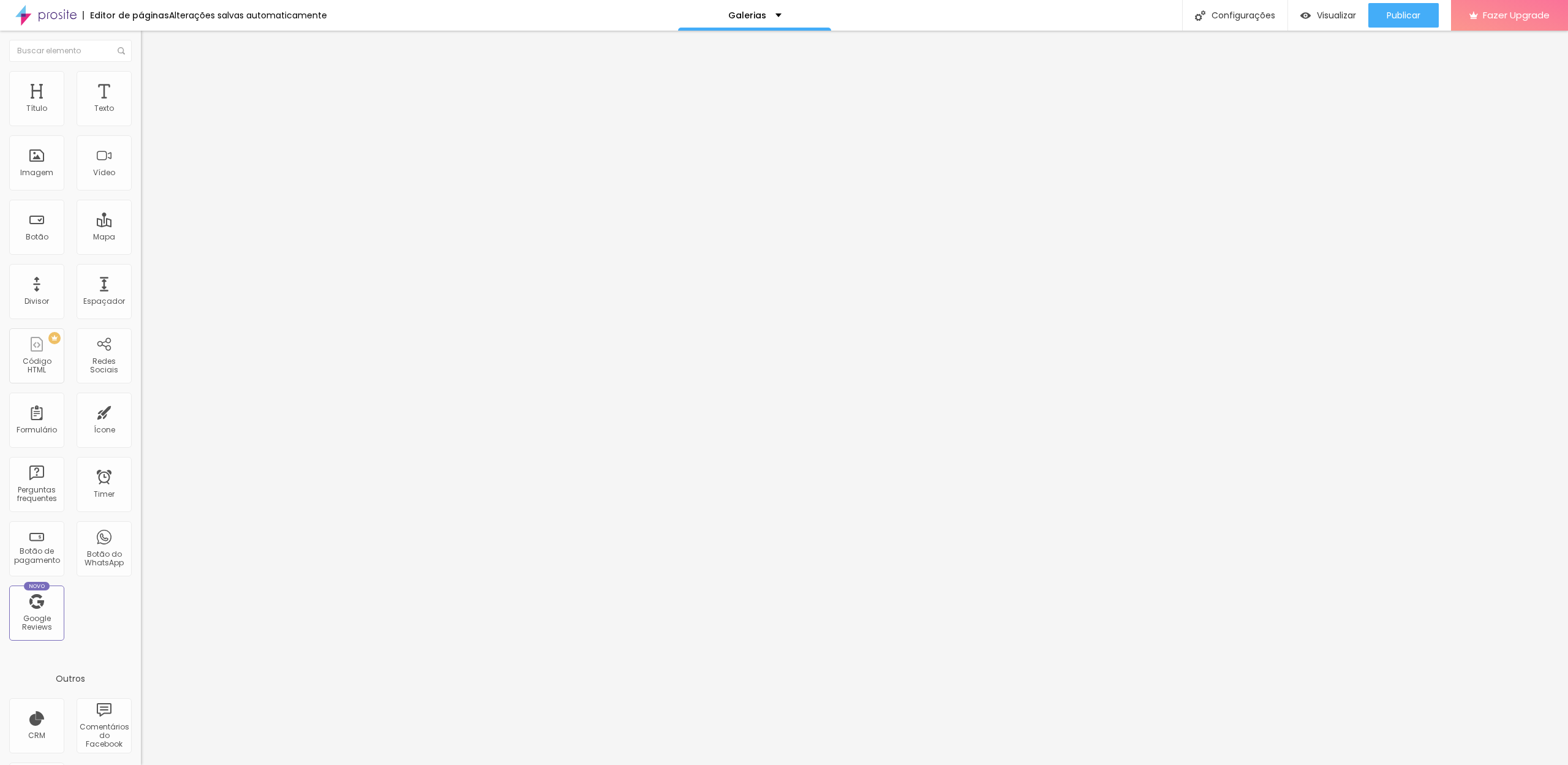
click at [141, 126] on span "Titulo 3" at bounding box center [158, 118] width 35 height 14
click at [141, 302] on input "28" at bounding box center [167, 308] width 53 height 13
type input "20"
click at [141, 126] on span "Titulo 3" at bounding box center [158, 118] width 35 height 14
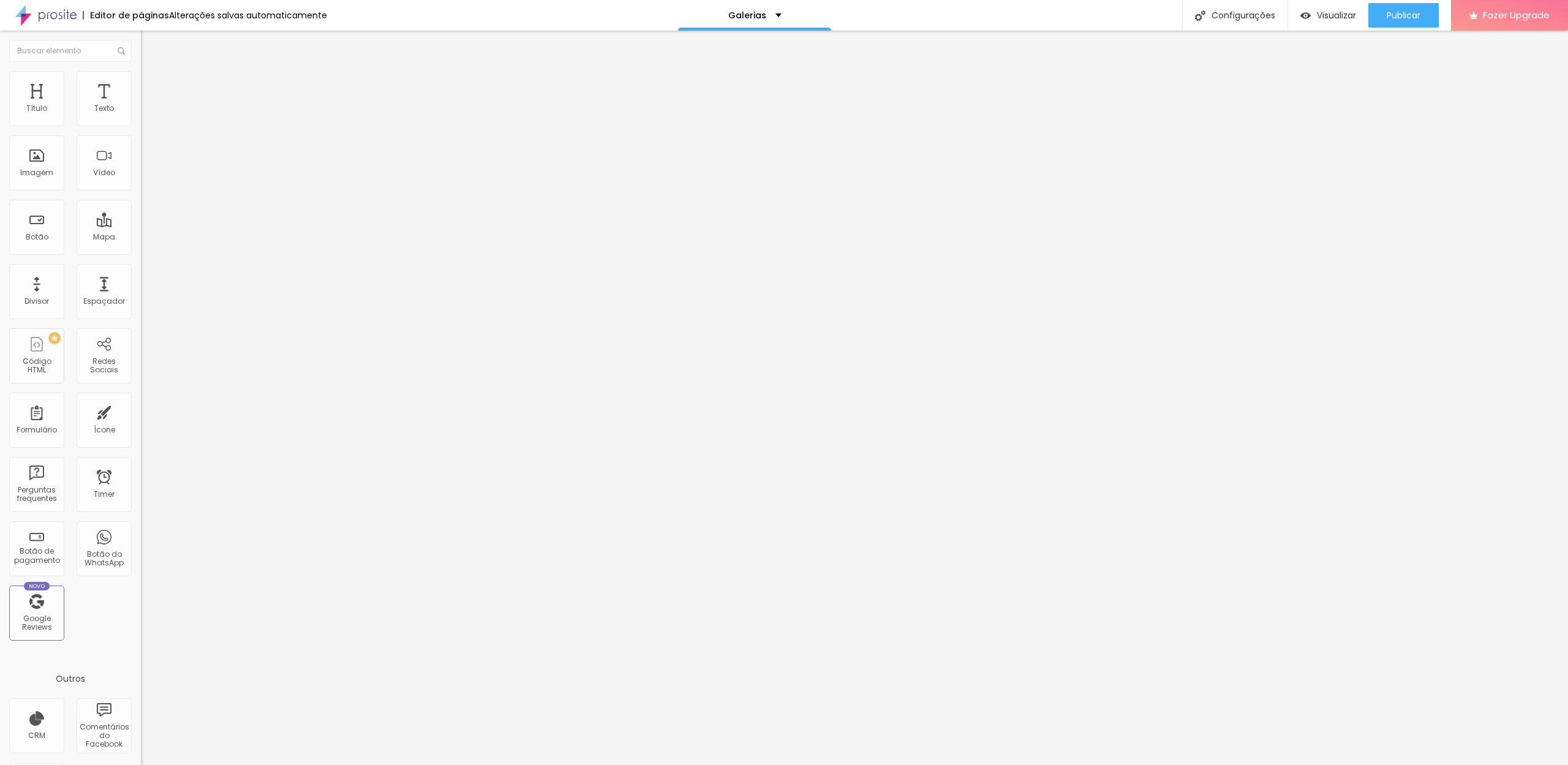
drag, startPoint x: 126, startPoint y: 256, endPoint x: 133, endPoint y: 258, distance: 7.3
click at [141, 258] on div "28 Tamanho do texto" at bounding box center [212, 236] width 141 height 173
type input "20"
click at [141, 120] on img at bounding box center [145, 117] width 8 height 8
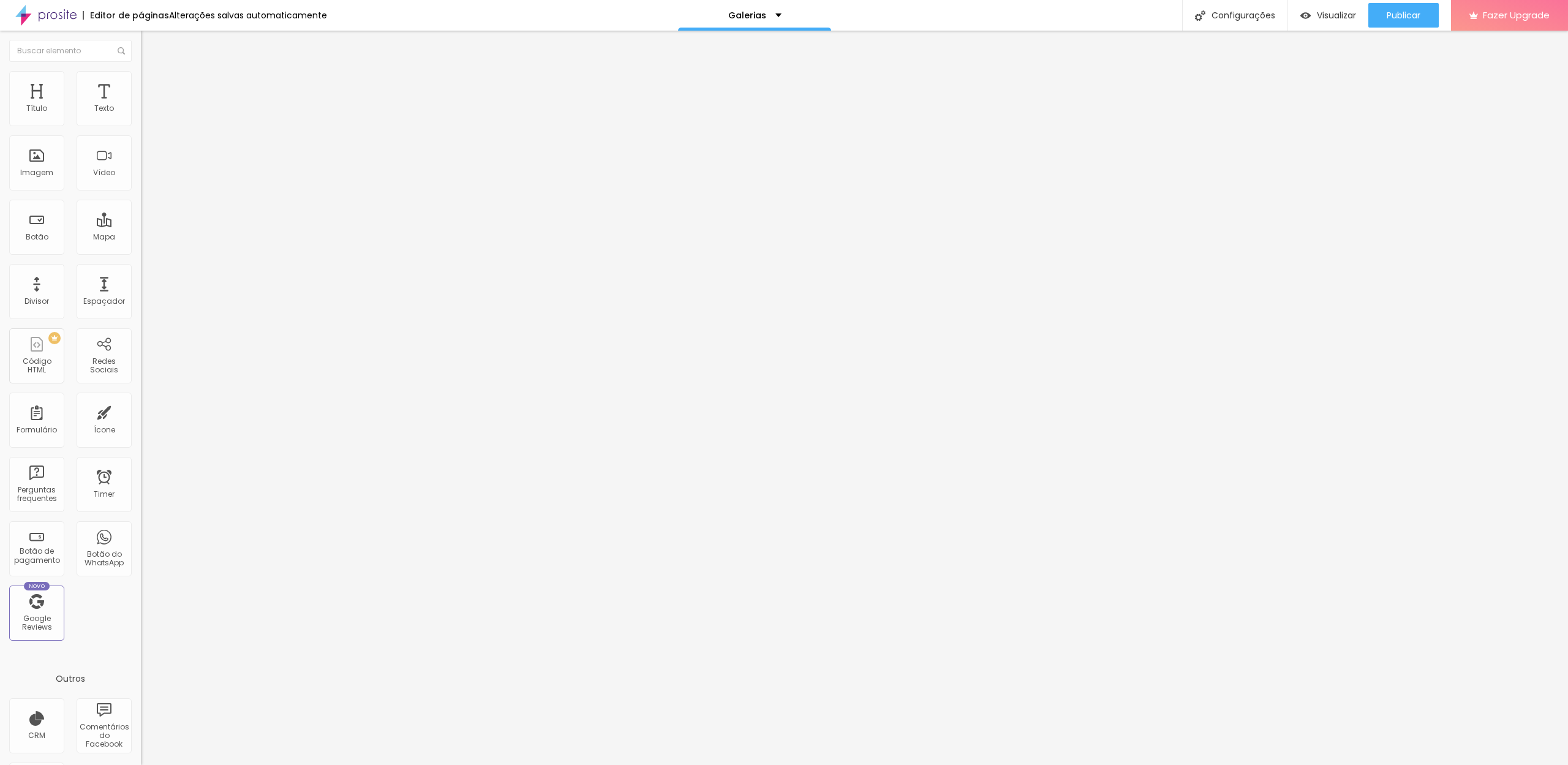
click at [141, 117] on div at bounding box center [212, 117] width 141 height 10
click at [141, 121] on img at bounding box center [145, 117] width 8 height 8
click at [141, 78] on img at bounding box center [147, 77] width 11 height 11
click at [141, 123] on img at bounding box center [145, 127] width 8 height 8
click at [141, 81] on li "Estilo" at bounding box center [212, 77] width 141 height 12
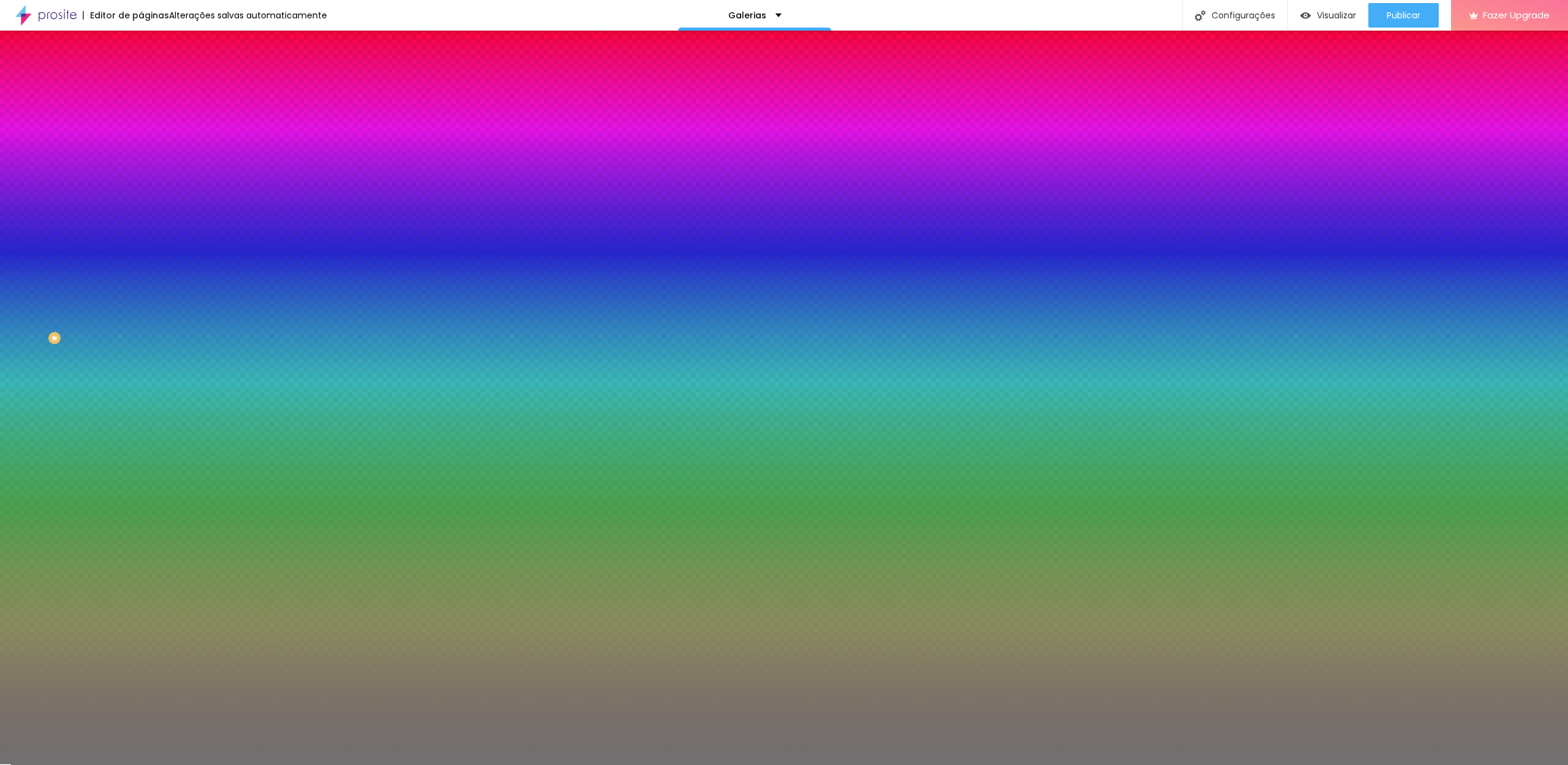
click at [141, 181] on input "10" at bounding box center [164, 174] width 46 height 13
type input "1"
click at [141, 117] on div at bounding box center [212, 117] width 141 height 0
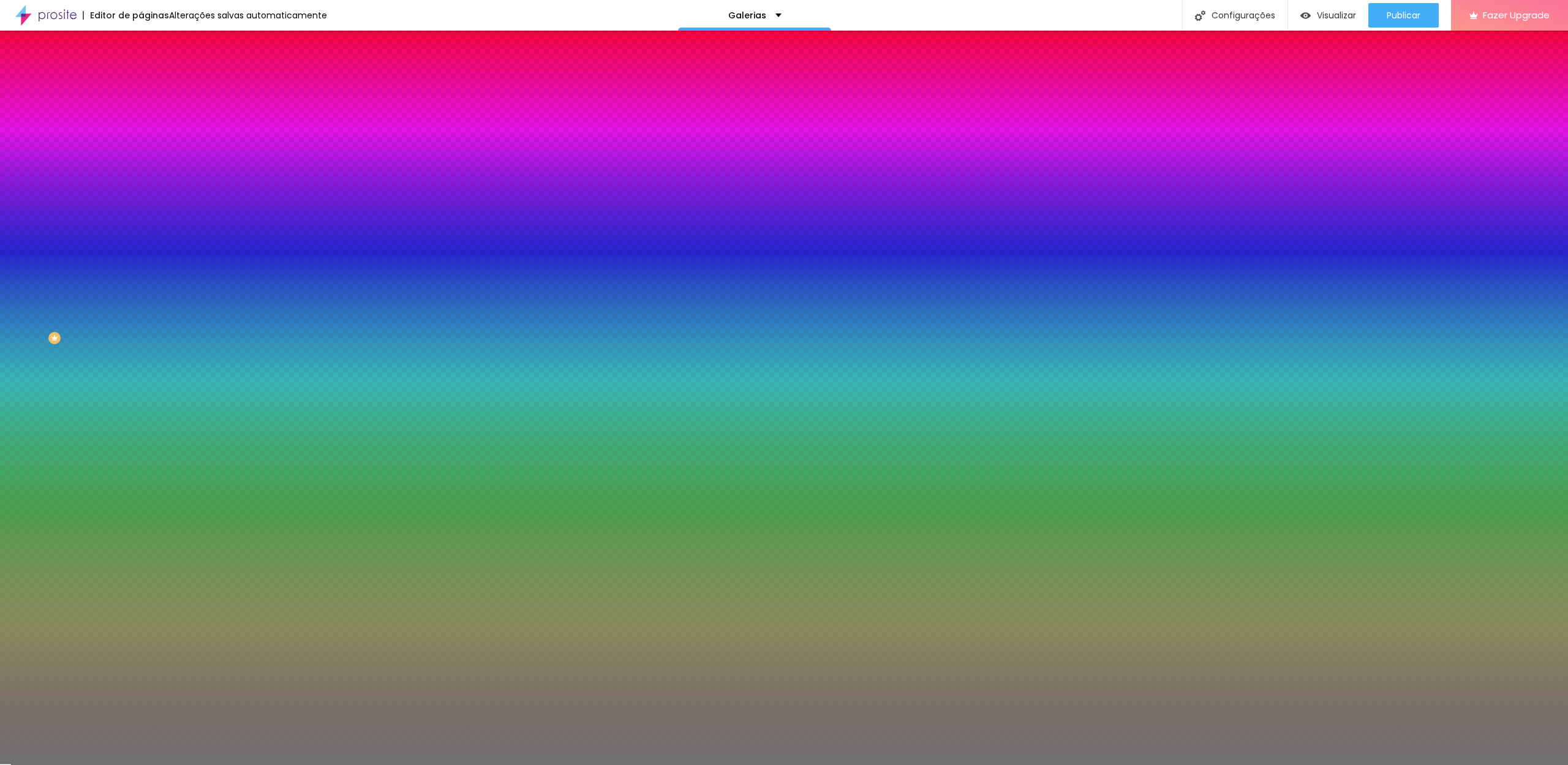
type input "#000000"
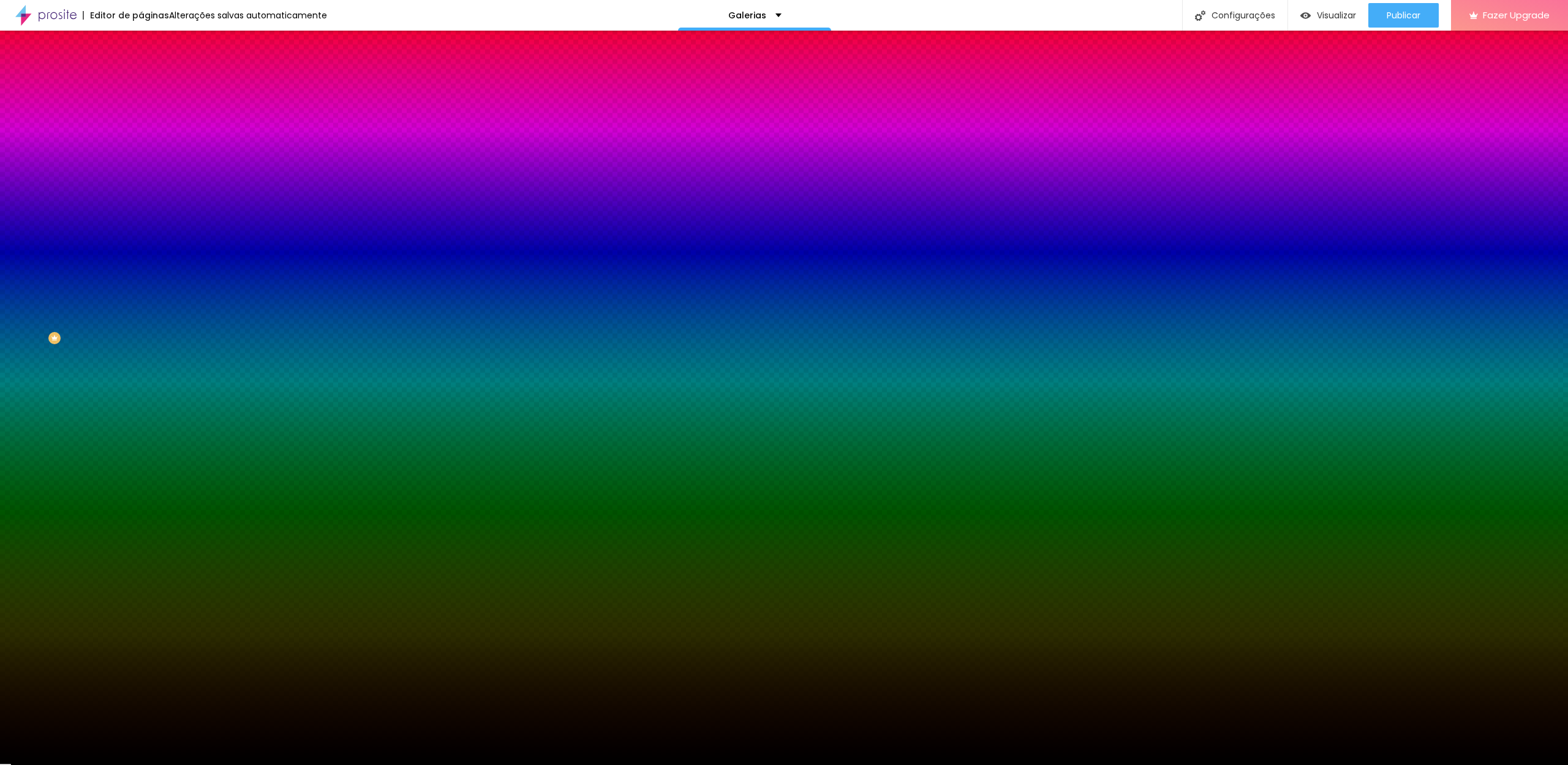
click at [141, 246] on div "Editar Divisor Conteúdo Estilo Avançado Cor Voltar ao padrão #000000 Tamanho 50…" at bounding box center [212, 397] width 141 height 734
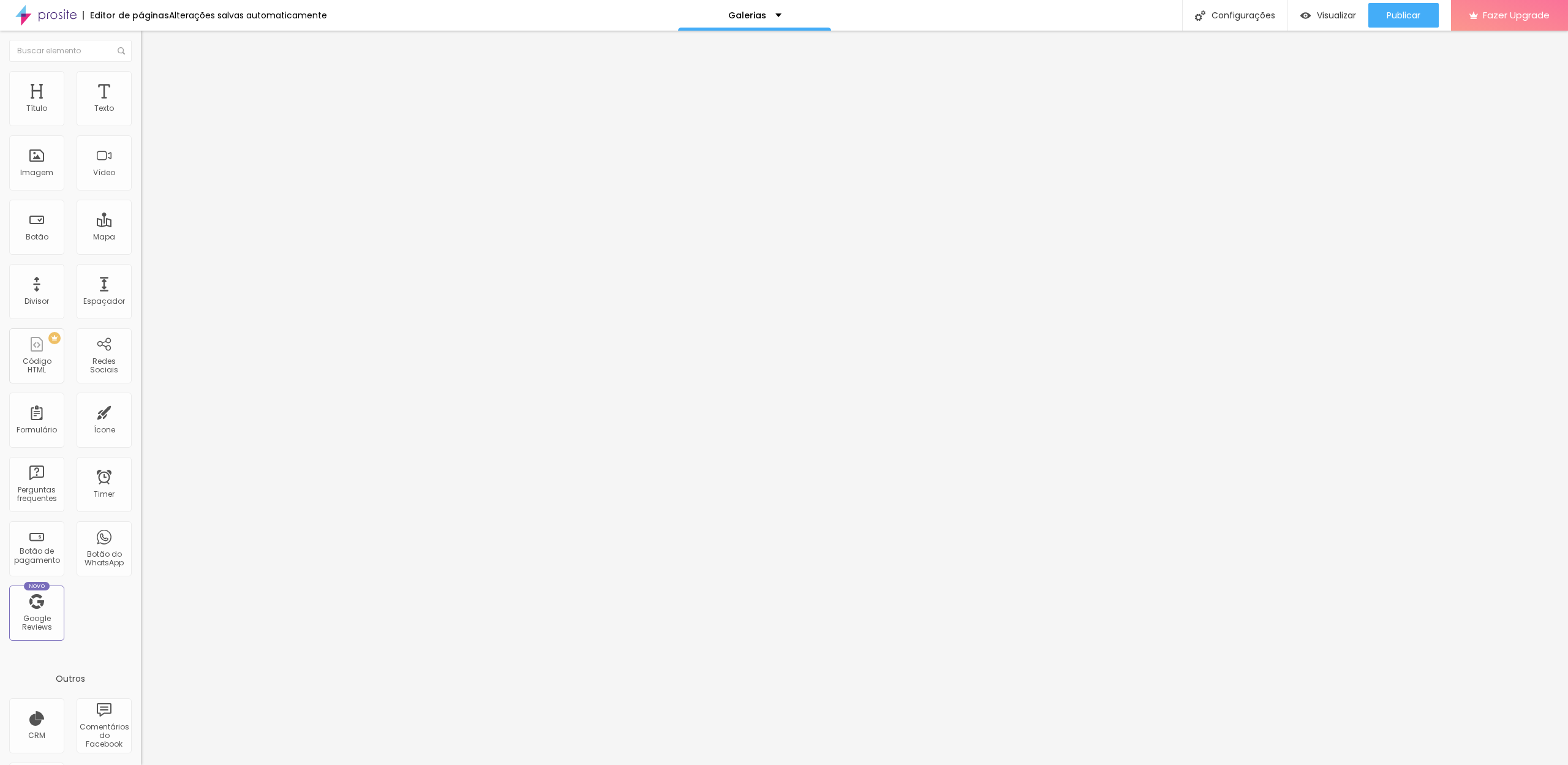
click at [141, 111] on img at bounding box center [145, 107] width 8 height 8
click at [141, 116] on span "Titulo 2" at bounding box center [161, 108] width 40 height 15
click at [141, 105] on span "Trocar imagem" at bounding box center [174, 101] width 67 height 11
